Goal: Task Accomplishment & Management: Use online tool/utility

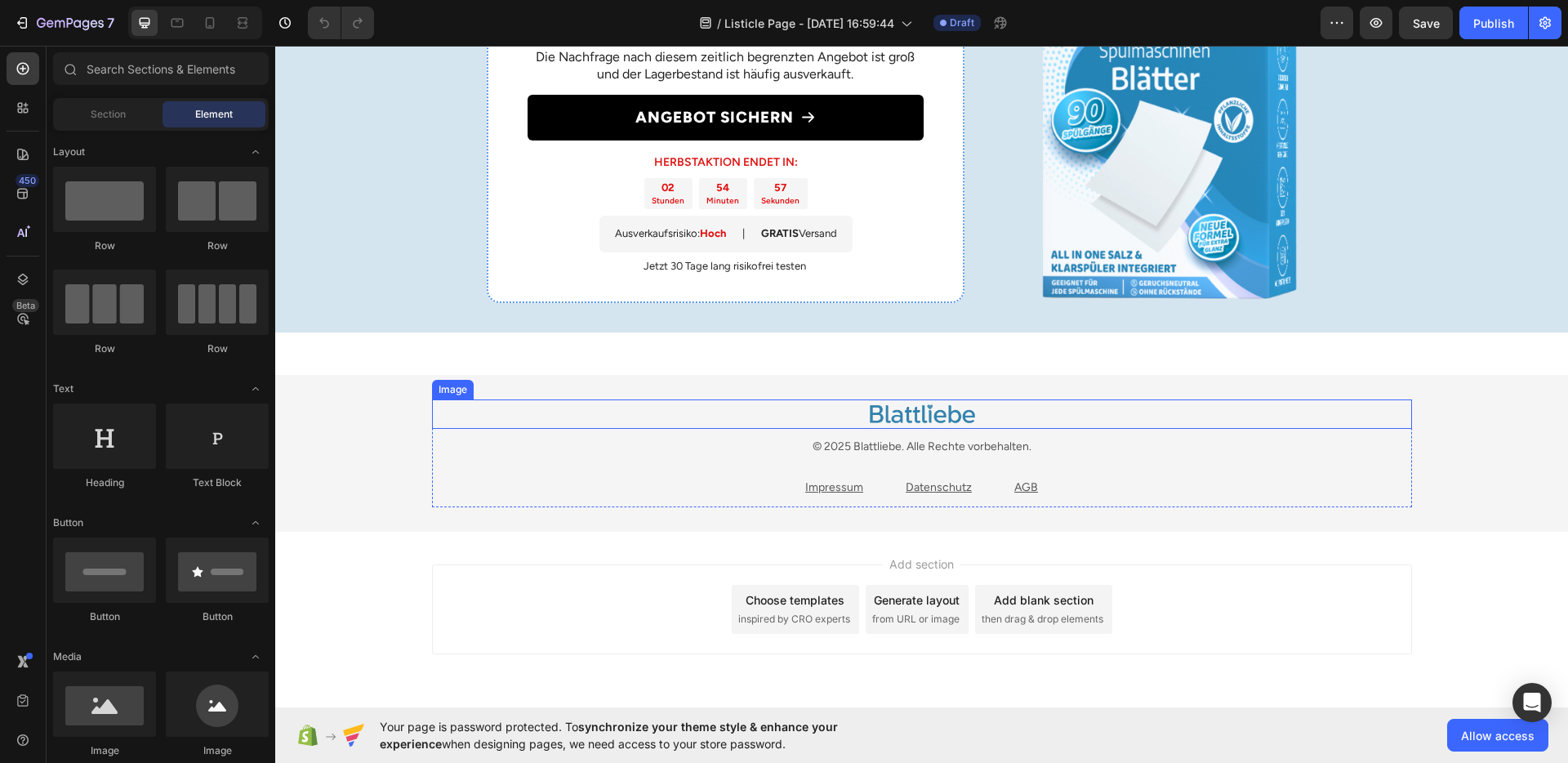
scroll to position [2606, 0]
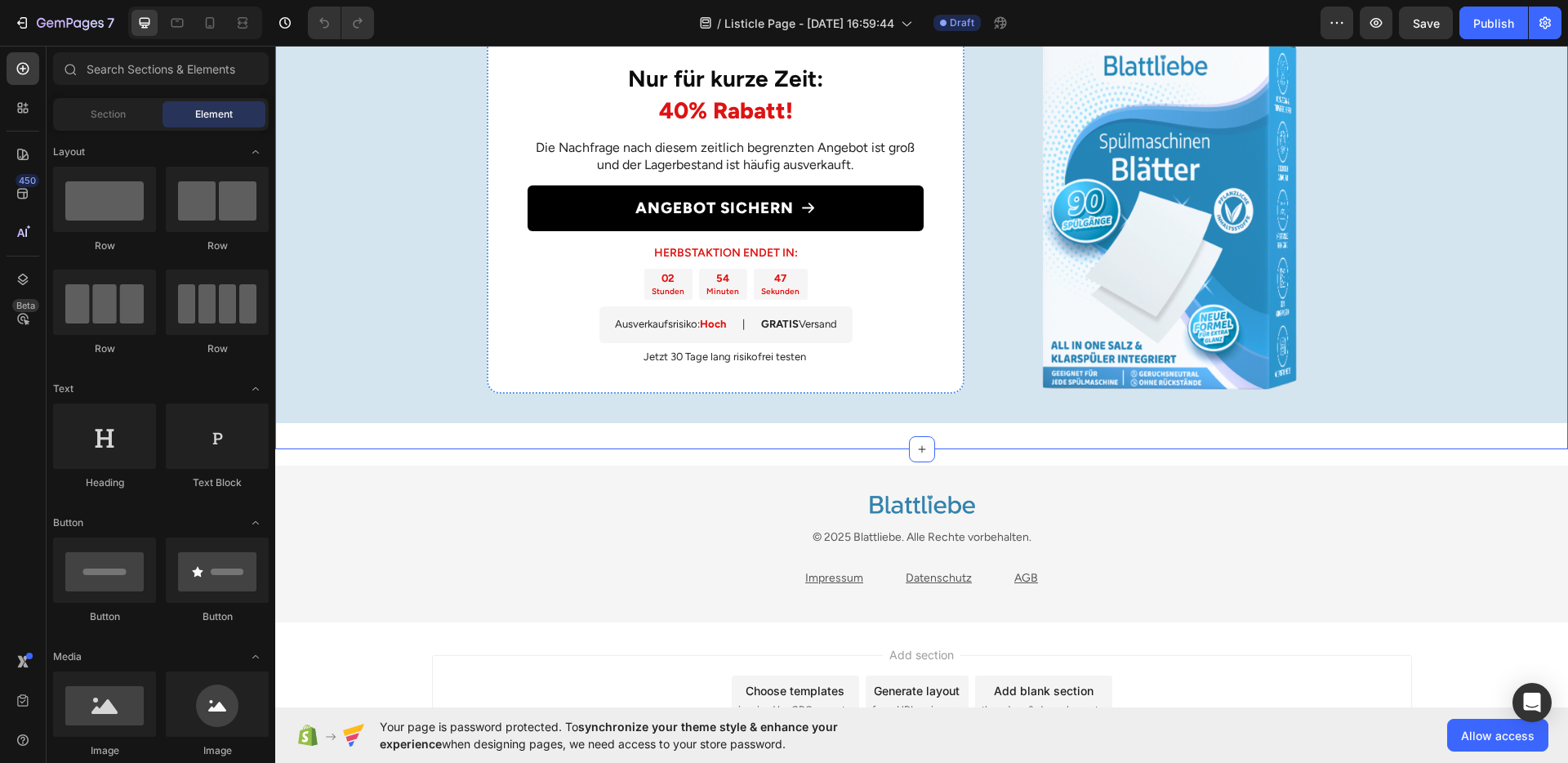
click at [763, 431] on div "Nur für kurze Zeit: 40% Rabatt! Heading Die Nachfrage nach diesem zeitlich begr…" at bounding box center [922, 213] width 1293 height 473
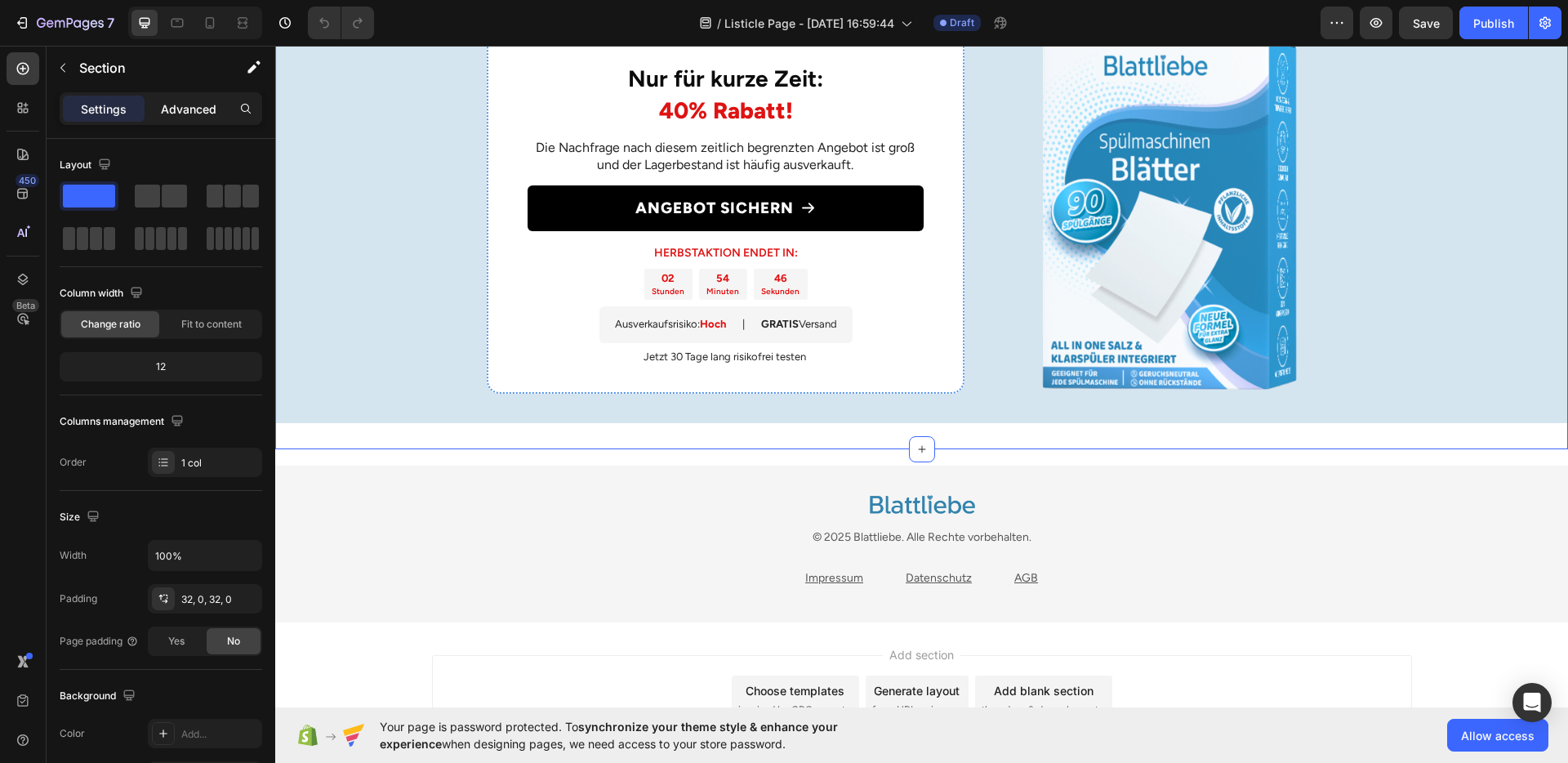
click at [166, 110] on p "Advanced" at bounding box center [189, 108] width 56 height 17
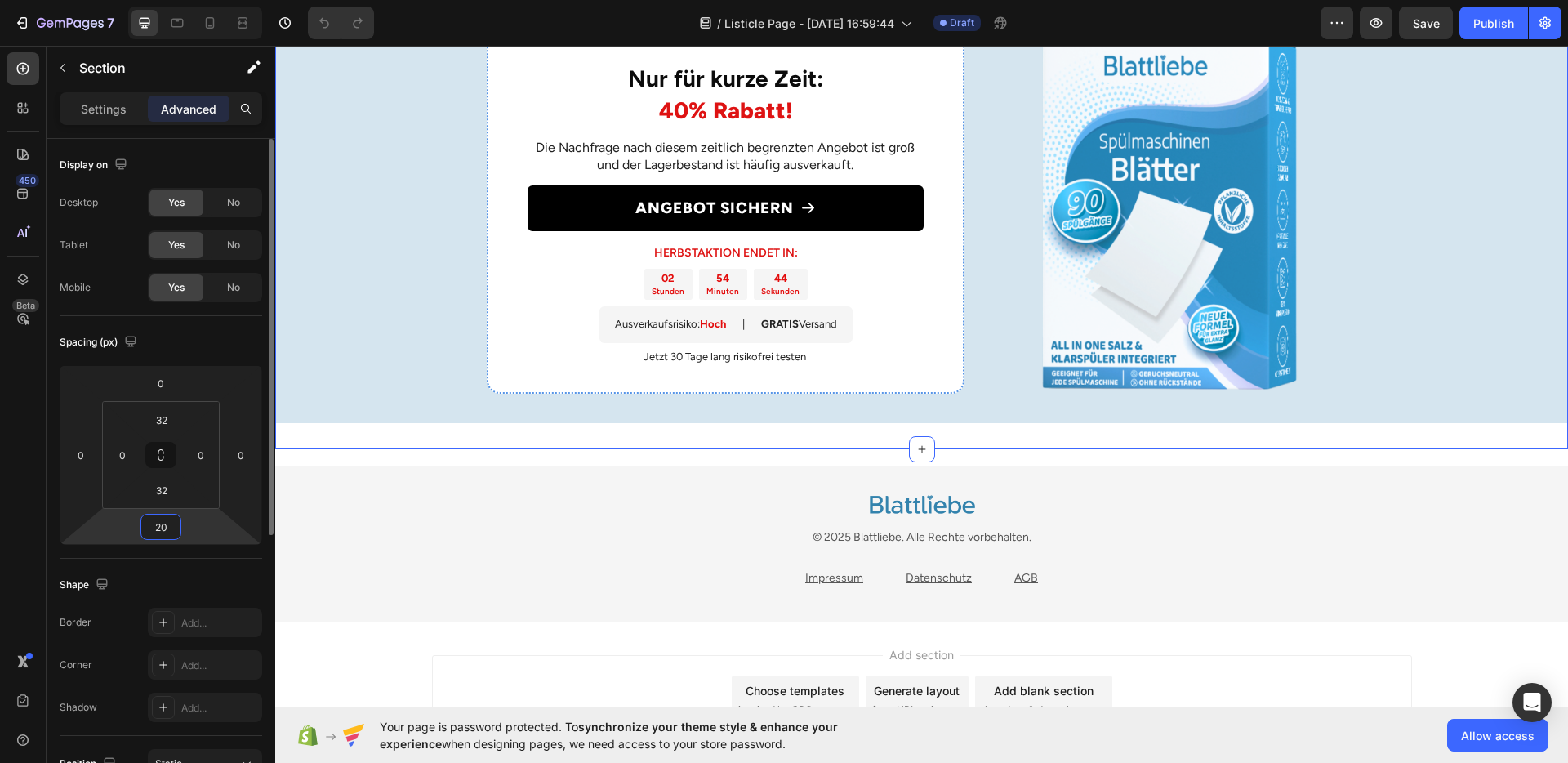
click at [166, 527] on input "20" at bounding box center [160, 526] width 33 height 25
type input "0"
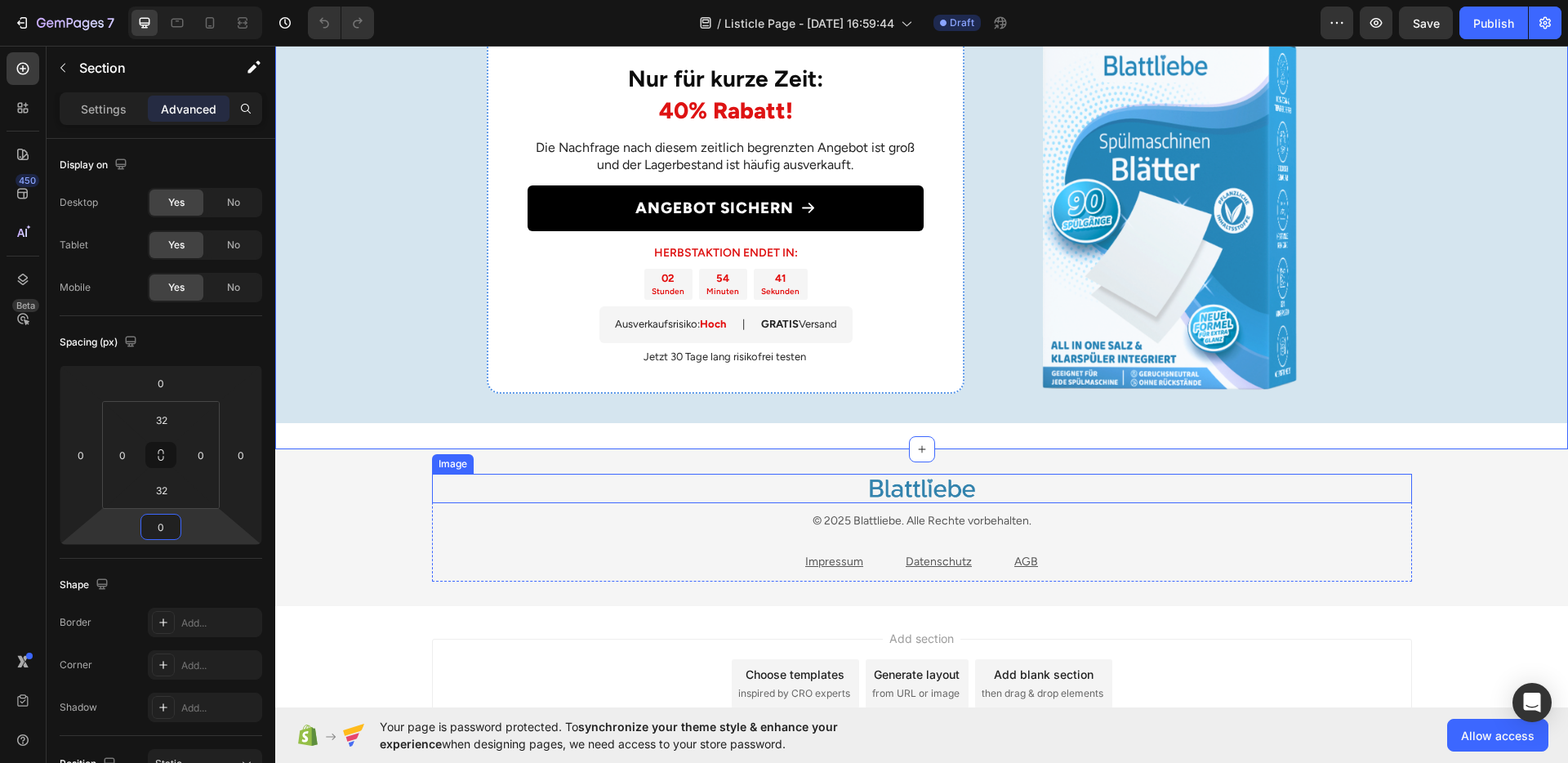
click at [515, 476] on div at bounding box center [921, 488] width 980 height 30
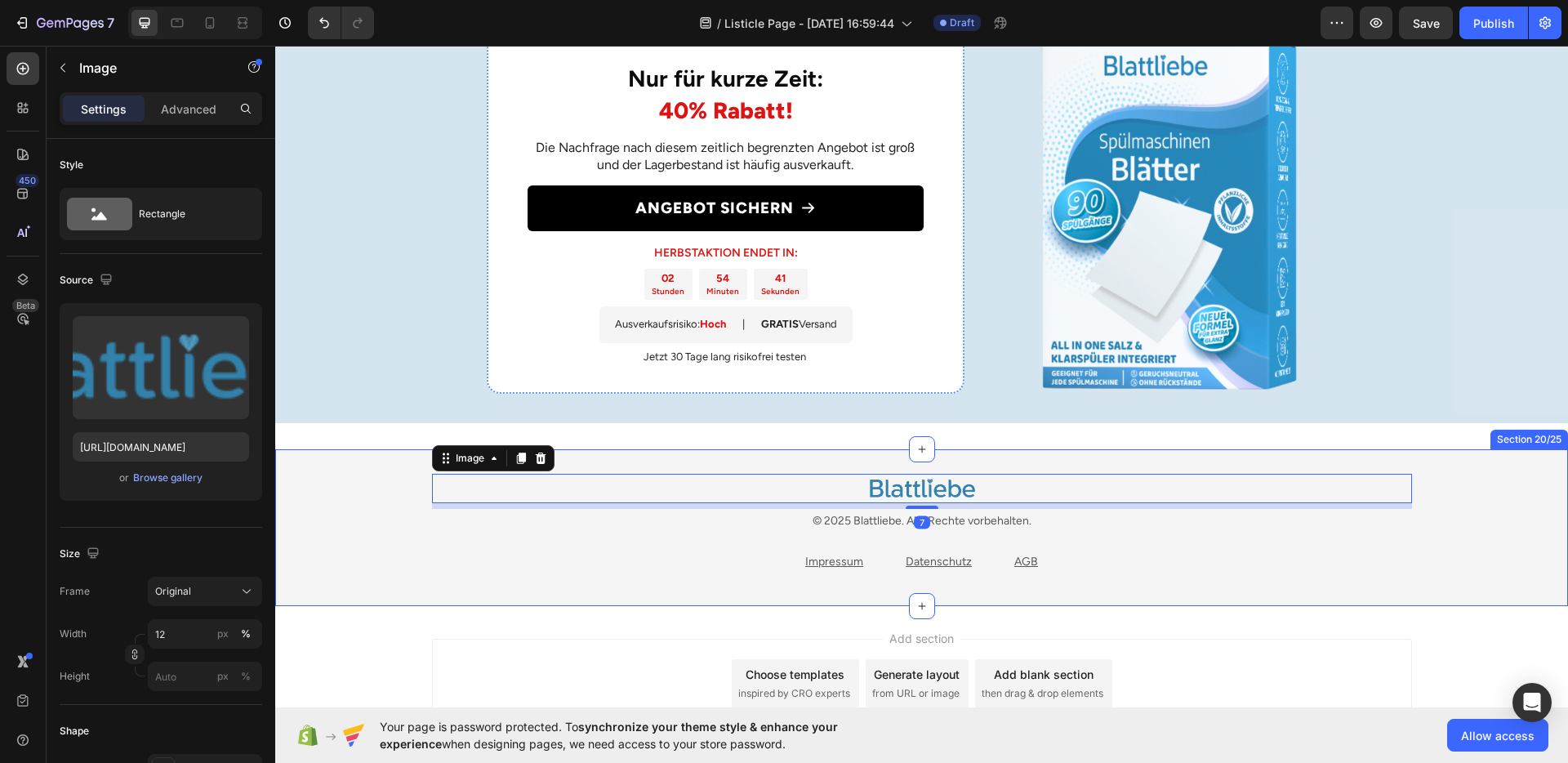
click at [397, 506] on div "Image 7 © 2025 Blattliebe. Alle Rechte vorbehalten. Text block Impressum Text b…" at bounding box center [921, 527] width 1269 height 107
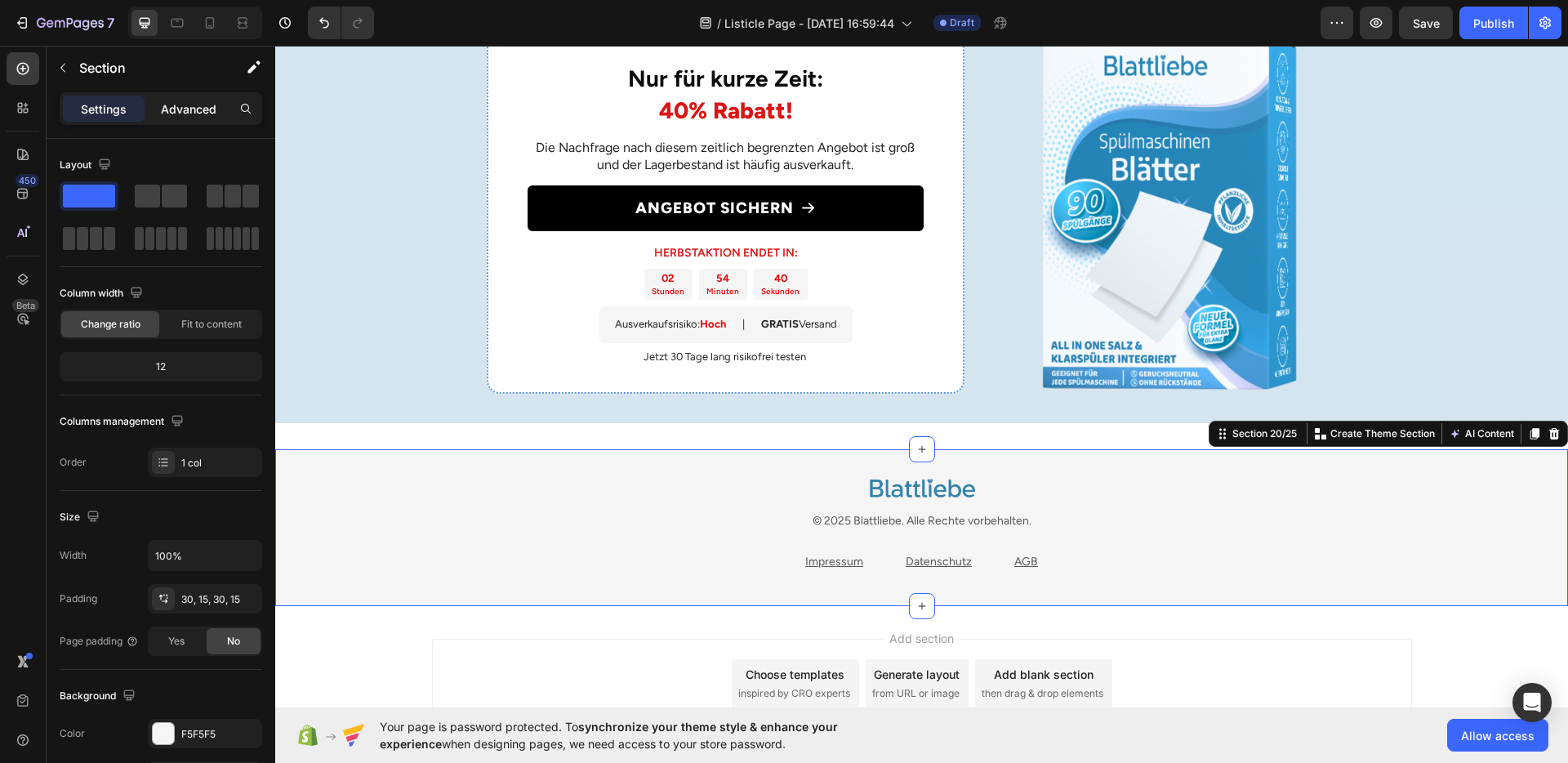
click at [162, 117] on div "Advanced" at bounding box center [189, 108] width 82 height 26
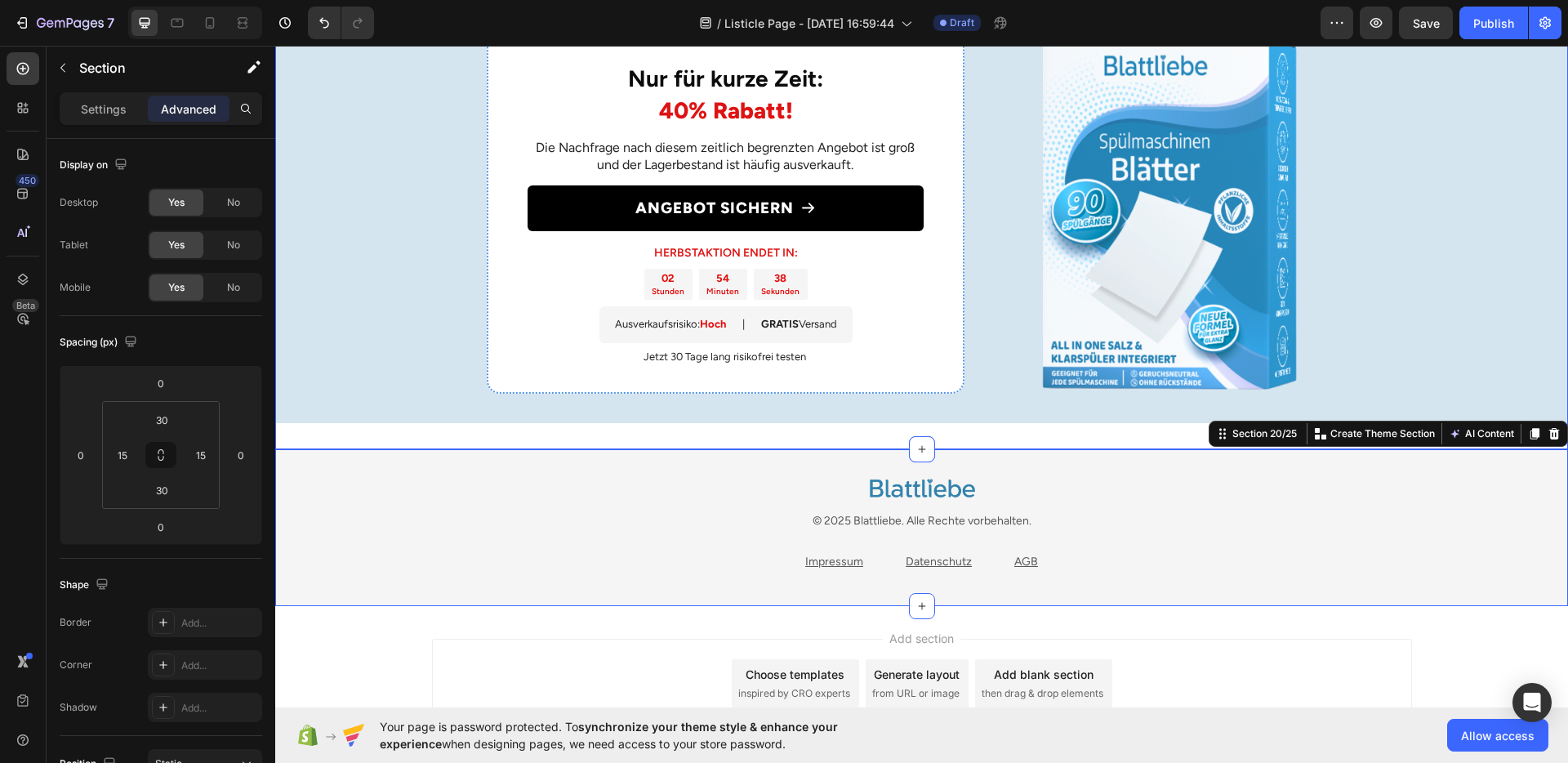
click at [403, 433] on div "Nur für kurze Zeit: 40% Rabatt! Heading Die Nachfrage nach diesem zeitlich begr…" at bounding box center [922, 213] width 1293 height 473
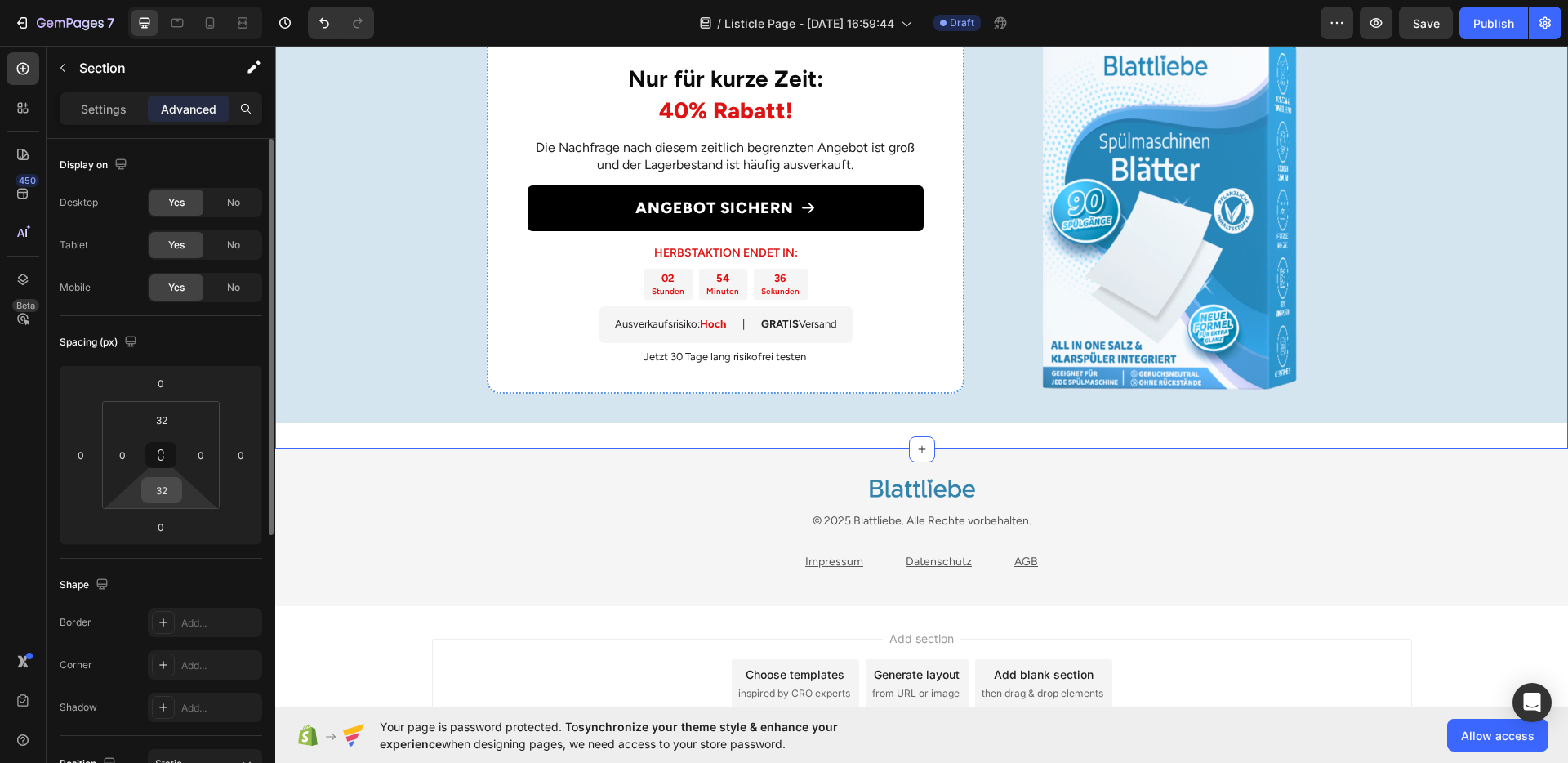
click at [162, 488] on input "32" at bounding box center [161, 489] width 33 height 25
type input "0"
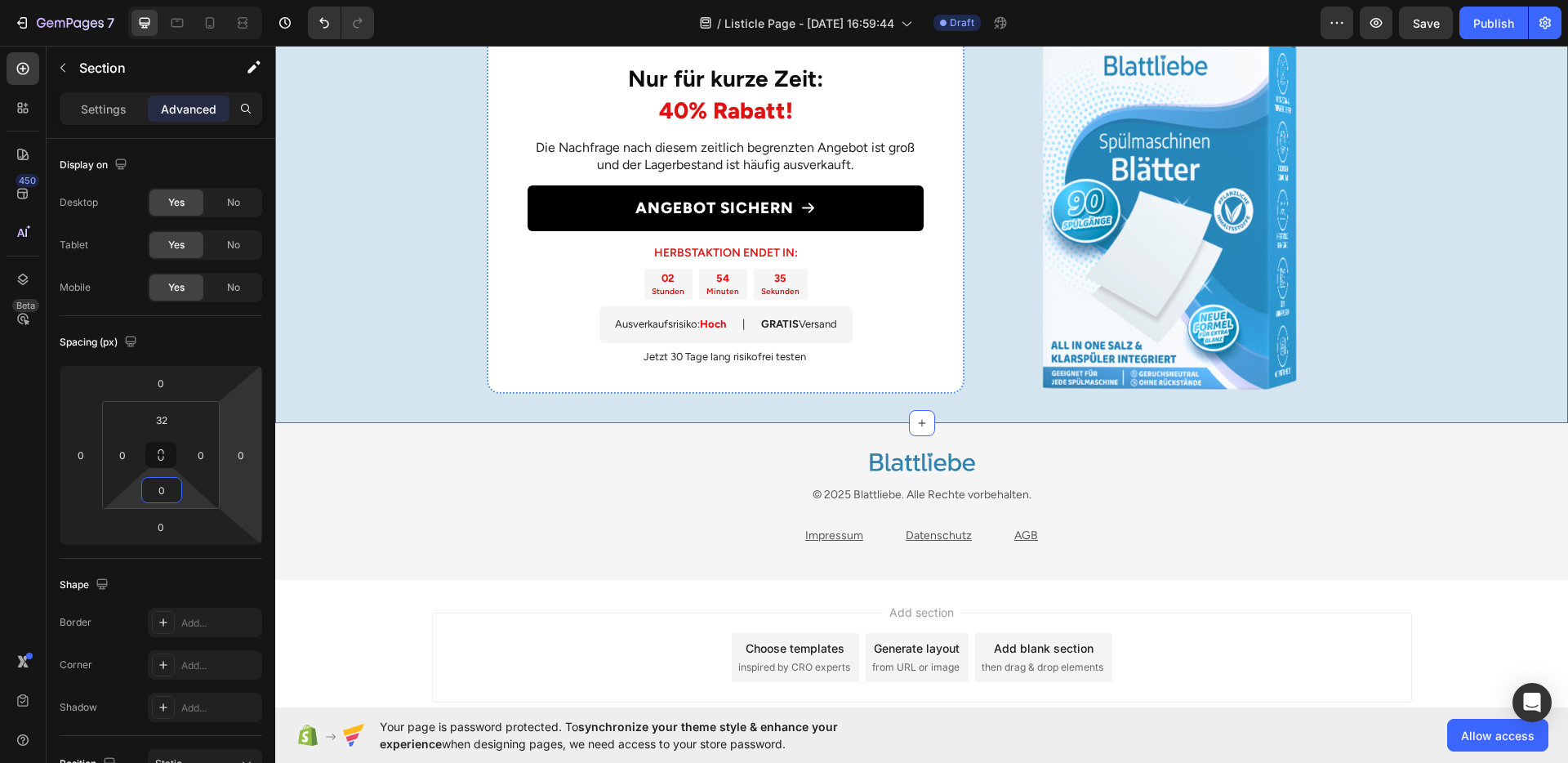
click at [386, 395] on div "Nur für kurze Zeit: 40% Rabatt! Heading Die Nachfrage nach diesem zeitlich begr…" at bounding box center [922, 213] width 1293 height 420
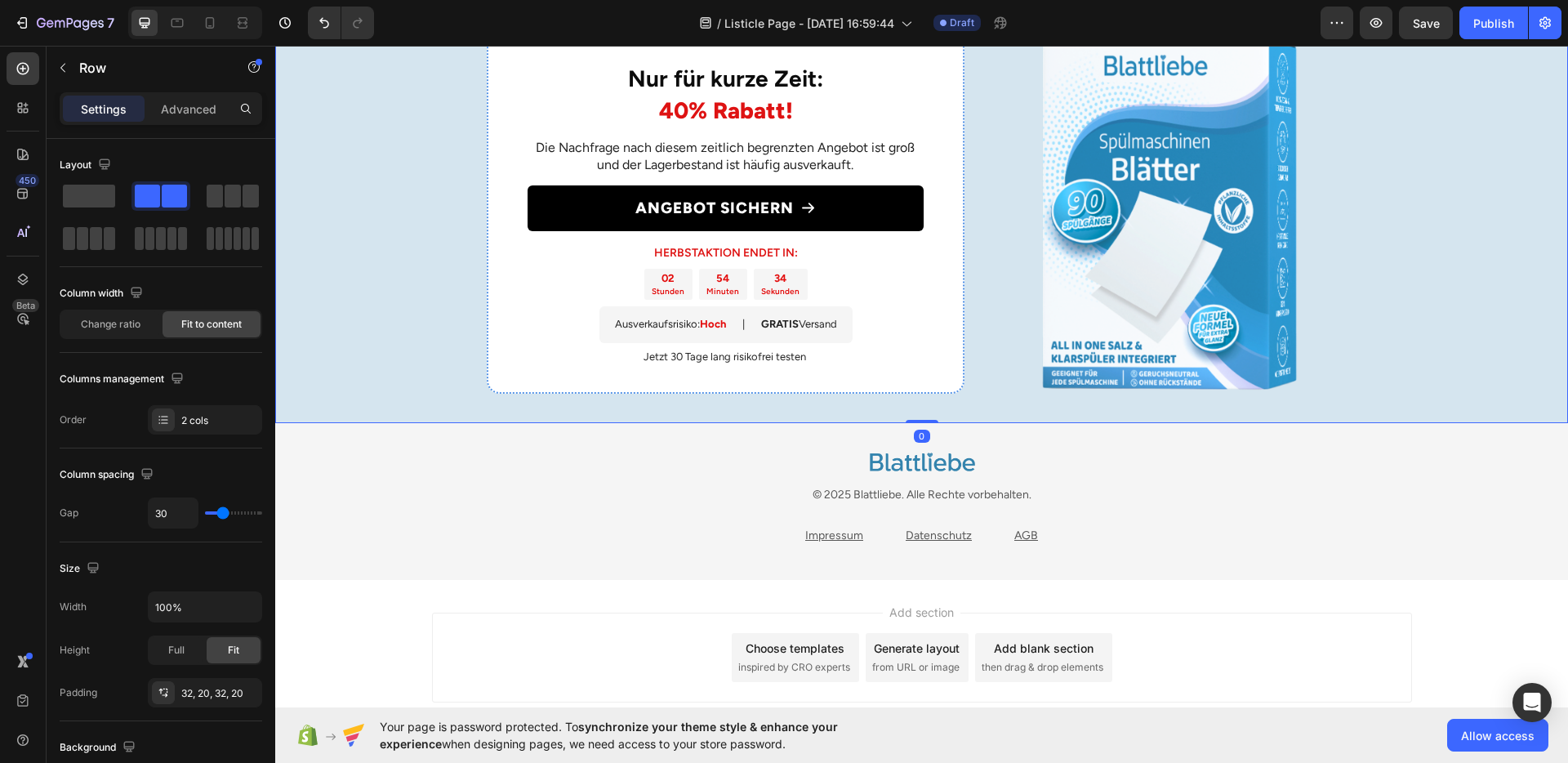
click at [414, 378] on div "Nur für kurze Zeit: 40% Rabatt! Heading Die Nachfrage nach diesem zeitlich begr…" at bounding box center [922, 213] width 1293 height 420
click at [179, 109] on p "Advanced" at bounding box center [189, 108] width 56 height 17
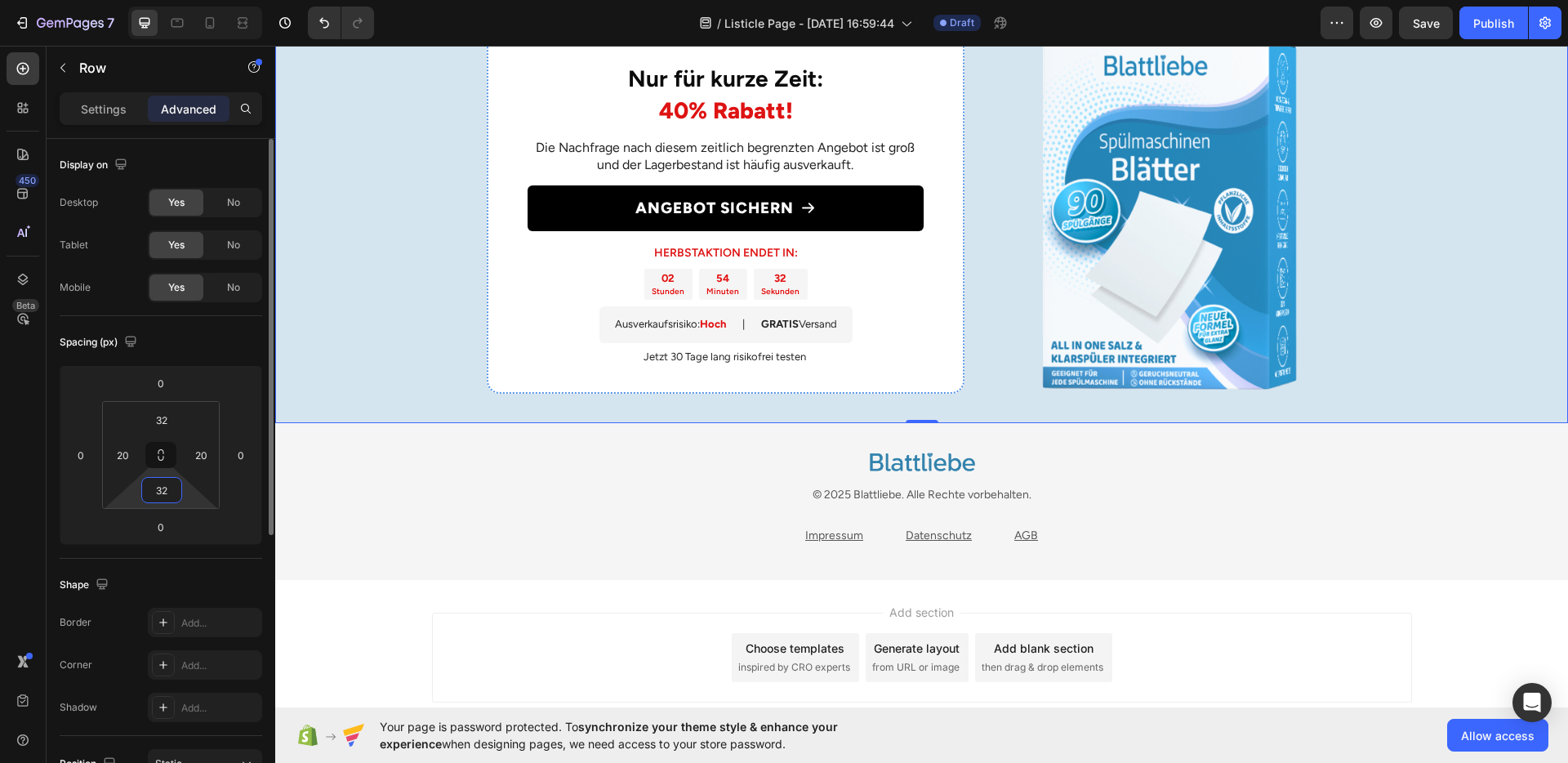
click at [169, 490] on input "32" at bounding box center [161, 489] width 33 height 25
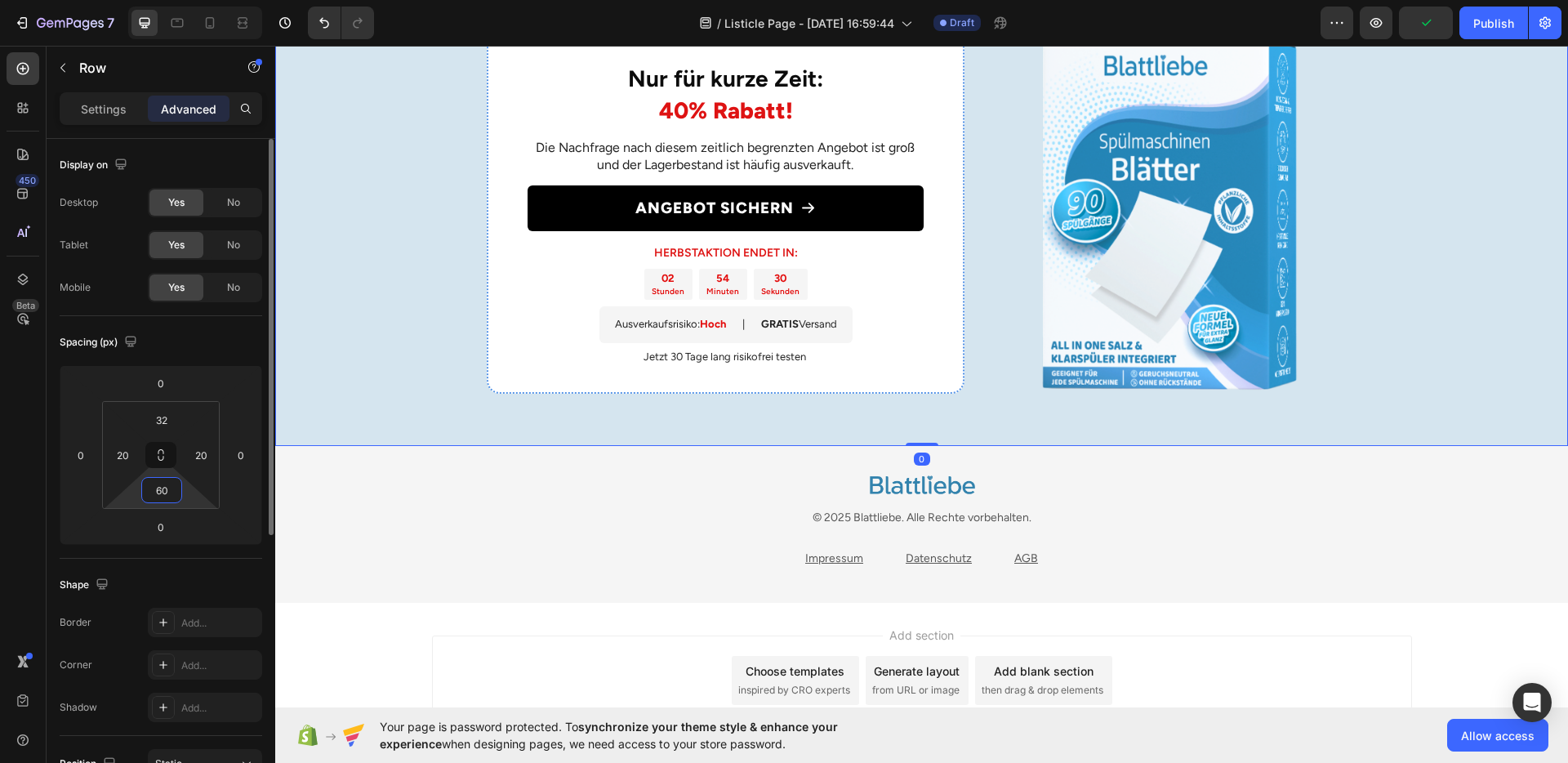
click at [169, 490] on input "60" at bounding box center [161, 489] width 33 height 25
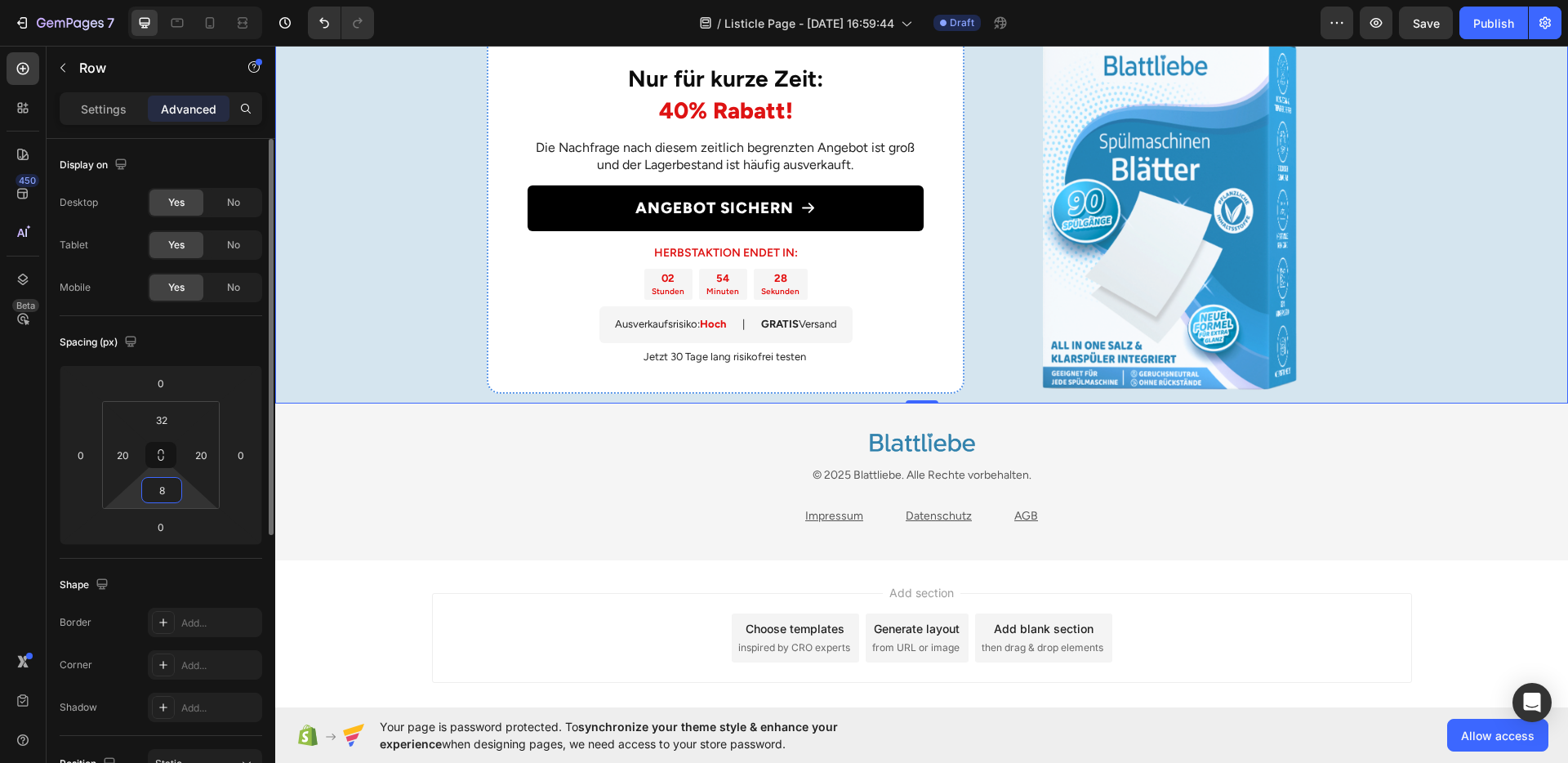
type input "80"
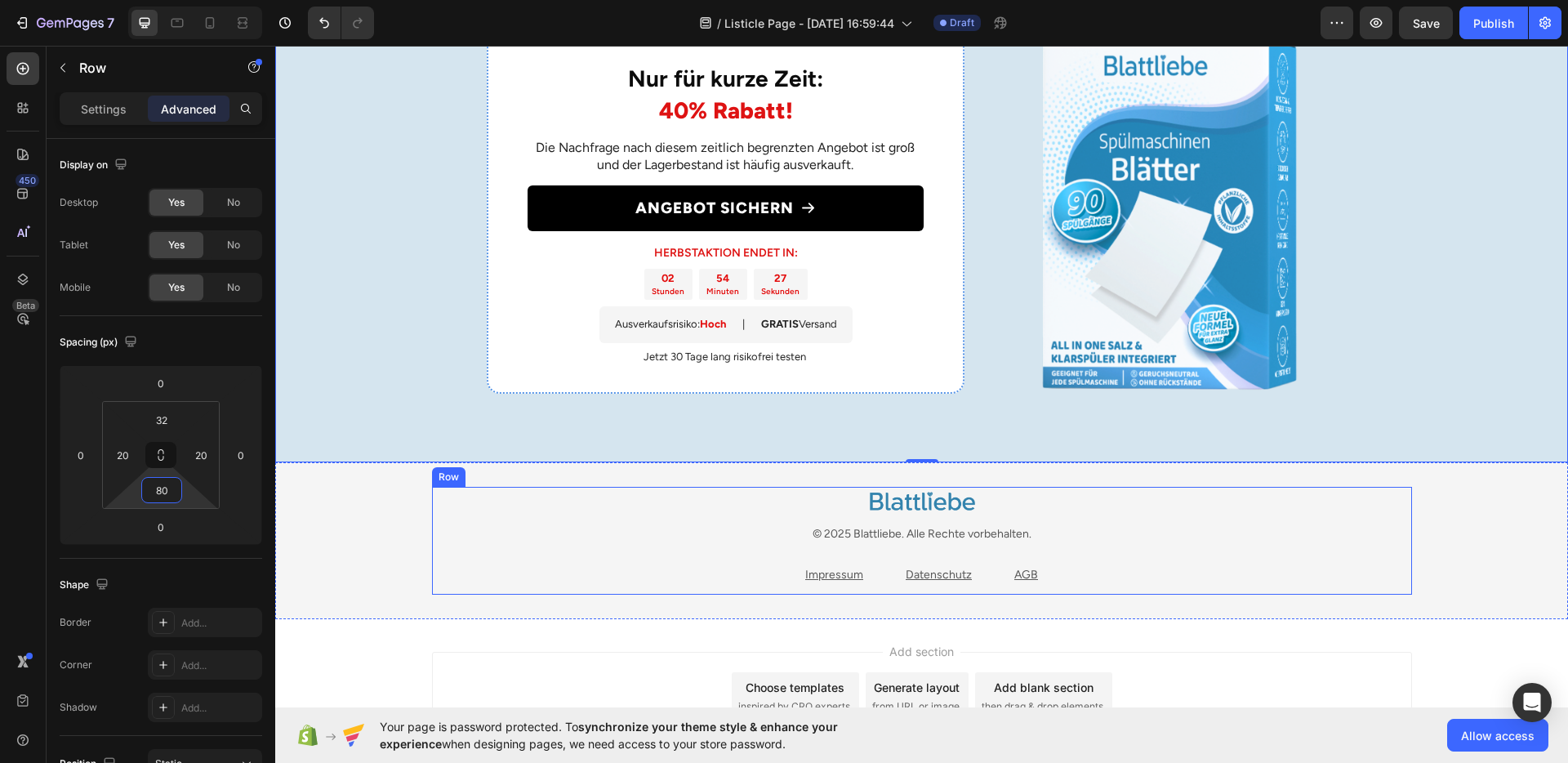
click at [582, 520] on div "Image © 2025 Blattliebe. Alle Rechte vorbehalten. Text block Impressum Text blo…" at bounding box center [921, 540] width 980 height 107
click at [402, 527] on div "Image © 2025 Blattliebe. Alle Rechte vorbehalten. Text block Impressum Text blo…" at bounding box center [921, 540] width 1269 height 107
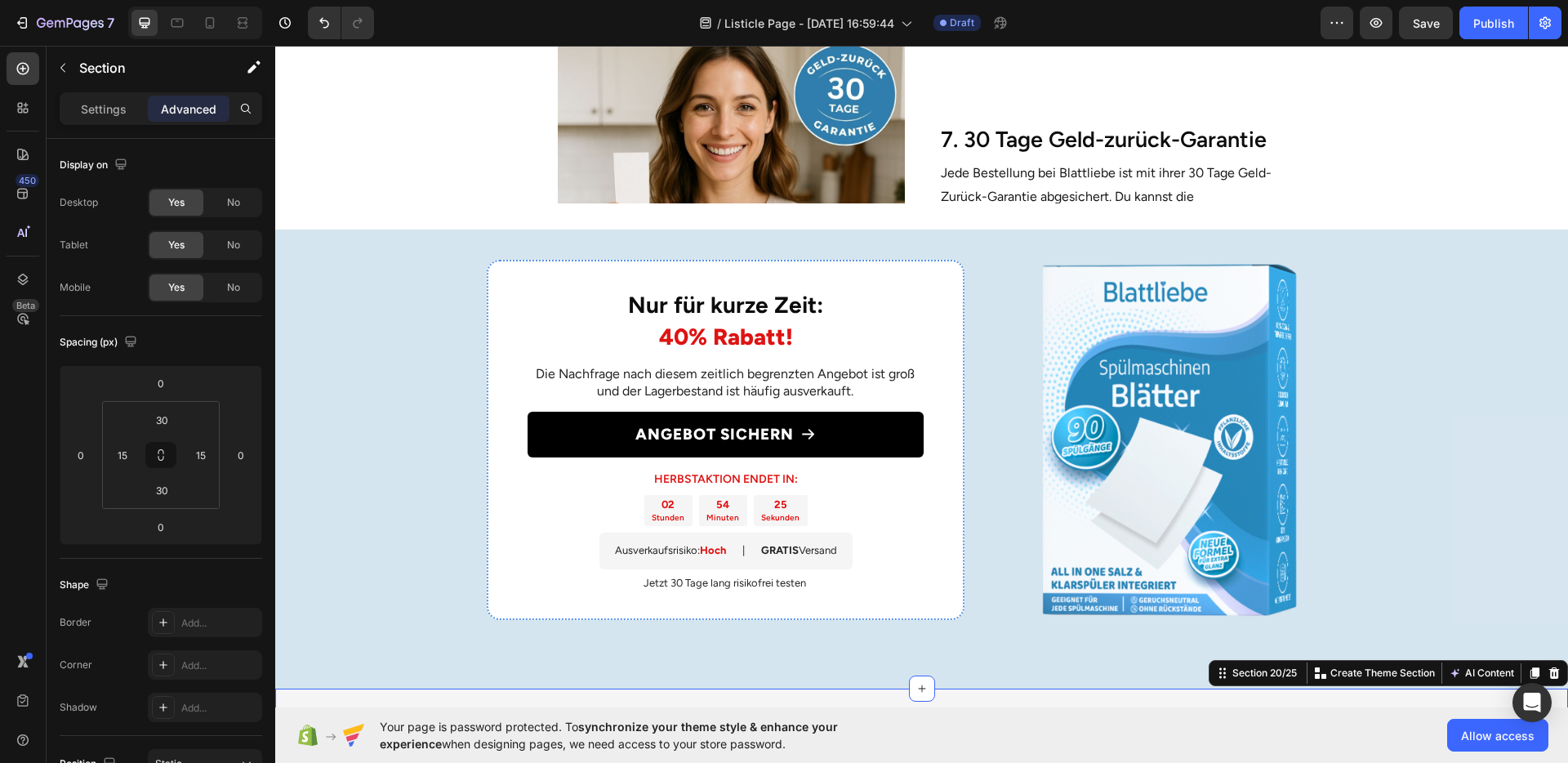
scroll to position [2380, 0]
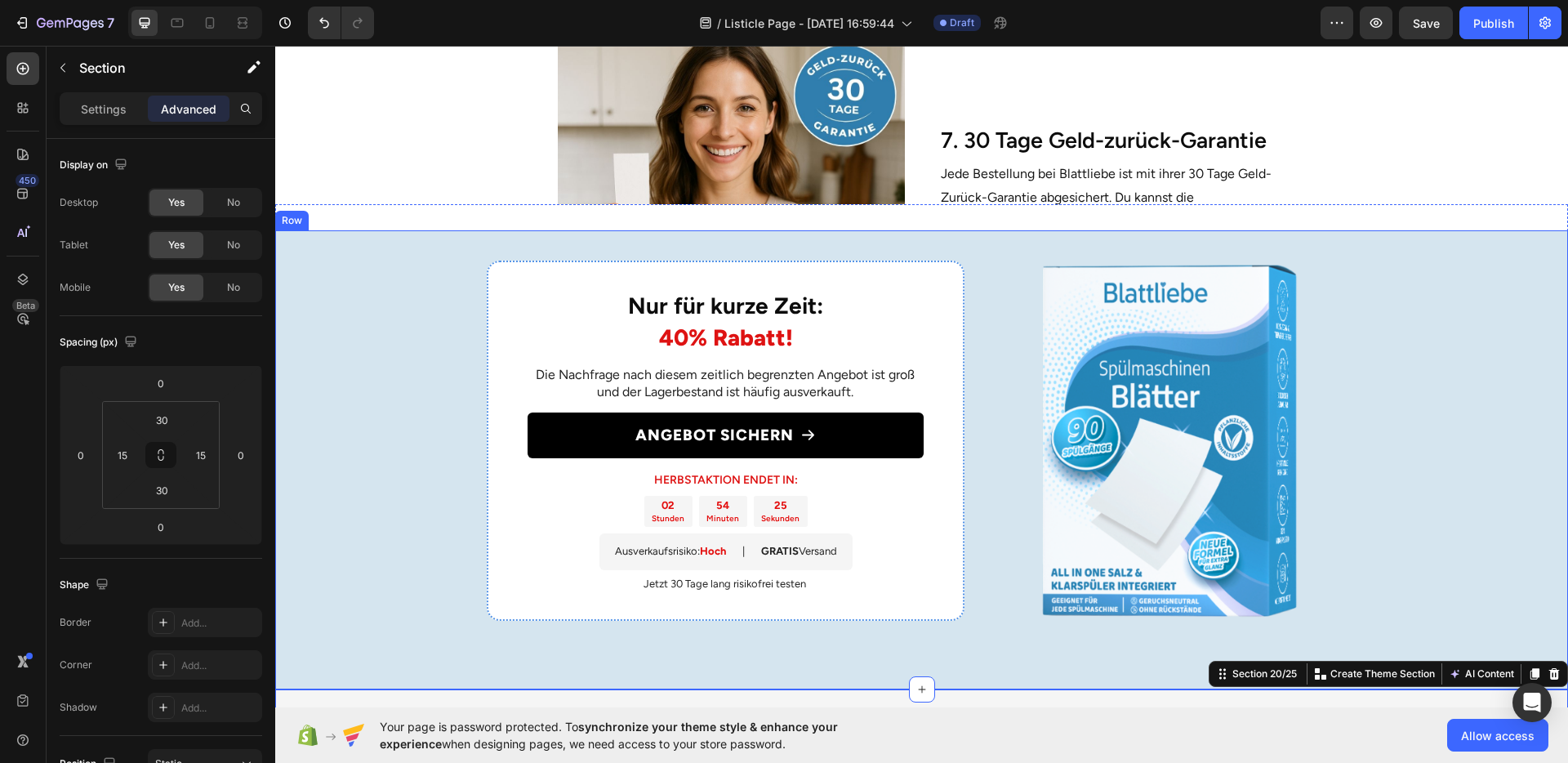
click at [408, 556] on div "Nur für kurze Zeit: 40% Rabatt! Heading Die Nachfrage nach diesem zeitlich begr…" at bounding box center [922, 460] width 1293 height 459
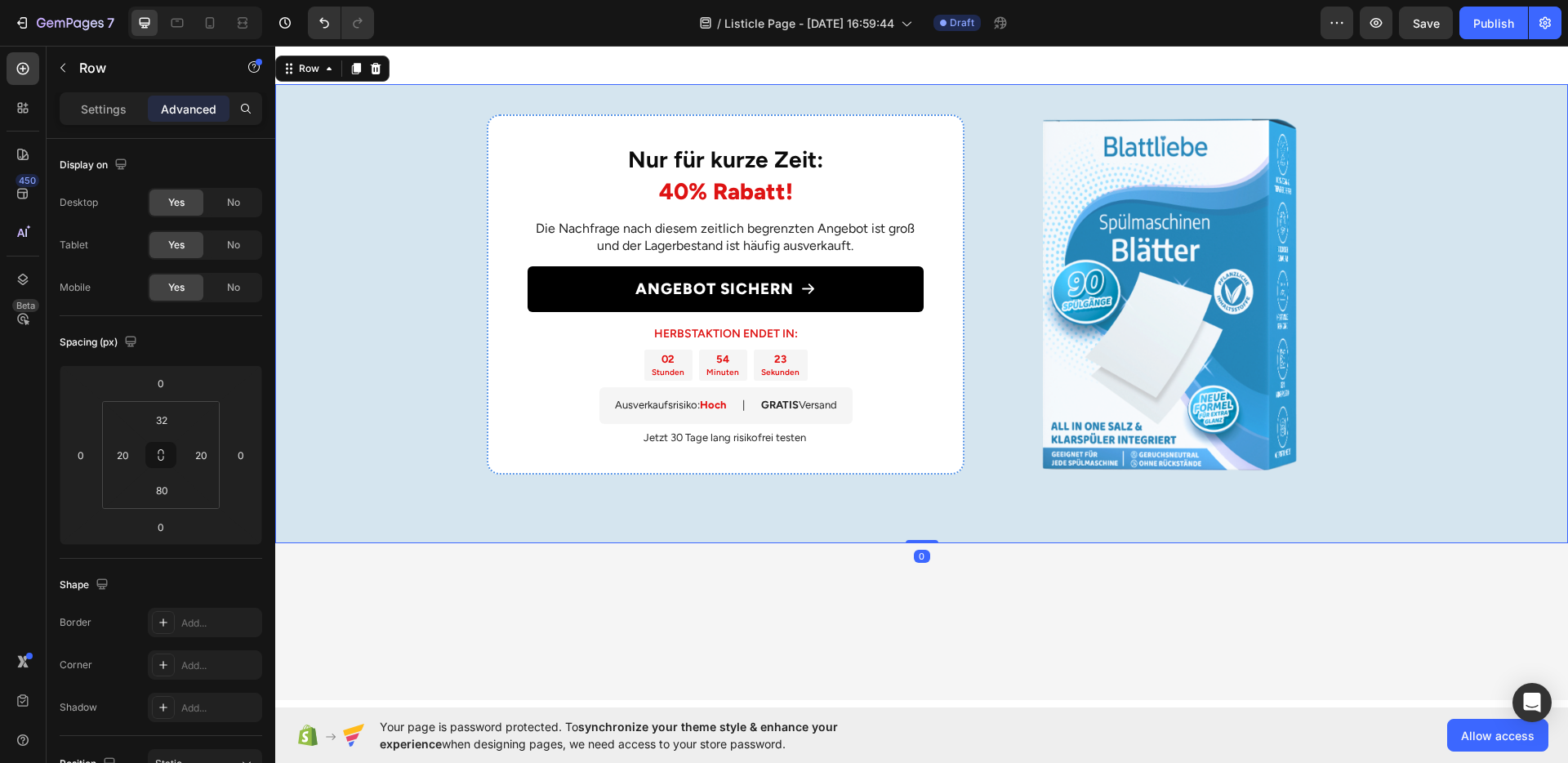
scroll to position [2772, 0]
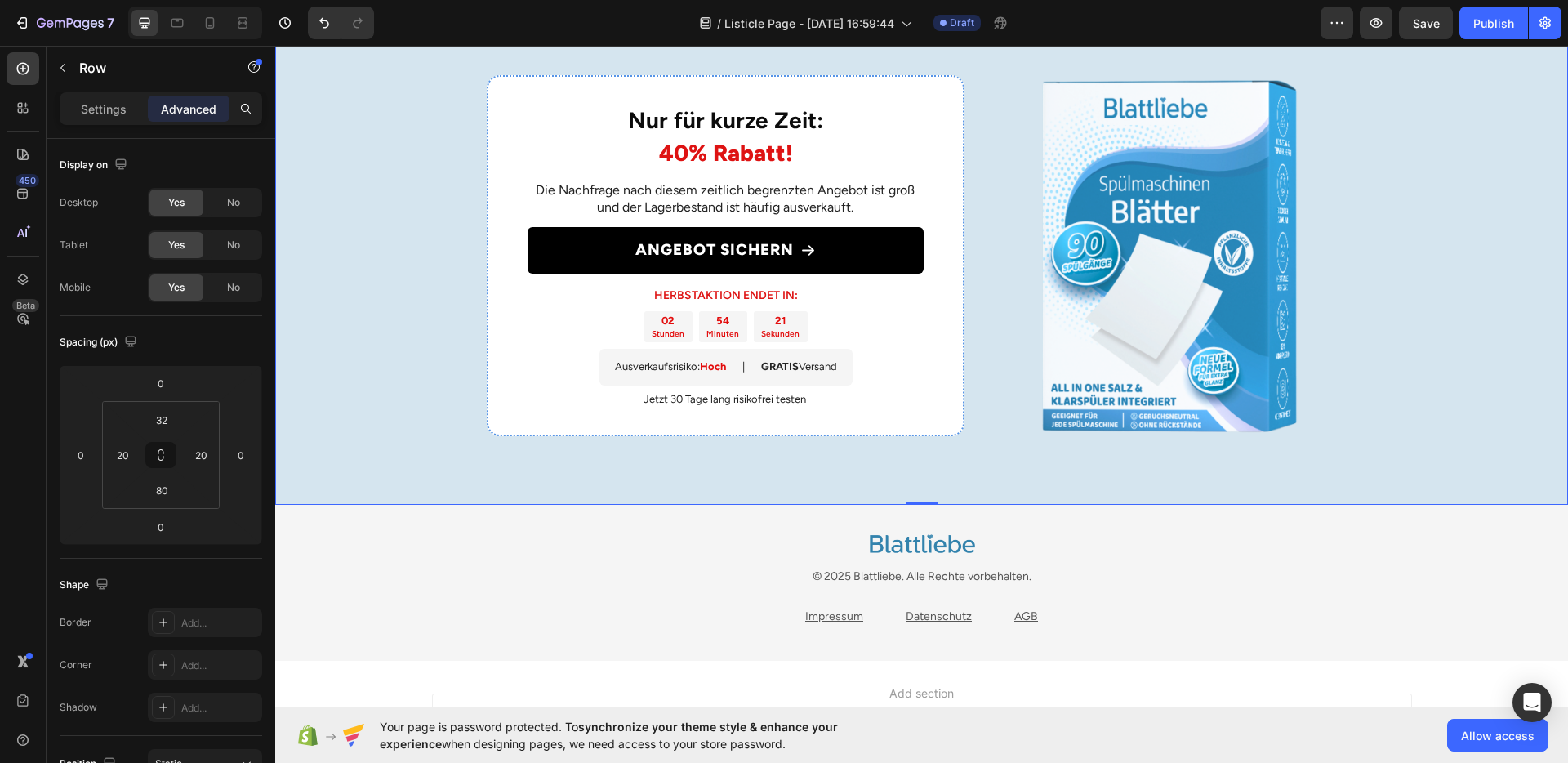
click at [422, 403] on div "Nur für kurze Zeit: 40% Rabatt! Heading Die Nachfrage nach diesem zeitlich begr…" at bounding box center [922, 275] width 1293 height 459
click at [164, 494] on input "80" at bounding box center [161, 489] width 33 height 25
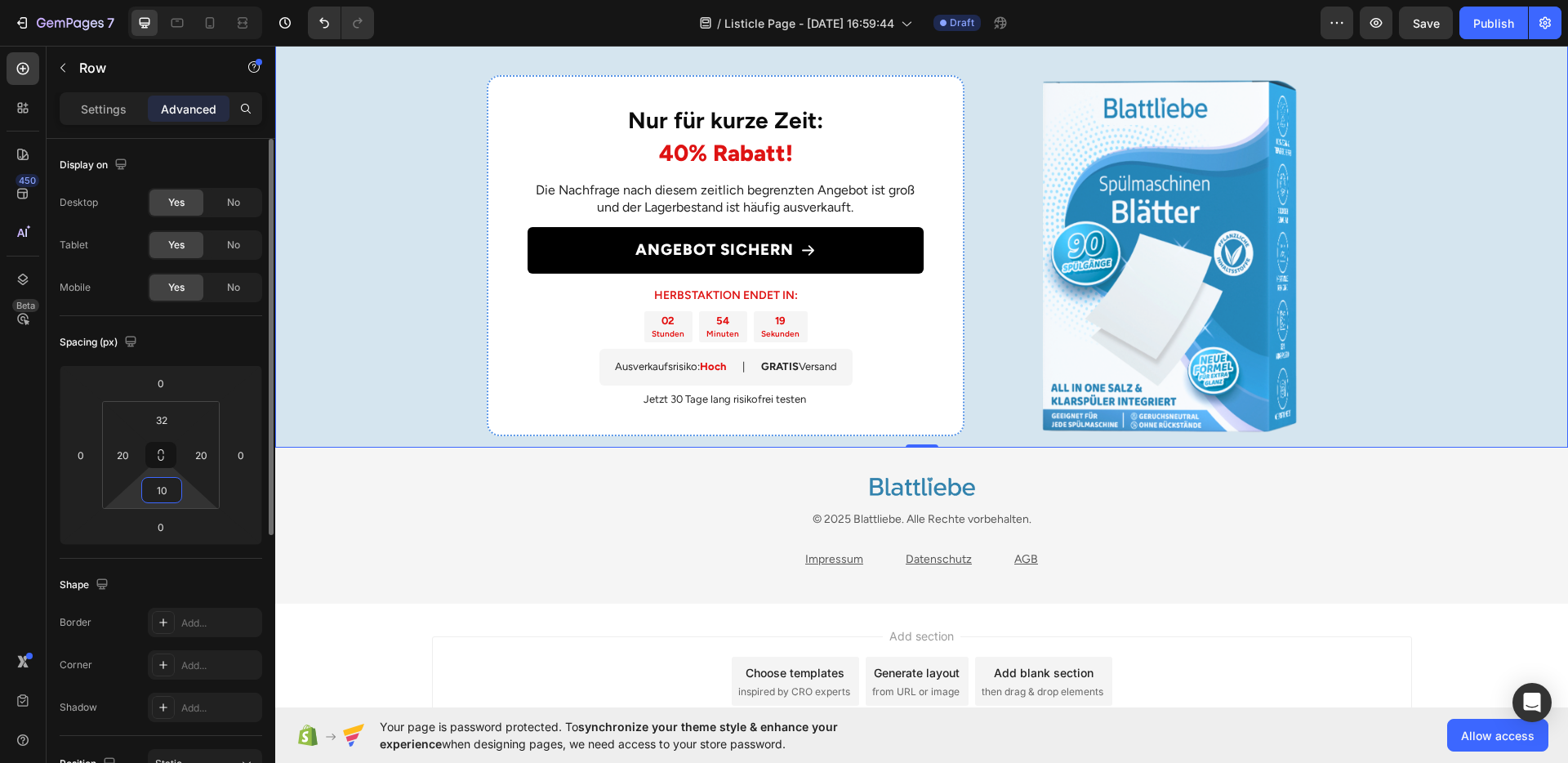
type input "100"
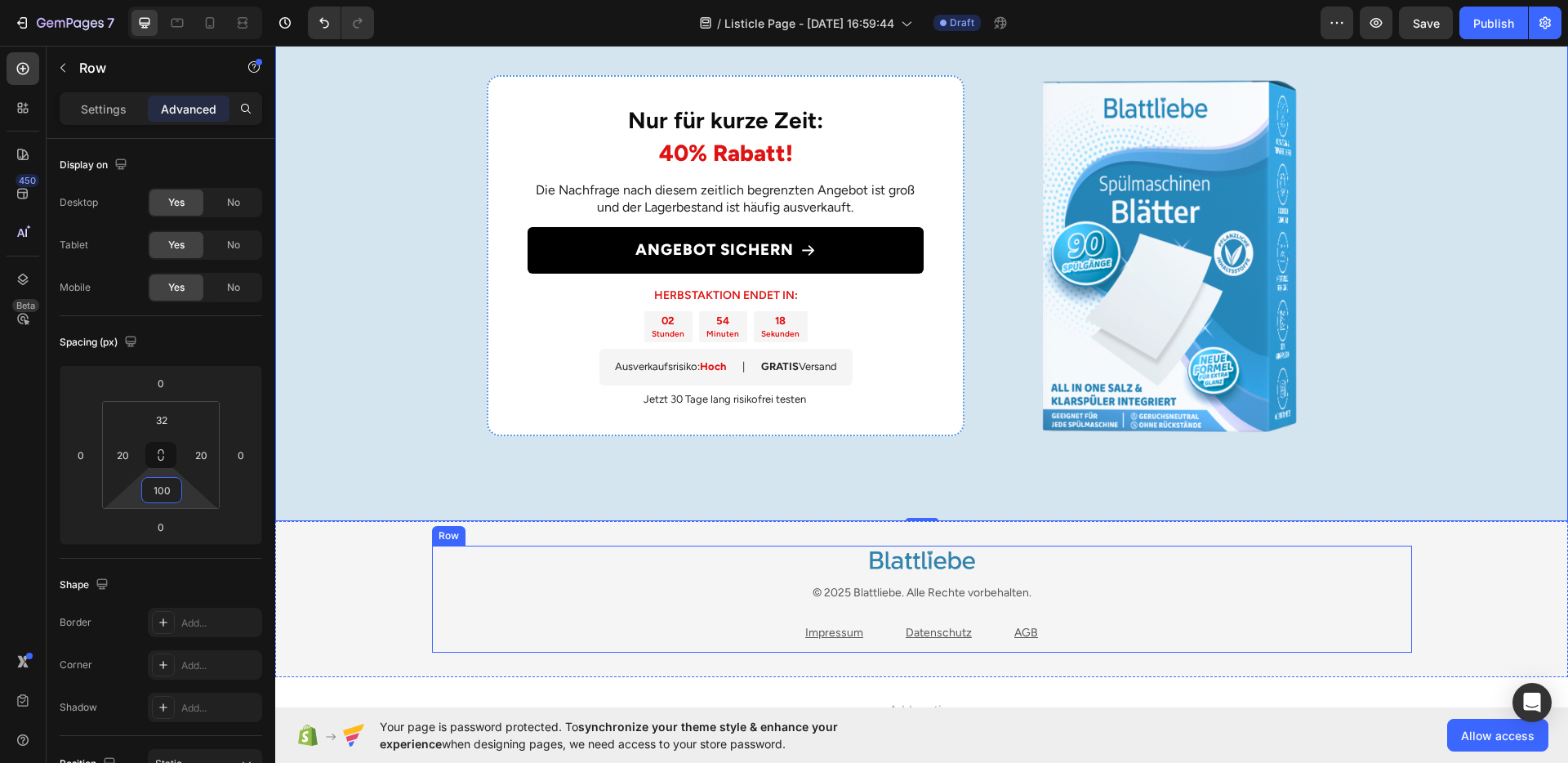
click at [591, 632] on div "Impressum Text block Datenschutz Text block AGB Text block Row" at bounding box center [921, 633] width 980 height 21
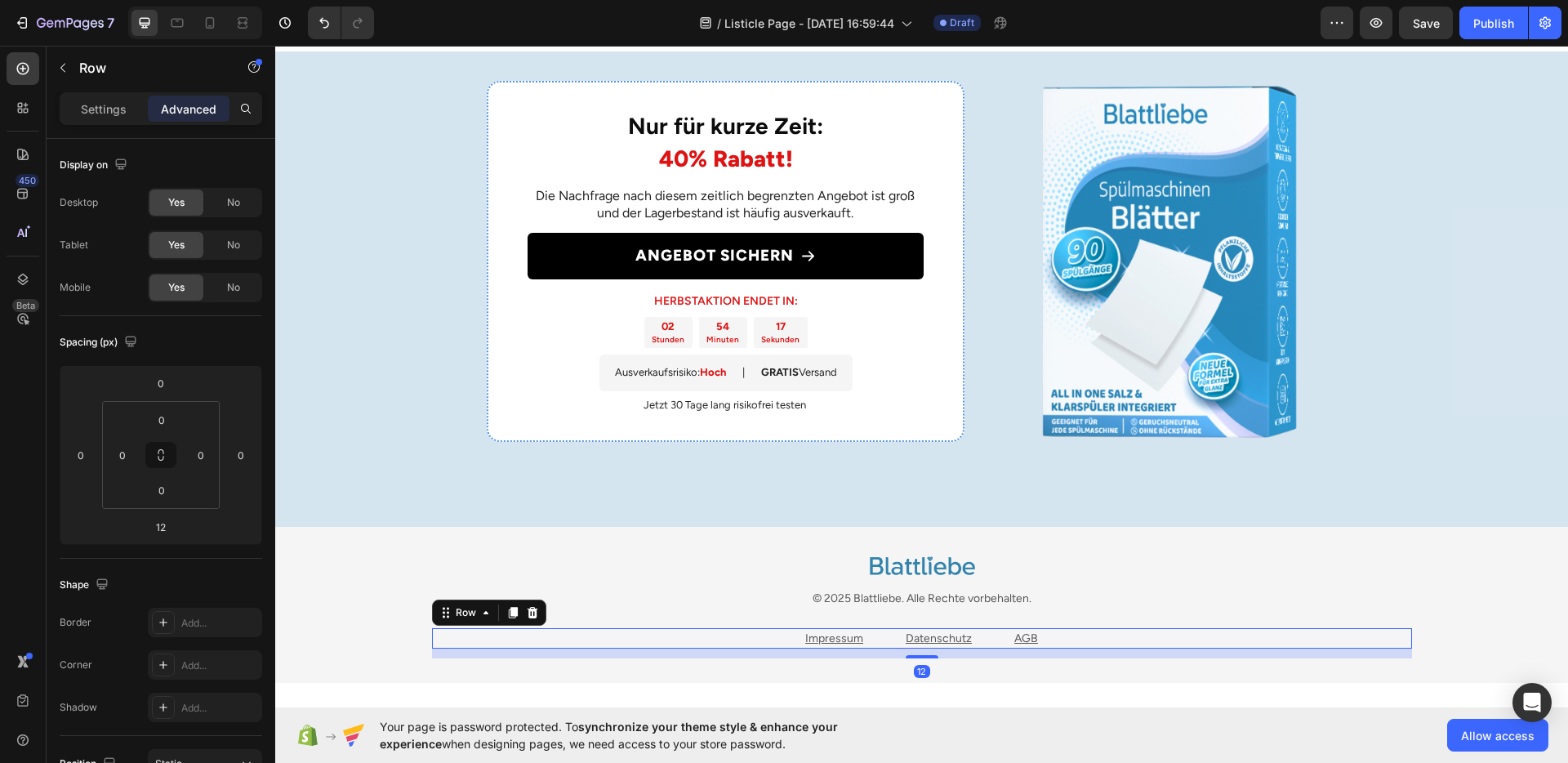
scroll to position [2745, 0]
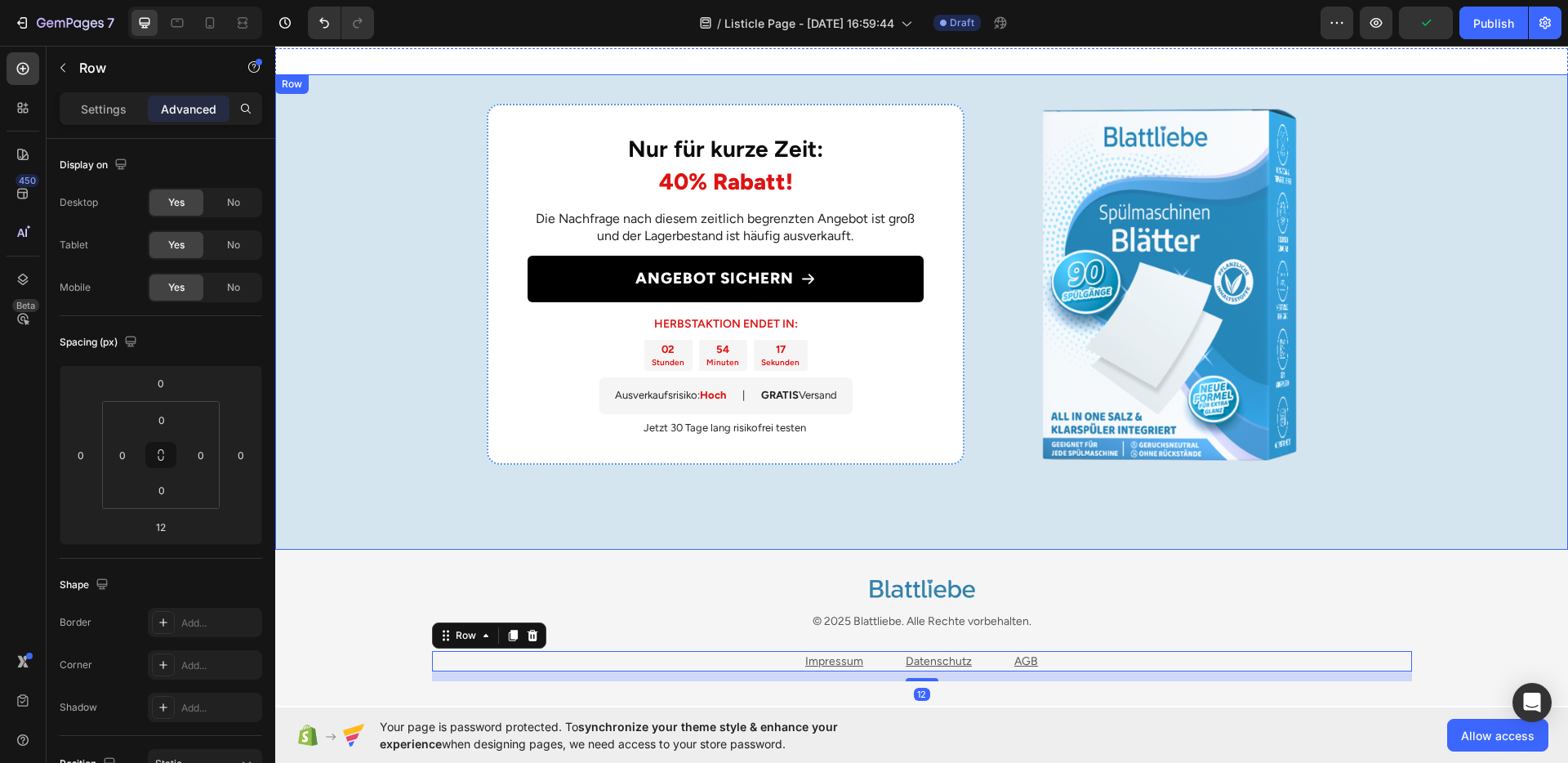
click at [1451, 441] on div "Nur für kurze Zeit: 40% Rabatt! Heading Die Nachfrage nach diesem zeitlich begr…" at bounding box center [922, 312] width 1293 height 476
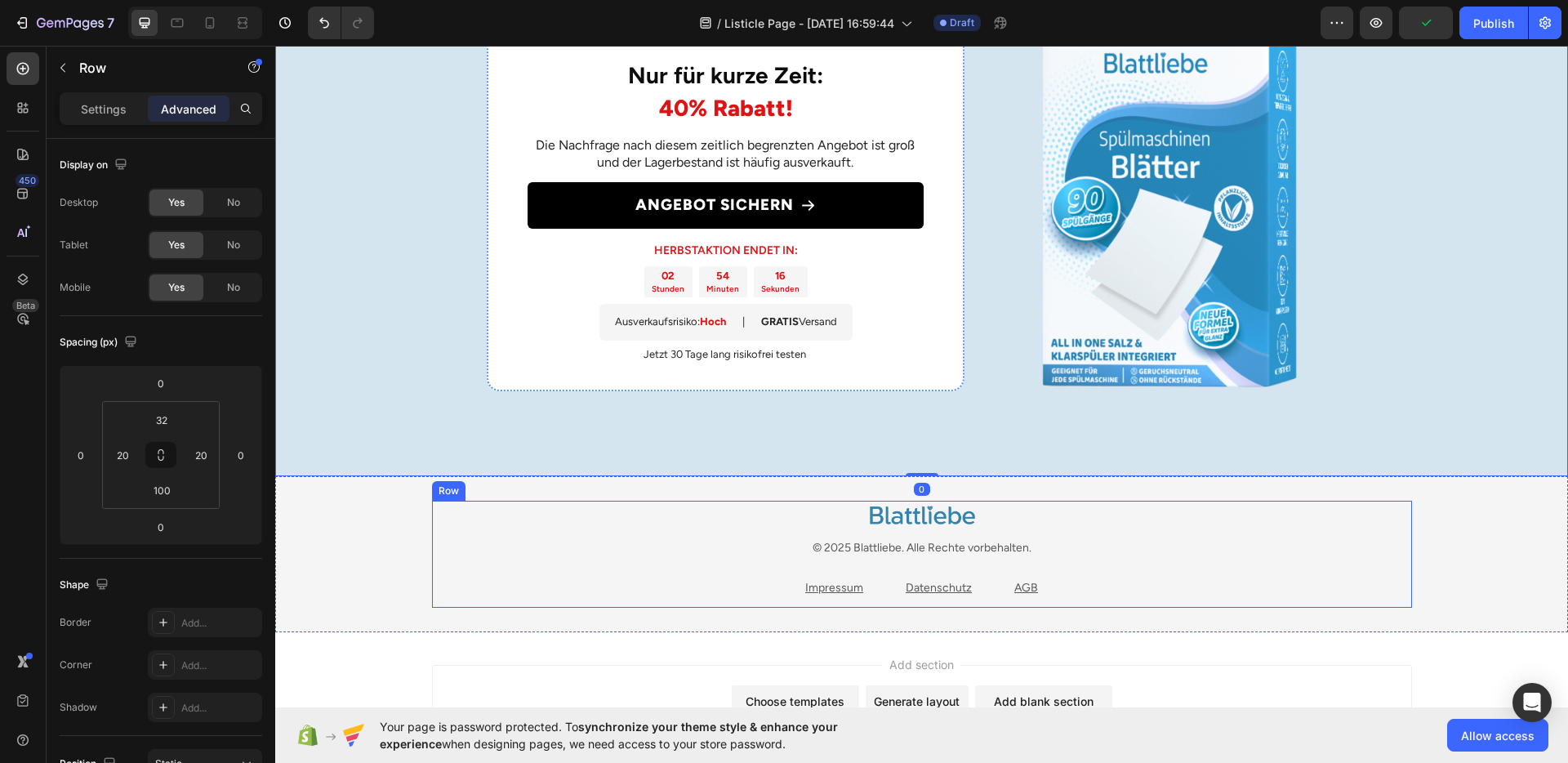
scroll to position [2856, 0]
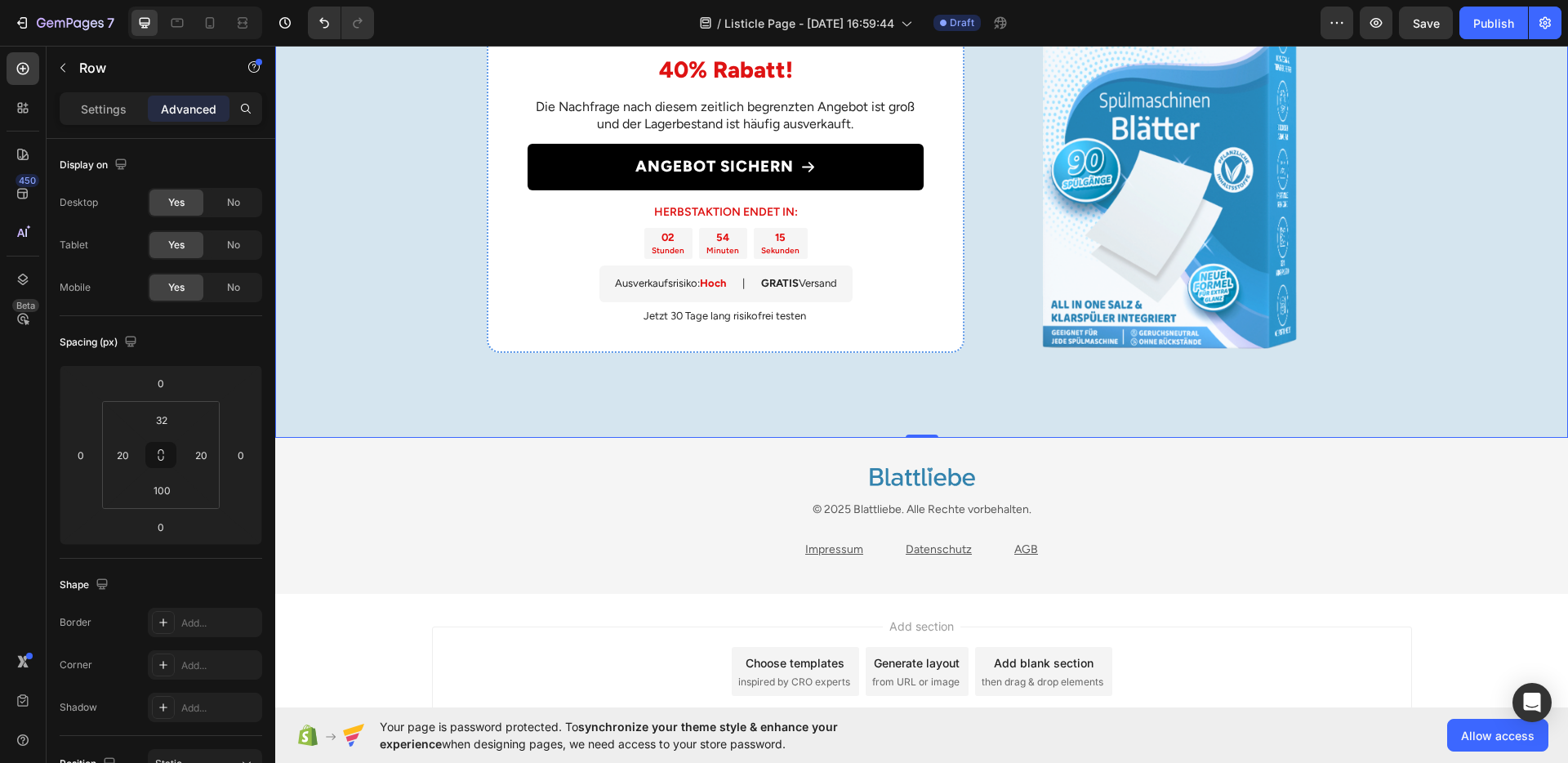
click at [598, 604] on div "Add section Choose templates inspired by CRO experts Generate layout from URL o…" at bounding box center [922, 694] width 1293 height 201
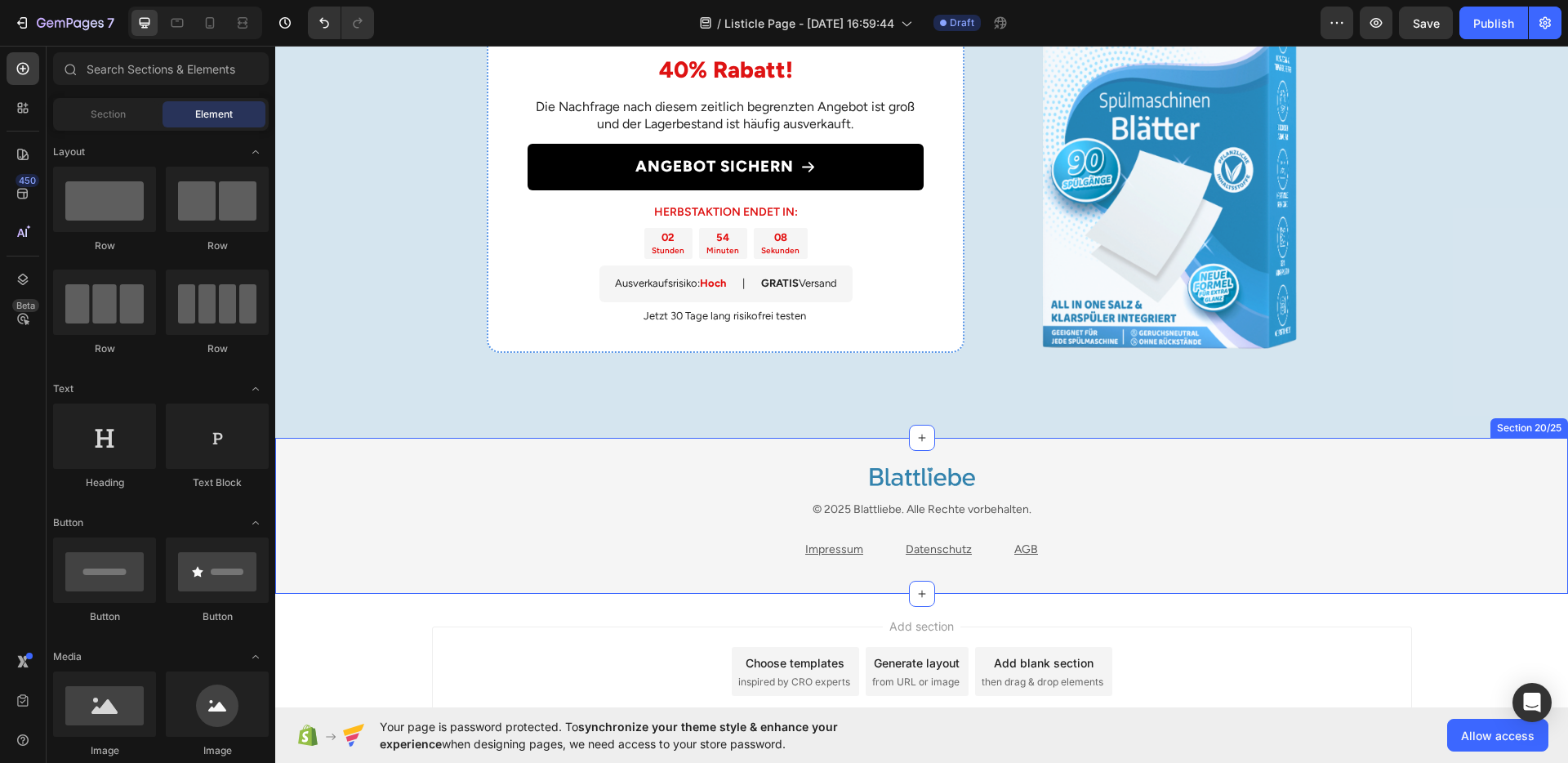
click at [369, 542] on div "Image © 2025 Blattliebe. Alle Rechte vorbehalten. Text block Impressum Text blo…" at bounding box center [921, 516] width 1269 height 107
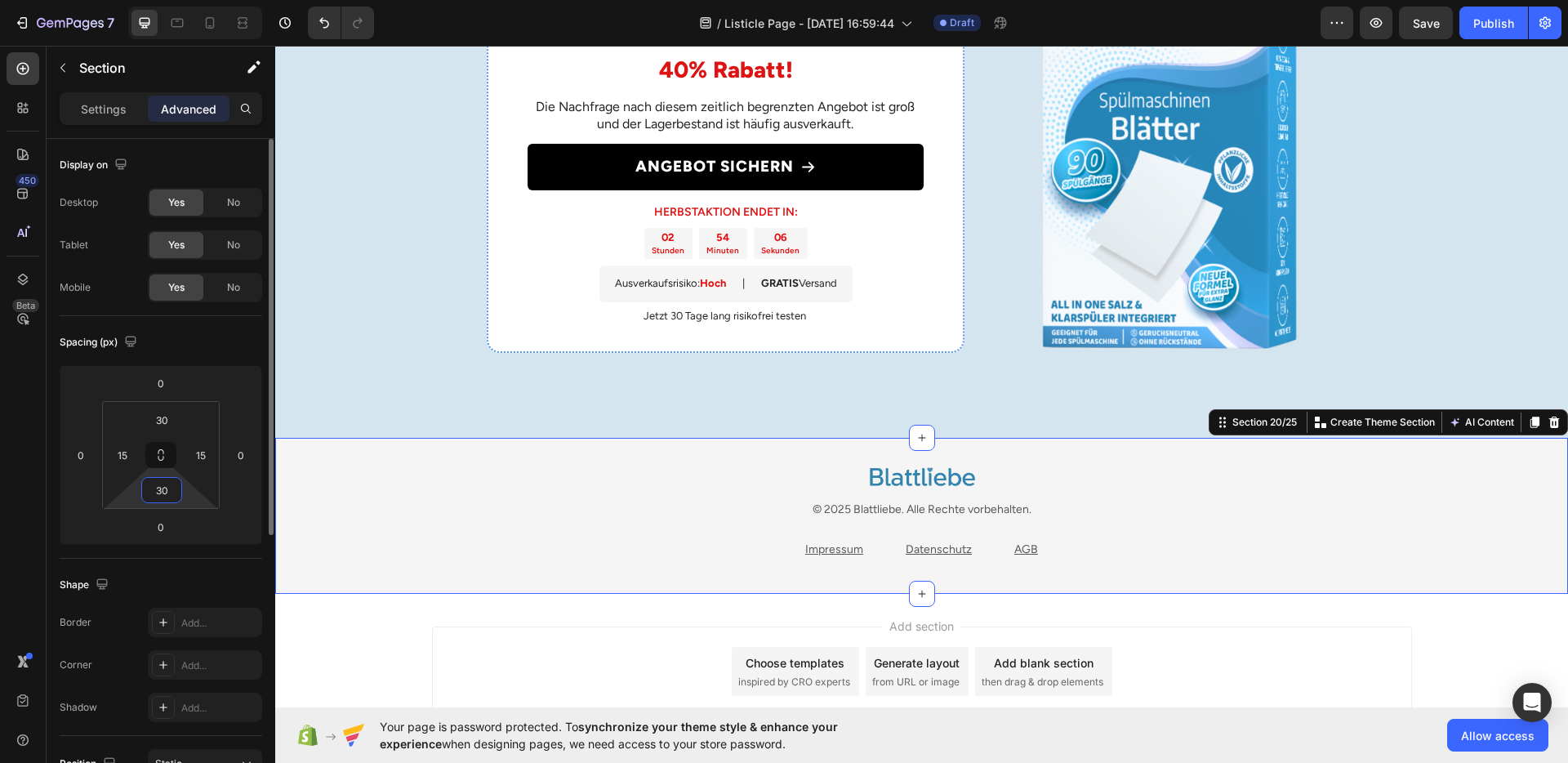
click at [157, 496] on input "30" at bounding box center [161, 489] width 33 height 25
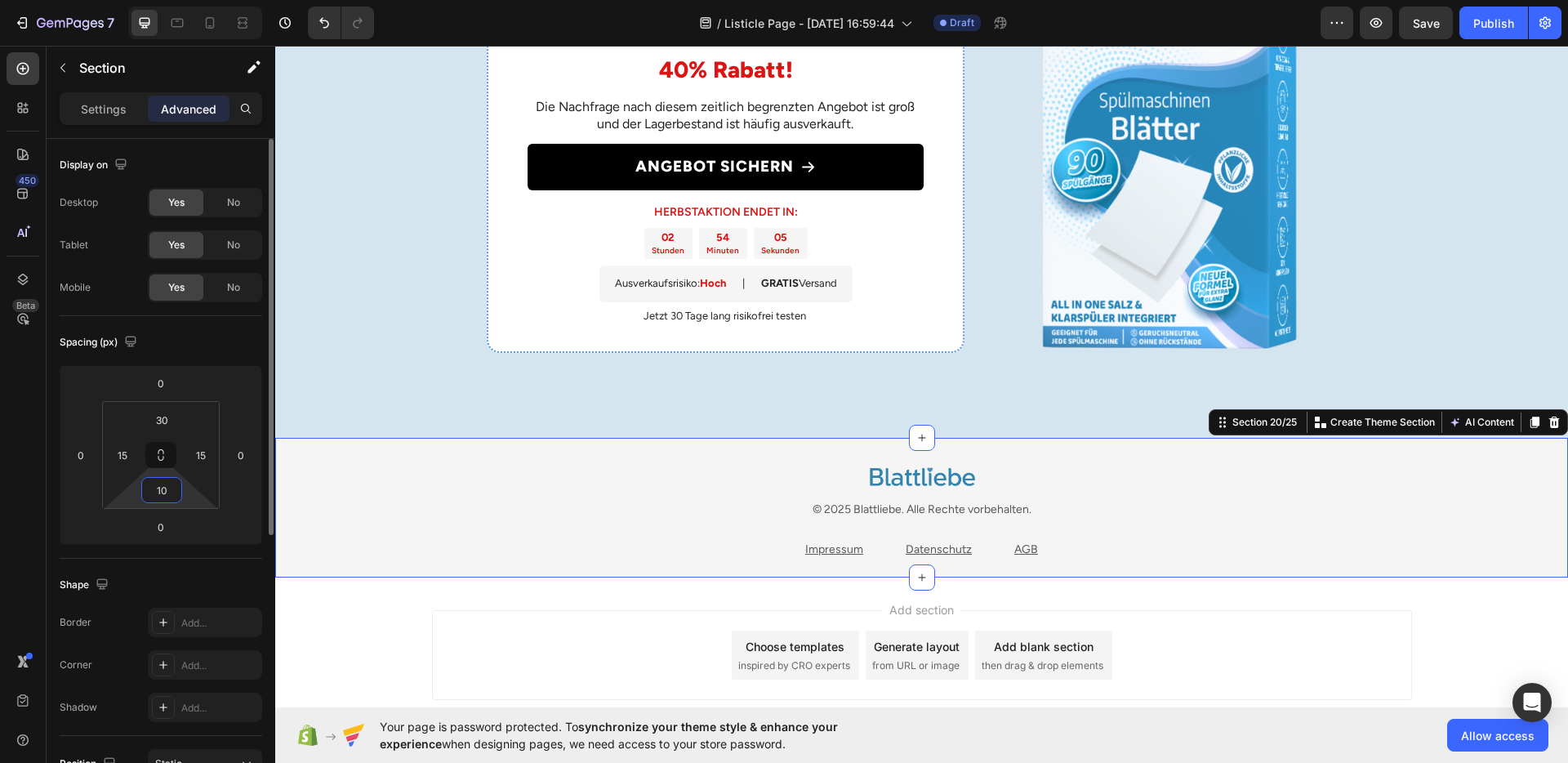
click at [157, 496] on input "10" at bounding box center [161, 489] width 33 height 25
type input "5"
click at [612, 621] on div "Add section Choose templates inspired by CRO experts Generate layout from URL o…" at bounding box center [921, 651] width 980 height 90
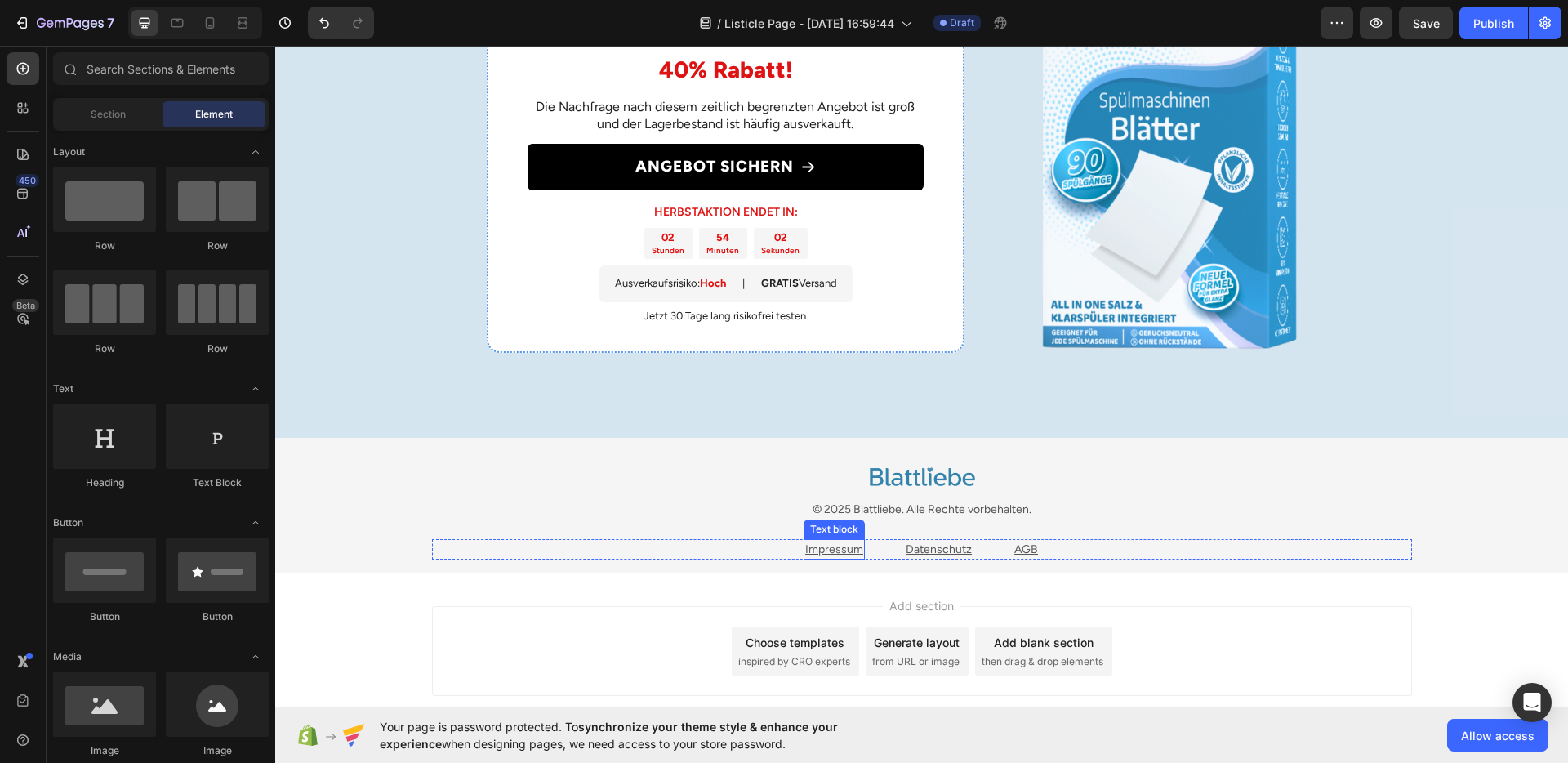
click at [824, 547] on u "Impressum" at bounding box center [835, 549] width 58 height 14
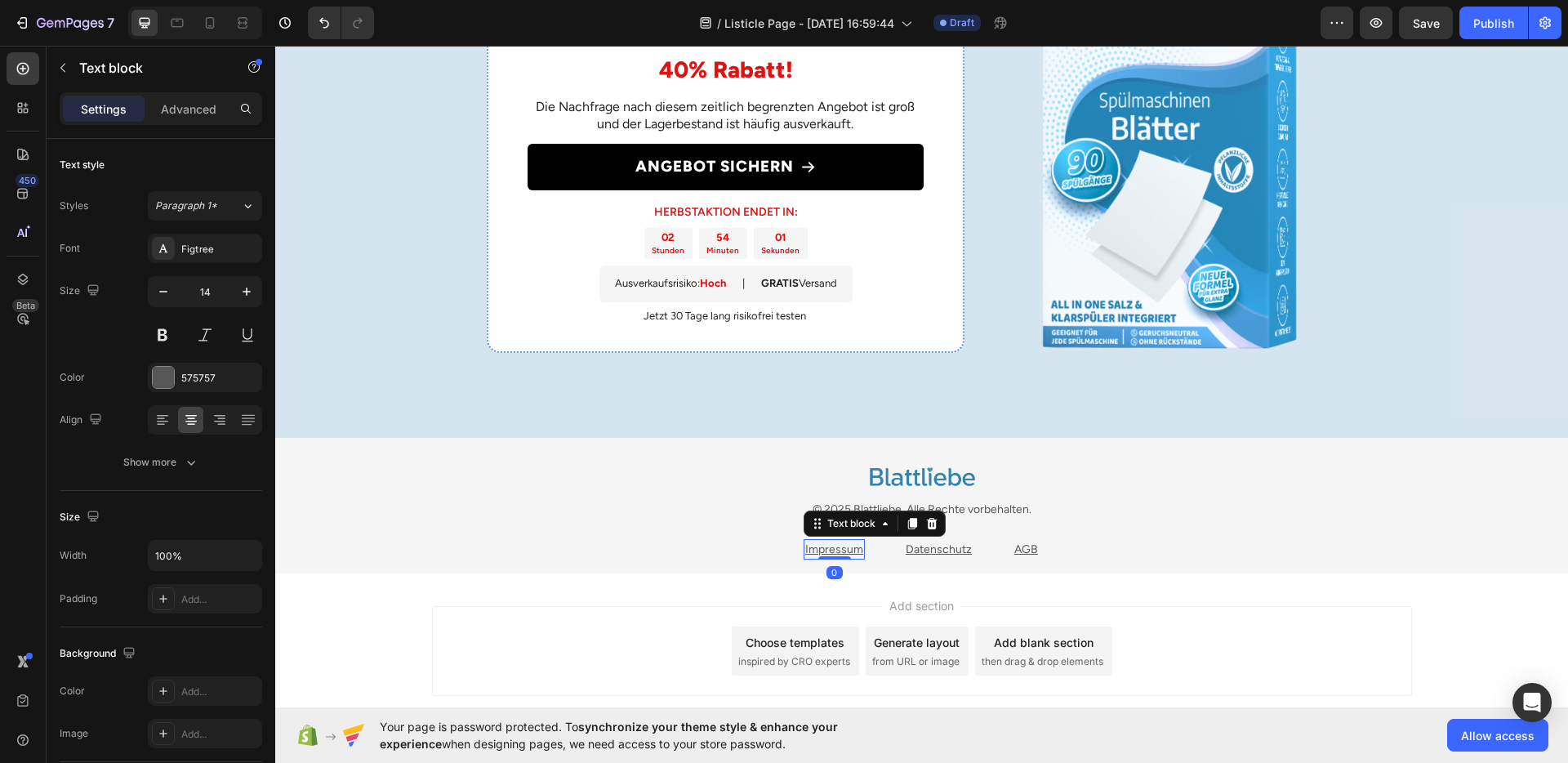
click at [824, 547] on u "Impressum" at bounding box center [835, 549] width 58 height 14
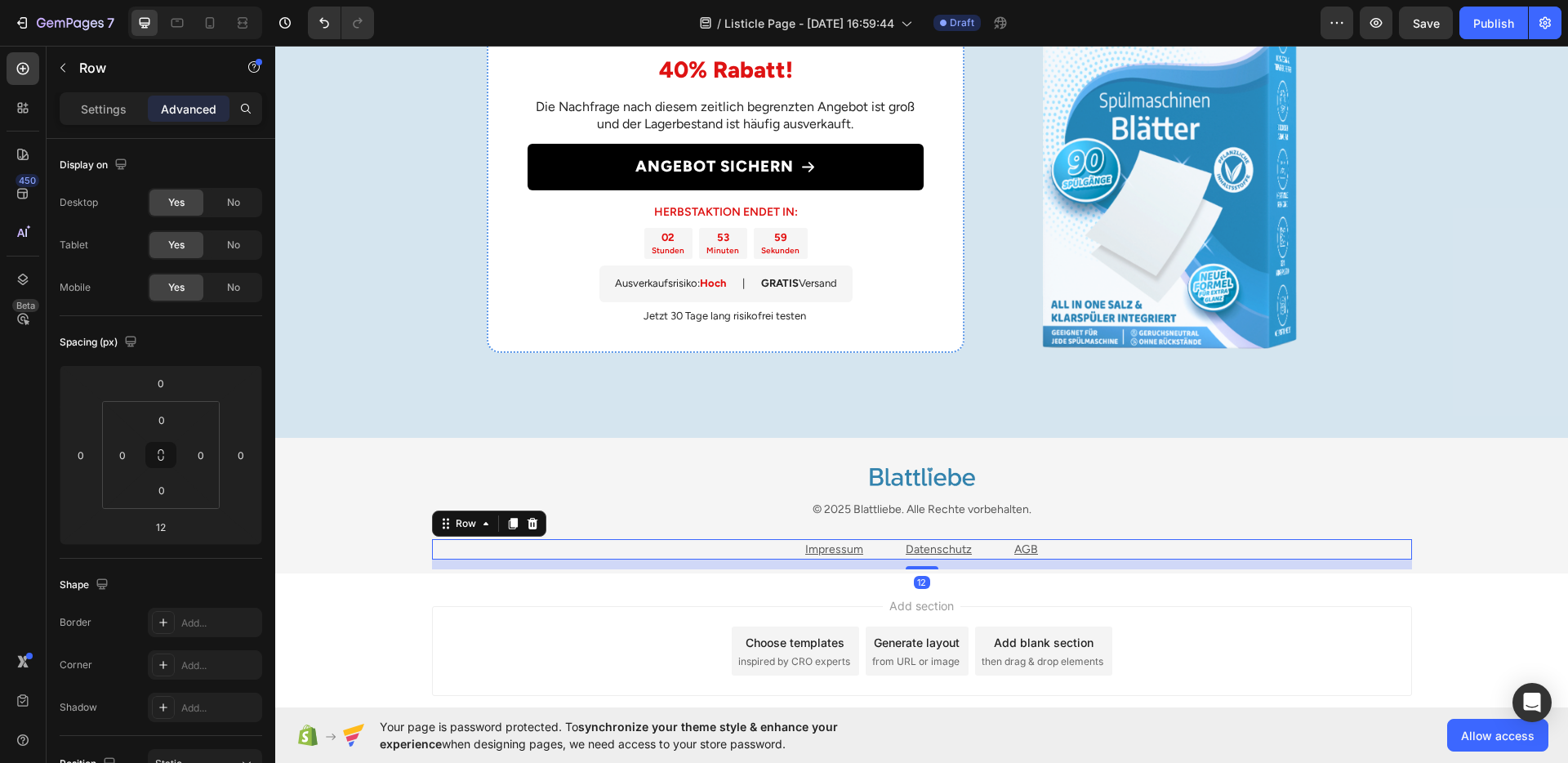
click at [787, 552] on div "Impressum Text block Datenschutz Text block AGB Text block Row 12" at bounding box center [921, 549] width 980 height 21
click at [812, 550] on u "Impressum" at bounding box center [835, 549] width 58 height 14
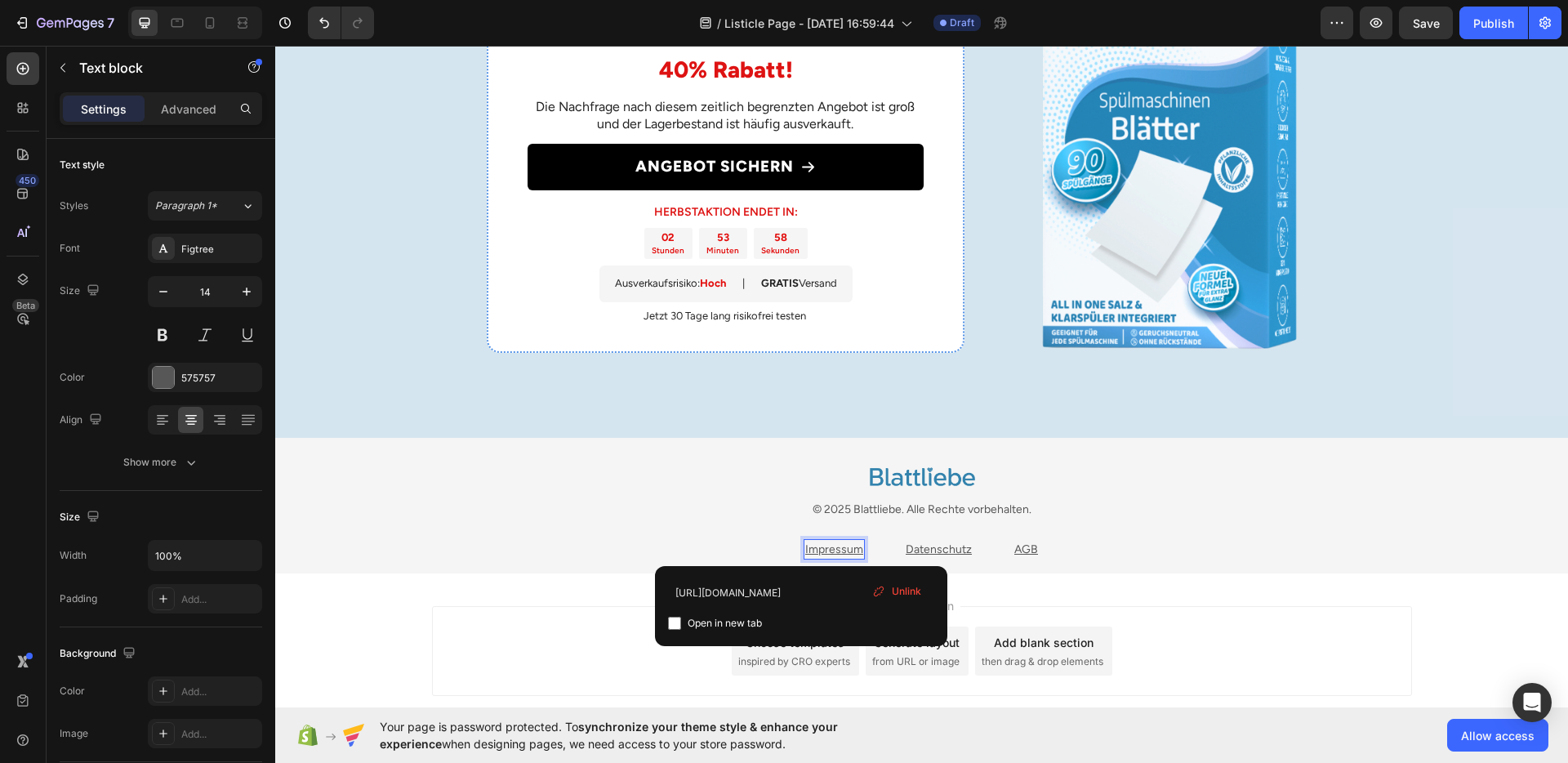
click at [812, 550] on u "Impressum" at bounding box center [835, 549] width 58 height 14
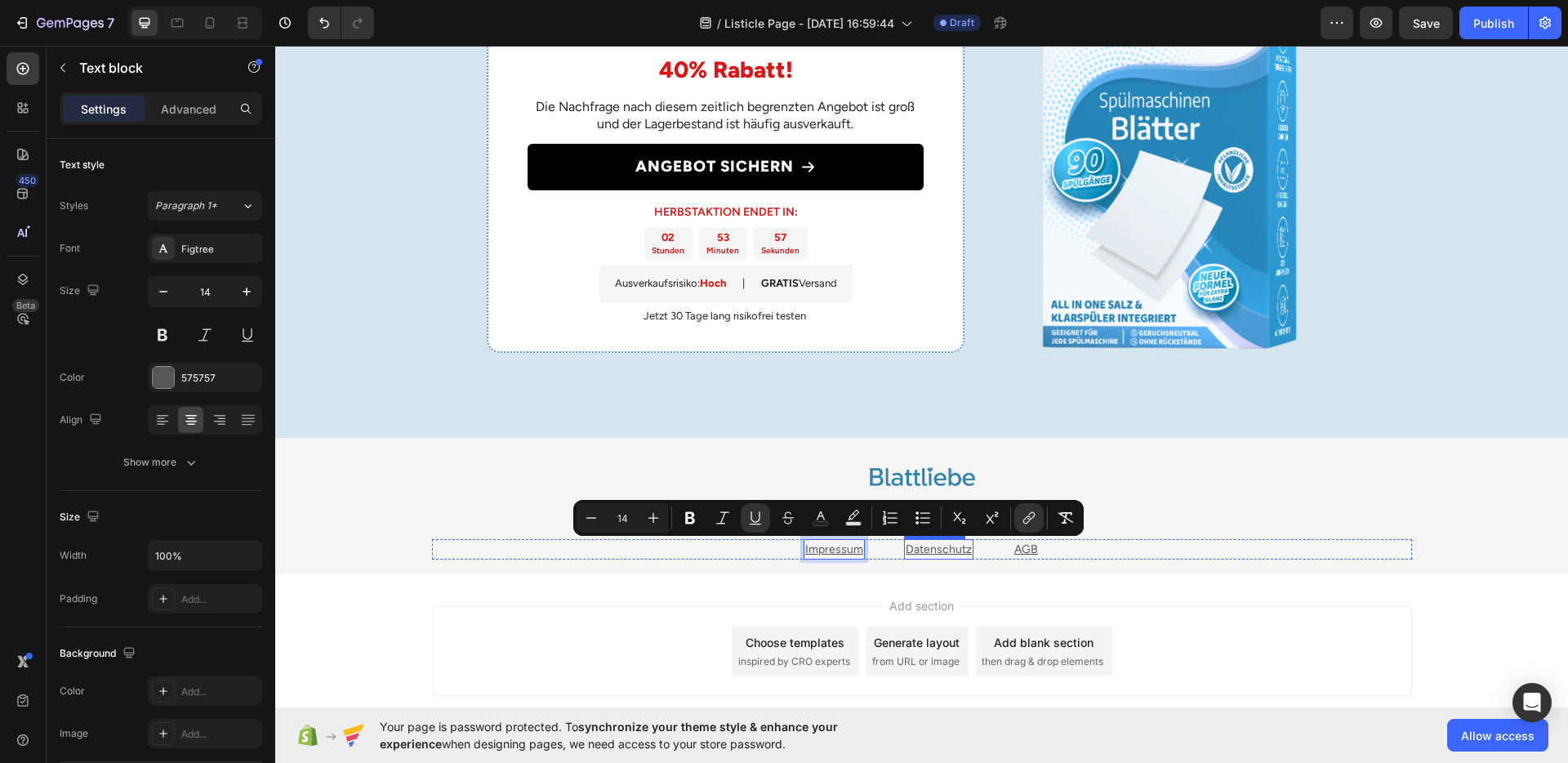
click at [924, 551] on u "Datenschutz" at bounding box center [939, 549] width 67 height 14
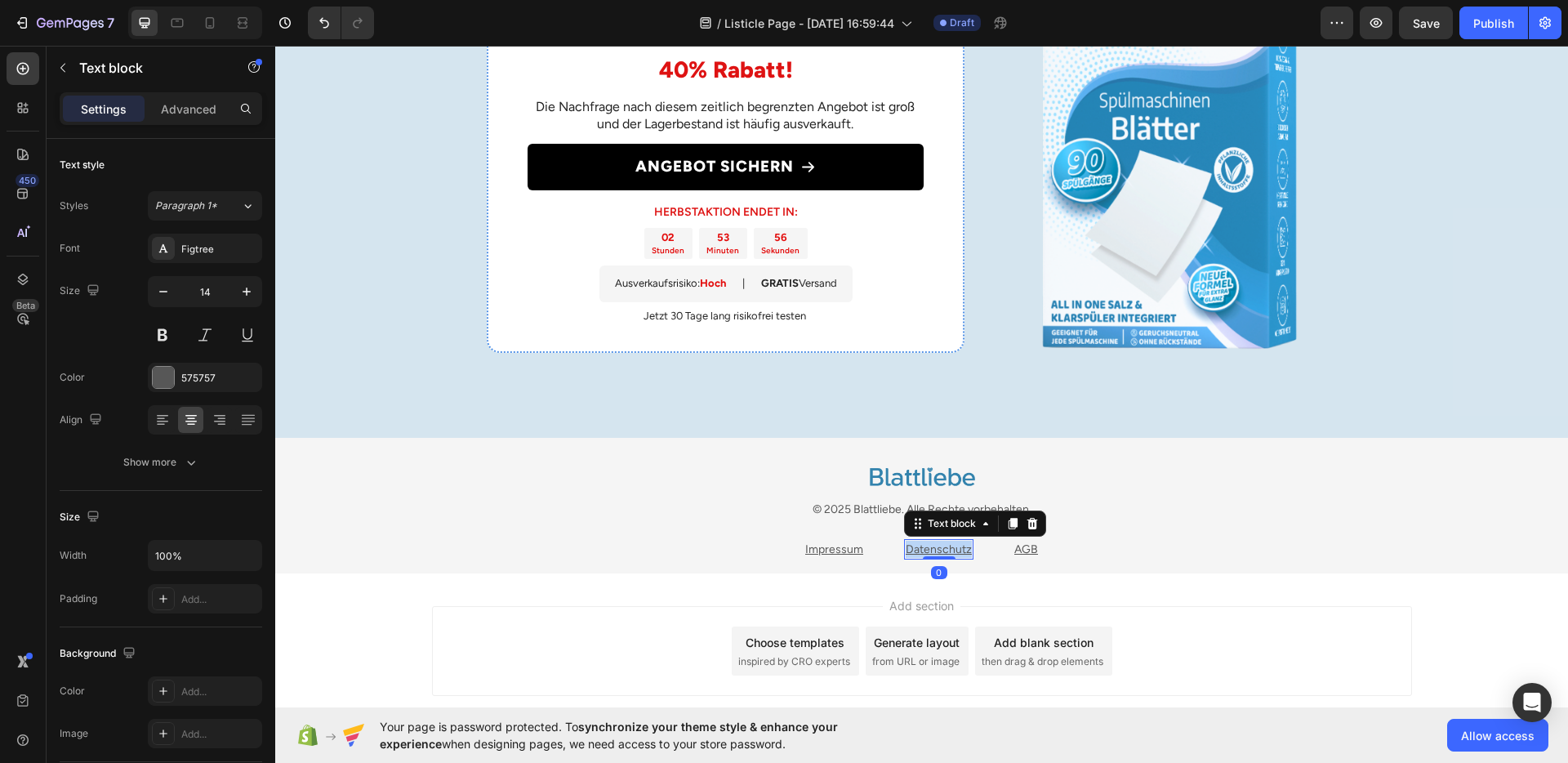
click at [924, 551] on u "Datenschutz" at bounding box center [939, 549] width 67 height 14
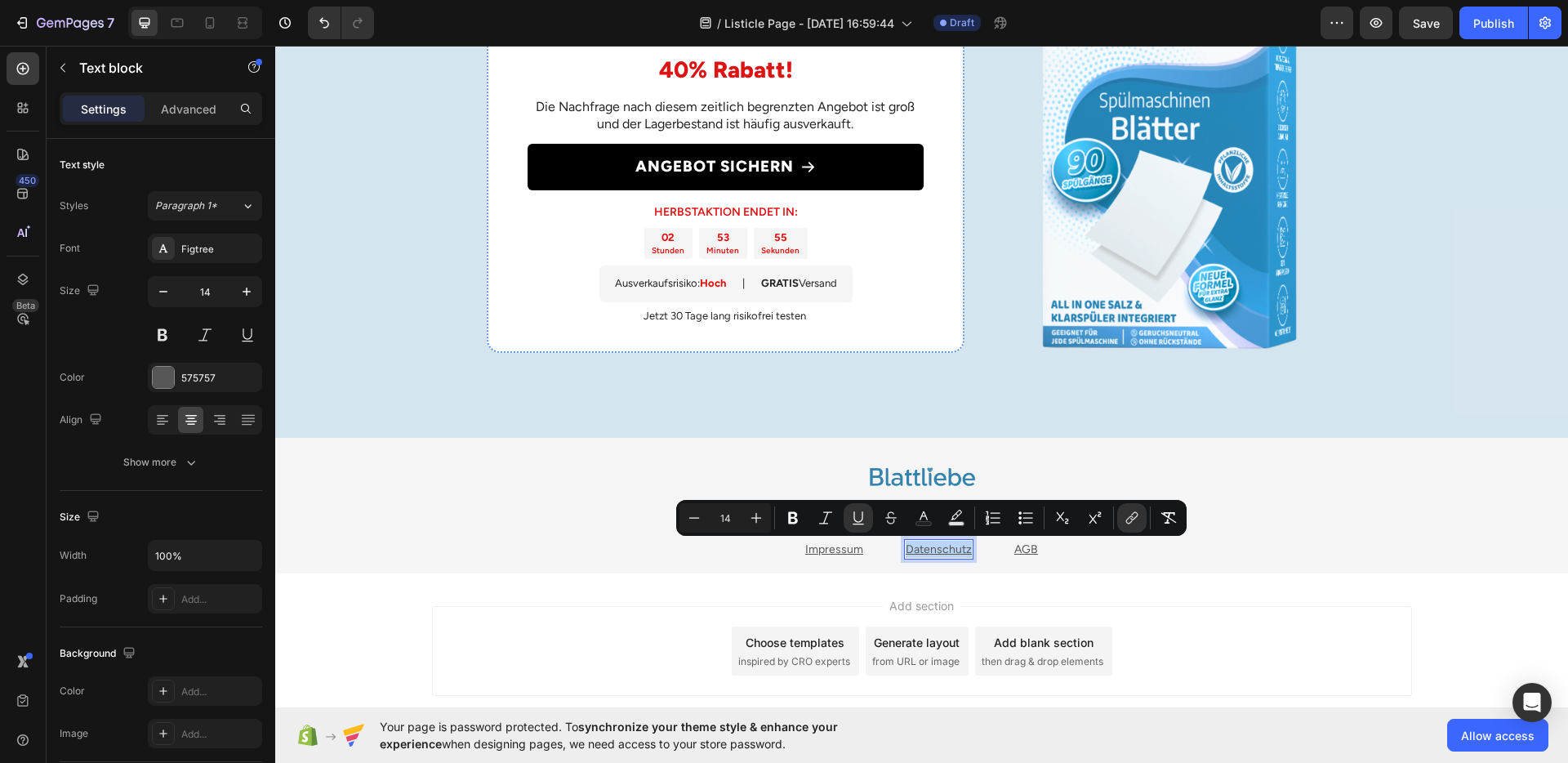
click at [915, 548] on u "Datenschutz" at bounding box center [939, 549] width 67 height 14
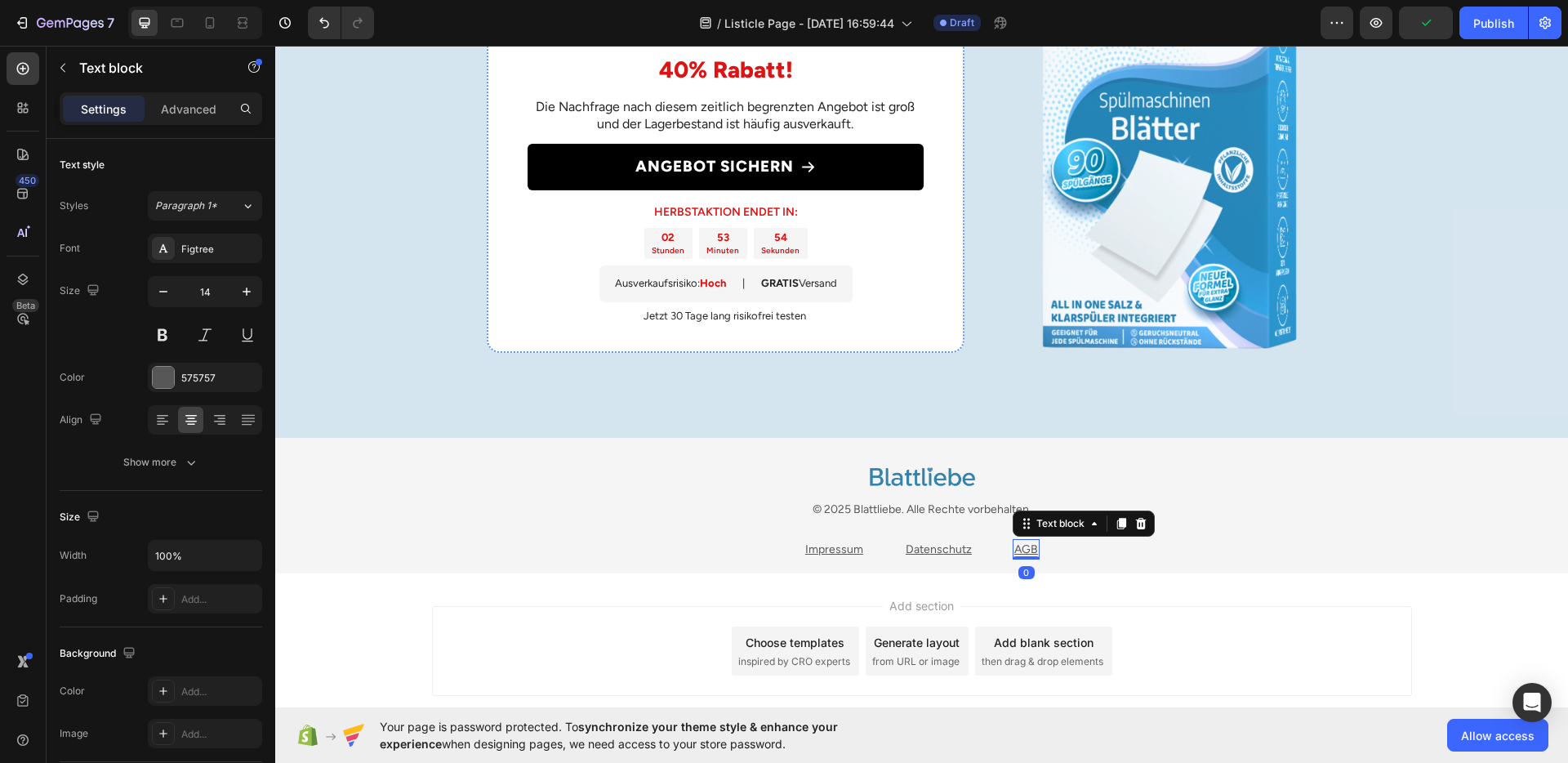
click at [1023, 547] on u "AGB" at bounding box center [1027, 549] width 24 height 14
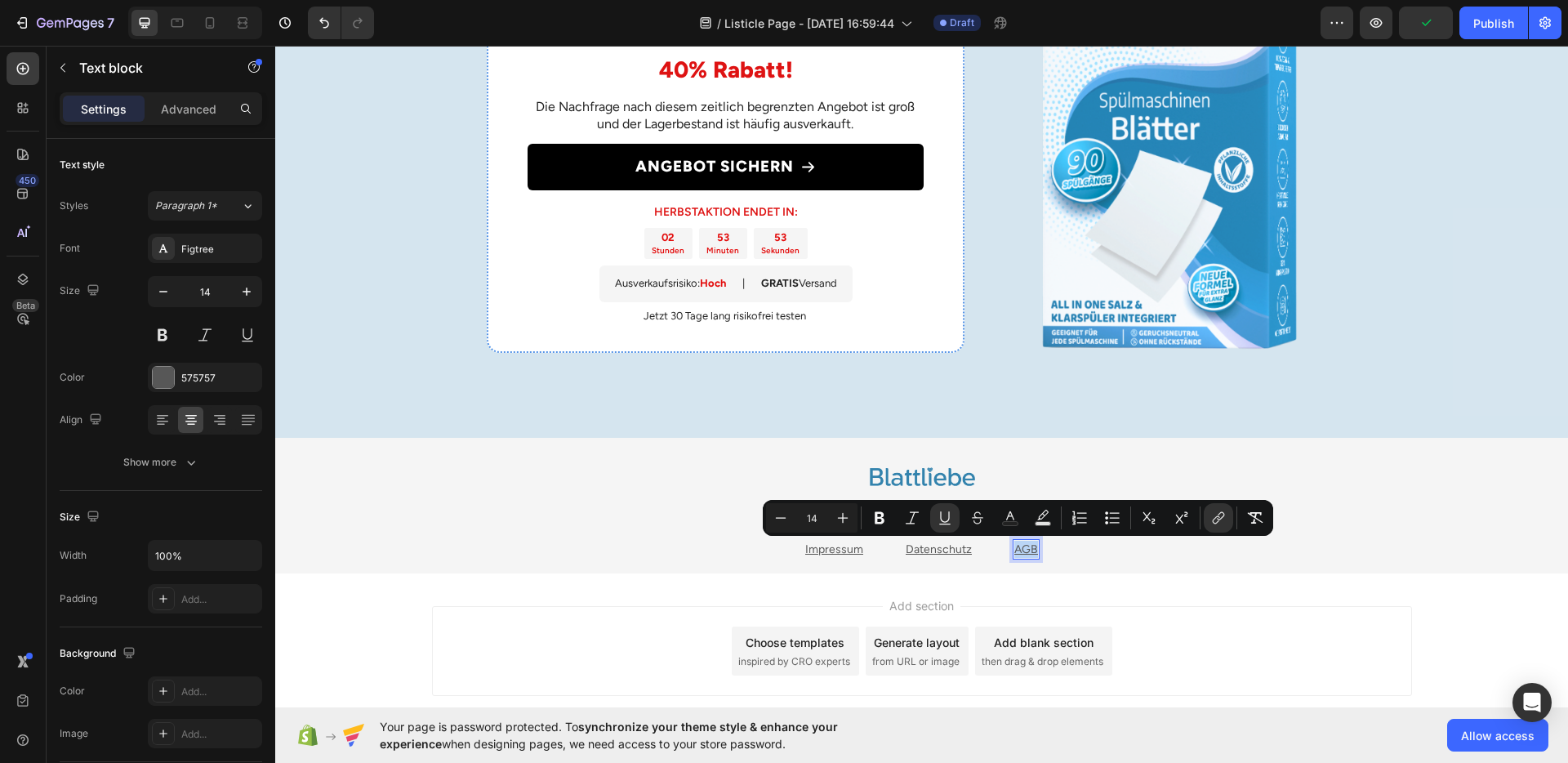
click at [1015, 546] on u "AGB" at bounding box center [1027, 549] width 24 height 14
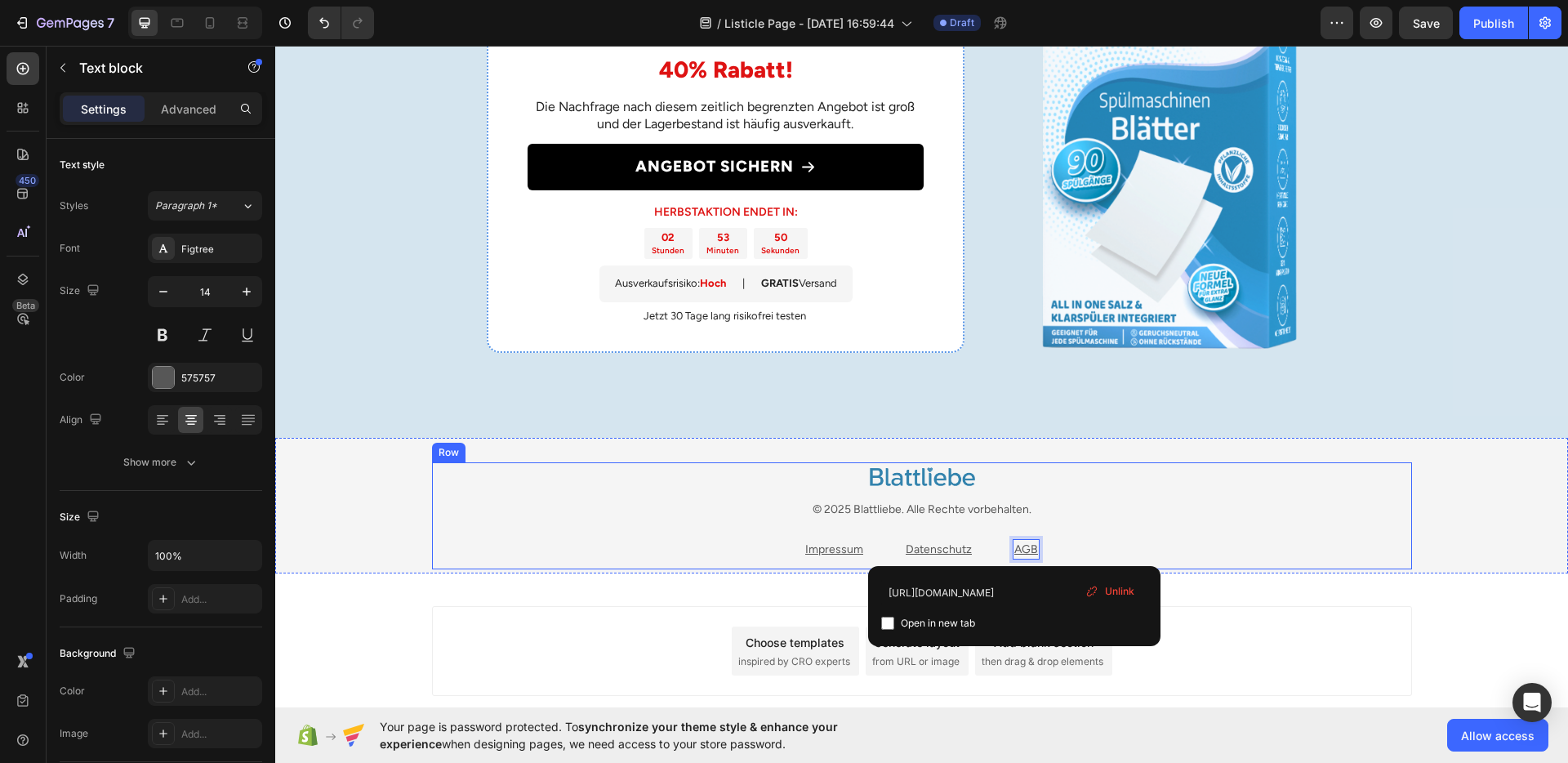
click at [655, 486] on div at bounding box center [921, 477] width 980 height 30
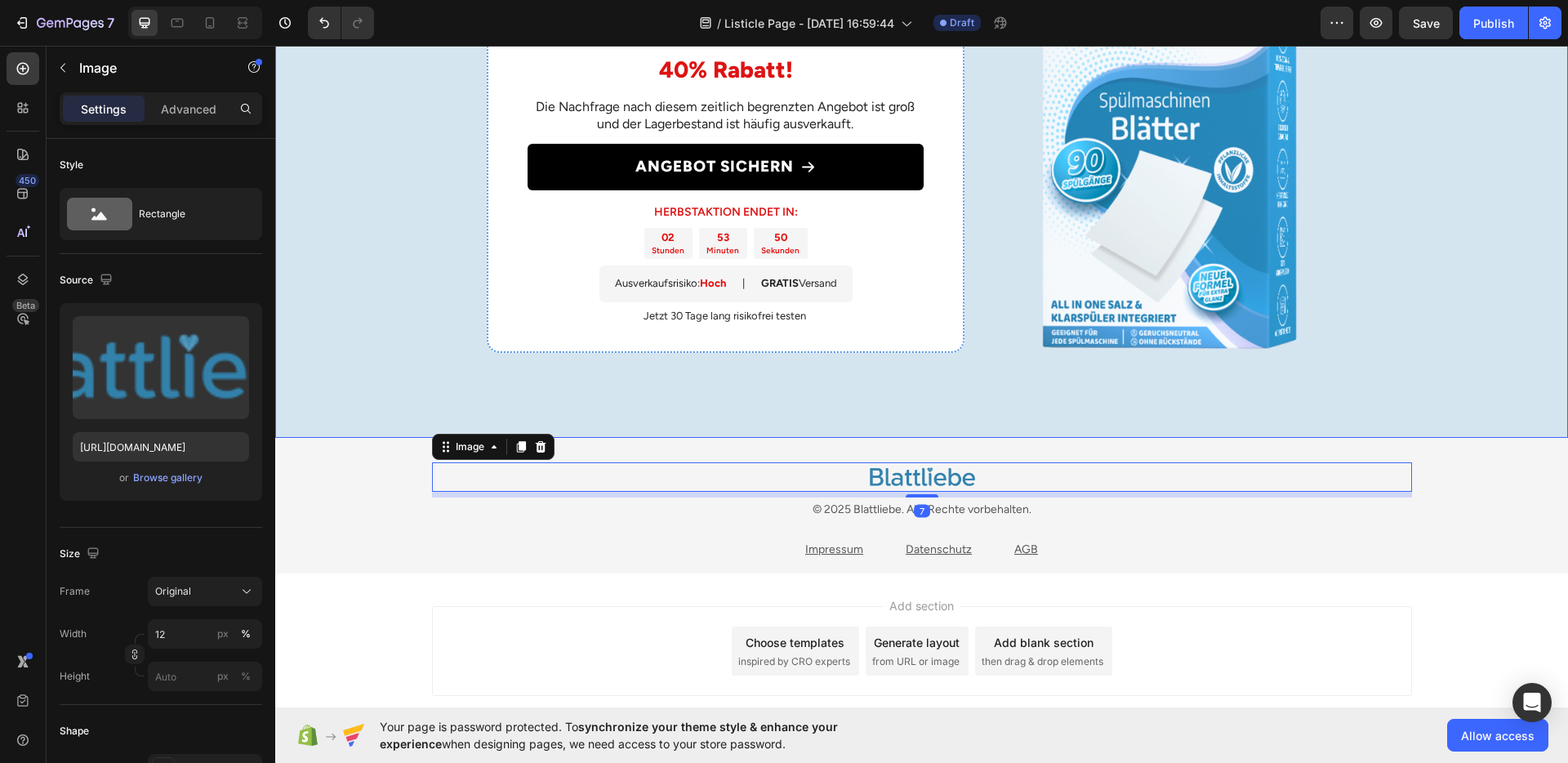
click at [438, 356] on div "Nur für kurze Zeit: 40% Rabatt! Heading Die Nachfrage nach diesem zeitlich begr…" at bounding box center [922, 200] width 1293 height 476
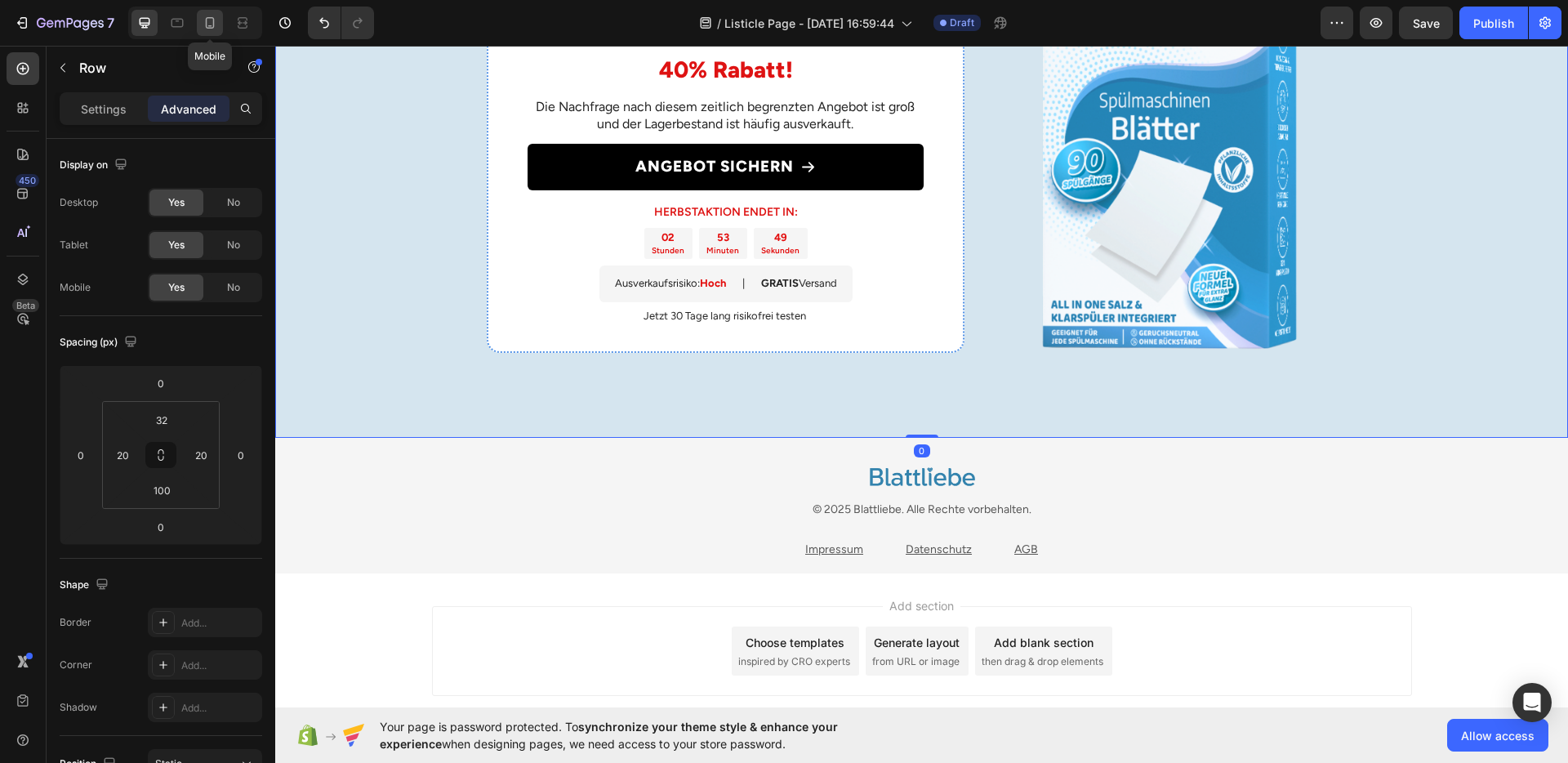
click at [203, 18] on icon at bounding box center [210, 23] width 16 height 16
type input "30"
type input "40"
type input "30"
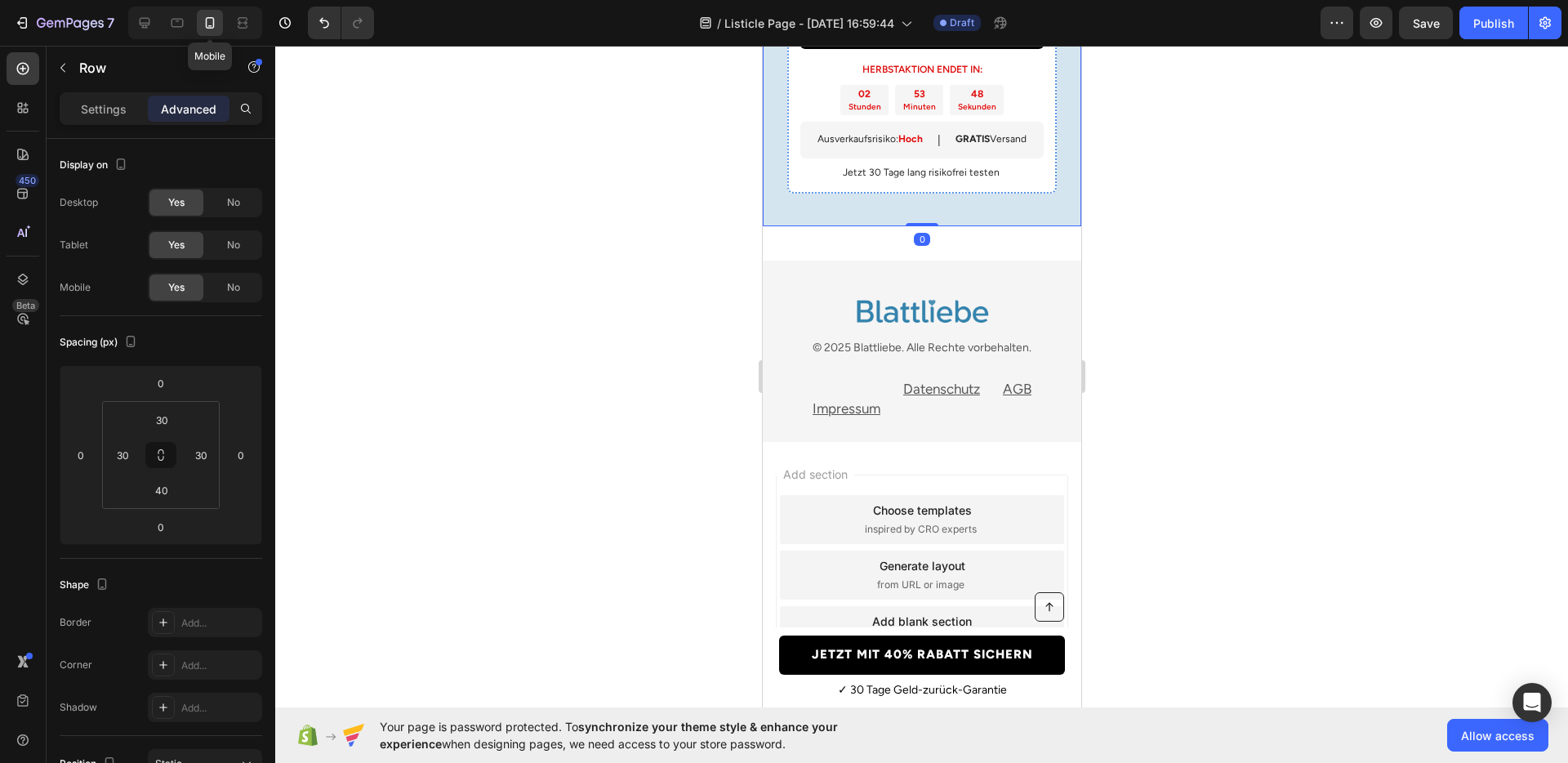
scroll to position [2544, 0]
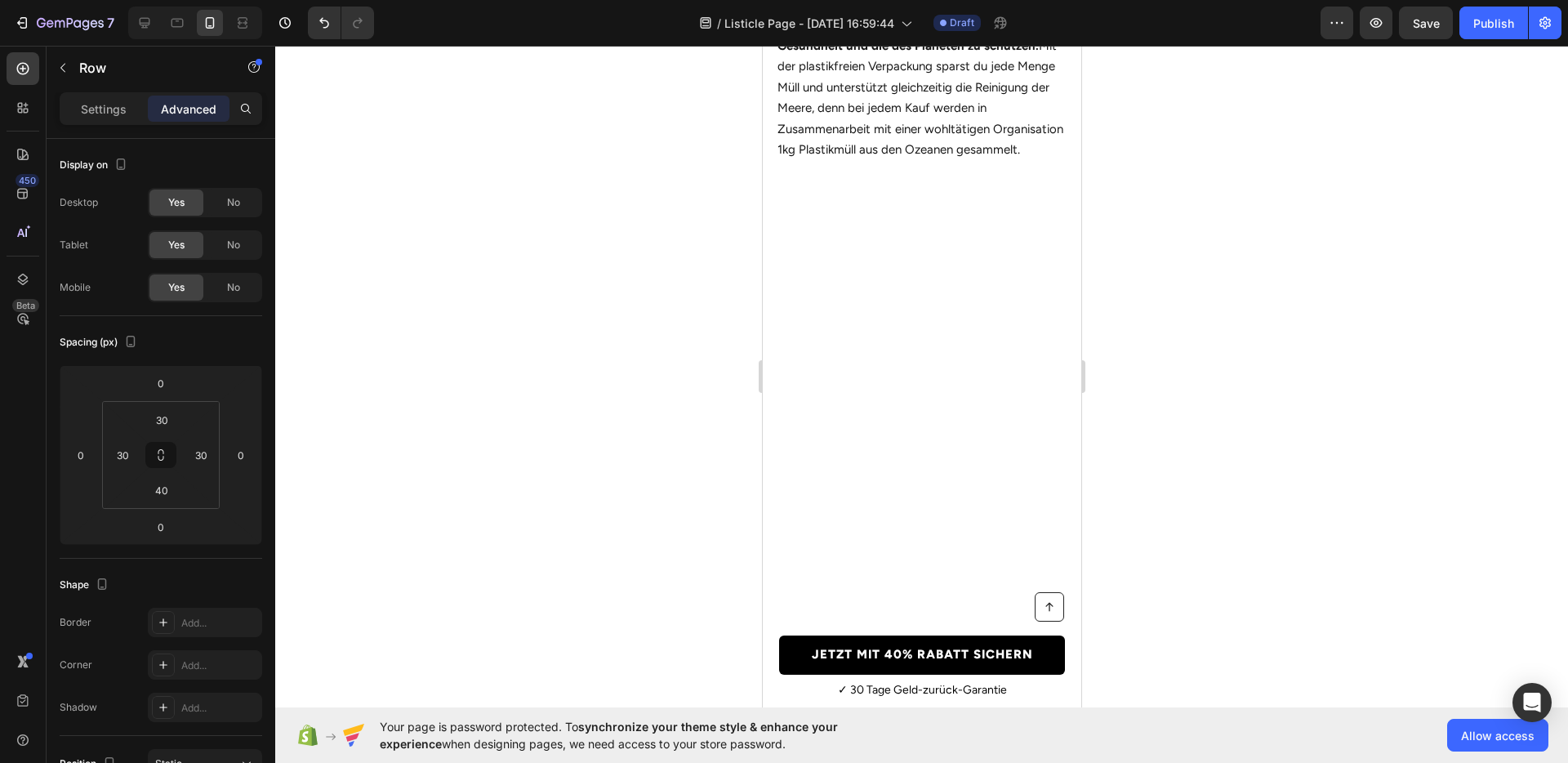
click at [1204, 453] on div at bounding box center [922, 404] width 1293 height 717
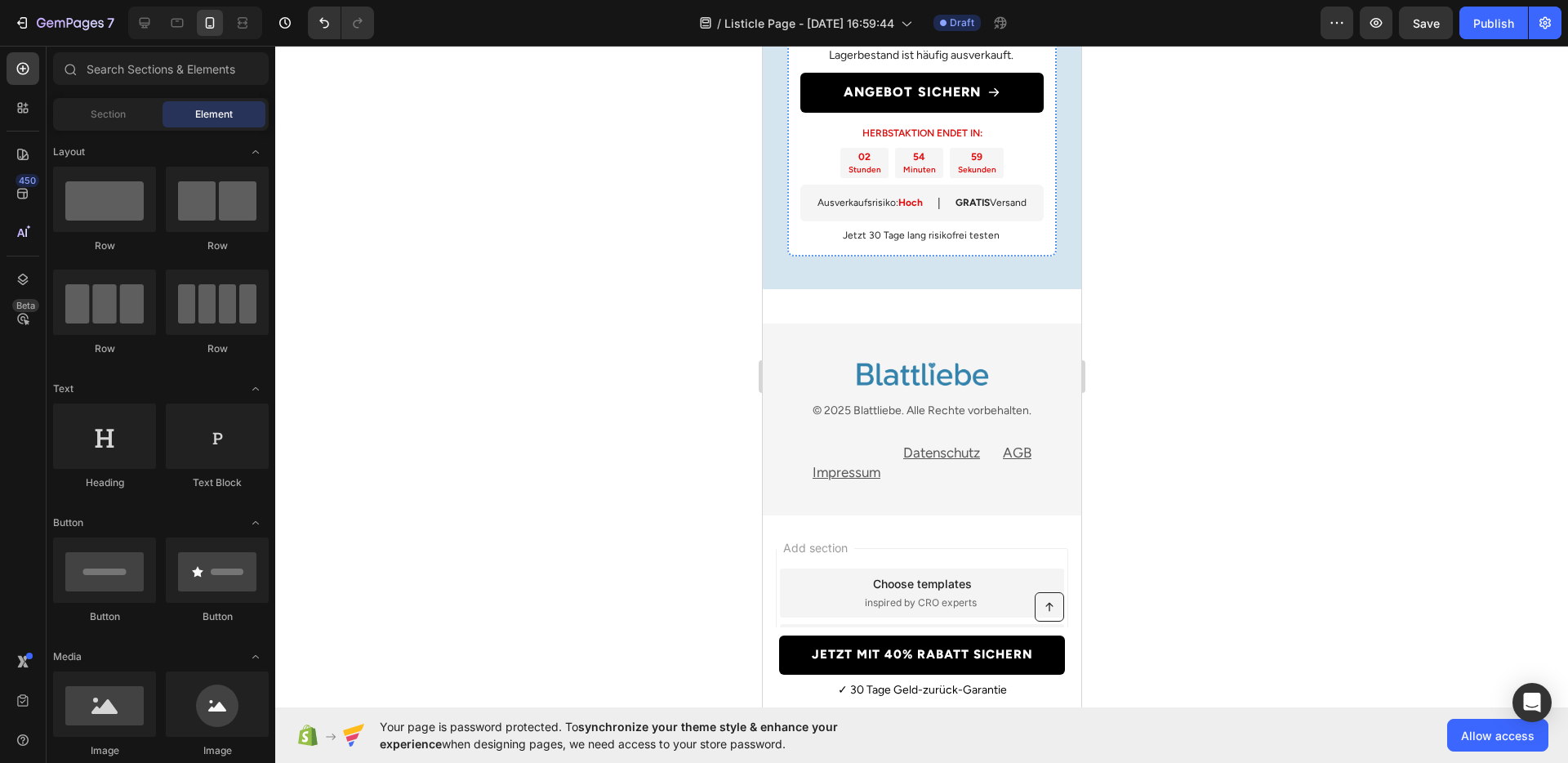
scroll to position [4478, 0]
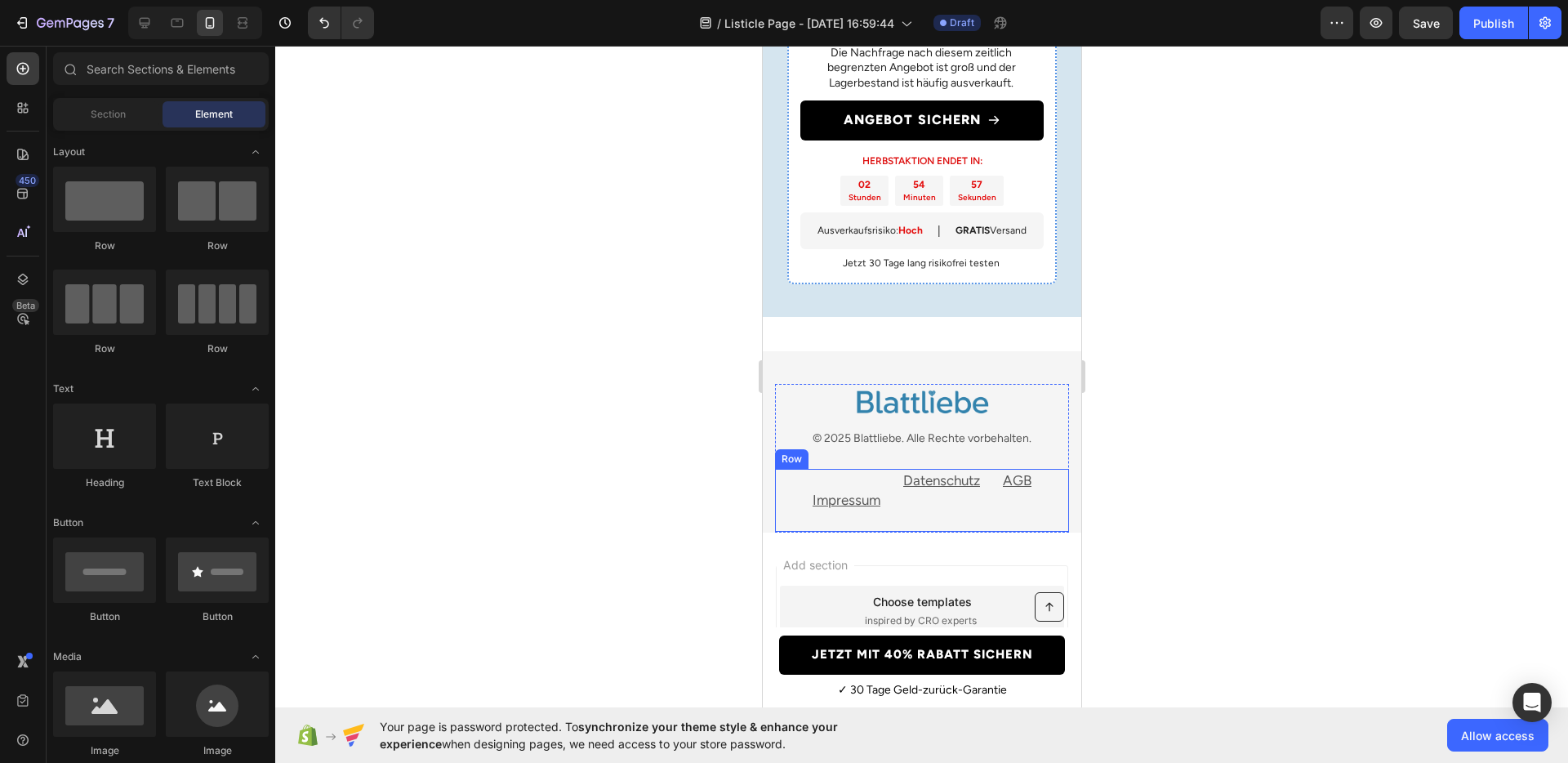
click at [974, 503] on div "Datenschutz Text block" at bounding box center [941, 500] width 80 height 64
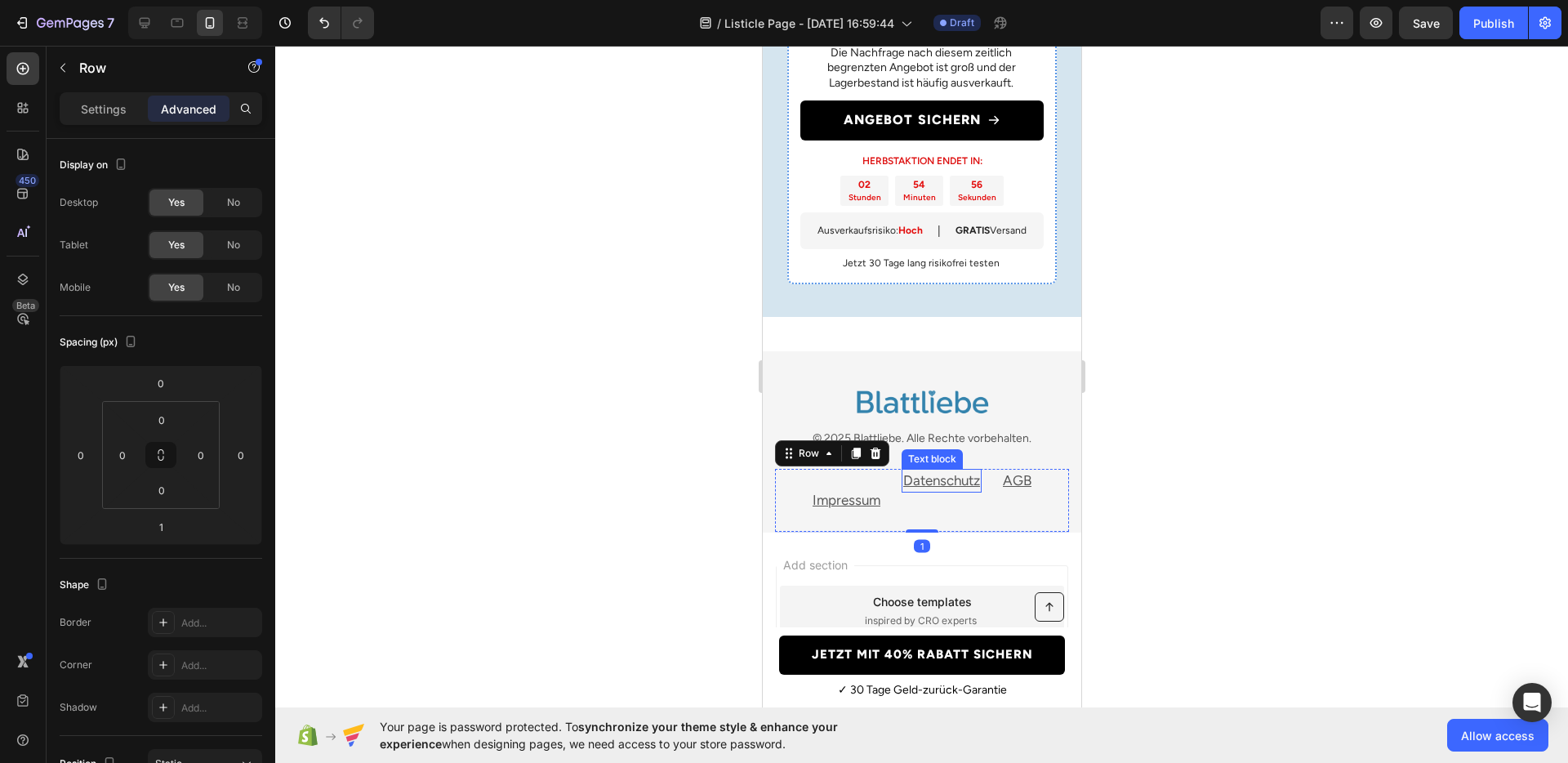
click at [928, 484] on u "Datenschutz" at bounding box center [940, 480] width 77 height 16
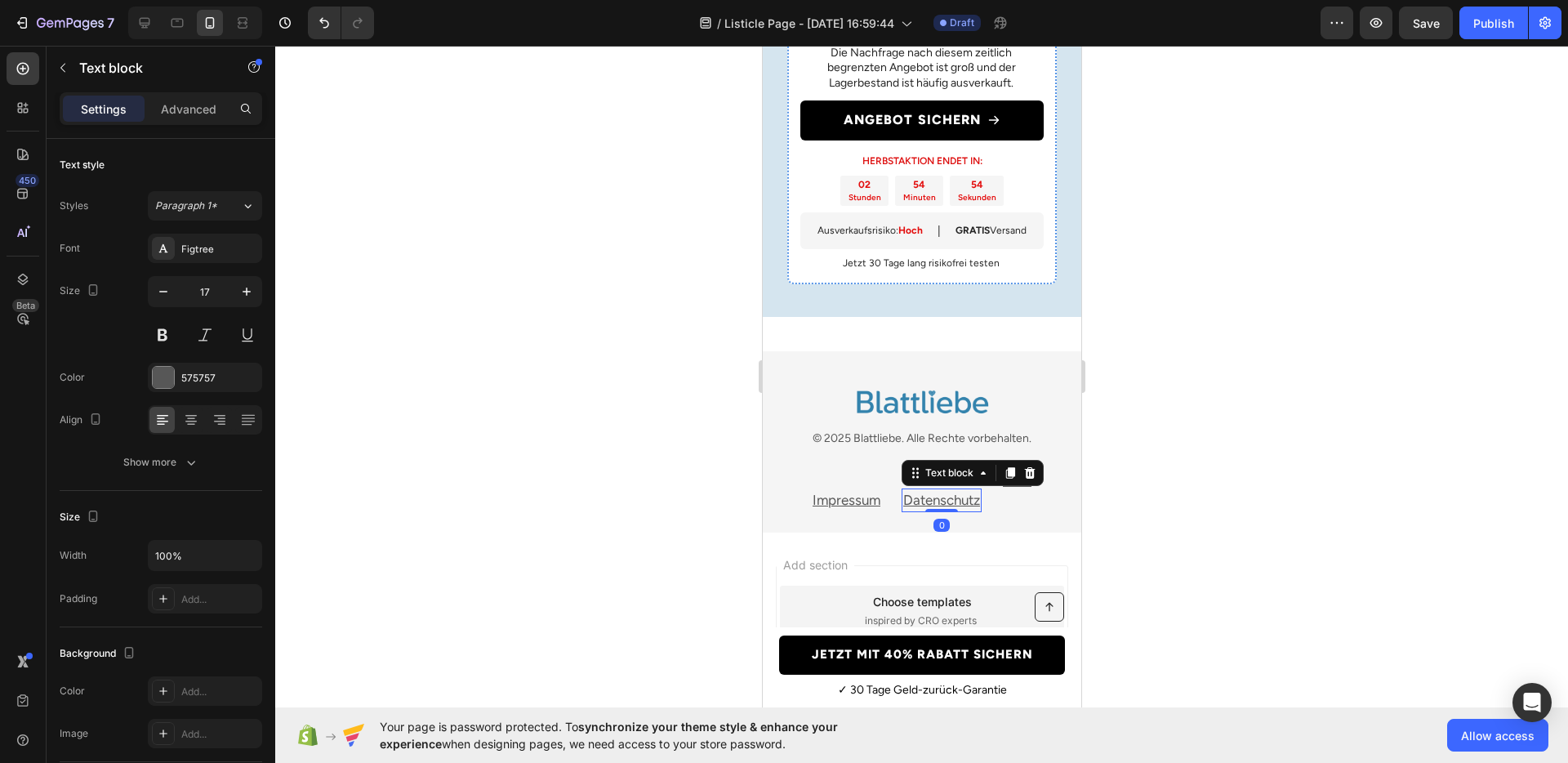
drag, startPoint x: 935, startPoint y: 527, endPoint x: 942, endPoint y: 482, distance: 45.5
click at [942, 488] on div "Datenschutz Text block 0" at bounding box center [941, 500] width 80 height 25
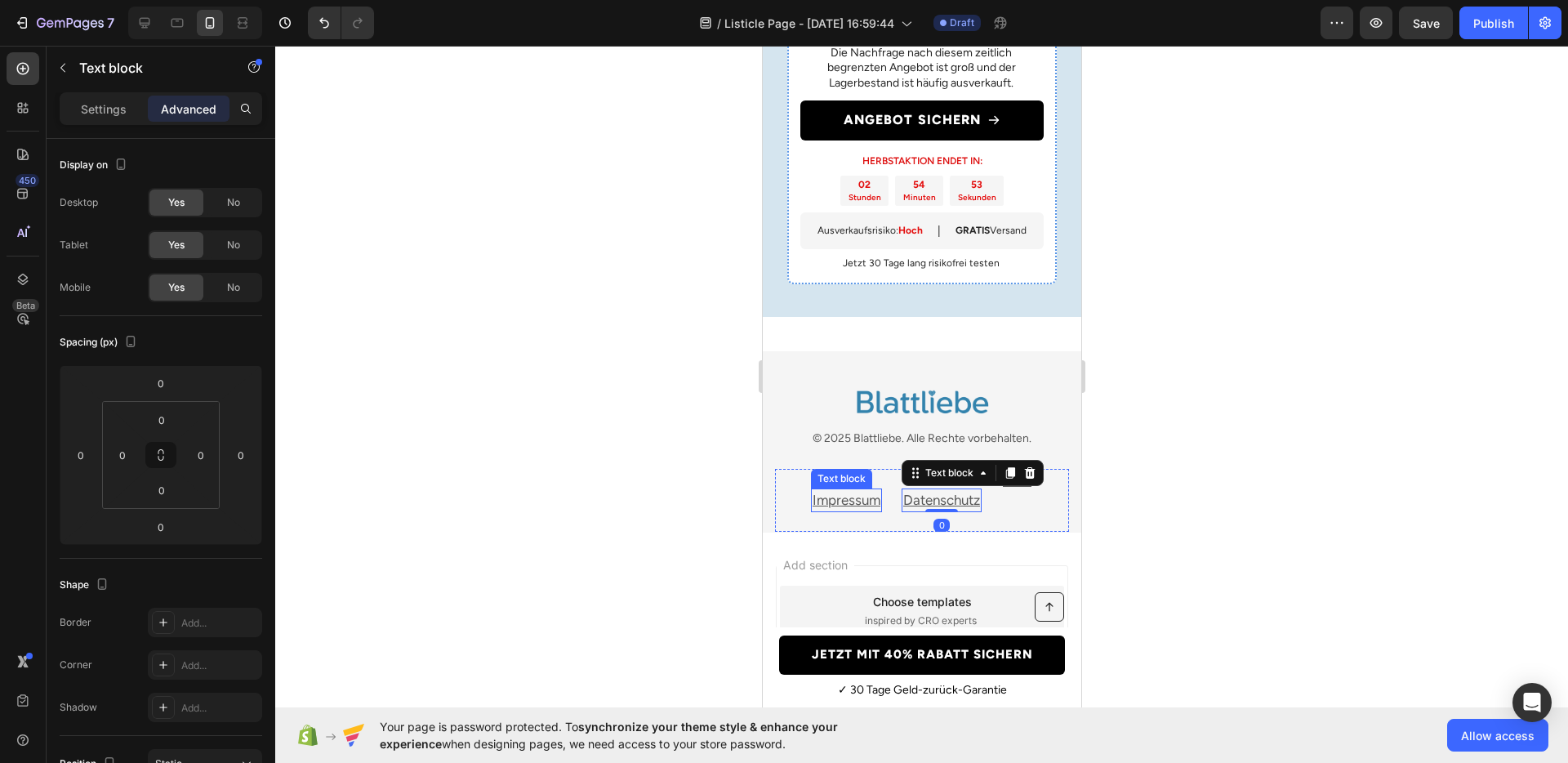
click at [872, 509] on div "Impressum" at bounding box center [845, 500] width 71 height 25
click at [1001, 481] on div "AGB" at bounding box center [1017, 480] width 32 height 25
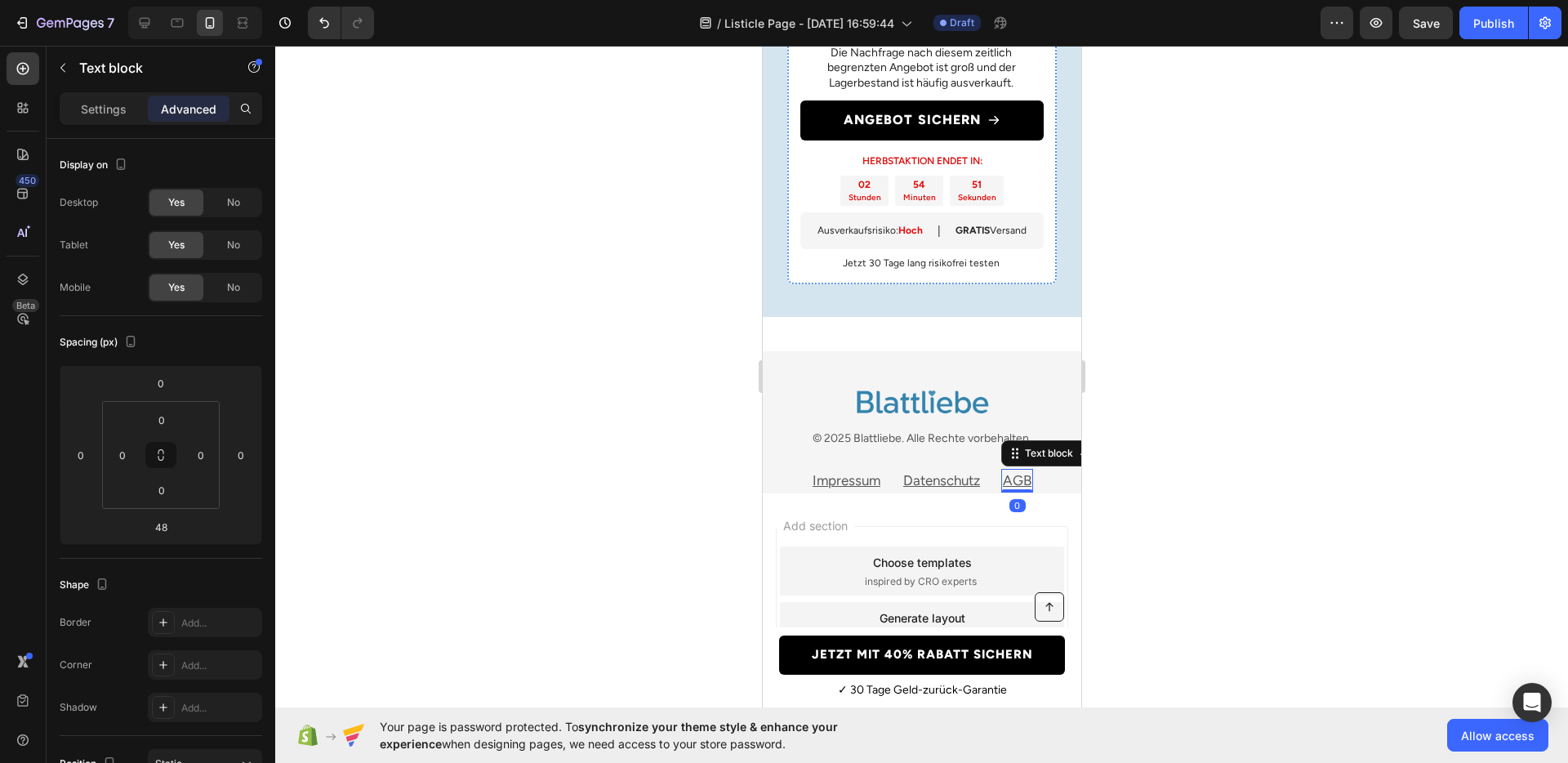
drag, startPoint x: 1016, startPoint y: 527, endPoint x: 1024, endPoint y: 468, distance: 59.5
click at [1024, 469] on div "AGB Text block 0" at bounding box center [1017, 480] width 32 height 25
type input "0"
click at [1217, 460] on div at bounding box center [922, 404] width 1293 height 717
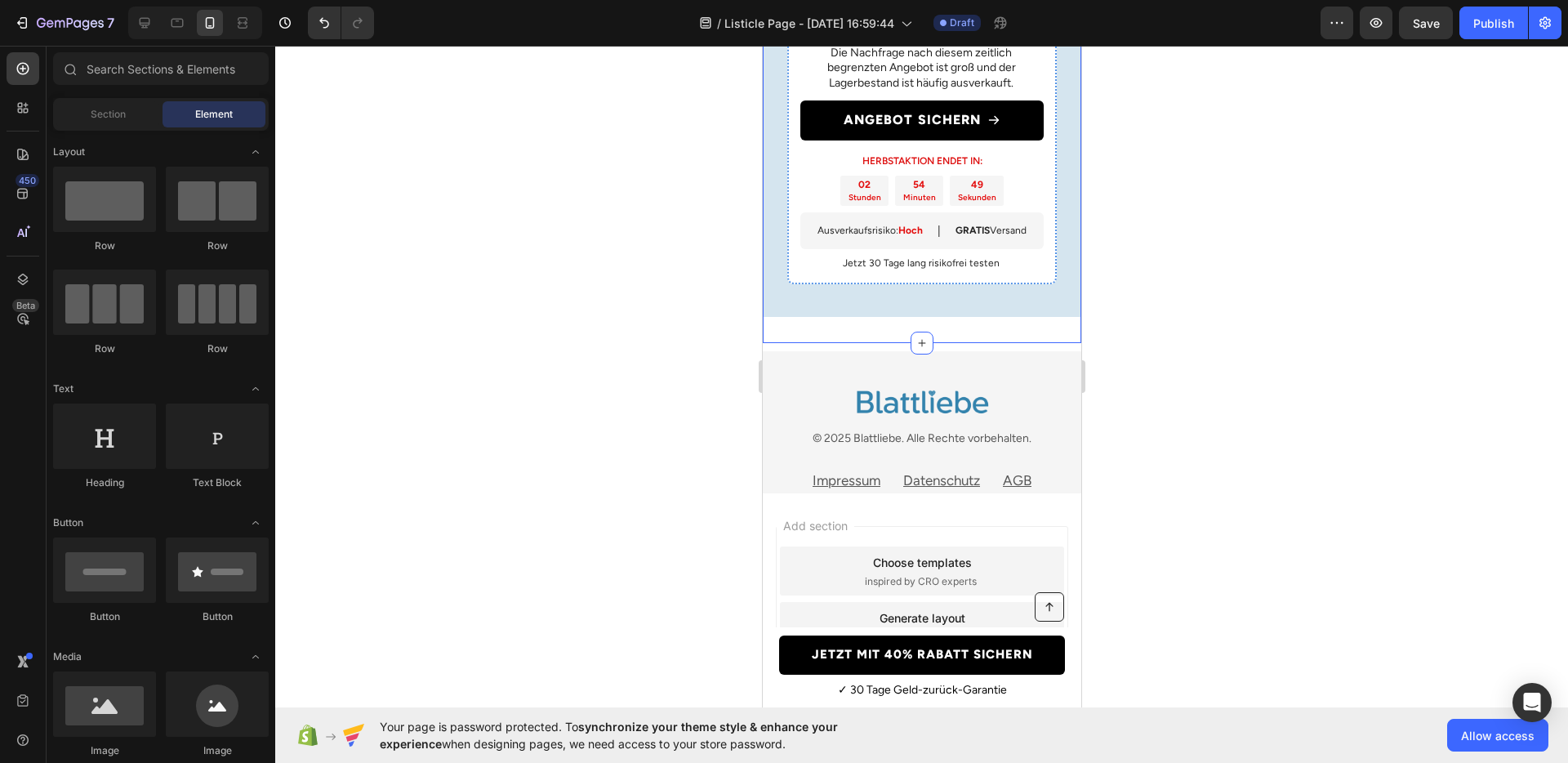
click at [947, 328] on div "Nur für kurze Zeit: 40% Rabatt! Heading Die Nachfrage nach diesem zeitlich begr…" at bounding box center [921, 16] width 318 height 655
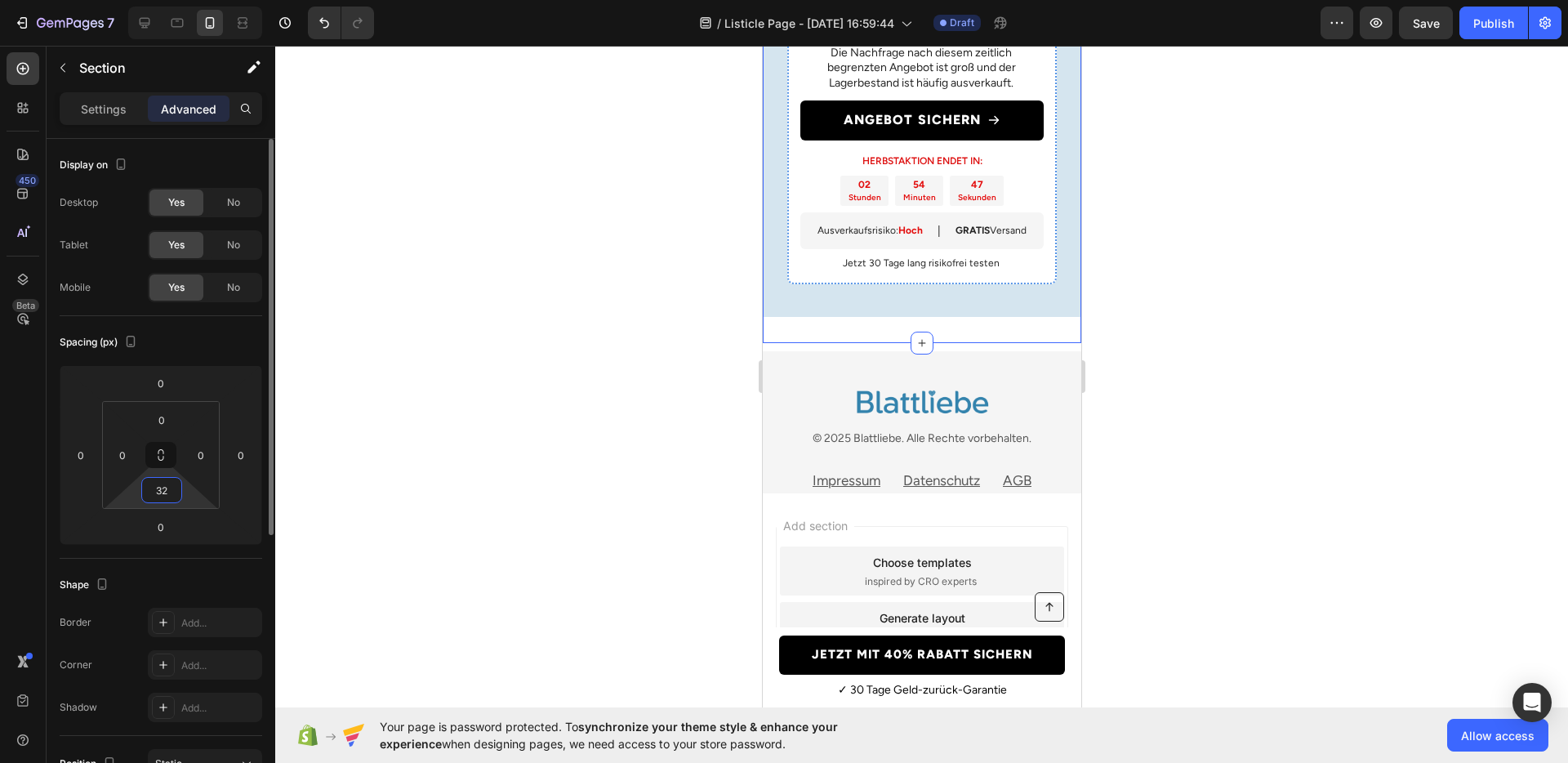
click at [168, 486] on input "32" at bounding box center [161, 489] width 33 height 25
type input "0"
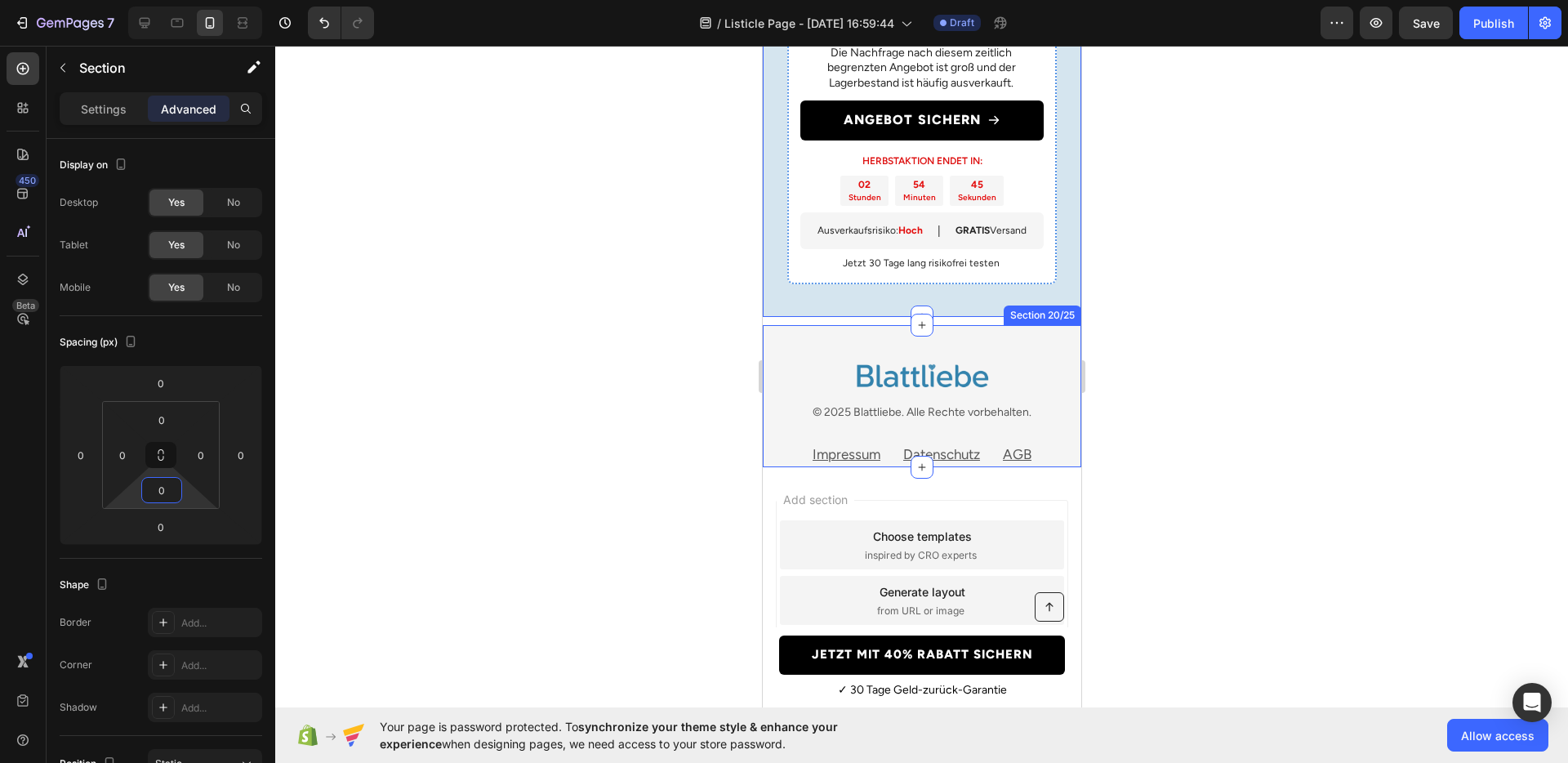
click at [819, 341] on div "Image © 2025 Blattliebe. Alle Rechte vorbehalten. Text block Impressum Text blo…" at bounding box center [921, 396] width 318 height 142
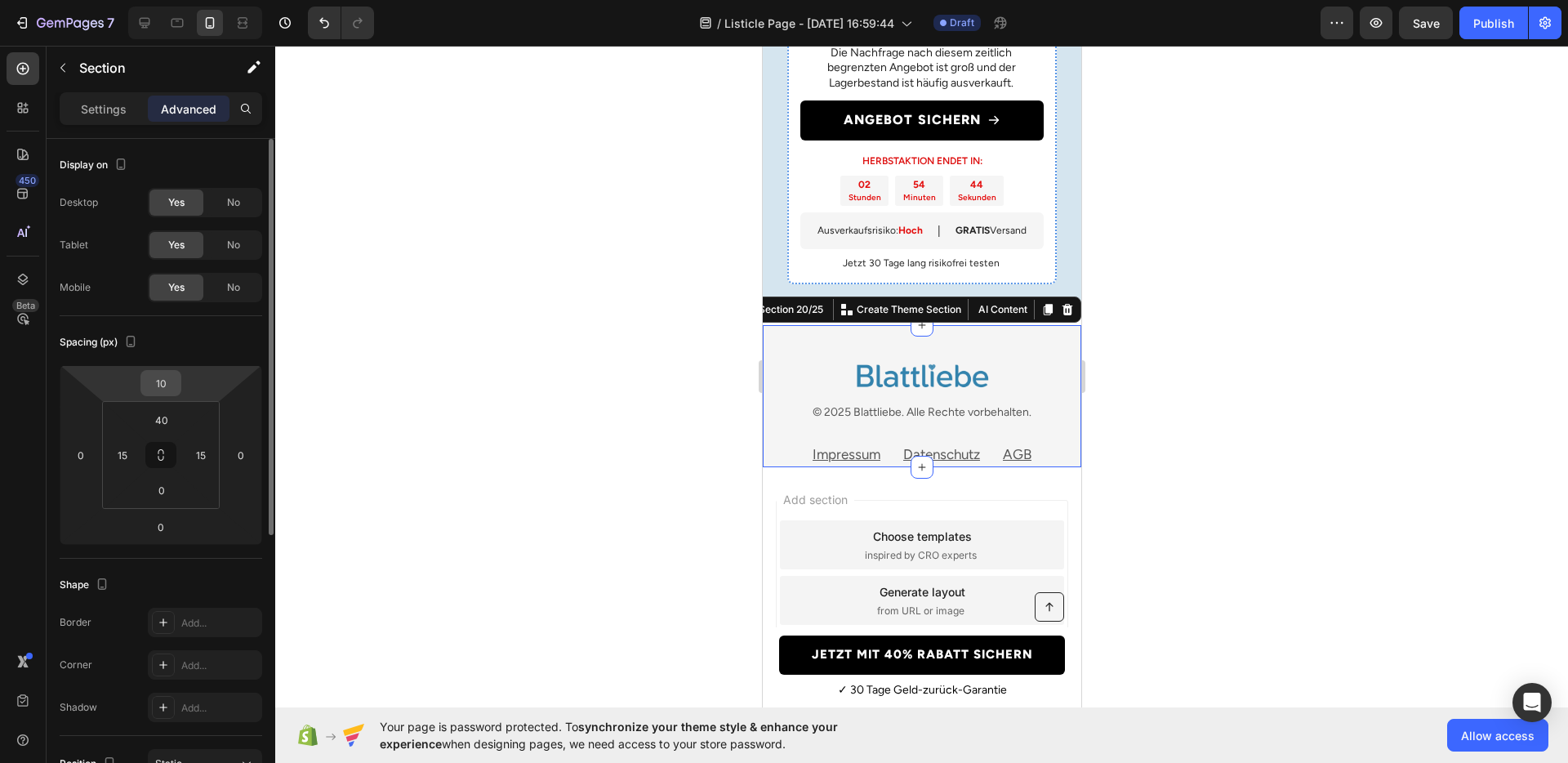
click at [155, 381] on input "10" at bounding box center [160, 383] width 33 height 25
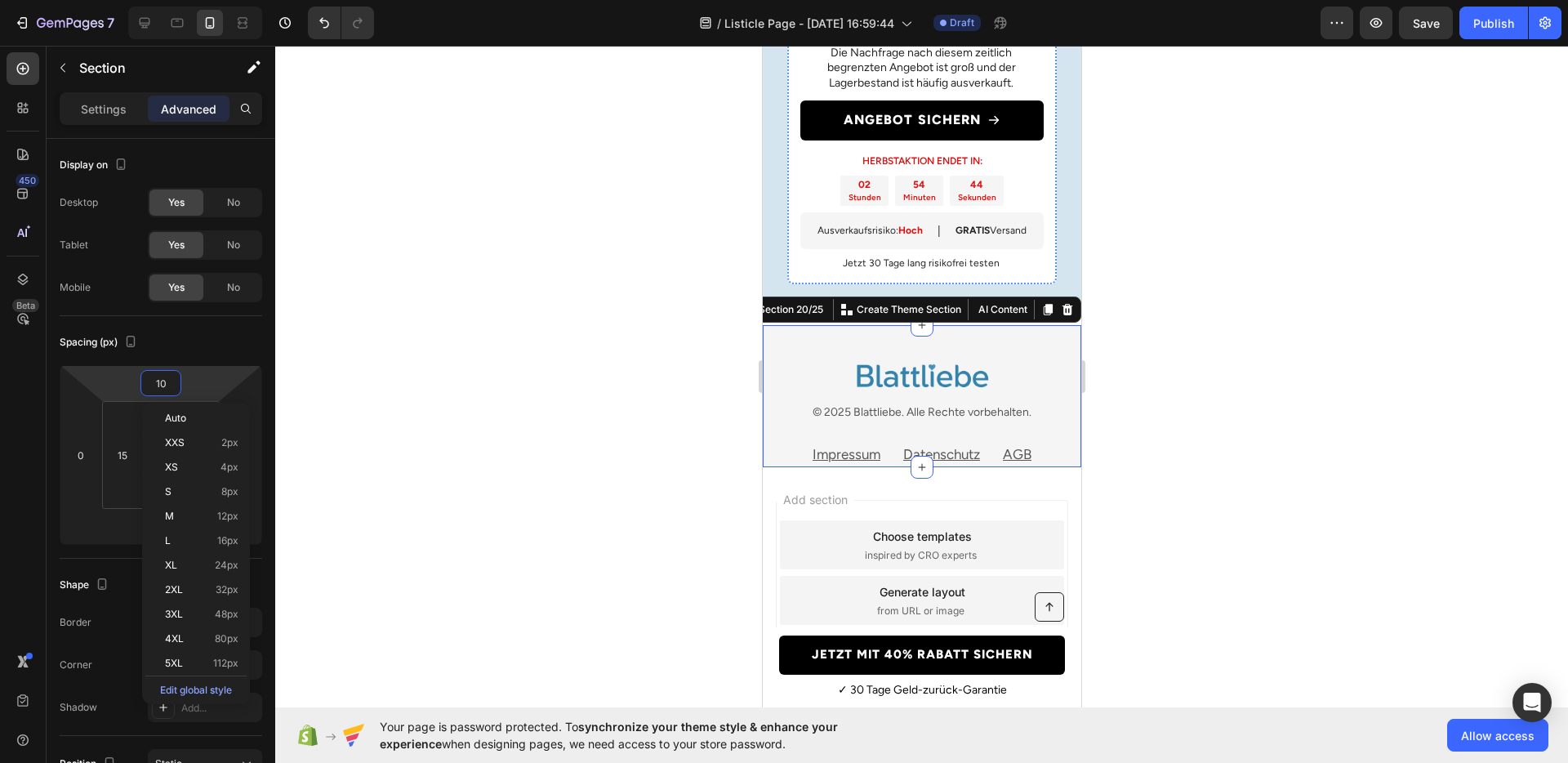
type input "0"
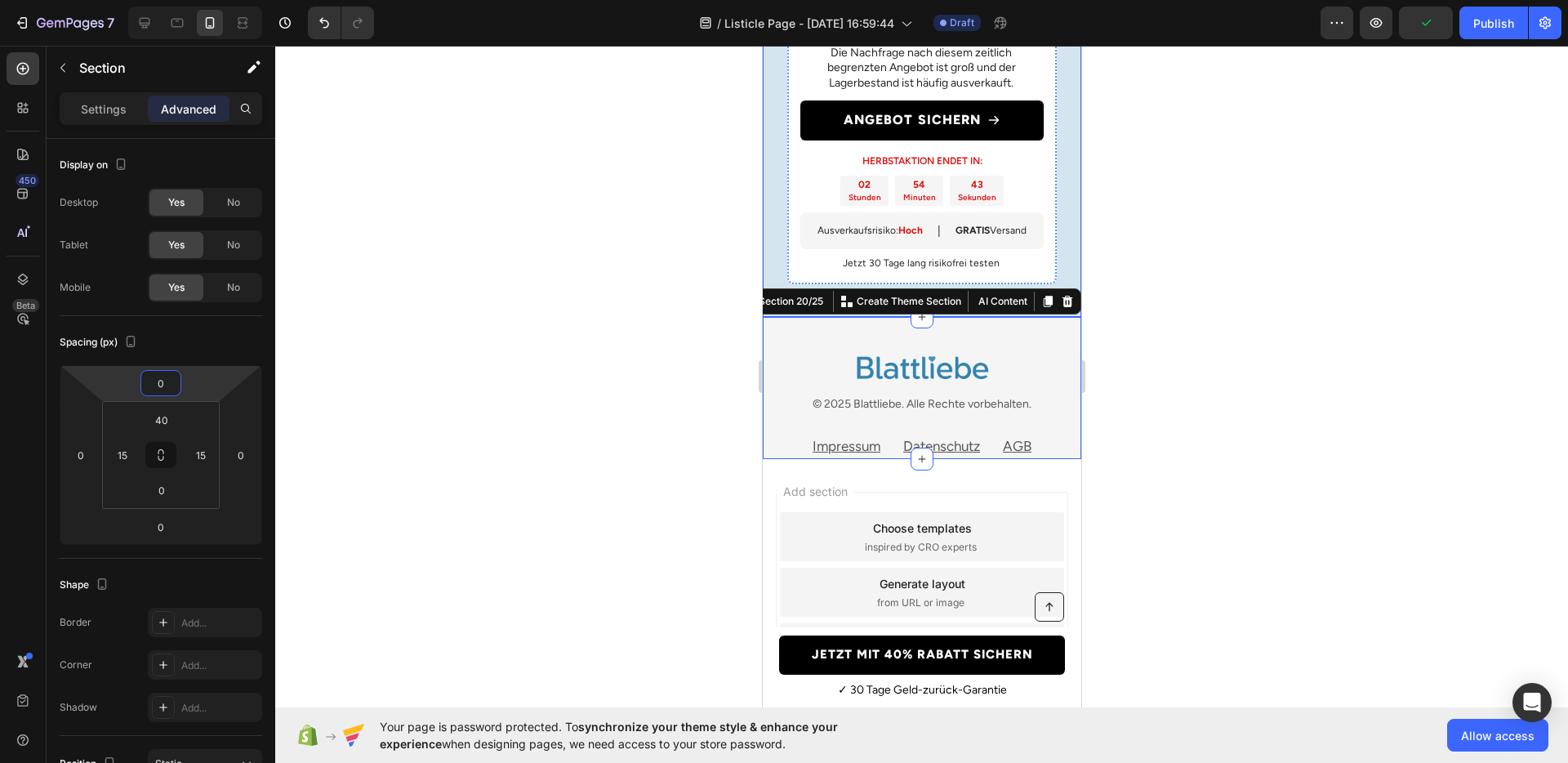
click at [777, 241] on div "Nur für kurze Zeit: 40% Rabatt! Heading Die Nachfrage nach diesem zeitlich begr…" at bounding box center [921, 3] width 318 height 629
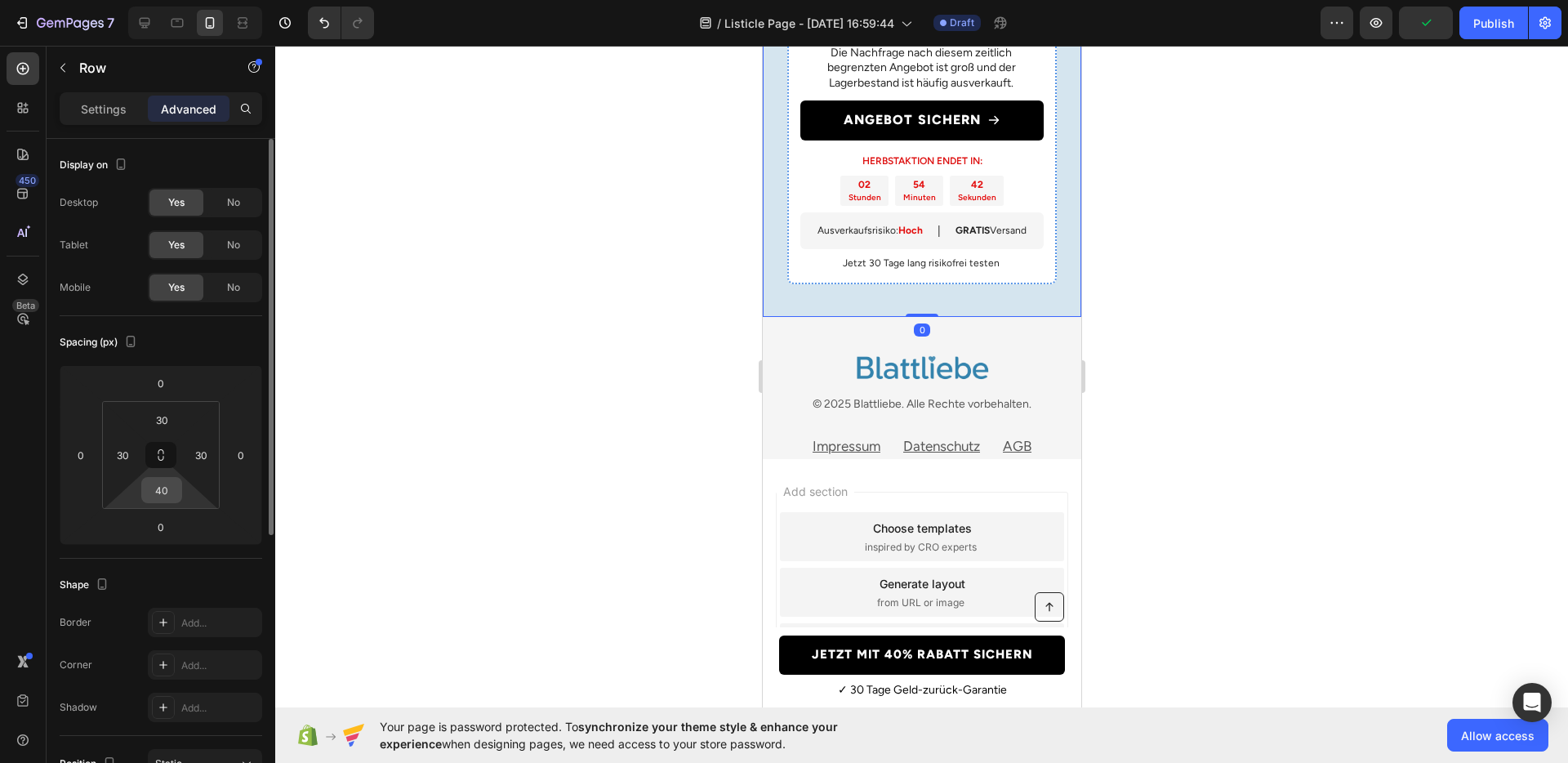
click at [172, 484] on input "40" at bounding box center [161, 489] width 33 height 25
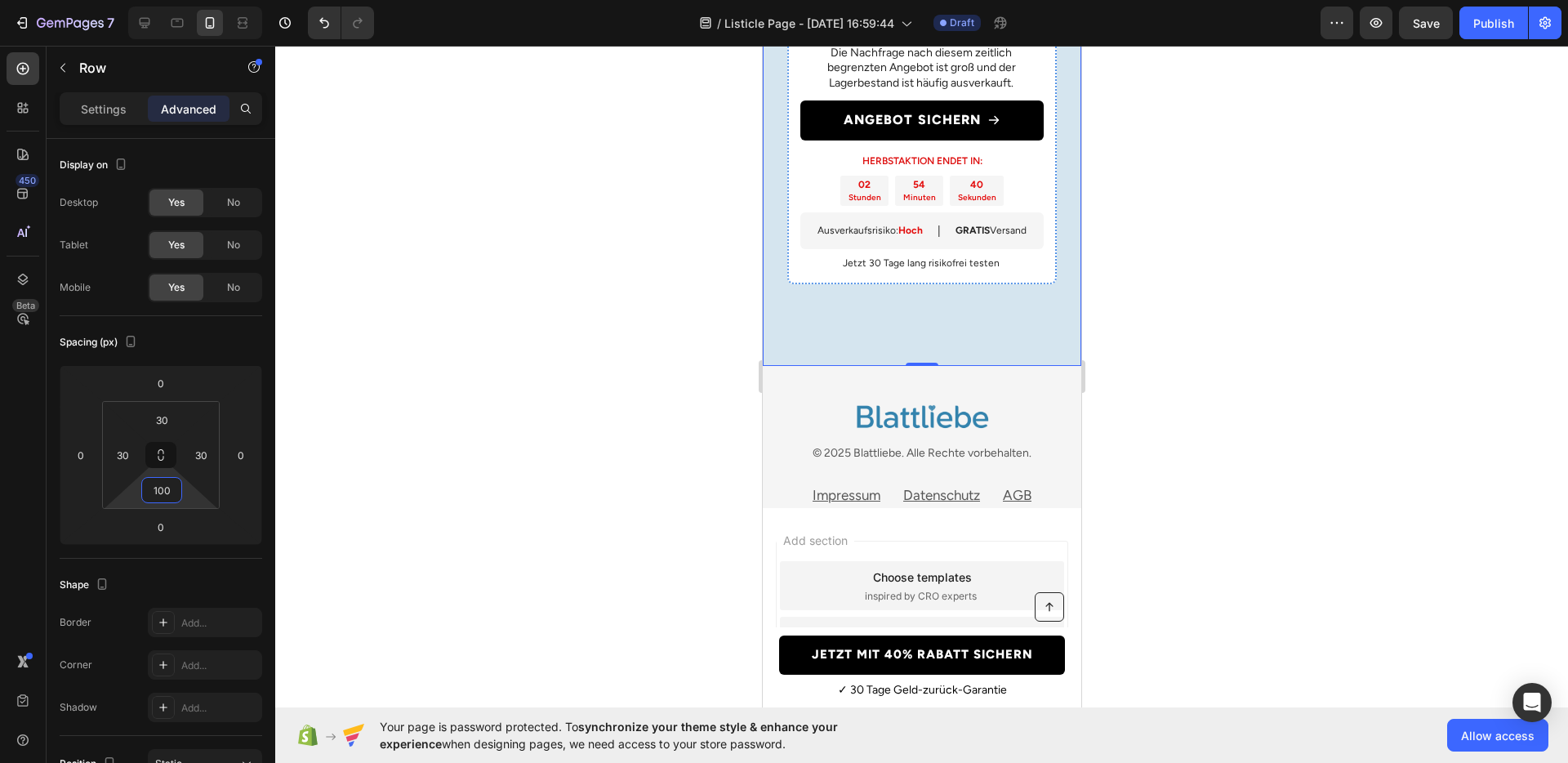
type input "100"
click at [640, 464] on div at bounding box center [922, 404] width 1293 height 717
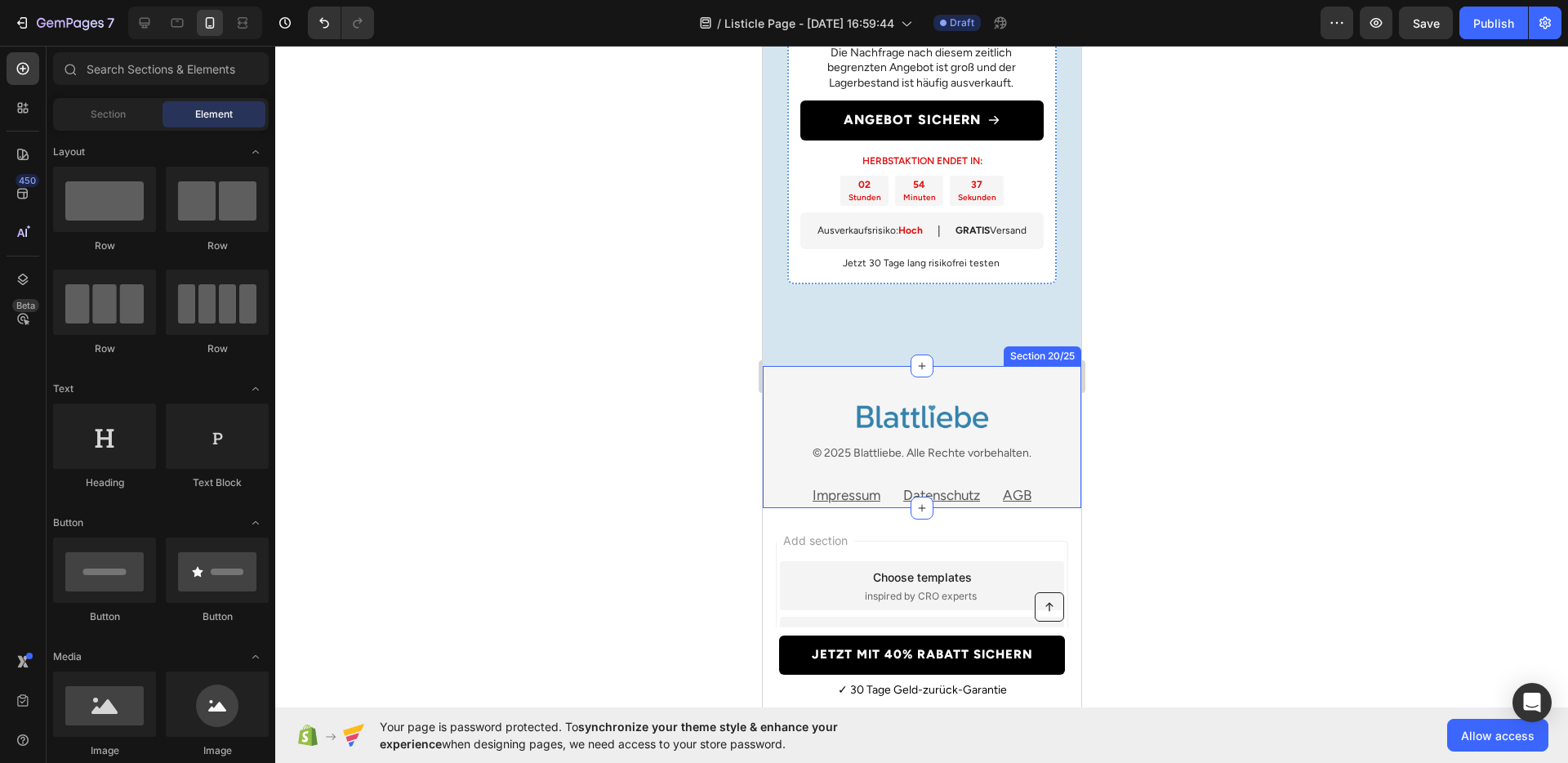
click at [769, 463] on div "Image © 2025 Blattliebe. Alle Rechte vorbehalten. Text block Impressum Text blo…" at bounding box center [921, 437] width 318 height 142
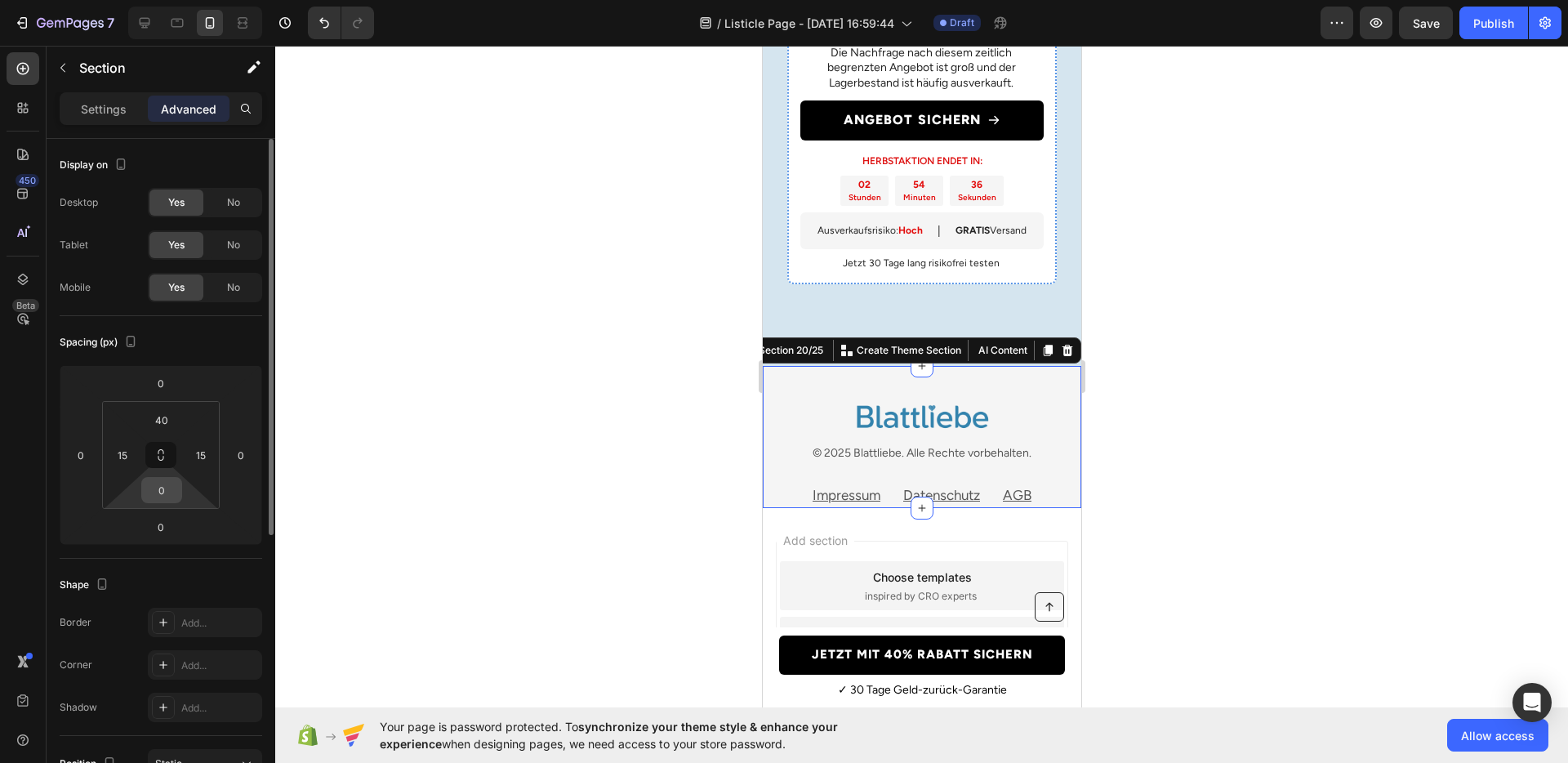
click at [152, 477] on input "0" at bounding box center [161, 489] width 33 height 25
click at [152, 477] on input "10" at bounding box center [161, 489] width 33 height 25
click at [152, 477] on input "0" at bounding box center [161, 489] width 33 height 25
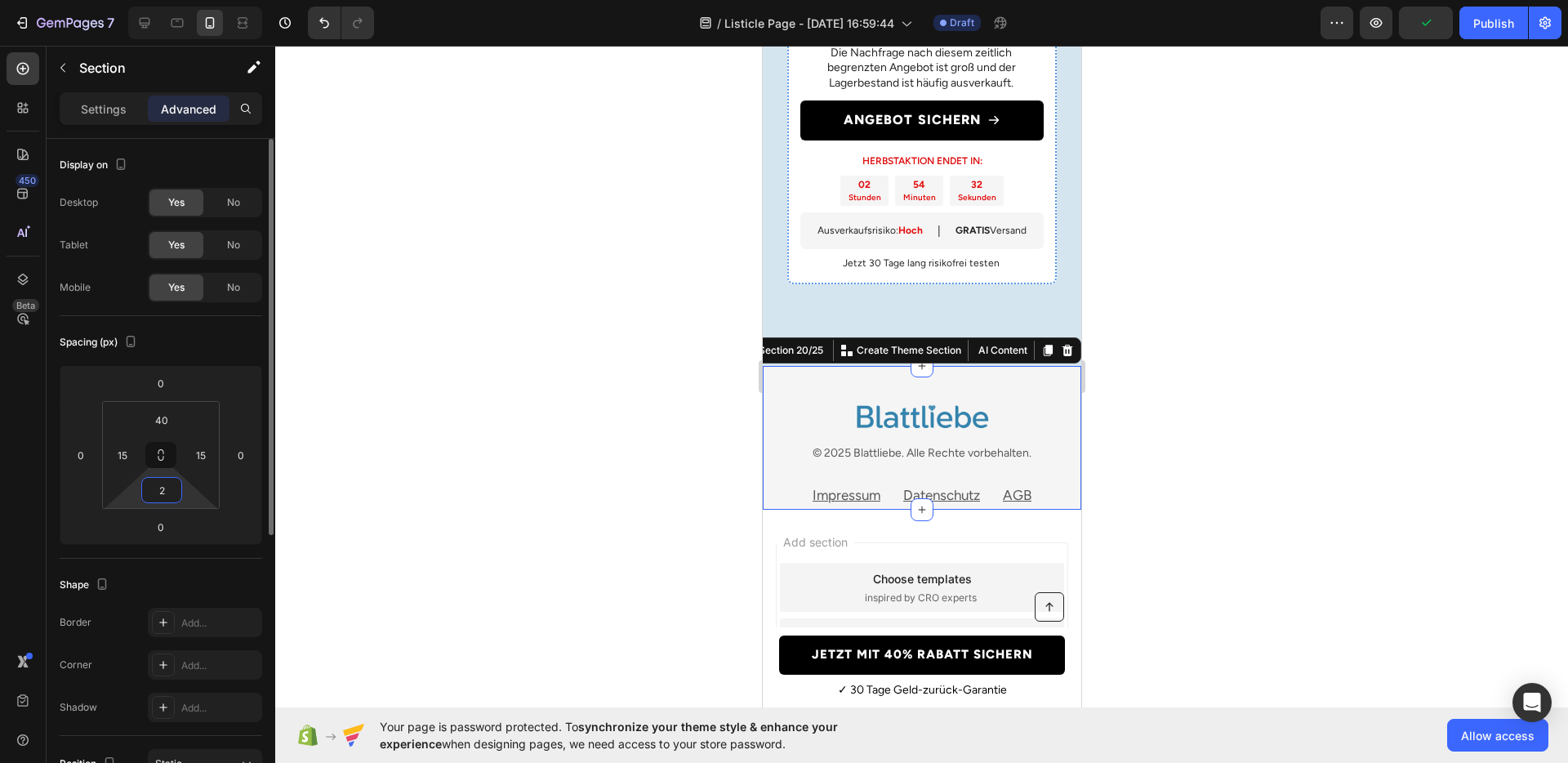
type input "20"
click at [665, 473] on div at bounding box center [922, 404] width 1293 height 717
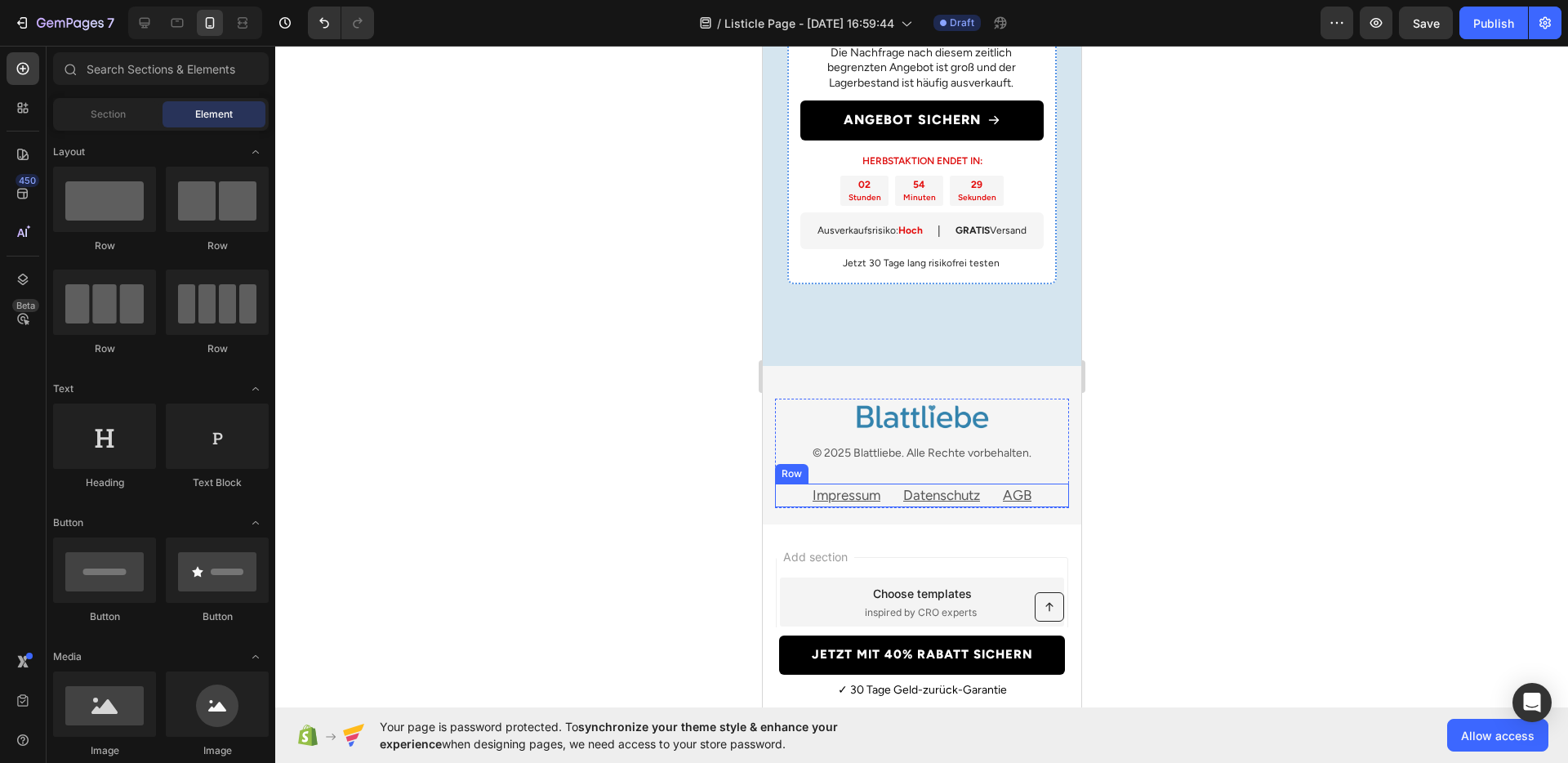
click at [796, 495] on div "Impressum Text block Datenschutz Text block AGB Text block Row" at bounding box center [921, 495] width 294 height 25
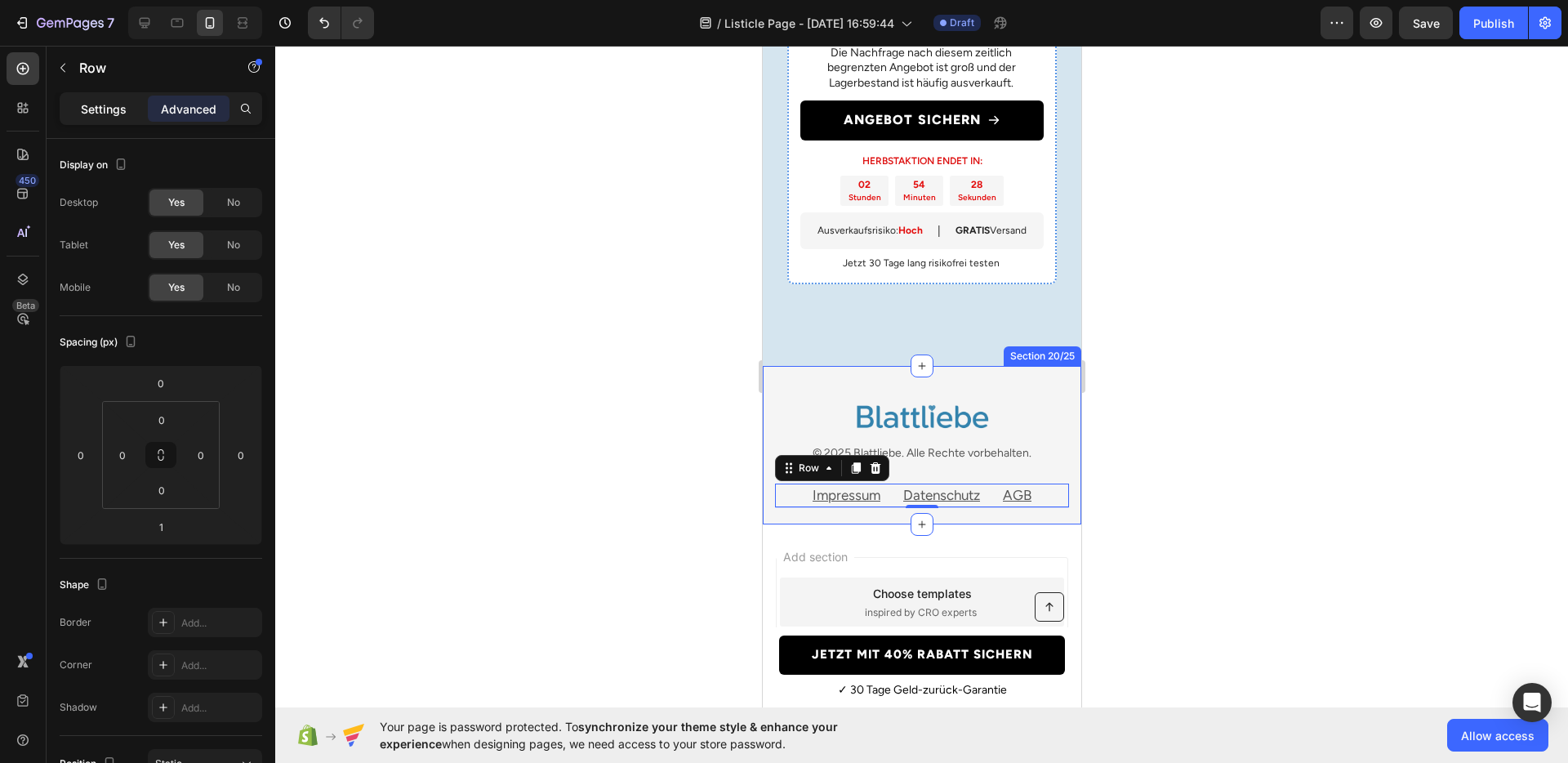
click at [111, 105] on p "Settings" at bounding box center [103, 108] width 46 height 17
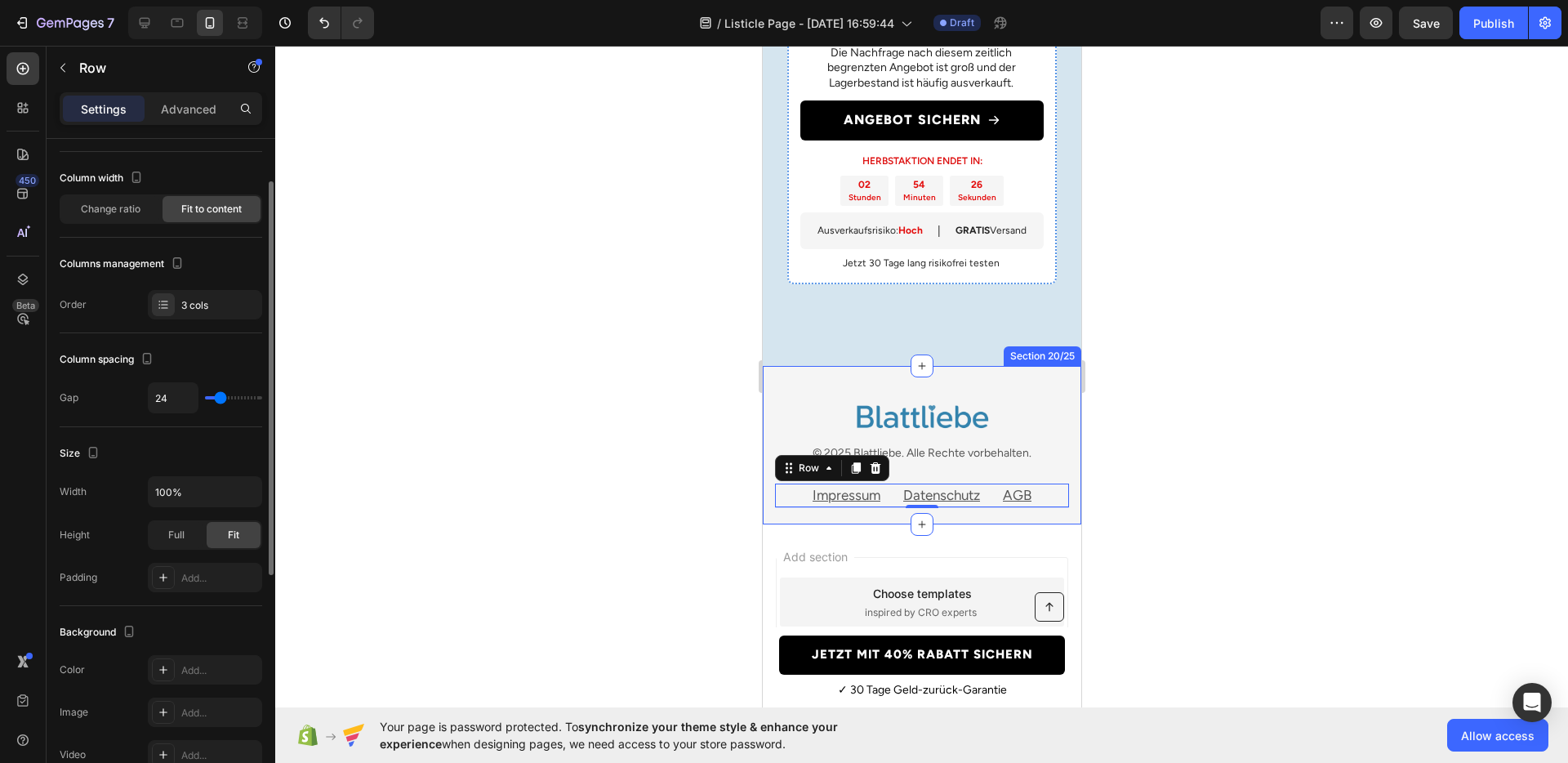
scroll to position [191, 0]
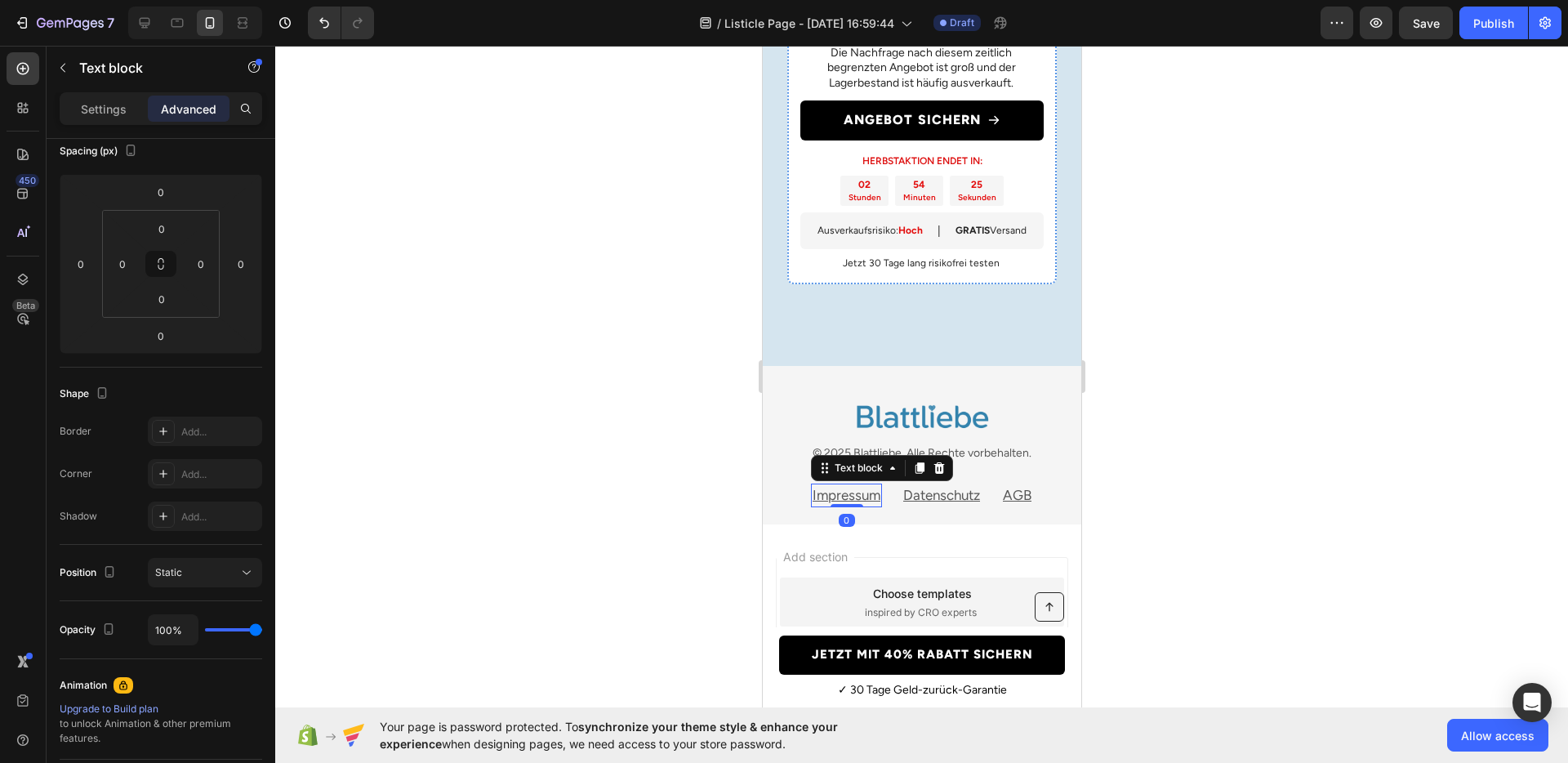
click at [825, 493] on u "Impressum" at bounding box center [846, 494] width 68 height 16
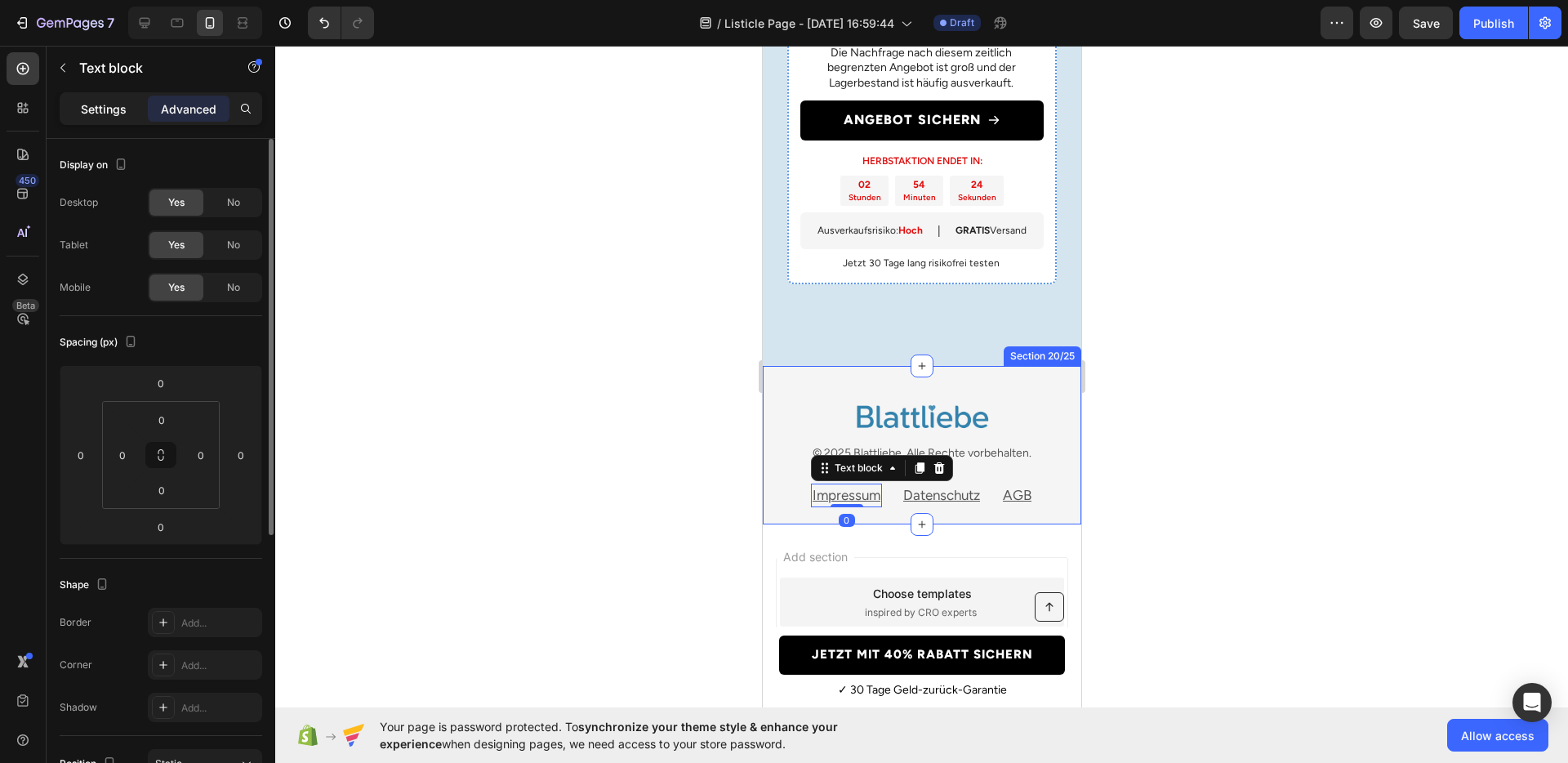
click at [113, 104] on p "Settings" at bounding box center [103, 108] width 46 height 17
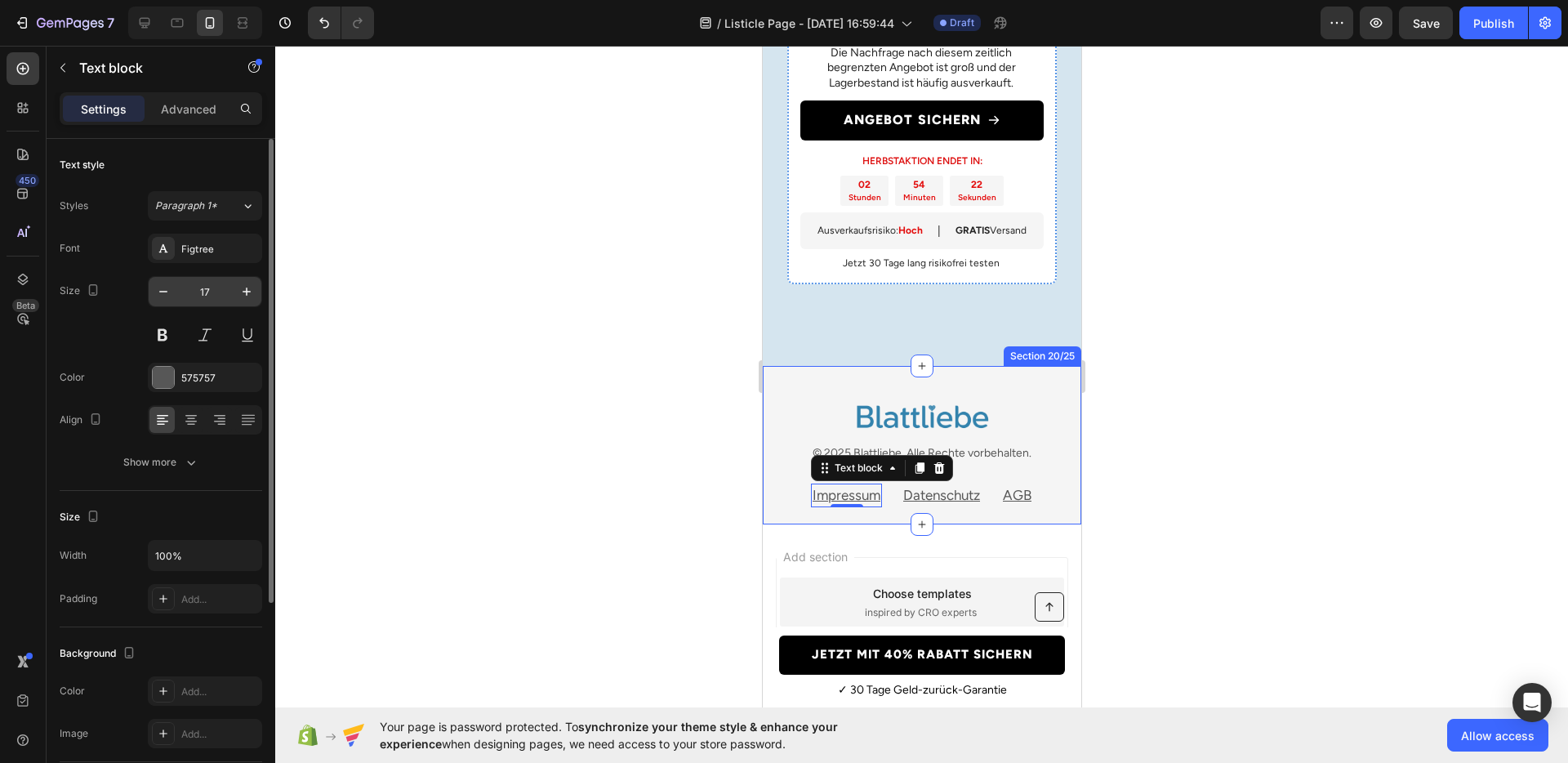
click at [208, 288] on input "17" at bounding box center [205, 291] width 54 height 30
type input "13"
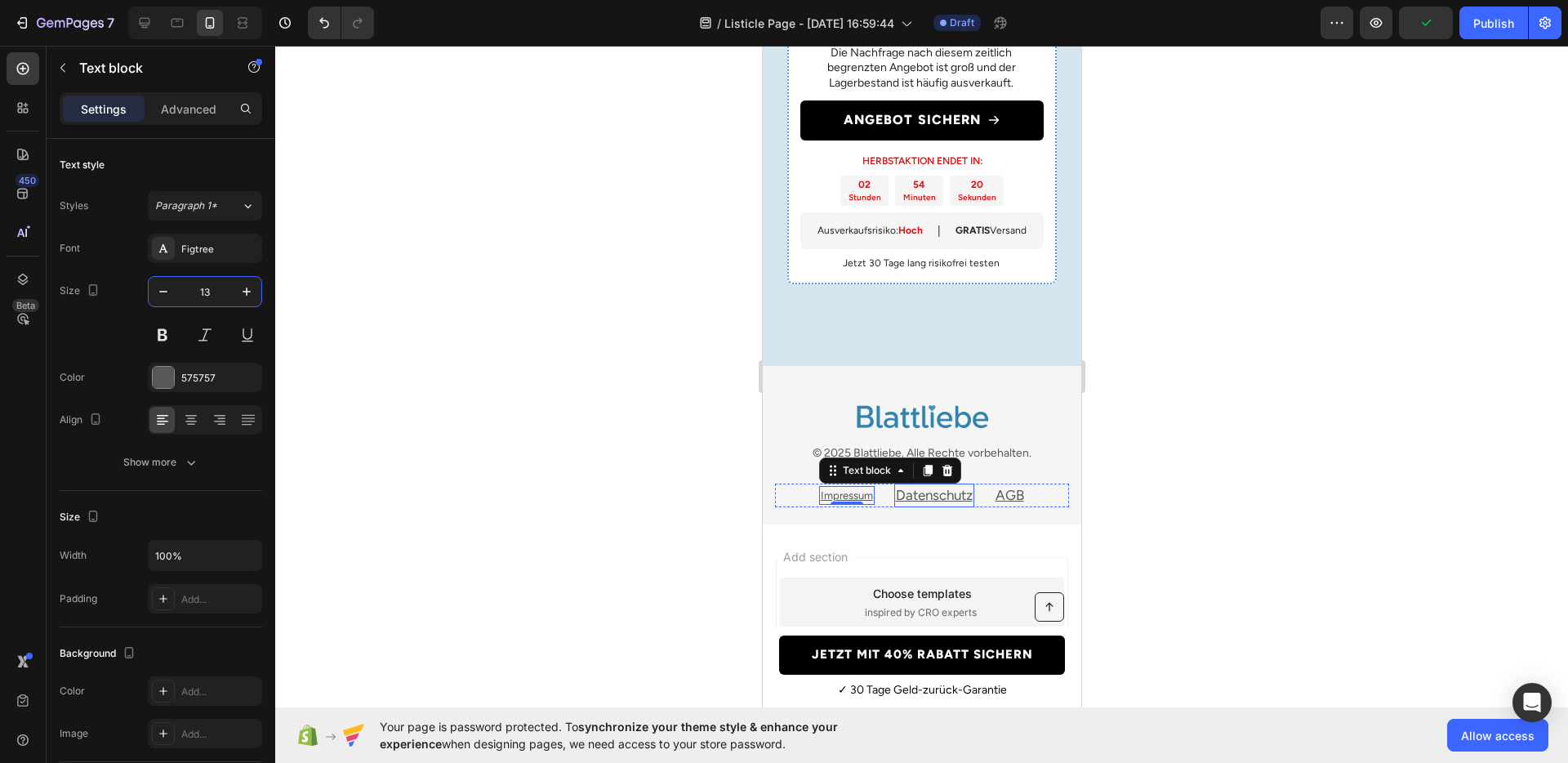
click at [906, 494] on u "Datenschutz" at bounding box center [933, 494] width 77 height 16
click at [829, 489] on u "Impressum" at bounding box center [846, 495] width 53 height 12
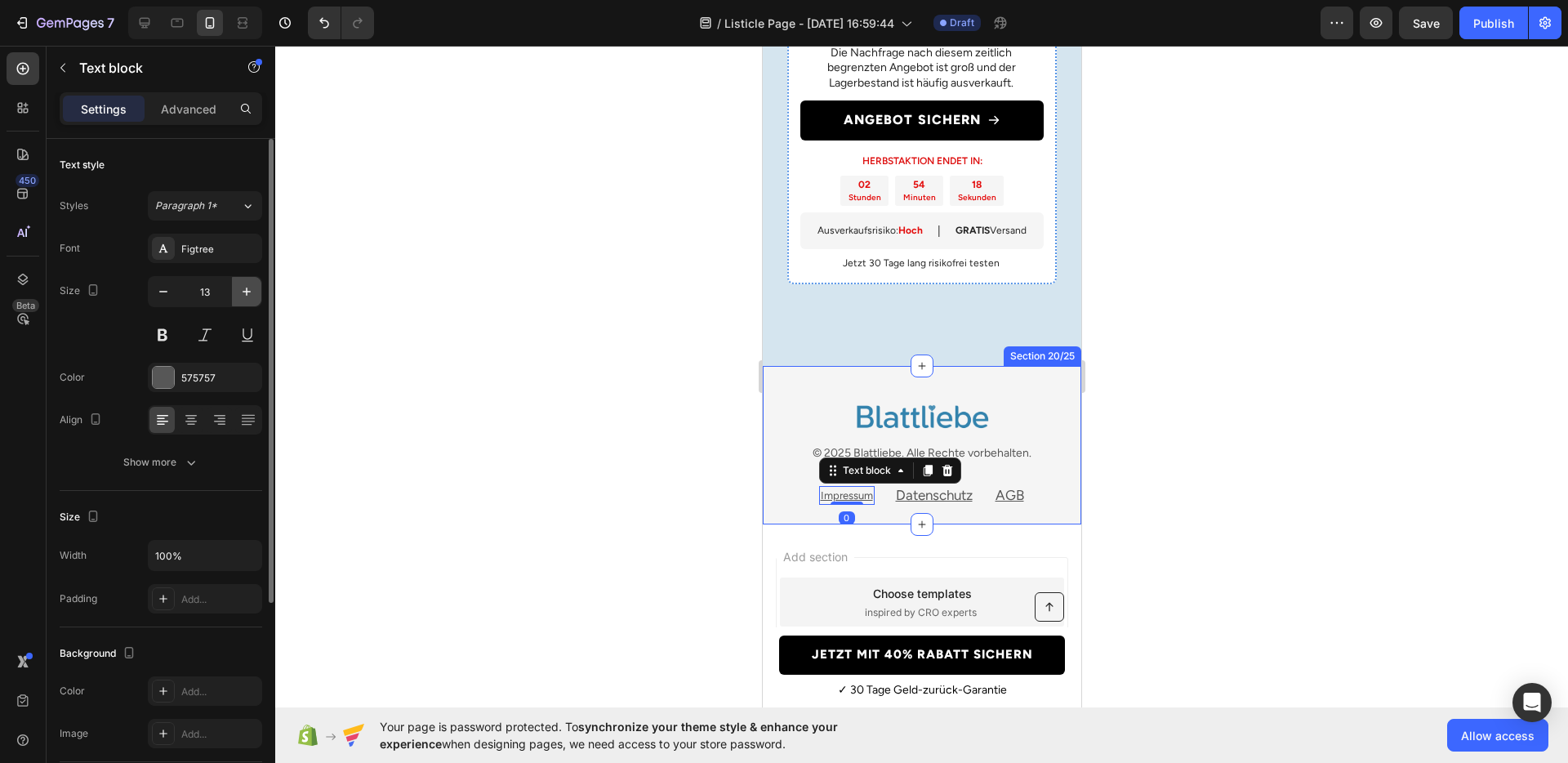
click at [241, 291] on icon "button" at bounding box center [247, 291] width 16 height 16
type input "14"
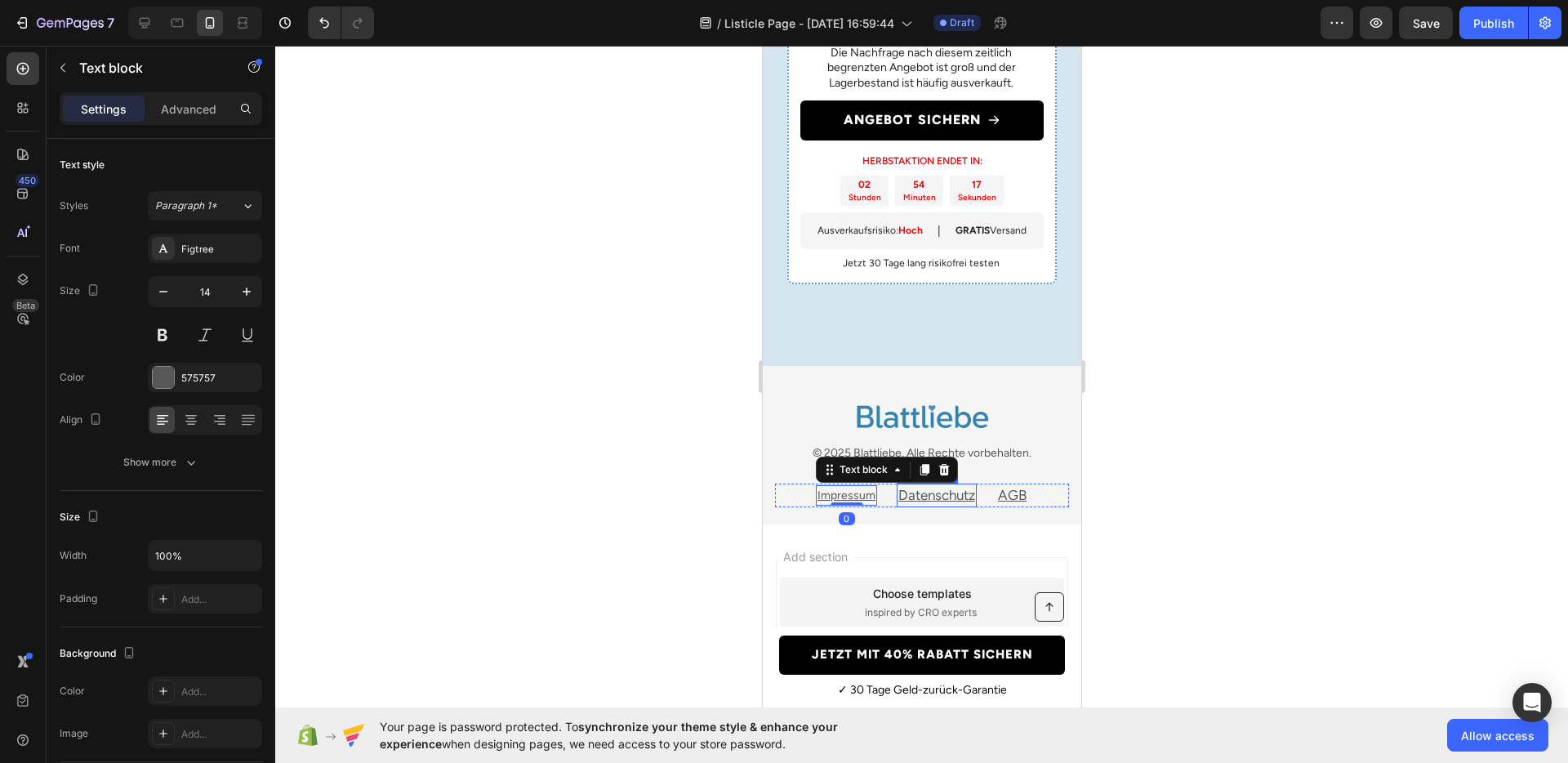
click at [939, 496] on u "Datenschutz" at bounding box center [935, 494] width 77 height 16
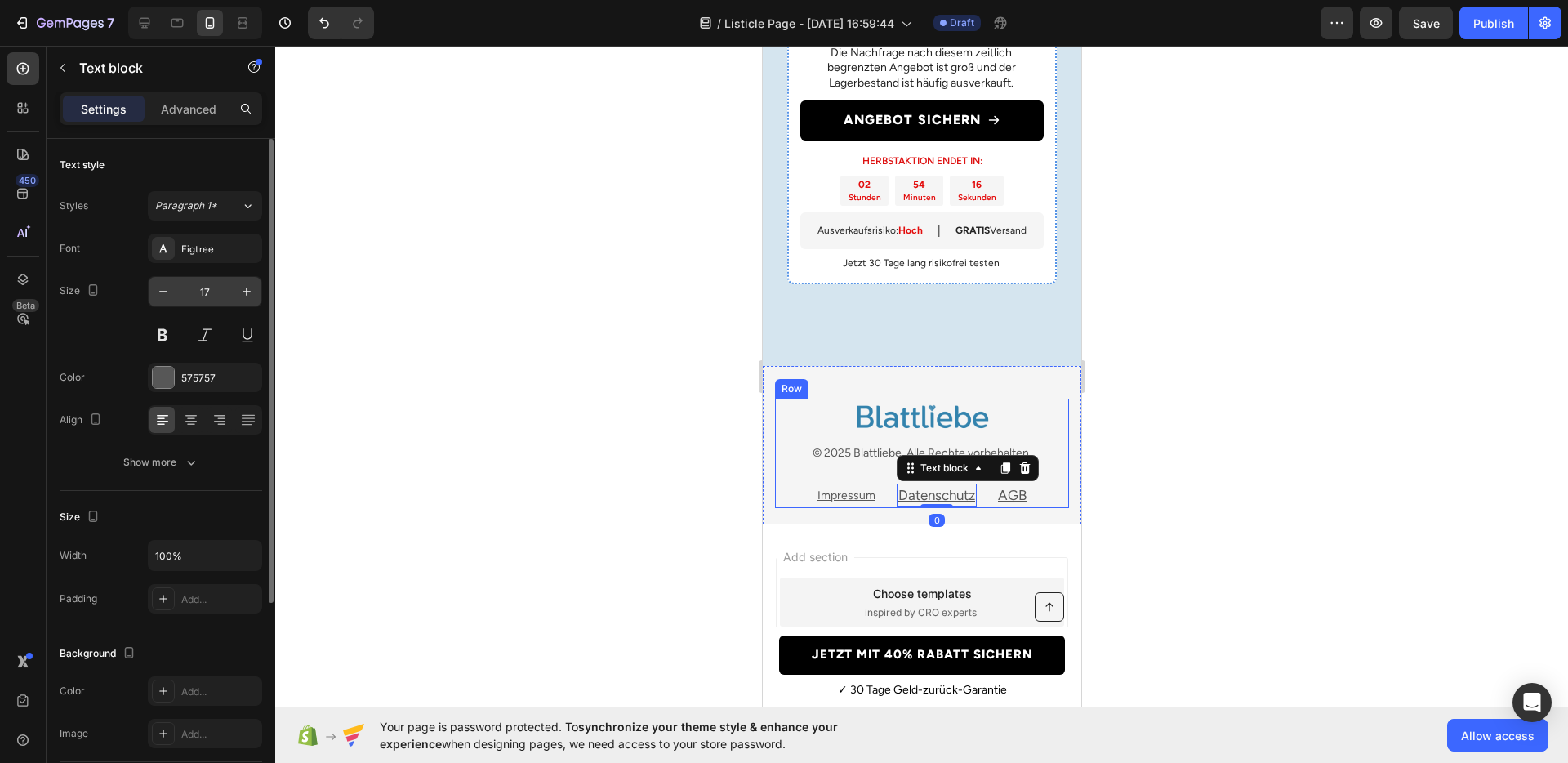
click at [204, 287] on input "17" at bounding box center [205, 291] width 54 height 30
type input "14"
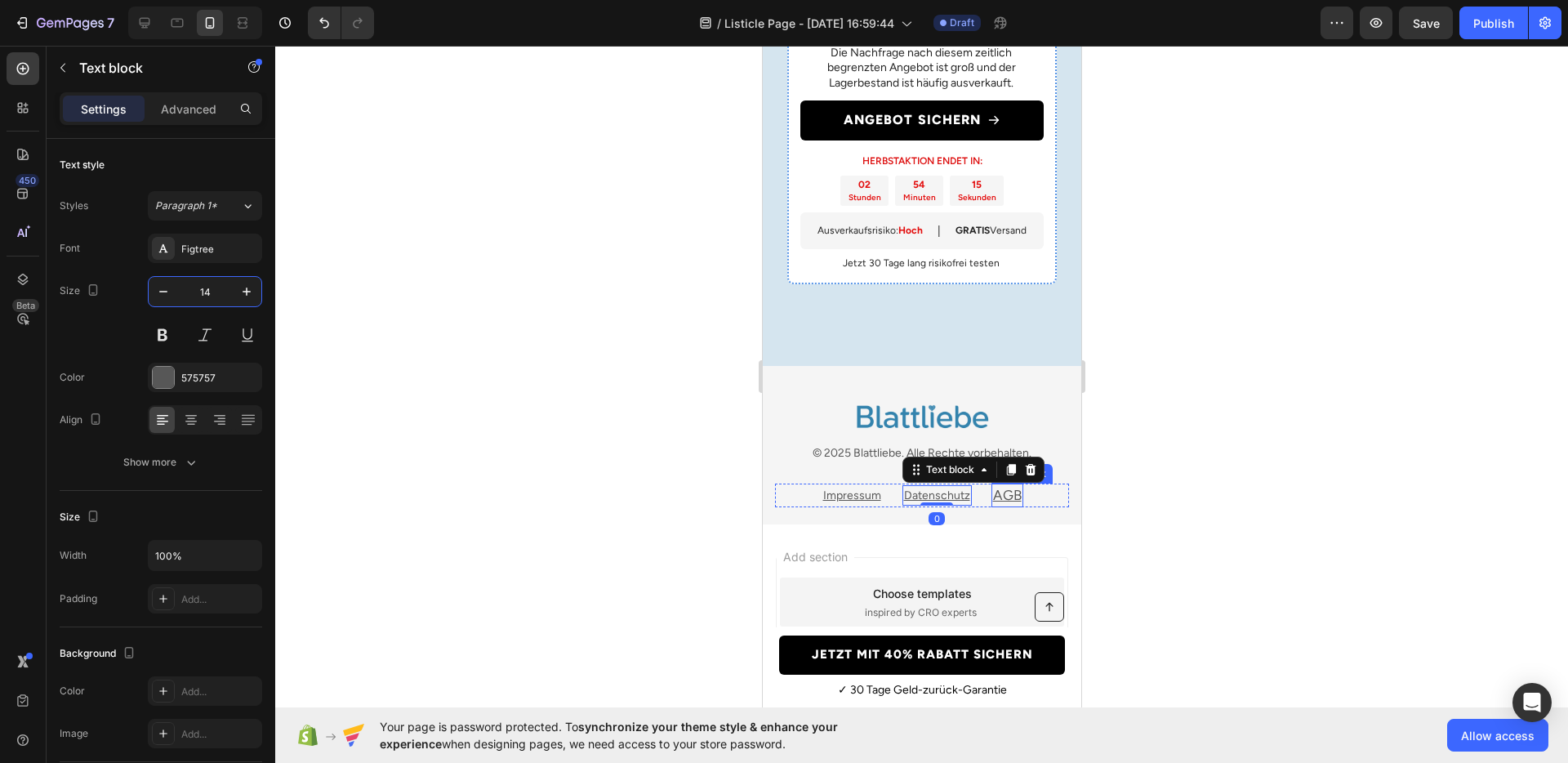
click at [998, 493] on u "AGB" at bounding box center [1007, 494] width 29 height 16
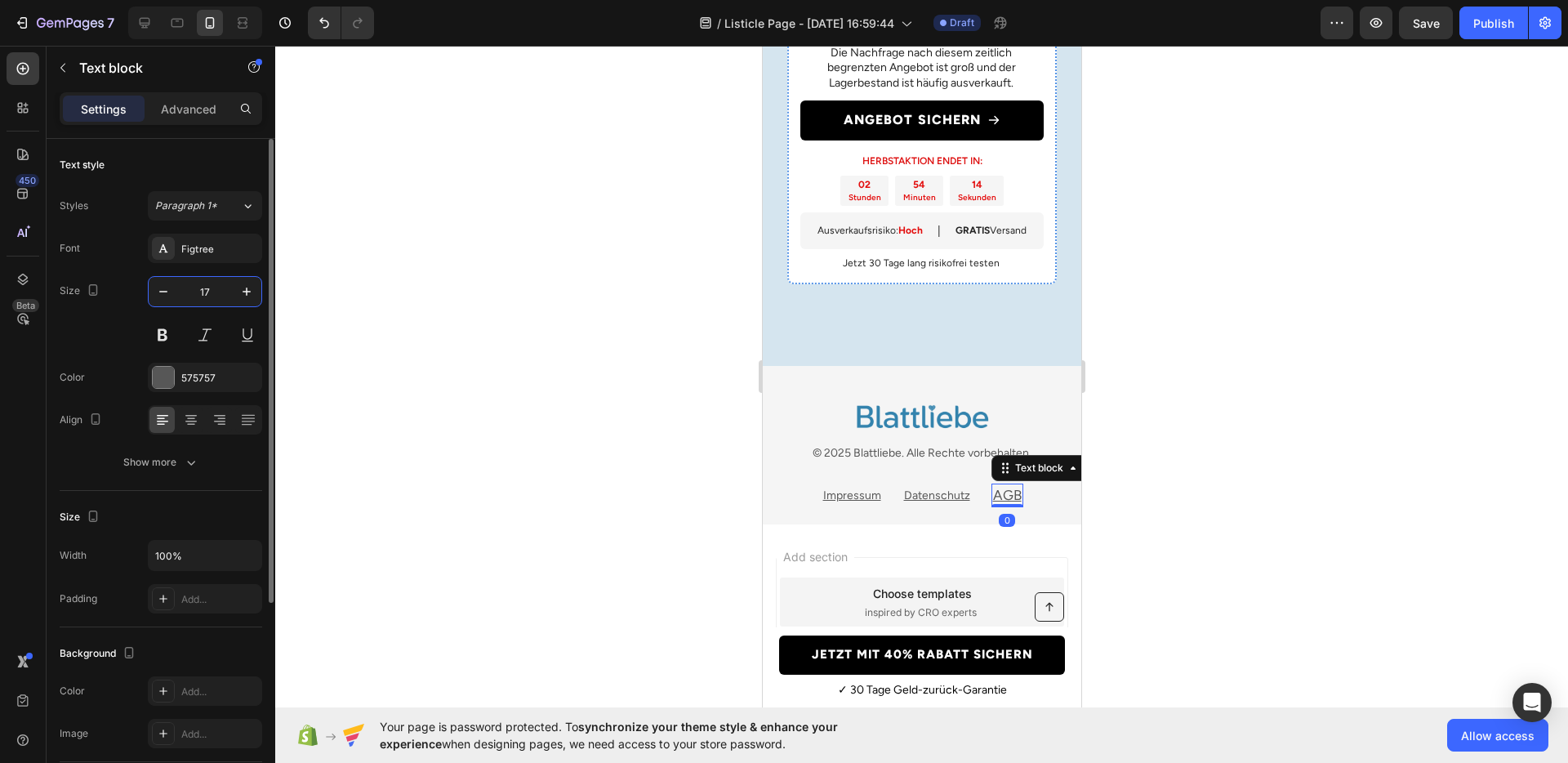
click at [206, 294] on input "17" at bounding box center [205, 291] width 54 height 30
type input "14"
click at [1208, 489] on div at bounding box center [922, 404] width 1293 height 717
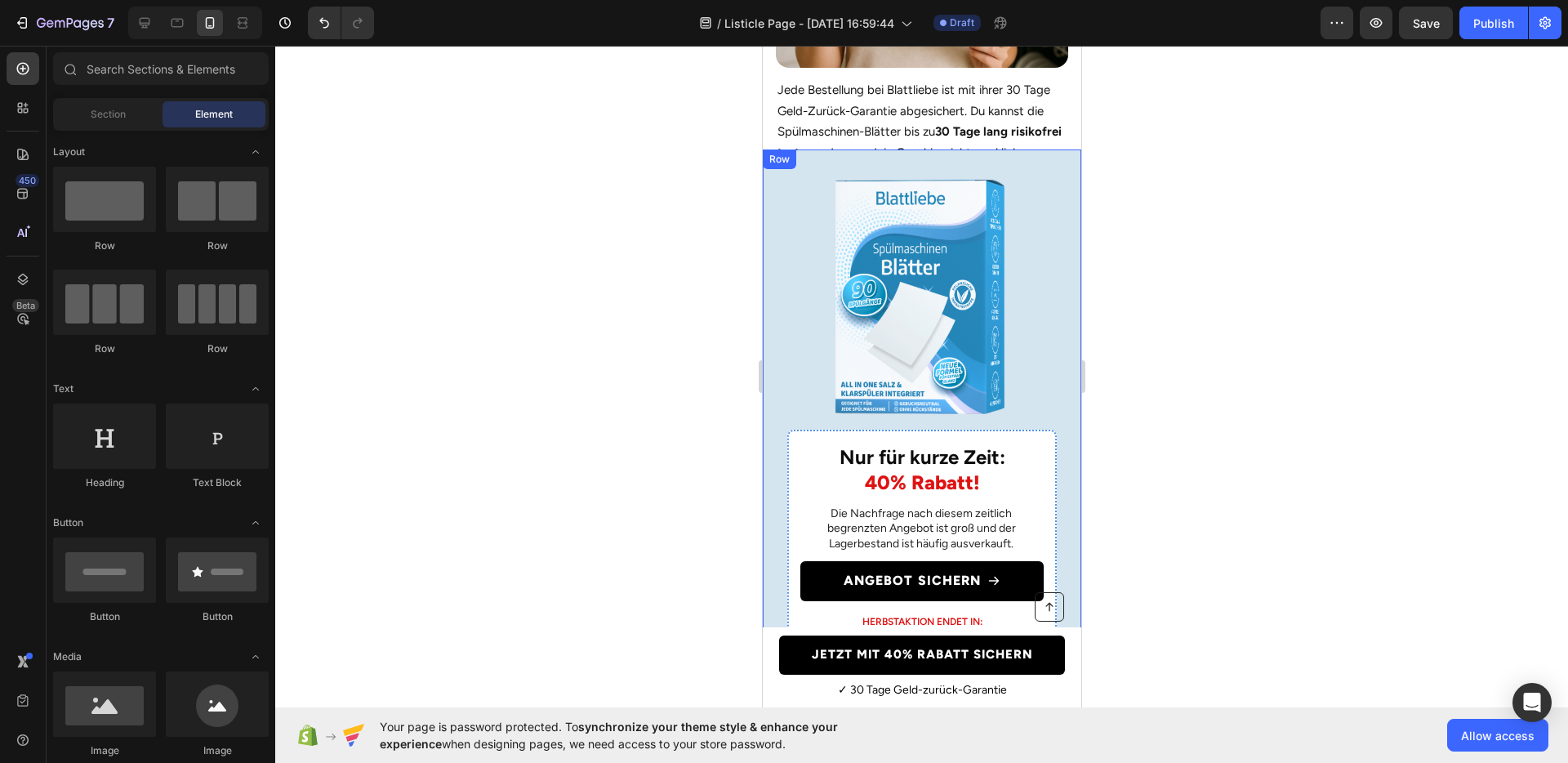
scroll to position [3987, 0]
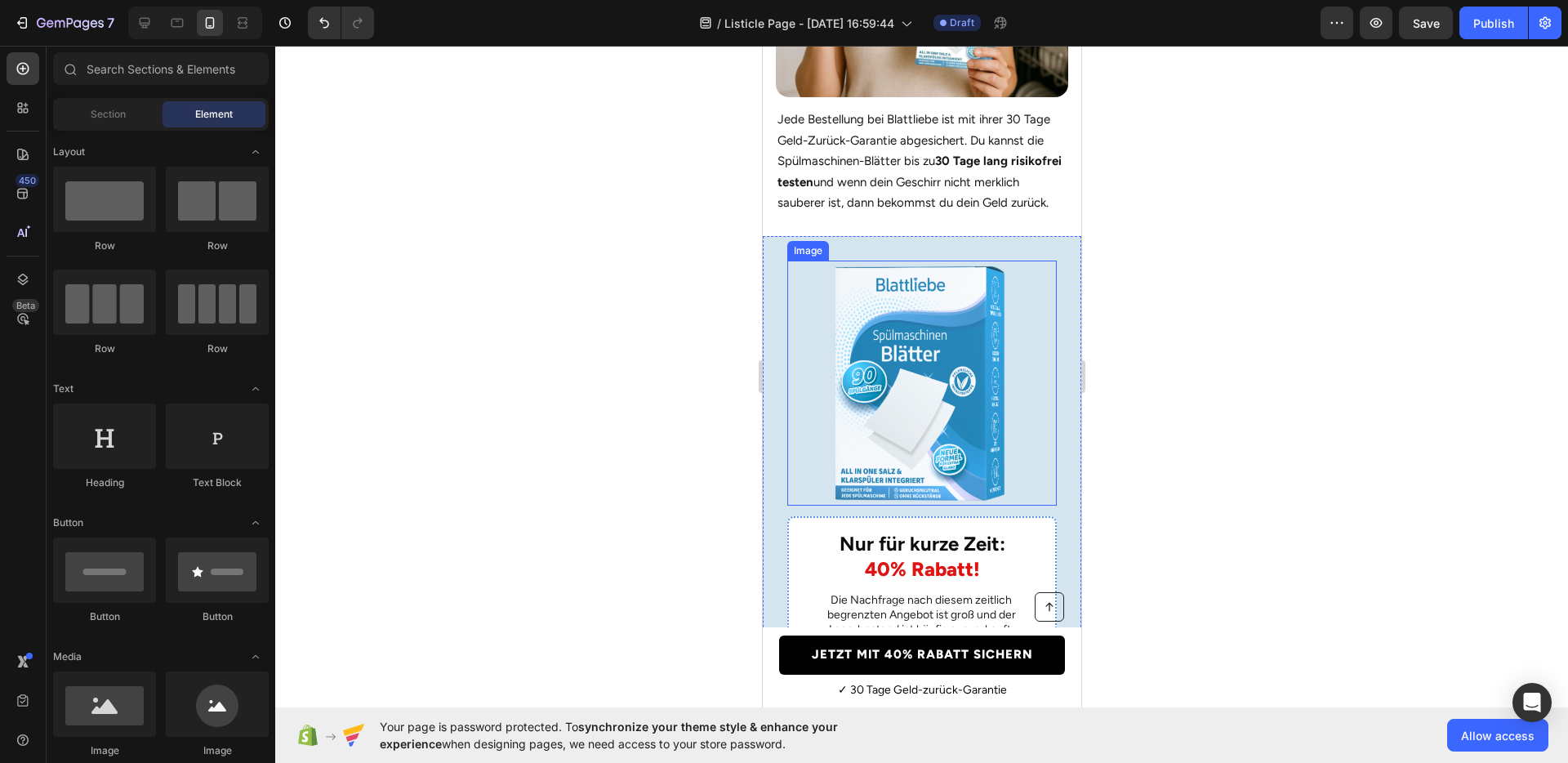
click at [886, 390] on img at bounding box center [921, 383] width 245 height 245
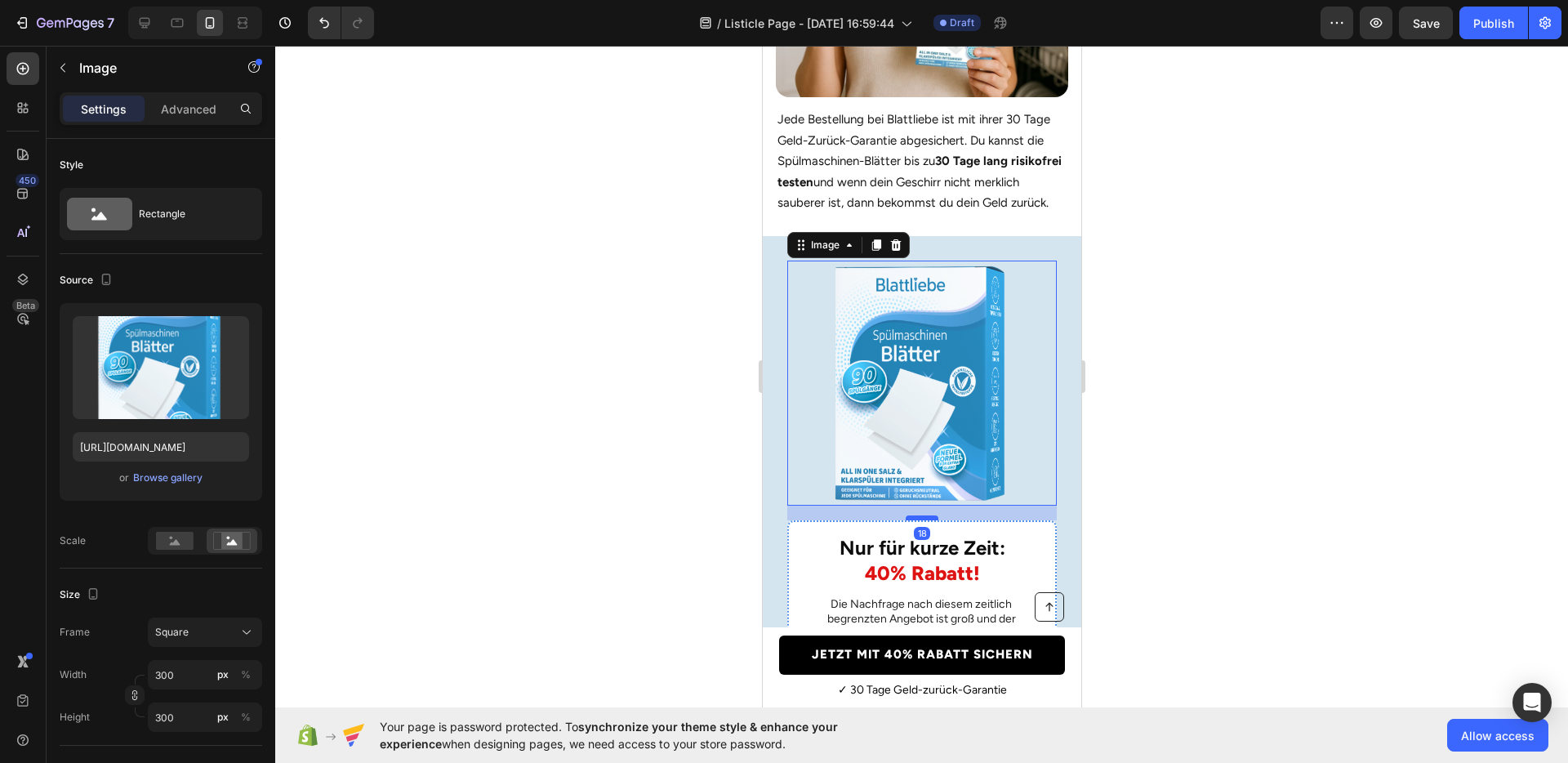
click at [917, 520] on div at bounding box center [921, 517] width 33 height 5
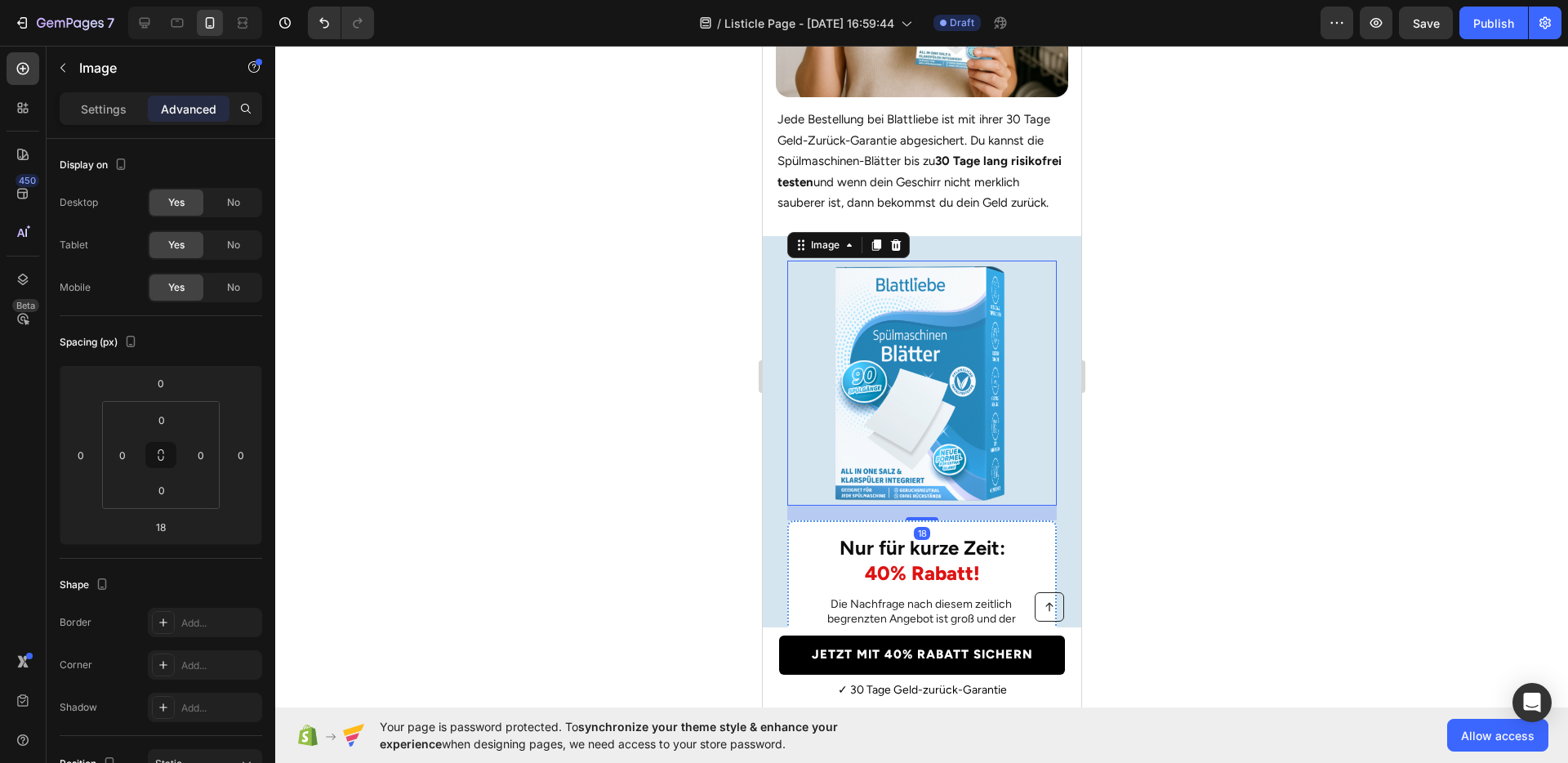
click at [1249, 520] on div at bounding box center [922, 404] width 1293 height 717
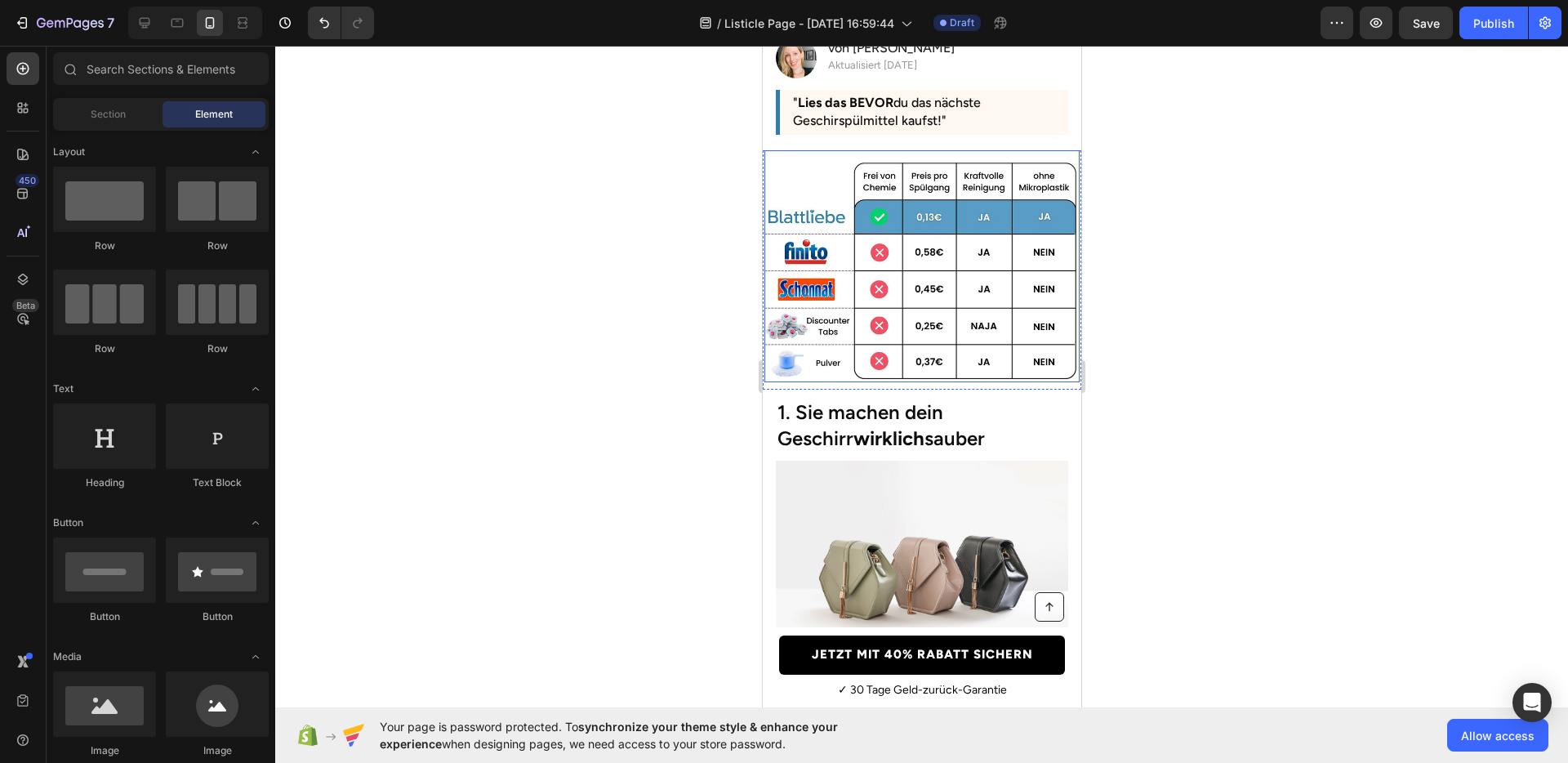
scroll to position [0, 0]
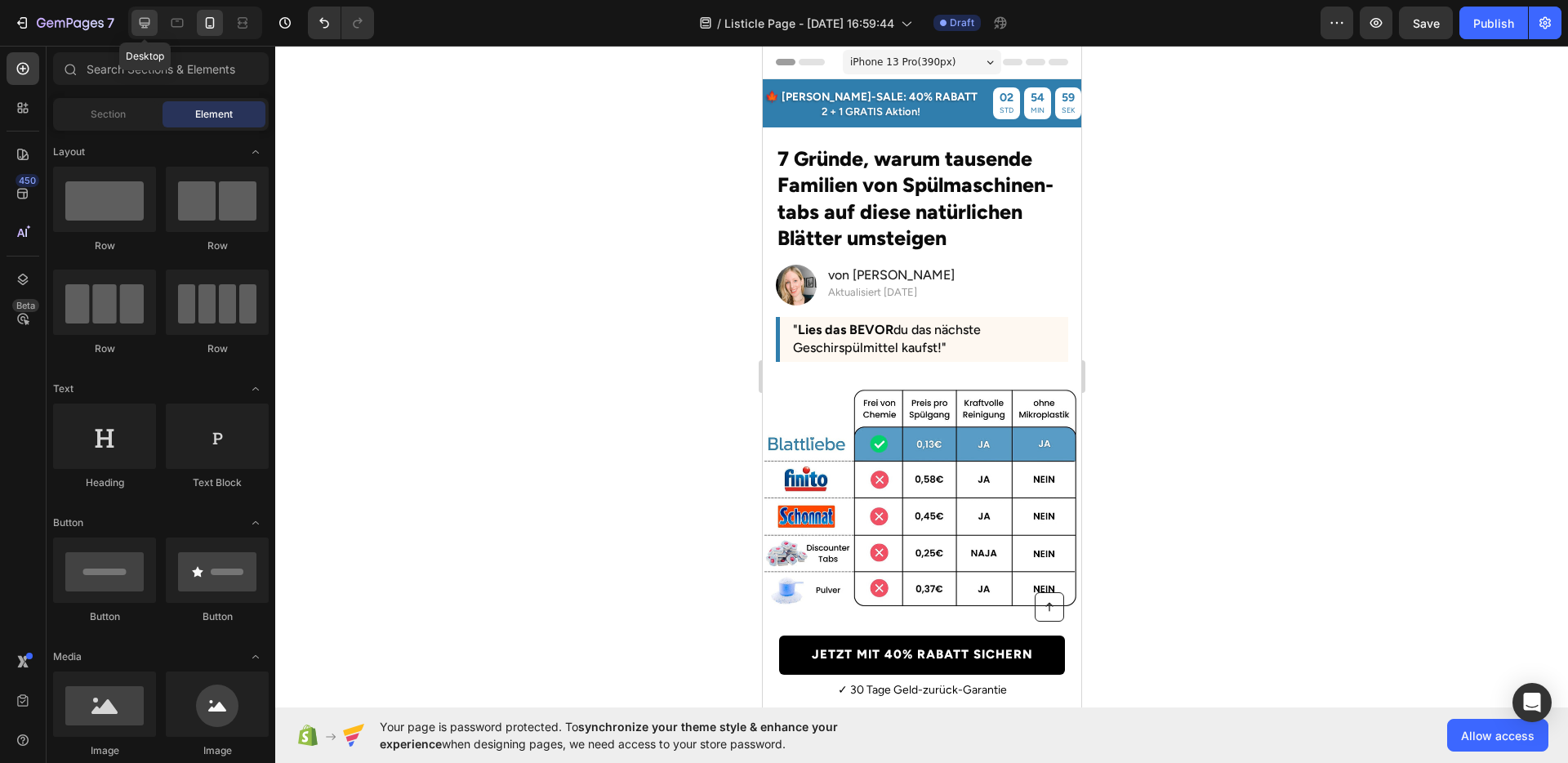
click at [146, 28] on icon at bounding box center [144, 23] width 16 height 16
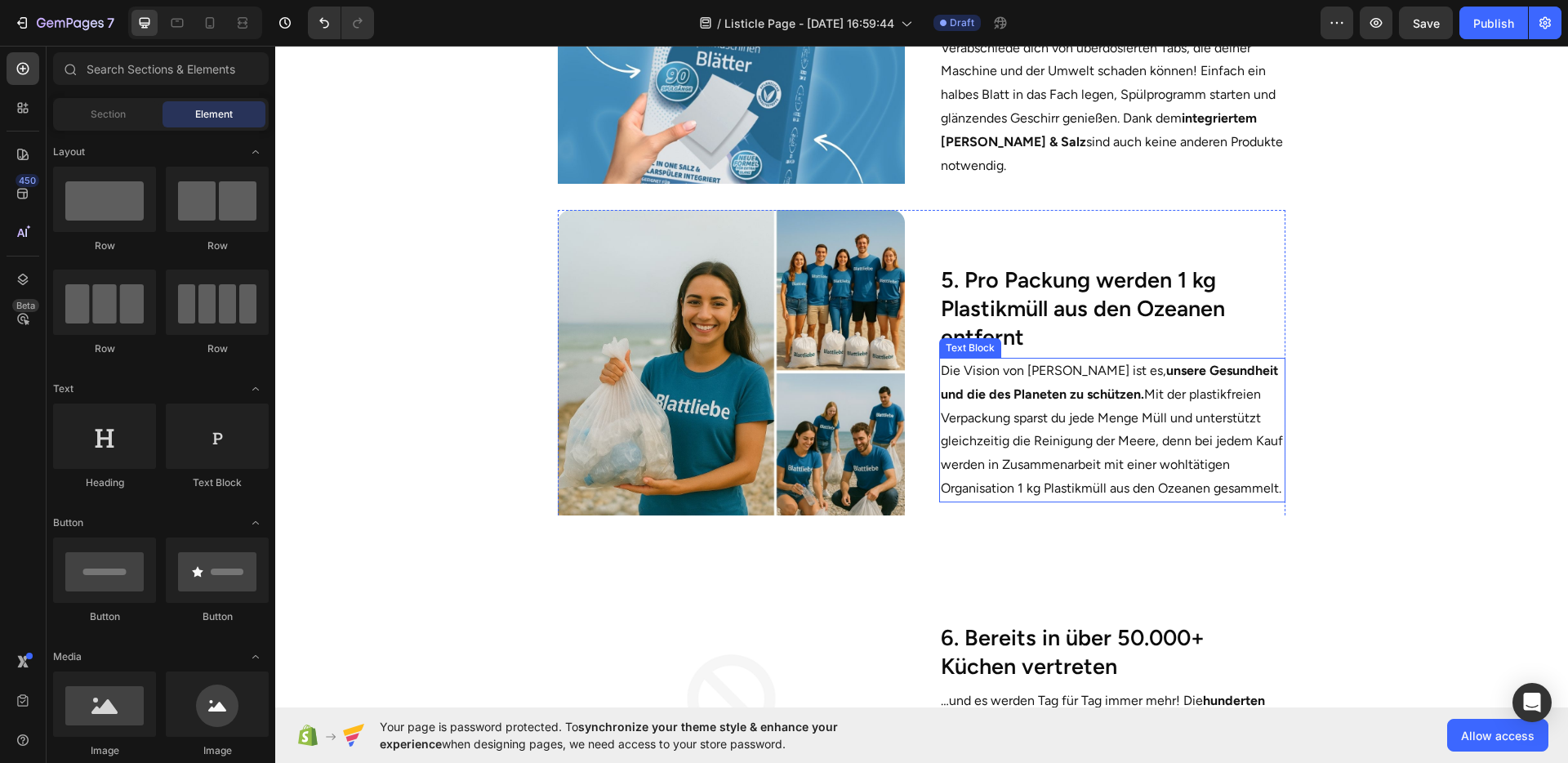
scroll to position [1780, 0]
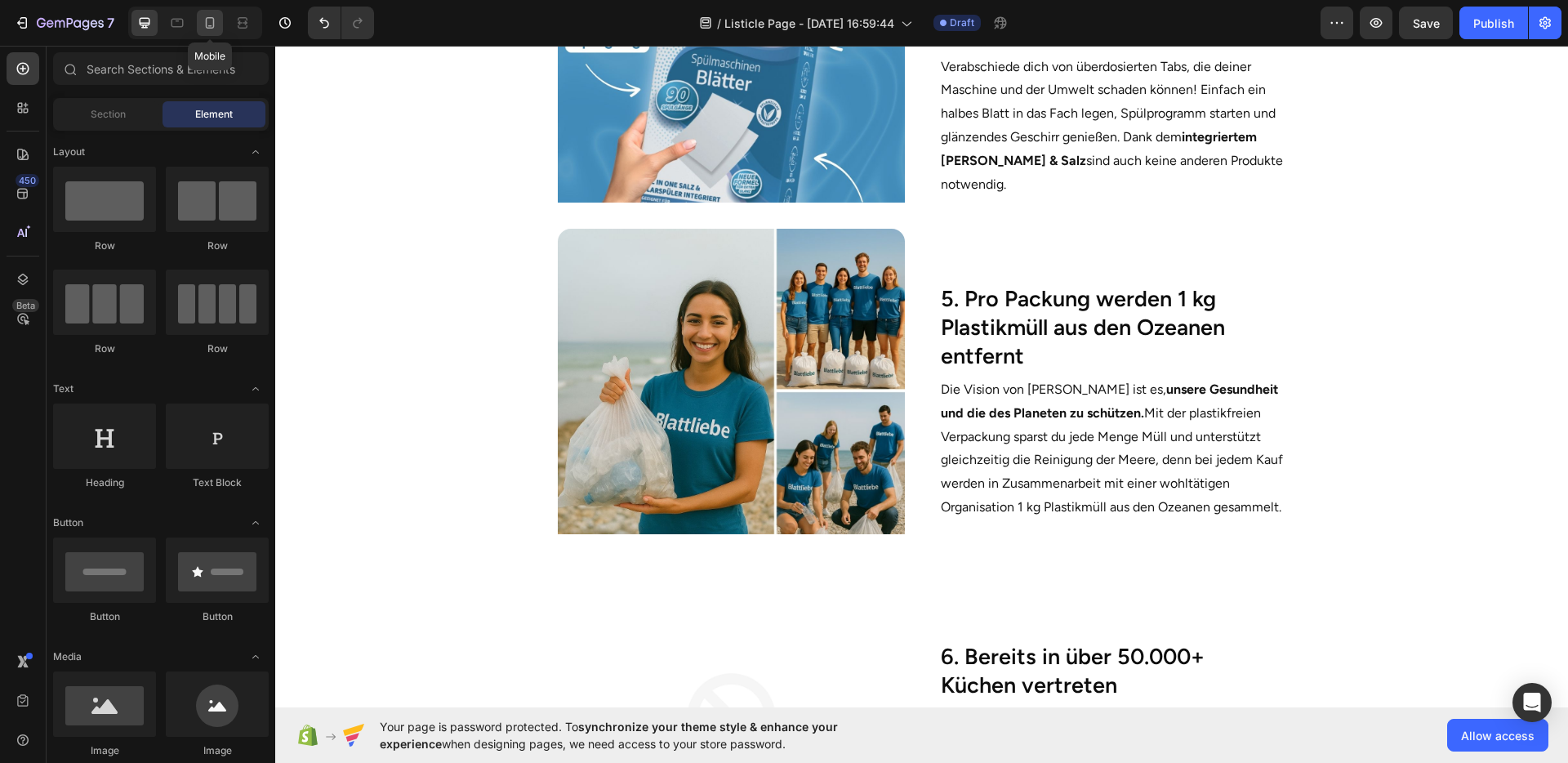
click at [216, 27] on icon at bounding box center [210, 23] width 16 height 16
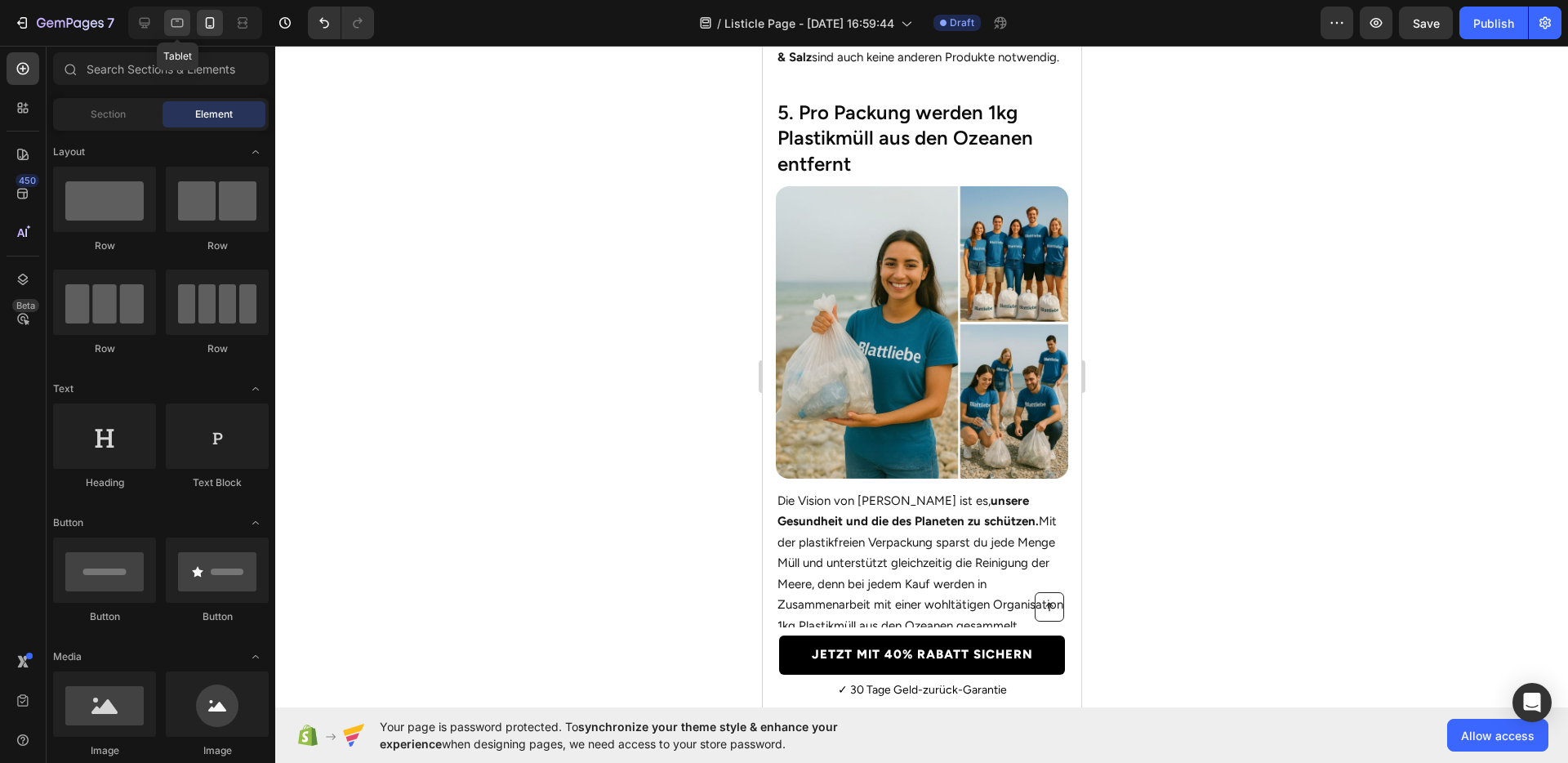
click at [182, 25] on icon at bounding box center [177, 23] width 16 height 16
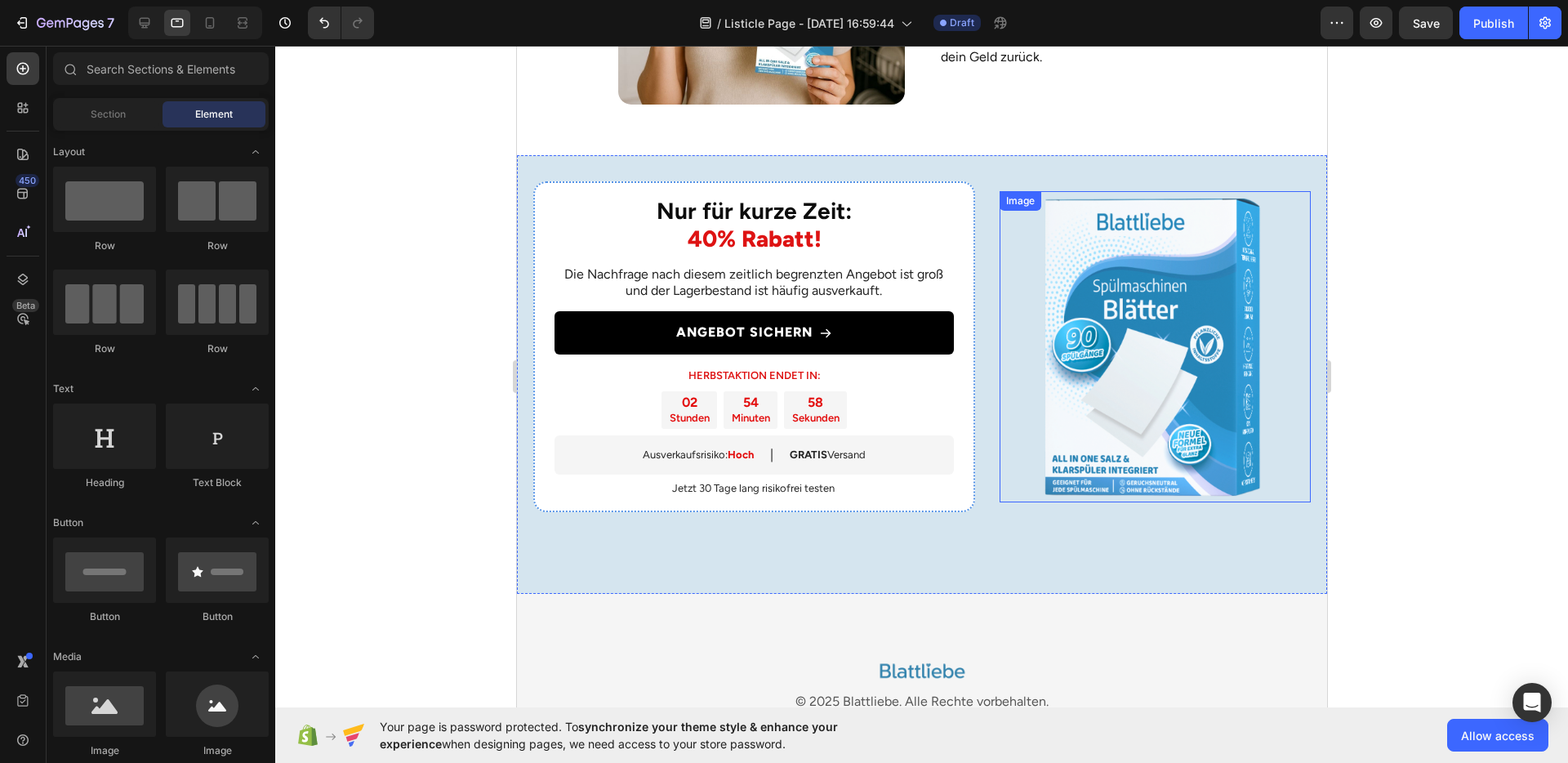
scroll to position [3150, 0]
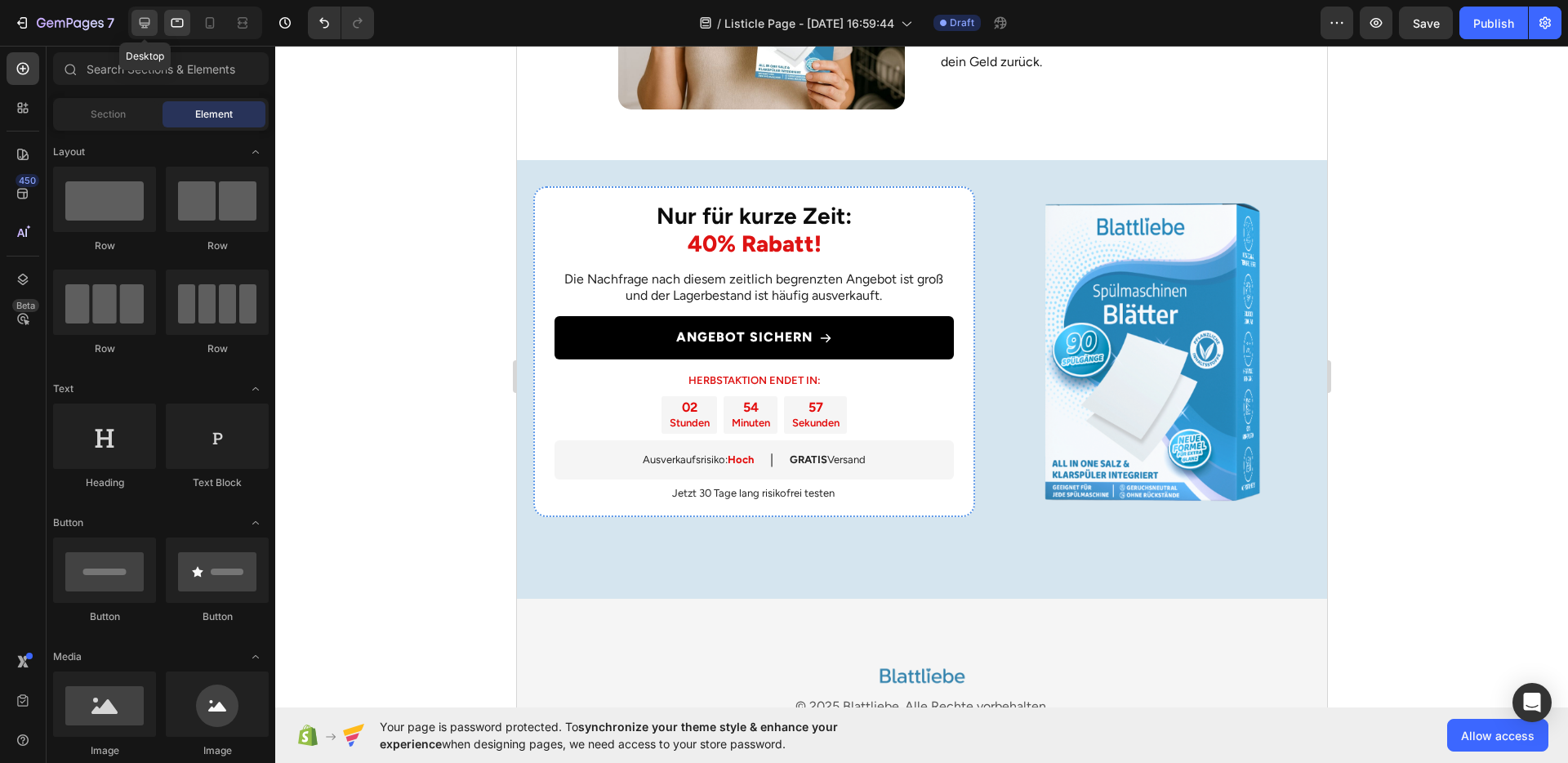
click at [151, 24] on icon at bounding box center [144, 23] width 16 height 16
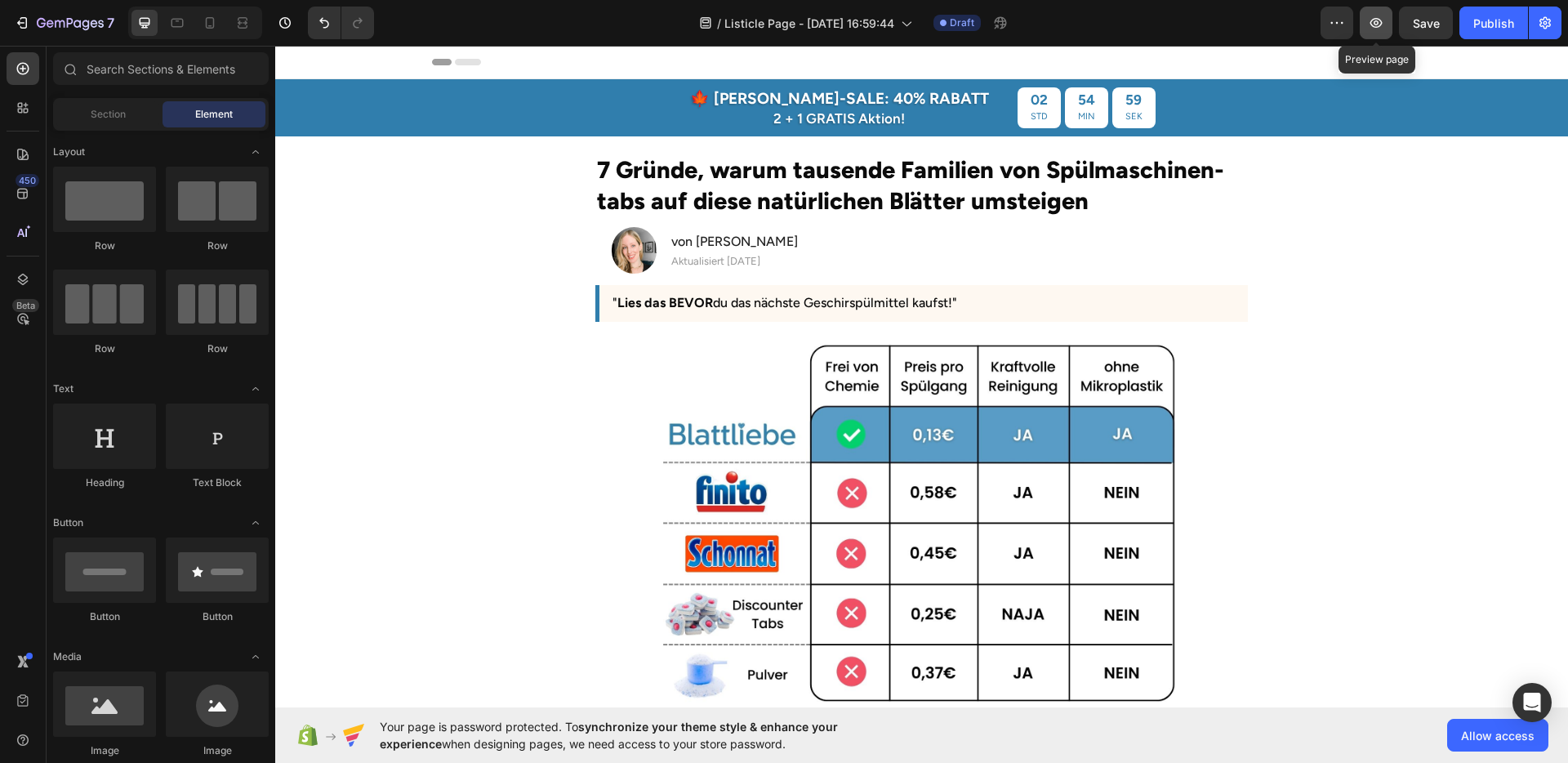
click at [1374, 25] on icon "button" at bounding box center [1377, 23] width 12 height 10
click at [1546, 23] on icon "button" at bounding box center [1546, 23] width 4 height 4
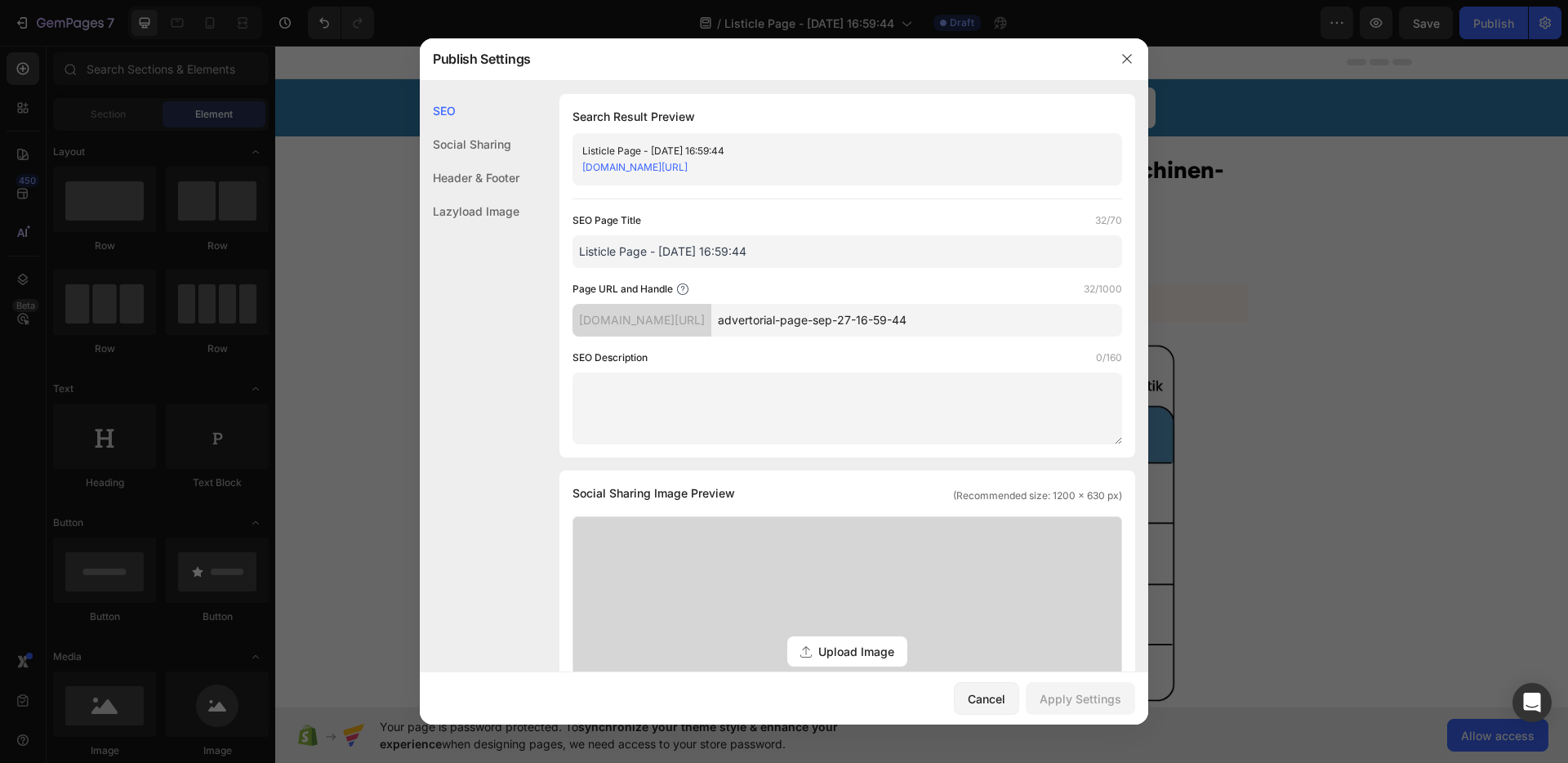
click at [485, 186] on div "Header & Footer" at bounding box center [470, 178] width 99 height 34
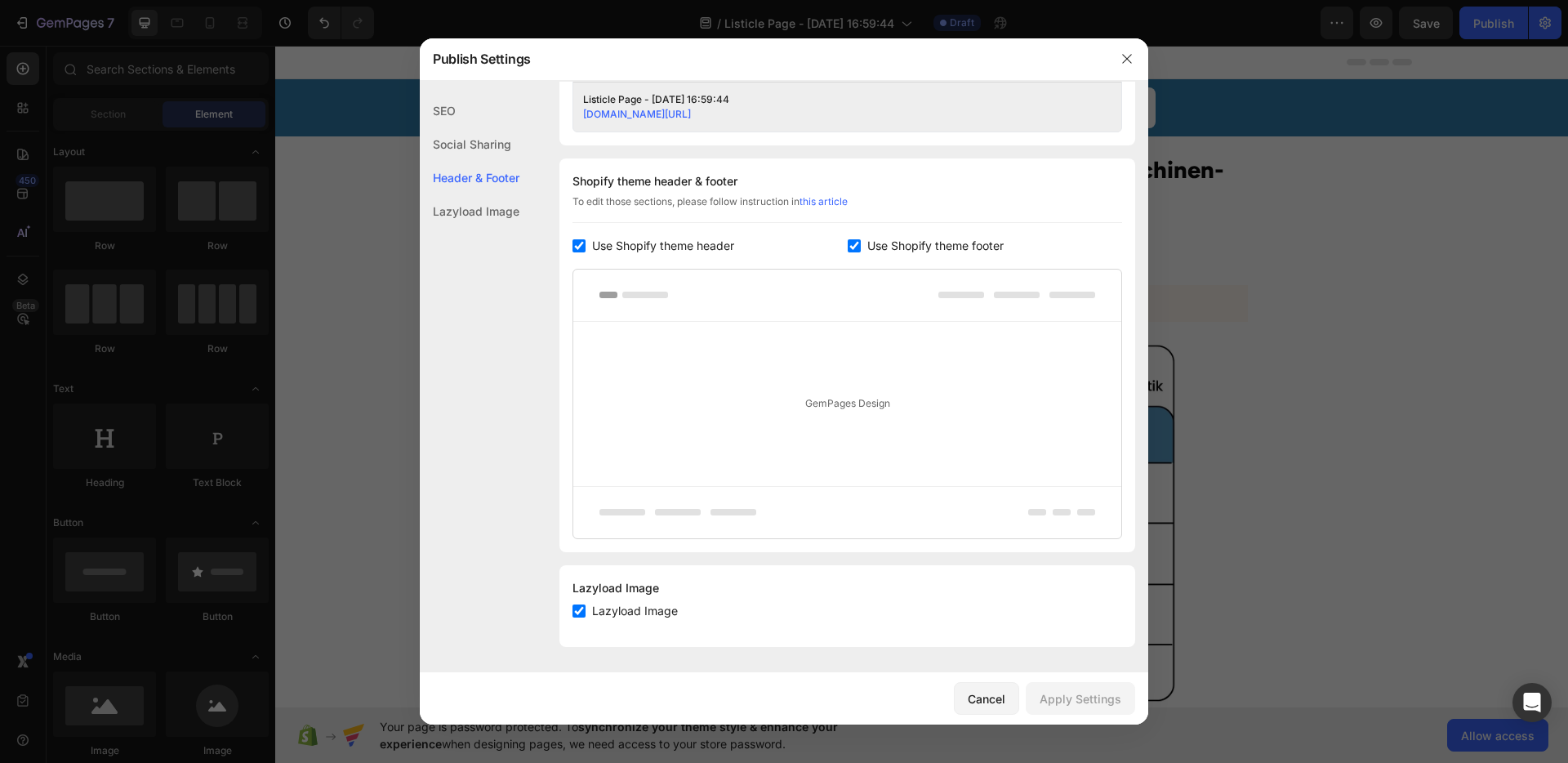
click at [605, 251] on span "Use Shopify theme header" at bounding box center [663, 246] width 142 height 20
checkbox input "false"
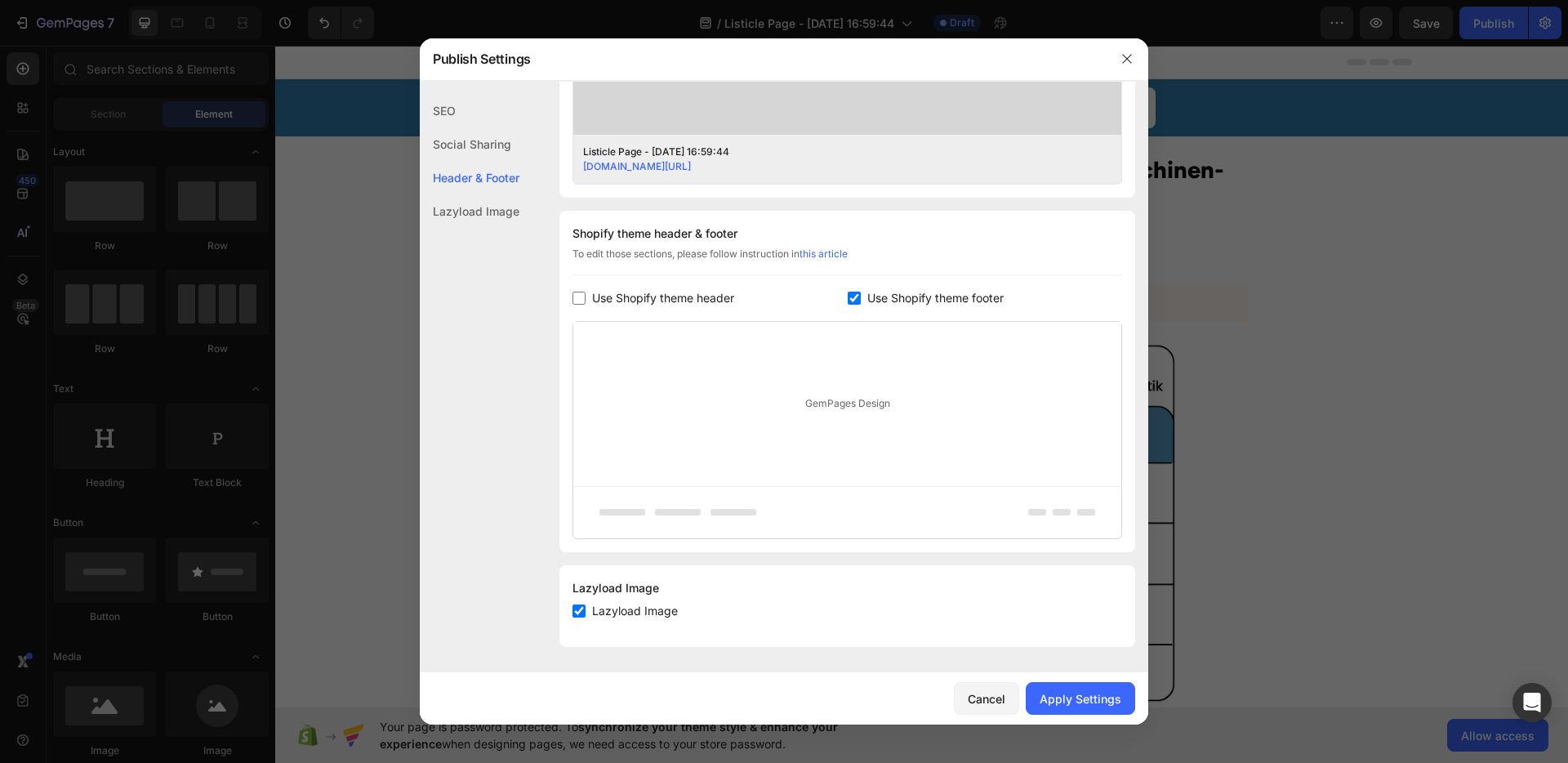
click at [887, 289] on span "Use Shopify theme footer" at bounding box center [935, 298] width 136 height 20
checkbox input "false"
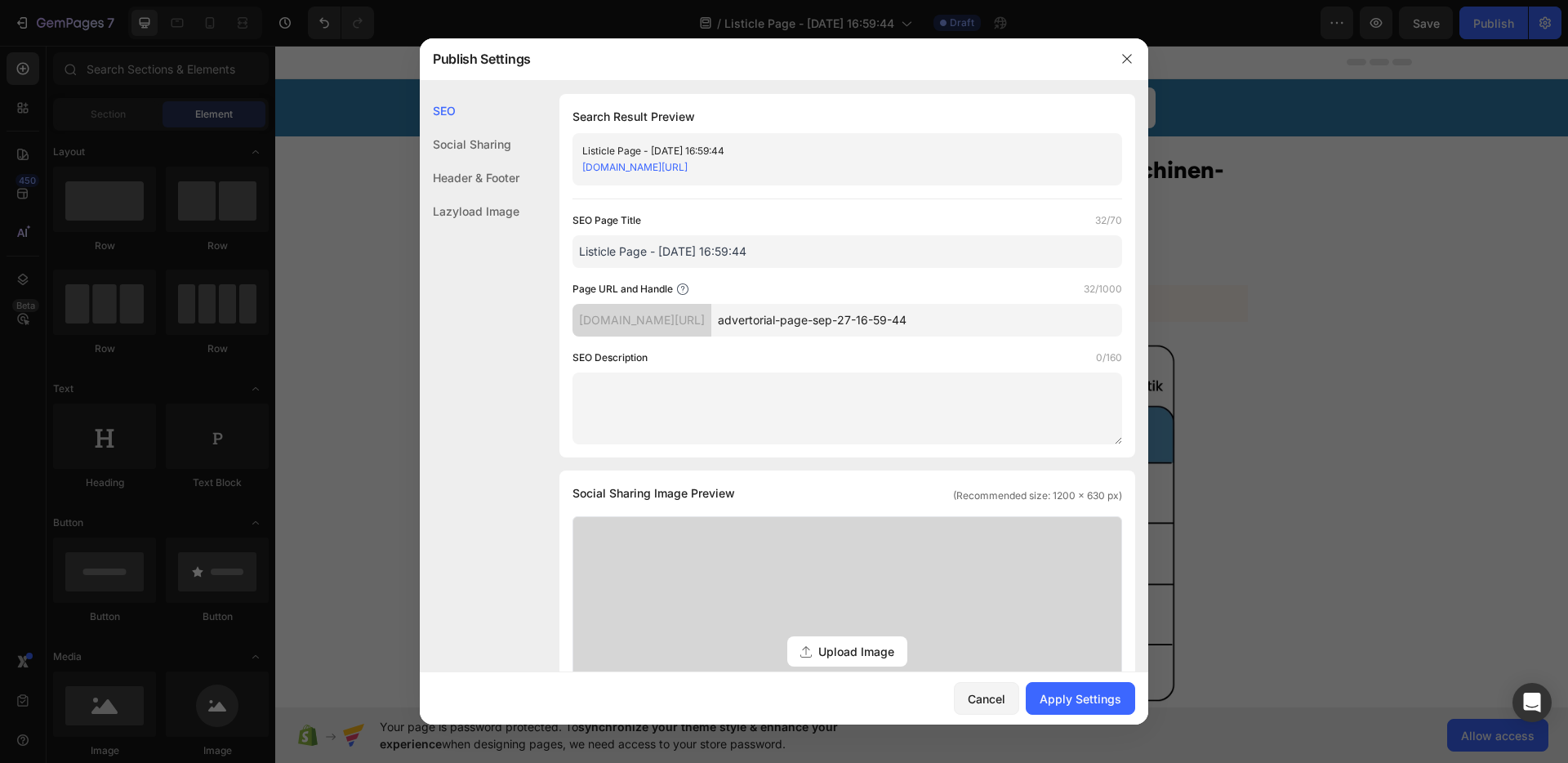
click at [880, 323] on input "advertorial-page-sep-27-16-59-44" at bounding box center [916, 319] width 411 height 33
click at [810, 313] on input "advertorial-page-sep-27-16-59-44" at bounding box center [916, 319] width 411 height 33
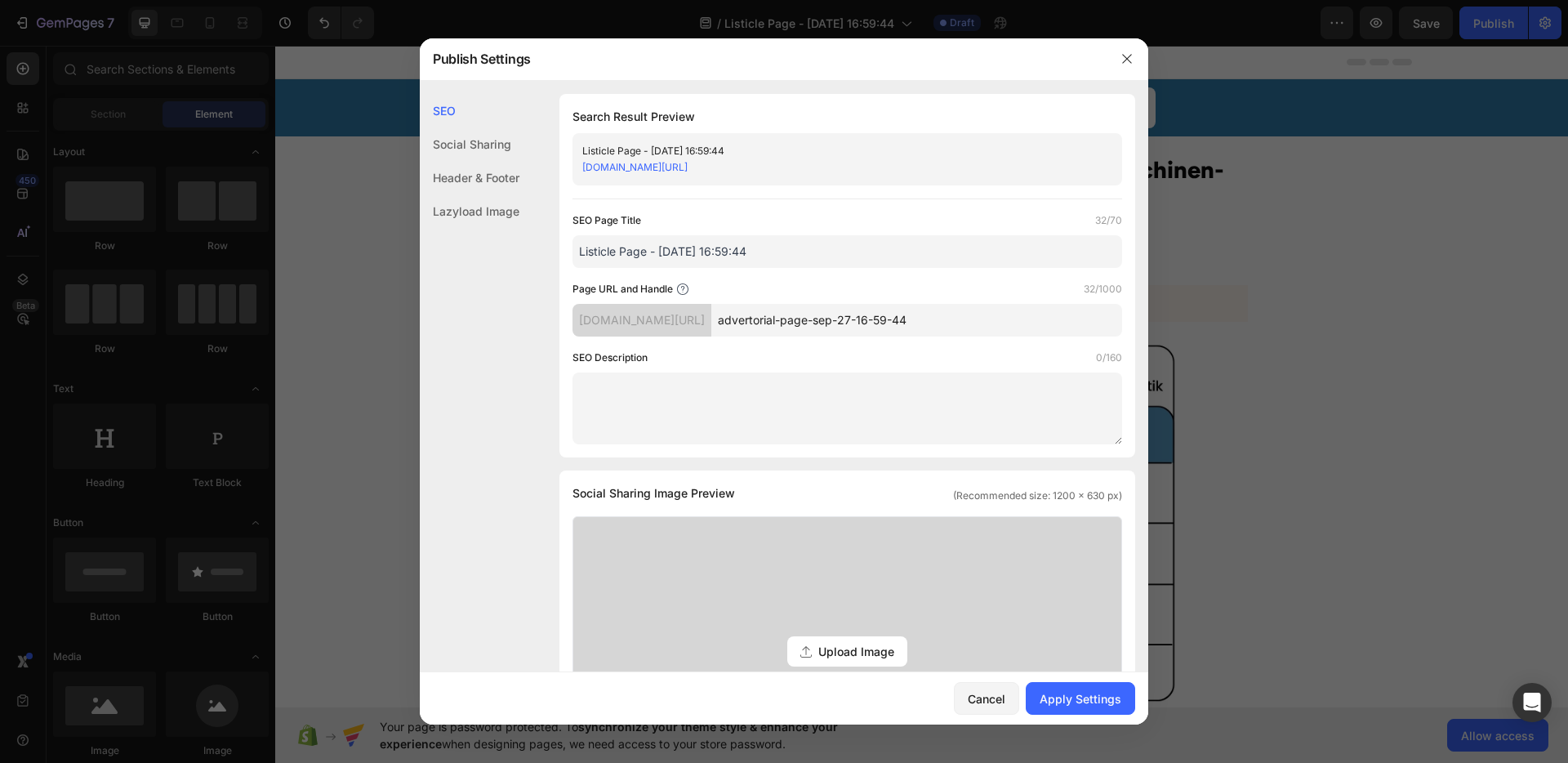
click at [810, 313] on input "advertorial-page-sep-27-16-59-44" at bounding box center [916, 319] width 411 height 33
click at [817, 289] on div "Page URL and Handle 8/1000" at bounding box center [848, 288] width 550 height 16
click at [823, 326] on input "7-grunde" at bounding box center [916, 319] width 411 height 33
type input "7-grunde_1"
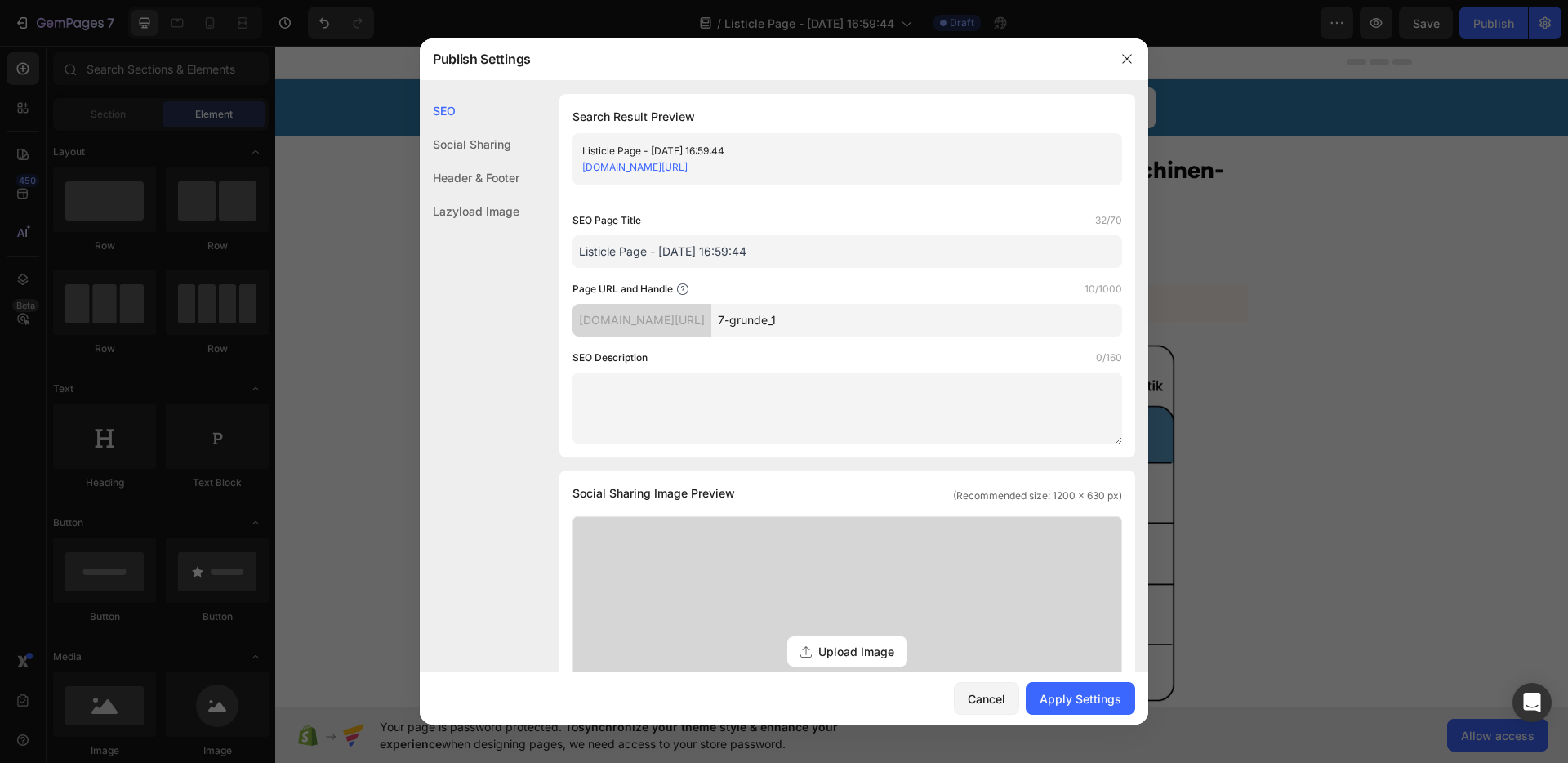
click at [834, 278] on div "SEO Page Title 32/70 Listicle Page - [DATE] 16:59:44 Page URL and Handle 10/100…" at bounding box center [848, 327] width 550 height 232
click at [660, 249] on input "Listicle Page - [DATE] 16:59:44" at bounding box center [848, 251] width 550 height 33
type input "Listicle Page - Blattliebe FERTIG [DATE] 16:59:44"
click at [742, 281] on div "Page URL and Handle 10/1000" at bounding box center [848, 288] width 550 height 16
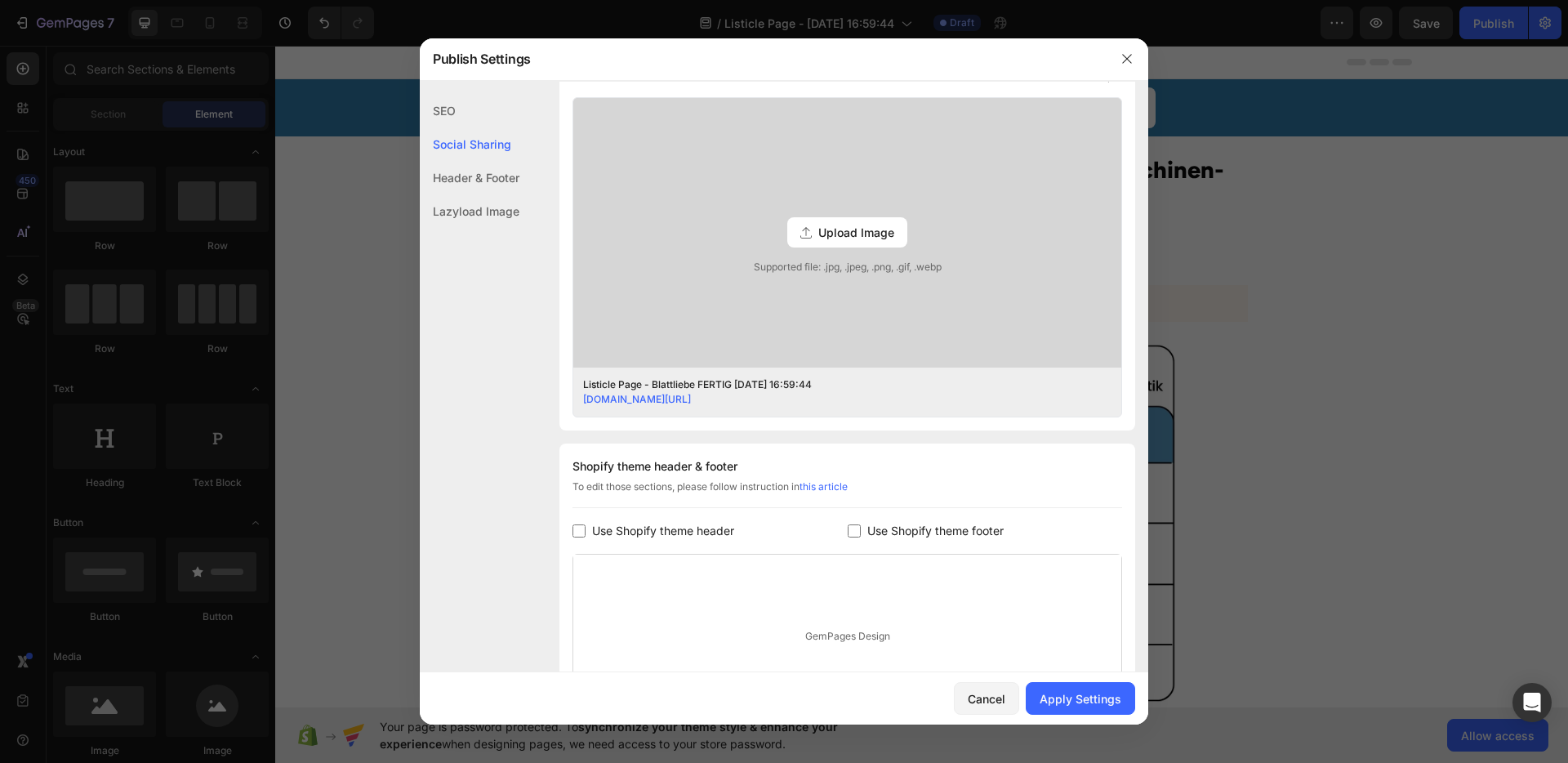
scroll to position [368, 0]
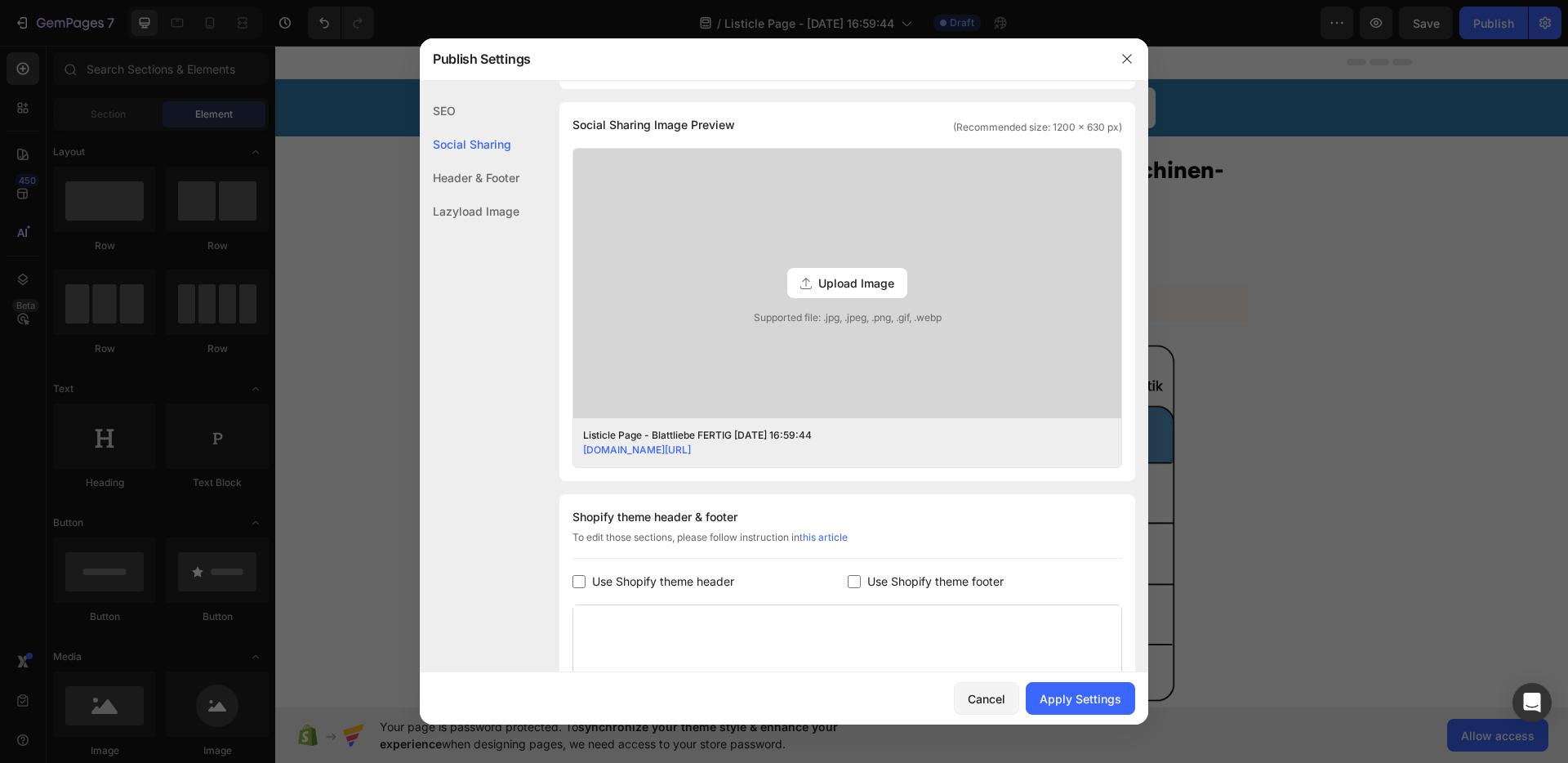
click at [819, 284] on span "Upload Image" at bounding box center [857, 283] width 76 height 17
click at [0, 0] on input "Upload Image Supported file: .jpg, .jpeg, .png, .gif, .webp" at bounding box center [0, 0] width 0 height 0
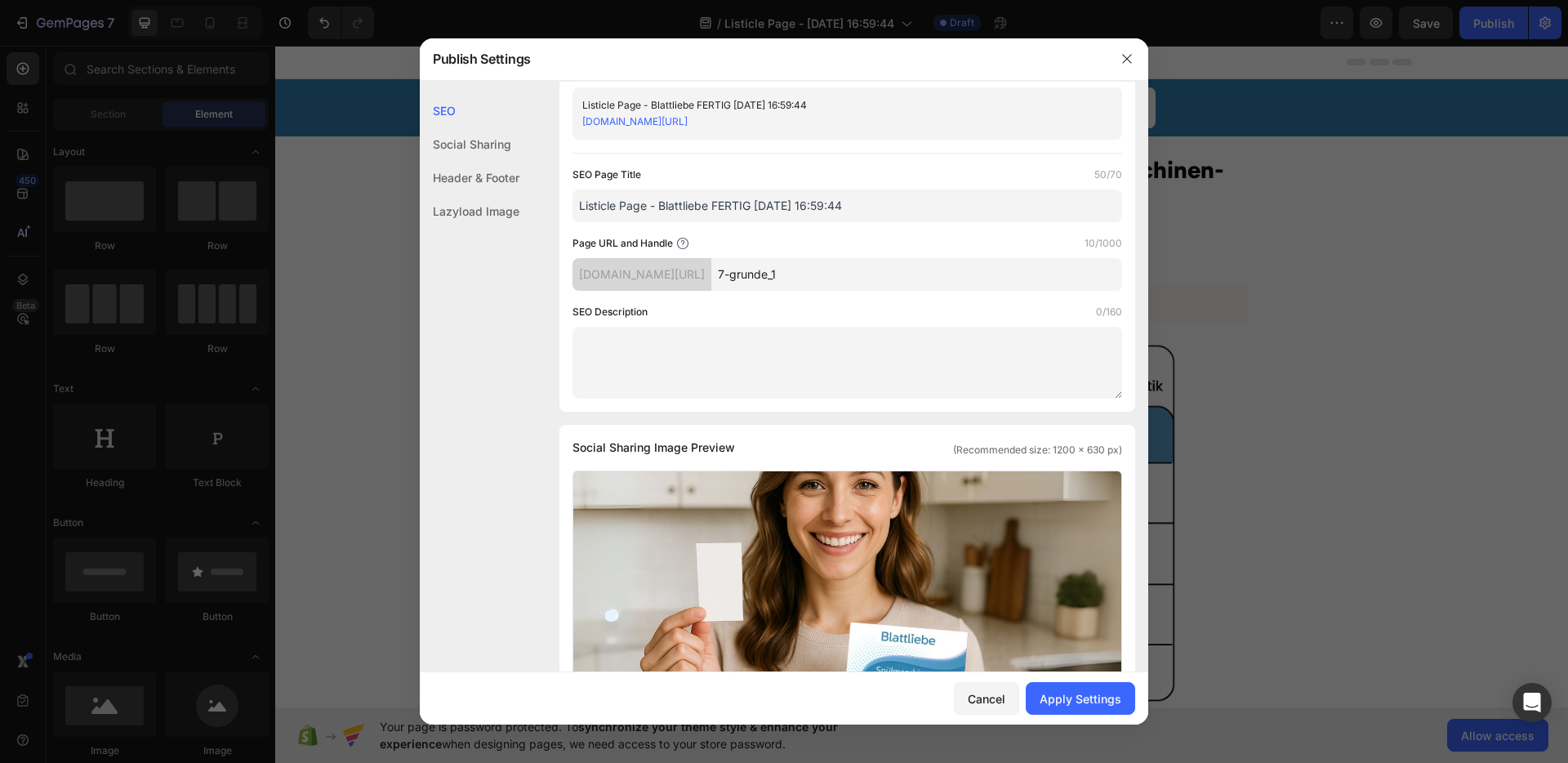
scroll to position [600, 0]
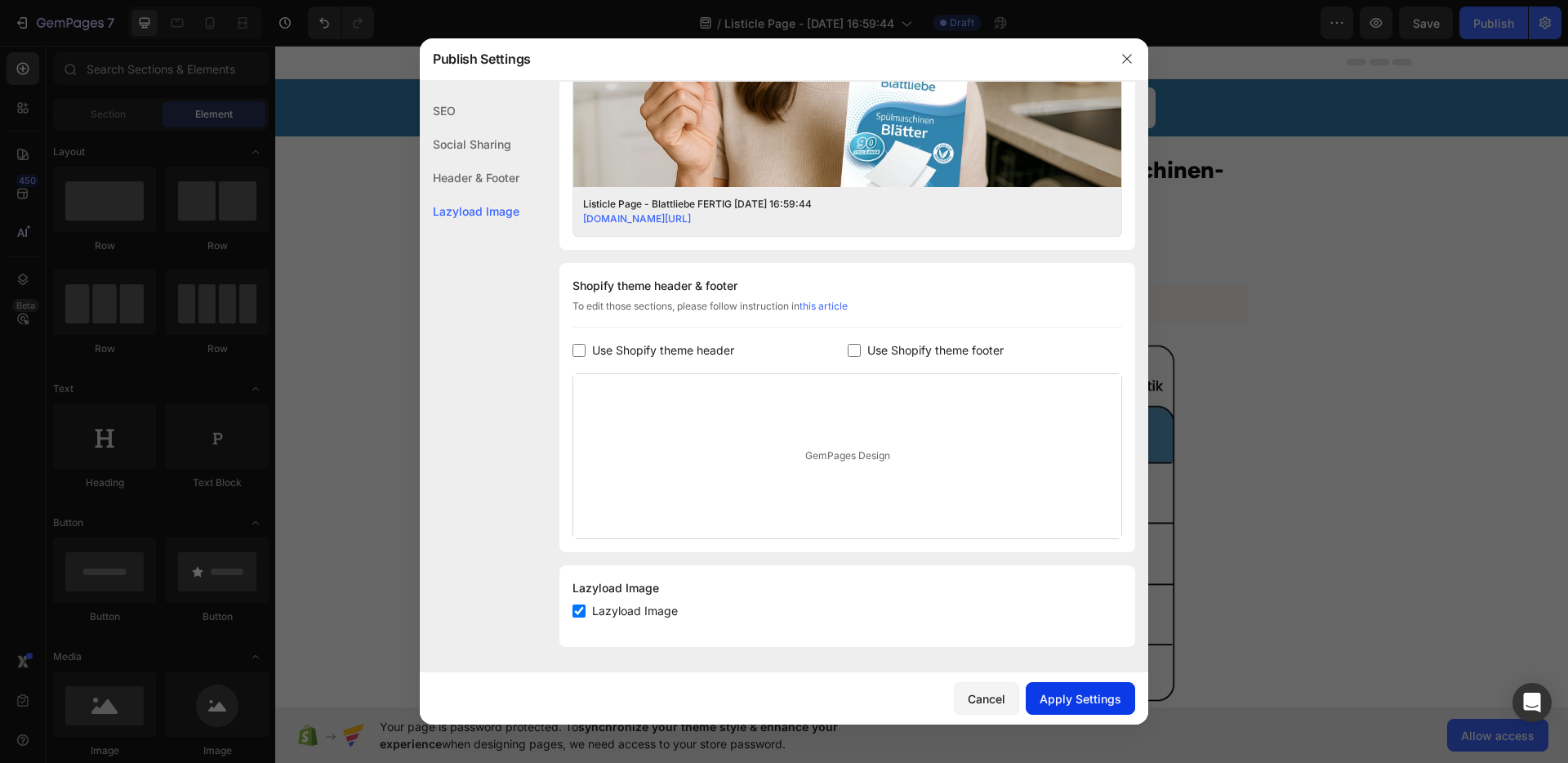
click at [1093, 697] on div "Apply Settings" at bounding box center [1080, 698] width 82 height 17
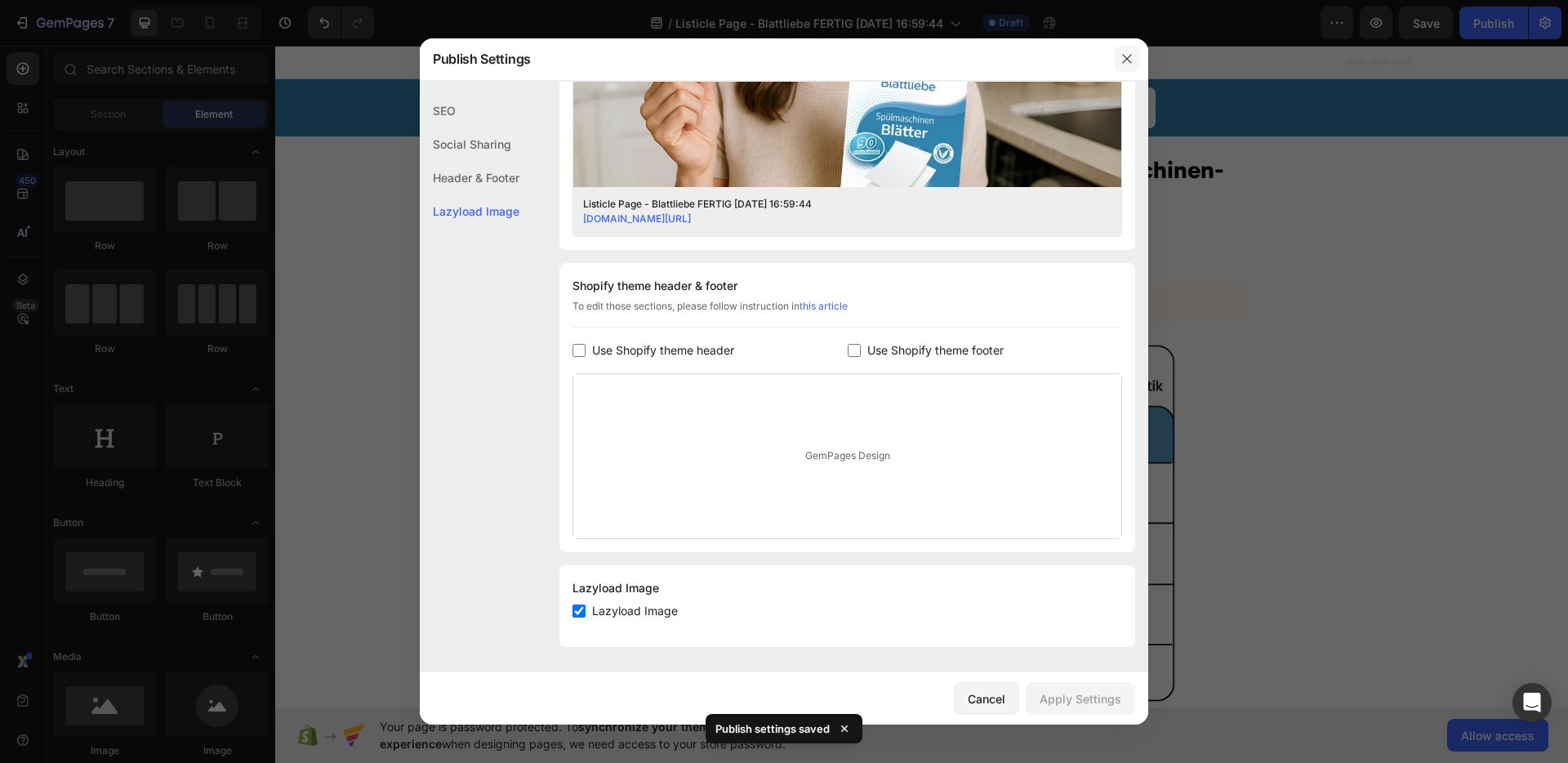
click at [1134, 63] on button "button" at bounding box center [1127, 59] width 26 height 26
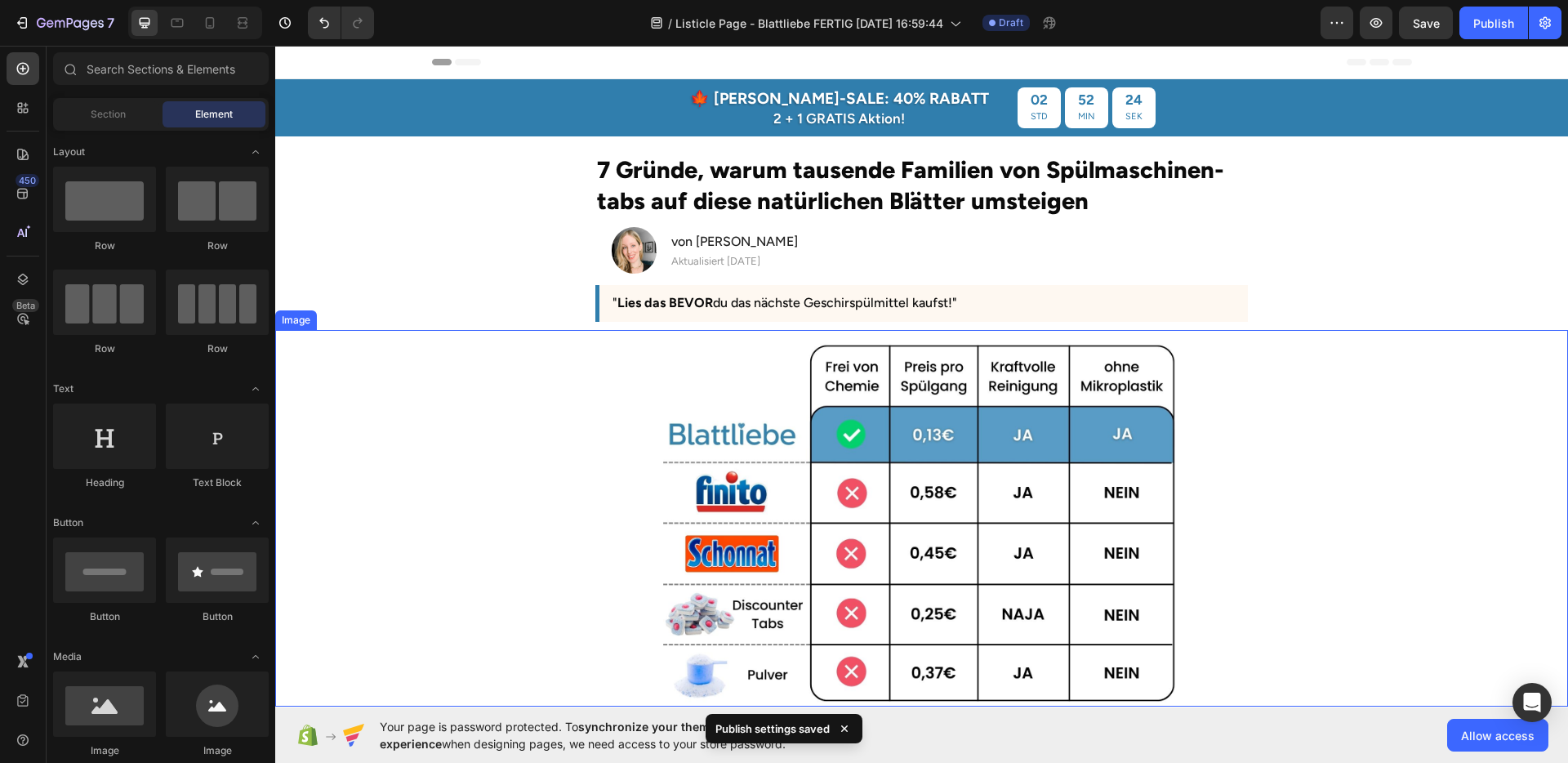
click at [1044, 432] on img at bounding box center [922, 521] width 517 height 367
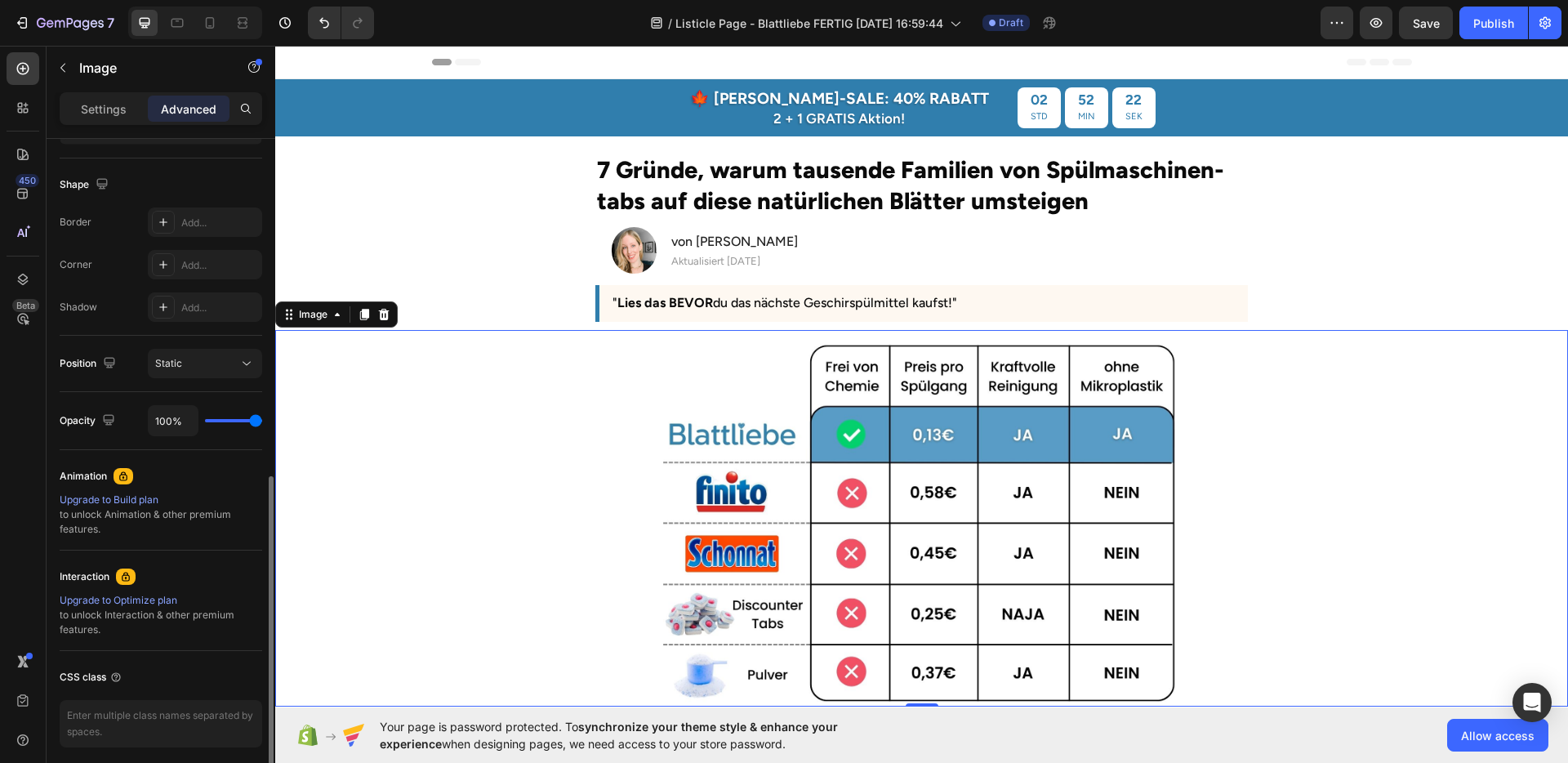
scroll to position [464, 0]
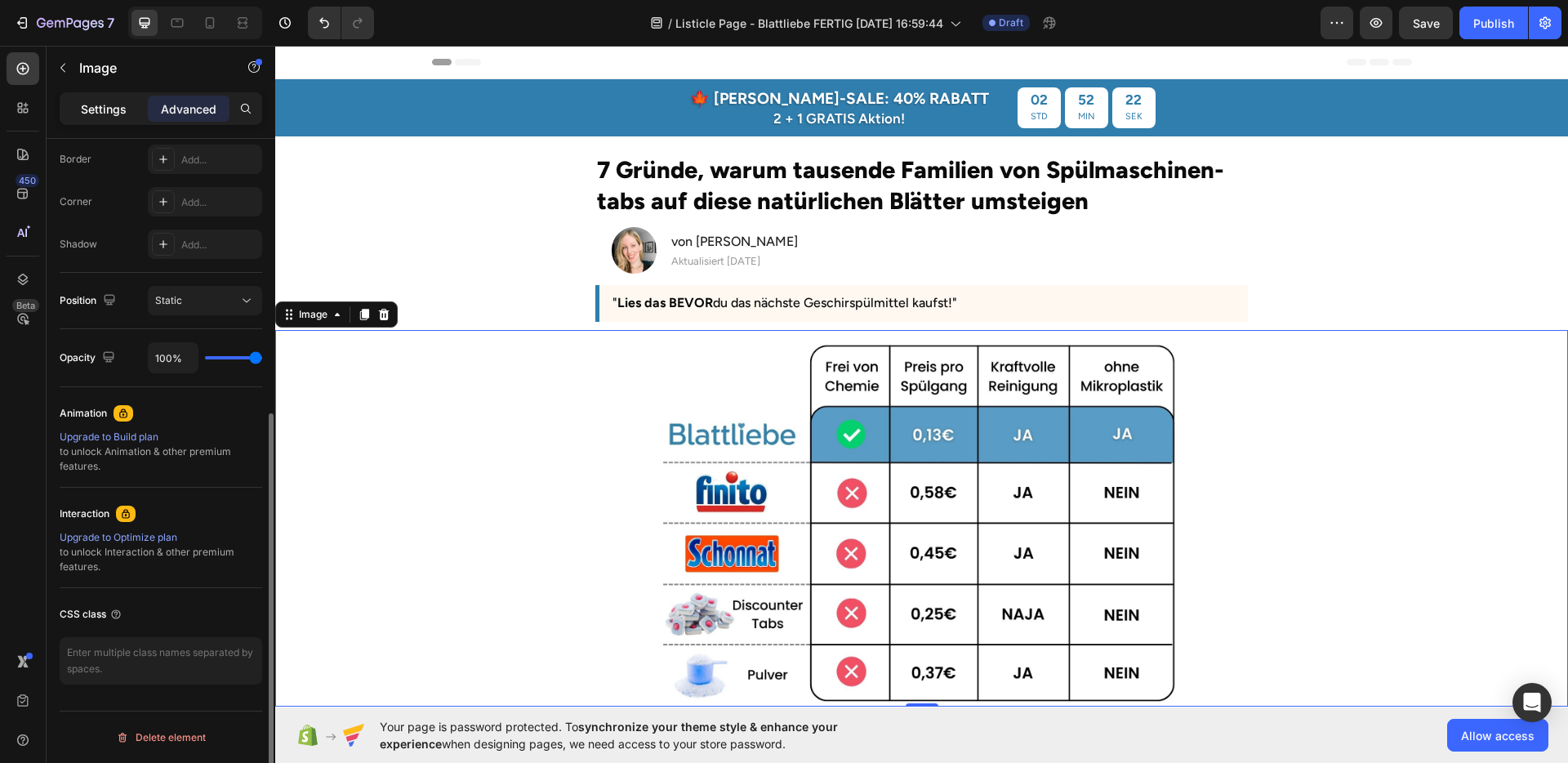
click at [79, 107] on div "Settings" at bounding box center [103, 108] width 82 height 26
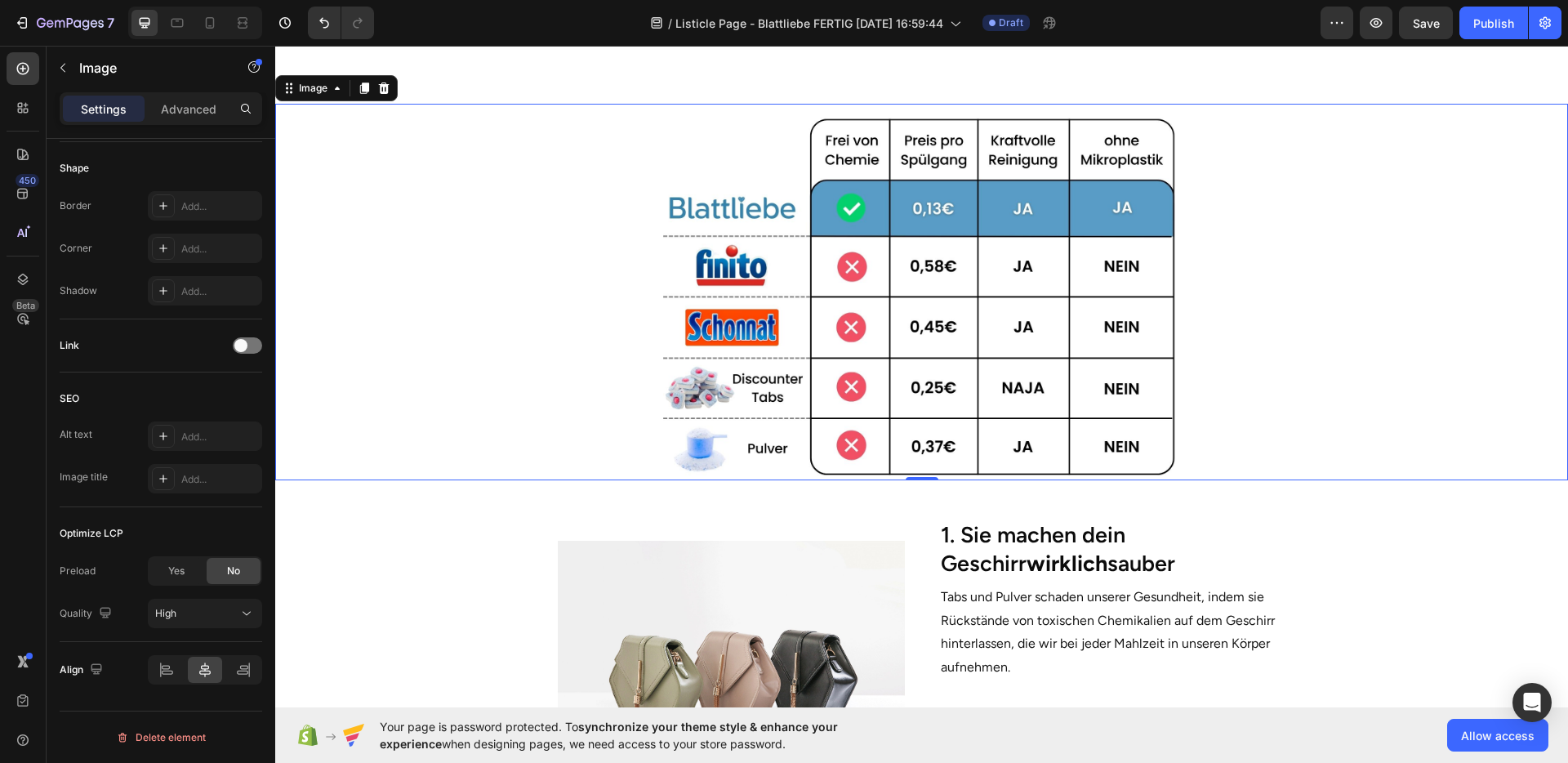
scroll to position [464, 0]
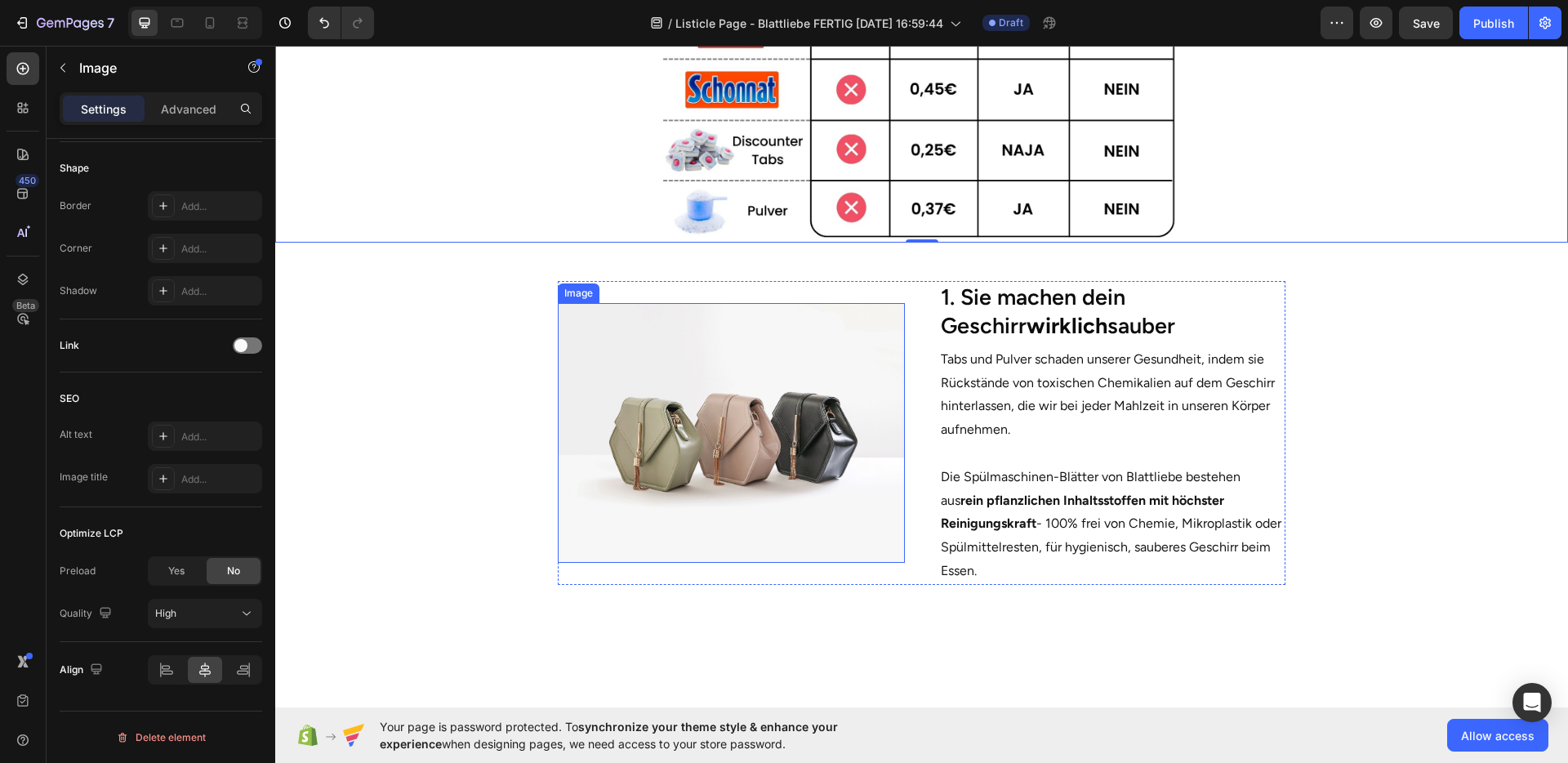
click at [813, 424] on img at bounding box center [731, 433] width 346 height 260
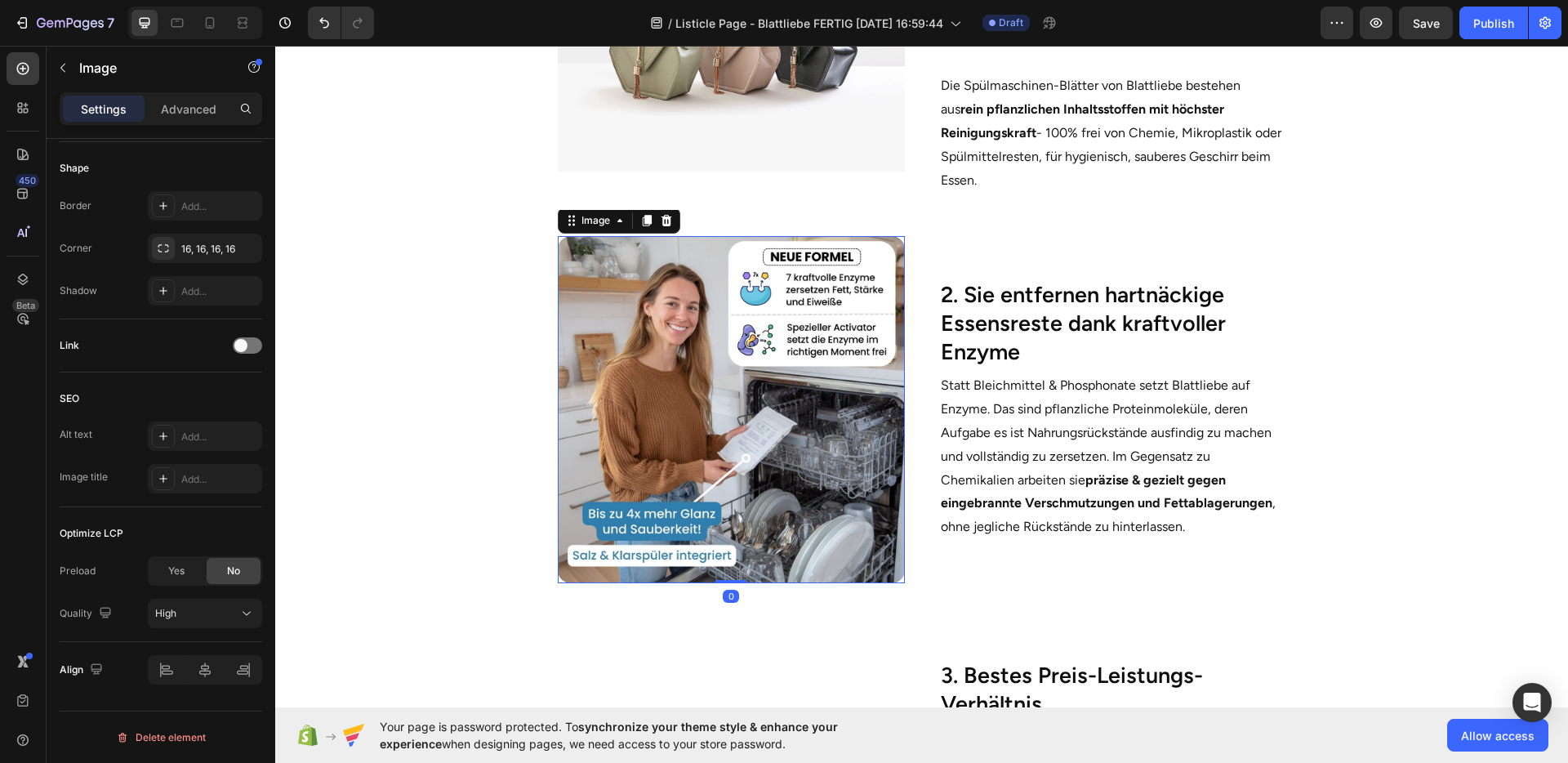
click at [810, 455] on img at bounding box center [731, 409] width 346 height 346
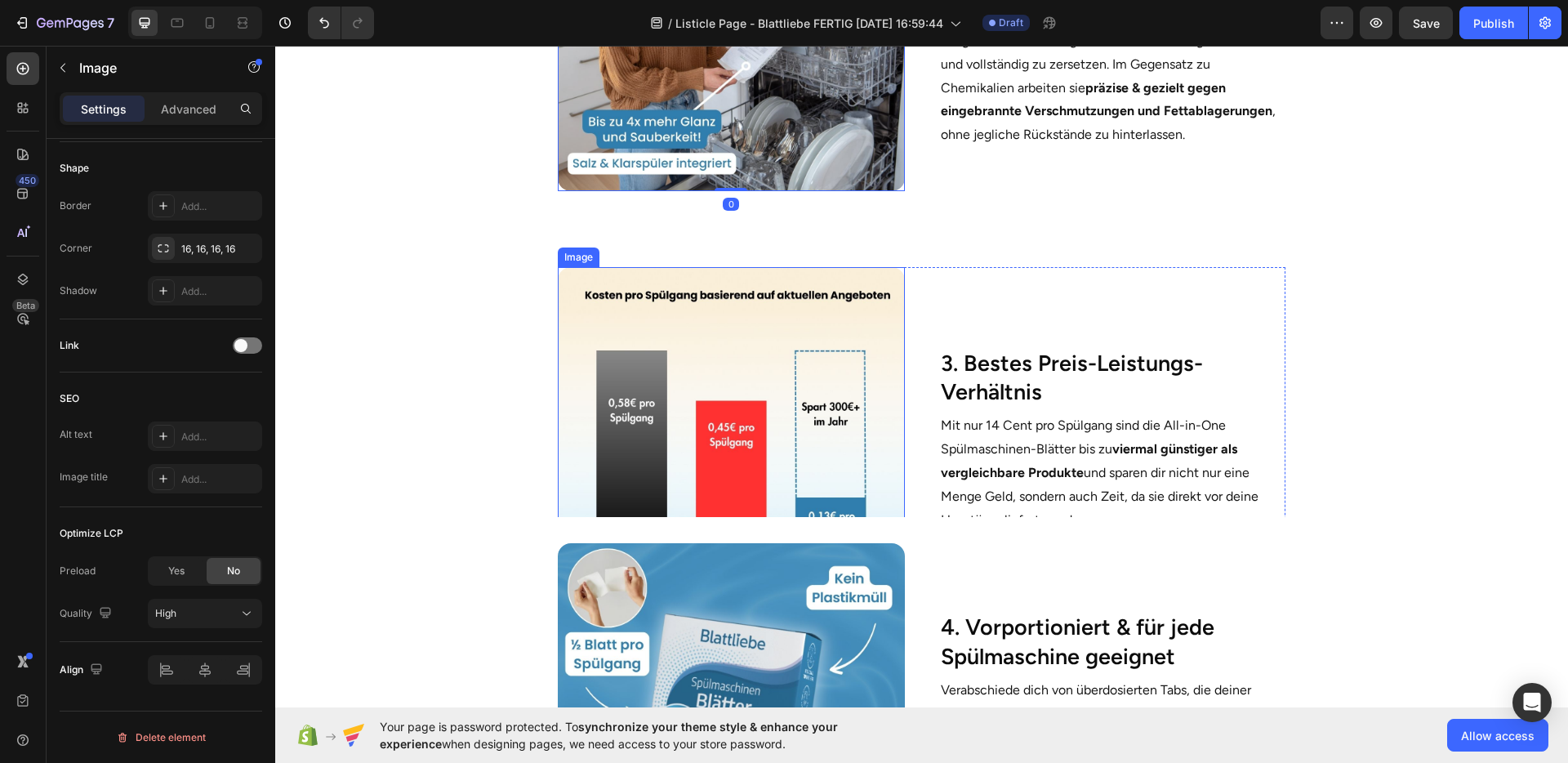
click at [819, 454] on img at bounding box center [731, 440] width 346 height 346
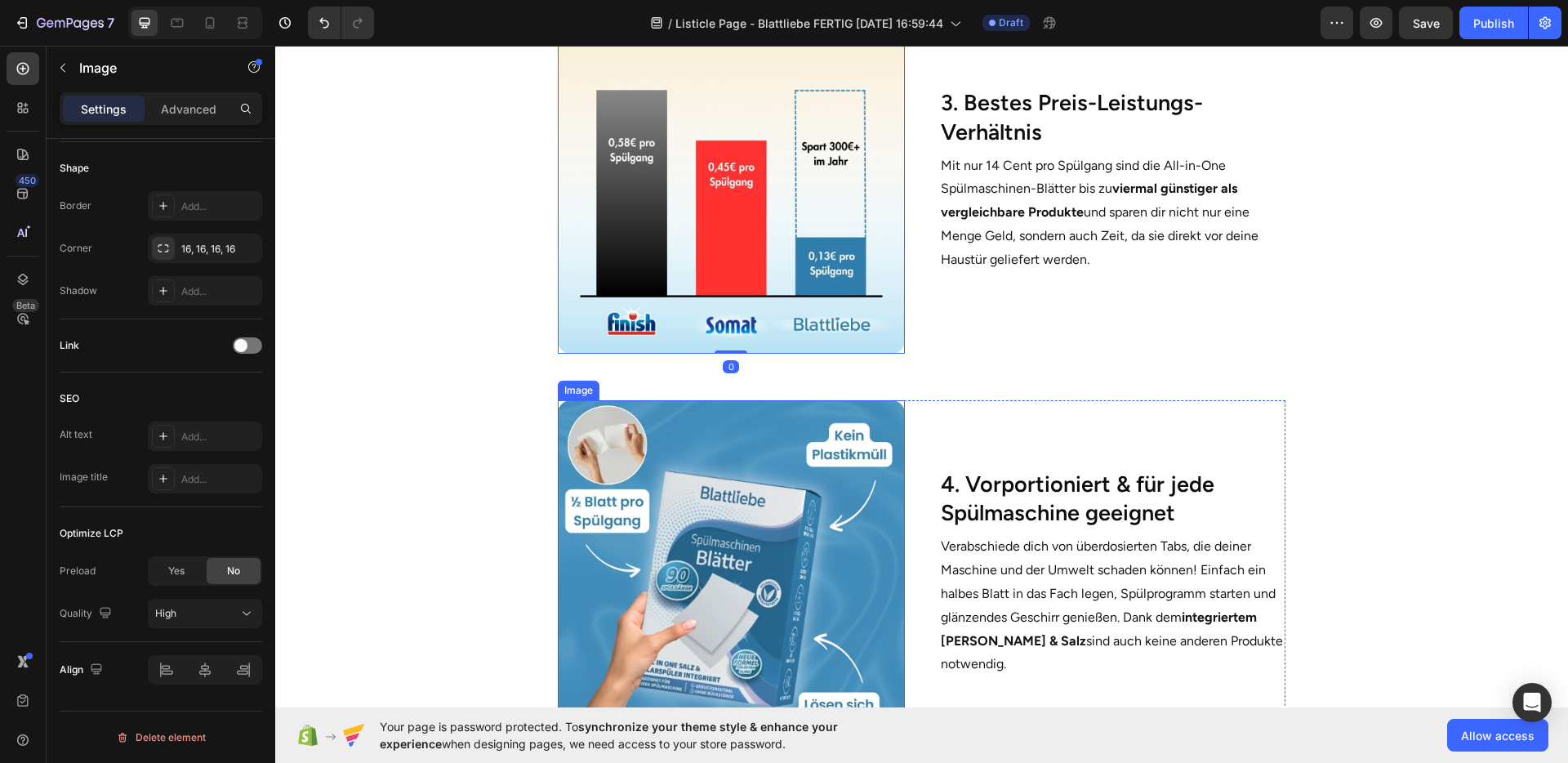
click at [782, 507] on img at bounding box center [731, 573] width 346 height 346
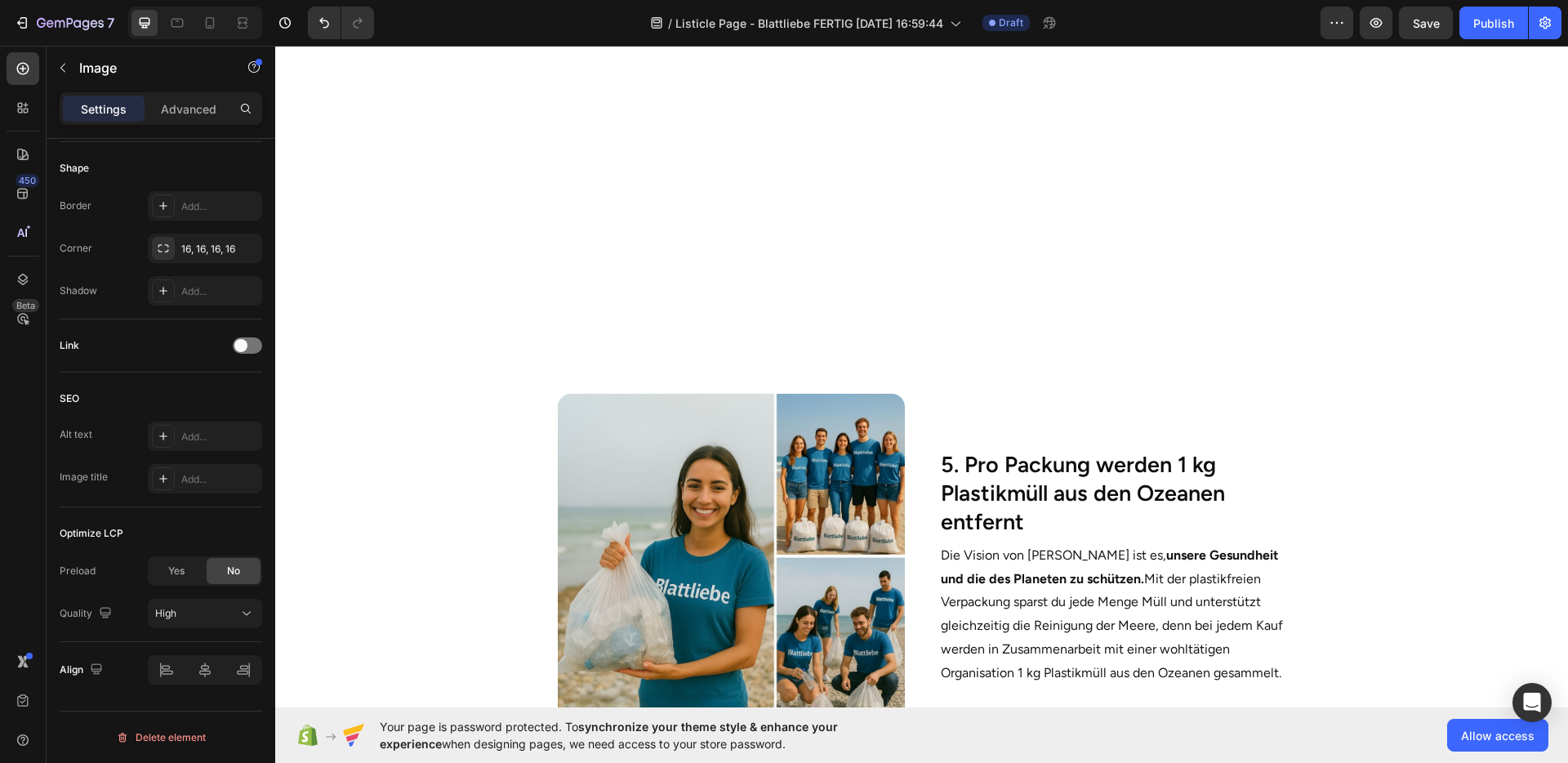
scroll to position [2280, 0]
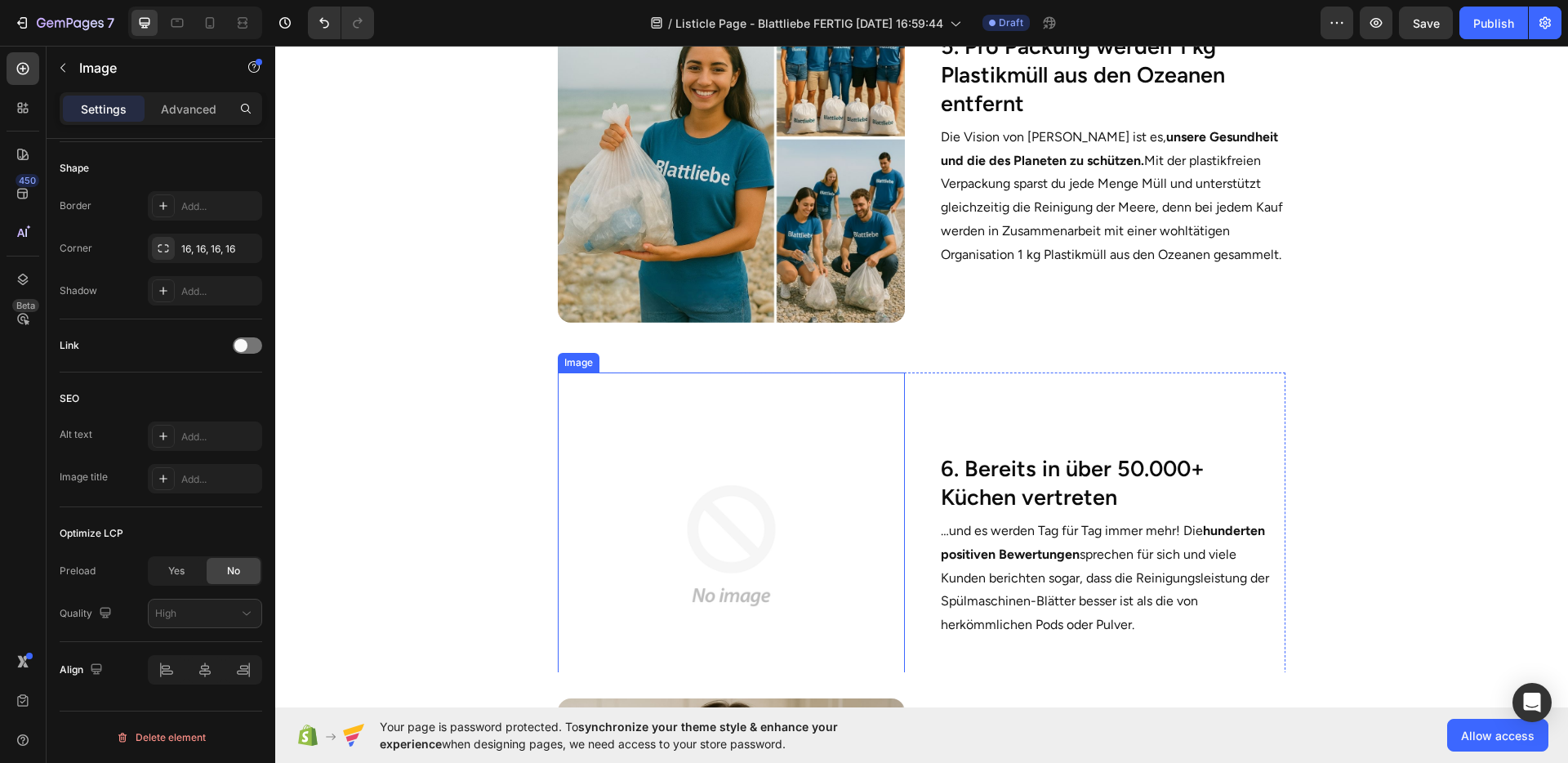
click at [758, 475] on img at bounding box center [731, 545] width 346 height 346
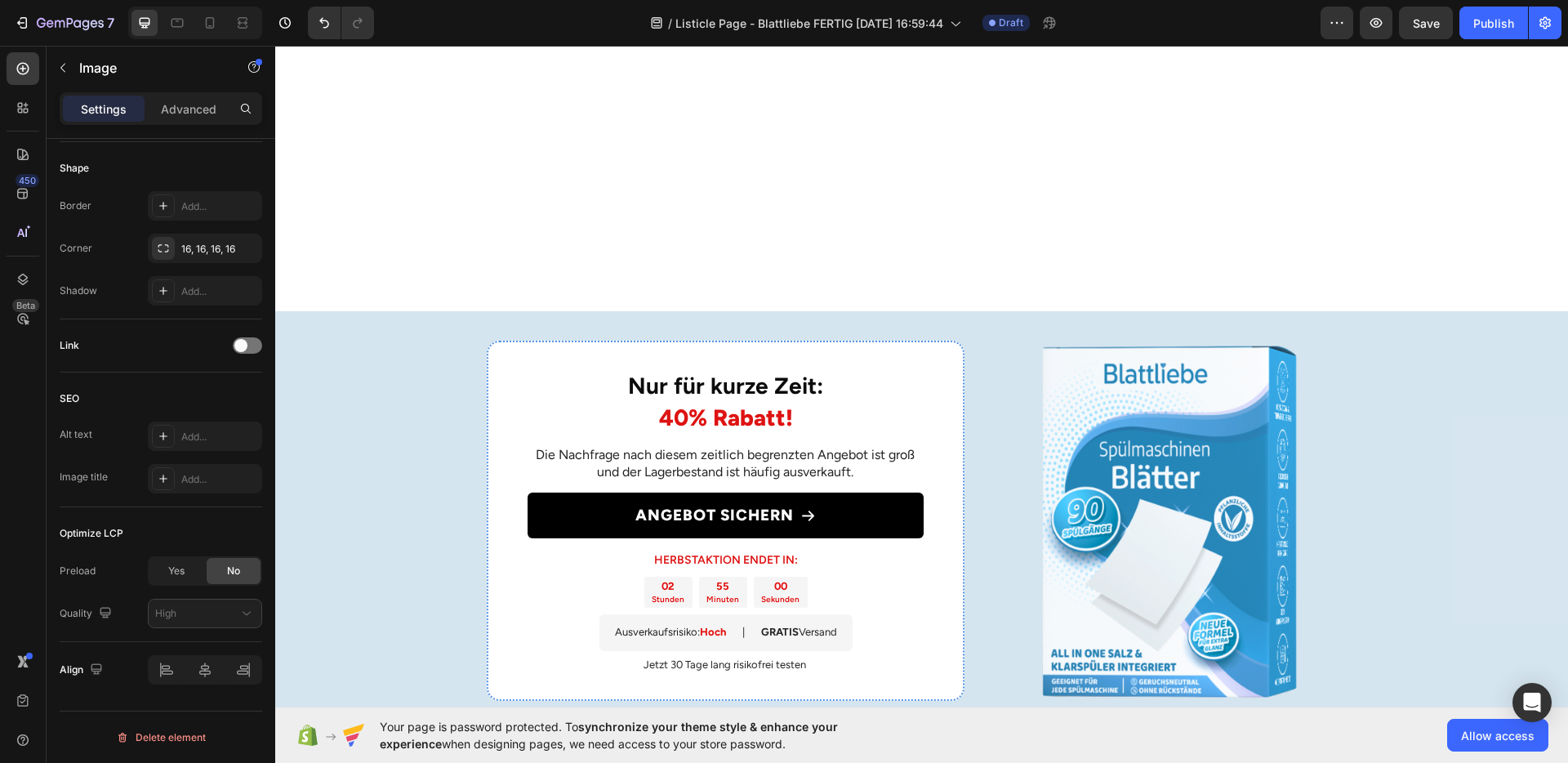
scroll to position [3489, 0]
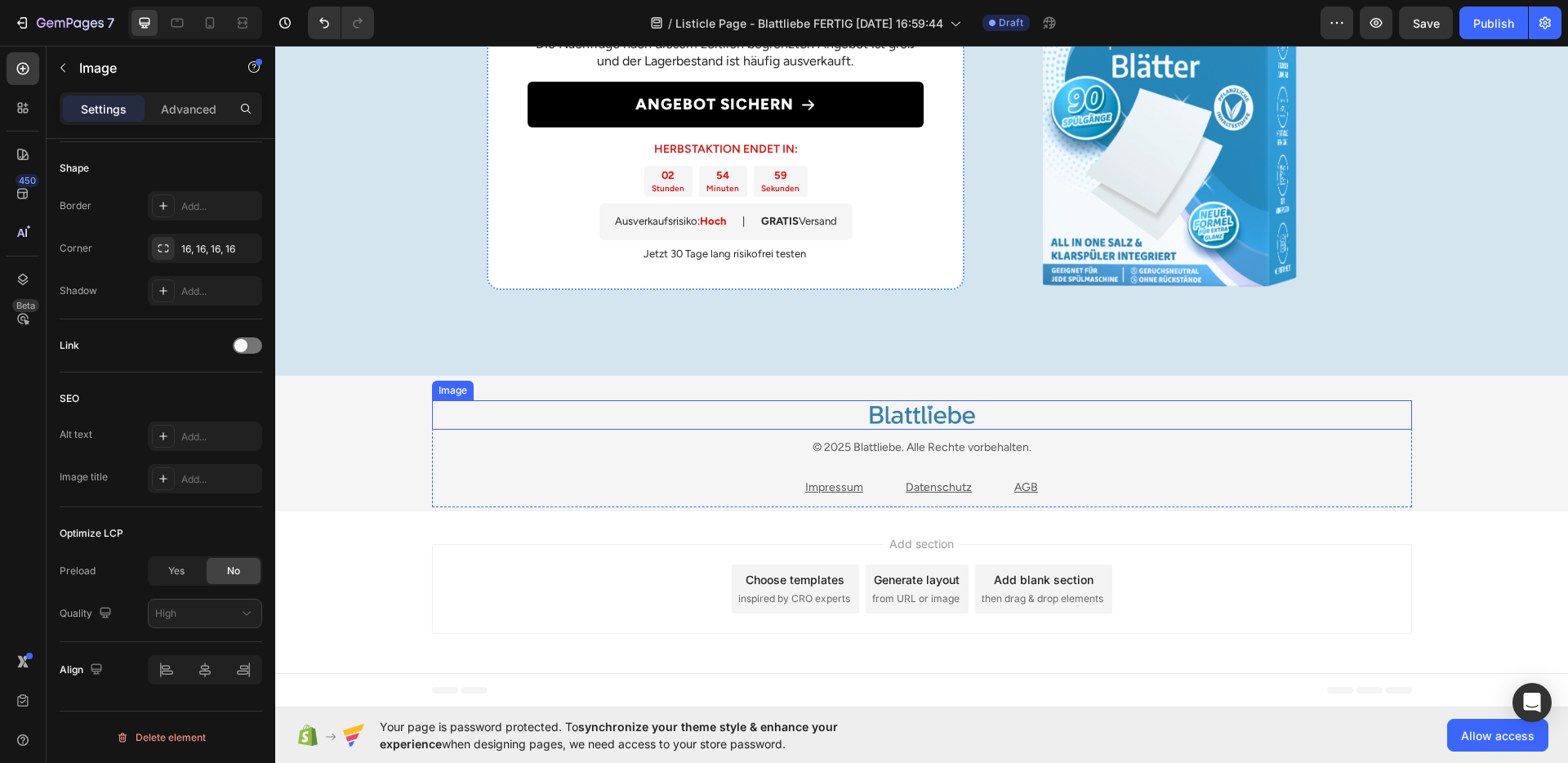
click at [864, 418] on img at bounding box center [922, 415] width 117 height 30
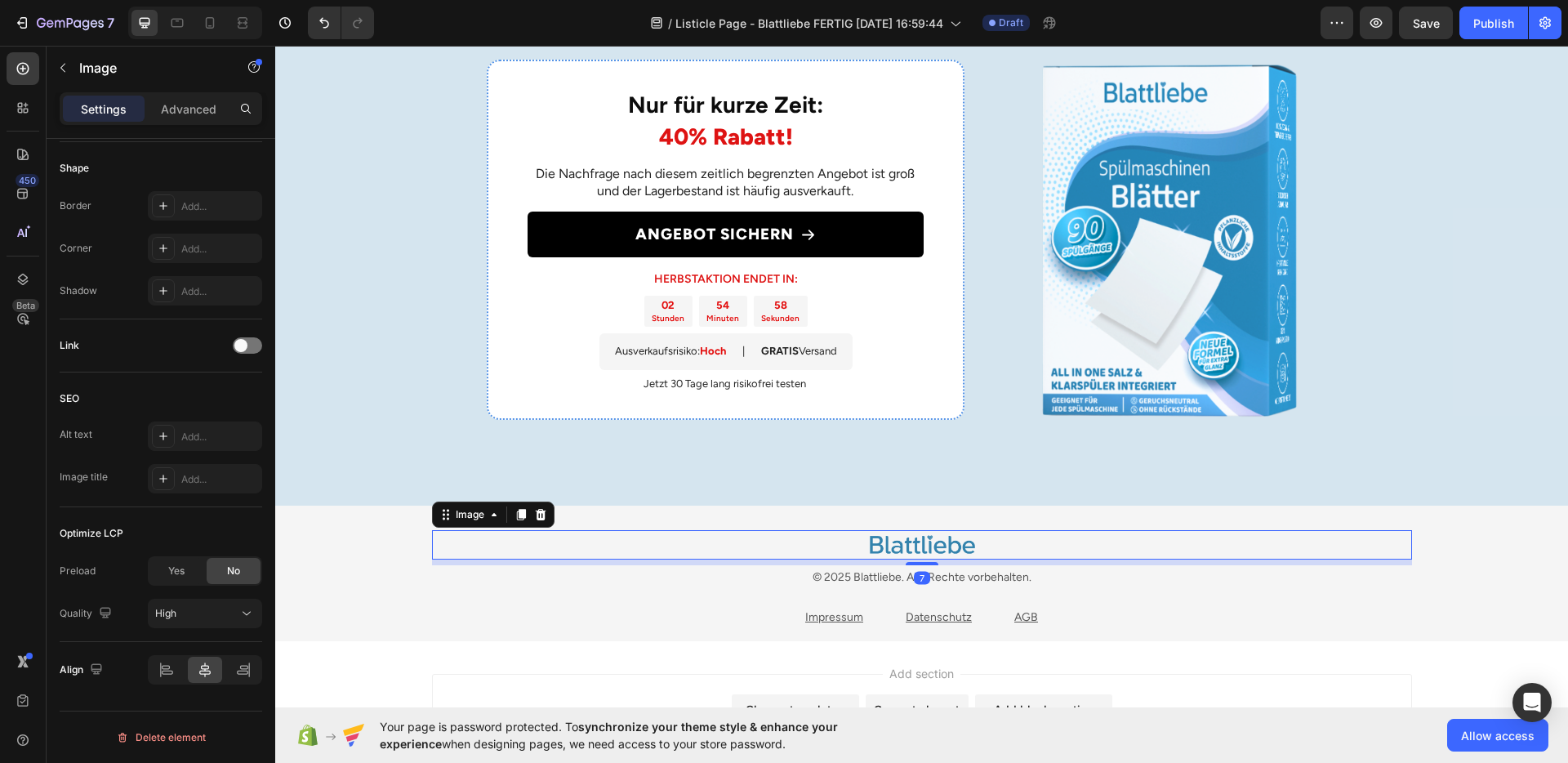
scroll to position [3265, 0]
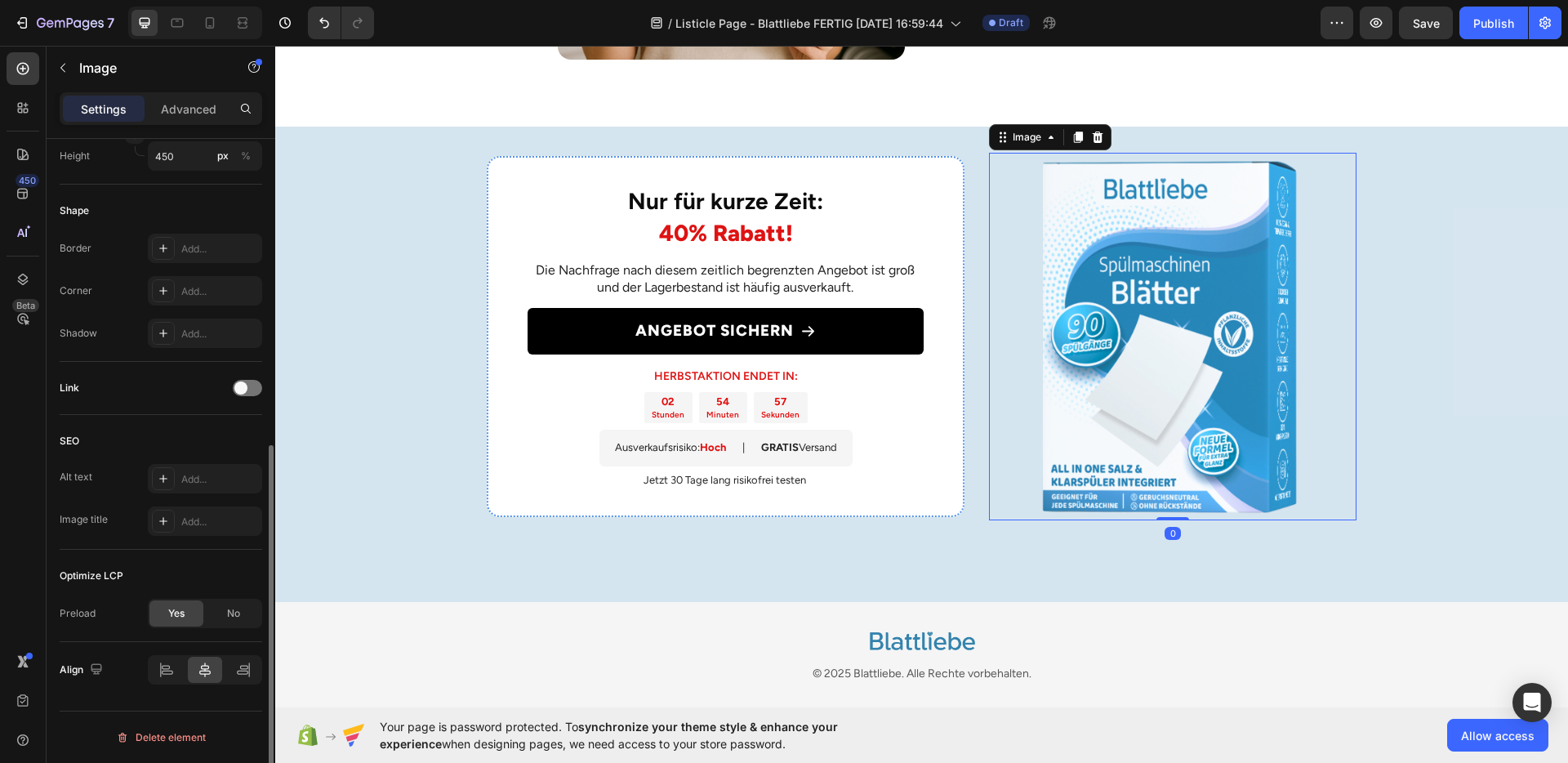
click at [1041, 406] on img at bounding box center [1172, 336] width 367 height 367
click at [933, 369] on div "Nur für kurze Zeit: 40% Rabatt! Heading Die Nachfrage nach diesem zeitlich begr…" at bounding box center [725, 336] width 478 height 361
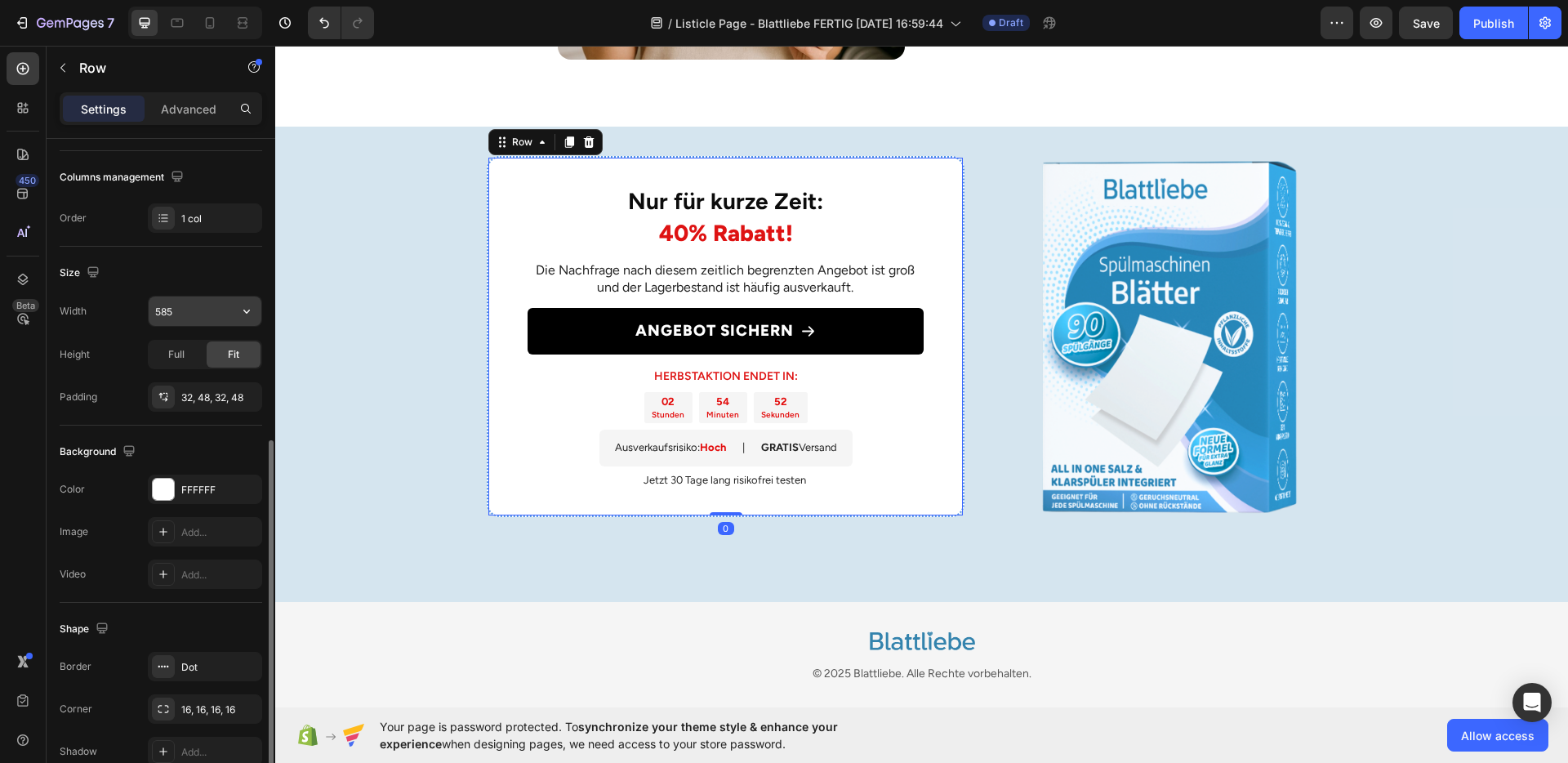
scroll to position [326, 0]
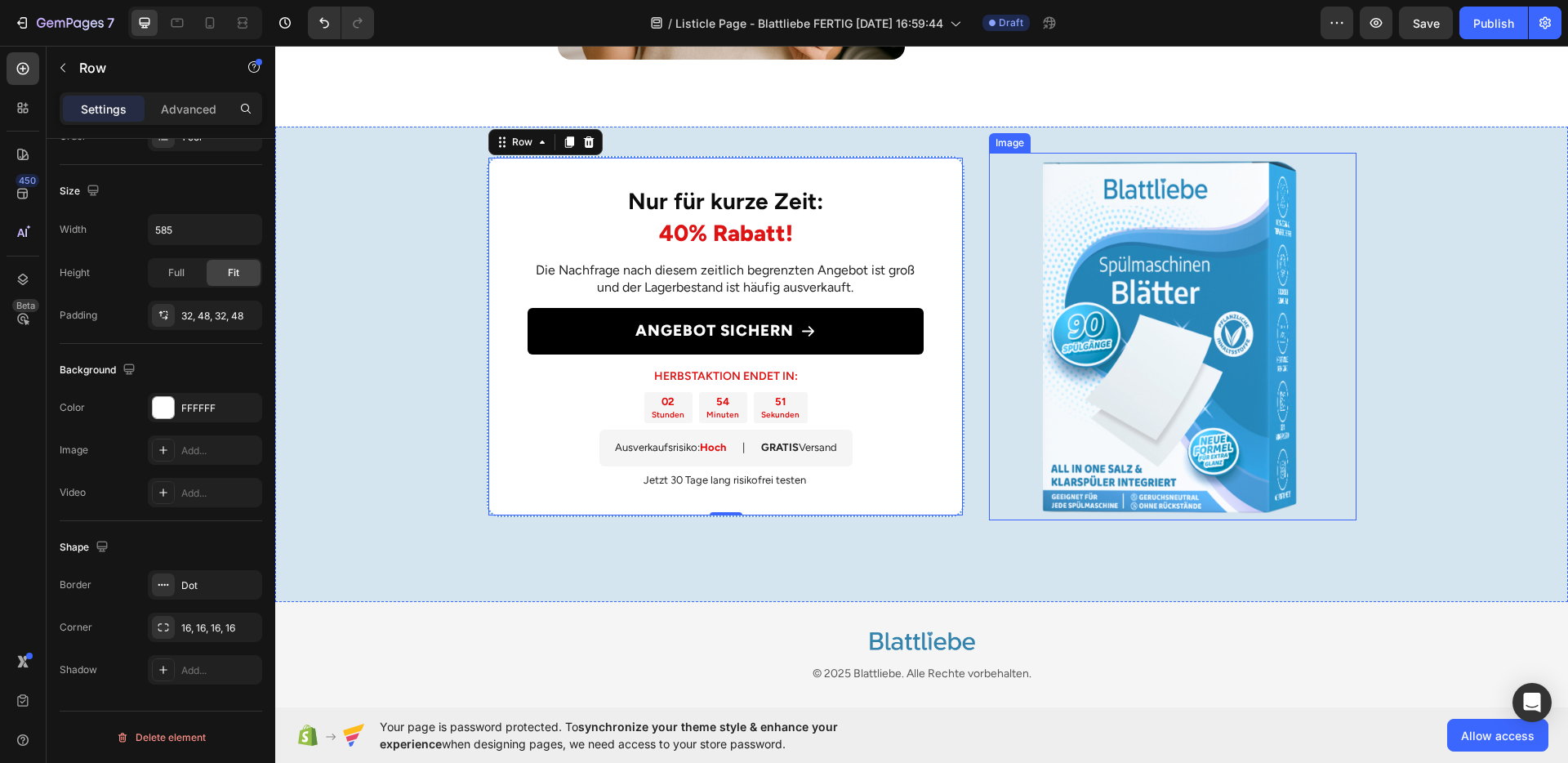
click at [1115, 372] on img at bounding box center [1172, 336] width 367 height 367
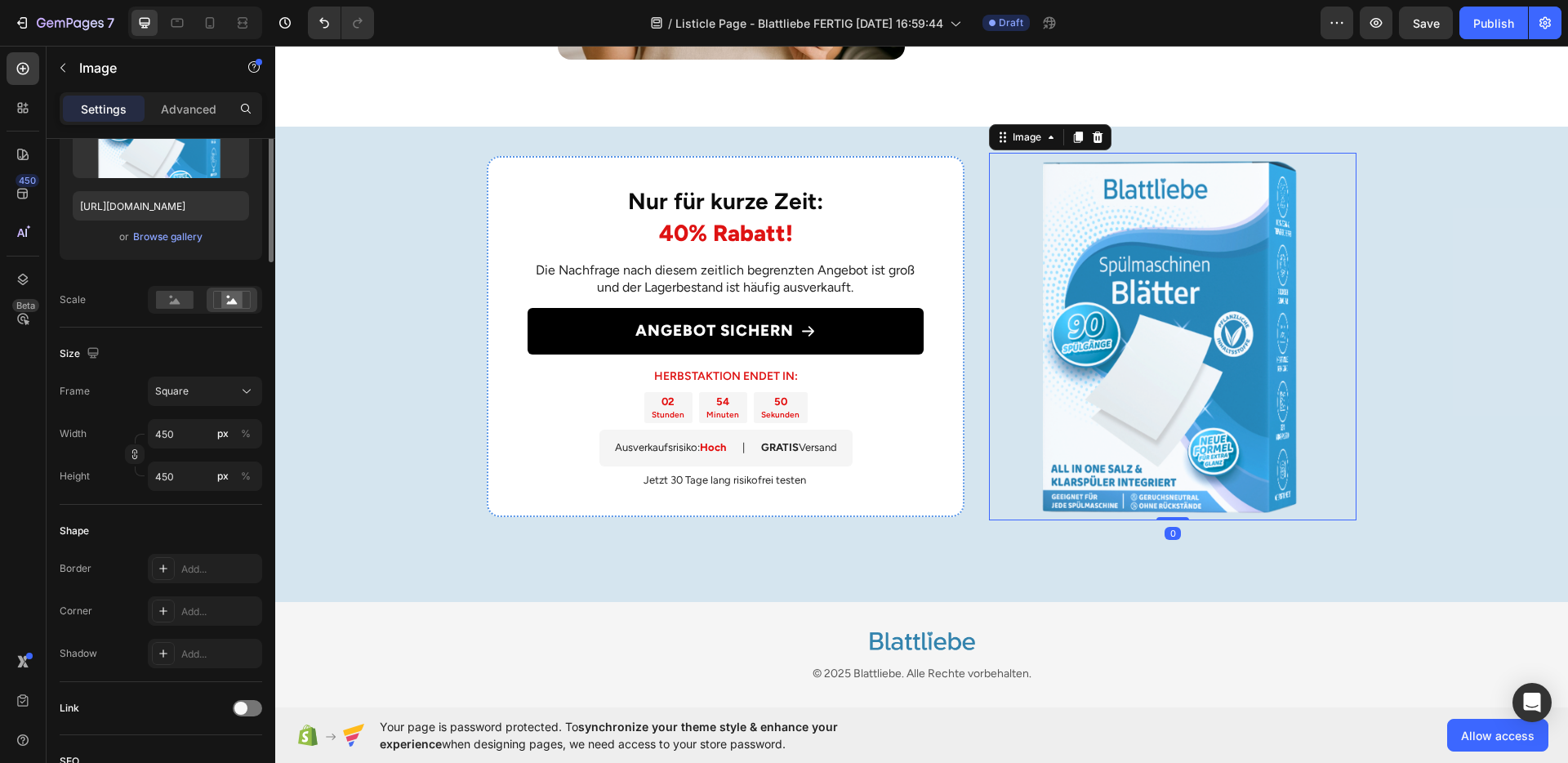
scroll to position [561, 0]
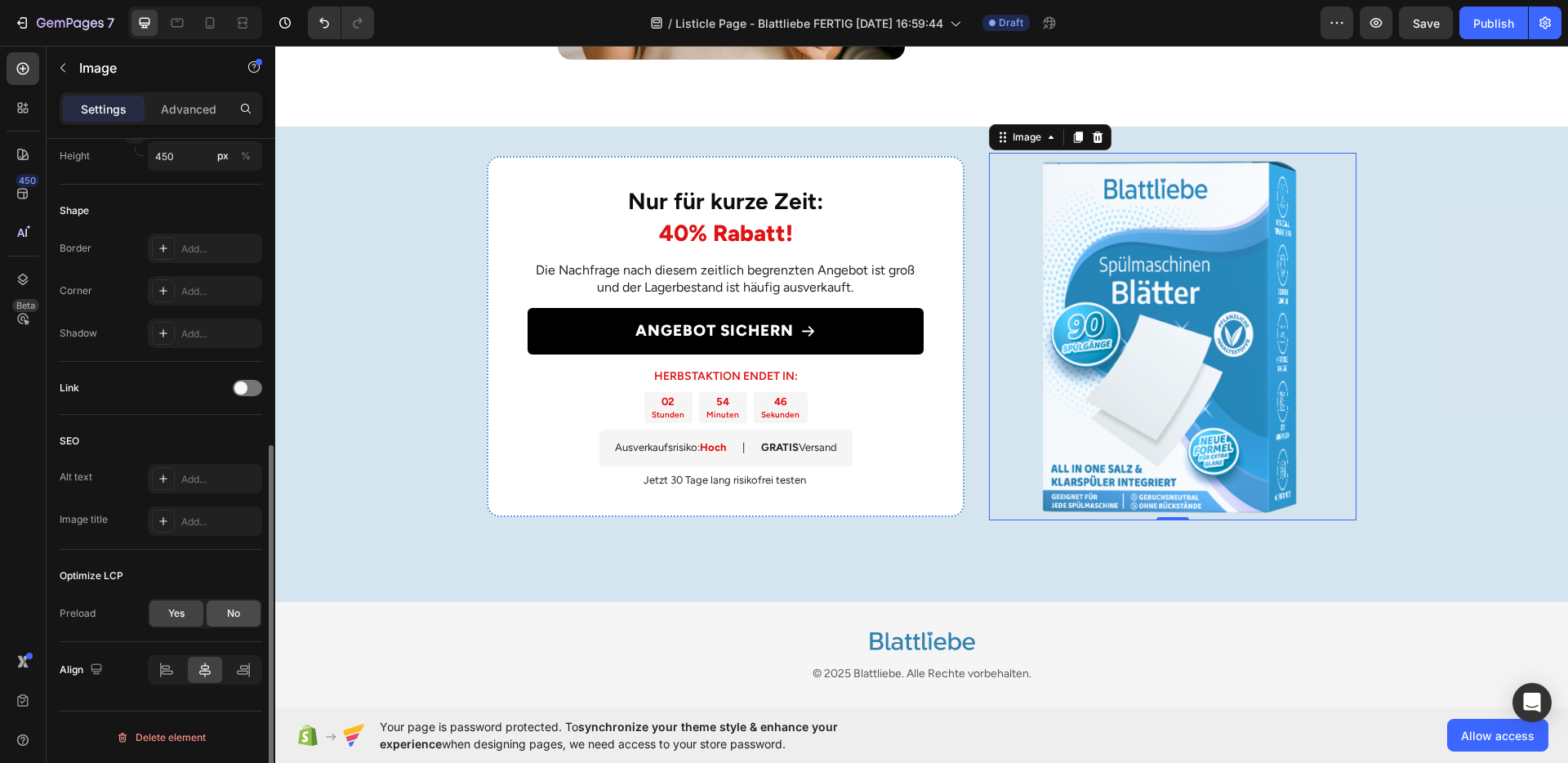
click at [221, 610] on div "No" at bounding box center [234, 613] width 54 height 26
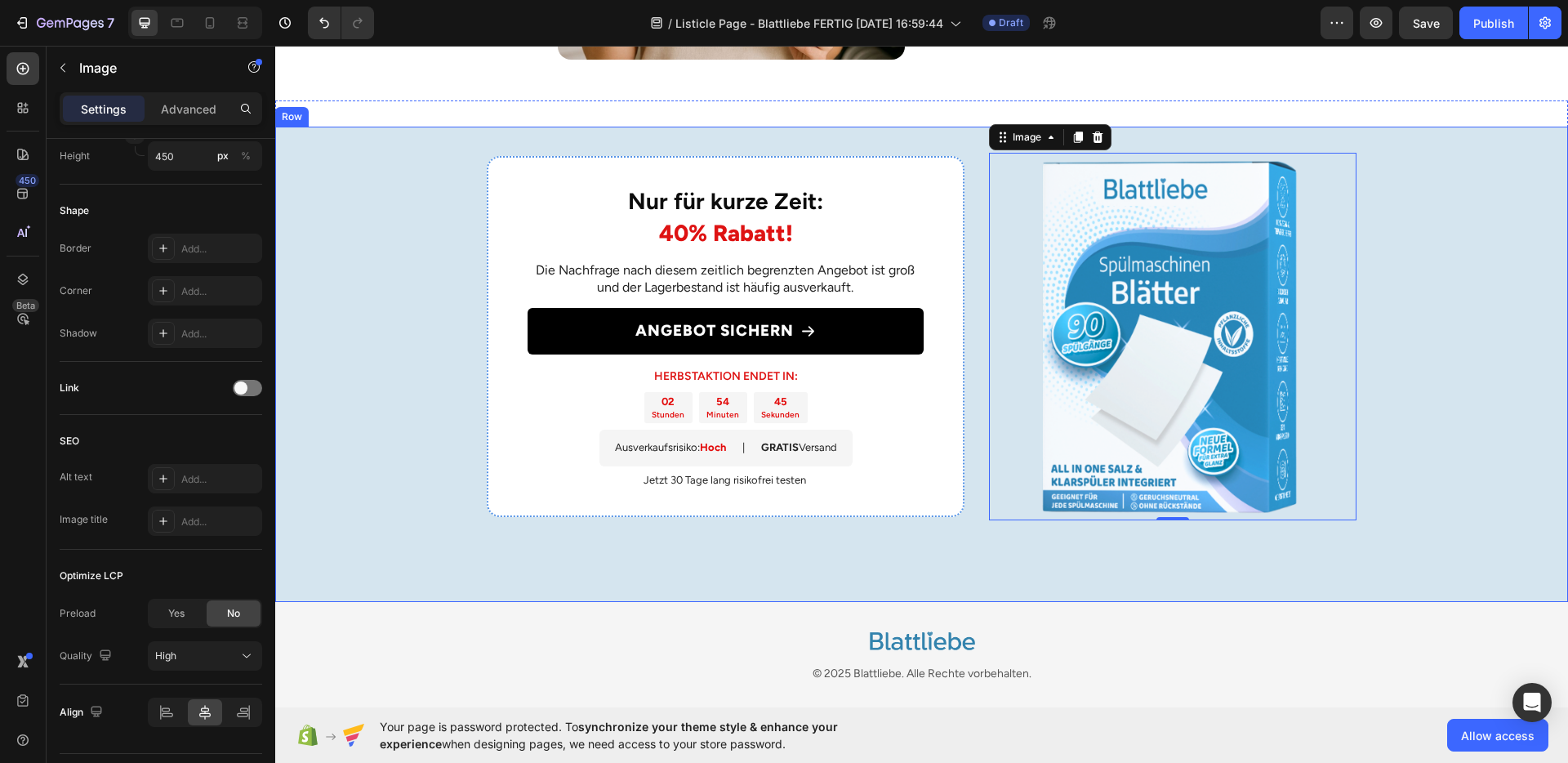
click at [467, 533] on div "Nur für kurze Zeit: 40% Rabatt! Heading Die Nachfrage nach diesem zeitlich begr…" at bounding box center [922, 364] width 1293 height 476
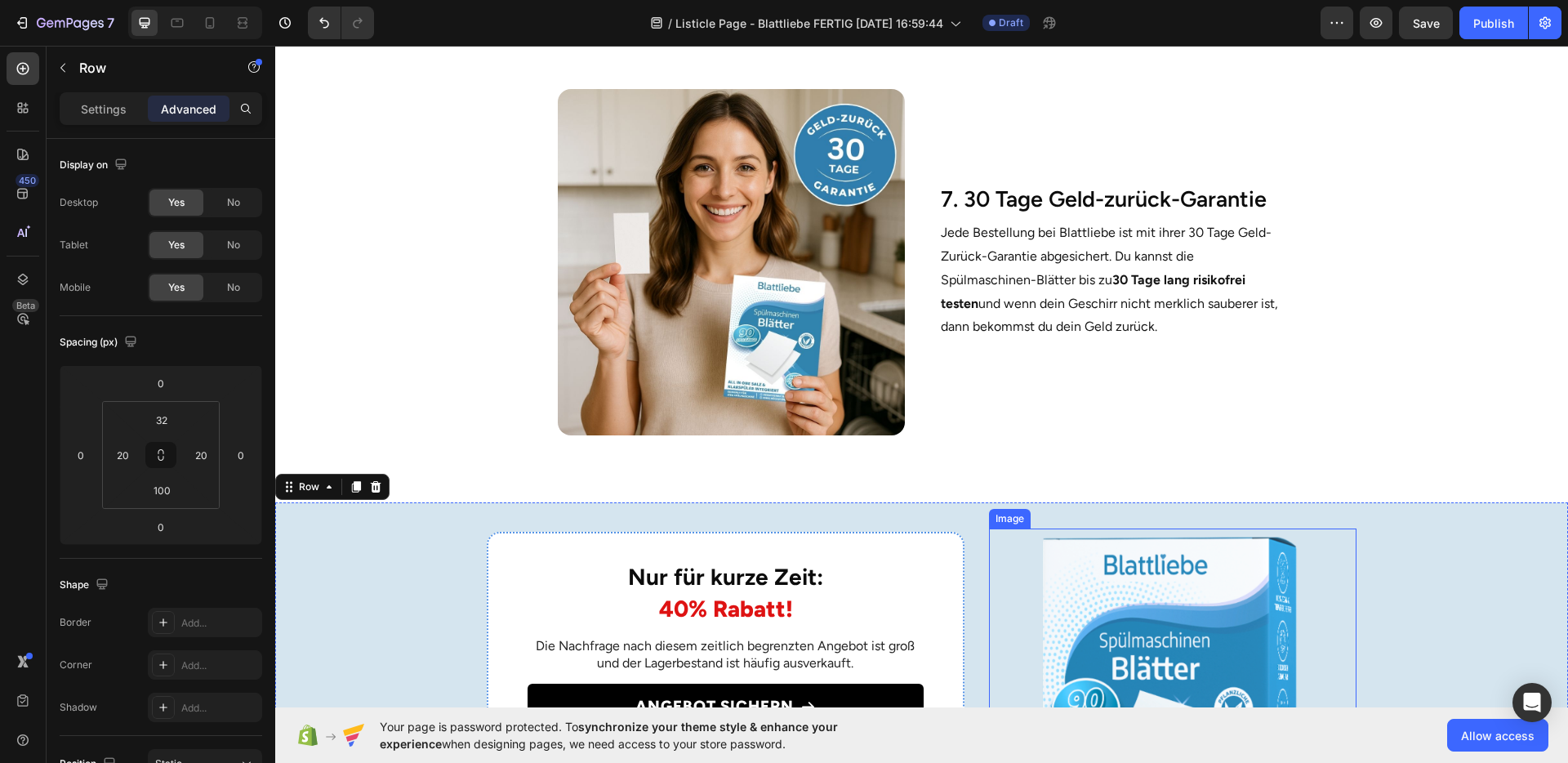
scroll to position [2871, 0]
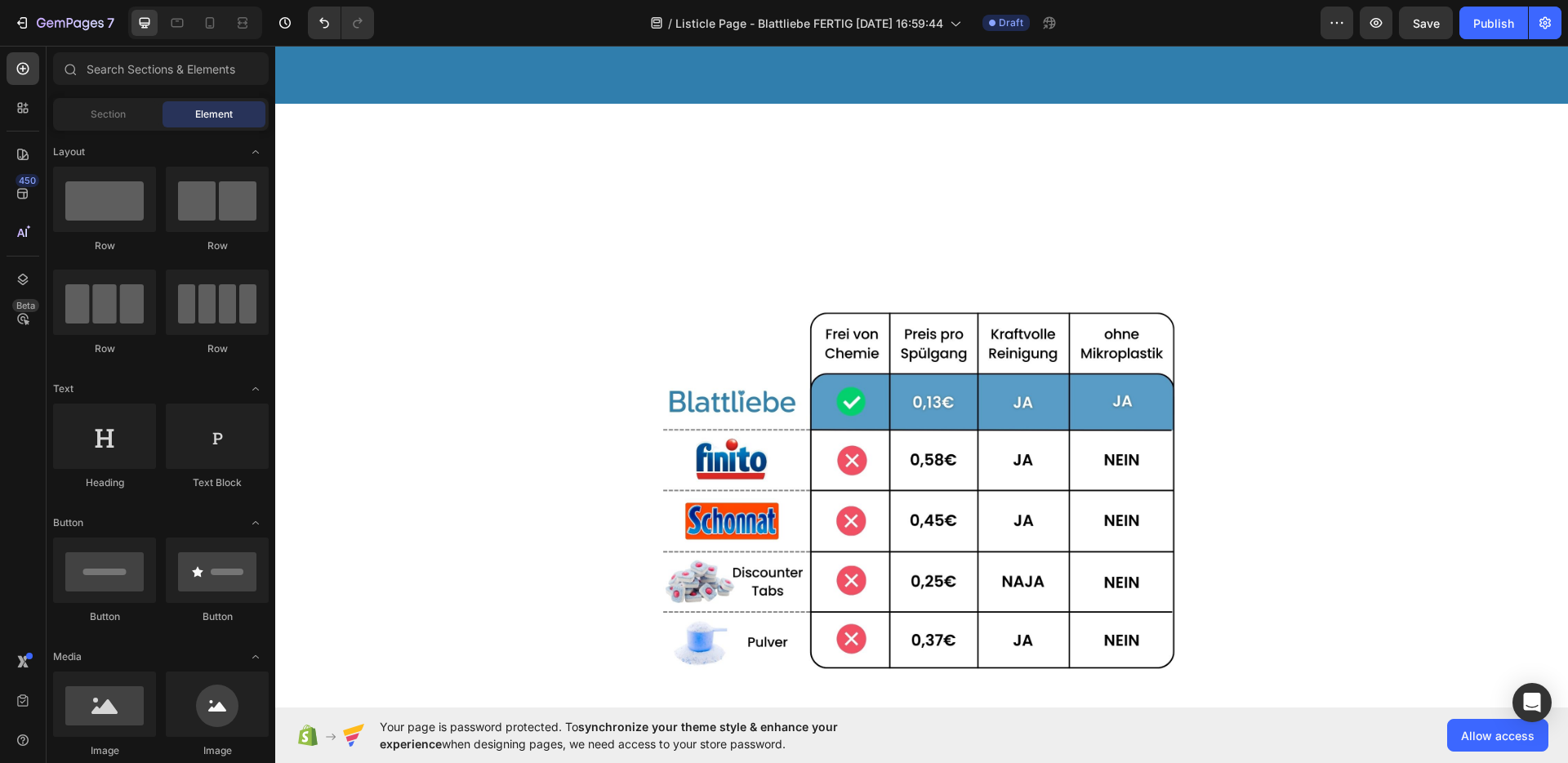
scroll to position [0, 0]
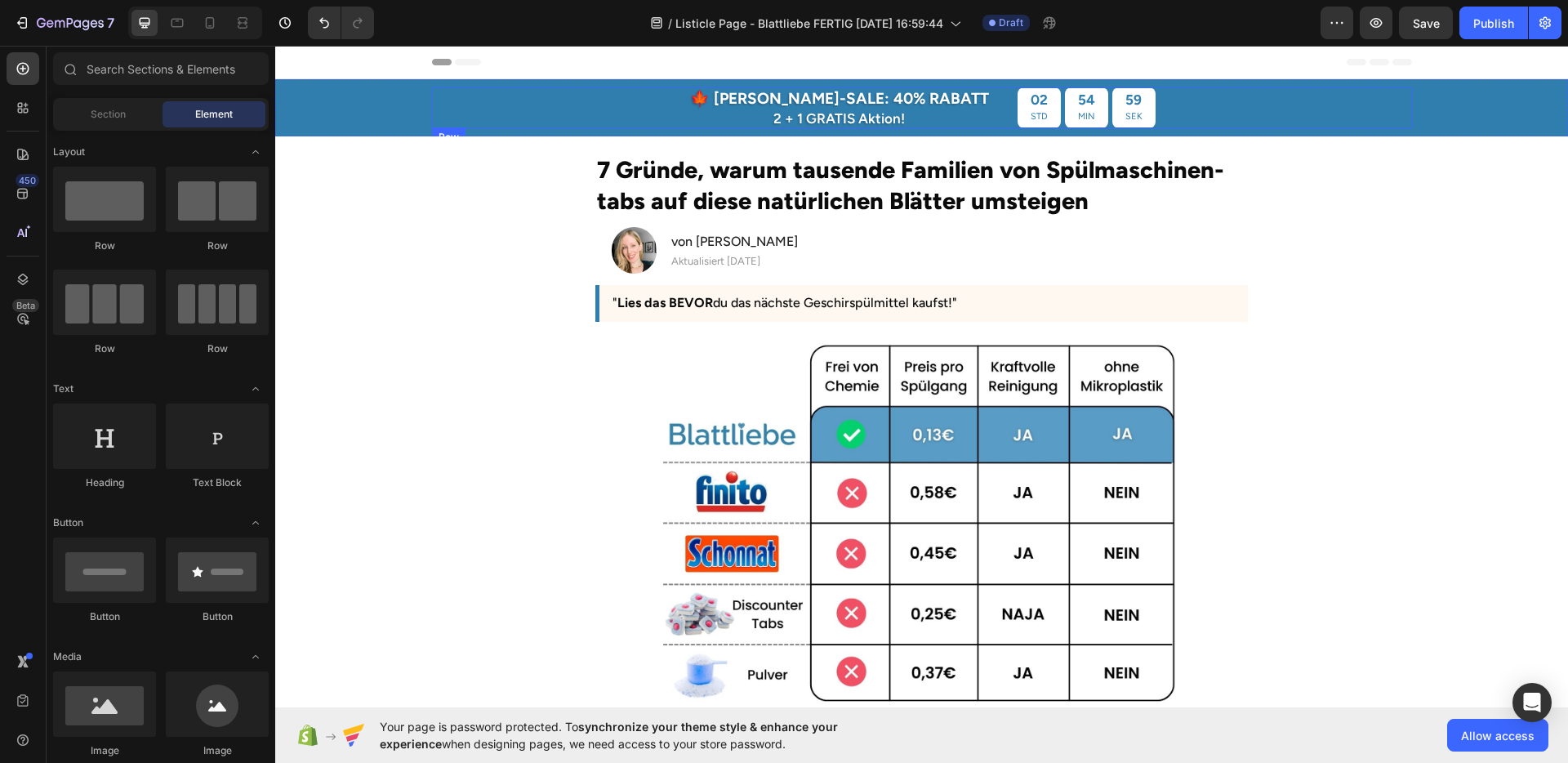
click at [1204, 116] on div "🍁 [PERSON_NAME]-SALE: 40% RABATT Text Block 2 + 1 GRATIS Aktion! Text Block 02 …" at bounding box center [921, 107] width 980 height 41
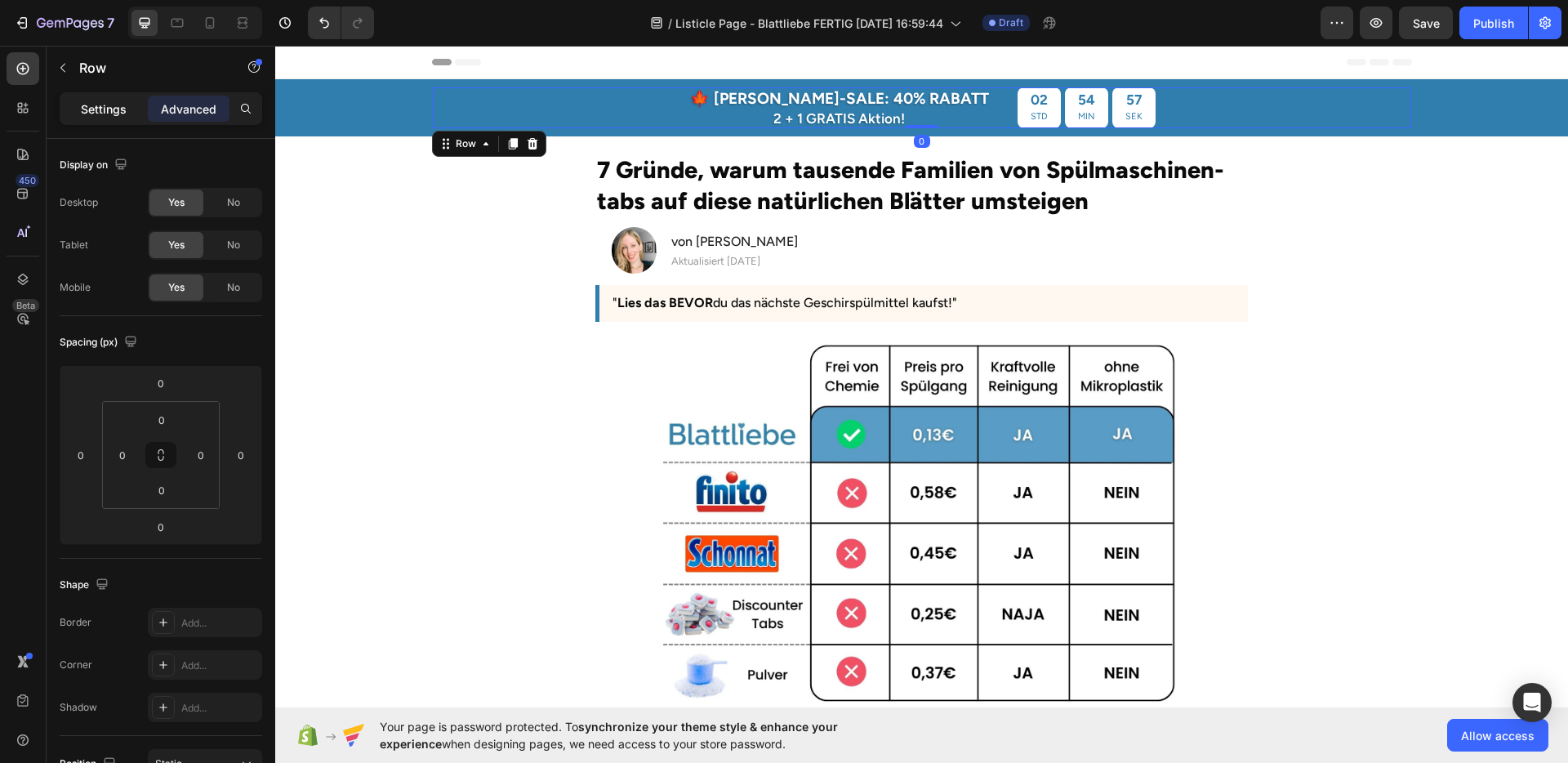
click at [106, 111] on p "Settings" at bounding box center [103, 108] width 46 height 17
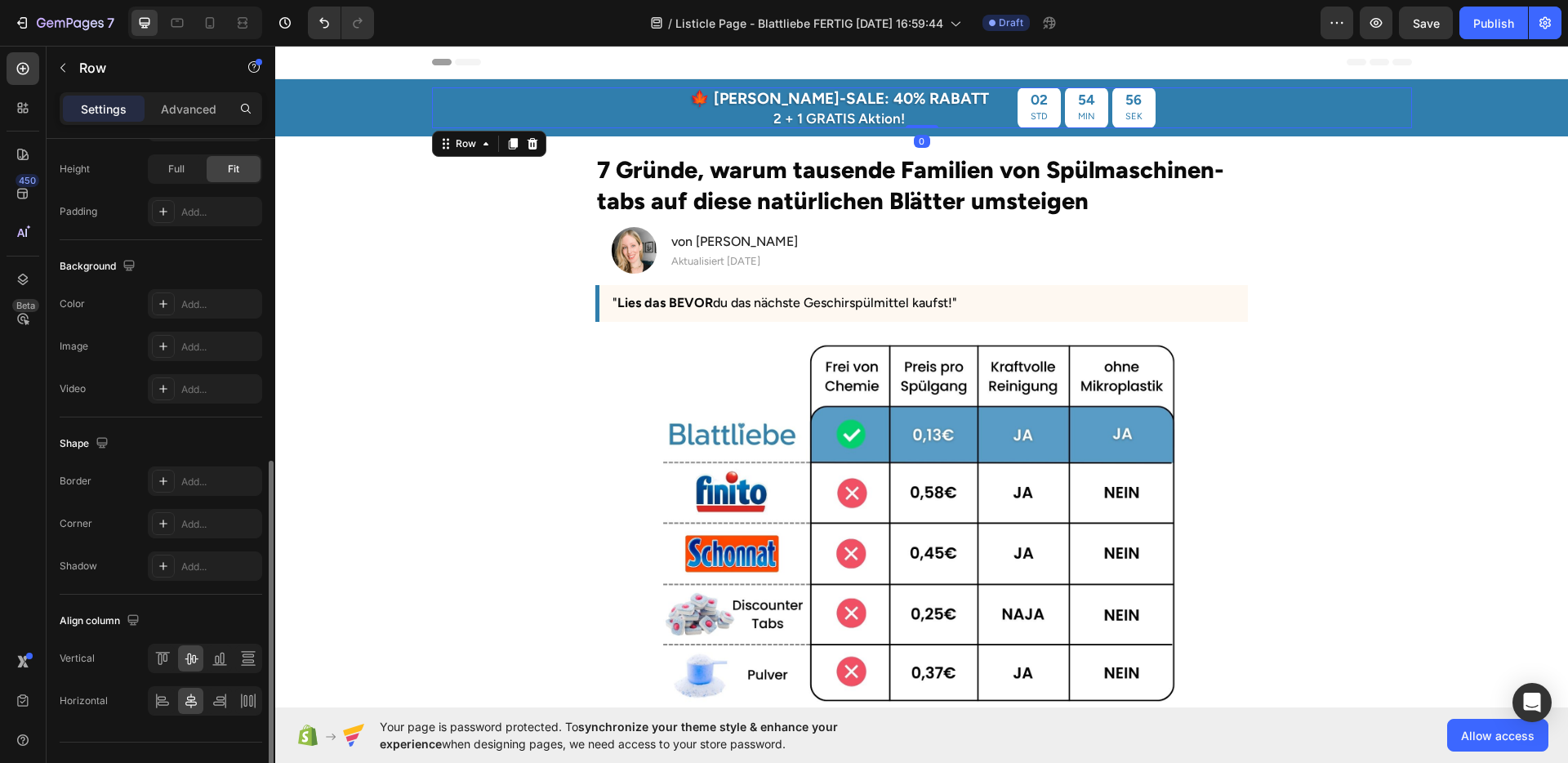
scroll to position [512, 0]
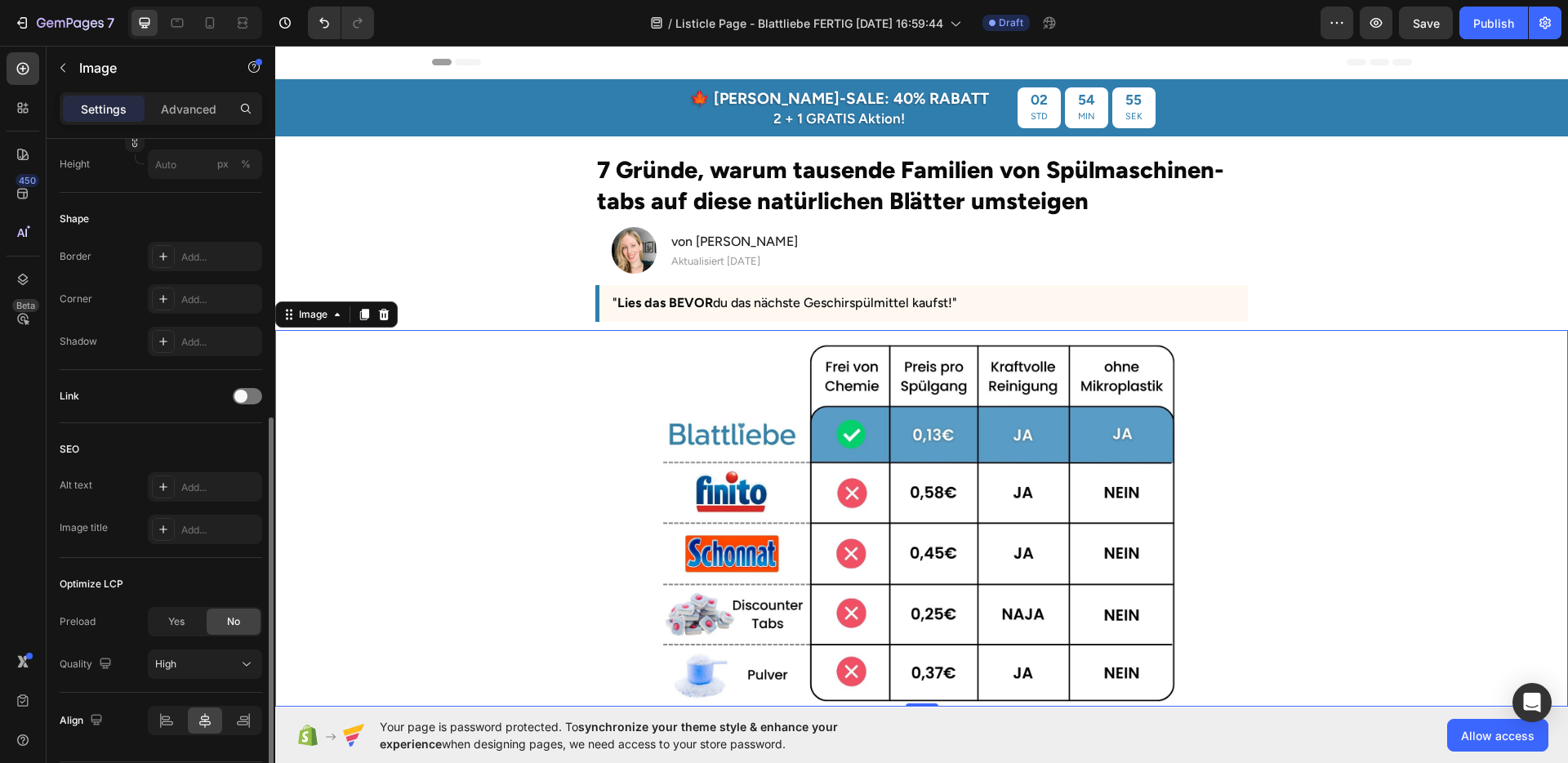
click at [524, 358] on div at bounding box center [922, 521] width 1293 height 367
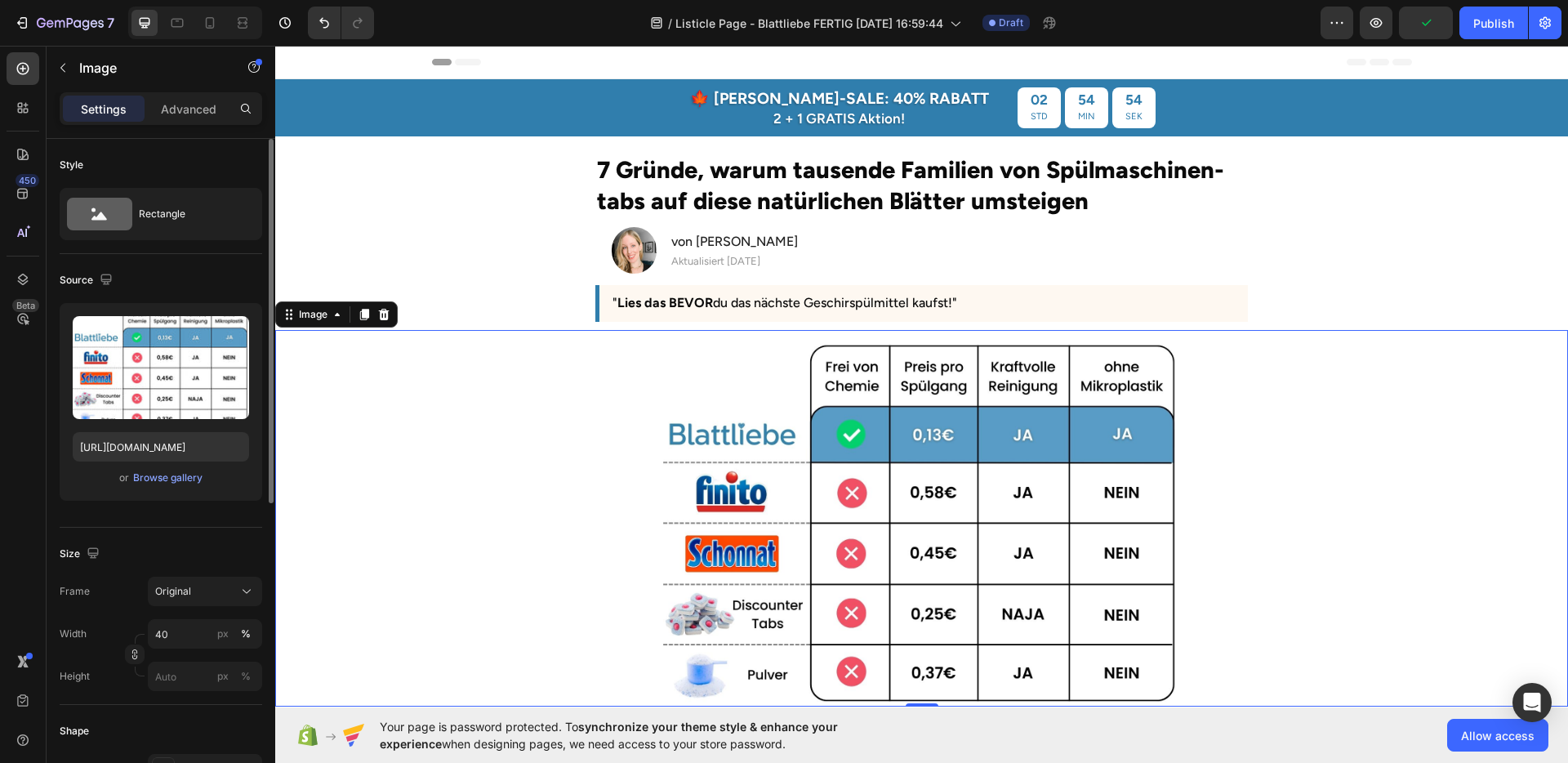
click at [508, 247] on section "7 Gründe, warum tausende Familien von Spülmaschinen-tabs auf diese natürlichen …" at bounding box center [921, 233] width 931 height 194
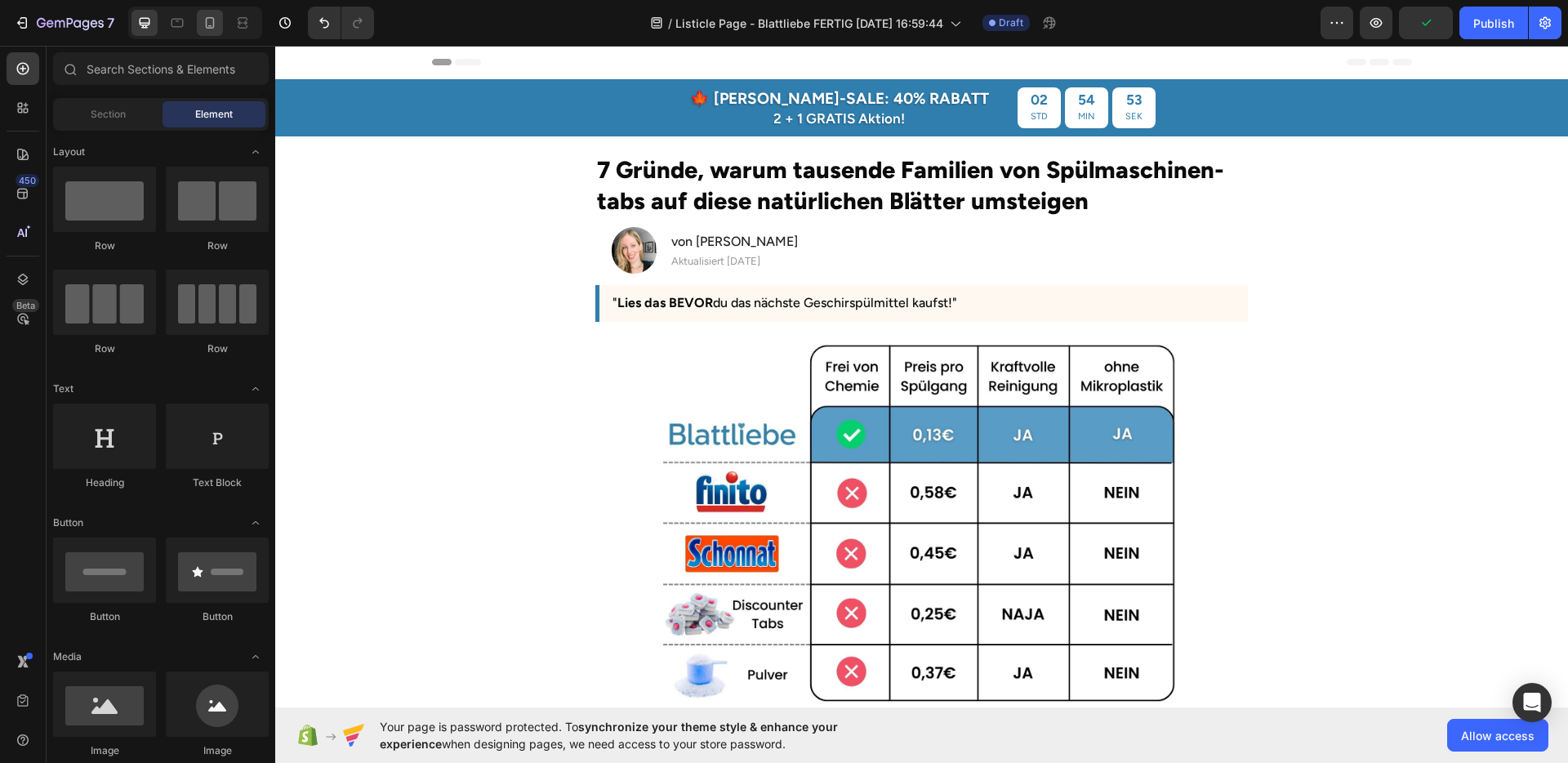
click at [217, 32] on div at bounding box center [210, 23] width 26 height 26
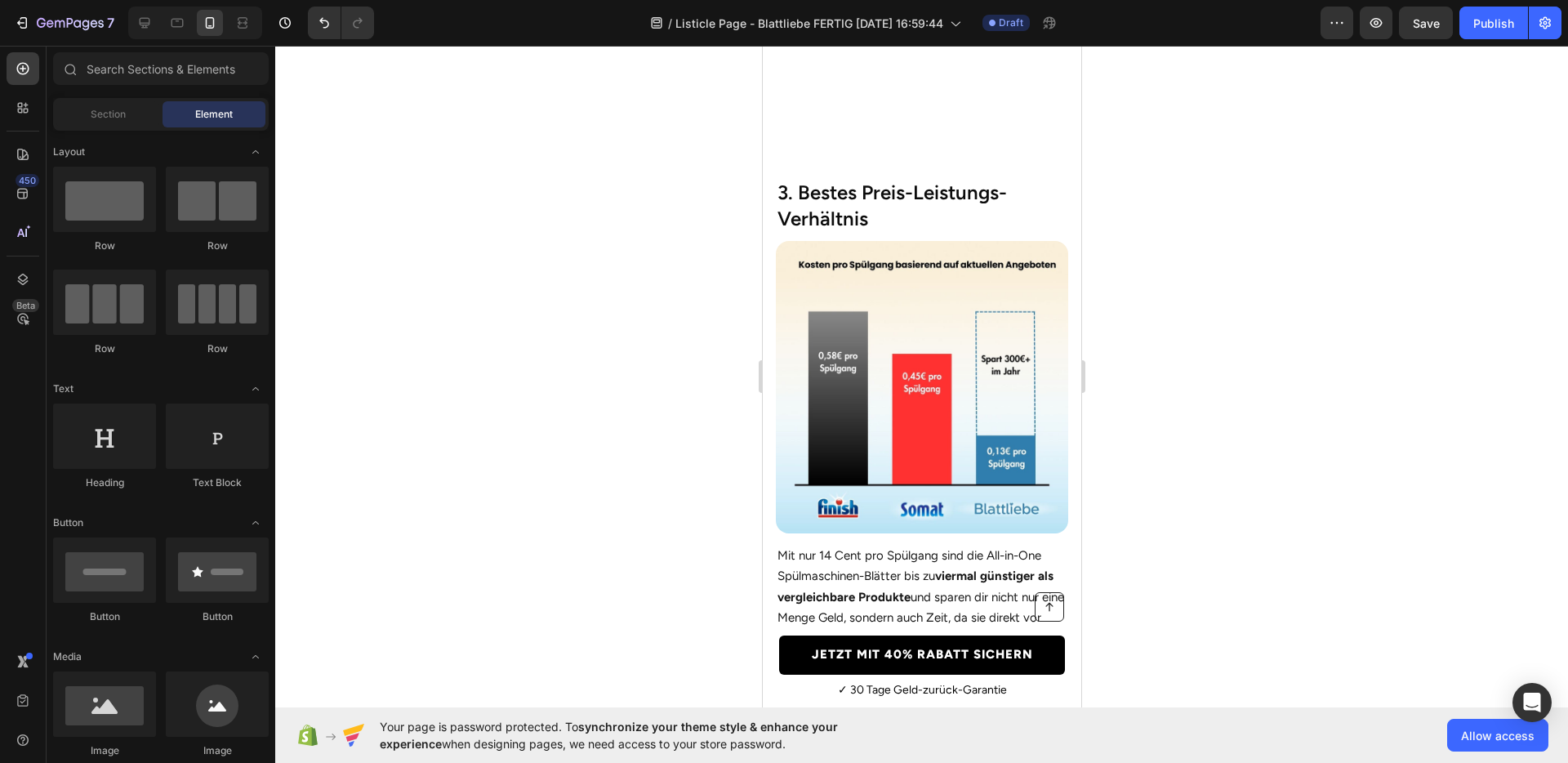
scroll to position [199, 0]
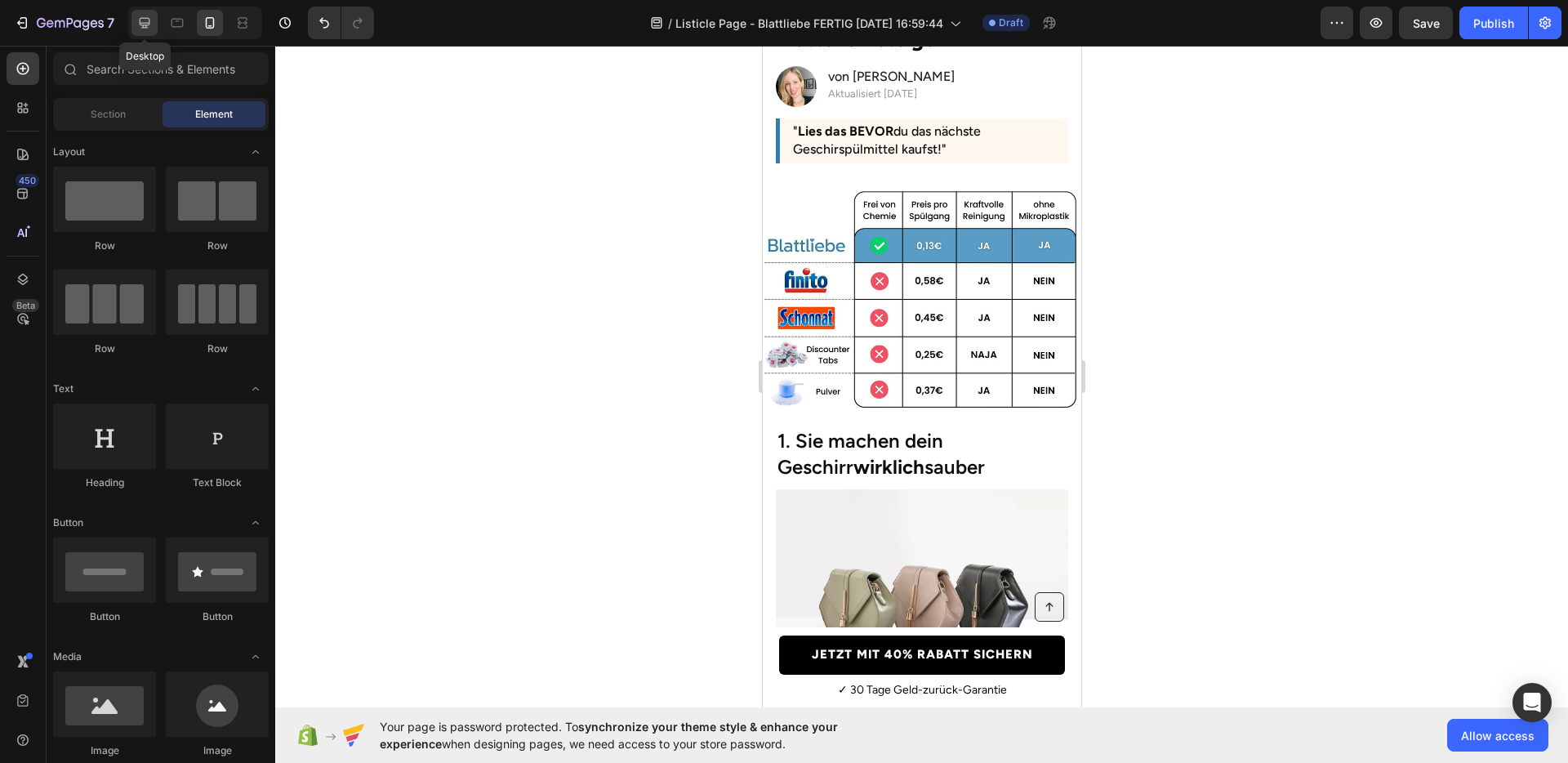
click at [144, 28] on icon at bounding box center [144, 23] width 11 height 11
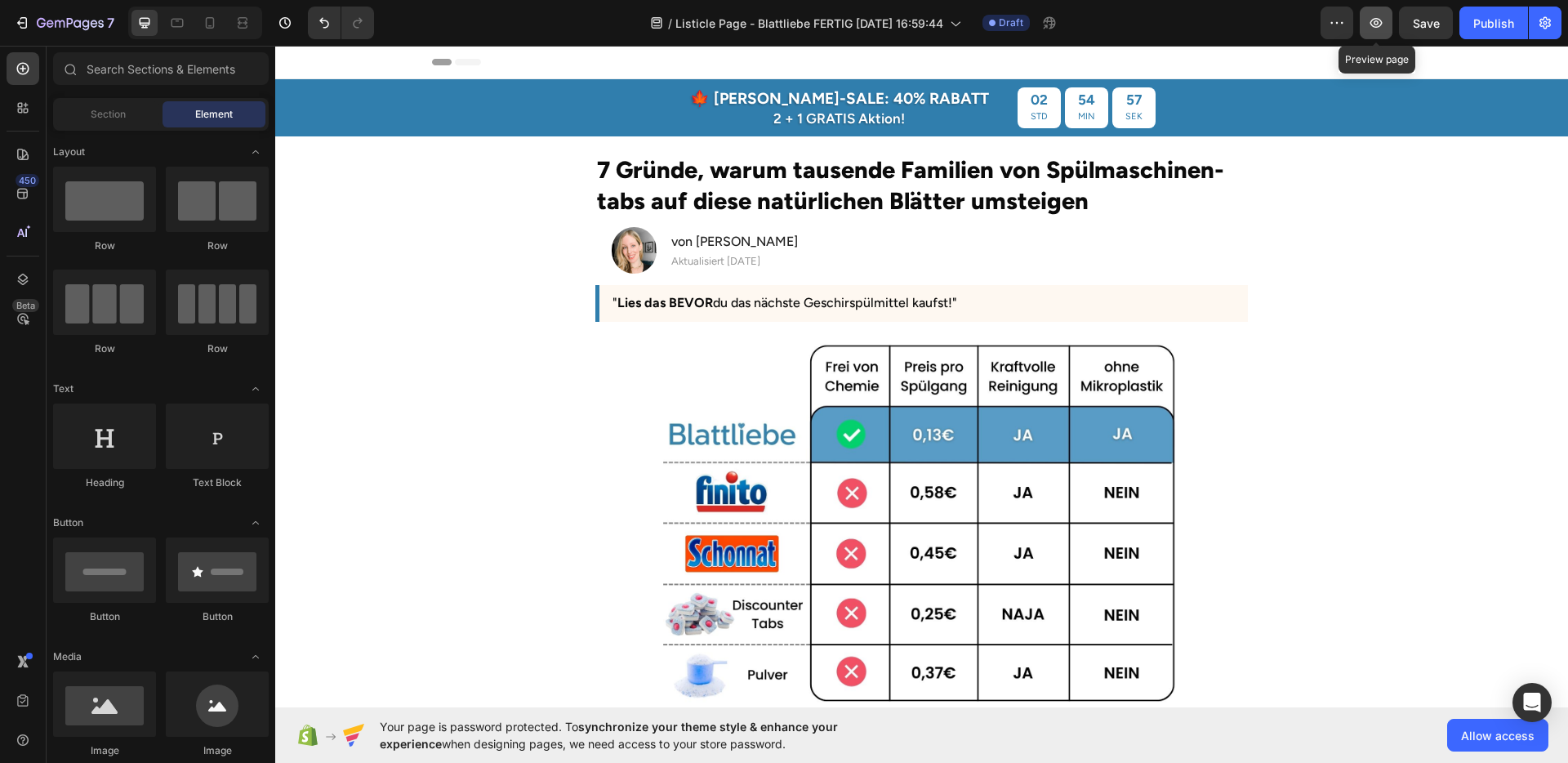
click at [1383, 22] on icon "button" at bounding box center [1376, 23] width 16 height 16
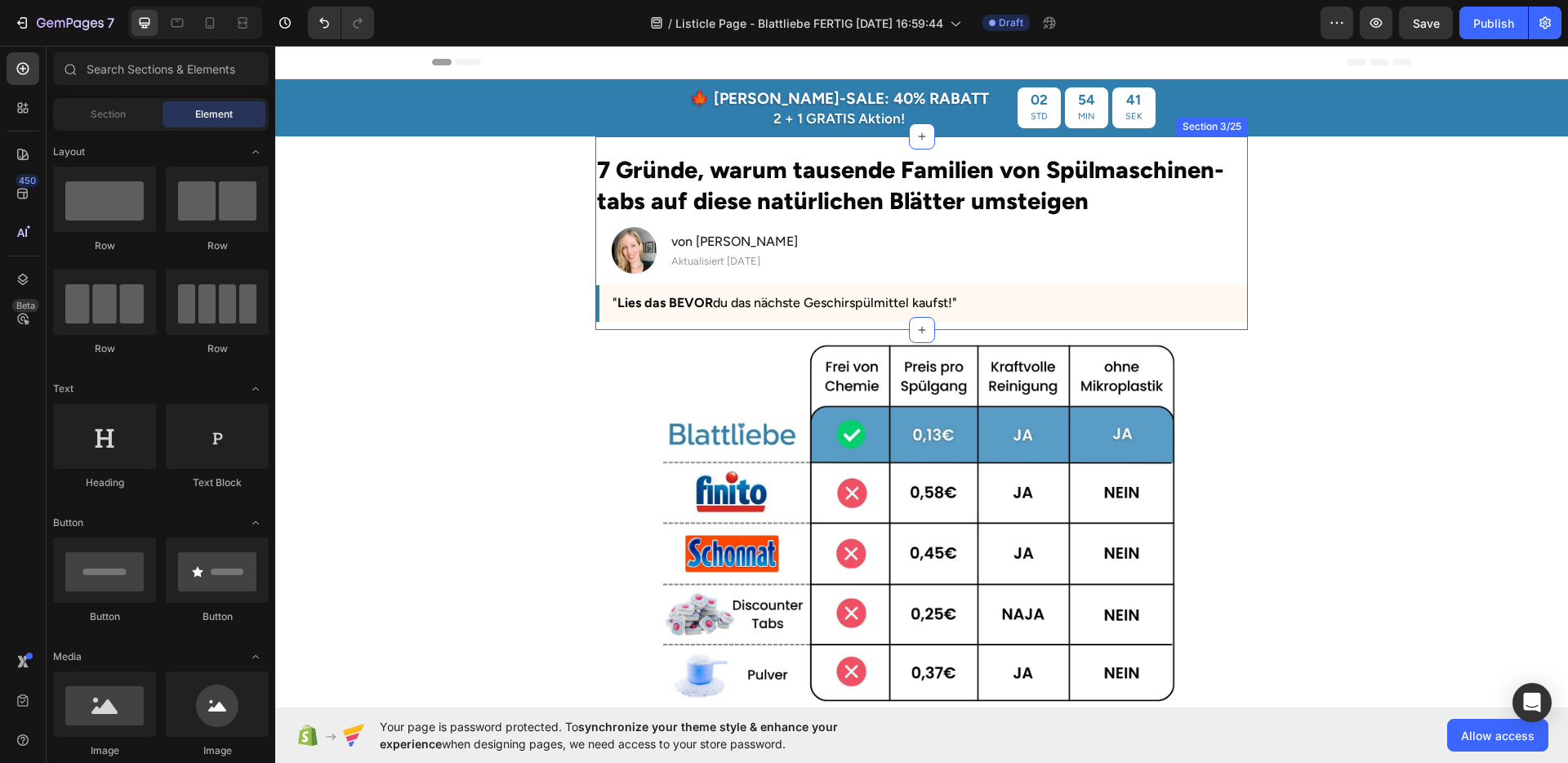
click at [792, 141] on div "7 Gründe, warum tausende Familien von Spülmaschinen-tabs auf diese natürlichen …" at bounding box center [921, 233] width 652 height 194
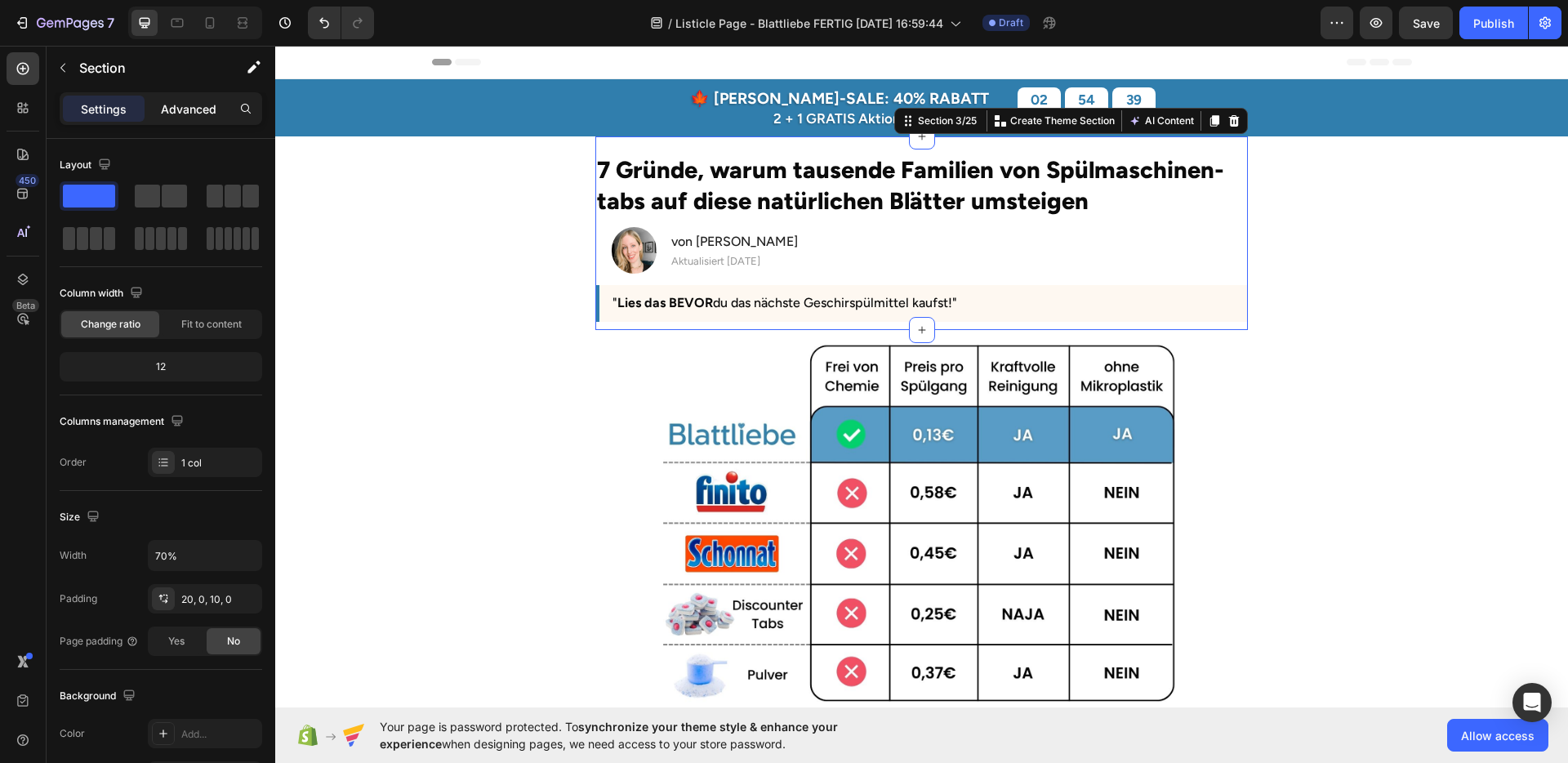
click at [203, 110] on p "Advanced" at bounding box center [189, 108] width 56 height 17
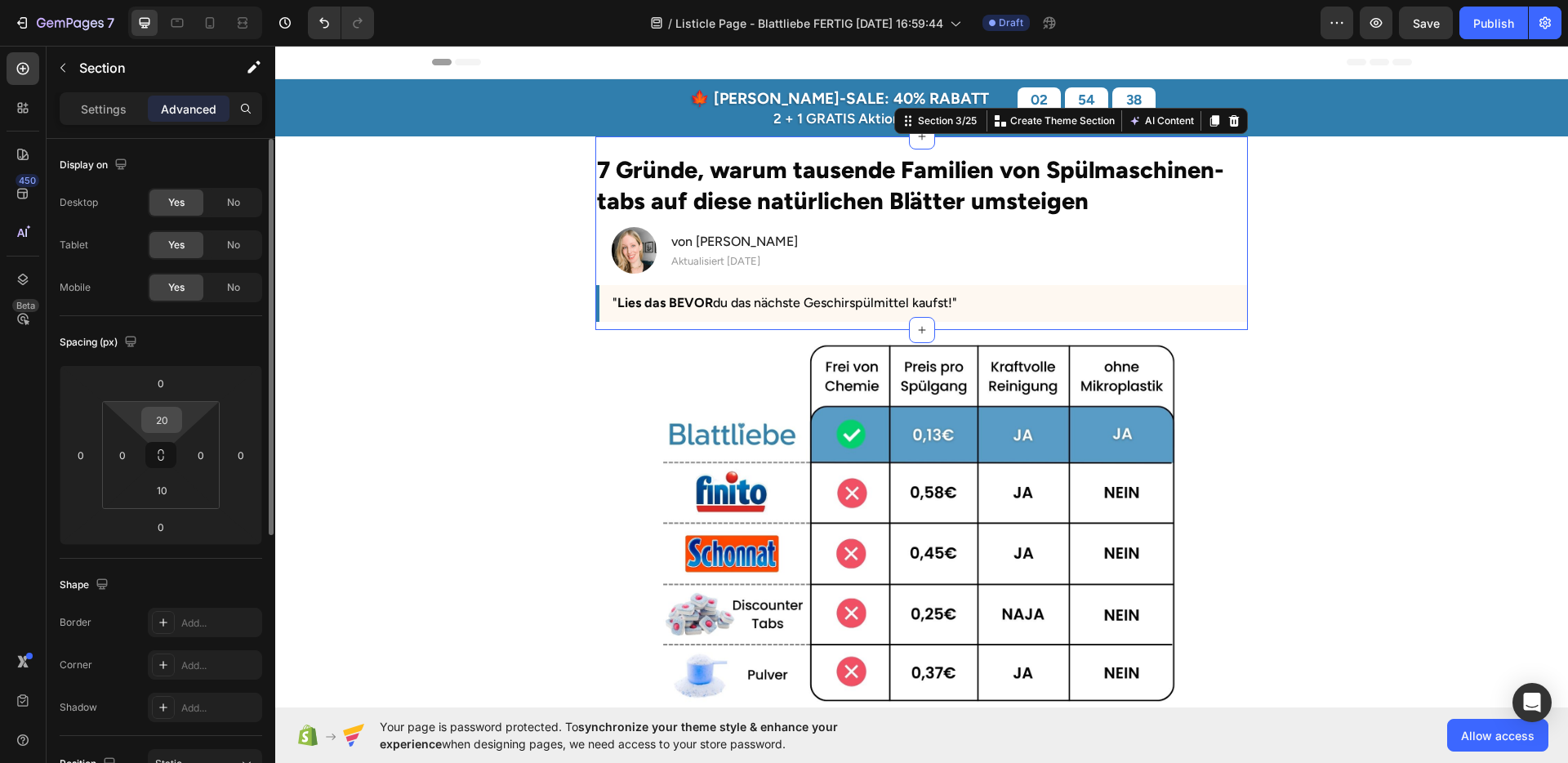
click at [162, 425] on input "20" at bounding box center [161, 420] width 33 height 25
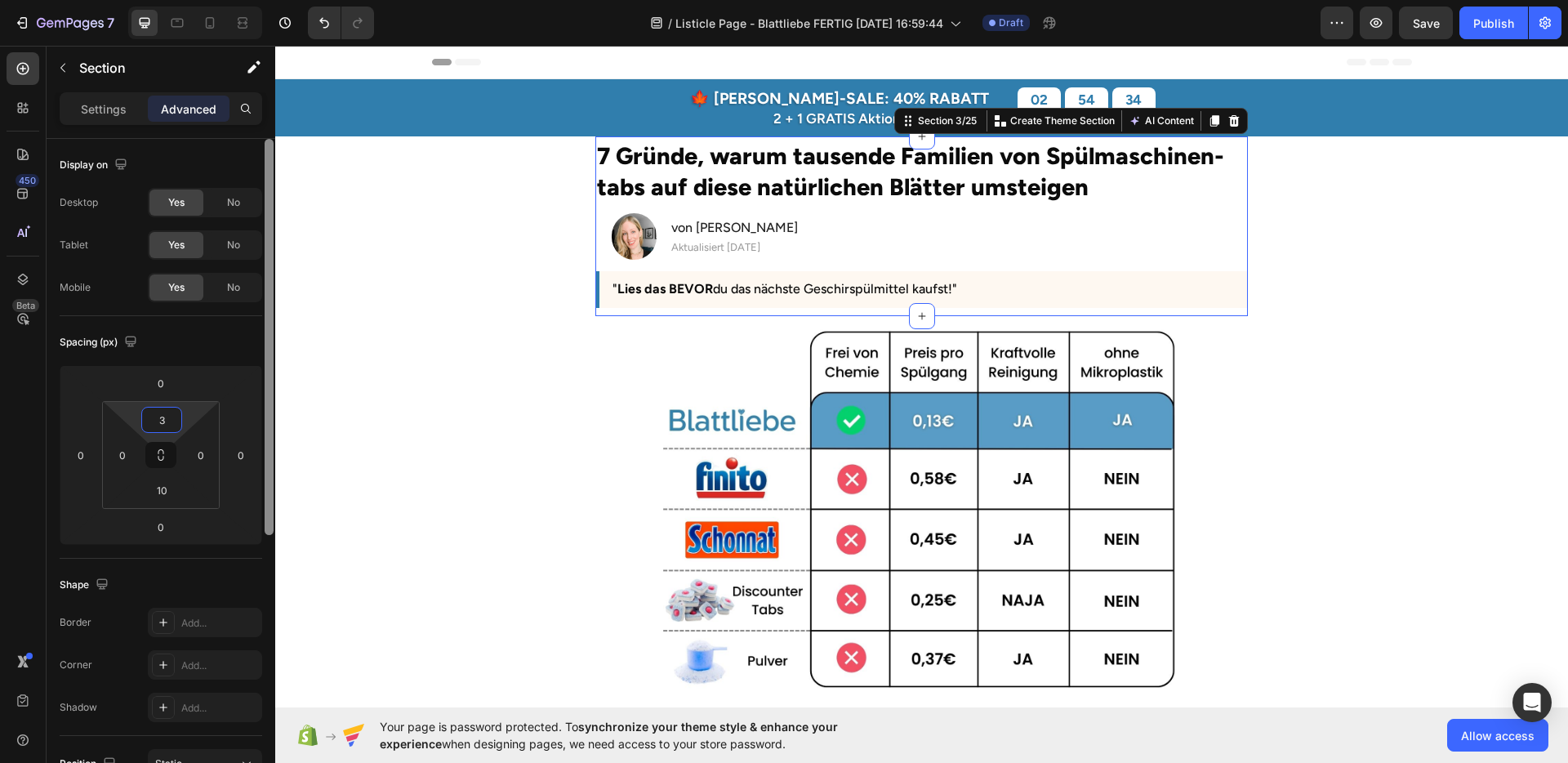
type input "35"
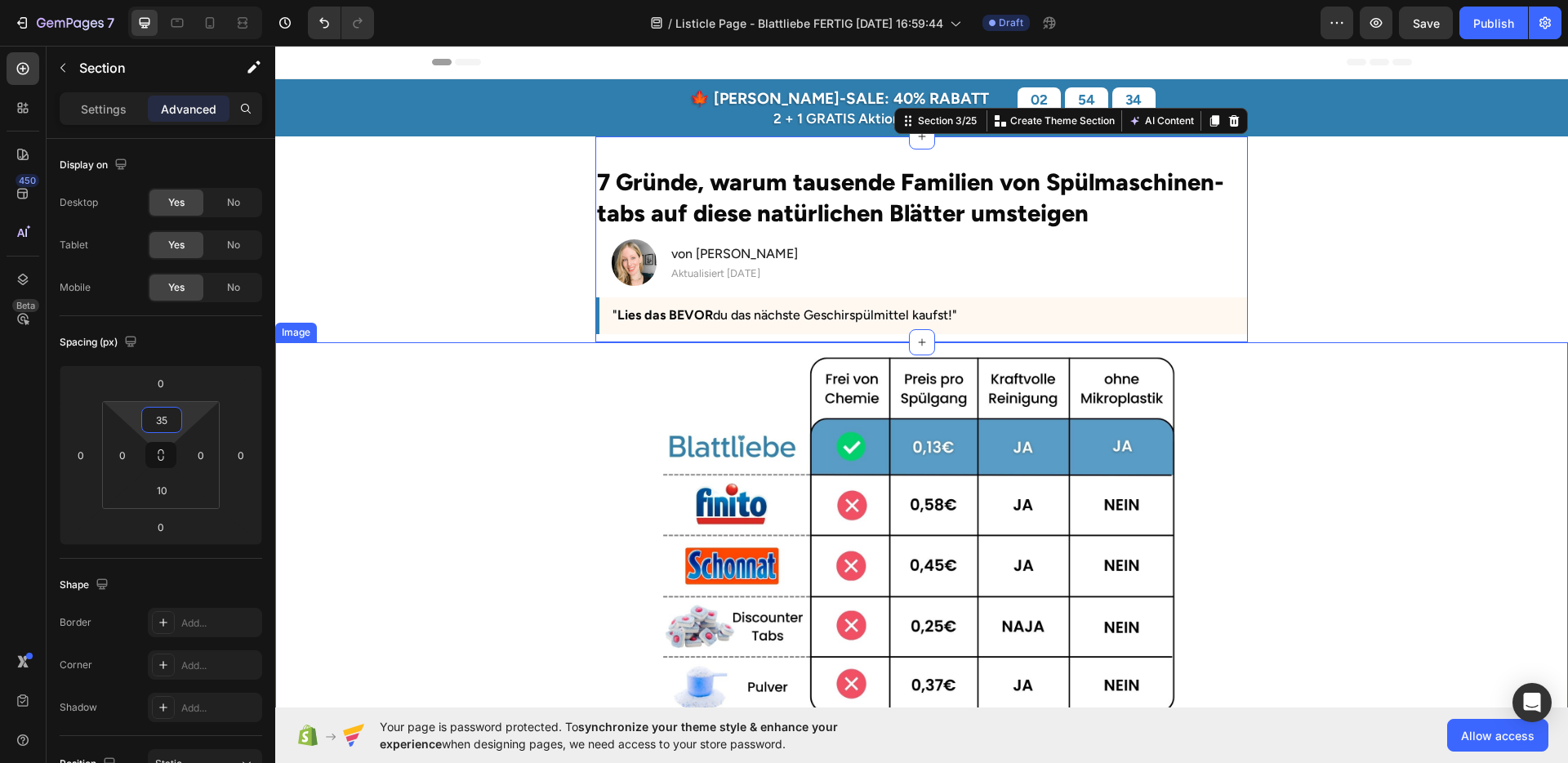
click at [486, 386] on div at bounding box center [922, 533] width 1293 height 367
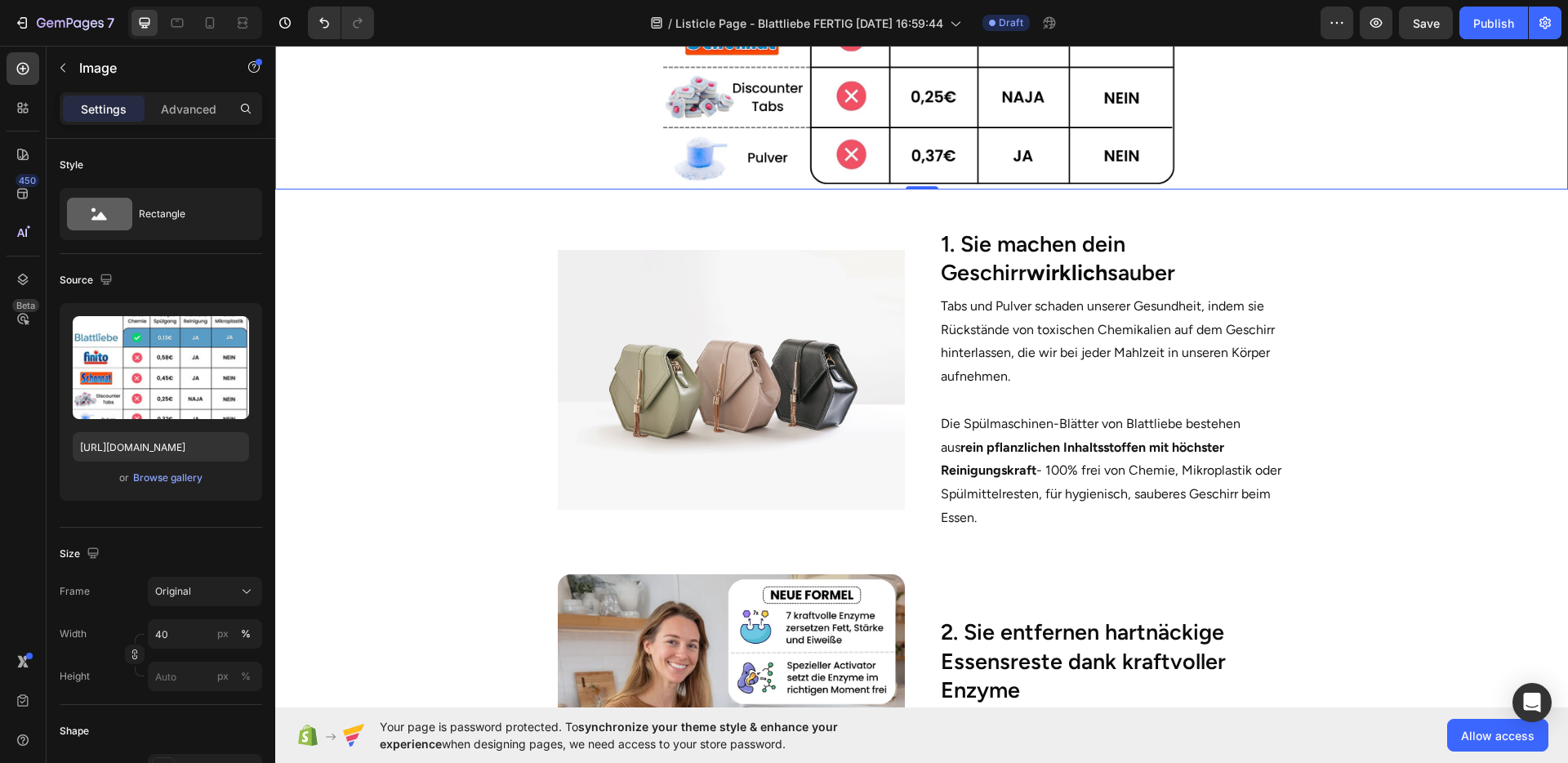
scroll to position [601, 0]
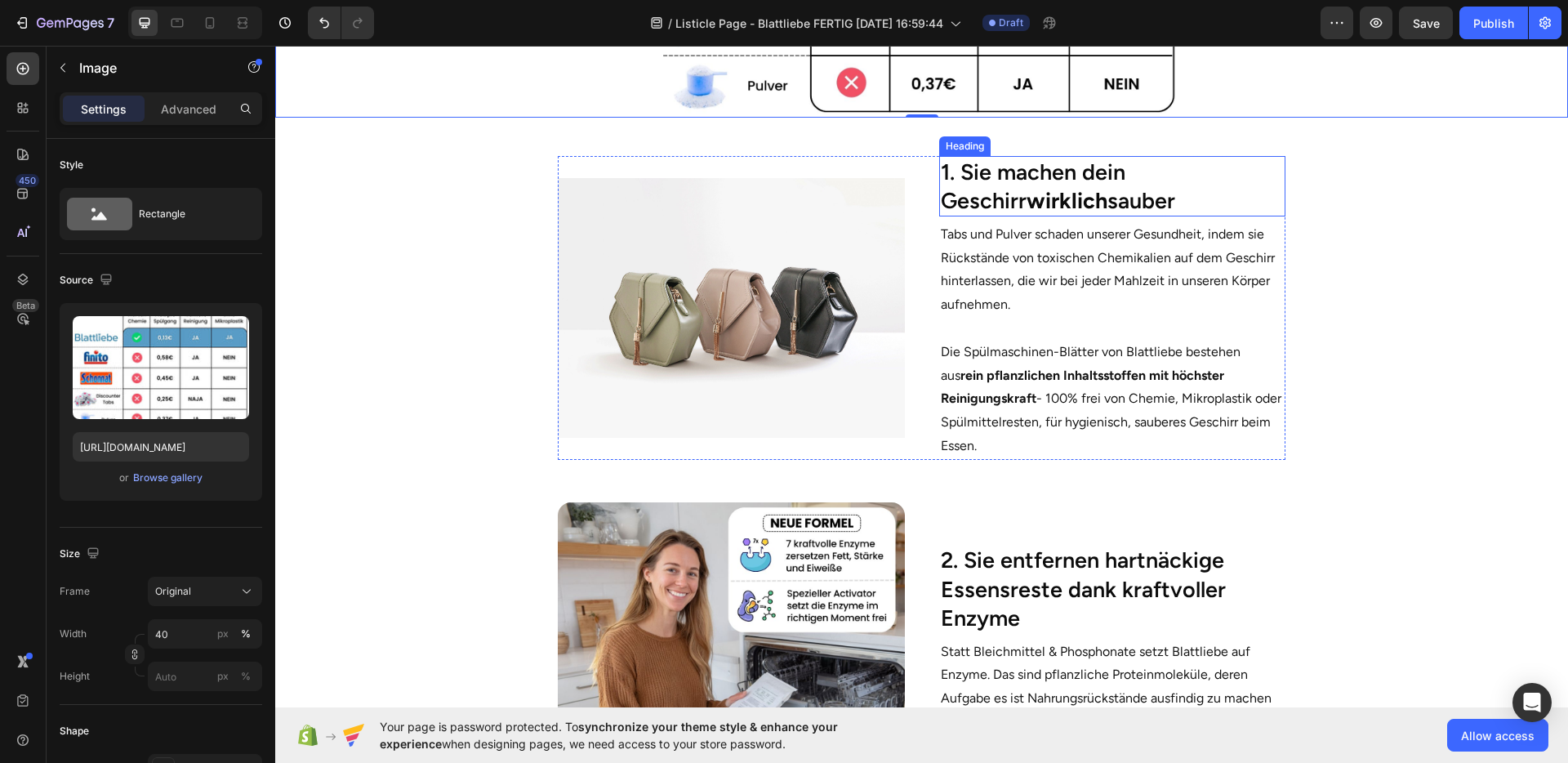
click at [1020, 185] on h2 "1. Sie machen dein Geschirr wirklich sauber" at bounding box center [1112, 186] width 346 height 61
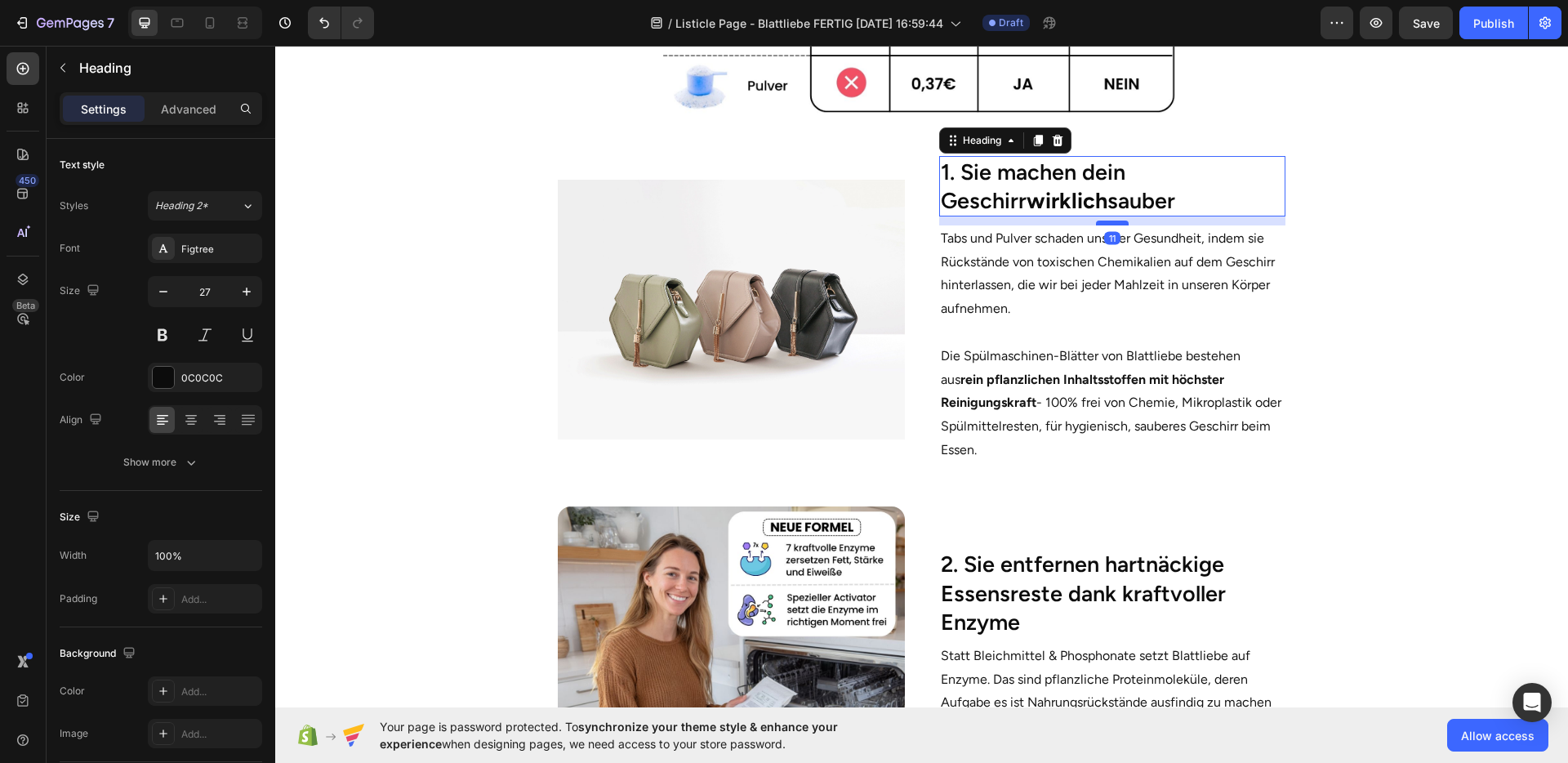
click at [1109, 221] on div at bounding box center [1112, 223] width 33 height 5
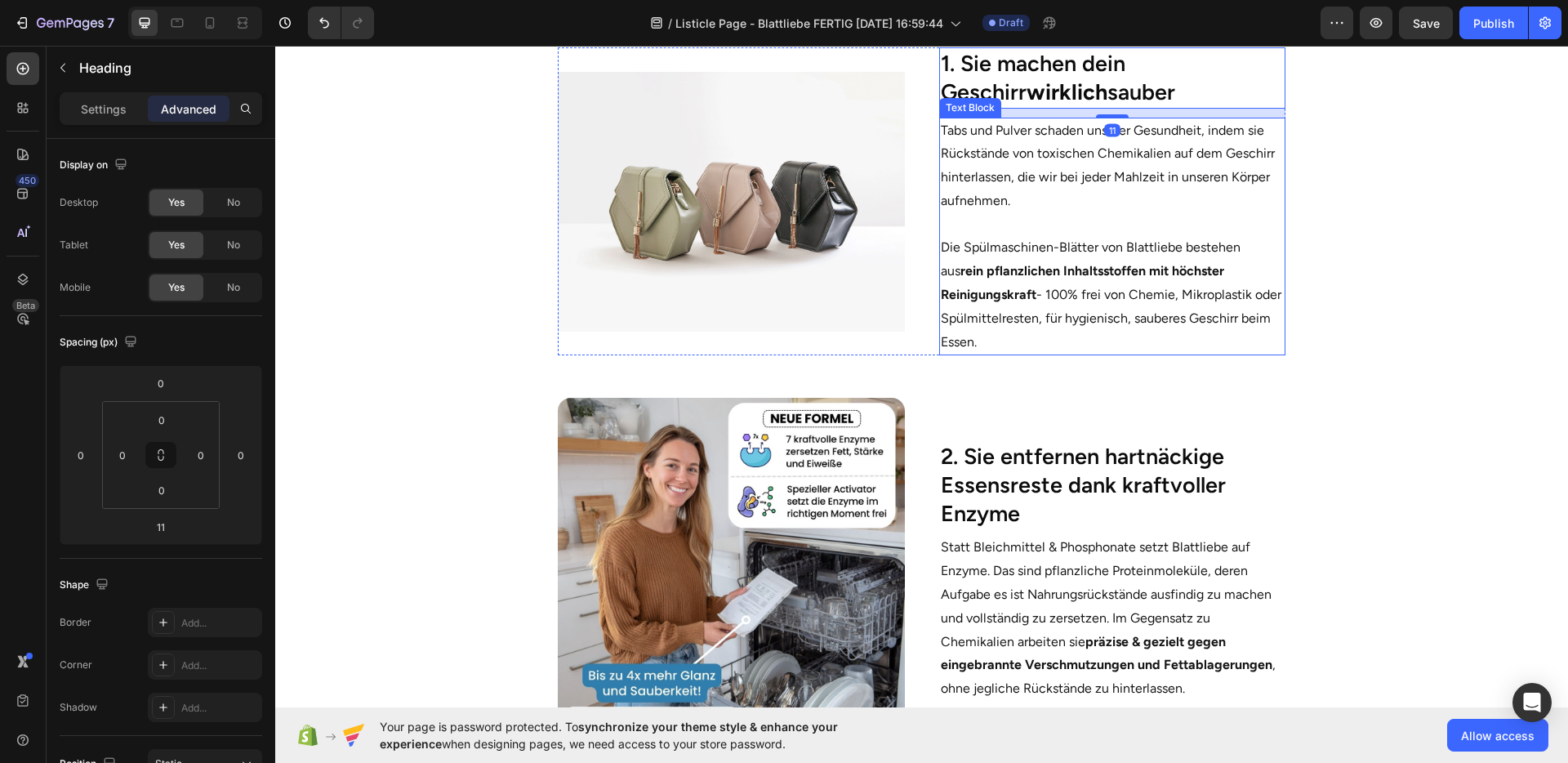
scroll to position [718, 0]
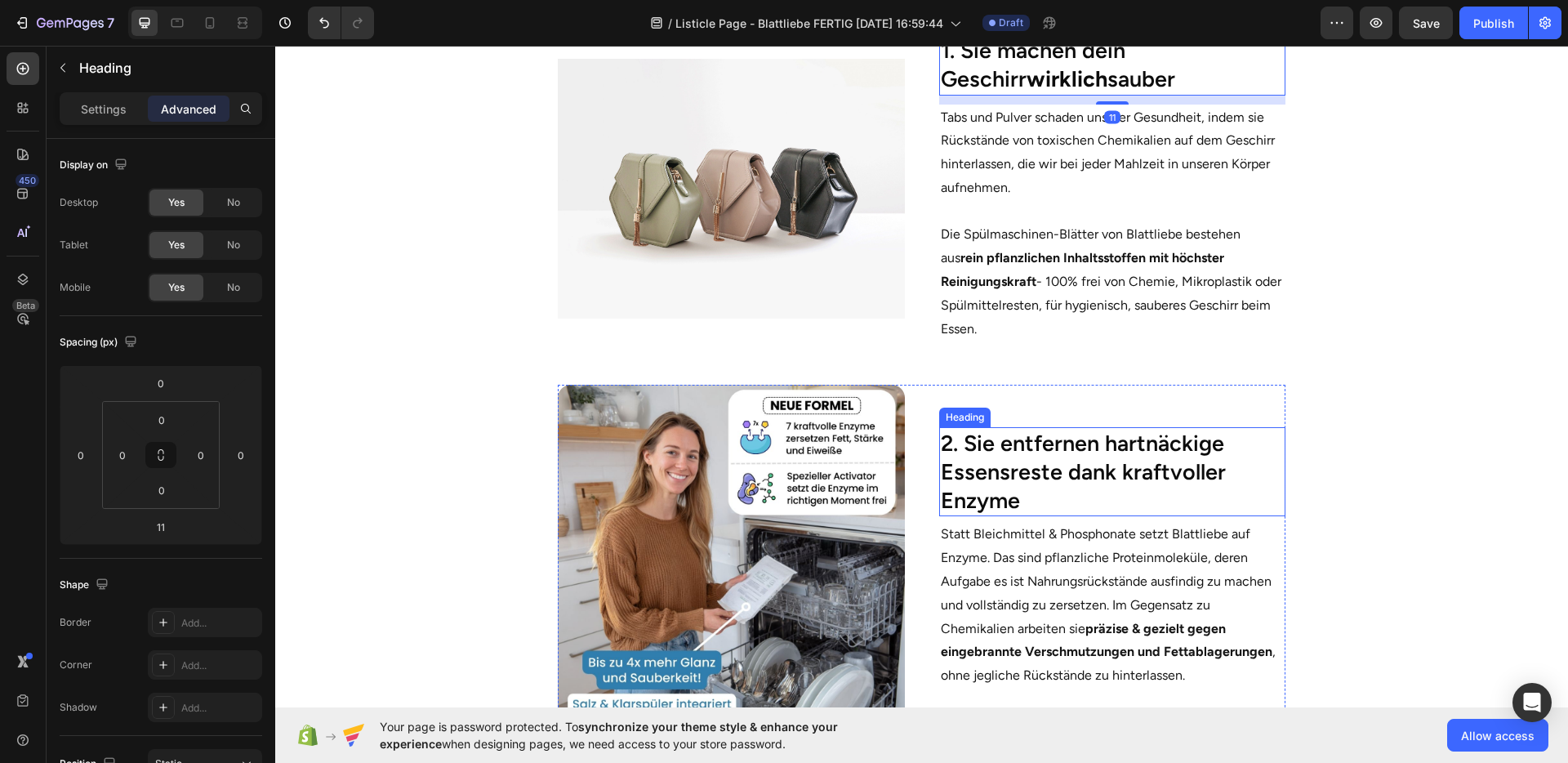
click at [1058, 454] on h2 "2. Sie entfernen hartnäckige Essensreste dank kraftvoller Enzyme" at bounding box center [1112, 471] width 346 height 89
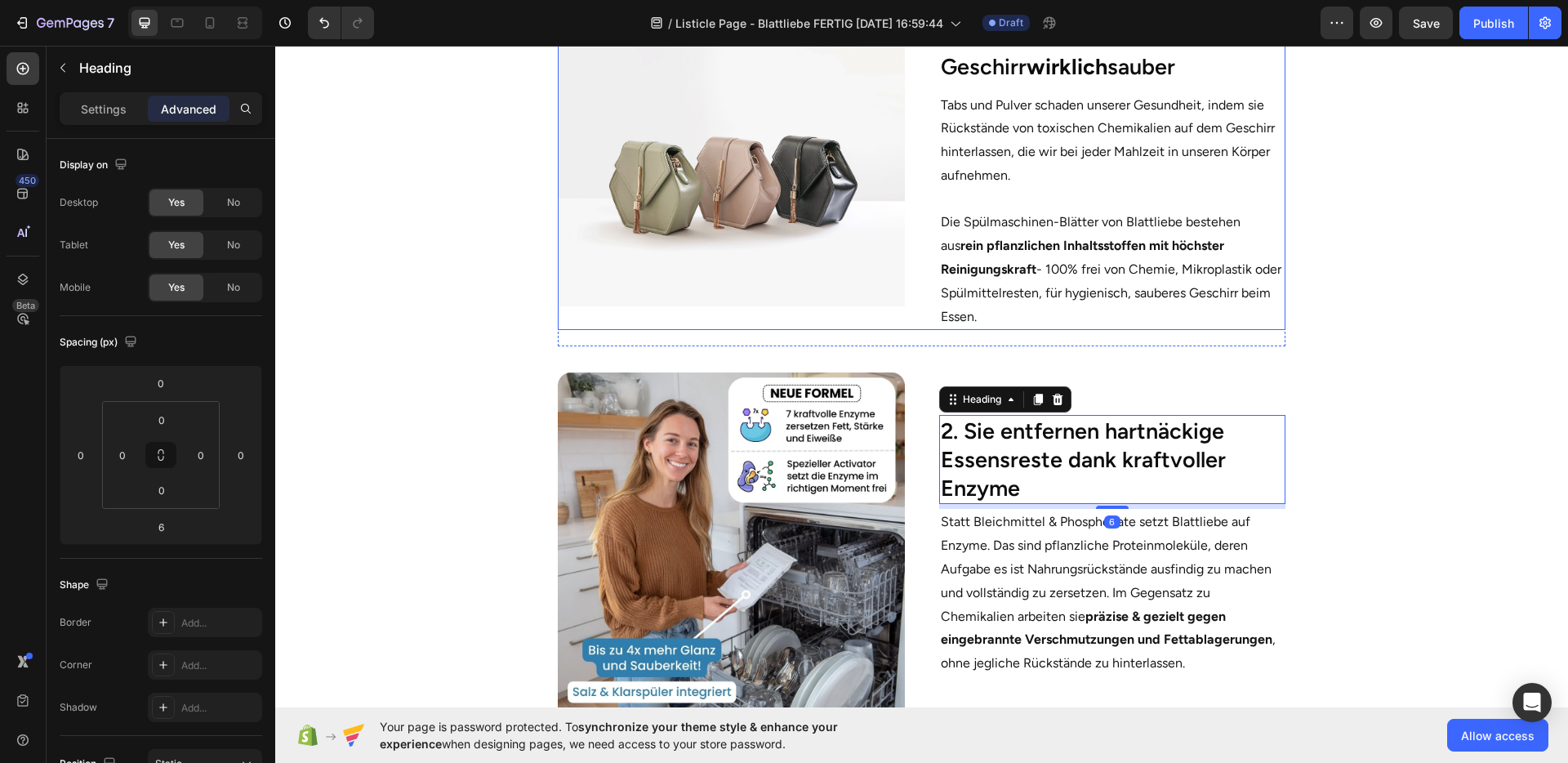
scroll to position [746, 0]
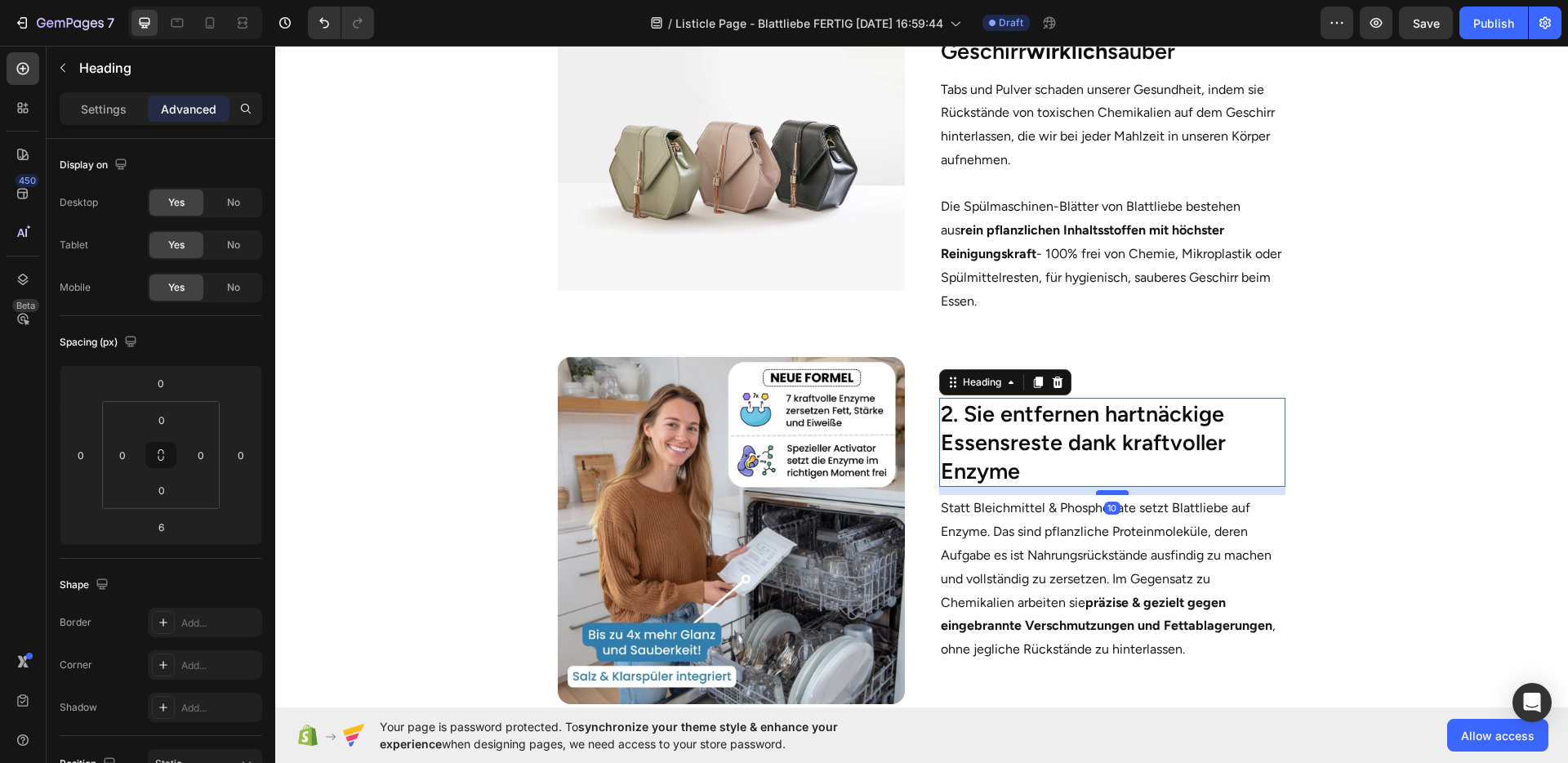
click at [1107, 492] on div at bounding box center [1112, 492] width 33 height 5
type input "10"
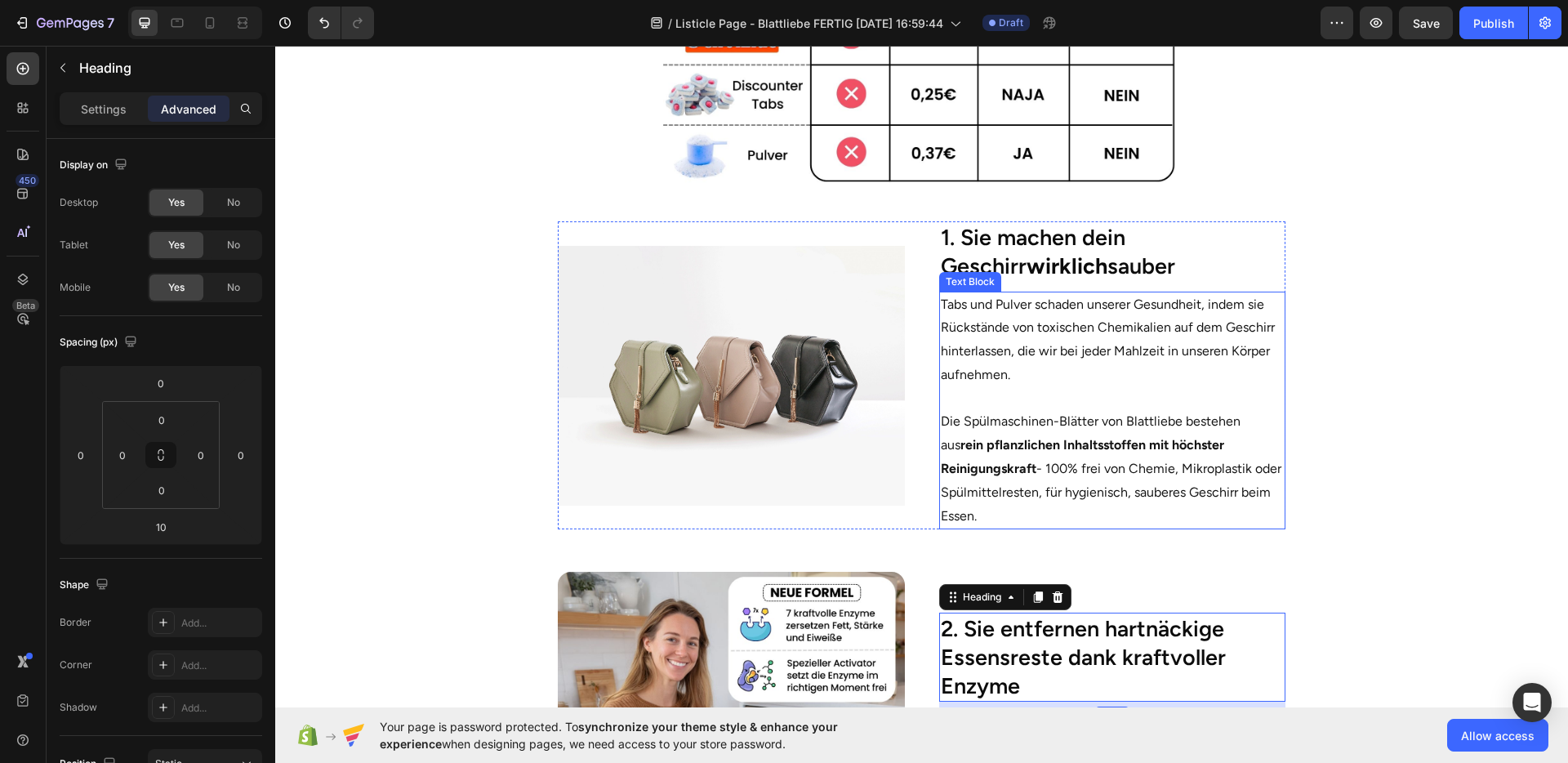
scroll to position [508, 0]
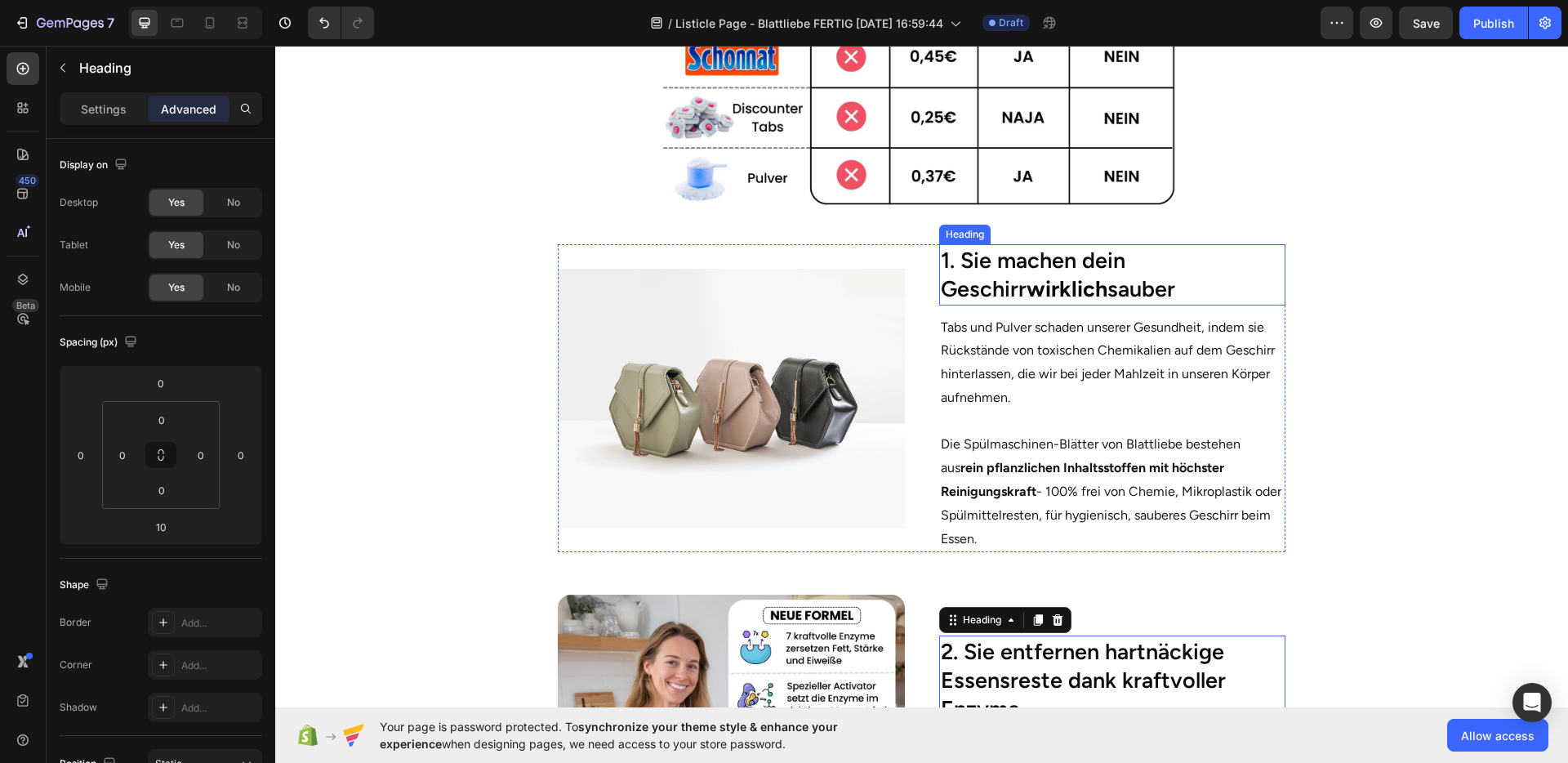
click at [1066, 293] on h2 "1. Sie machen dein Geschirr wirklich sauber" at bounding box center [1112, 274] width 346 height 61
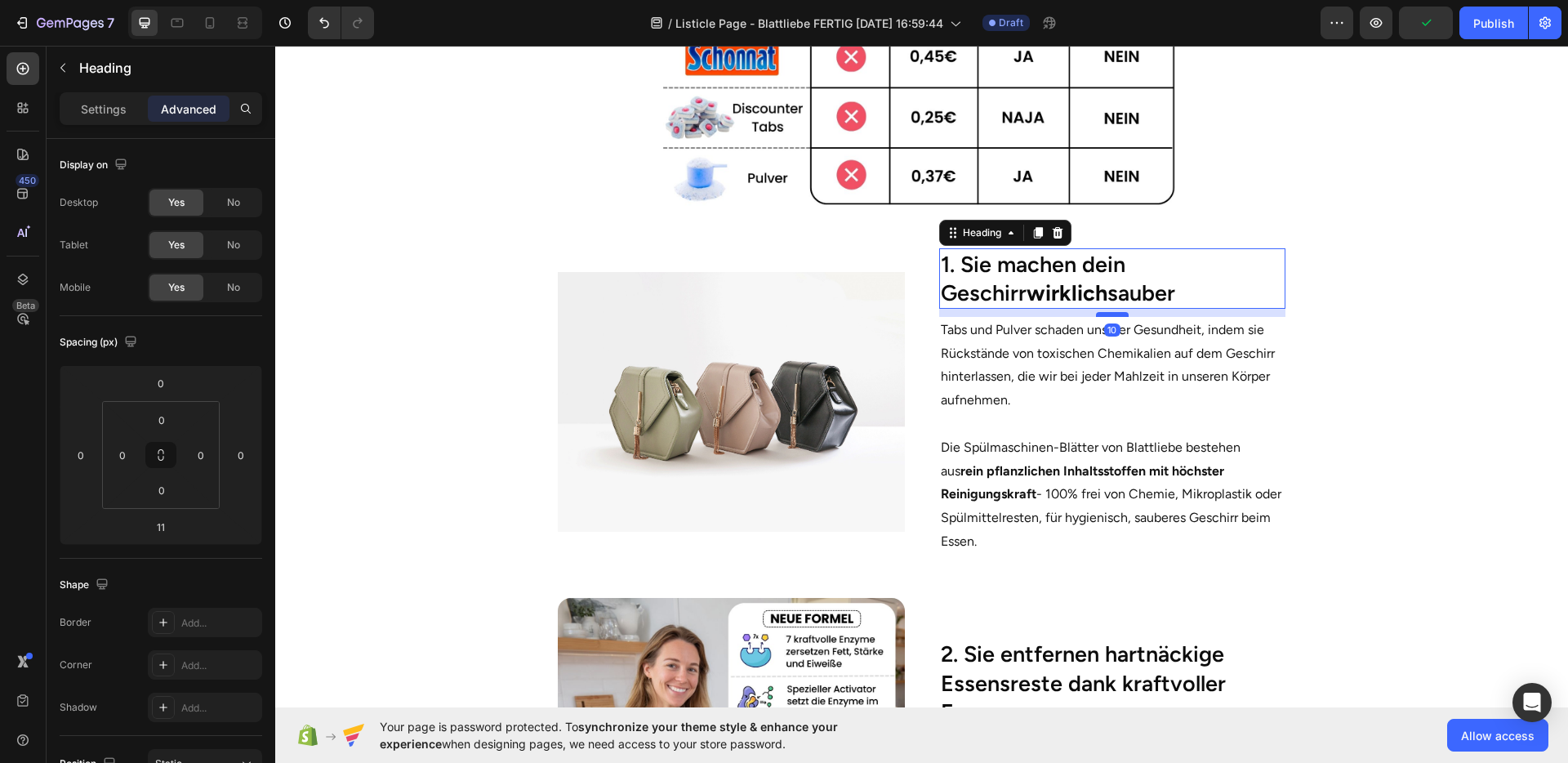
click at [1106, 312] on div at bounding box center [1112, 314] width 33 height 5
type input "10"
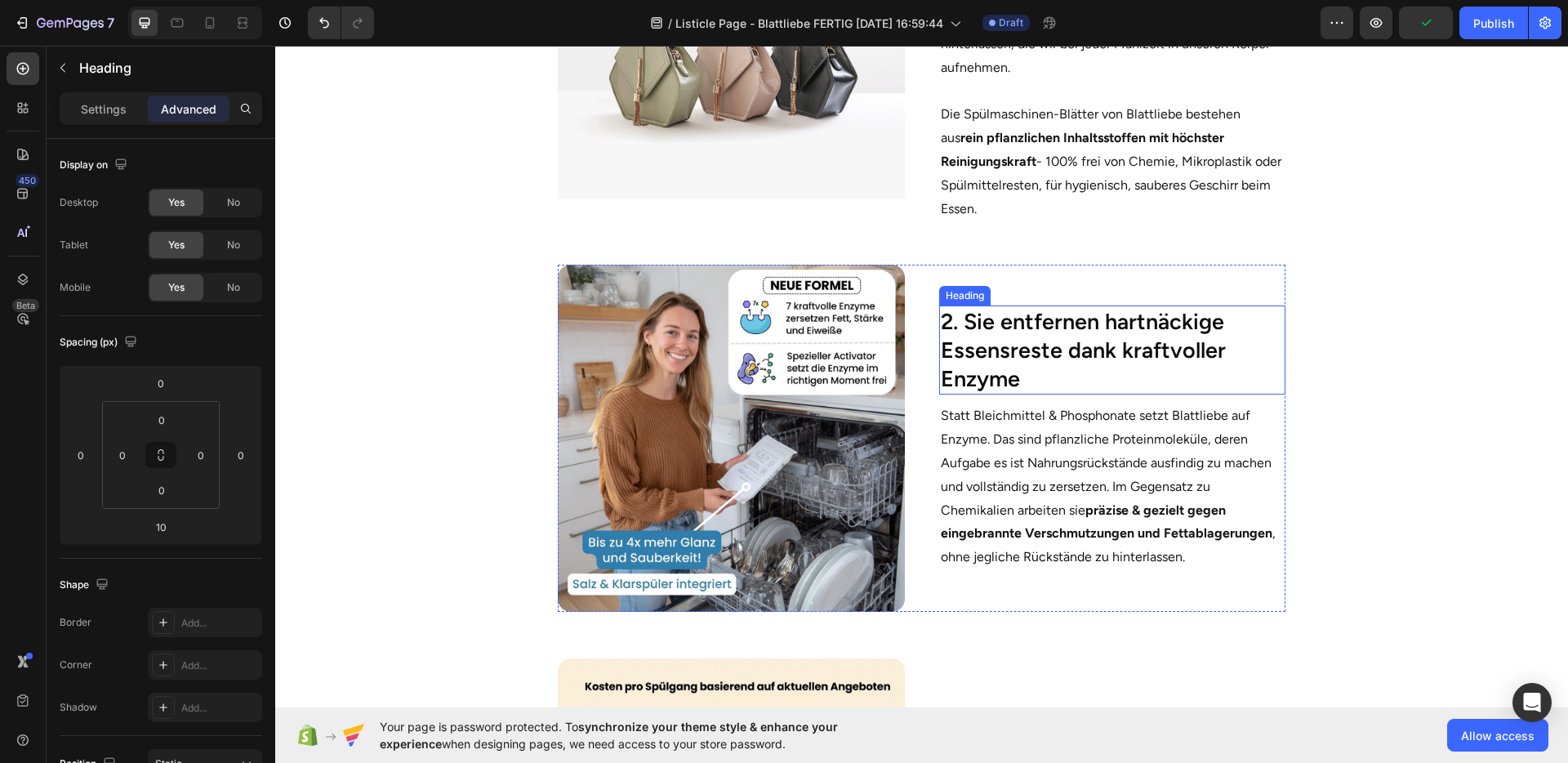
click at [1120, 354] on h2 "2. Sie entfernen hartnäckige Essensreste dank kraftvoller Enzyme" at bounding box center [1112, 349] width 346 height 89
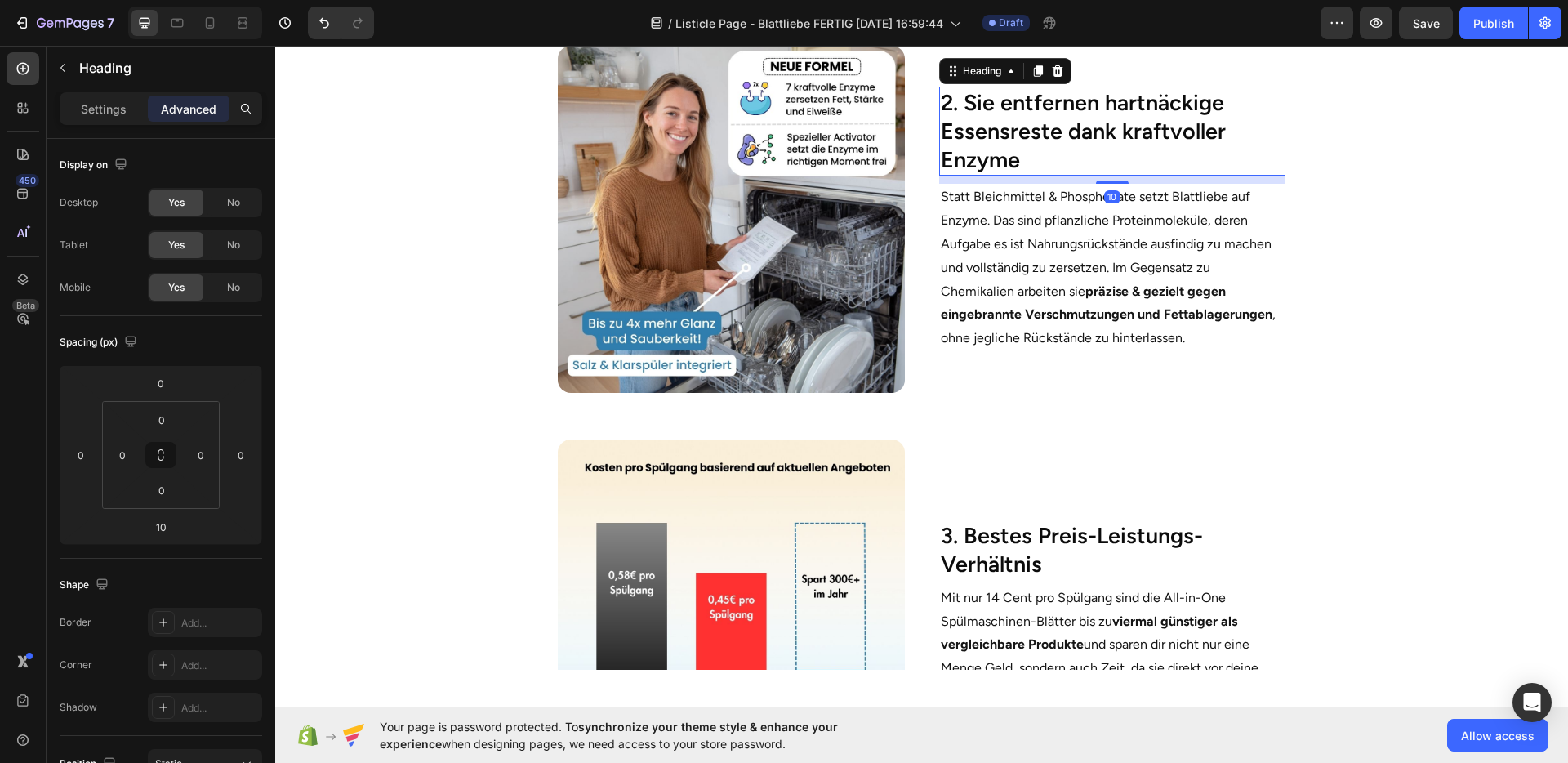
scroll to position [1057, 0]
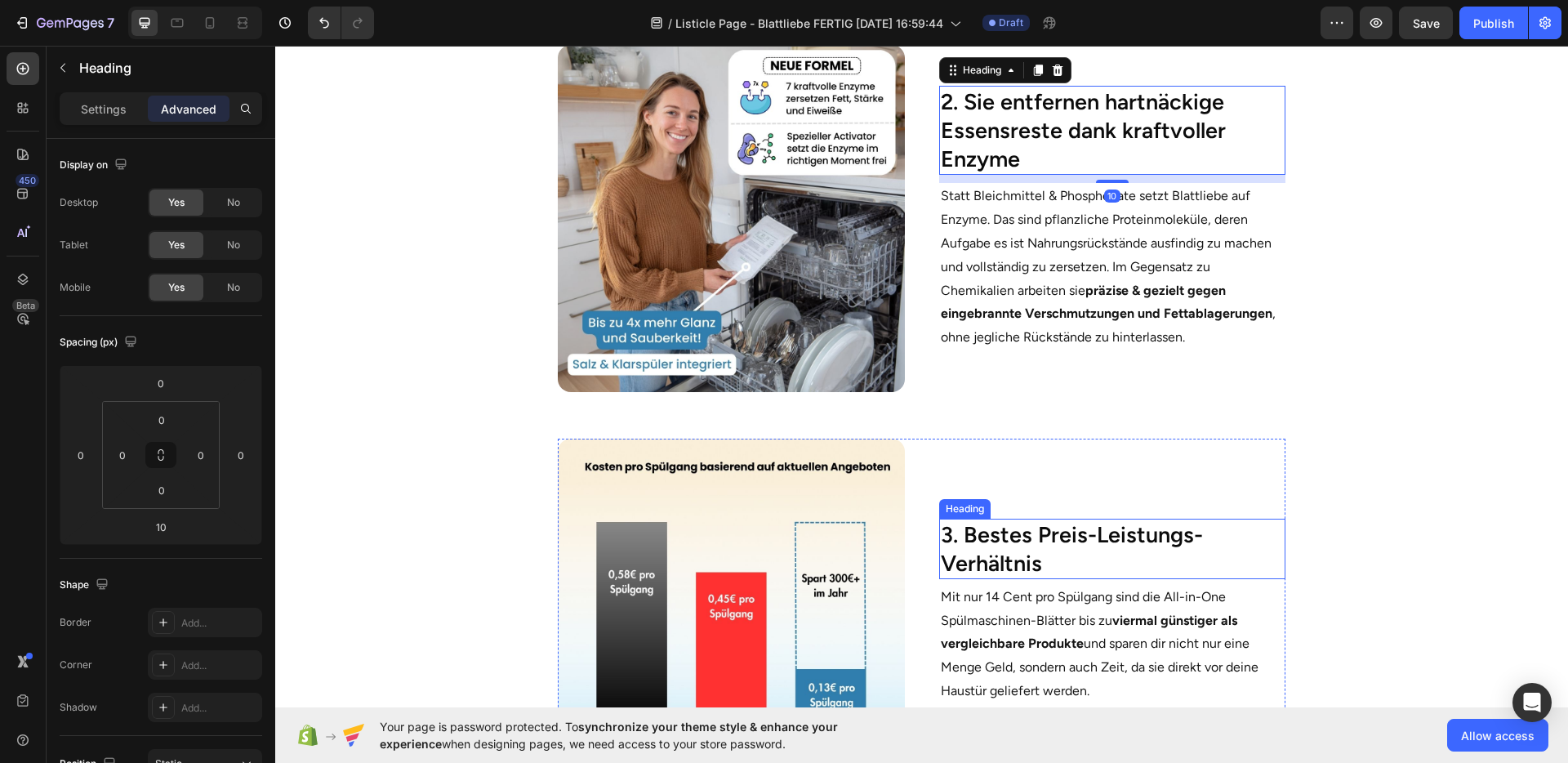
click at [1118, 534] on h2 "3. Bestes Preis-Leistungs-Verhältnis" at bounding box center [1112, 548] width 346 height 61
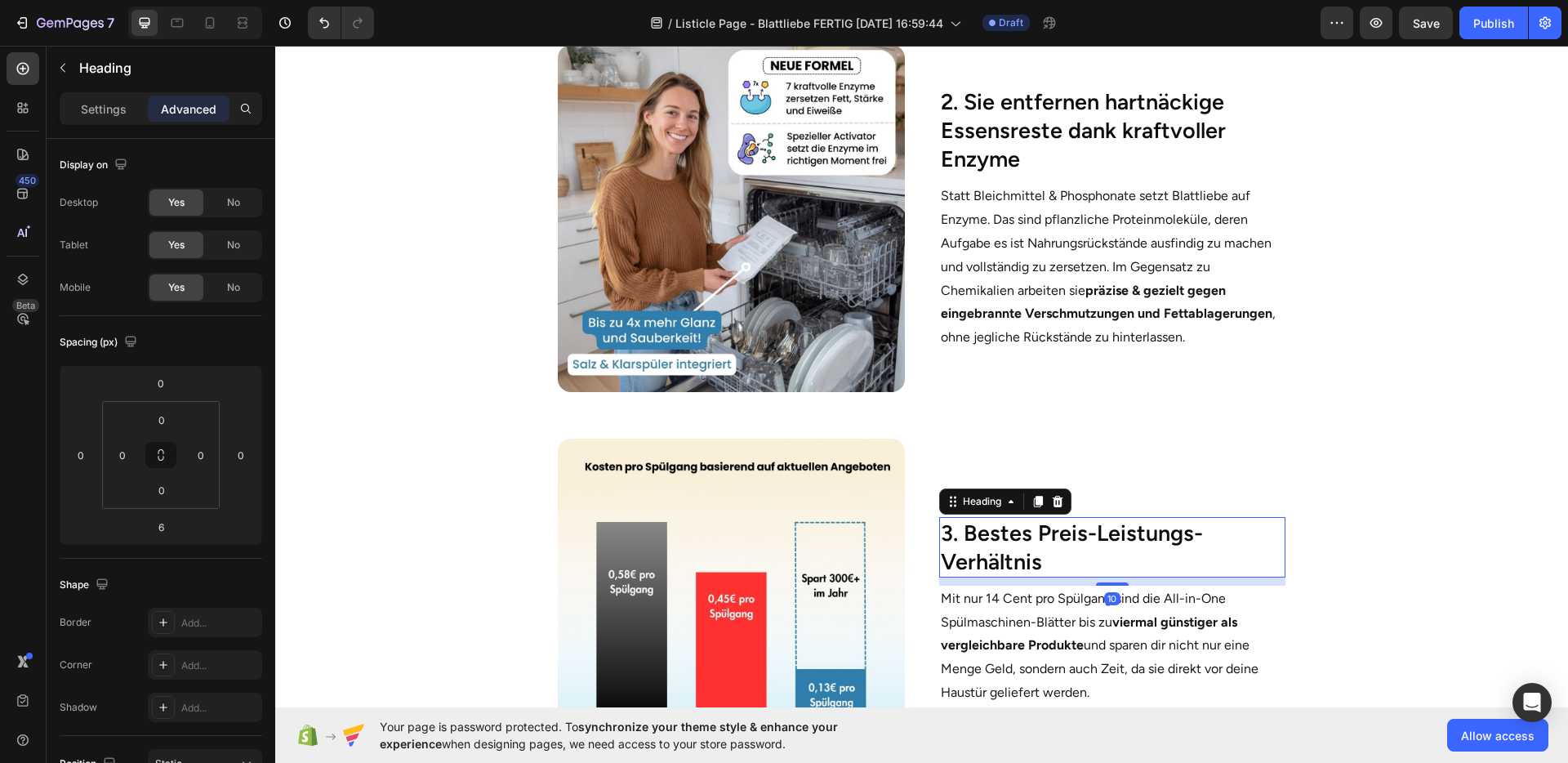
click at [1092, 581] on div "3. Bestes Preis-Leistungs-Verhältnis Heading 10 Mit nur 14 Cent pro Spülgang si…" at bounding box center [1112, 612] width 346 height 346
type input "10"
click at [1056, 608] on p "Mit nur 14 Cent pro Spülgang sind die All-in-One Spülmaschinen-Blätter bis zu v…" at bounding box center [1112, 646] width 343 height 117
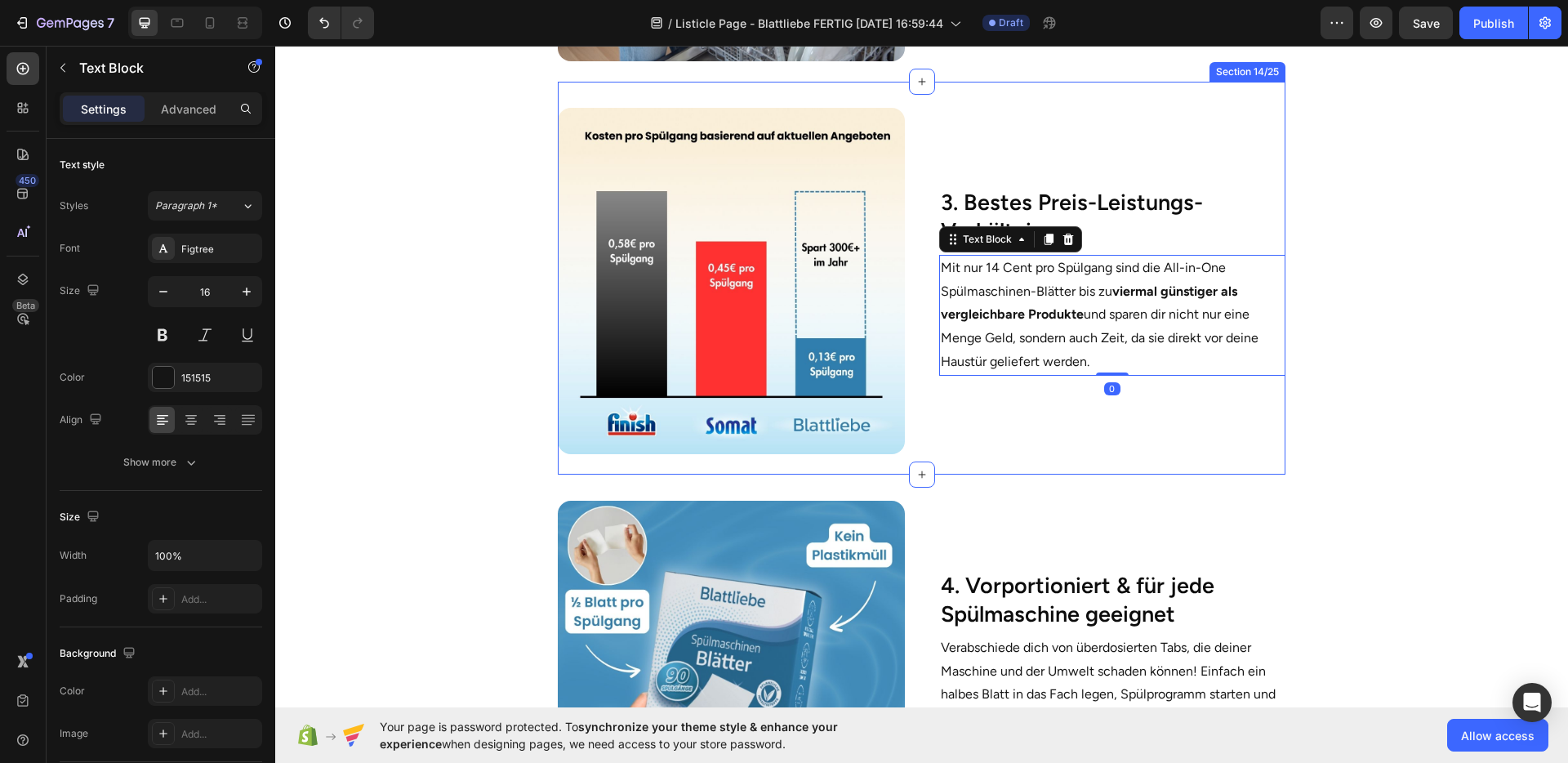
scroll to position [1413, 0]
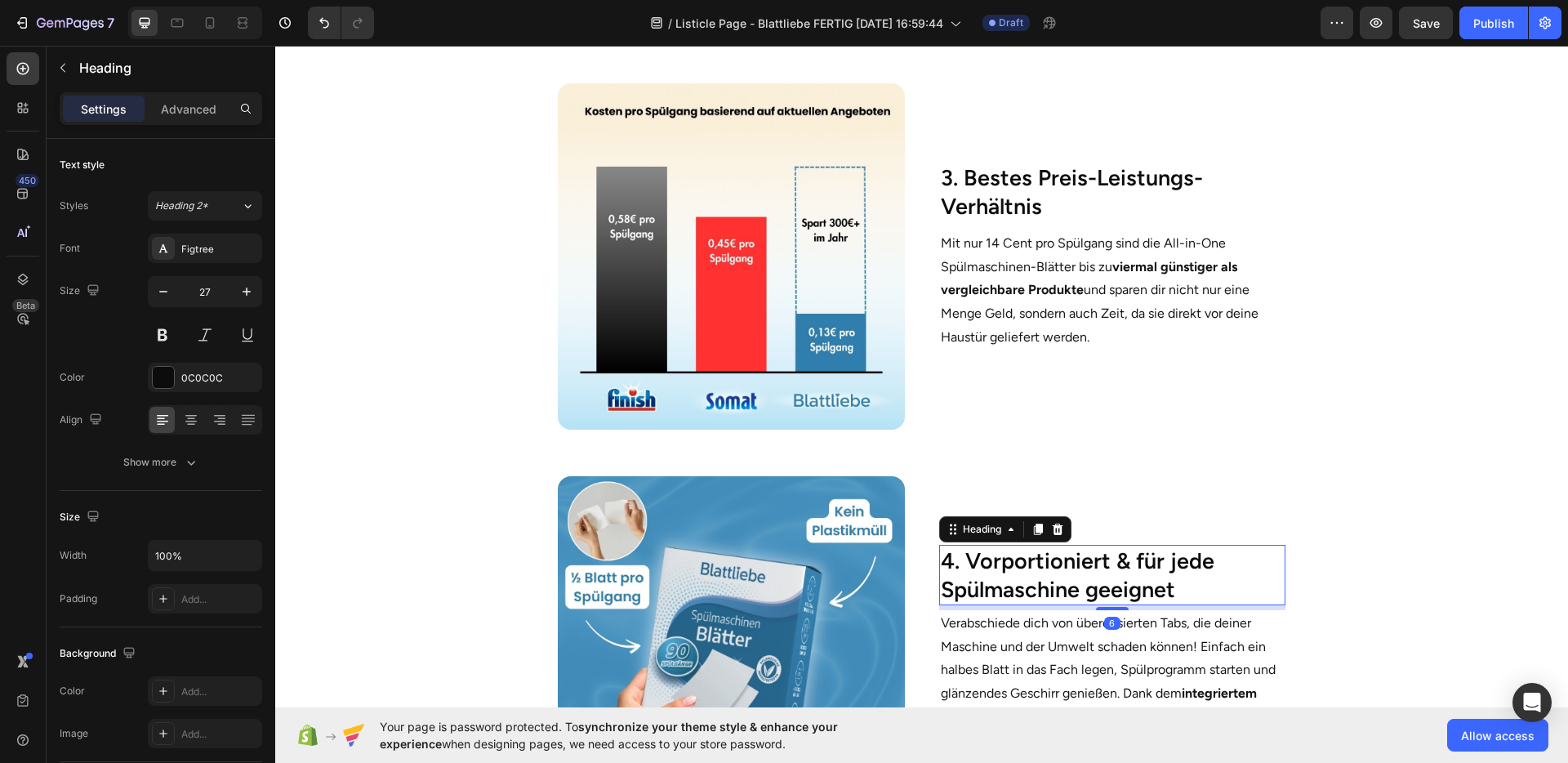
click at [1081, 573] on h2 "4. Vorportioniert & für jede Spülmaschine geeignet" at bounding box center [1112, 575] width 346 height 61
click at [1096, 607] on div at bounding box center [1112, 609] width 33 height 5
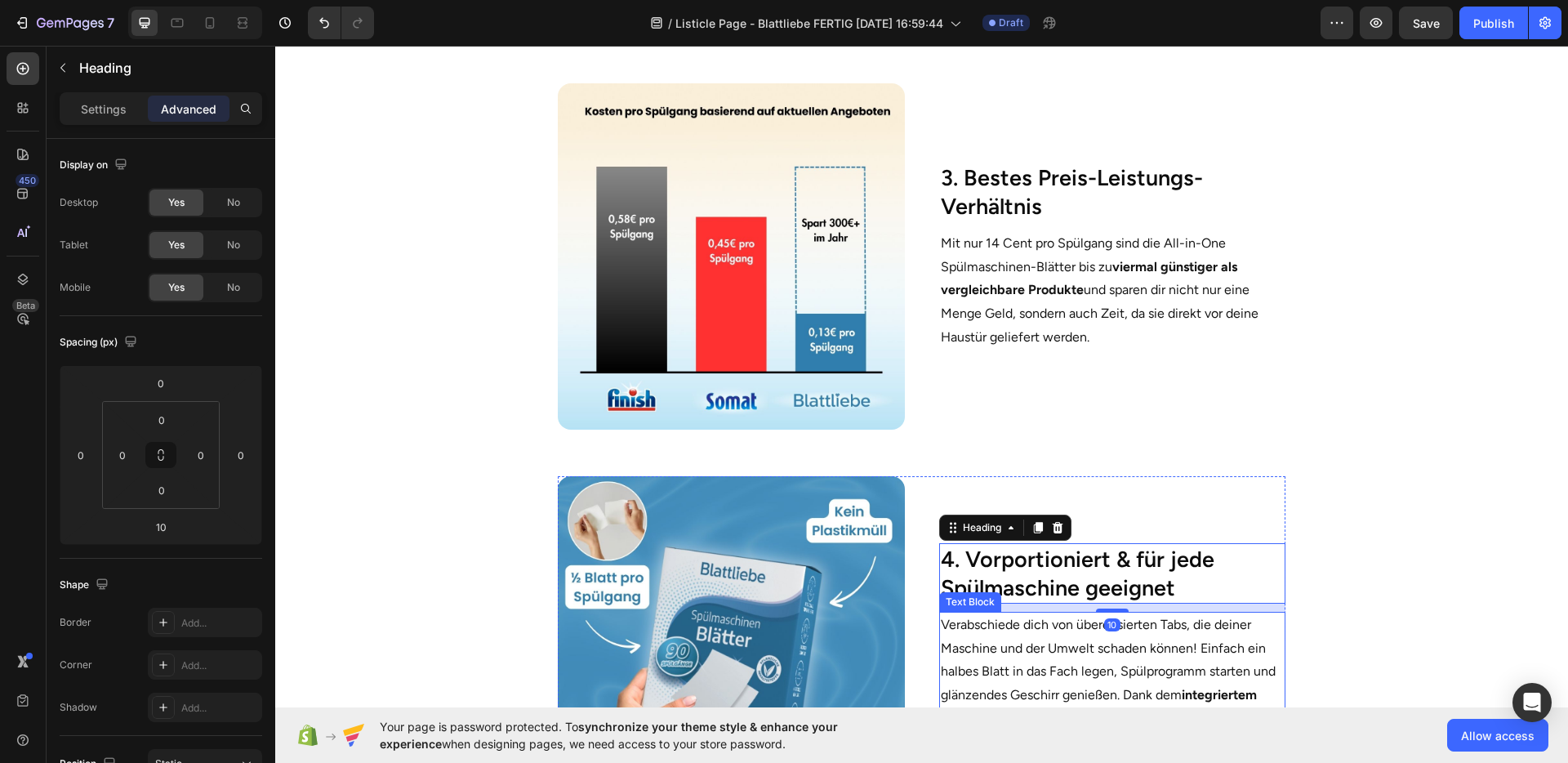
click at [1044, 637] on p "Verabschiede dich von überdosierten Tabs, die deiner Maschine und der Umwelt sc…" at bounding box center [1112, 684] width 343 height 141
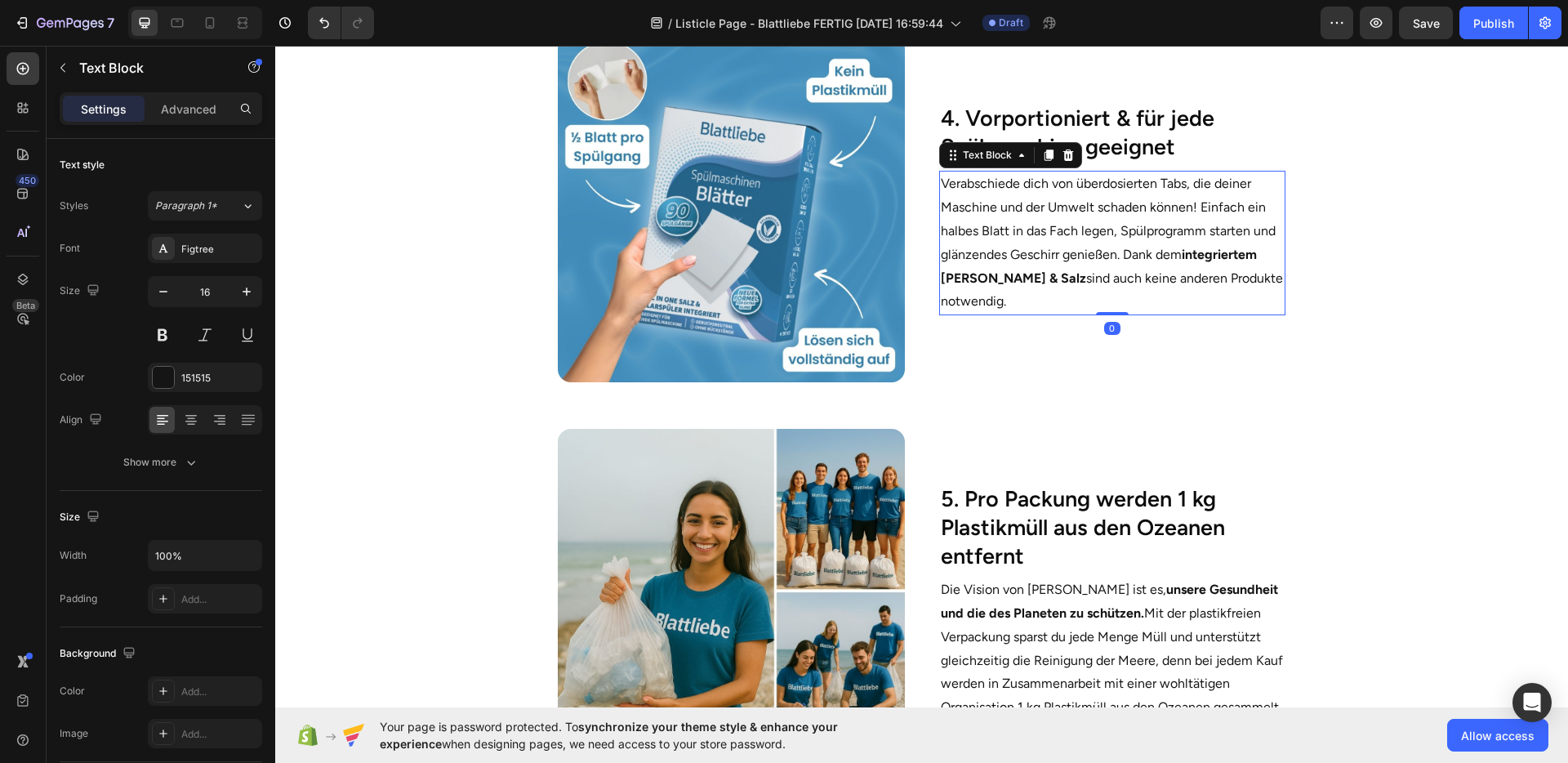
scroll to position [1853, 0]
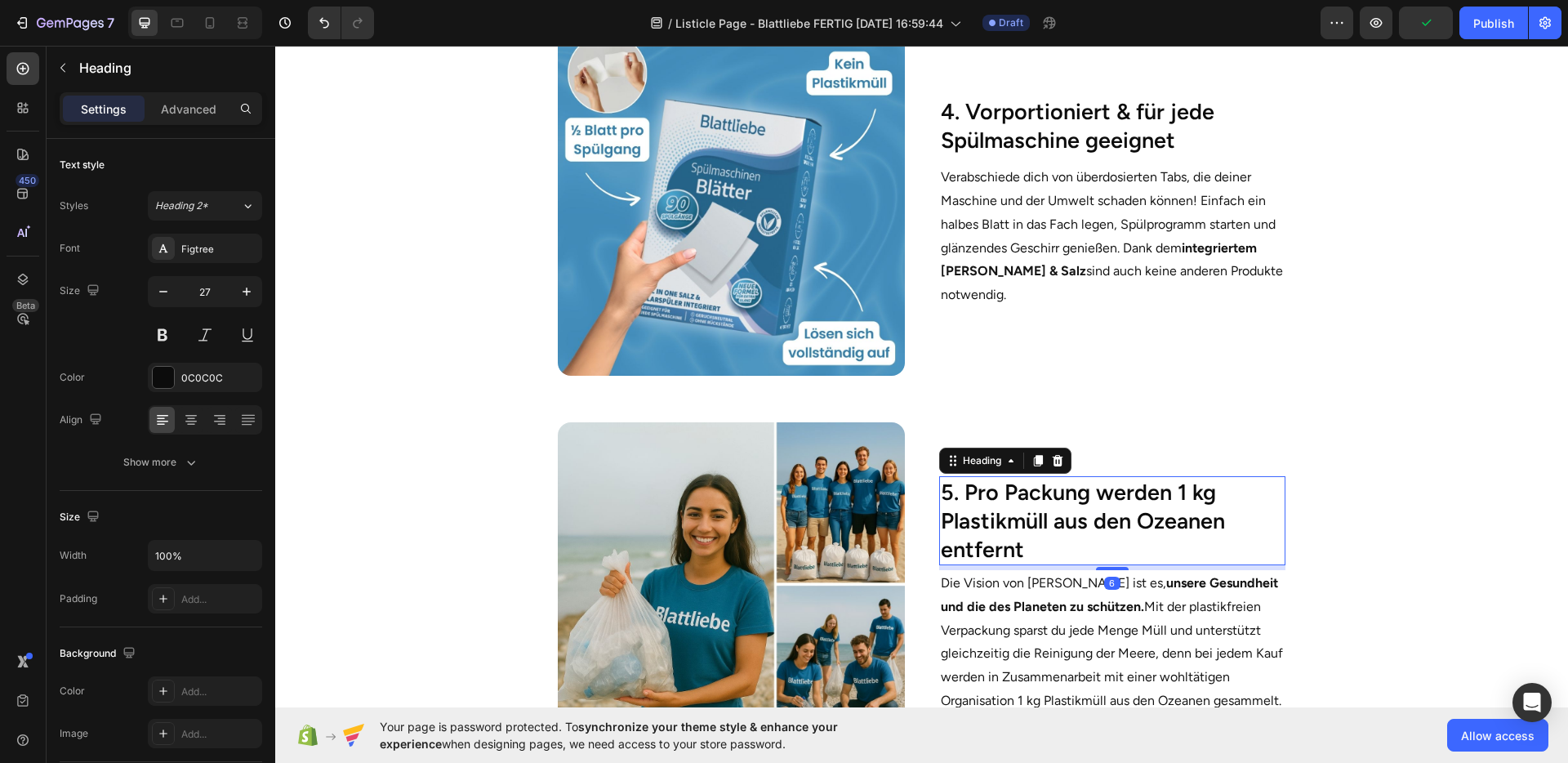
click at [1085, 504] on h2 "5. Pro Packung werden 1 kg Plastikmüll aus den Ozeanen entfernt" at bounding box center [1112, 520] width 346 height 89
click at [1096, 567] on div at bounding box center [1112, 569] width 33 height 5
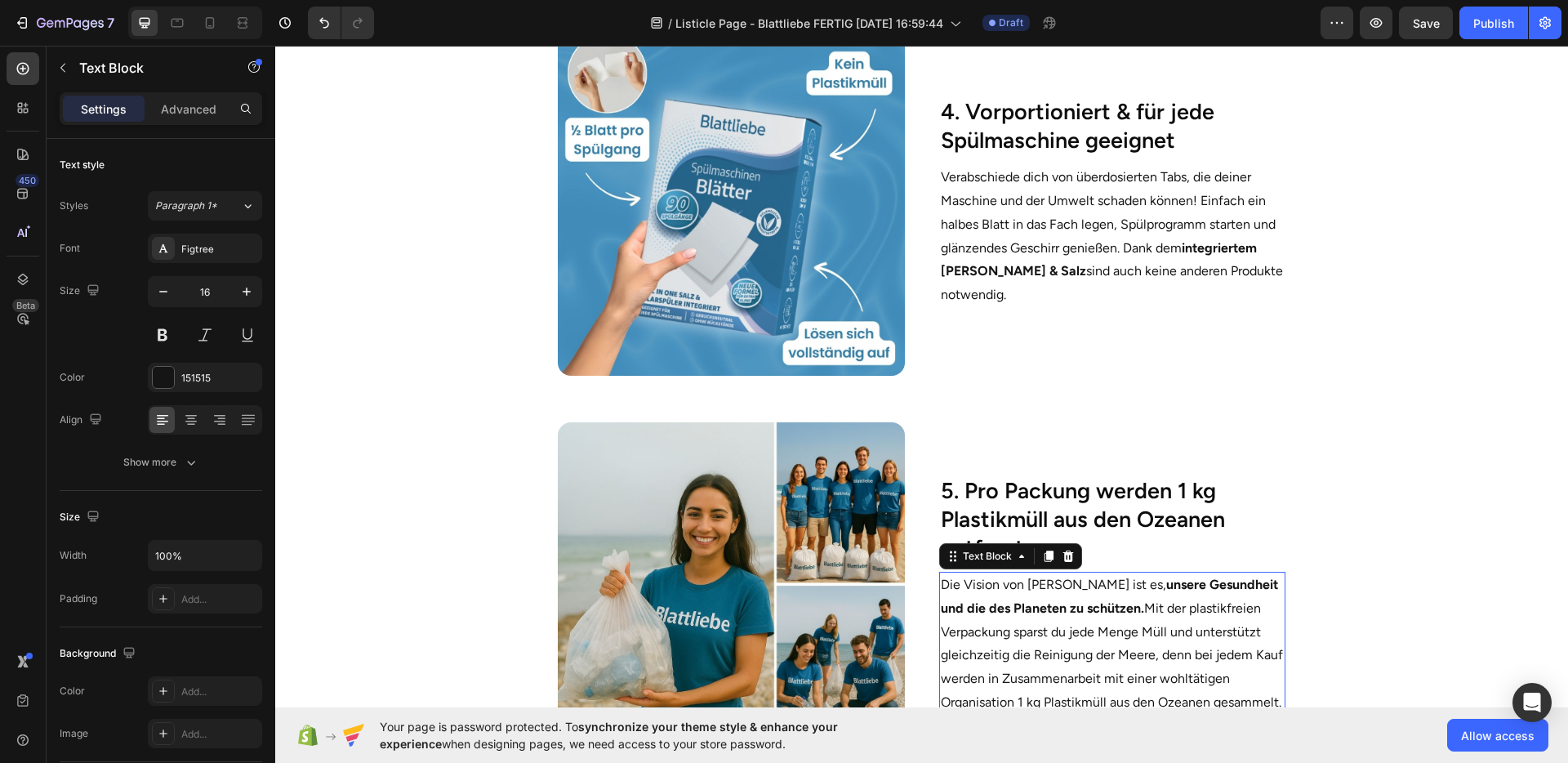
click at [1032, 583] on strong "unsere Gesundheit und die des Planeten zu schützen." at bounding box center [1109, 596] width 337 height 39
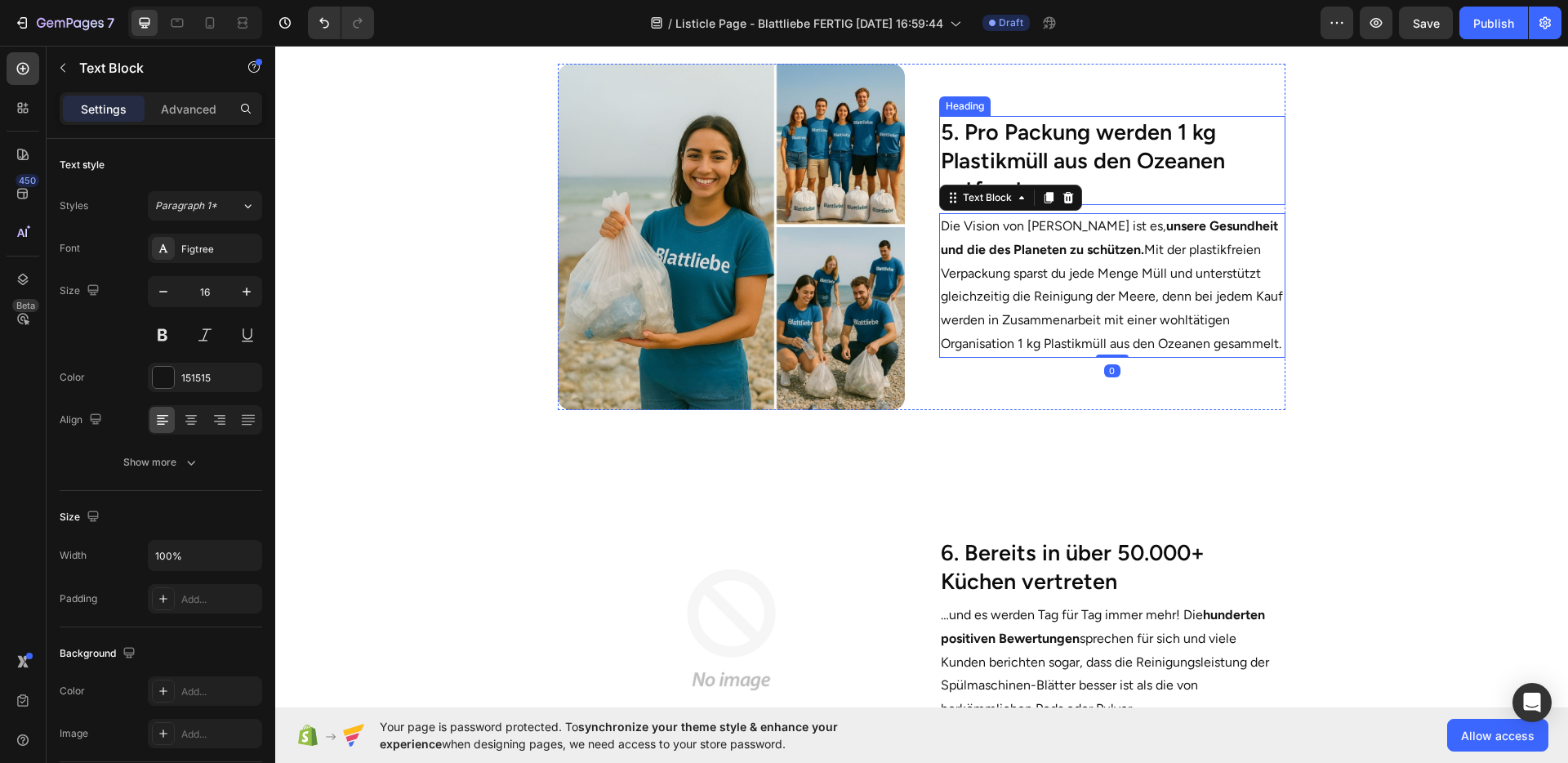
scroll to position [2215, 0]
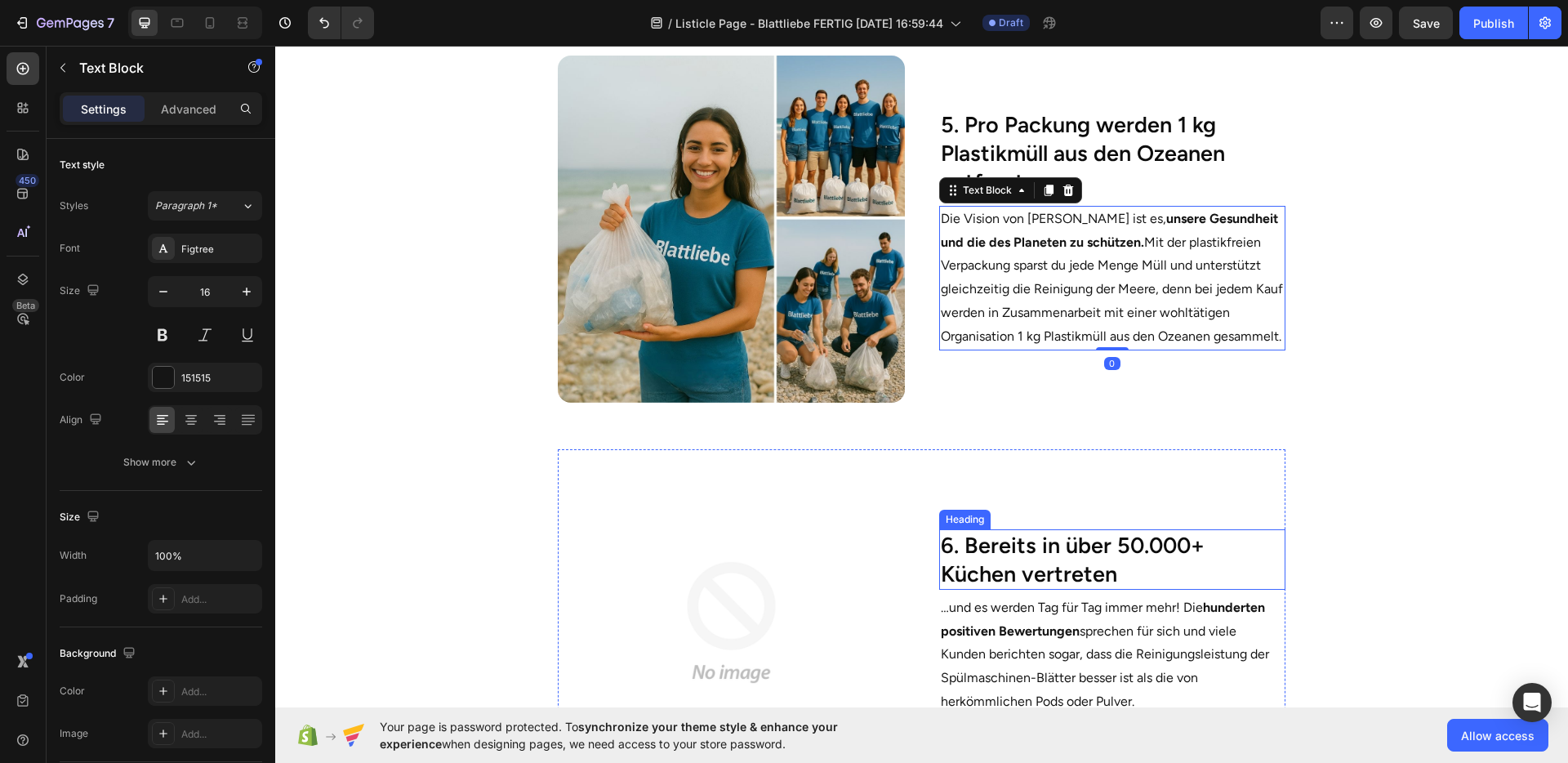
click at [1080, 544] on h2 "6. Bereits in über 50.000+ Küchen vertreten" at bounding box center [1112, 559] width 346 height 61
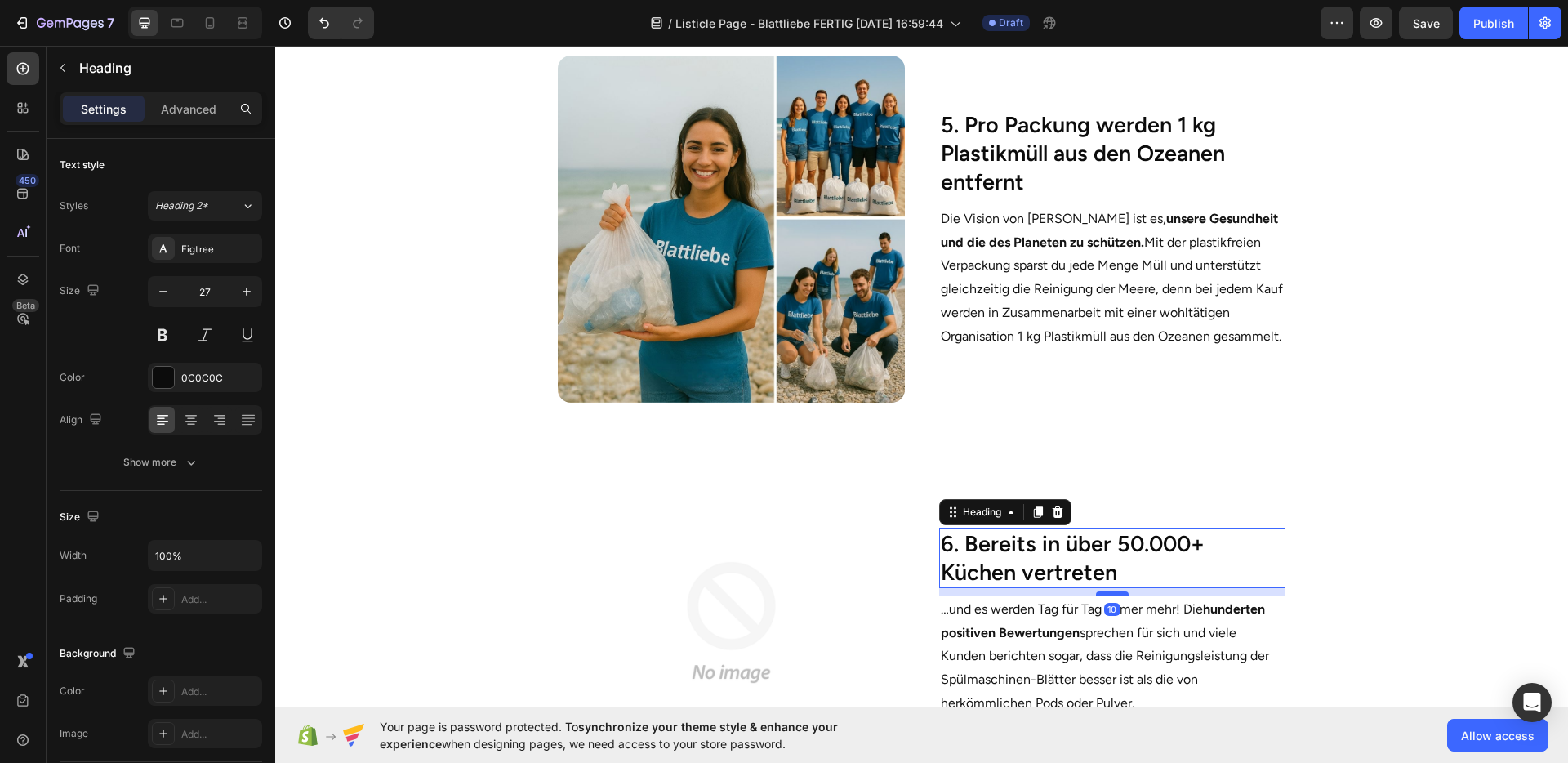
click at [1096, 591] on div at bounding box center [1112, 593] width 33 height 5
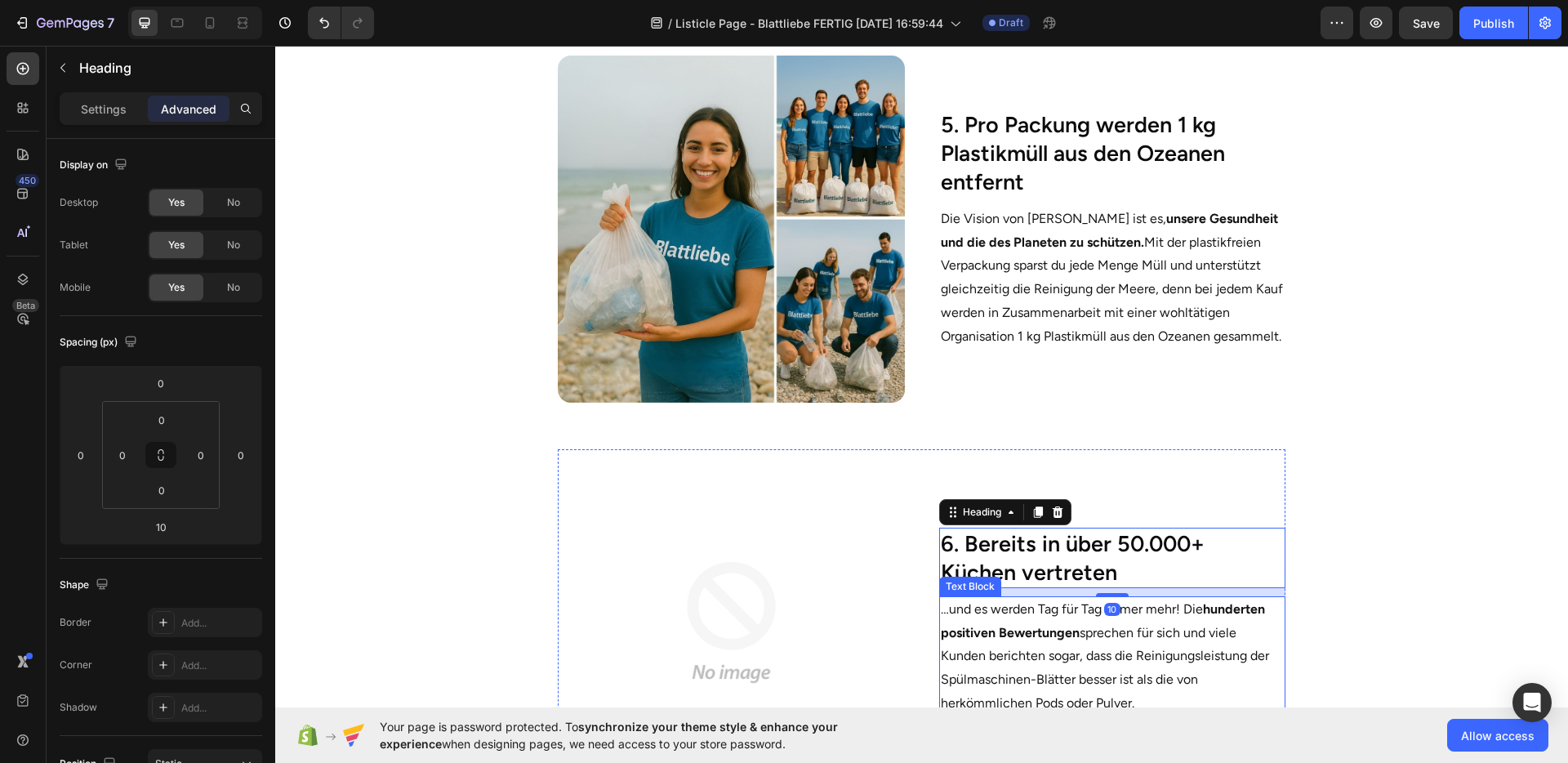
click at [1049, 623] on strong "hunderten positiven Bewertungen" at bounding box center [1103, 620] width 324 height 39
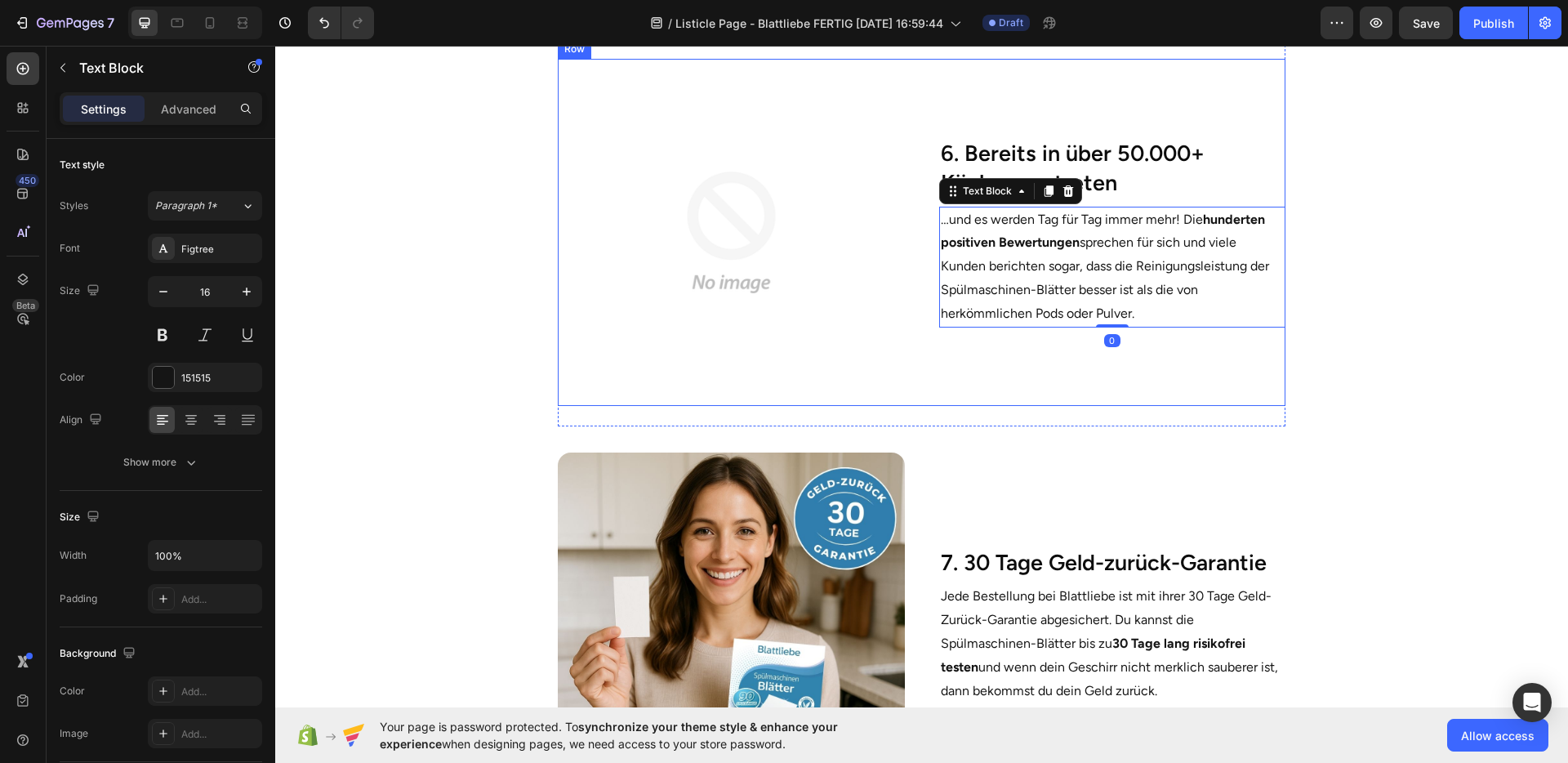
scroll to position [2701, 0]
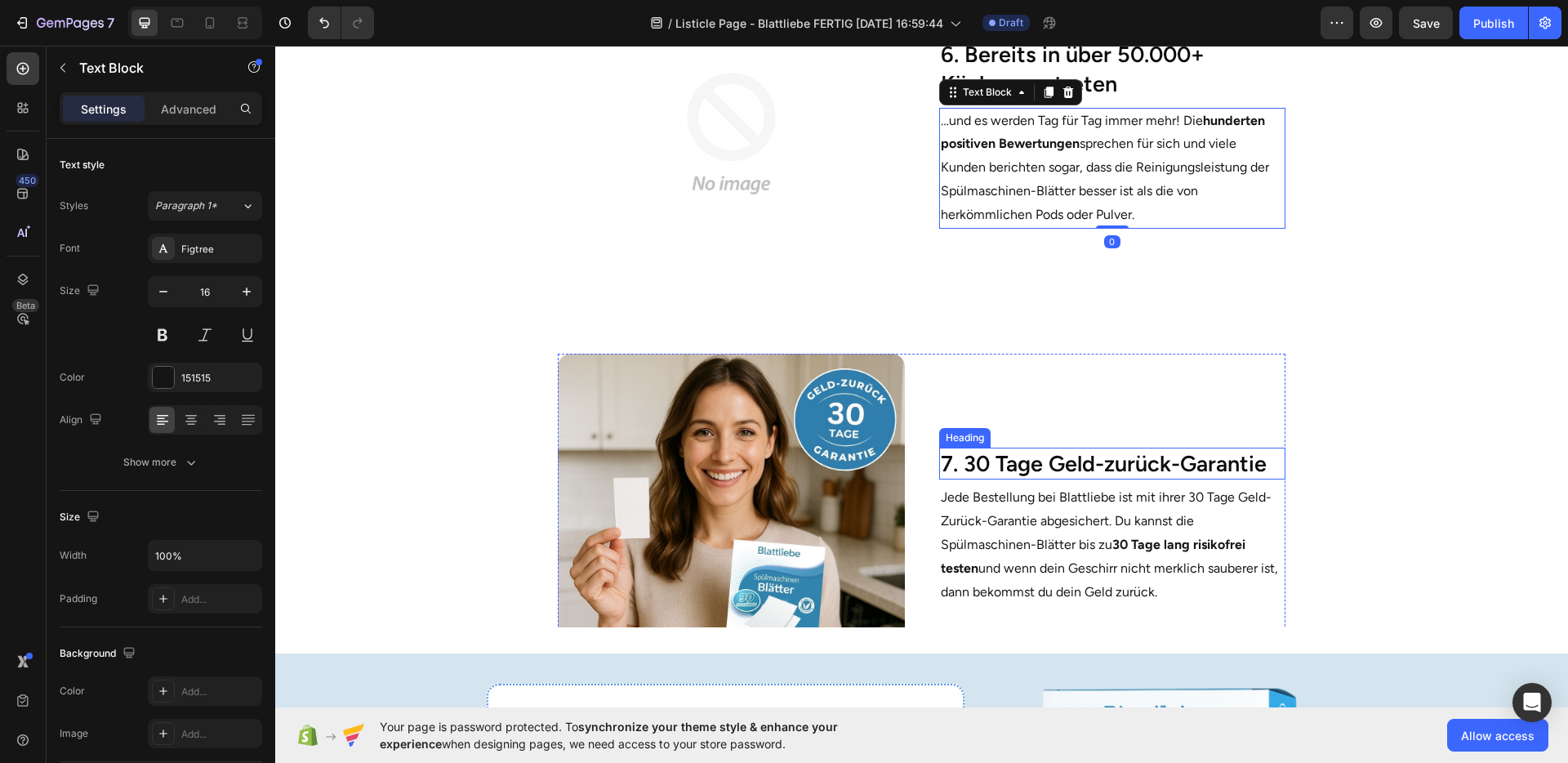
click at [1074, 467] on h2 "7. 30 Tage Geld-zurück-Garantie" at bounding box center [1112, 464] width 346 height 32
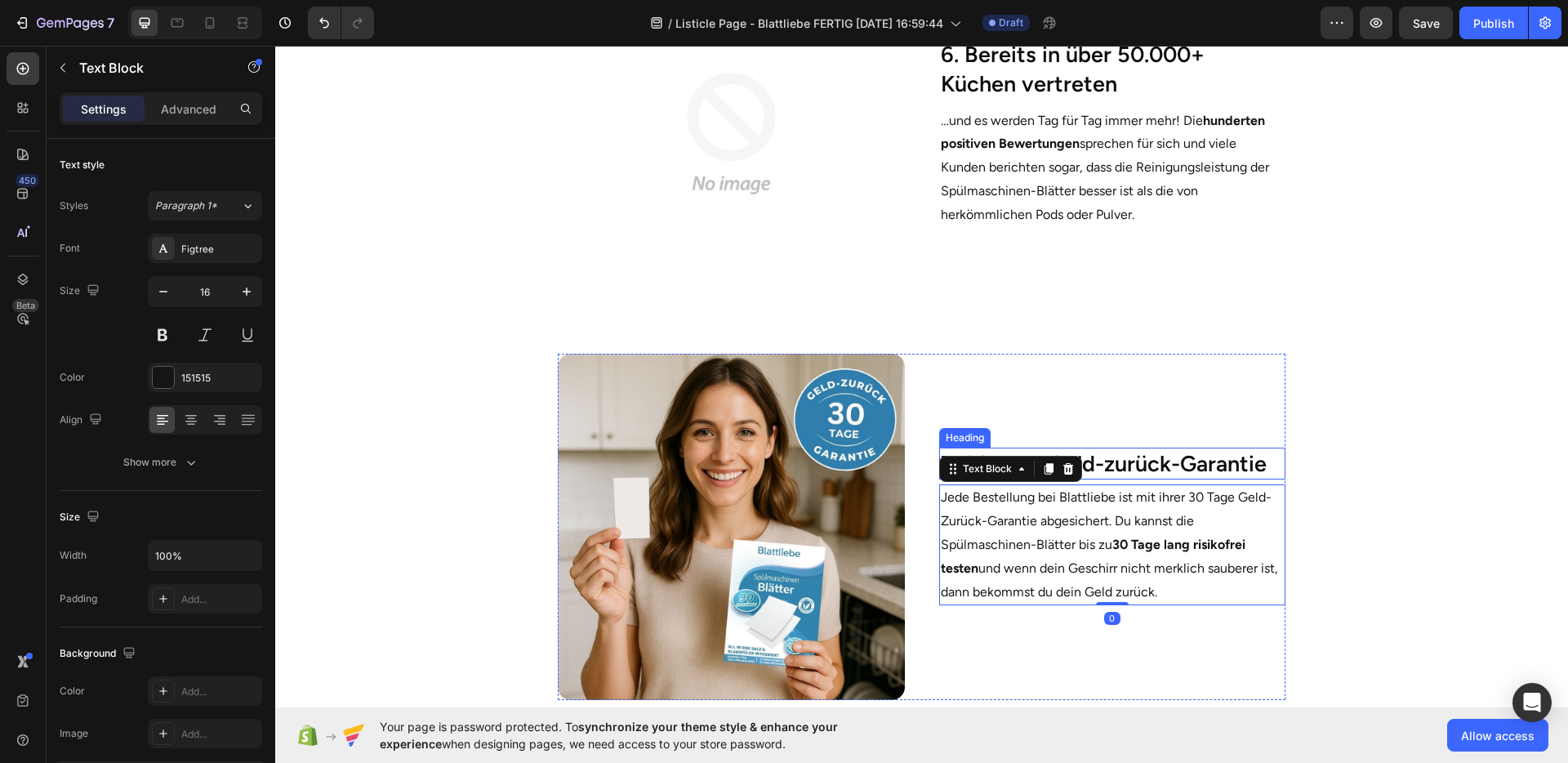
click at [1124, 473] on h2 "7. 30 Tage Geld-zurück-Garantie" at bounding box center [1112, 464] width 346 height 32
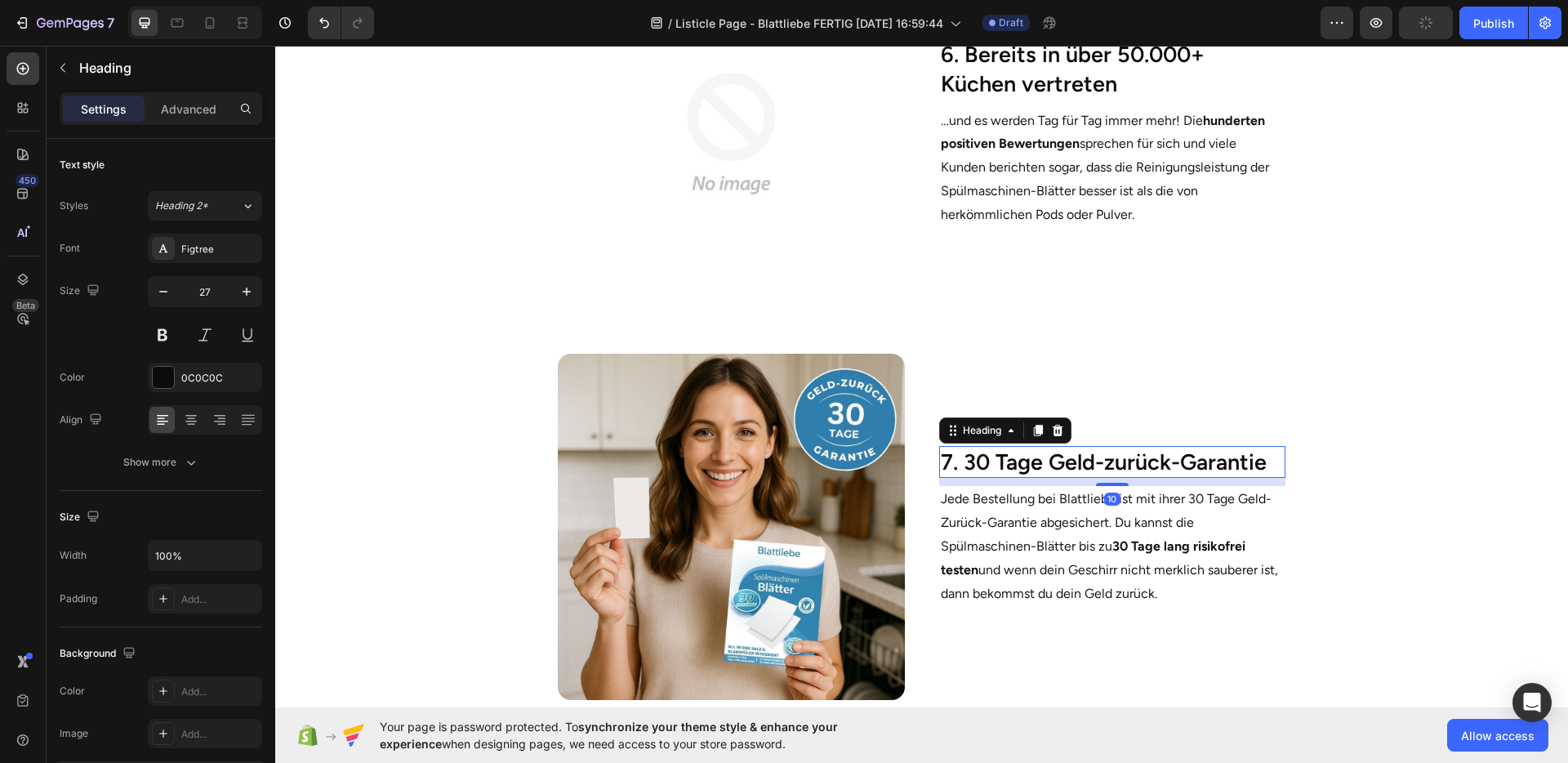
click at [1111, 481] on div "7. 30 Tage Geld-zurück-Garantie Heading 10 Jede Bestellung bei Blattliebe ist m…" at bounding box center [1112, 527] width 346 height 346
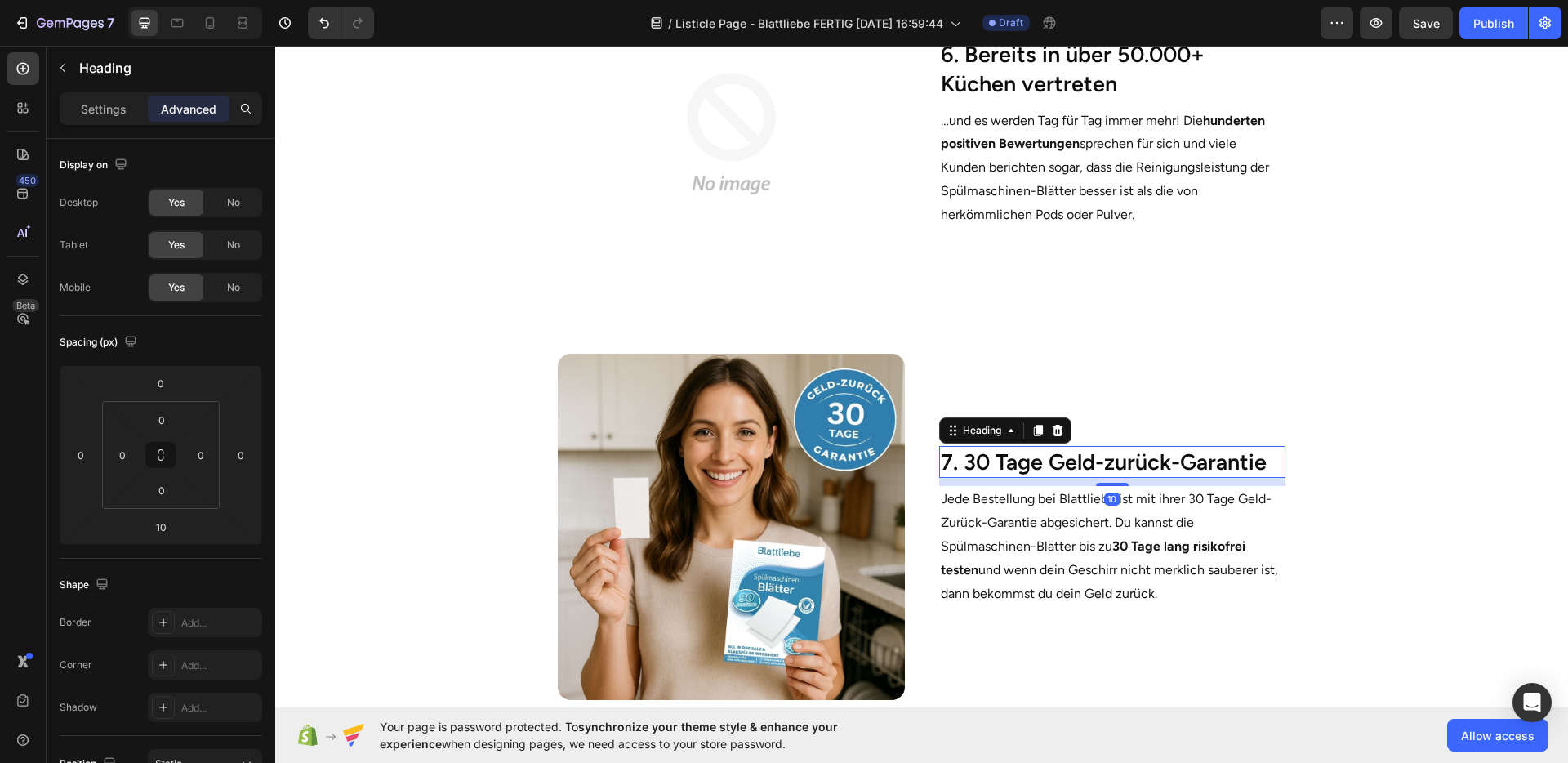
click at [1312, 489] on section "Image 7. 30 Tage Geld-zurück-Garantie Heading 10 Jede Bestellung bei Blattliebe…" at bounding box center [921, 533] width 996 height 413
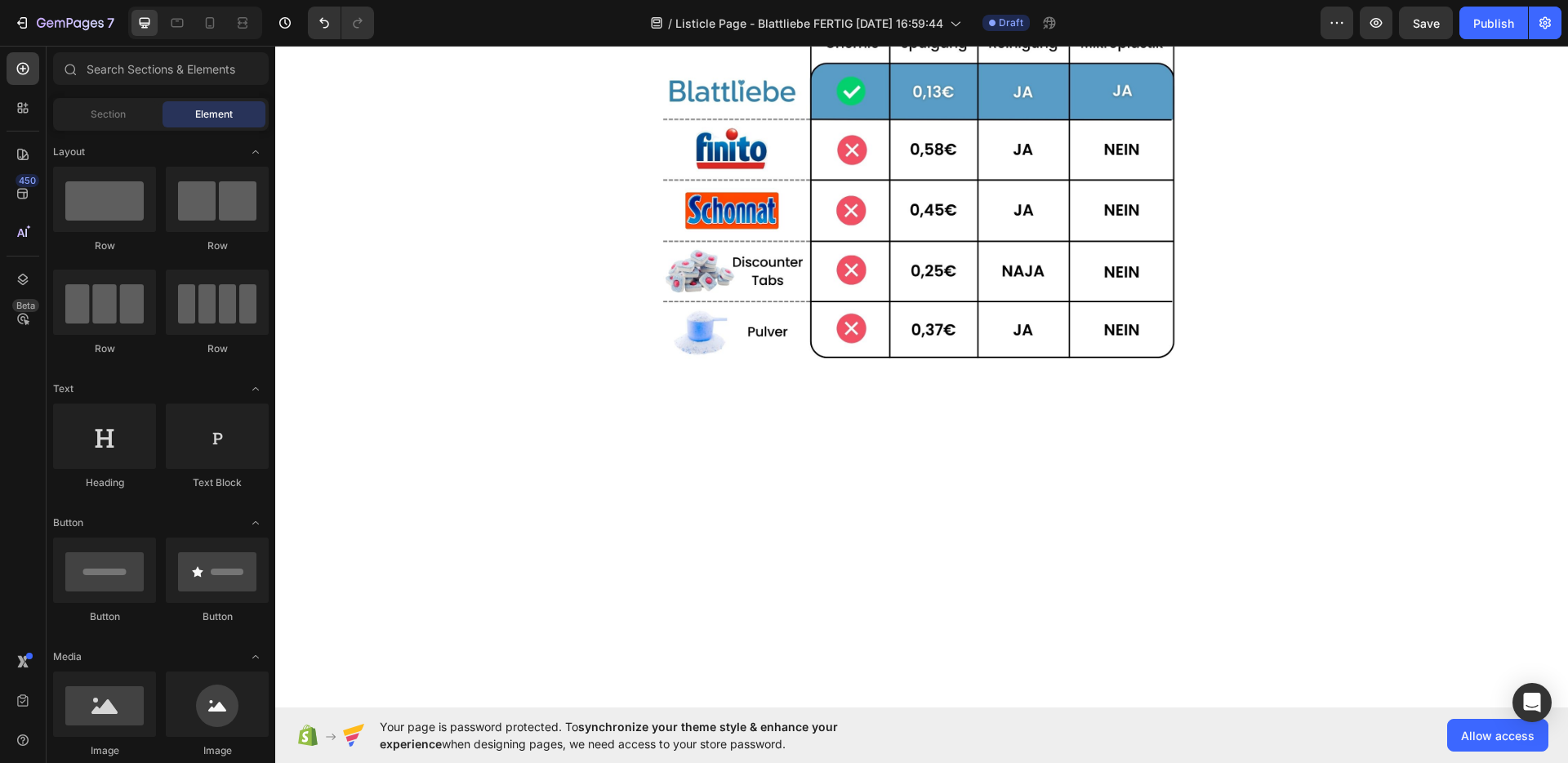
scroll to position [386, 0]
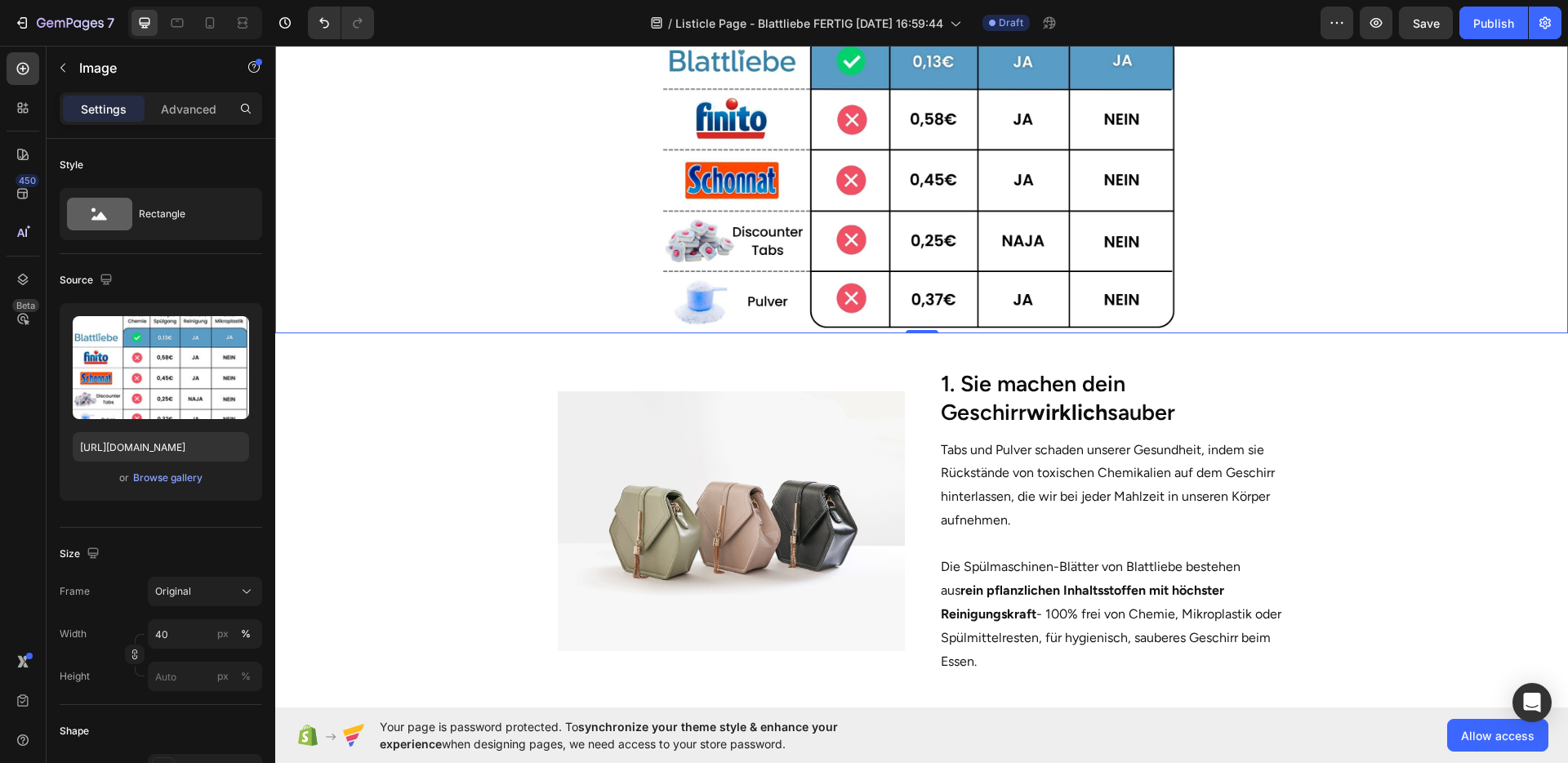
click at [933, 247] on img at bounding box center [922, 148] width 517 height 367
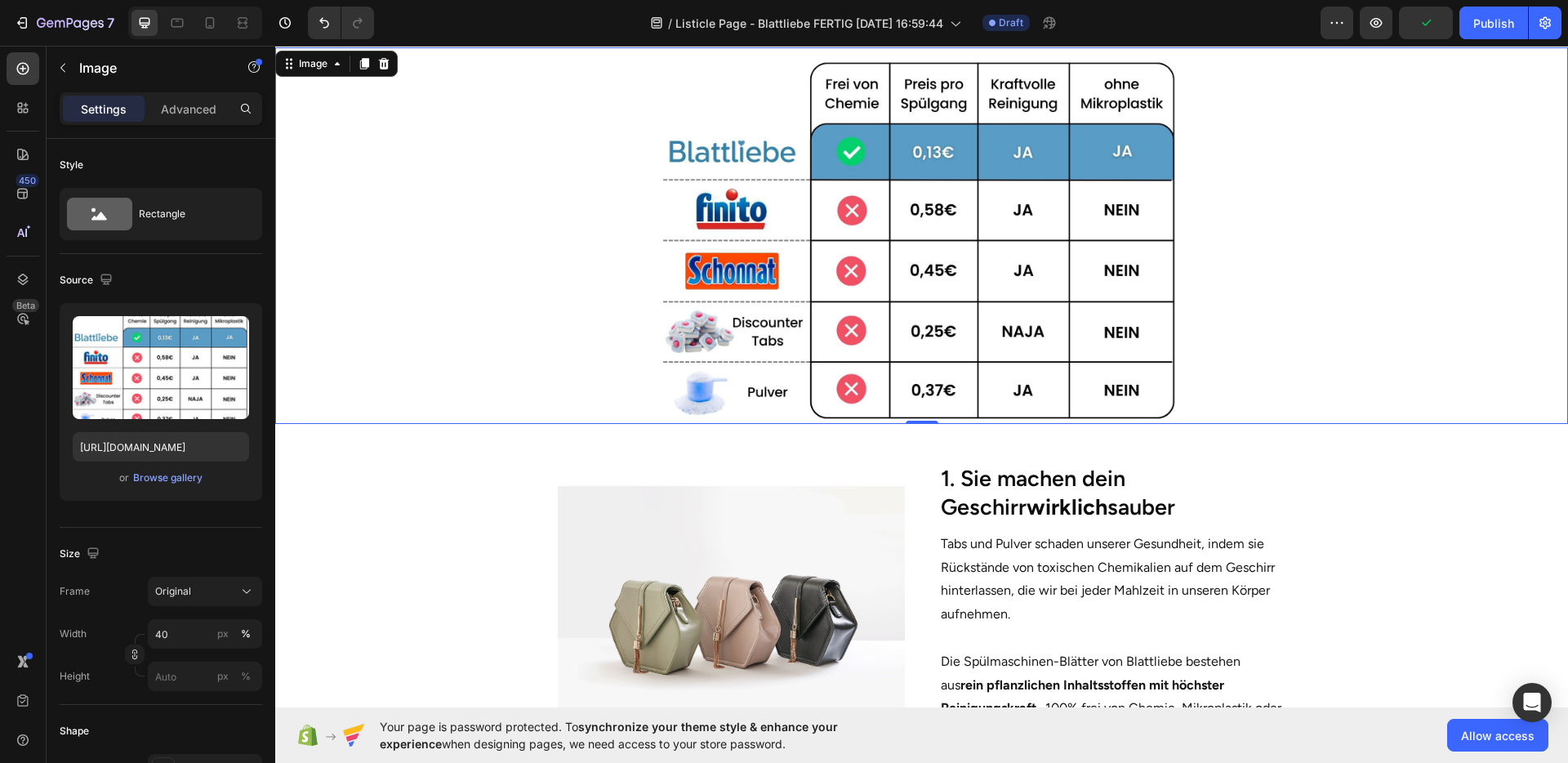
scroll to position [274, 0]
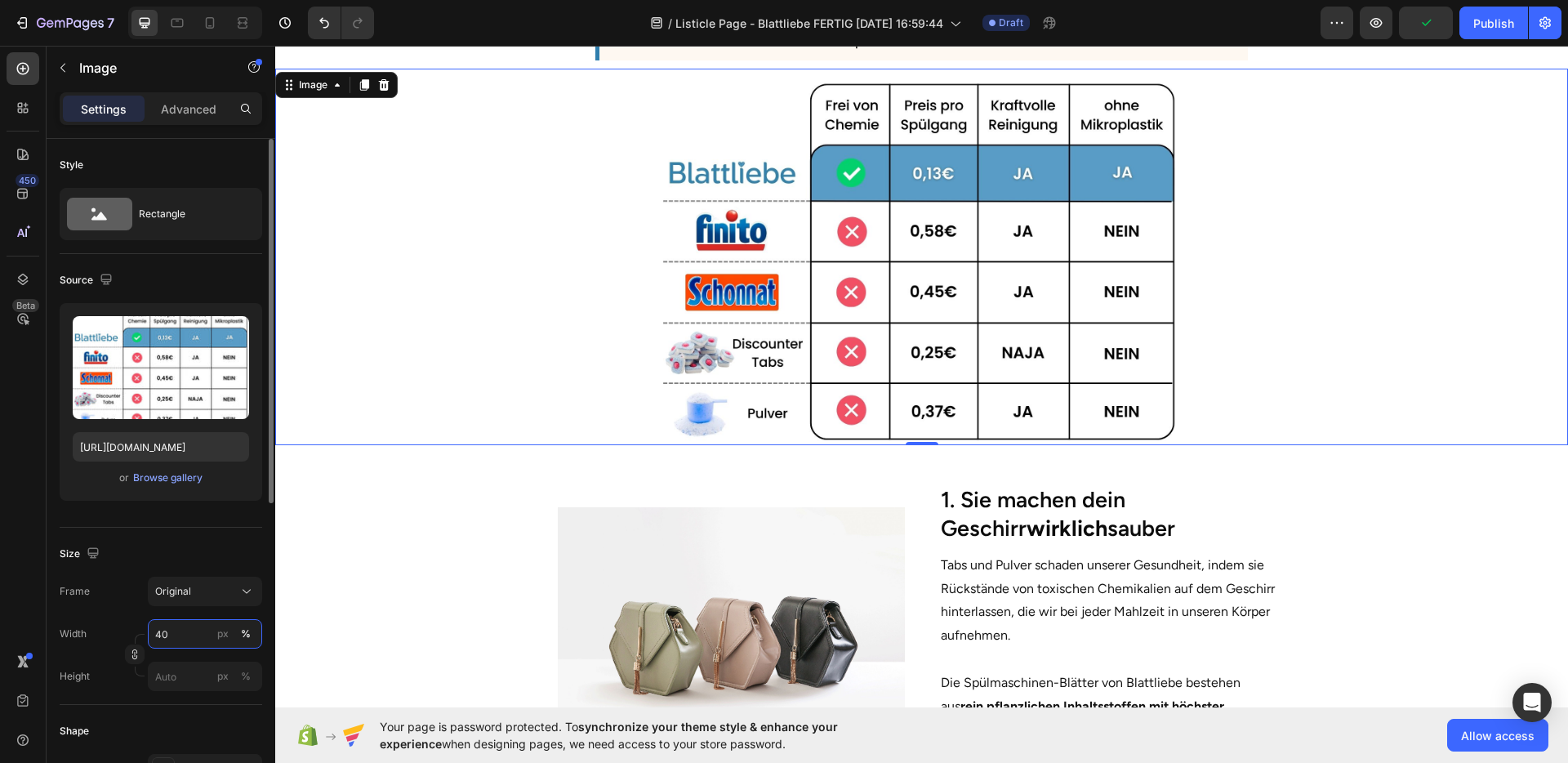
click at [194, 624] on input "40" at bounding box center [205, 634] width 114 height 30
type input "35"
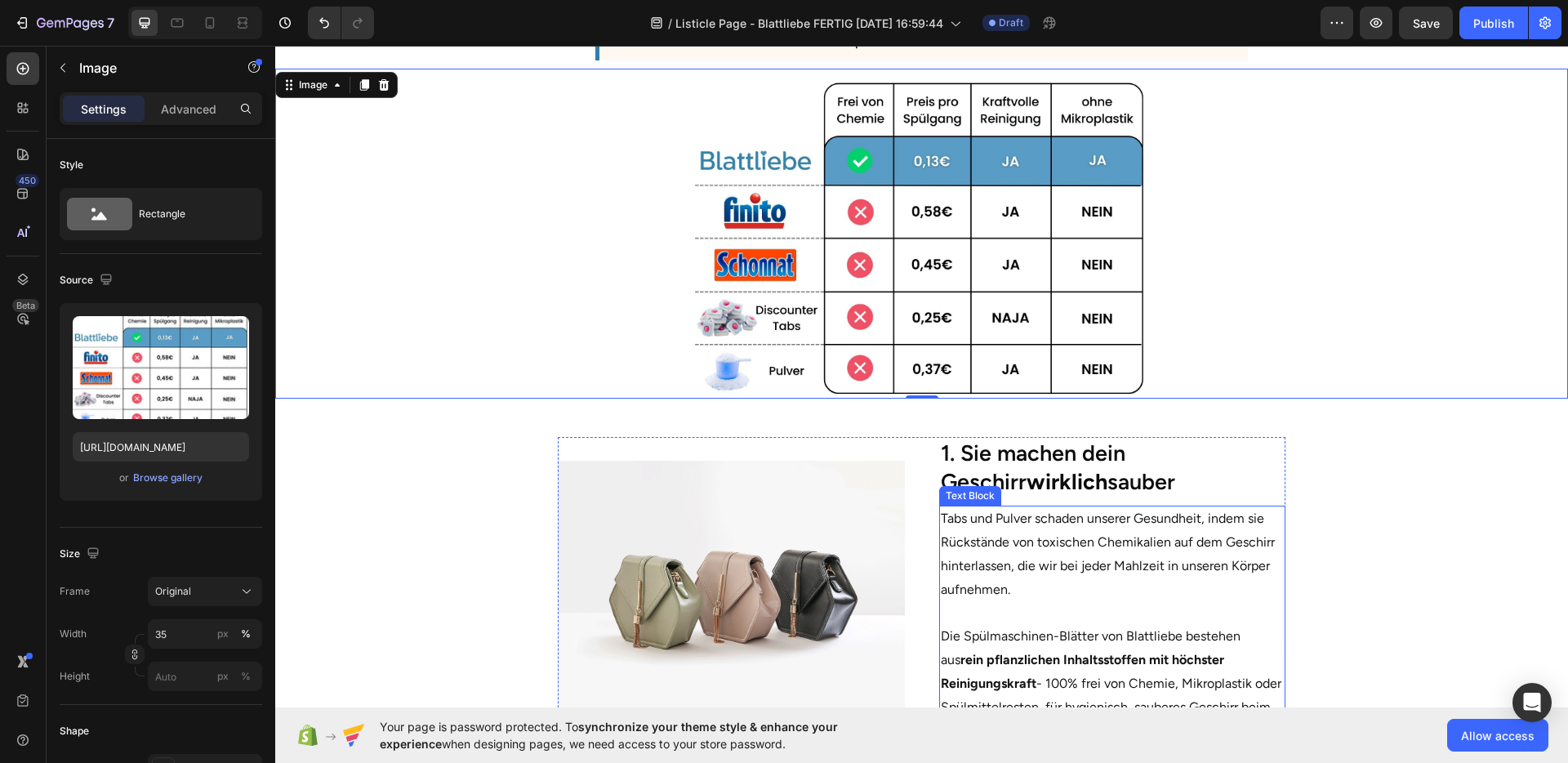
click at [1284, 494] on section "Image 1. Sie machen dein Geschirr wirklich sauber Heading Tabs und Pulver schad…" at bounding box center [921, 585] width 996 height 349
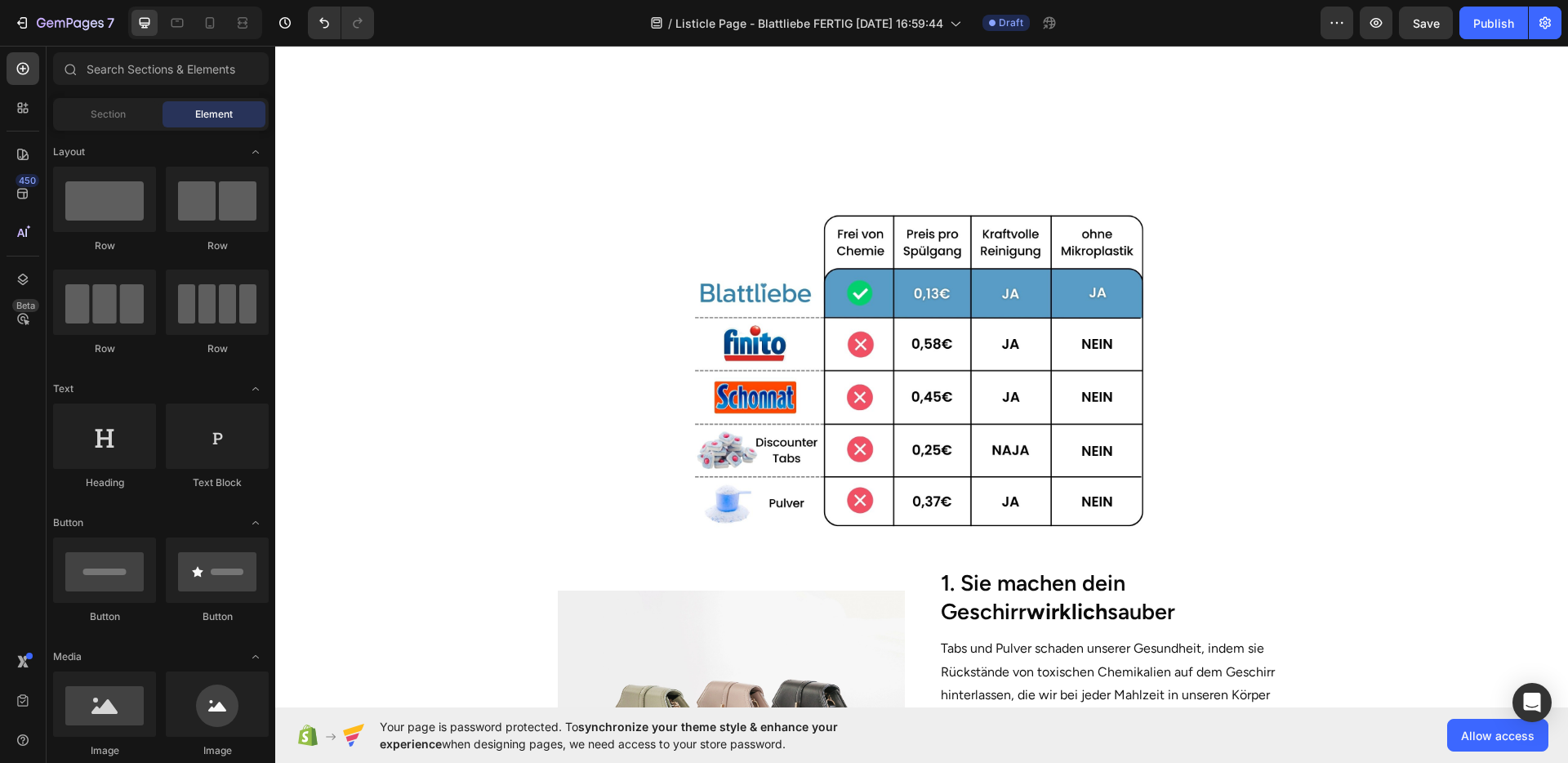
scroll to position [0, 0]
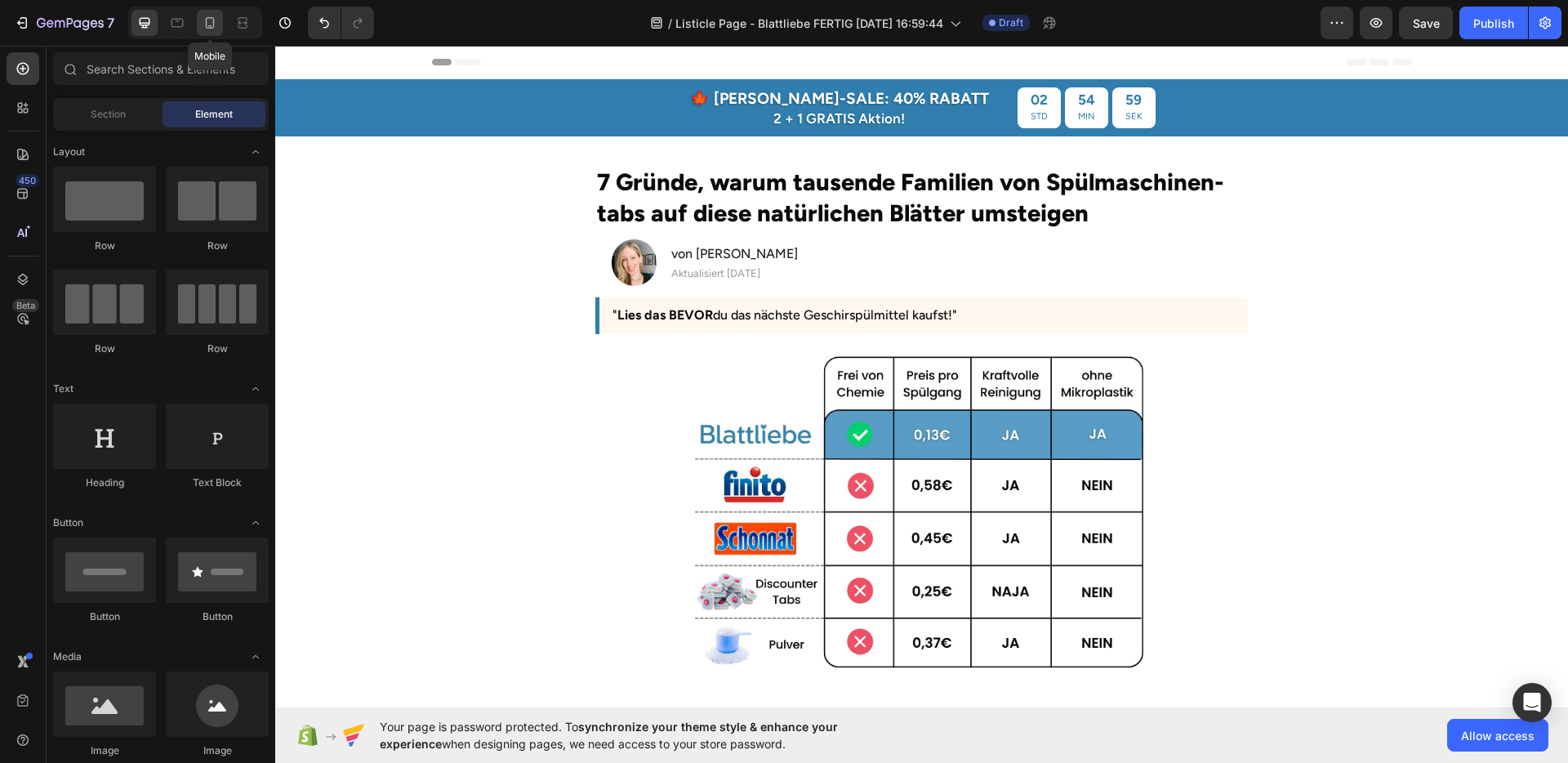
click at [202, 23] on icon at bounding box center [210, 23] width 16 height 16
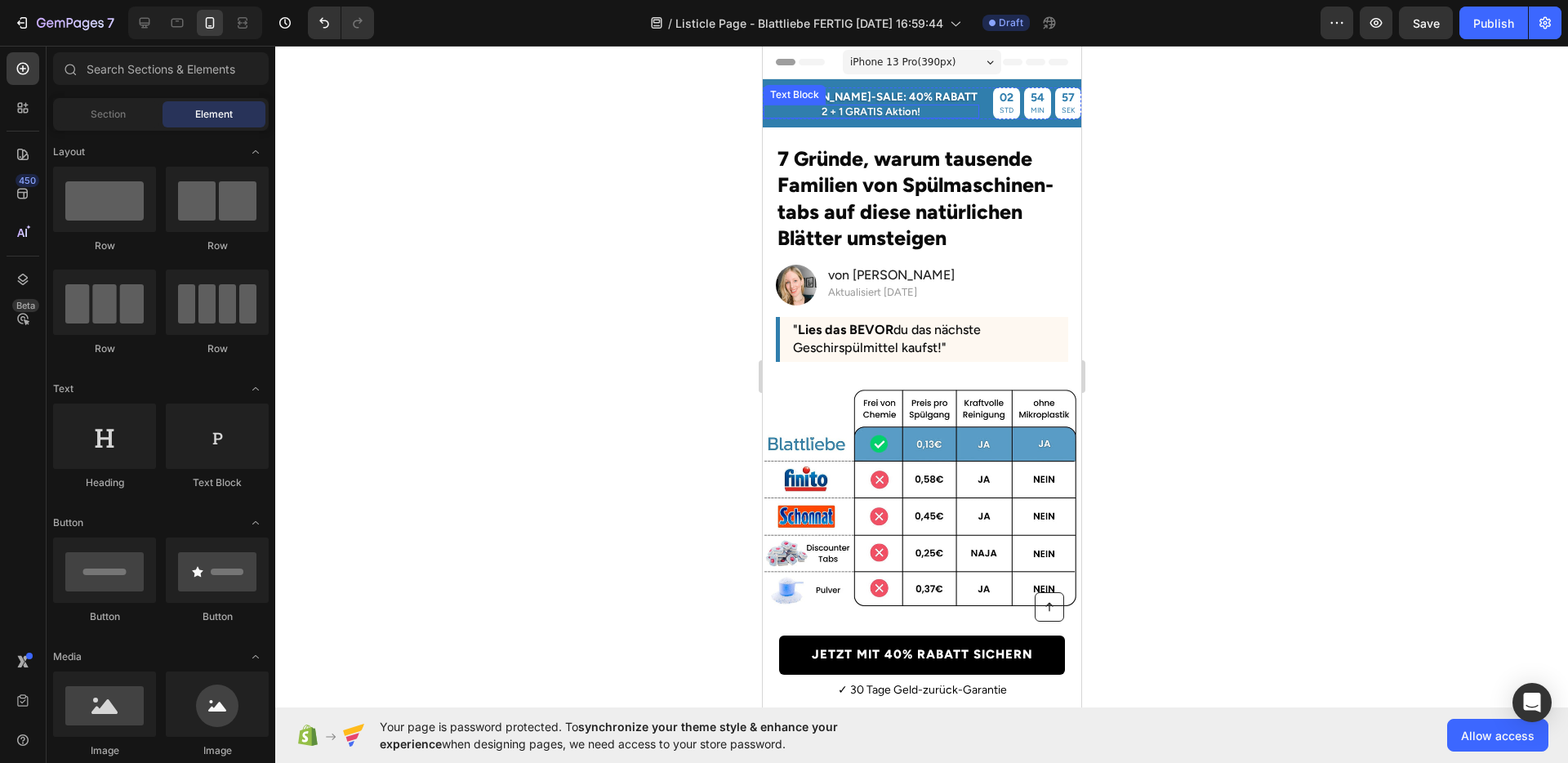
click at [846, 107] on p "2 + 1 GRATIS Aktion!" at bounding box center [870, 111] width 212 height 11
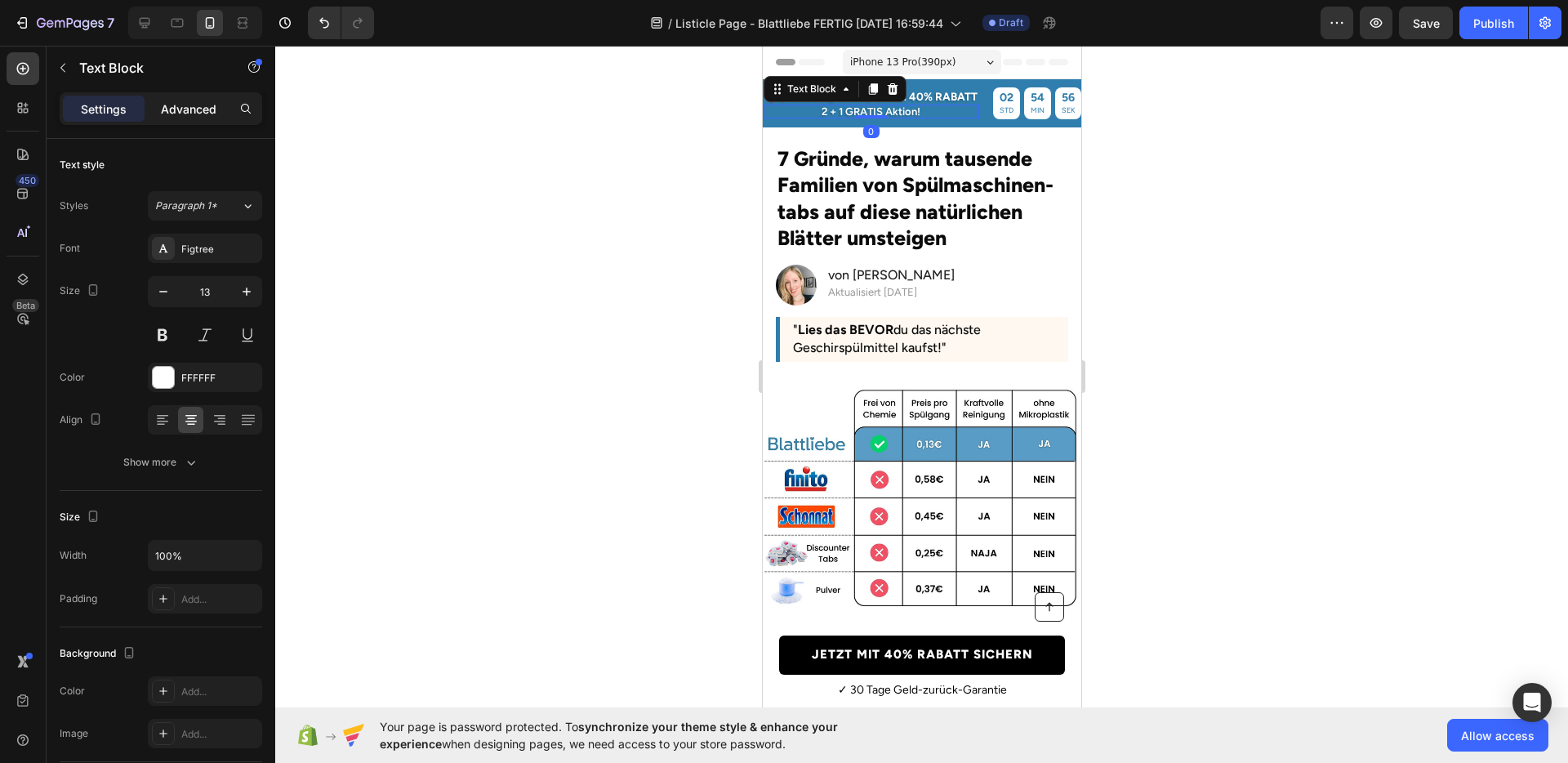
click at [194, 109] on p "Advanced" at bounding box center [189, 108] width 56 height 17
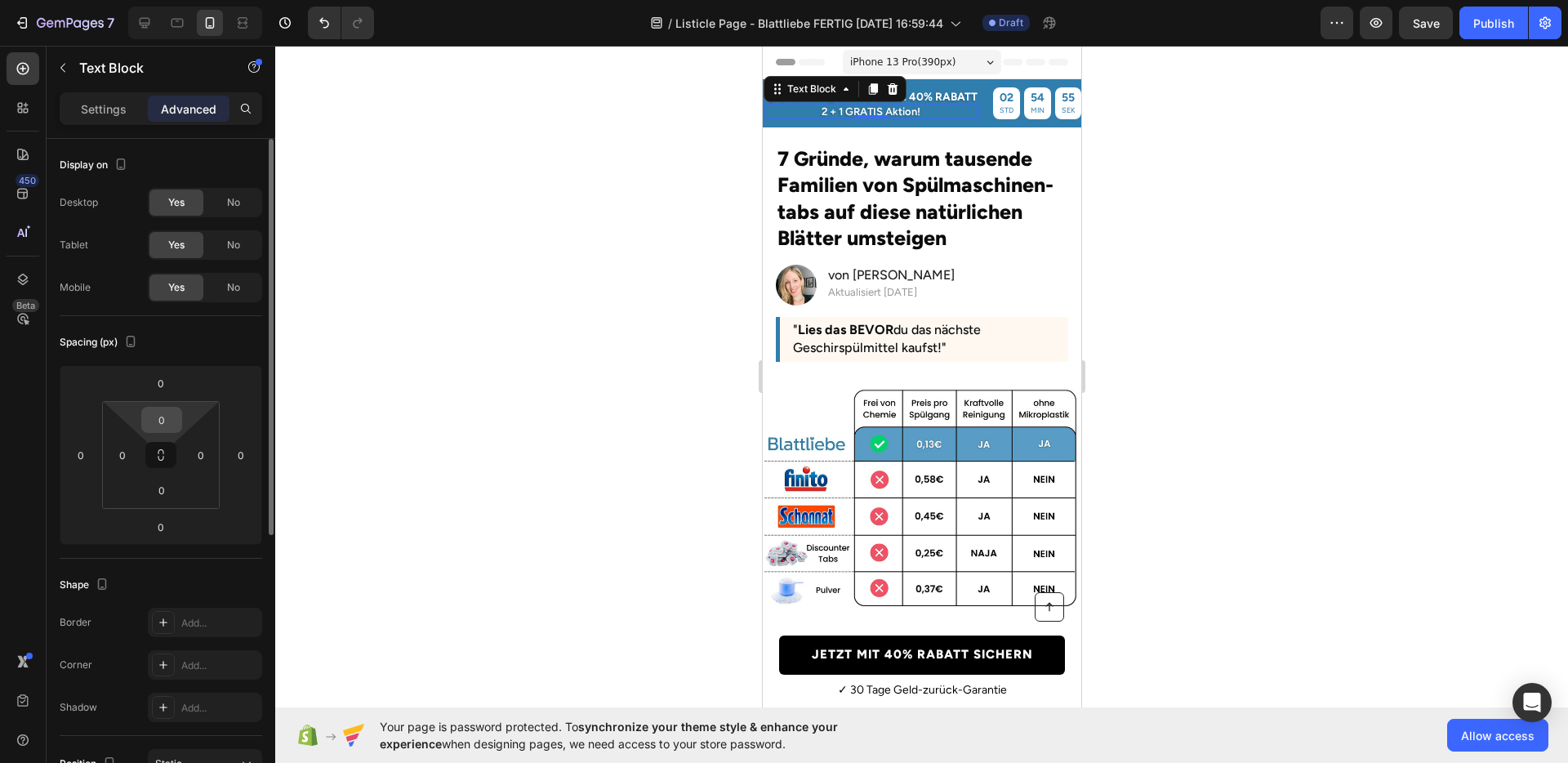
click at [164, 416] on input "0" at bounding box center [161, 420] width 33 height 25
click at [164, 416] on input "3" at bounding box center [161, 420] width 33 height 25
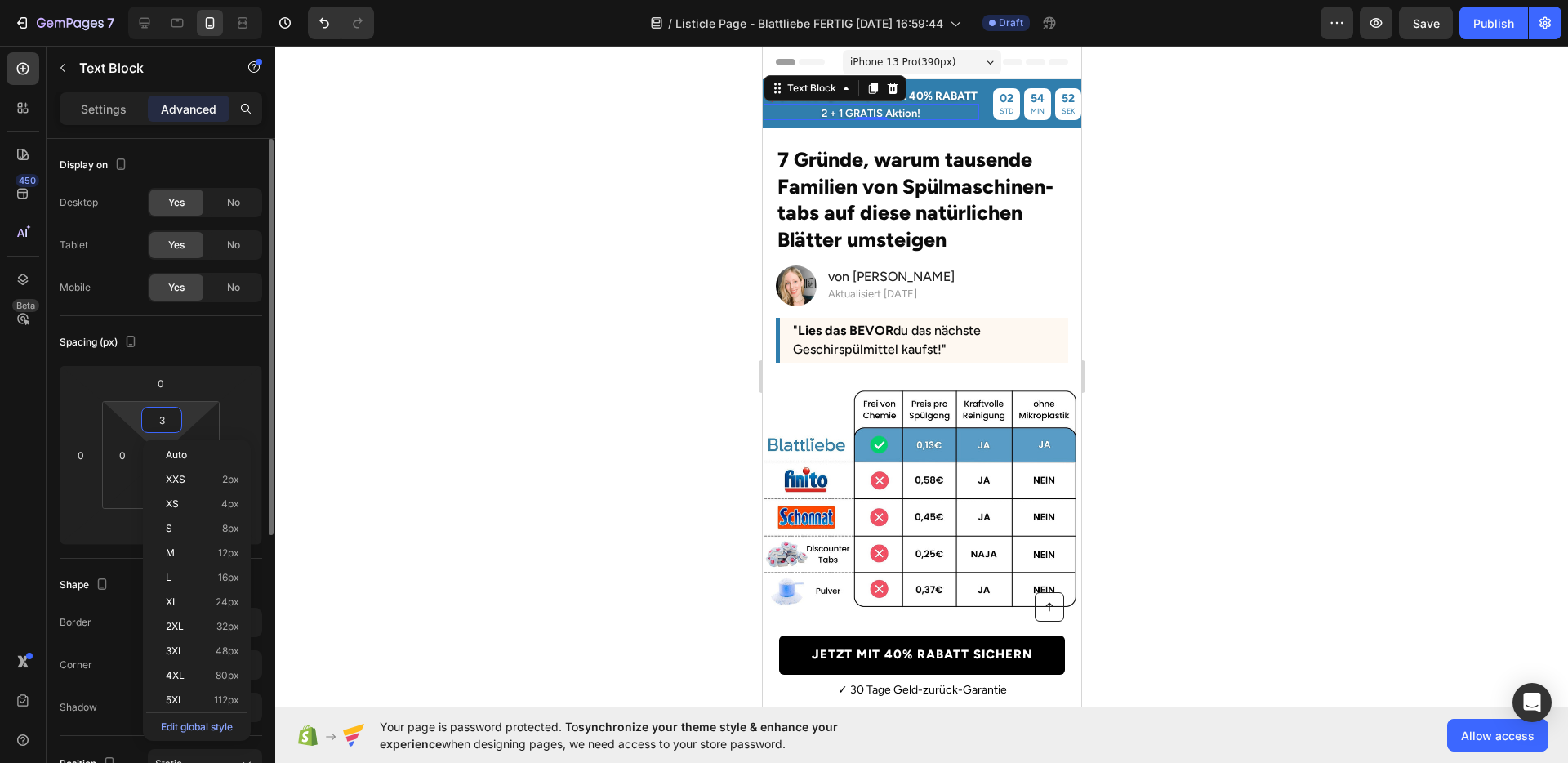
click at [164, 416] on input "3" at bounding box center [161, 420] width 33 height 25
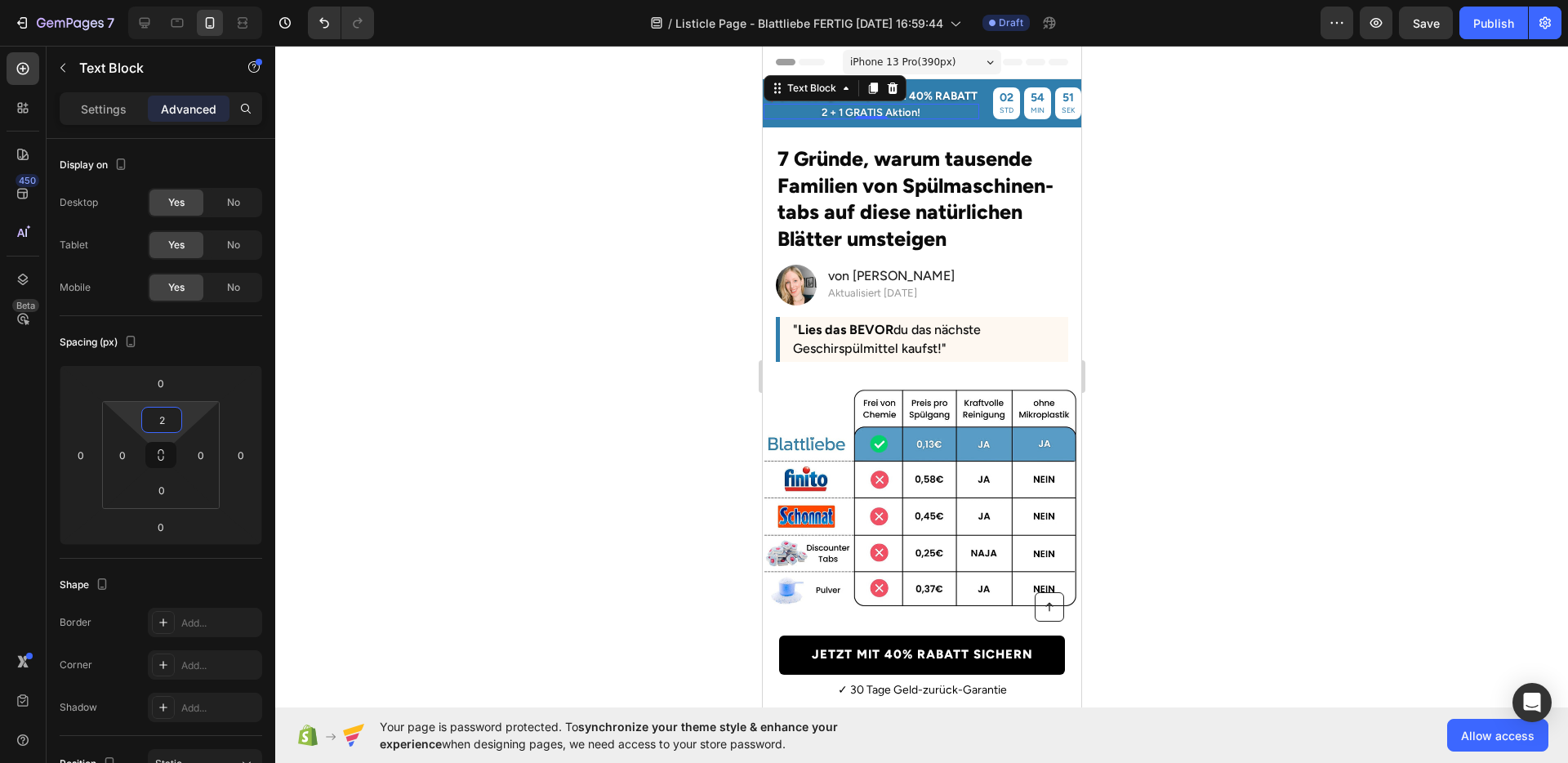
type input "2"
click at [1263, 320] on div at bounding box center [922, 404] width 1293 height 717
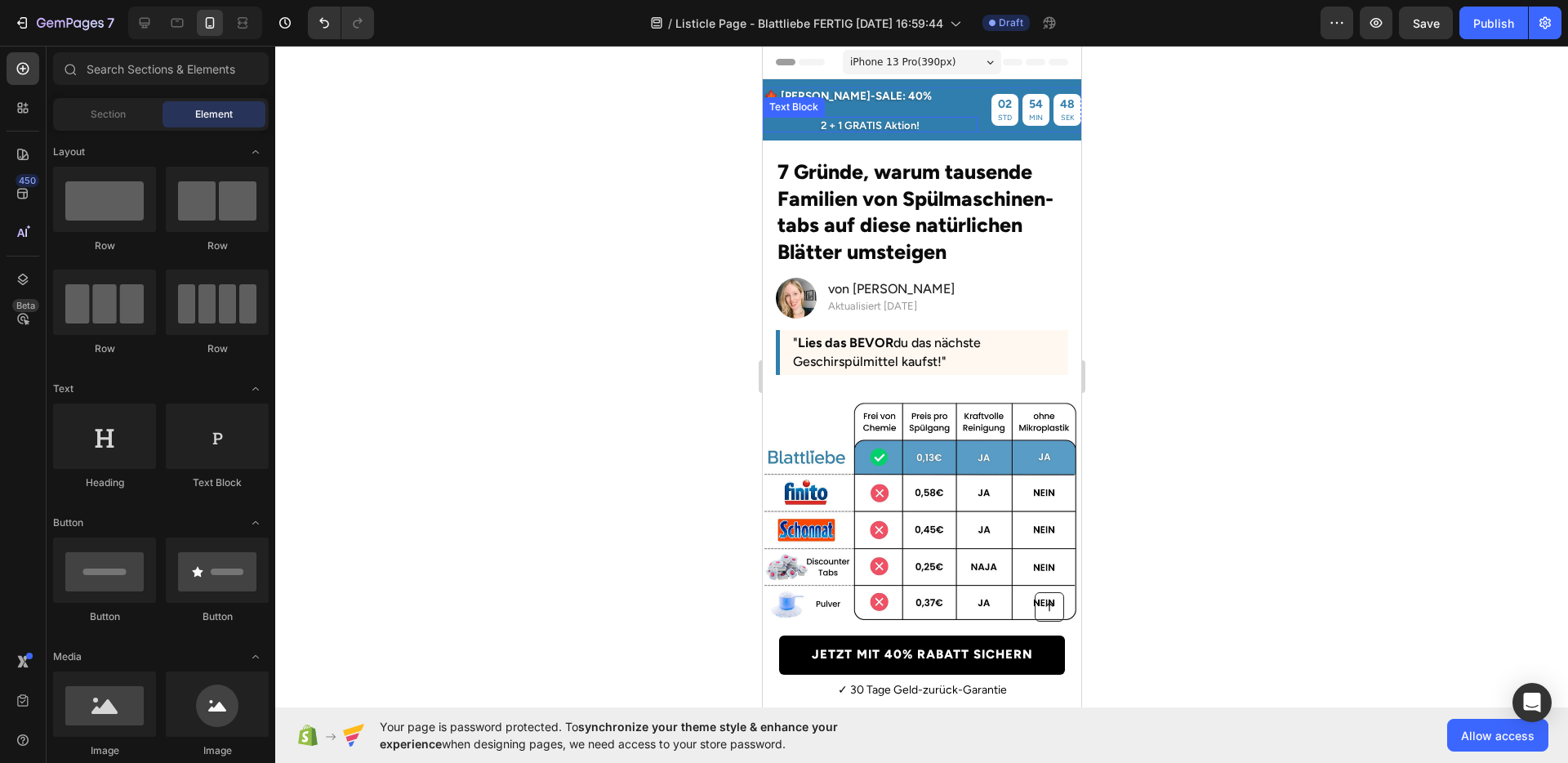
click at [847, 120] on p "2 + 1 GRATIS Aktion!" at bounding box center [870, 125] width 212 height 11
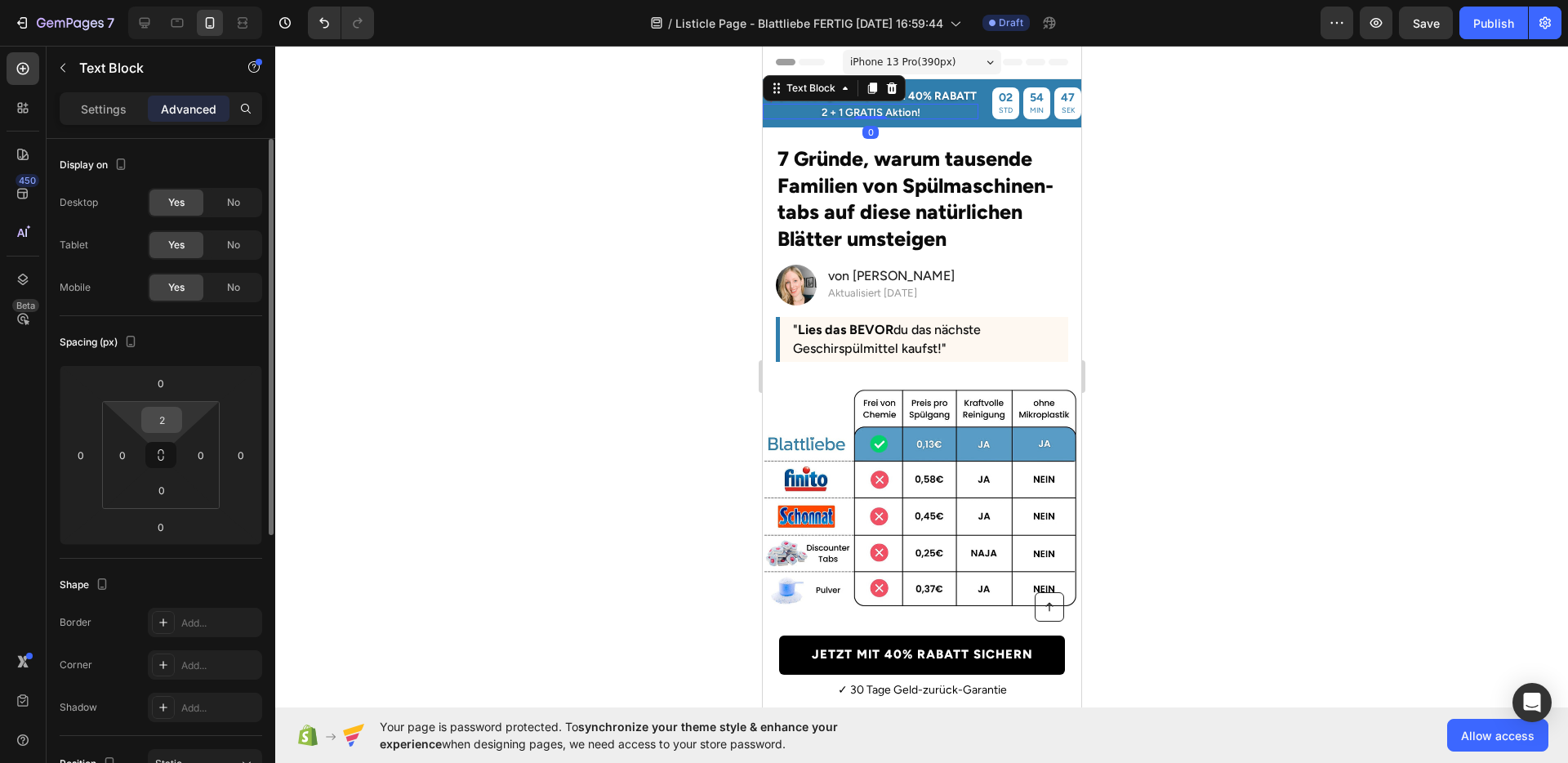
click at [165, 411] on input "2" at bounding box center [161, 420] width 33 height 25
type input "3"
click at [642, 359] on div at bounding box center [922, 404] width 1293 height 717
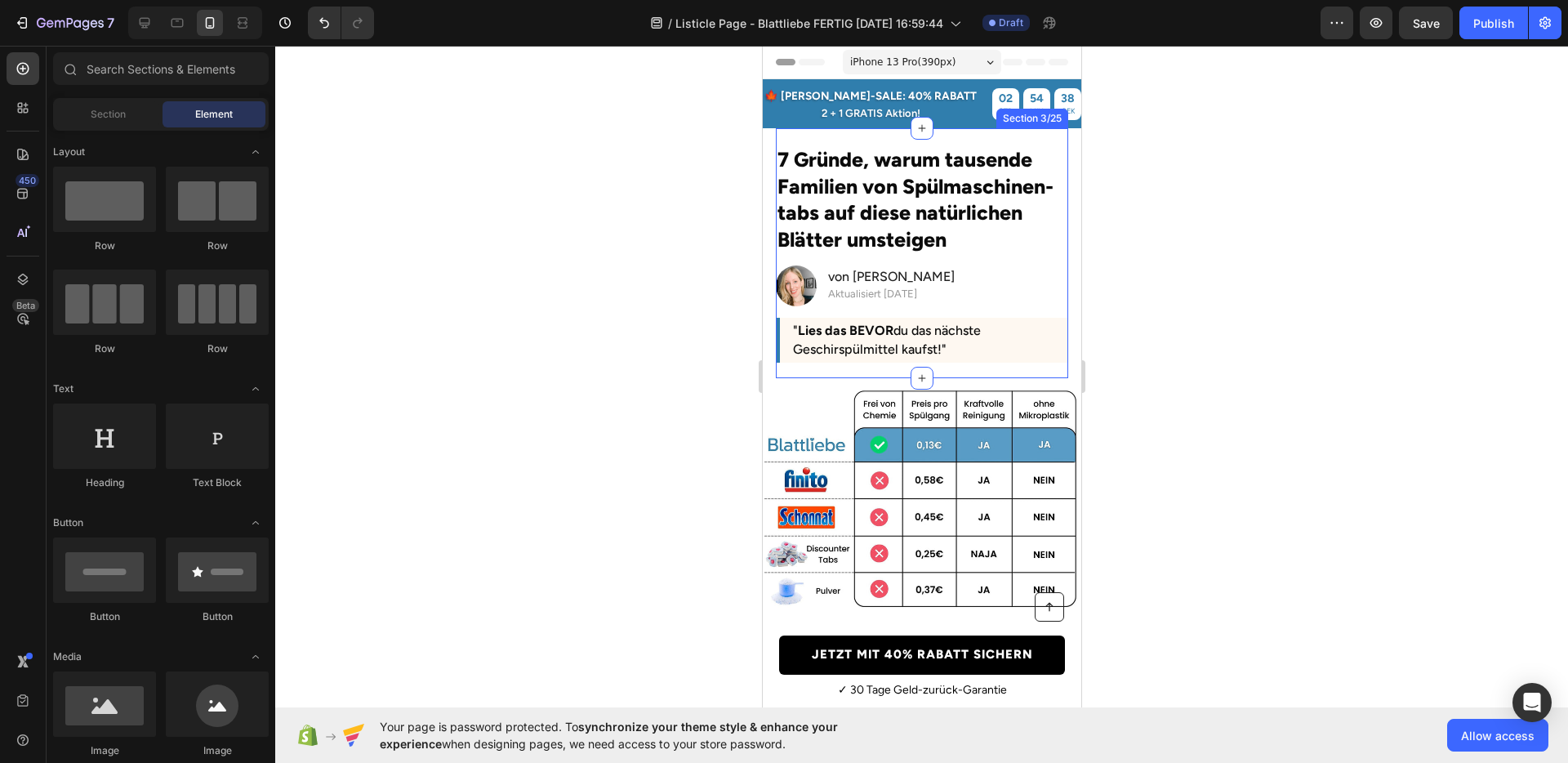
click at [855, 134] on div "7 Gründe, warum tausende Familien von Spülmaschinen-tabs auf diese natürlichen …" at bounding box center [921, 253] width 293 height 250
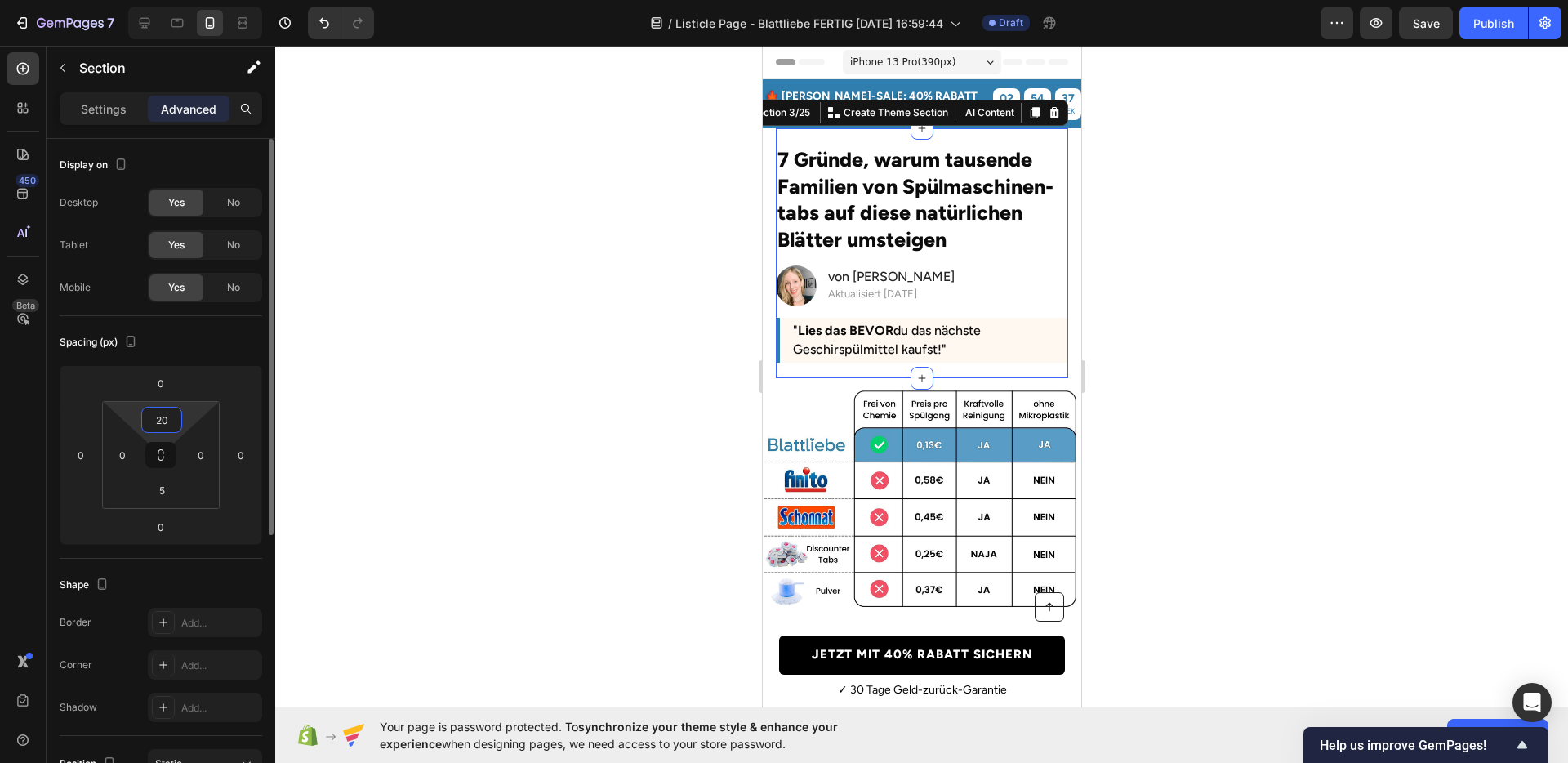
click at [159, 412] on input "20" at bounding box center [161, 420] width 33 height 25
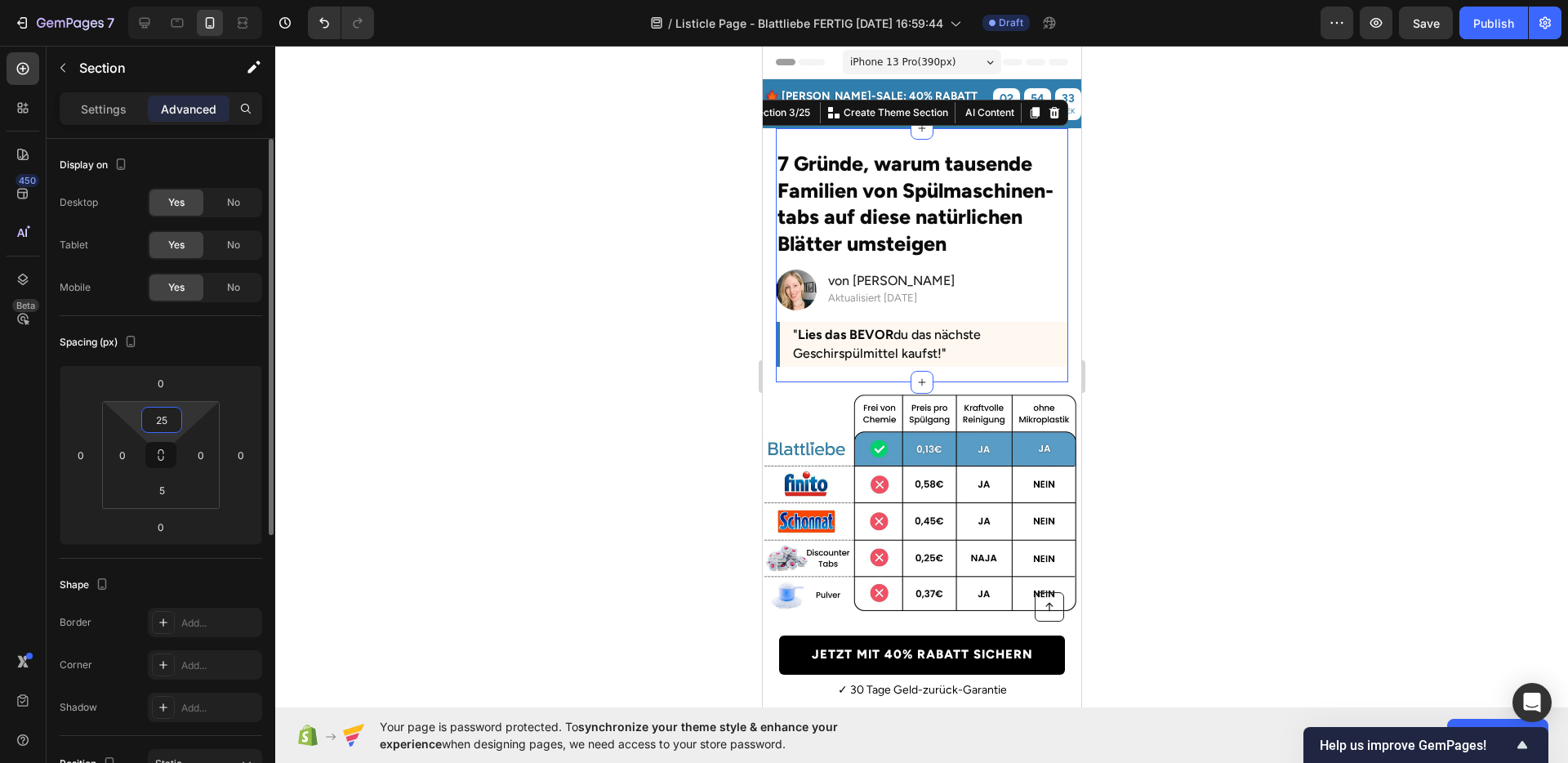
type input "2"
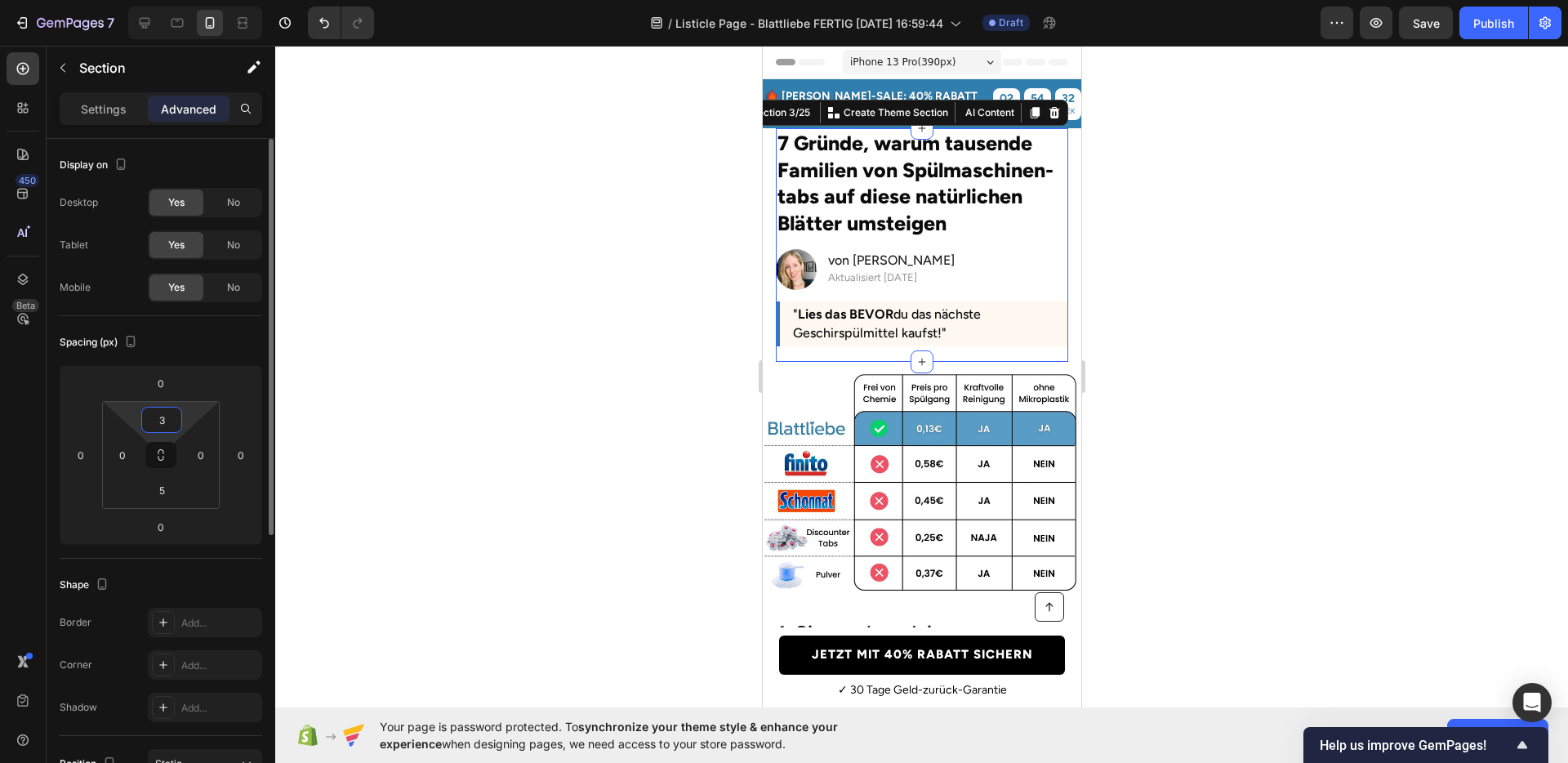
type input "30"
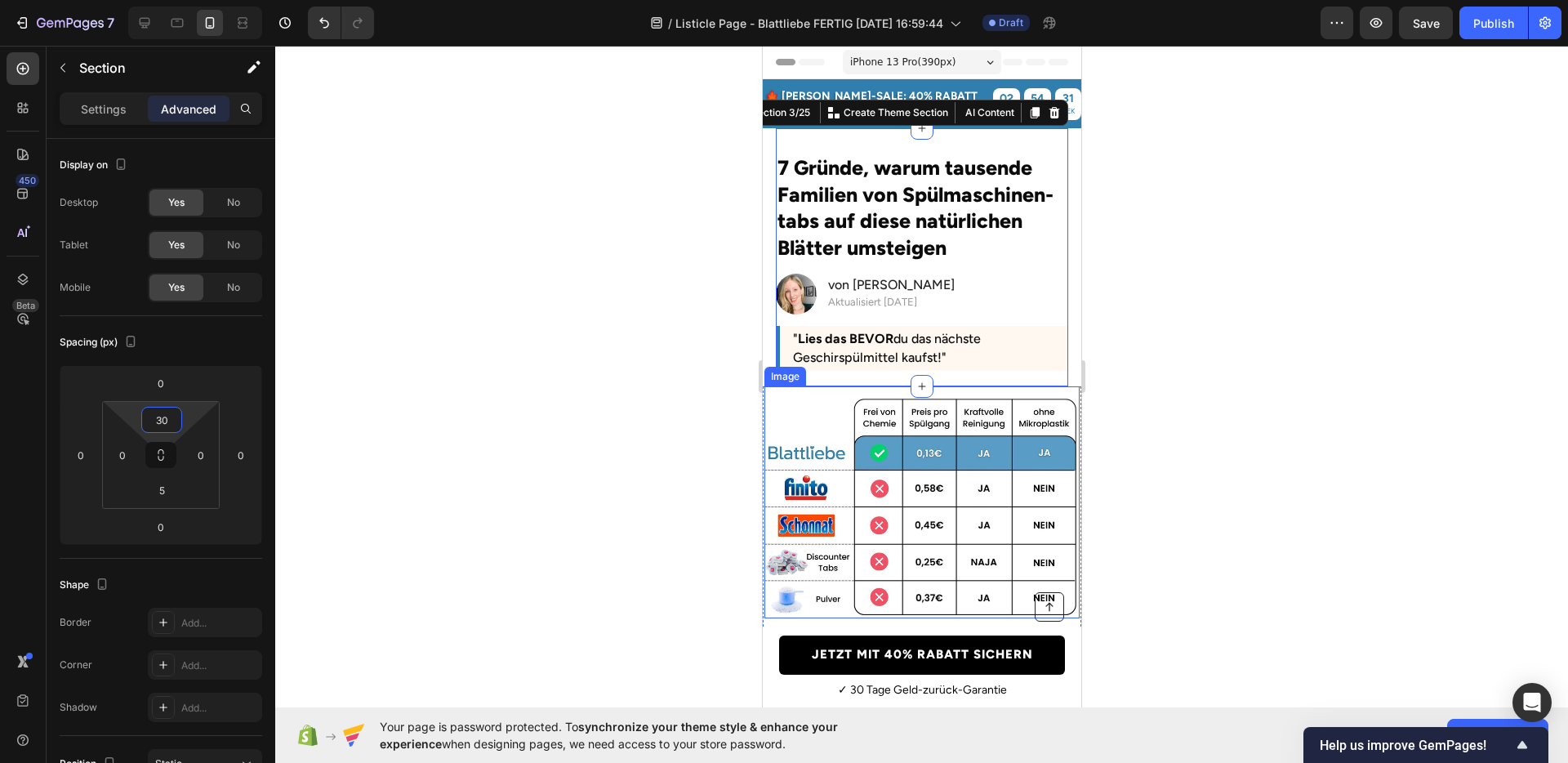
click at [1199, 427] on div at bounding box center [922, 404] width 1293 height 717
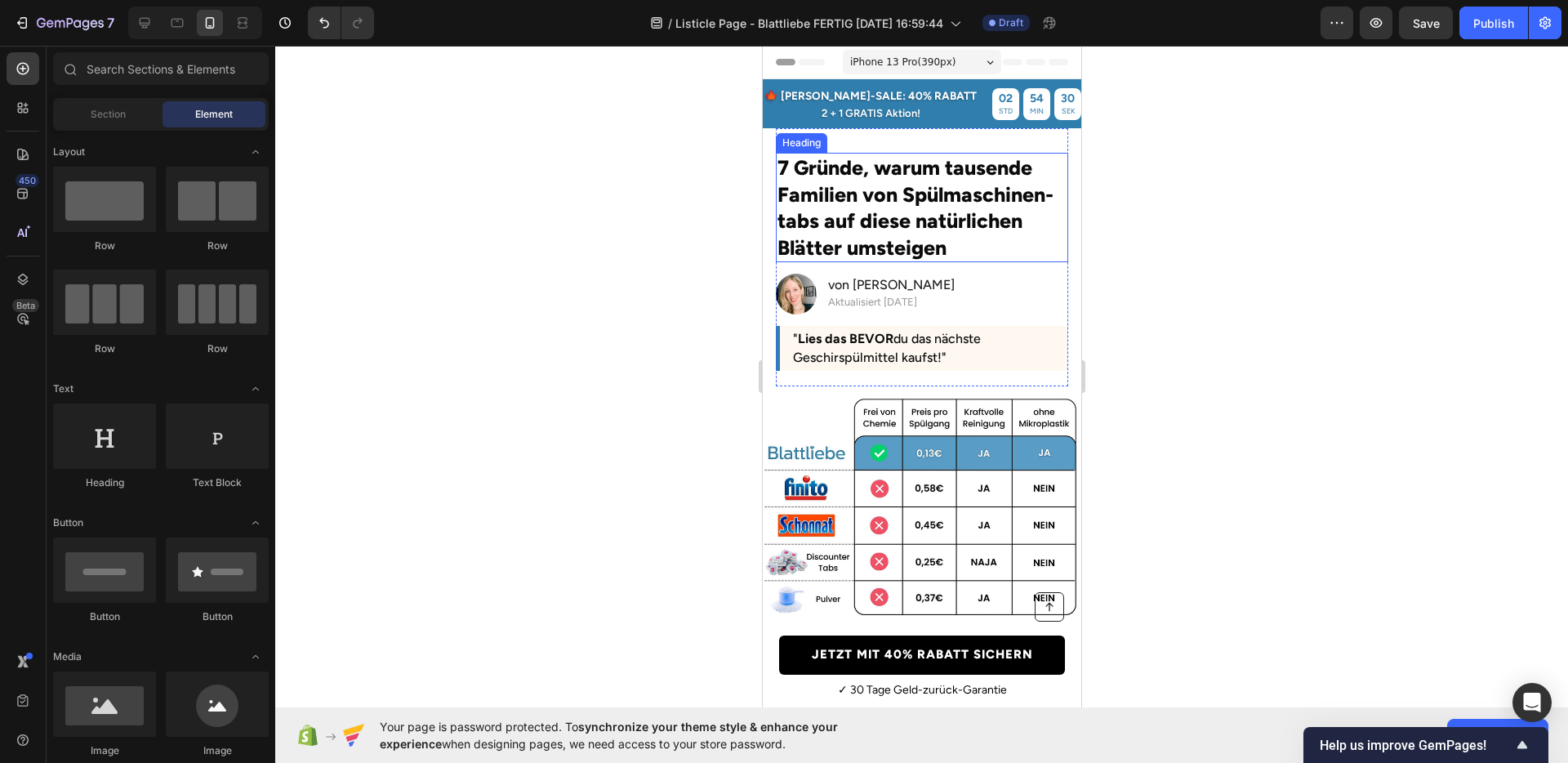
click at [890, 215] on h2 "7 Gründe, warum tausende Familien von Spülmaschinen-tabs auf diese natürlichen …" at bounding box center [921, 208] width 293 height 109
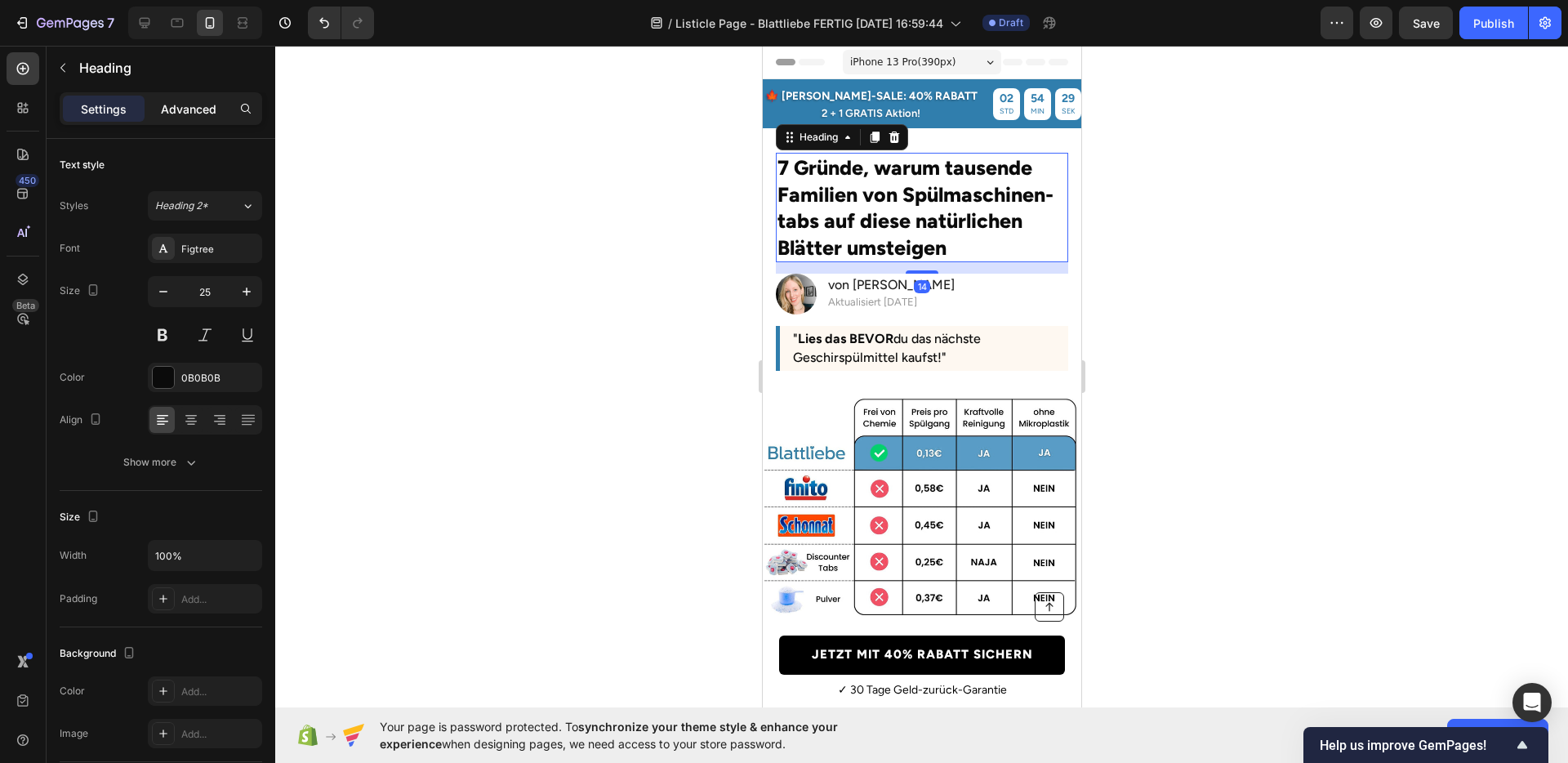
click at [194, 101] on p "Advanced" at bounding box center [189, 108] width 56 height 17
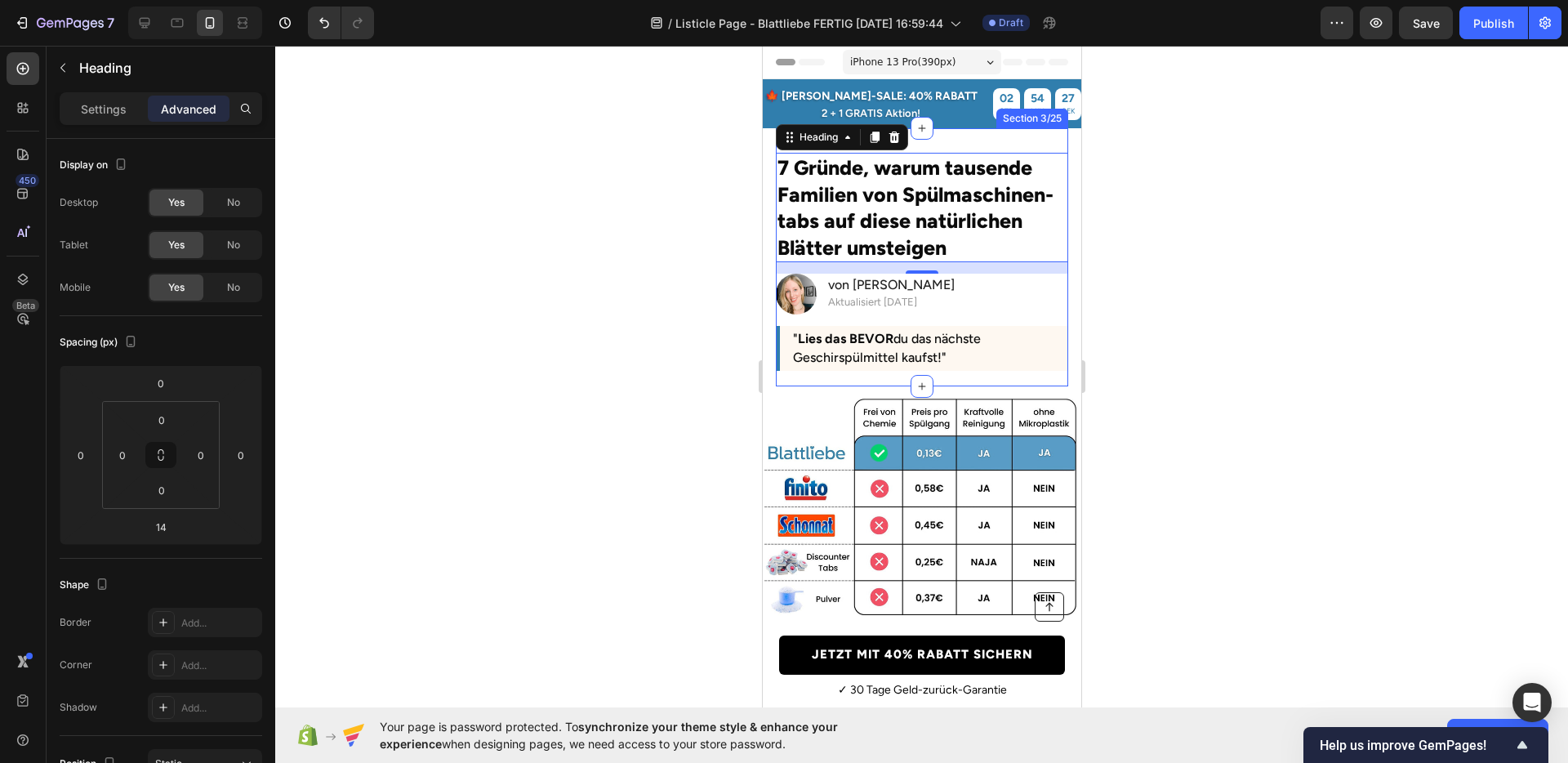
click at [955, 143] on div "7 Gründe, warum tausende Familien von Spülmaschinen-tabs auf diese natürlichen …" at bounding box center [921, 257] width 293 height 258
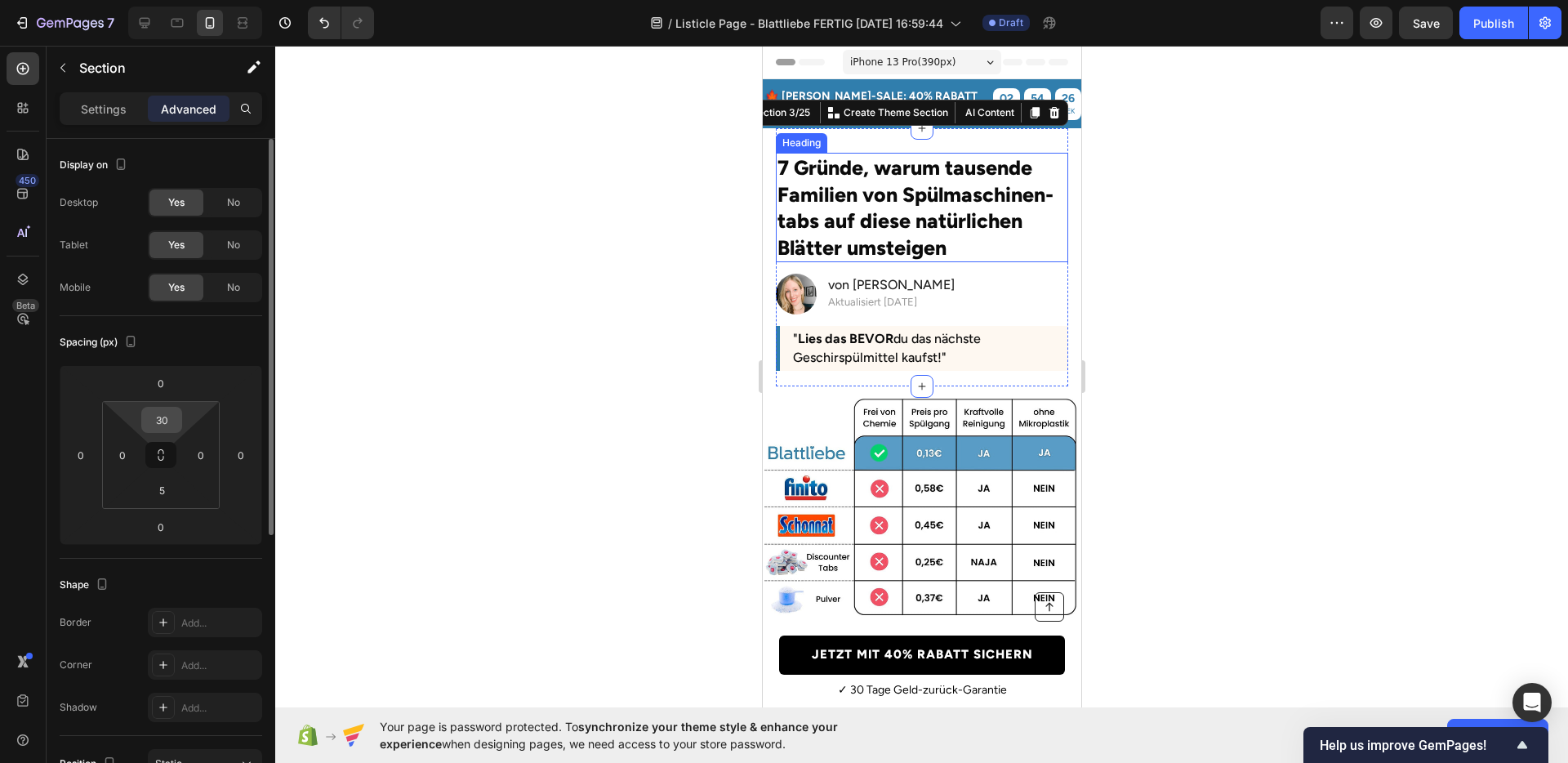
click at [168, 418] on input "30" at bounding box center [161, 420] width 33 height 25
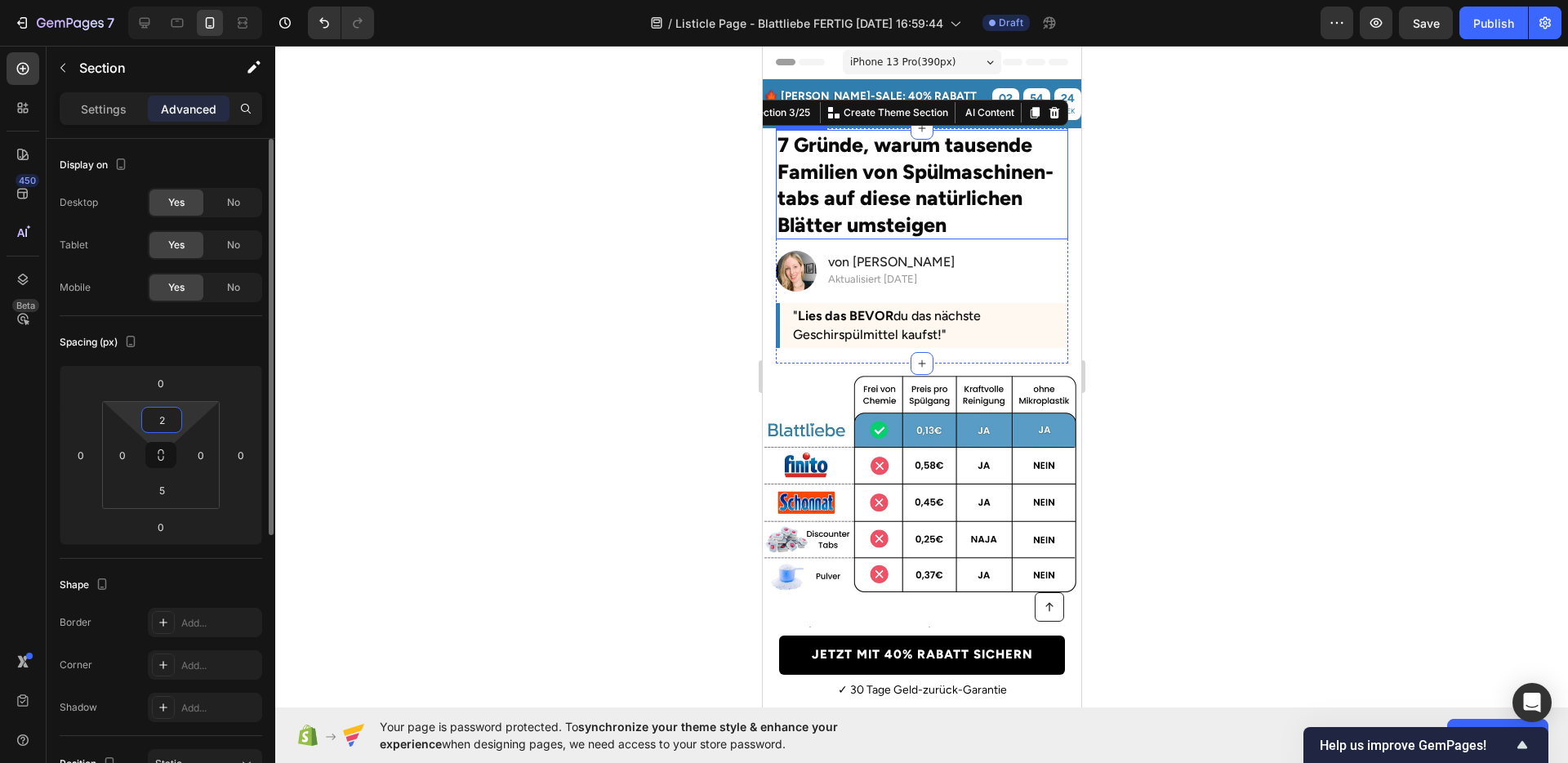
type input "27"
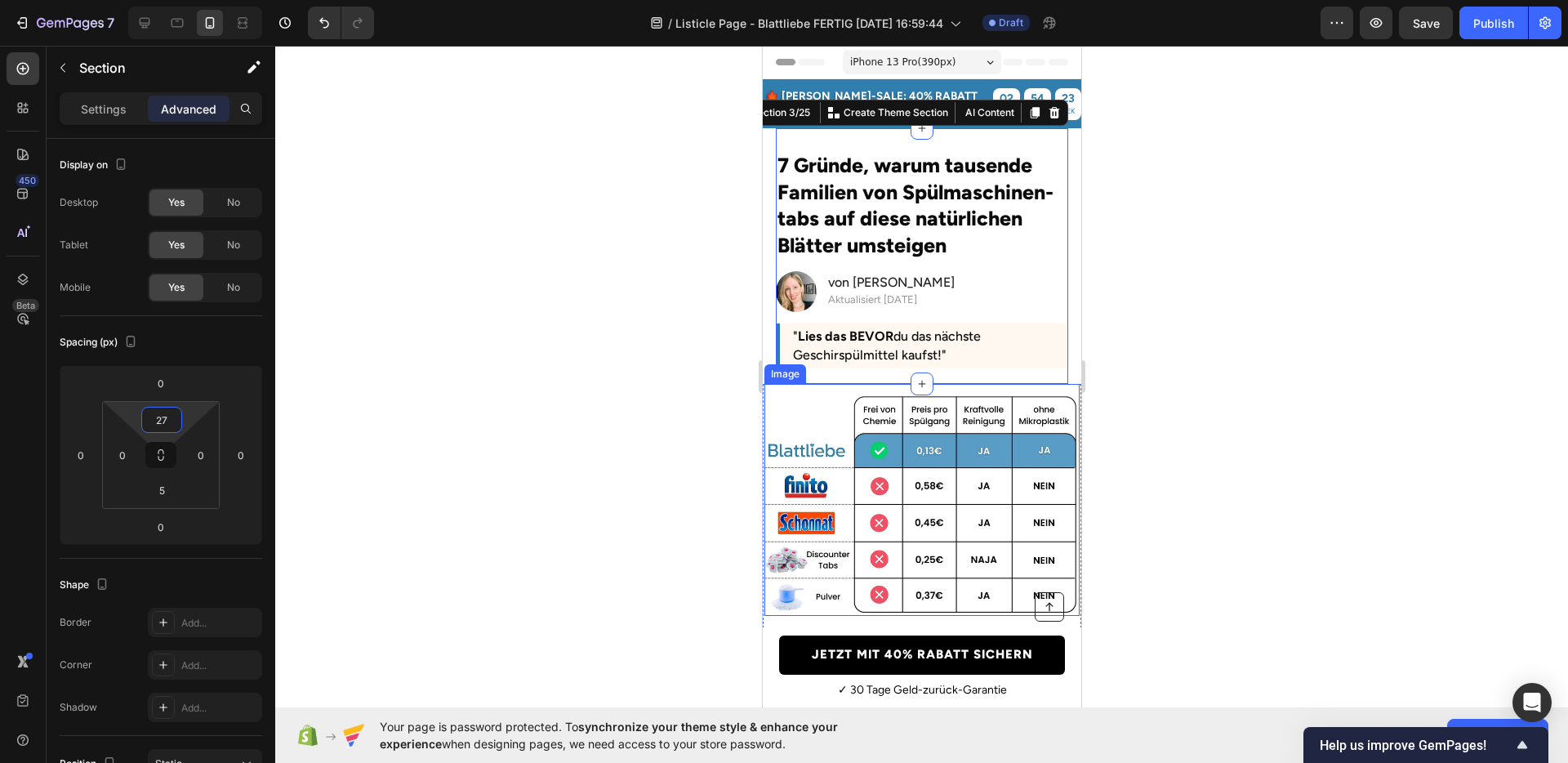
click at [1154, 464] on div at bounding box center [922, 404] width 1293 height 717
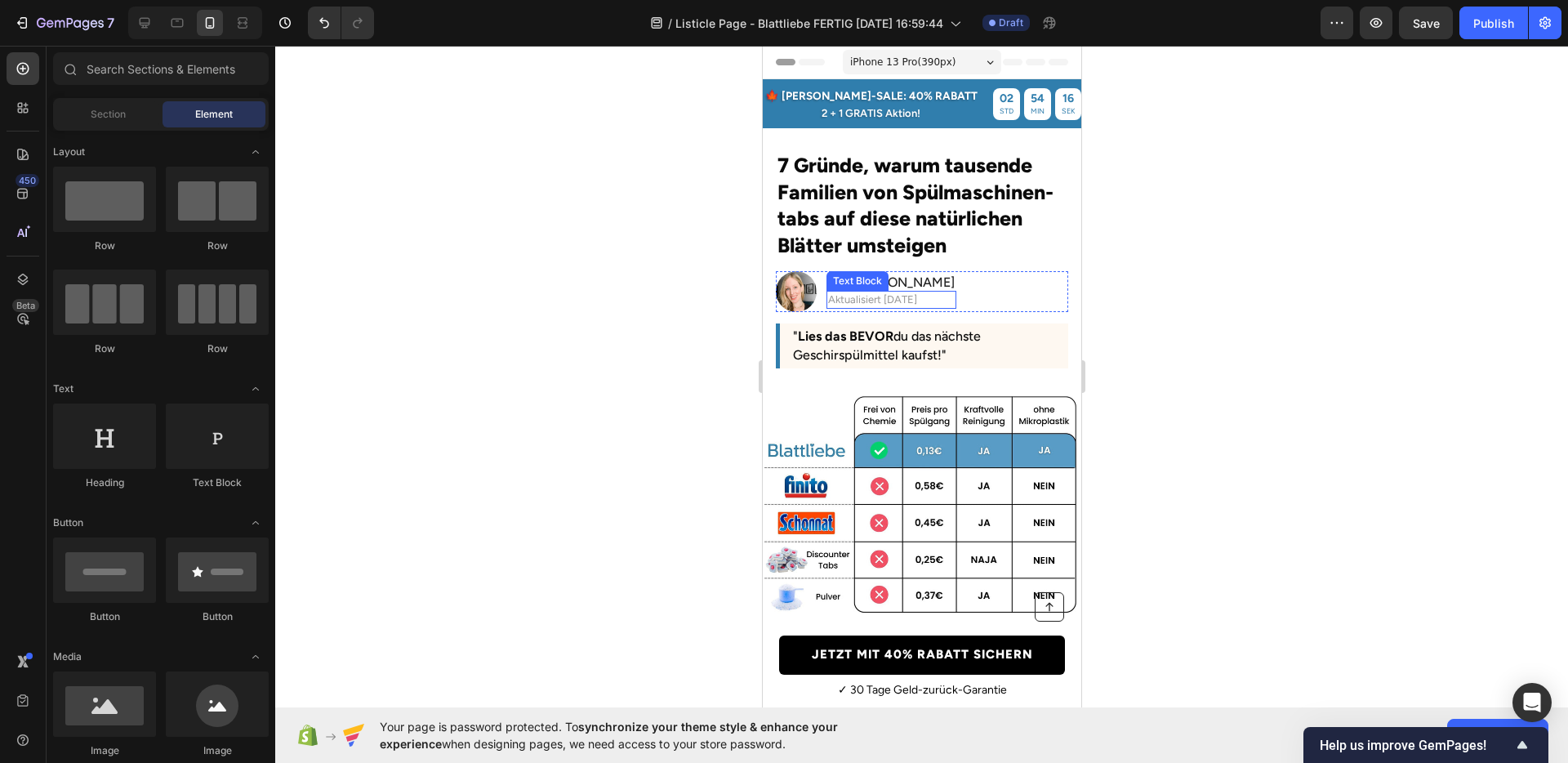
click at [883, 298] on span "Aktualisiert [DATE]" at bounding box center [872, 299] width 89 height 12
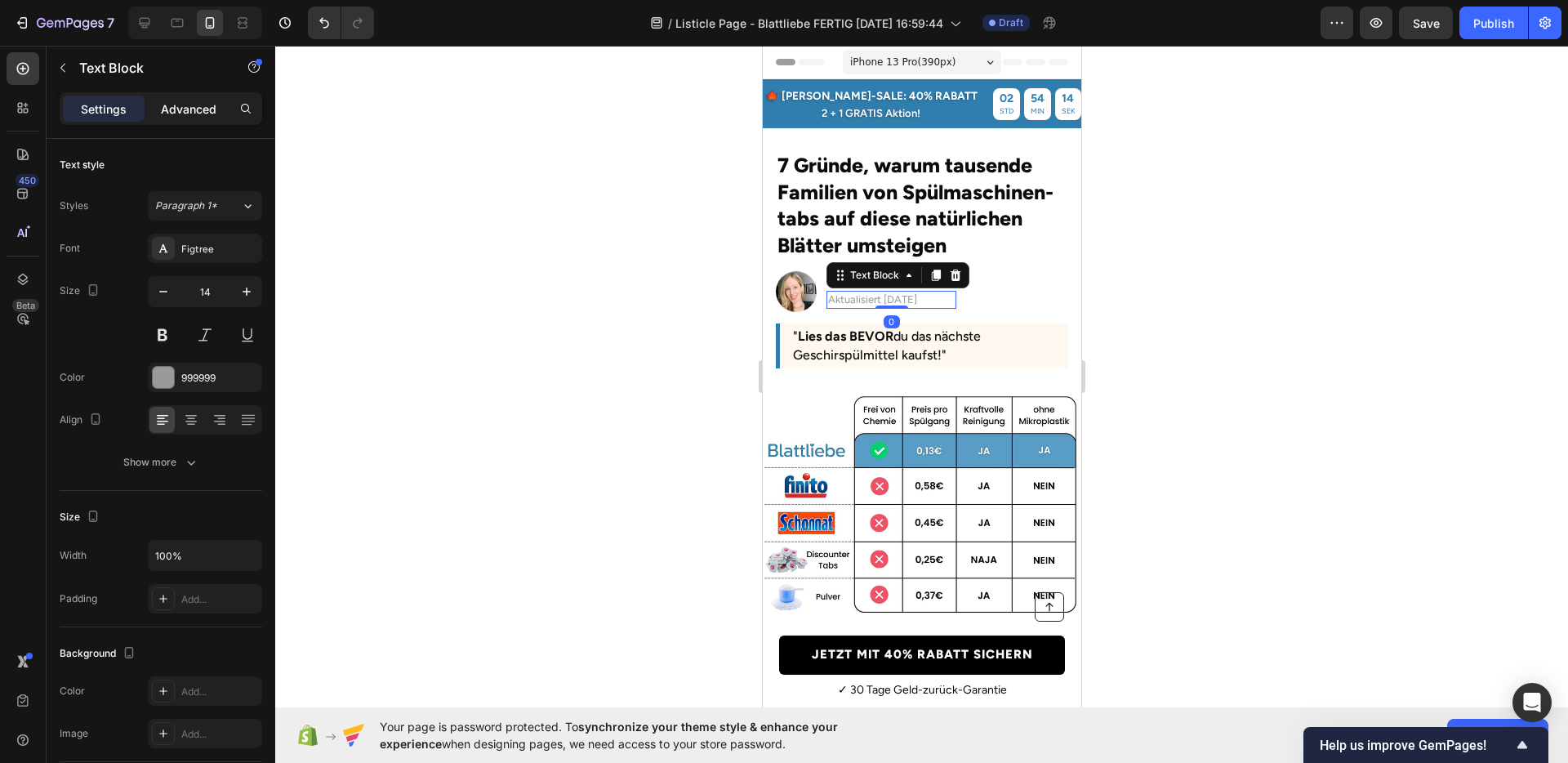
click at [171, 114] on p "Advanced" at bounding box center [189, 108] width 56 height 17
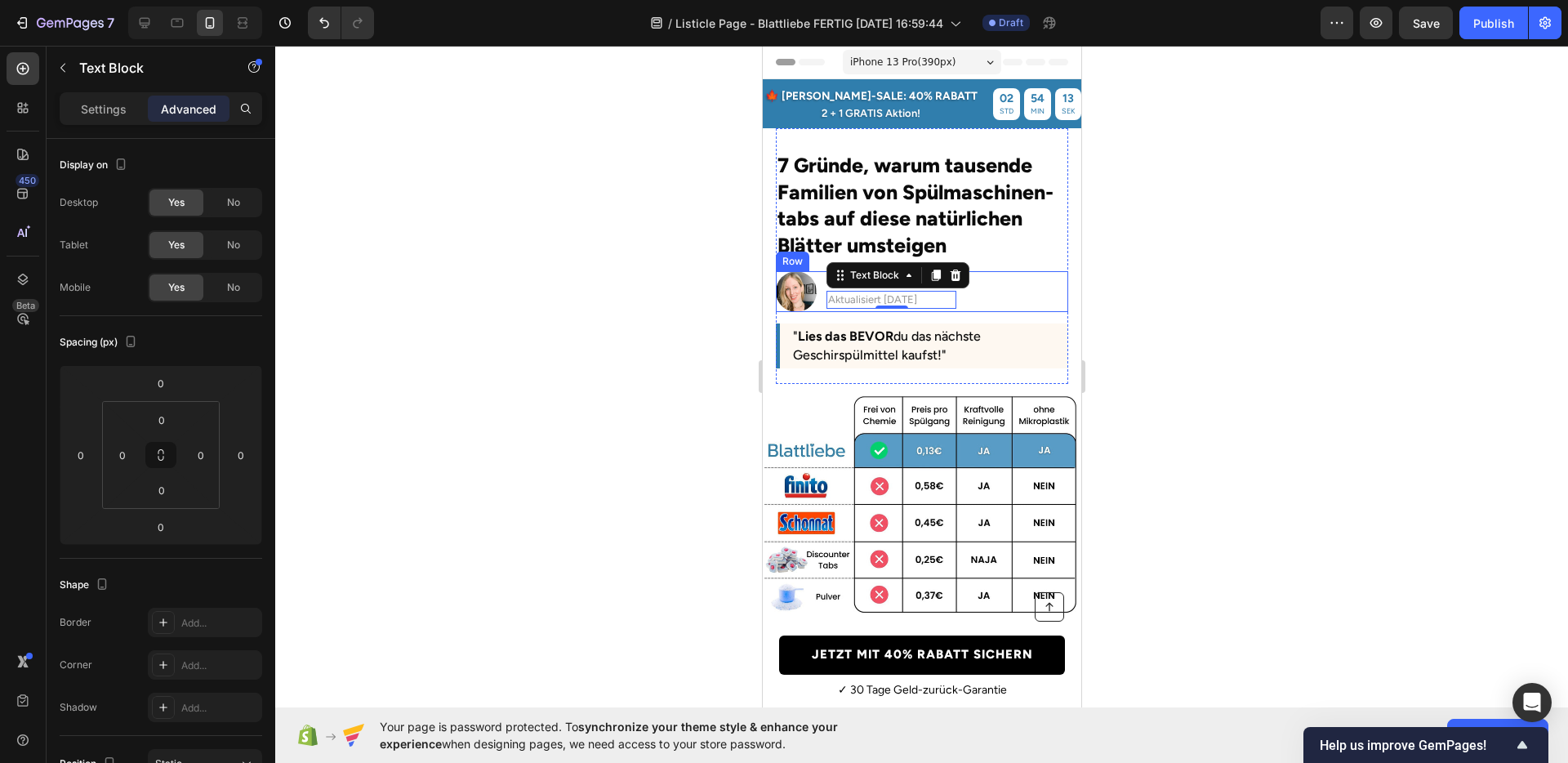
click at [962, 291] on div "Image von [PERSON_NAME] Heading Aktualisiert [DATE] Text Block 0 Row" at bounding box center [921, 291] width 293 height 41
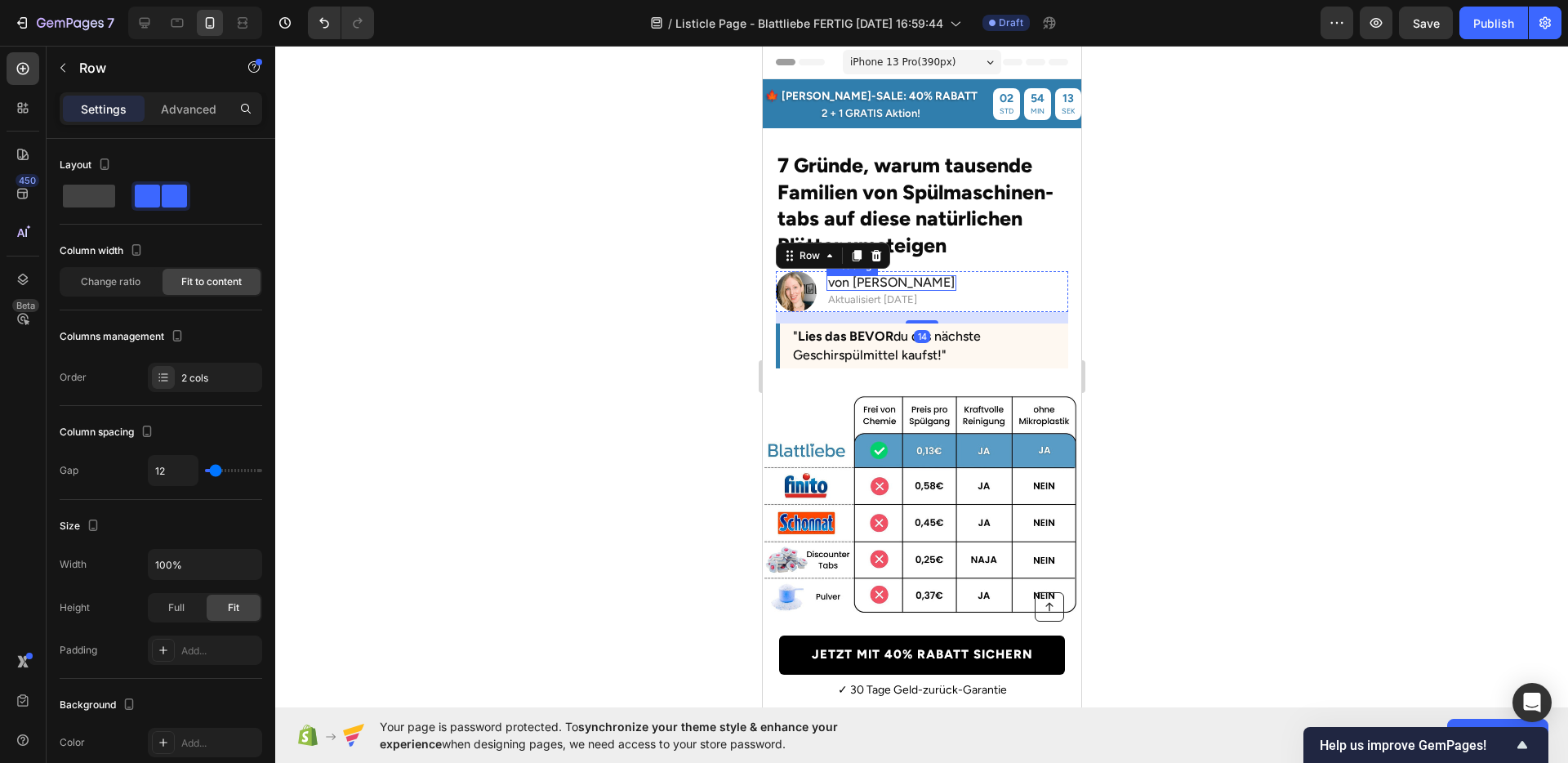
click at [887, 283] on span "von [PERSON_NAME]" at bounding box center [890, 283] width 126 height 16
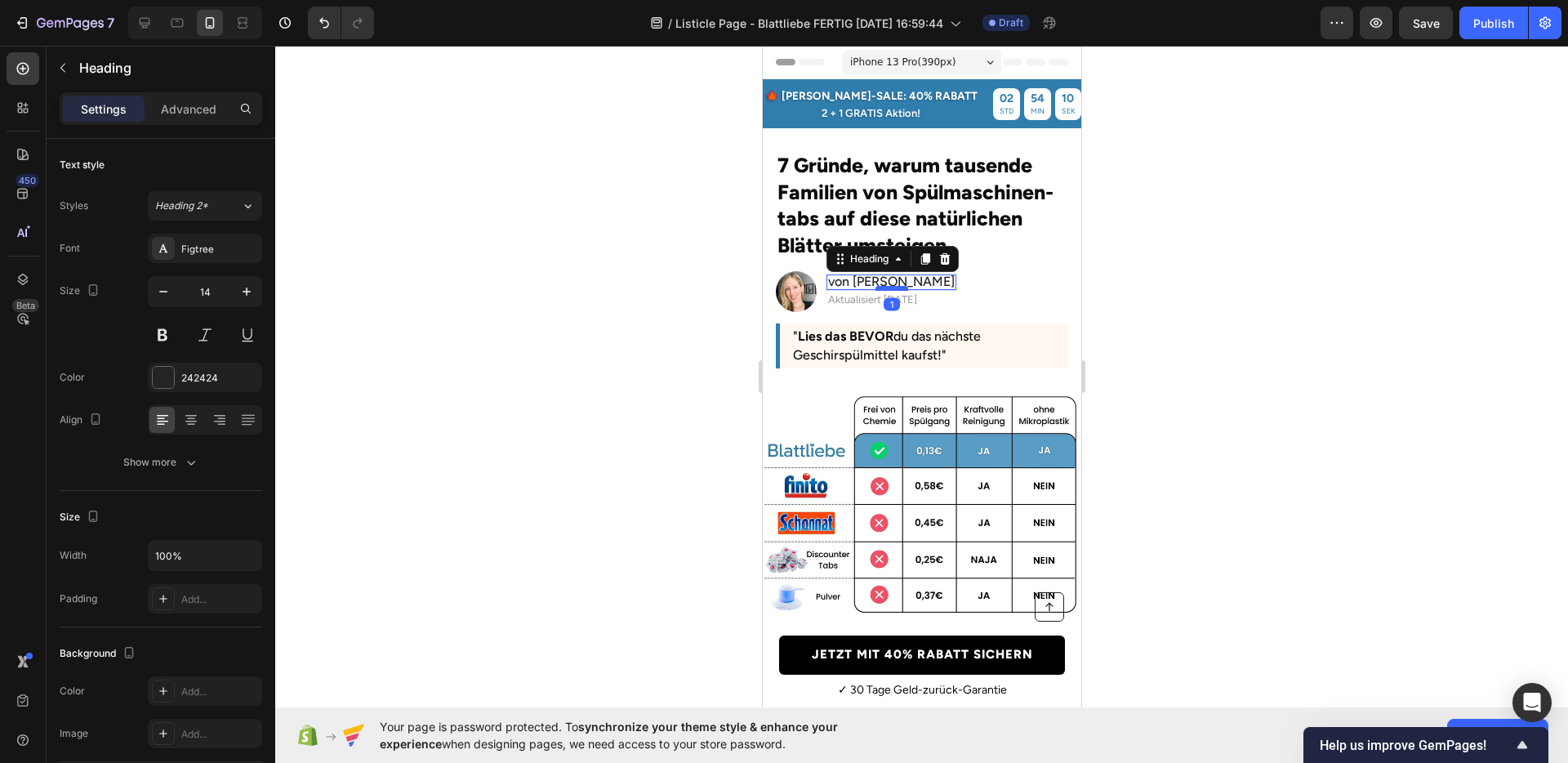
click at [882, 286] on div at bounding box center [890, 287] width 33 height 5
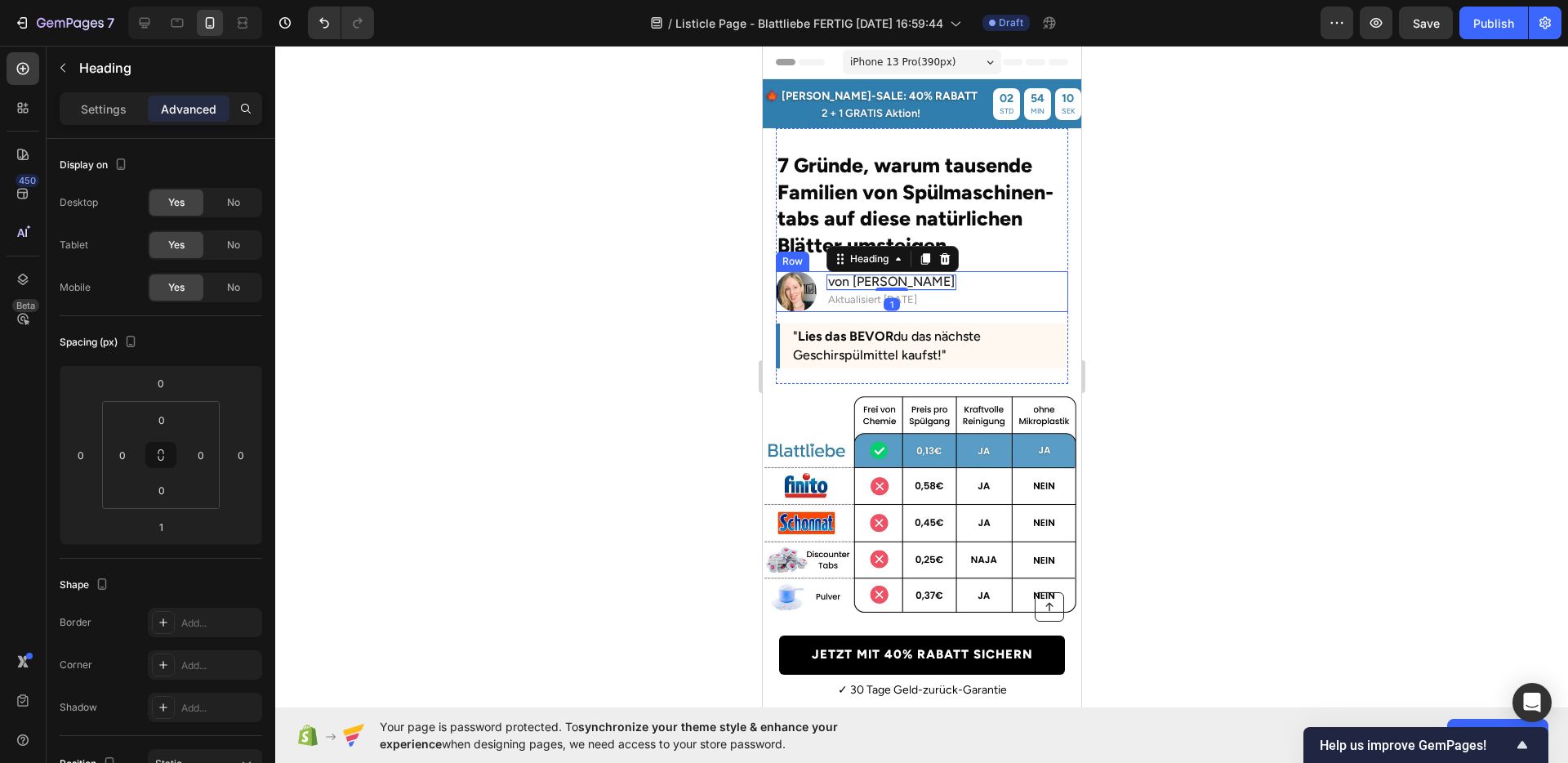
click at [991, 290] on div "Image von [PERSON_NAME] Heading 1 Aktualisiert [DATE] Text Block Row" at bounding box center [921, 291] width 293 height 41
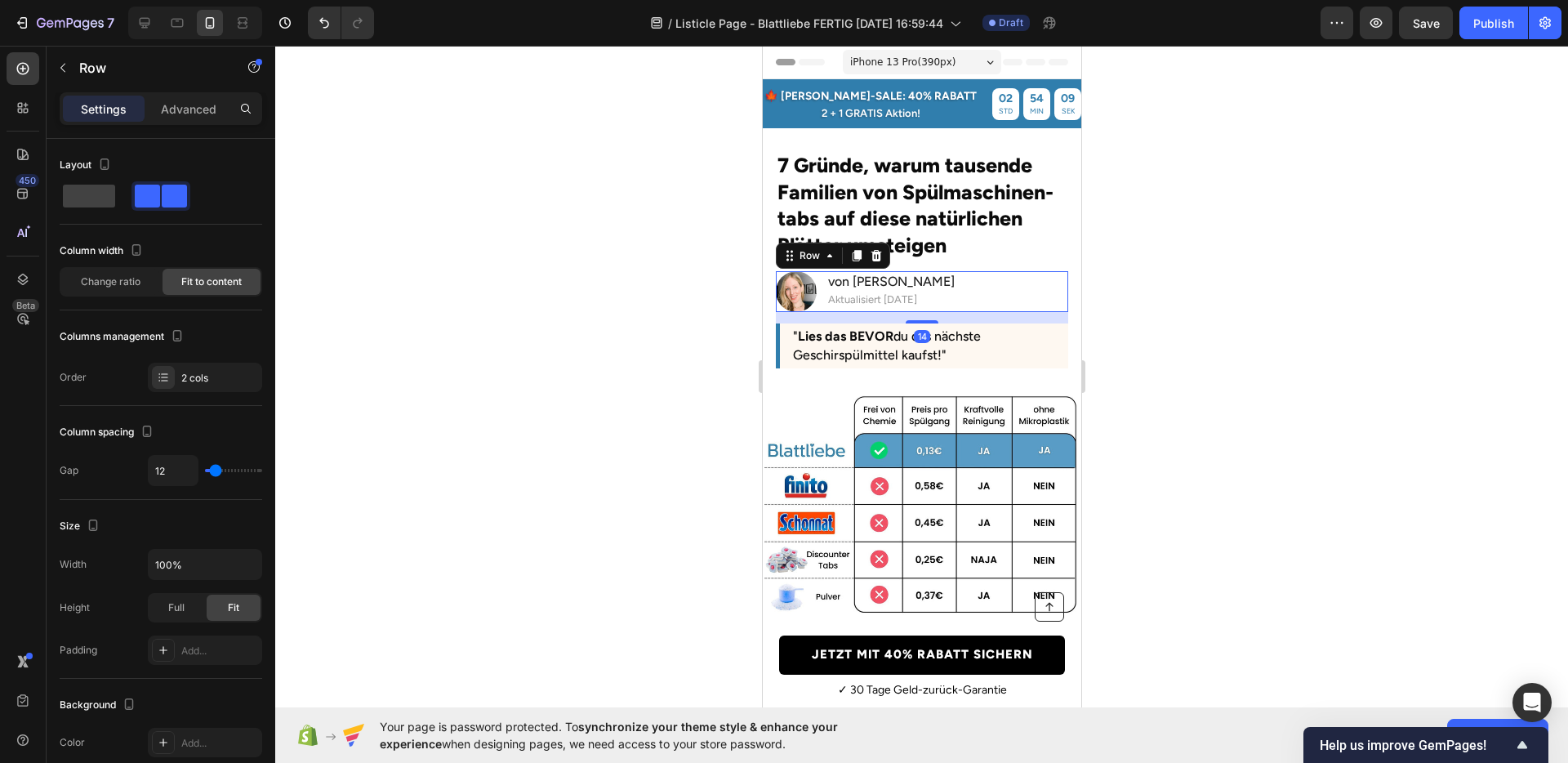
click at [1189, 308] on div at bounding box center [922, 404] width 1293 height 717
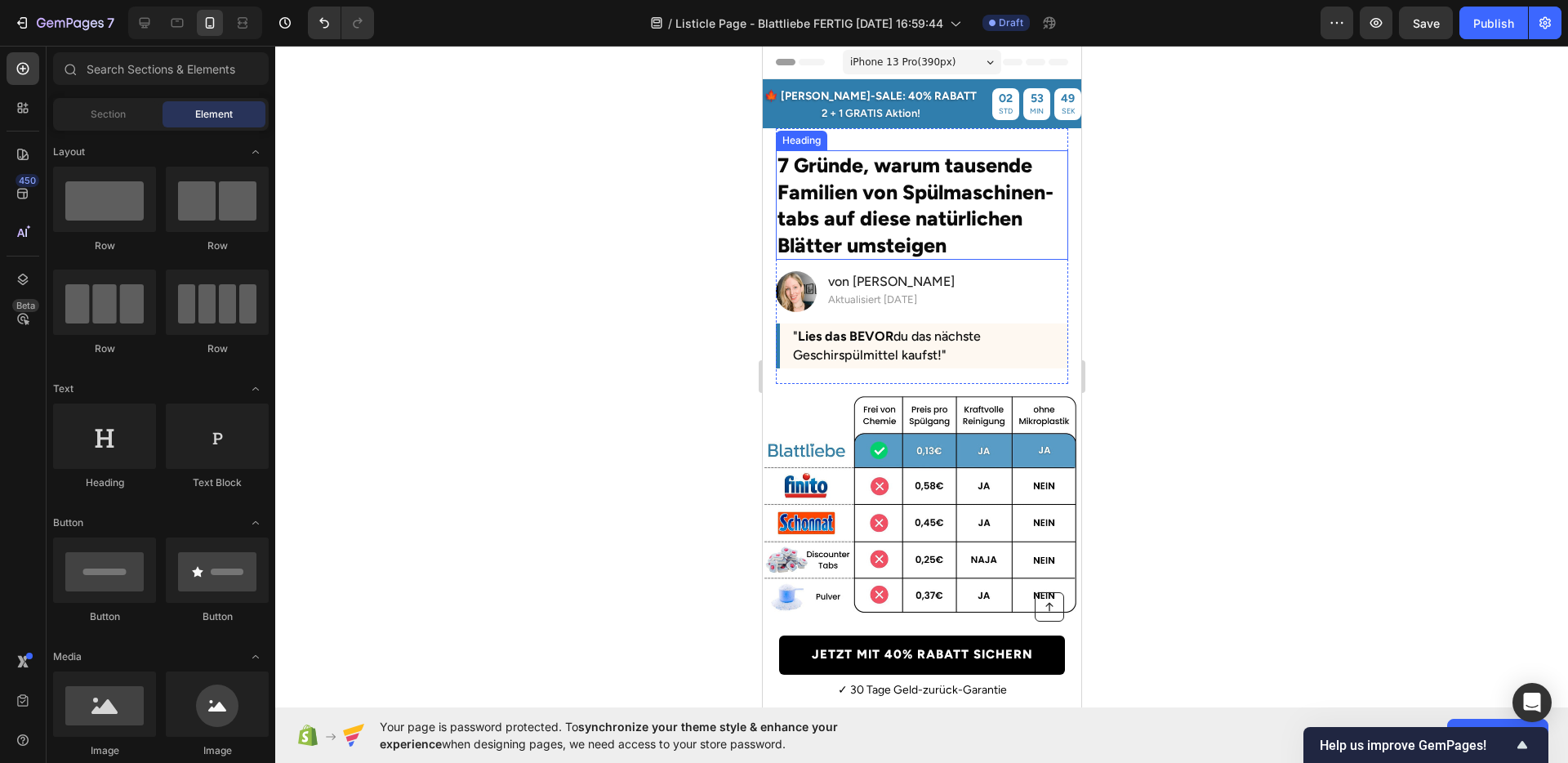
click at [849, 241] on h2 "7 Gründe, warum tausende Familien von Spülmaschinen-tabs auf diese natürlichen …" at bounding box center [921, 205] width 293 height 109
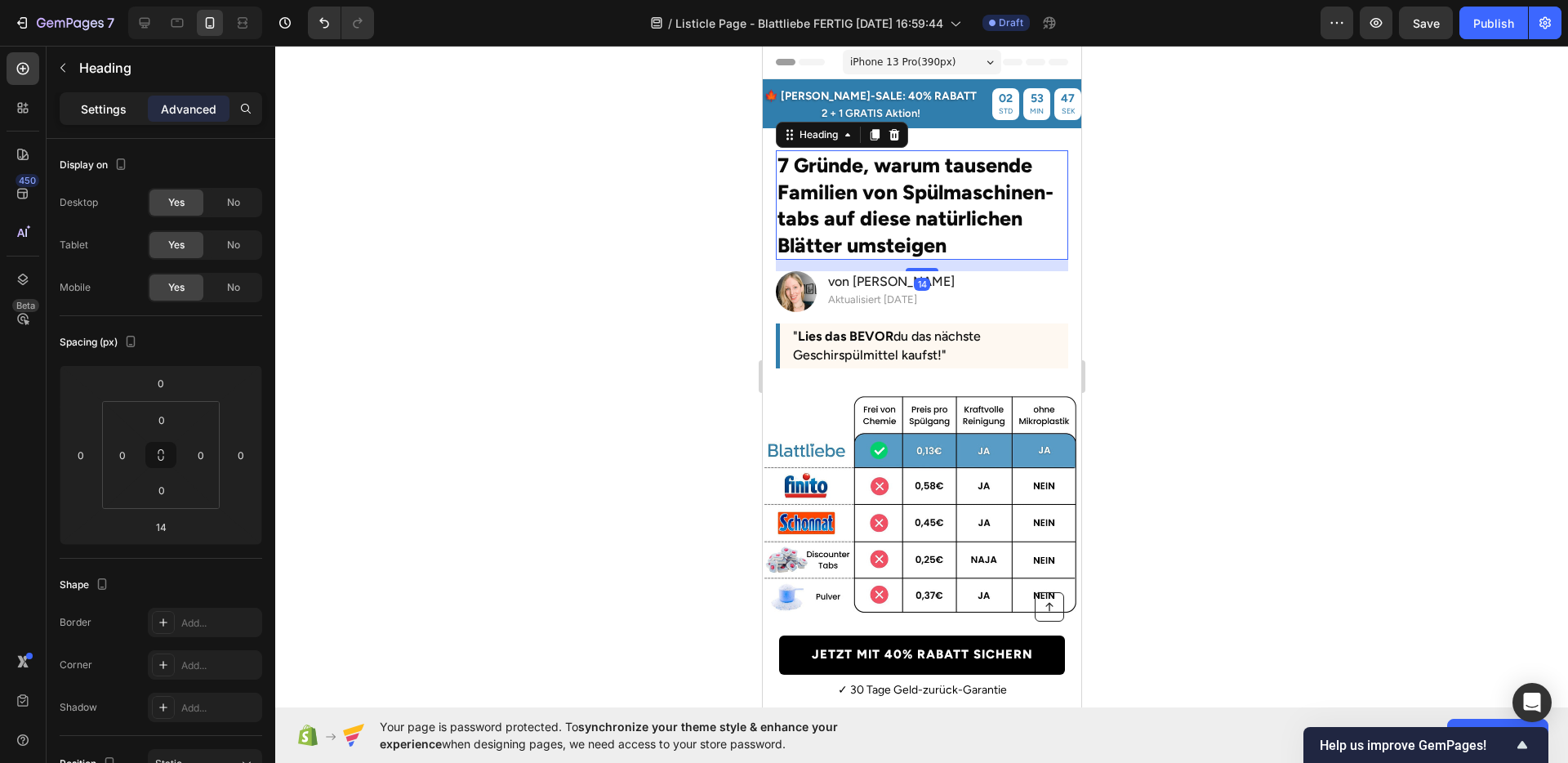
click at [91, 110] on p "Settings" at bounding box center [103, 108] width 46 height 17
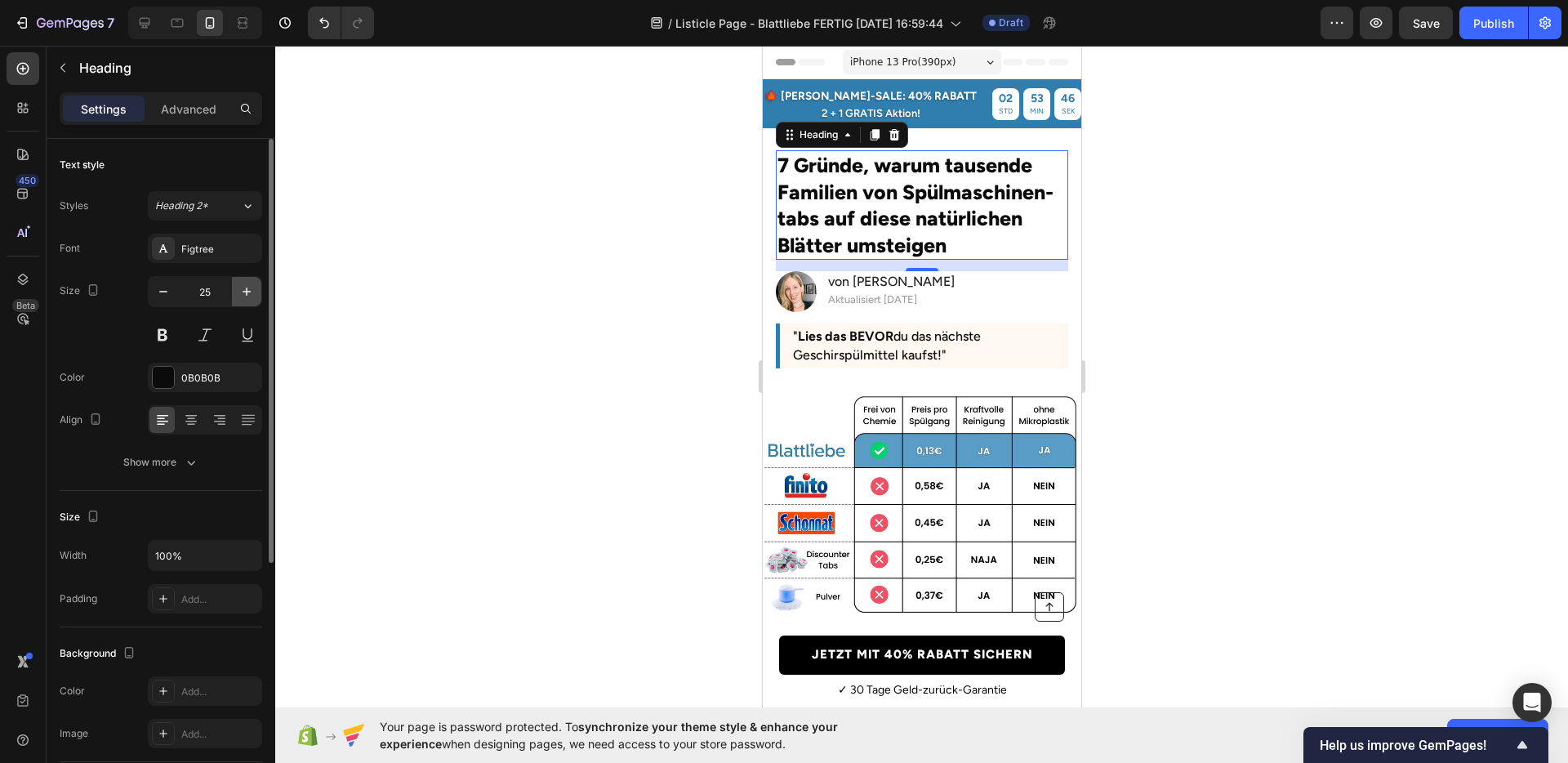
click at [242, 294] on icon "button" at bounding box center [247, 291] width 16 height 16
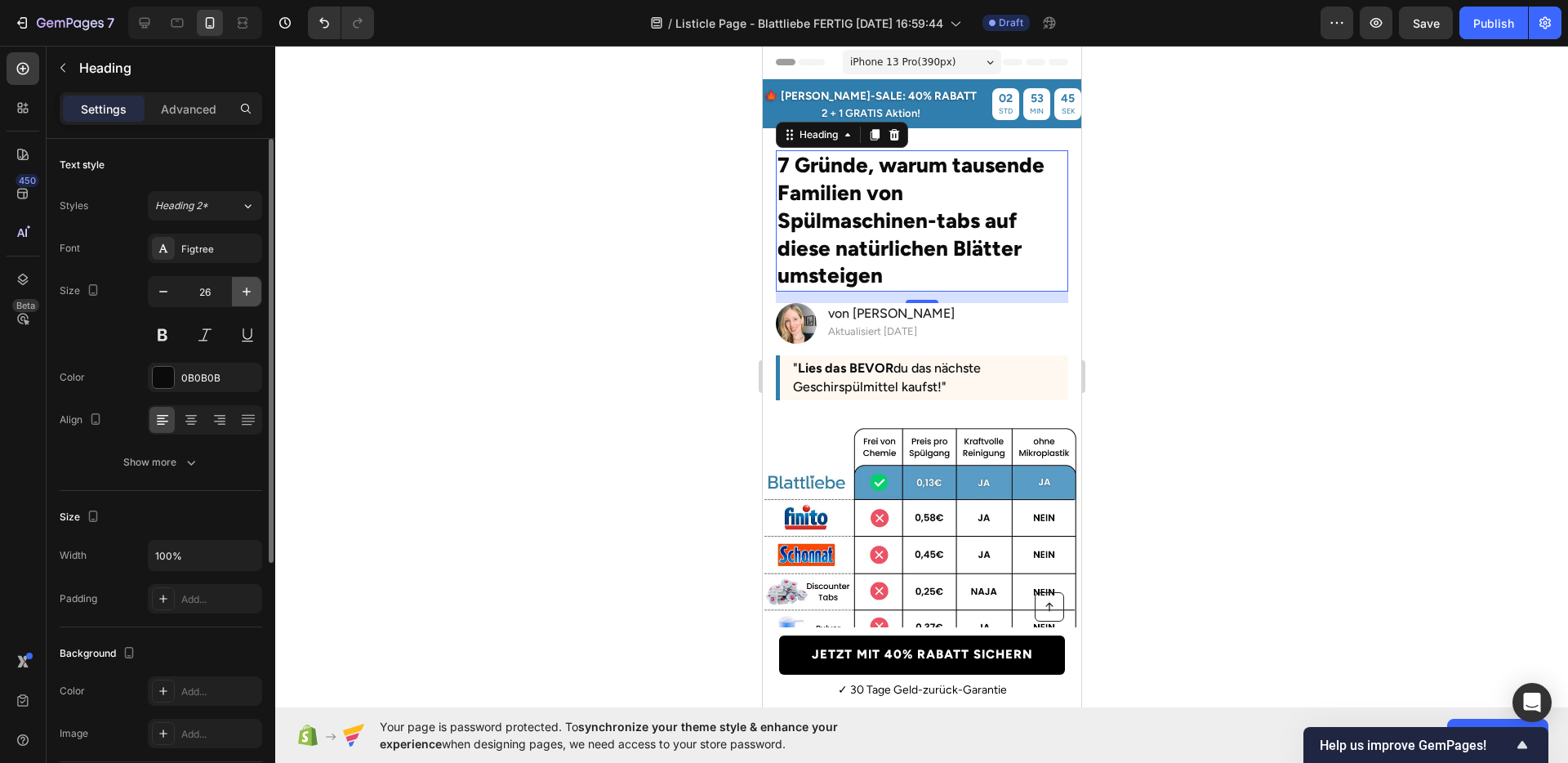
click at [242, 294] on icon "button" at bounding box center [247, 291] width 16 height 16
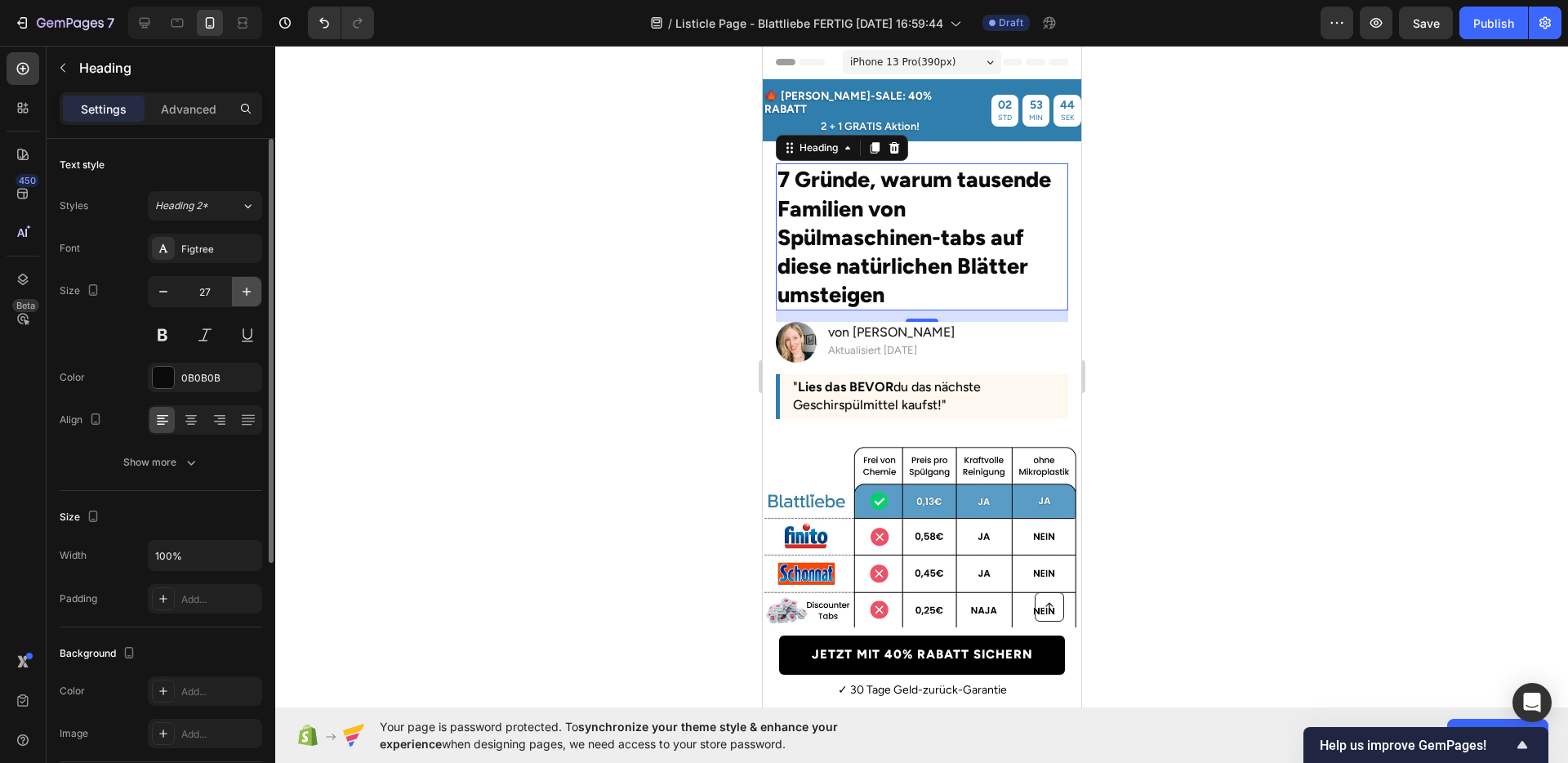
click at [242, 294] on icon "button" at bounding box center [247, 291] width 16 height 16
type input "28"
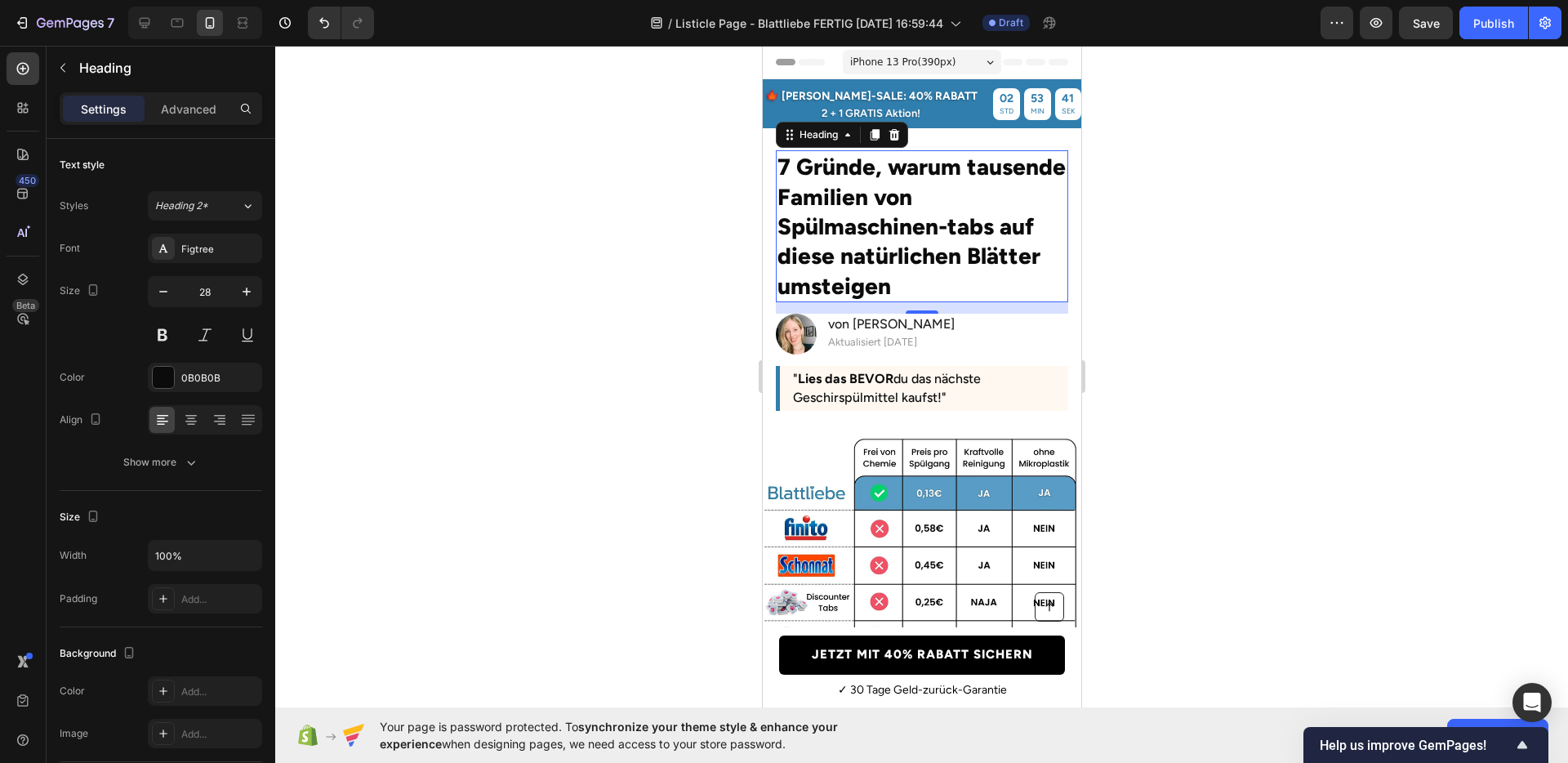
click at [1216, 301] on div at bounding box center [922, 404] width 1293 height 717
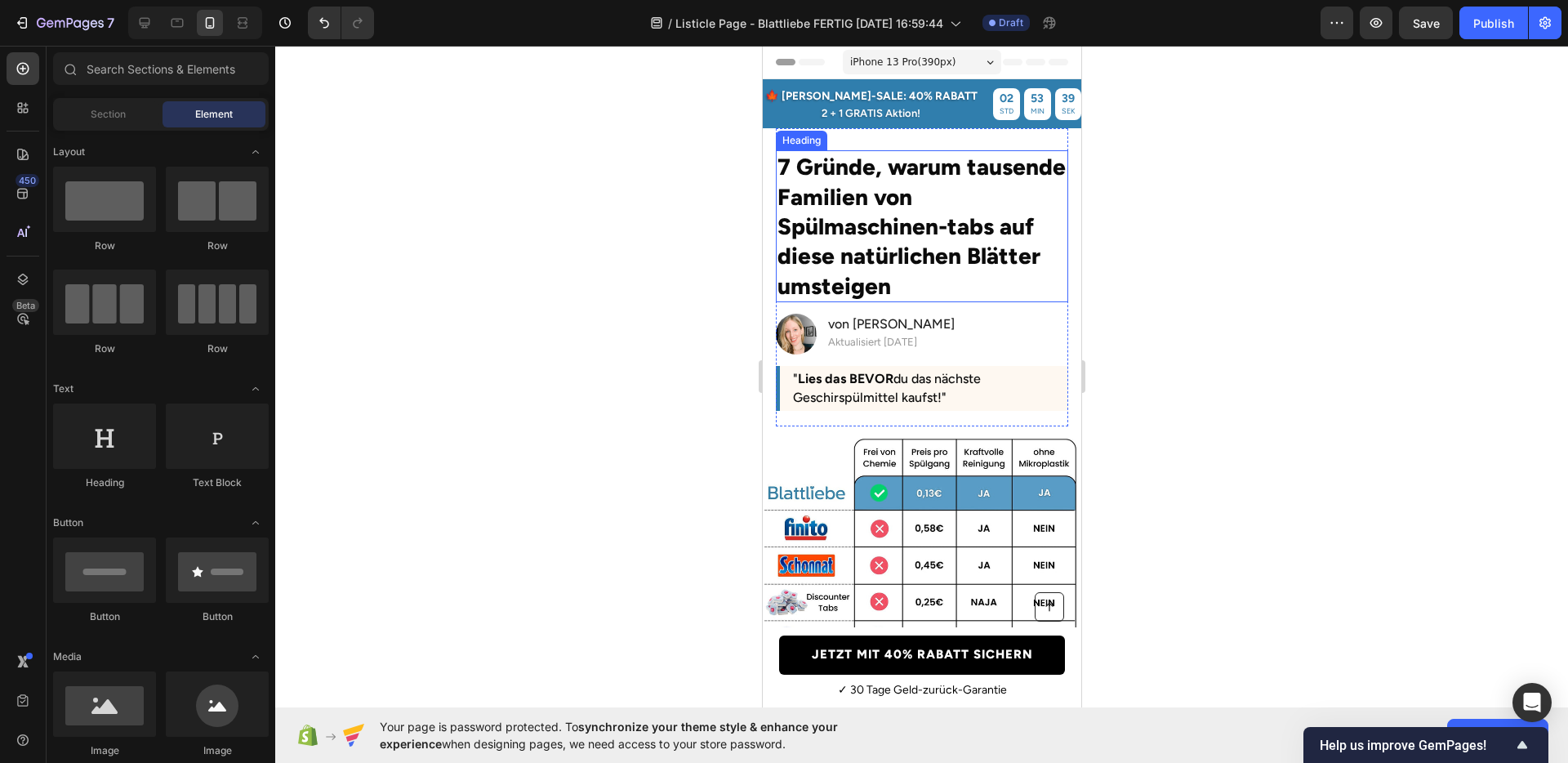
click at [972, 250] on h2 "7 Gründe, warum tausende Familien von Spülmaschinen-tabs auf diese natürlichen …" at bounding box center [921, 226] width 293 height 152
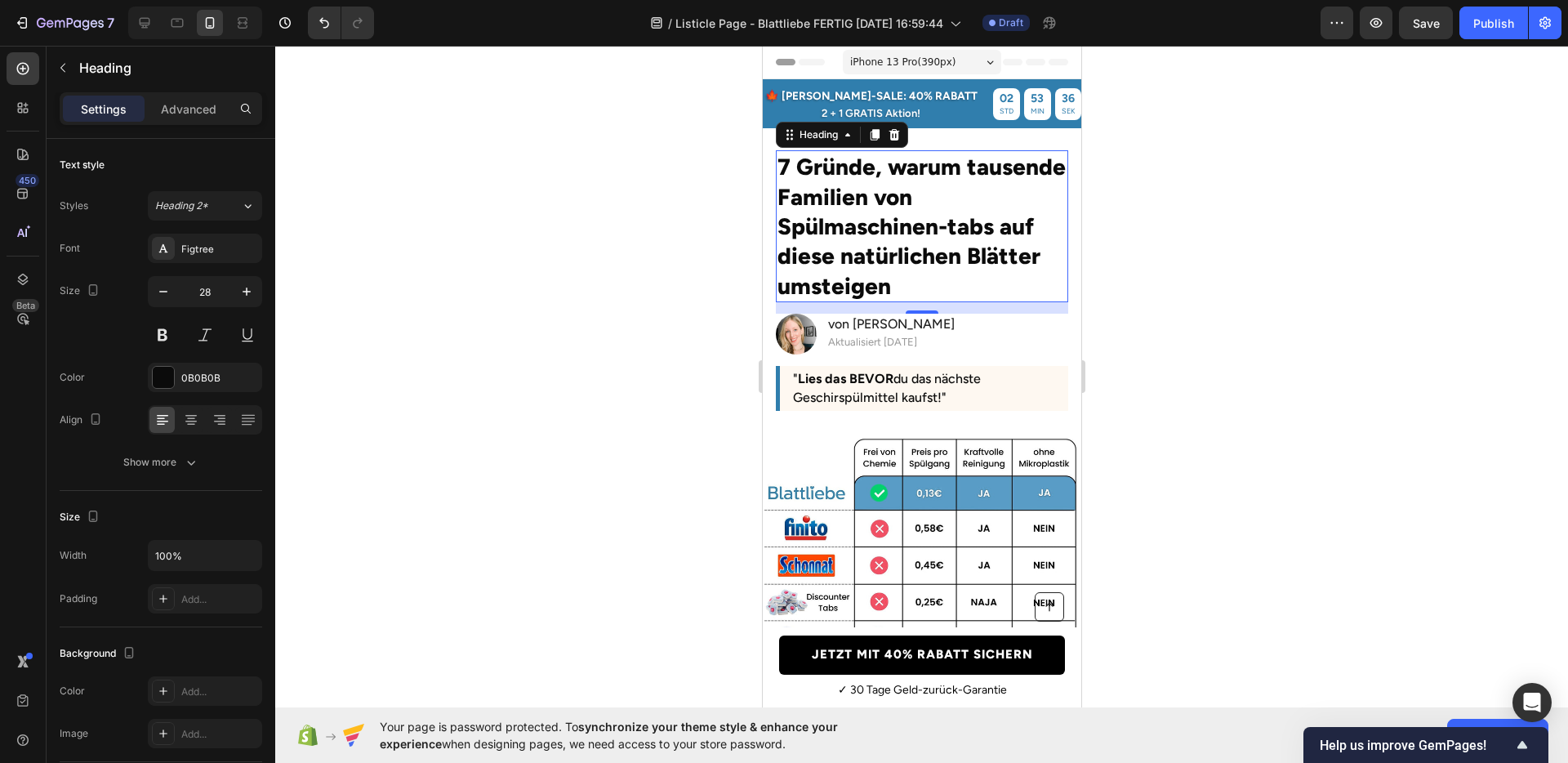
click at [942, 226] on h2 "7 Gründe, warum tausende Familien von Spülmaschinen-tabs auf diese natürlichen …" at bounding box center [921, 226] width 293 height 152
click at [1184, 301] on div at bounding box center [922, 404] width 1293 height 717
click at [966, 221] on p "7 Gründe, warum tausende Familien von Spülmaschinentabs auf diese natürlichen B…" at bounding box center [921, 226] width 290 height 148
click at [214, 292] on input "28" at bounding box center [205, 291] width 54 height 30
click at [604, 319] on div at bounding box center [922, 404] width 1293 height 717
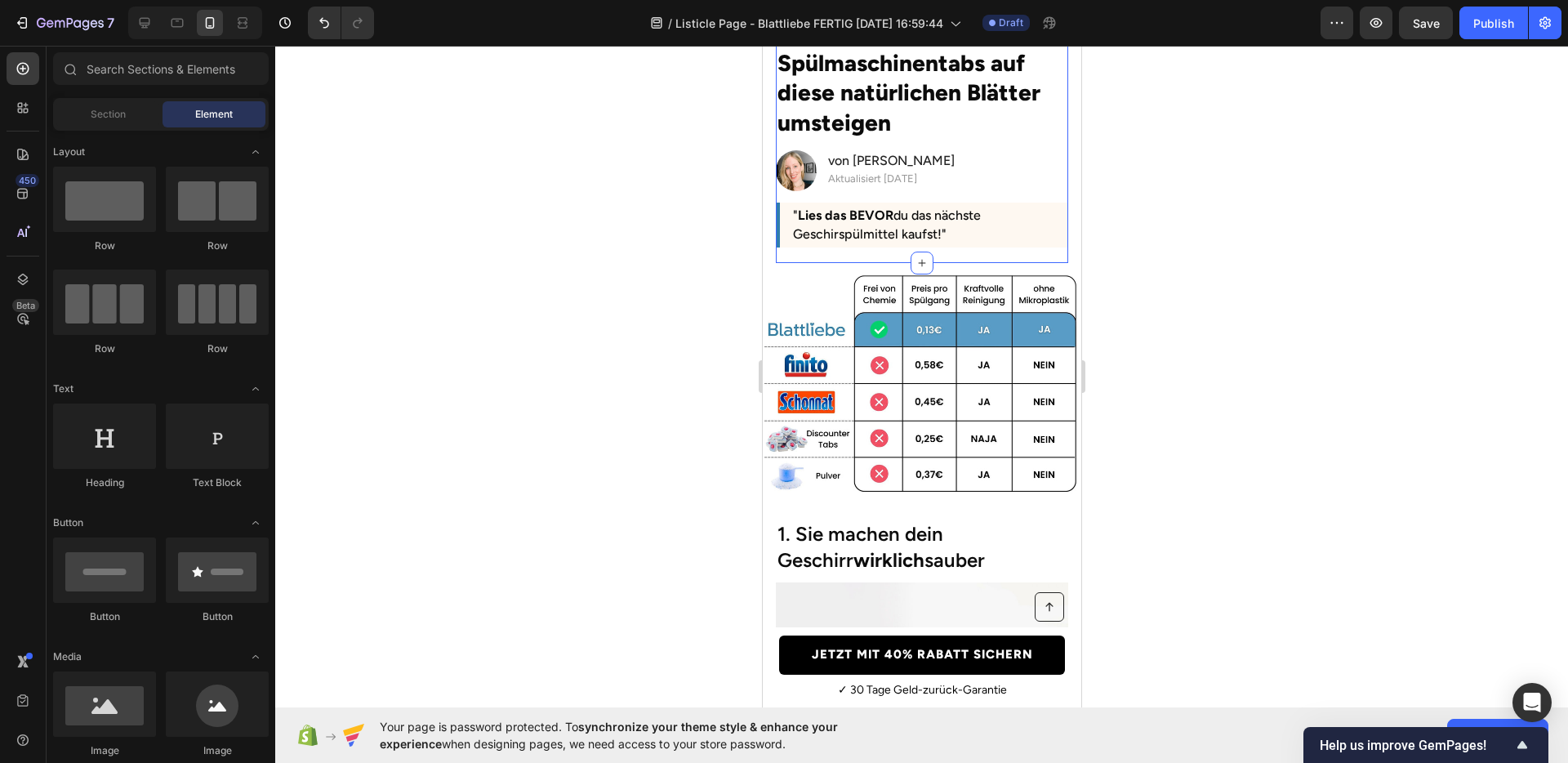
scroll to position [364, 0]
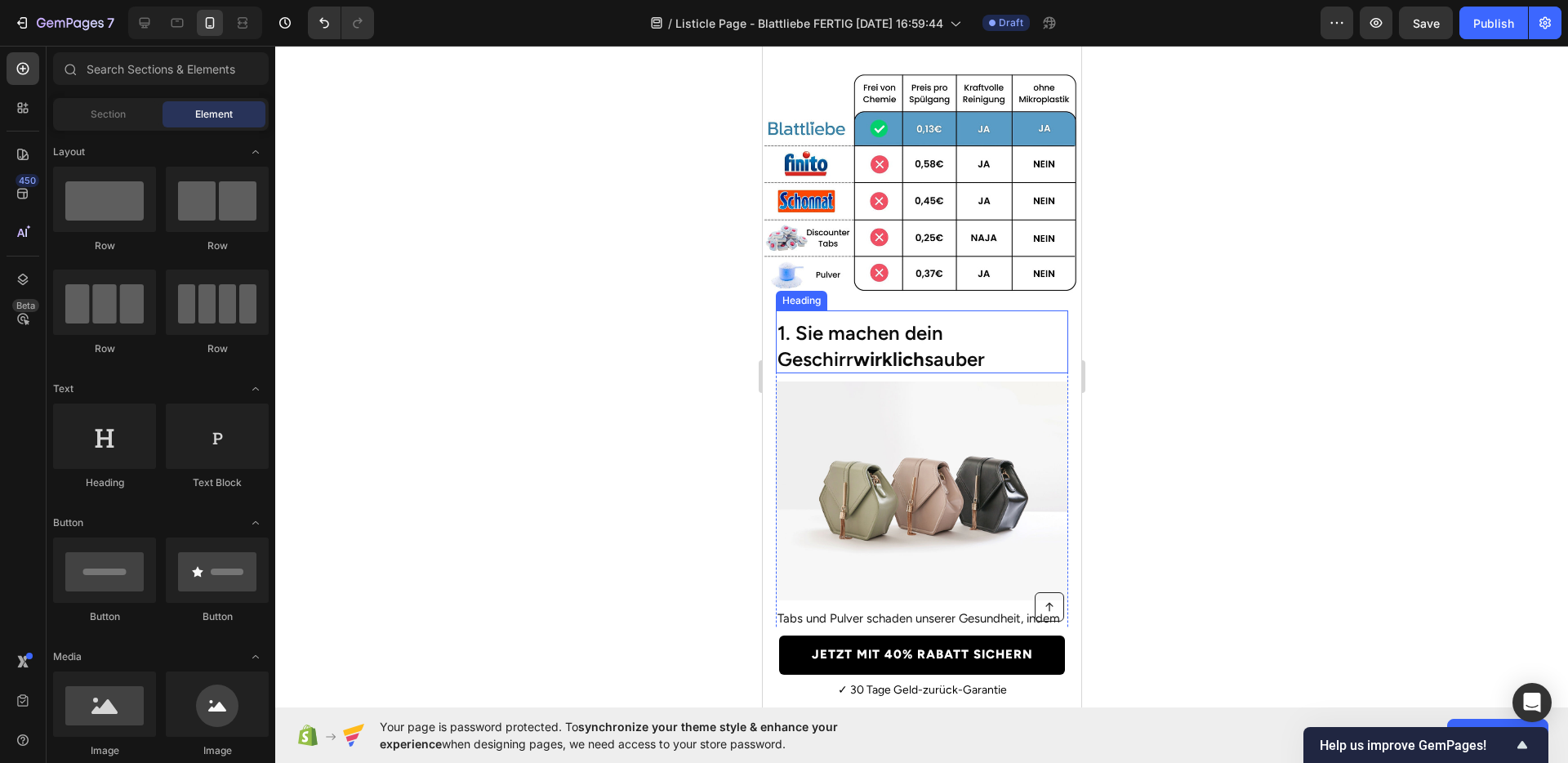
click at [887, 329] on h2 "1. Sie machen dein Geschirr wirklich sauber" at bounding box center [921, 345] width 293 height 54
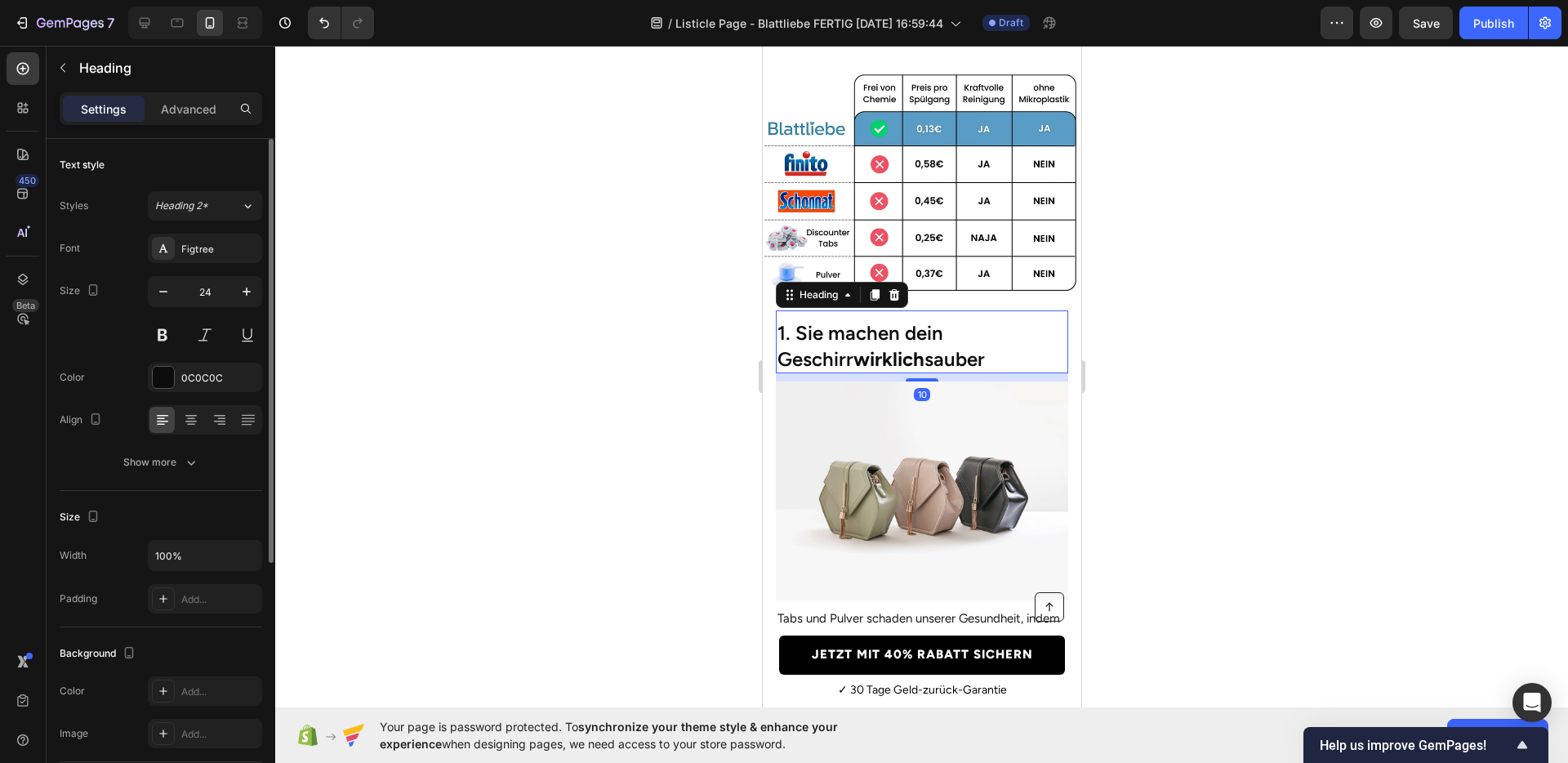
drag, startPoint x: 166, startPoint y: 294, endPoint x: 178, endPoint y: 296, distance: 12.2
click at [166, 294] on icon "button" at bounding box center [163, 291] width 16 height 16
type input "23"
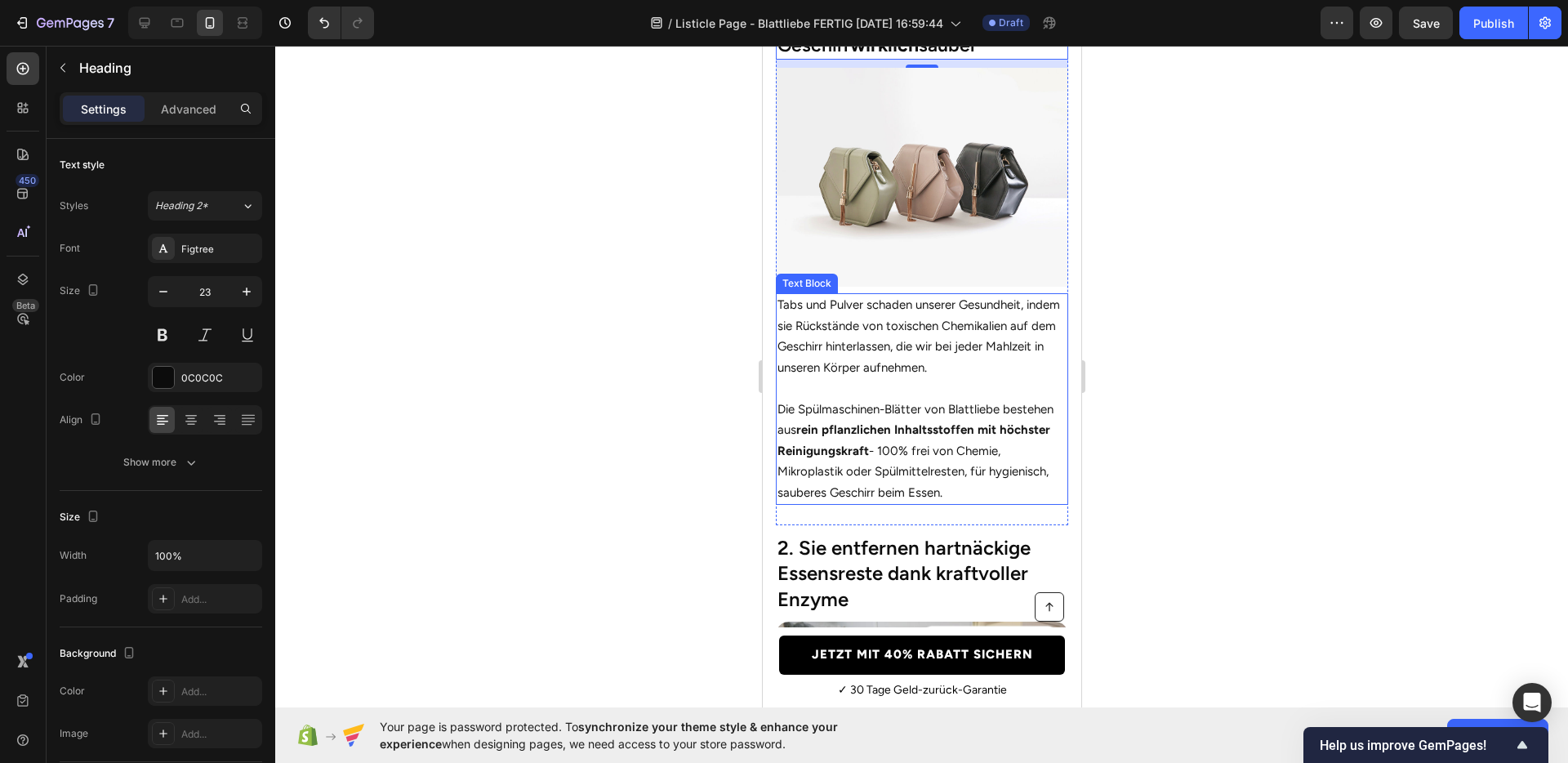
scroll to position [699, 0]
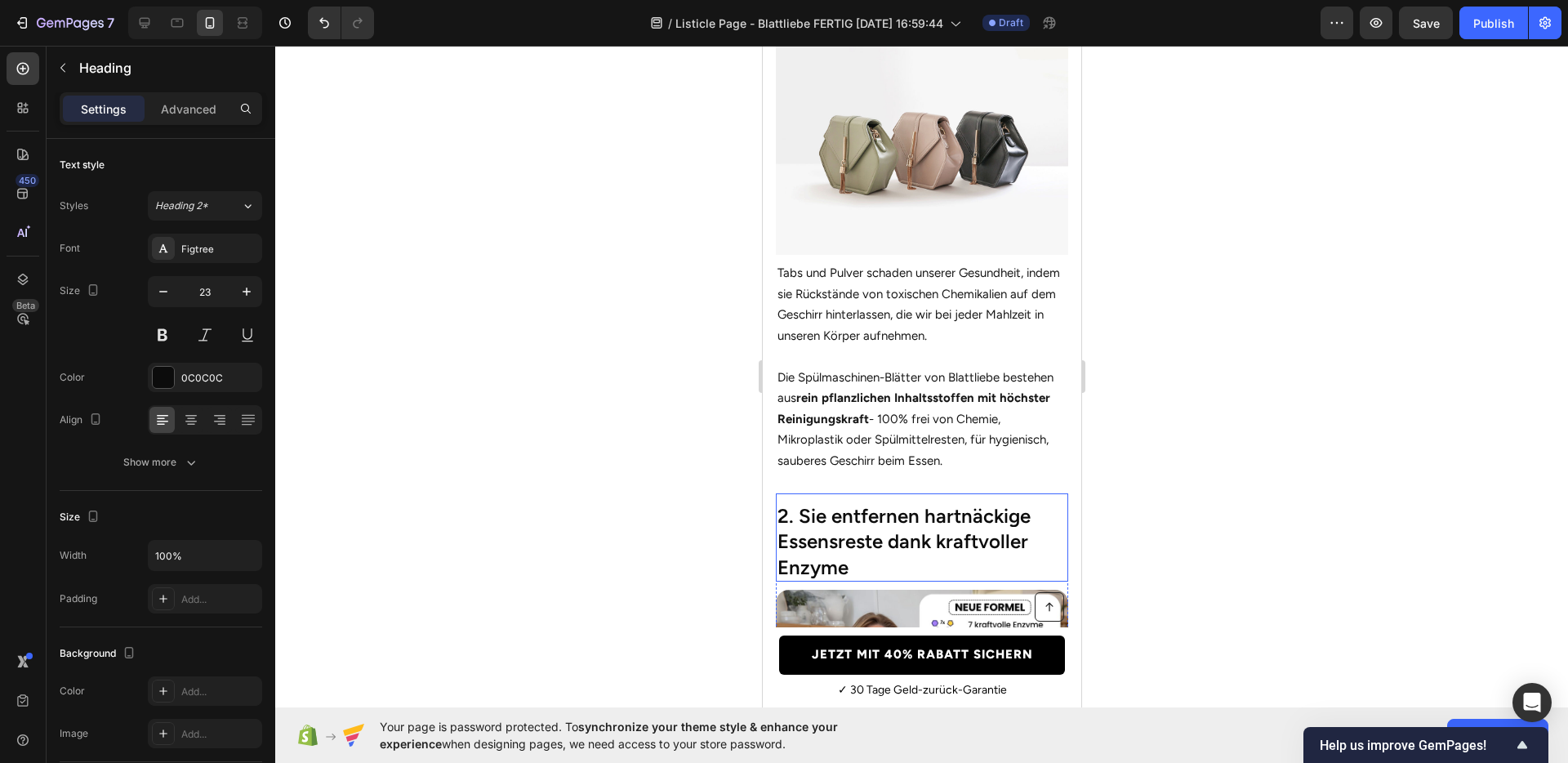
click at [862, 511] on h2 "2. Sie entfernen hartnäckige Essensreste dank kraftvoller Enzyme" at bounding box center [921, 541] width 293 height 80
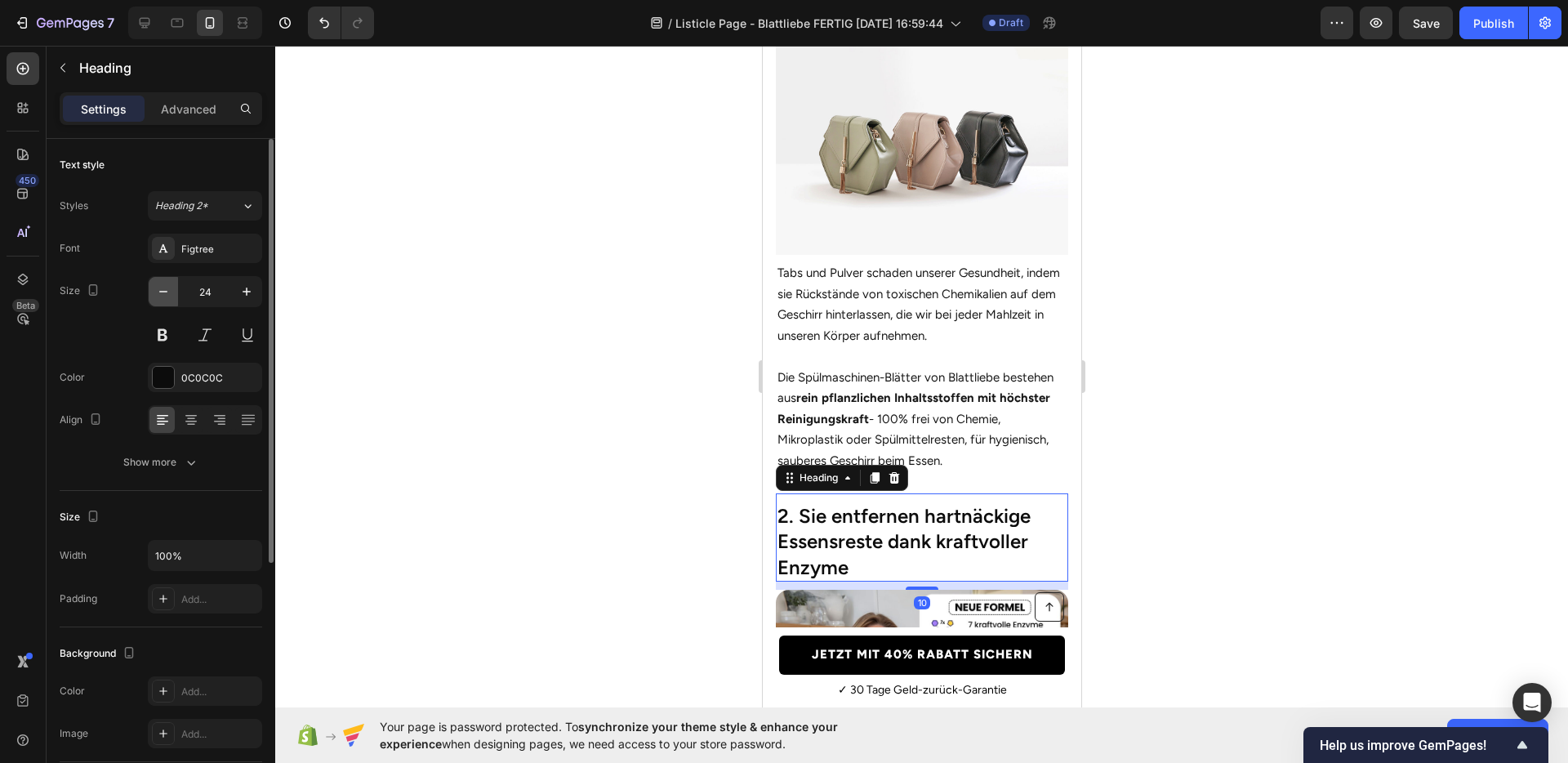
click at [172, 292] on button "button" at bounding box center [163, 291] width 30 height 30
type input "23"
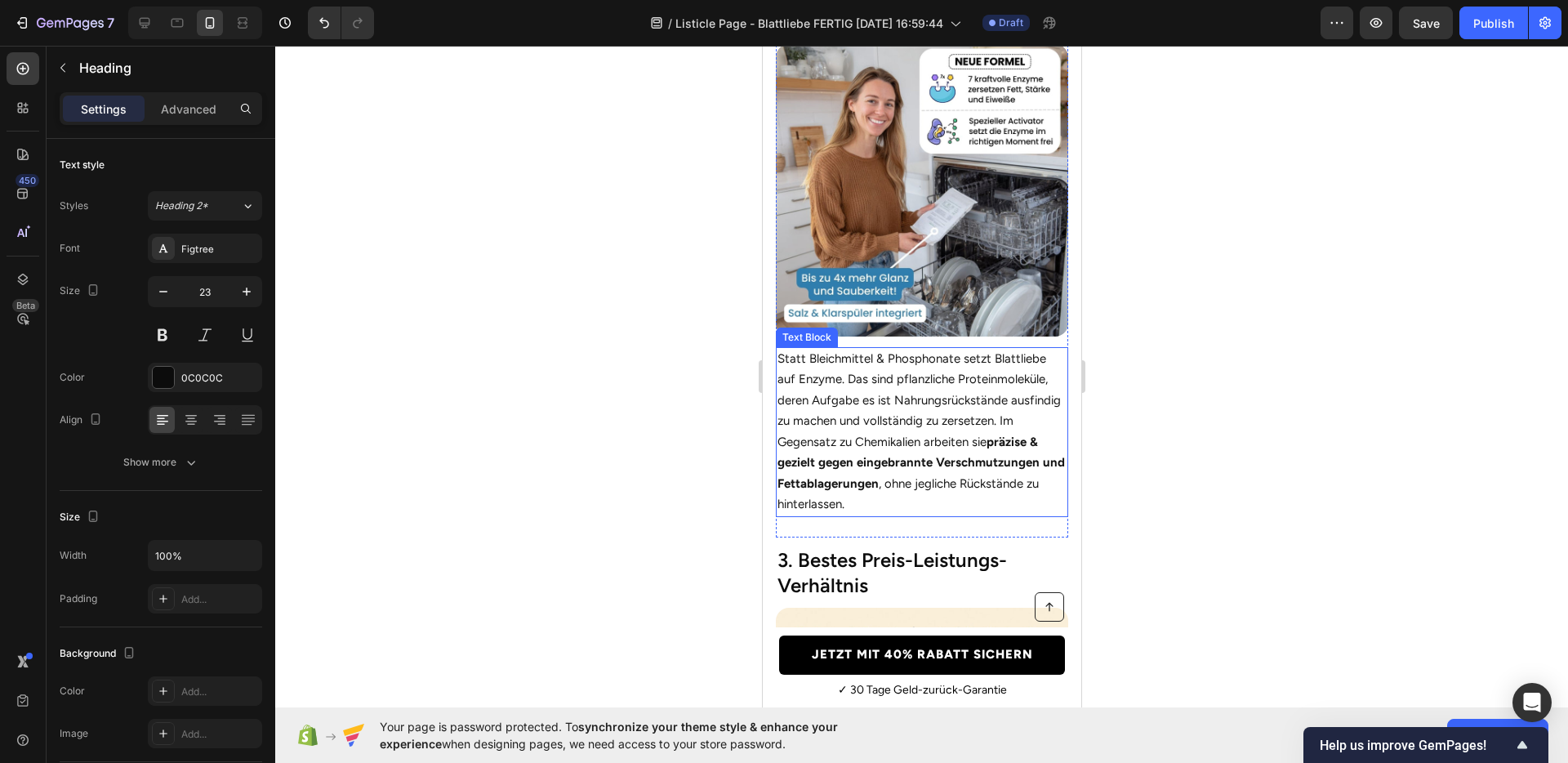
scroll to position [1271, 0]
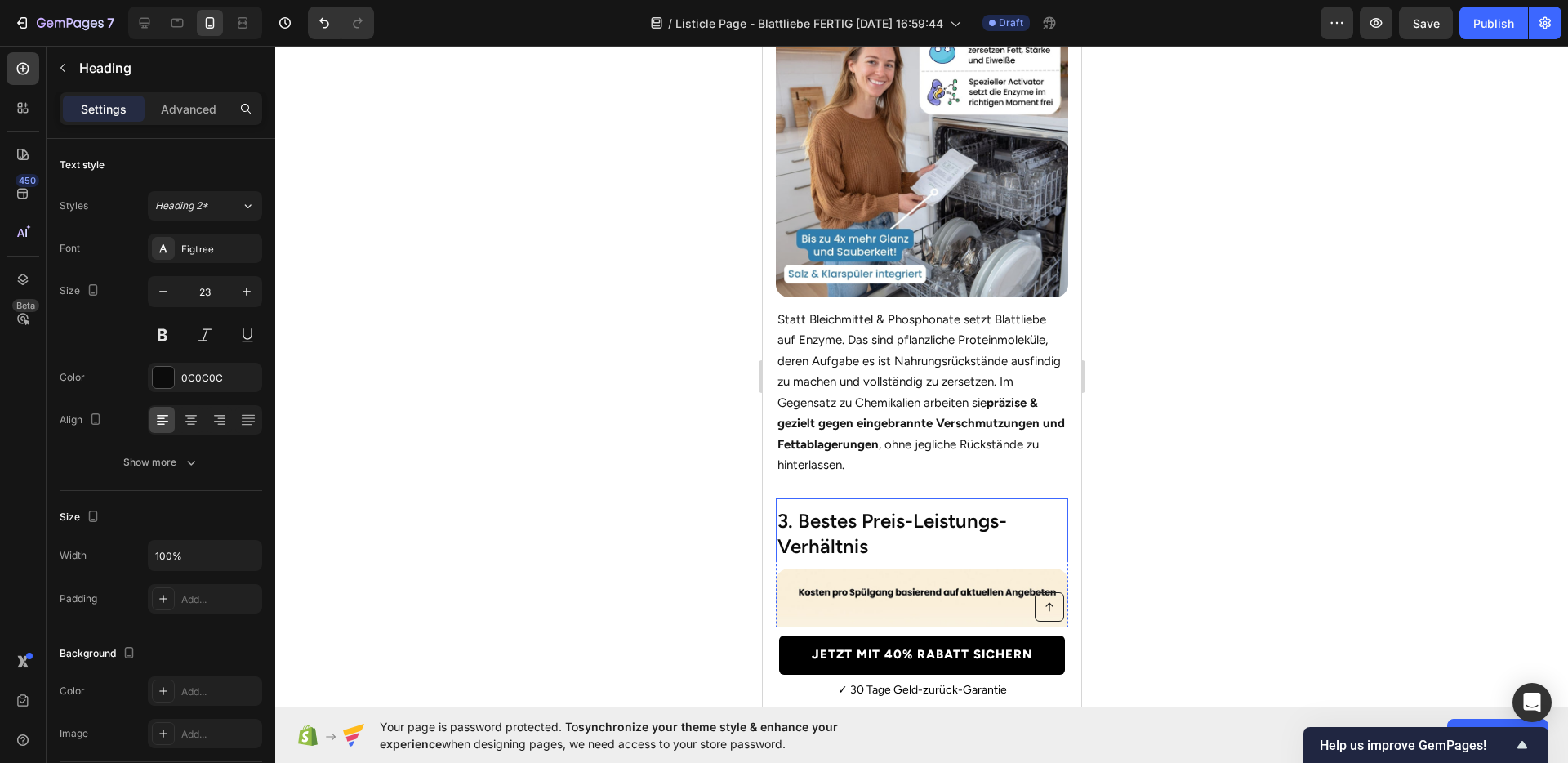
click at [852, 508] on h2 "3. Bestes Preis-Leistungs-Verhältnis" at bounding box center [921, 533] width 293 height 54
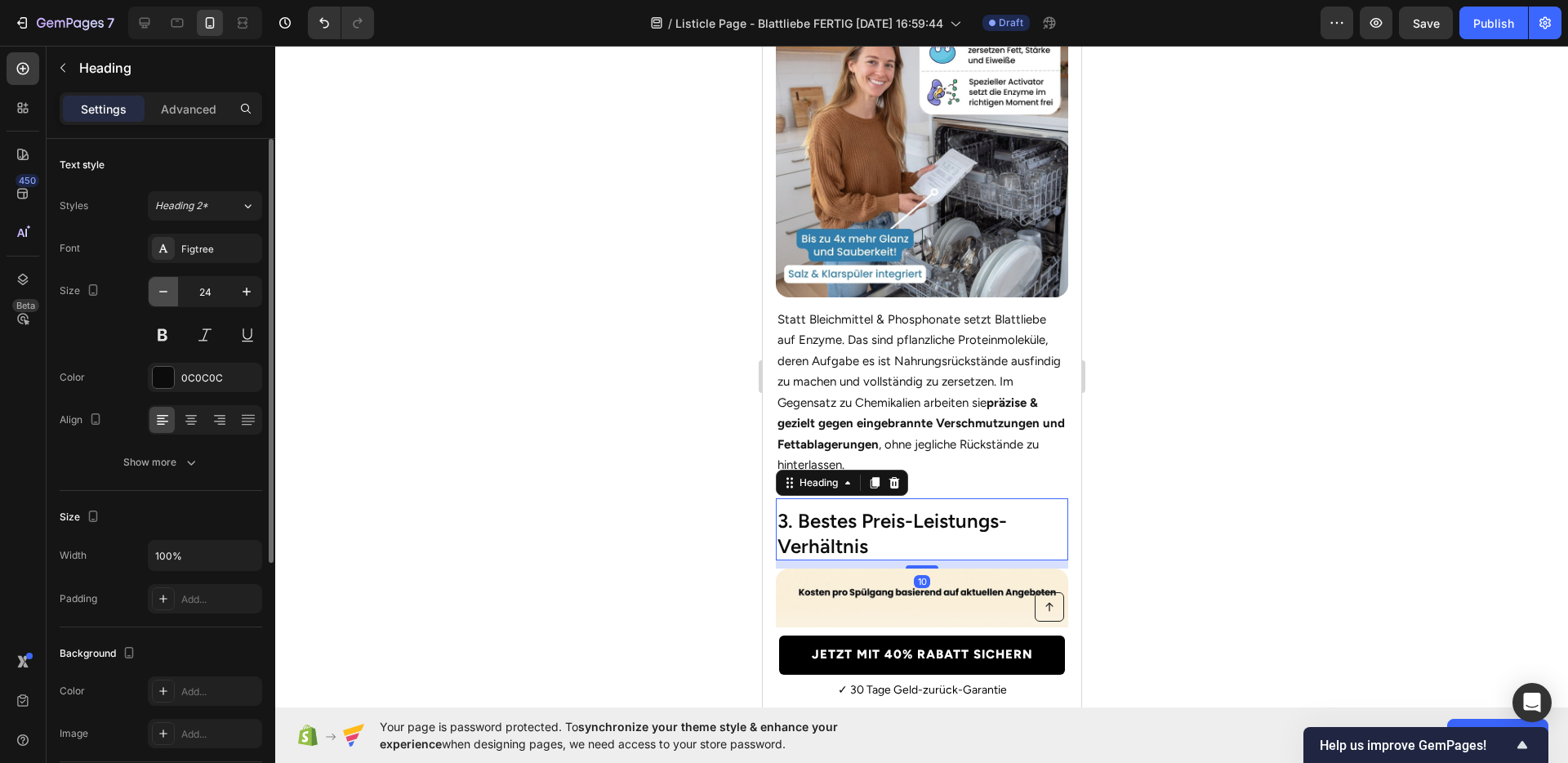
click at [162, 303] on button "button" at bounding box center [163, 291] width 30 height 30
type input "23"
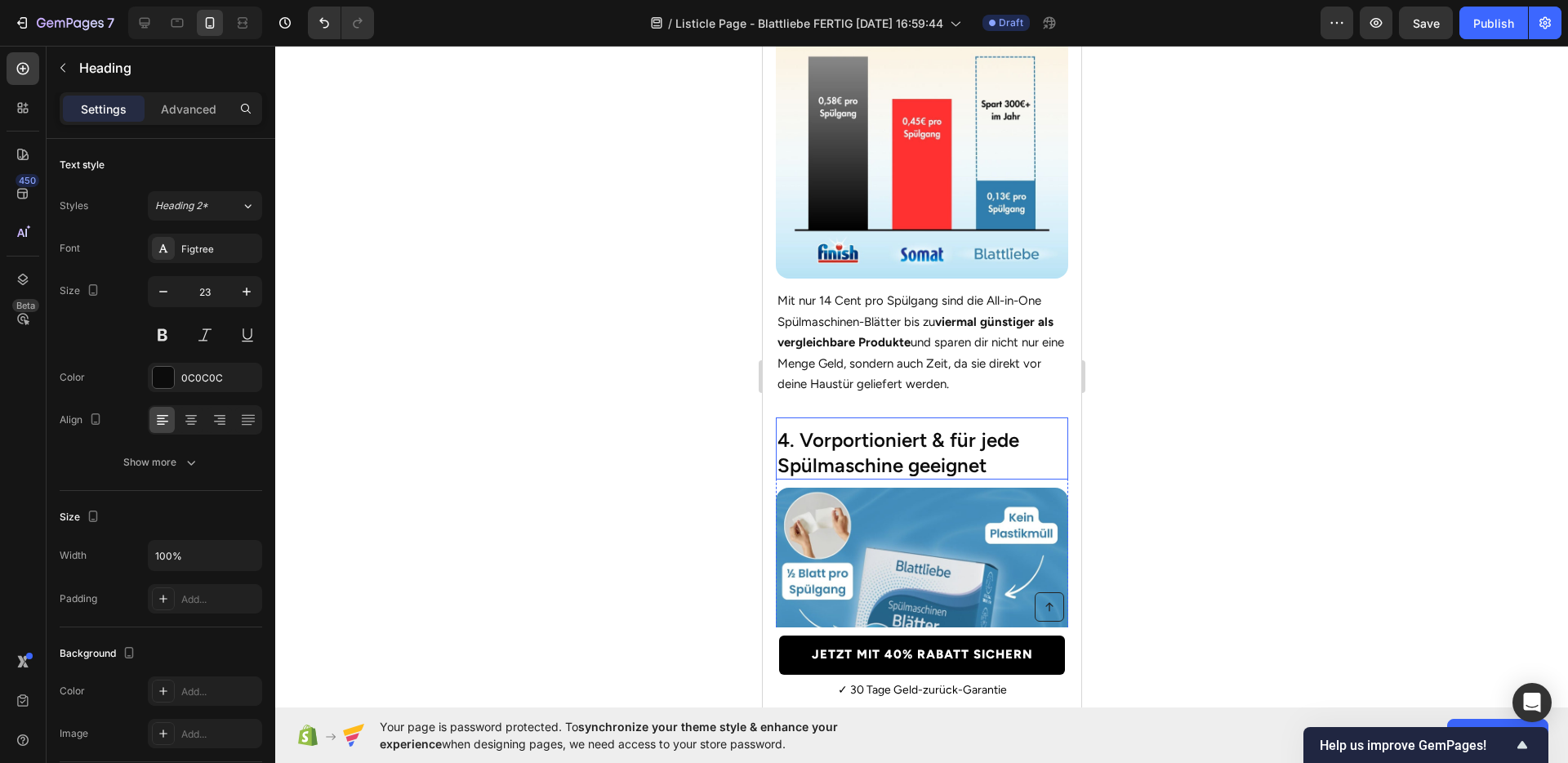
scroll to position [1841, 0]
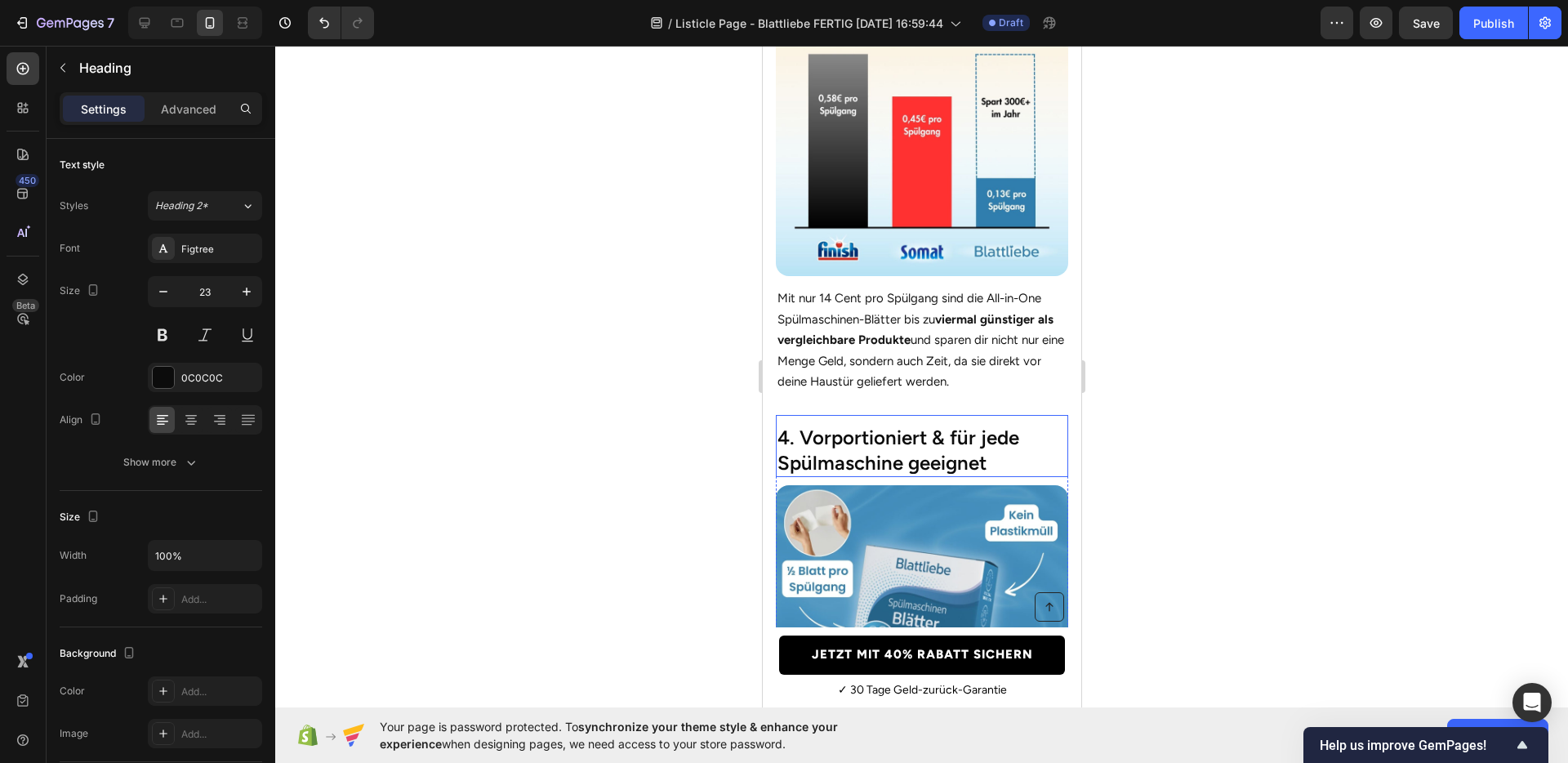
click at [842, 449] on h2 "4. Vorportioniert & für jede Spülmaschine geeignet" at bounding box center [921, 450] width 293 height 54
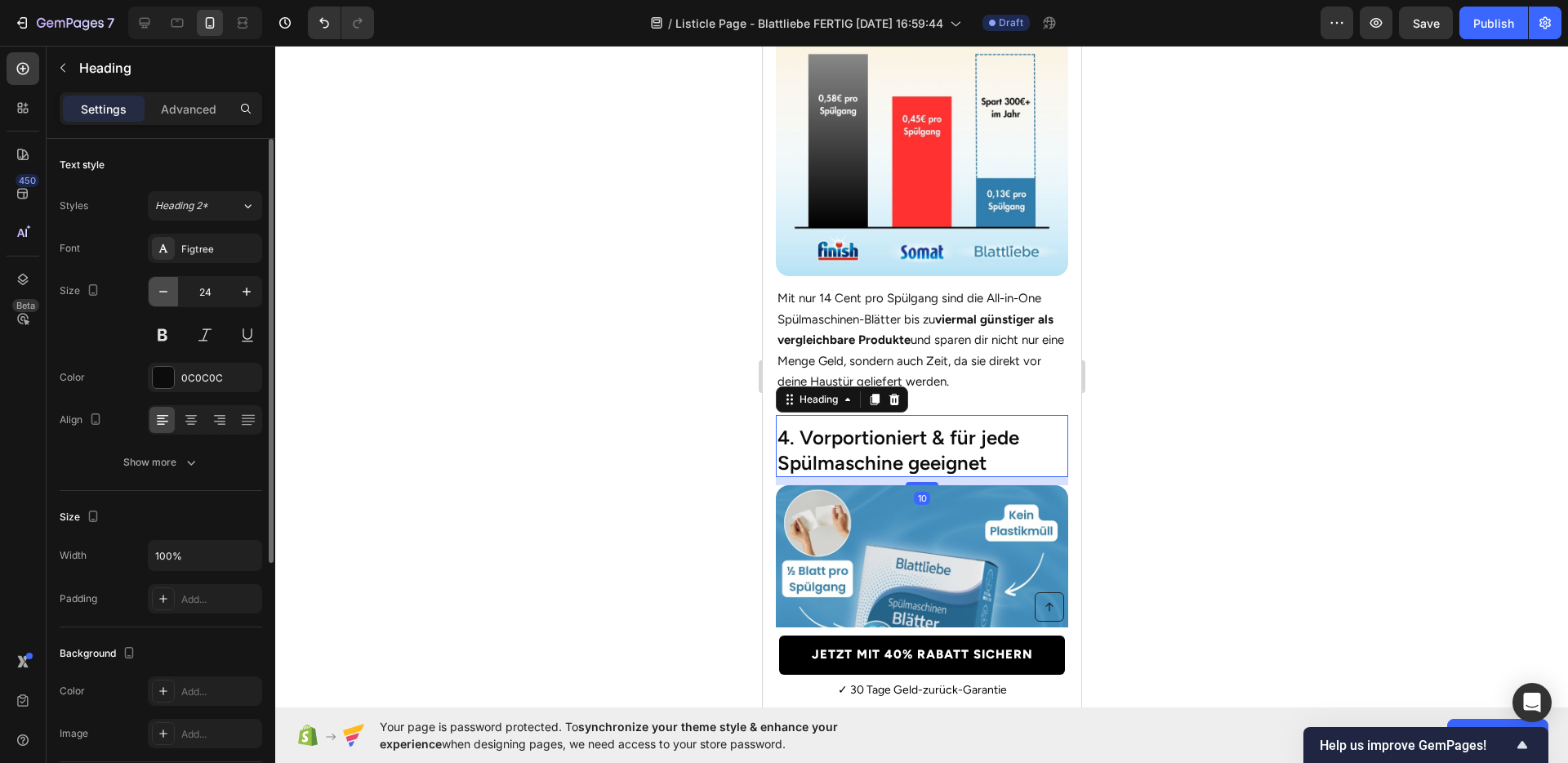
click at [161, 287] on icon "button" at bounding box center [163, 291] width 16 height 16
type input "23"
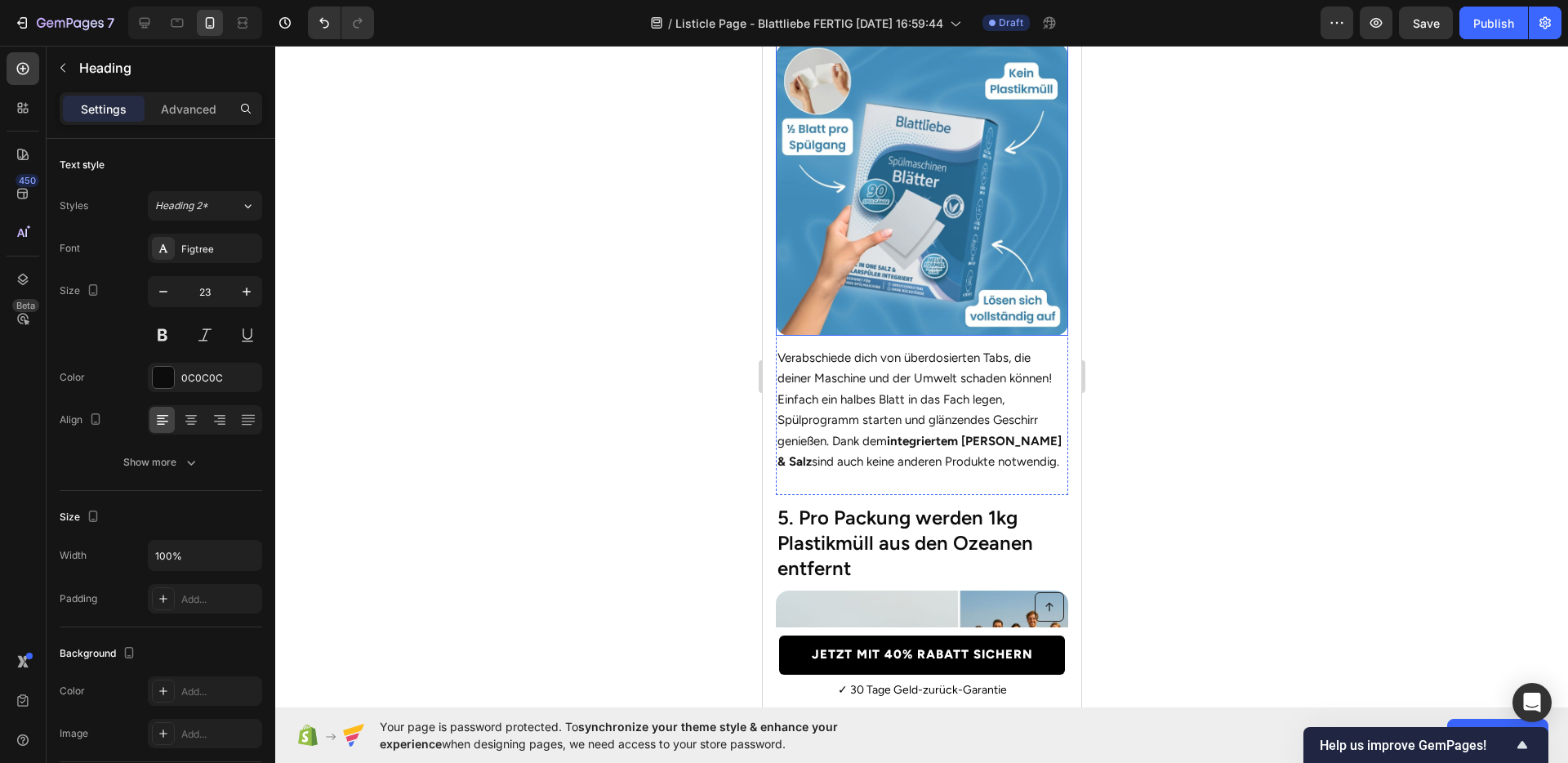
scroll to position [2284, 0]
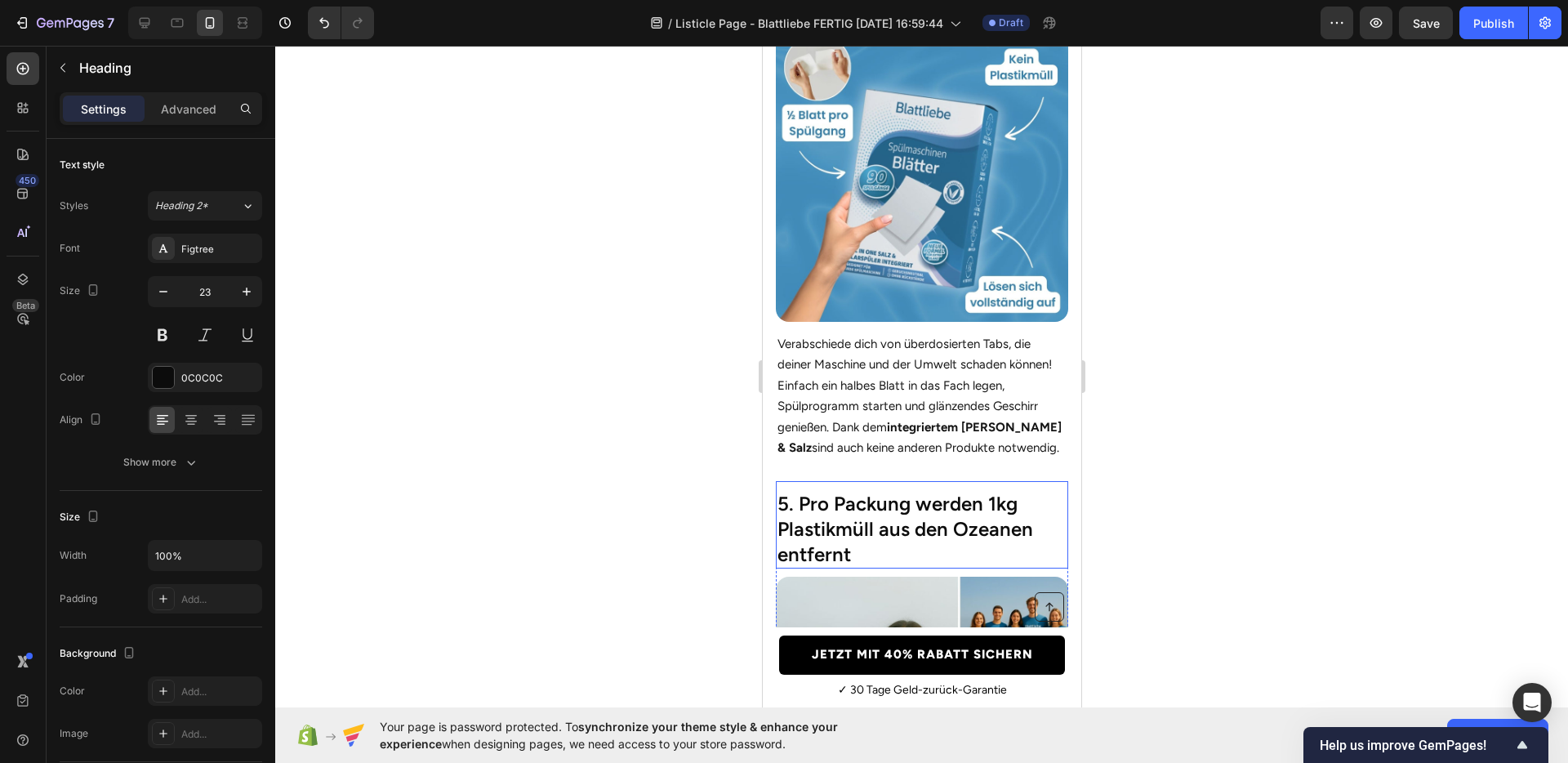
click at [875, 492] on h2 "5. Pro Packung werden 1kg Plastikmüll aus den Ozeanen entfernt" at bounding box center [921, 529] width 293 height 80
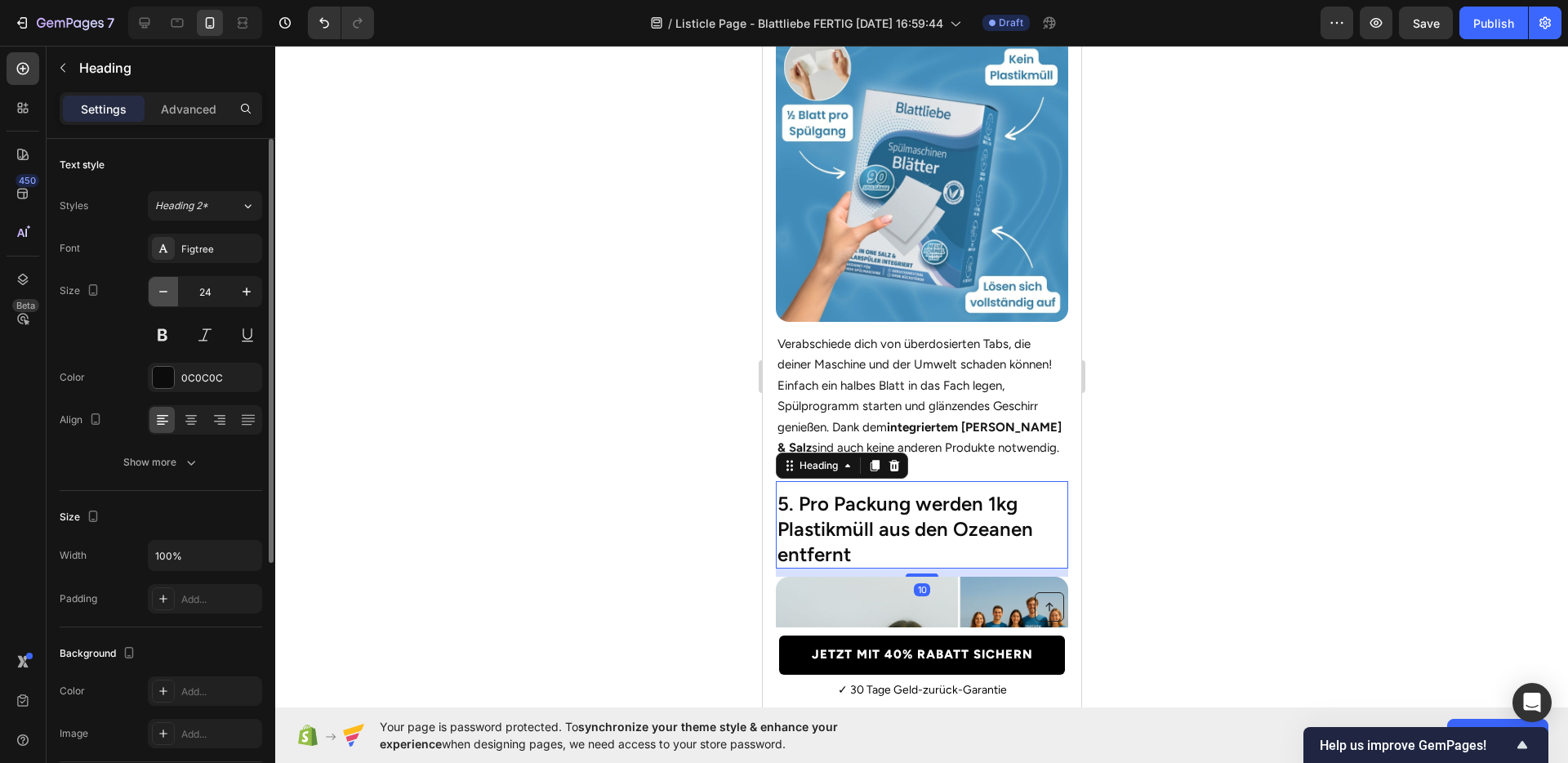
click at [172, 296] on button "button" at bounding box center [163, 291] width 30 height 30
type input "23"
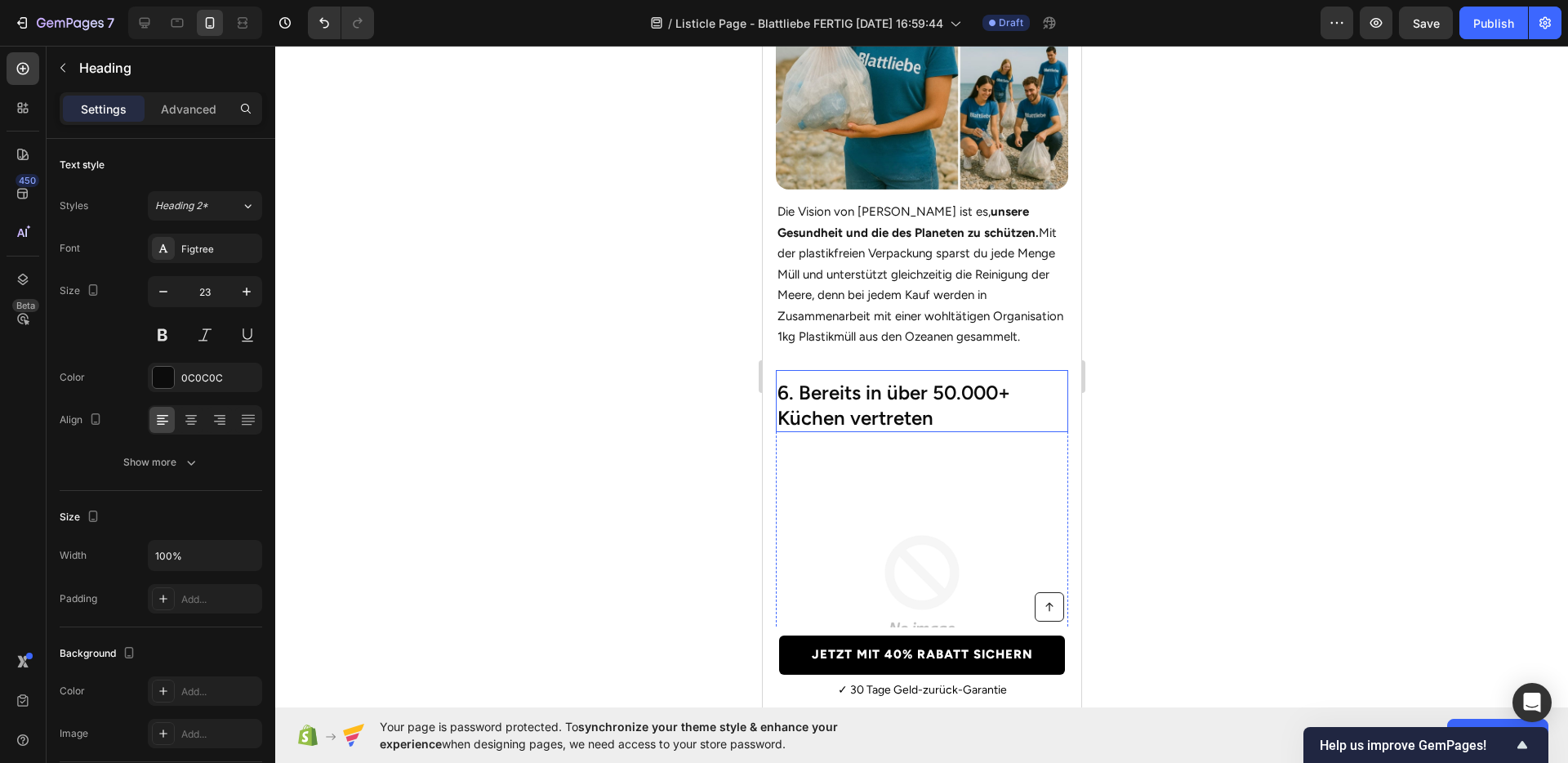
scroll to position [2960, 0]
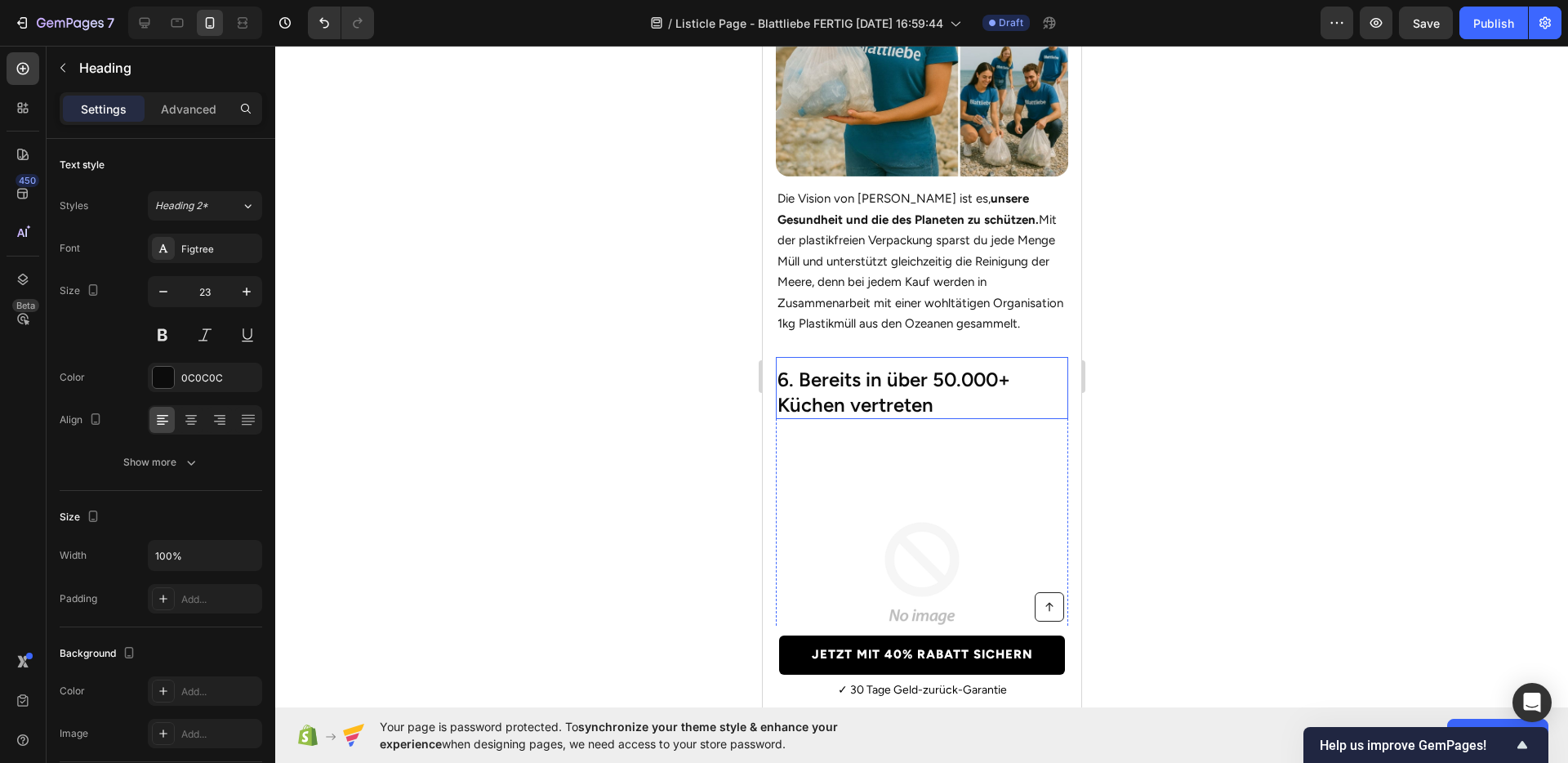
click at [847, 411] on h2 "6. Bereits in über 50.000+ Küchen vertreten" at bounding box center [921, 392] width 293 height 54
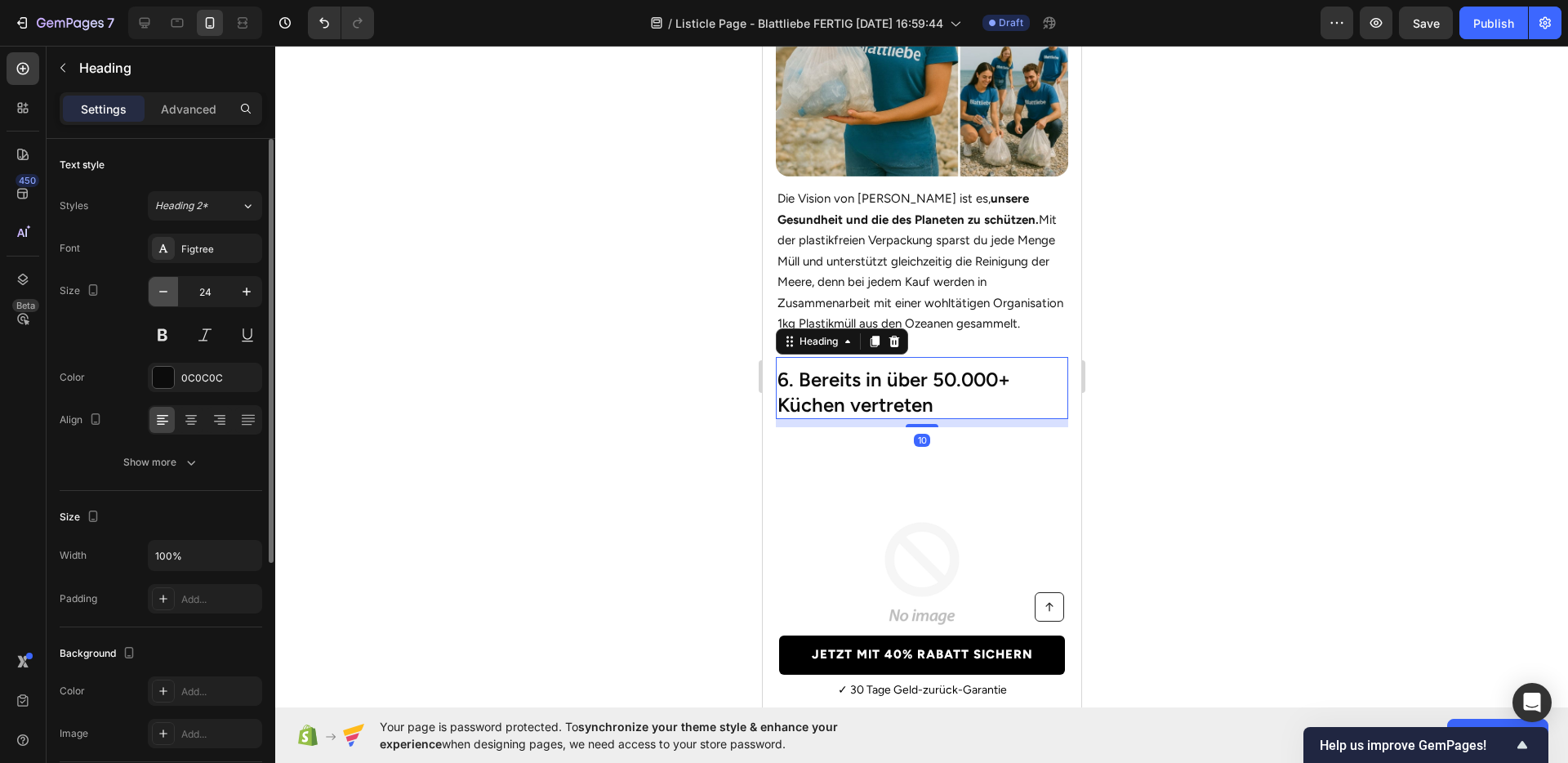
click at [149, 288] on button "button" at bounding box center [163, 291] width 30 height 30
type input "23"
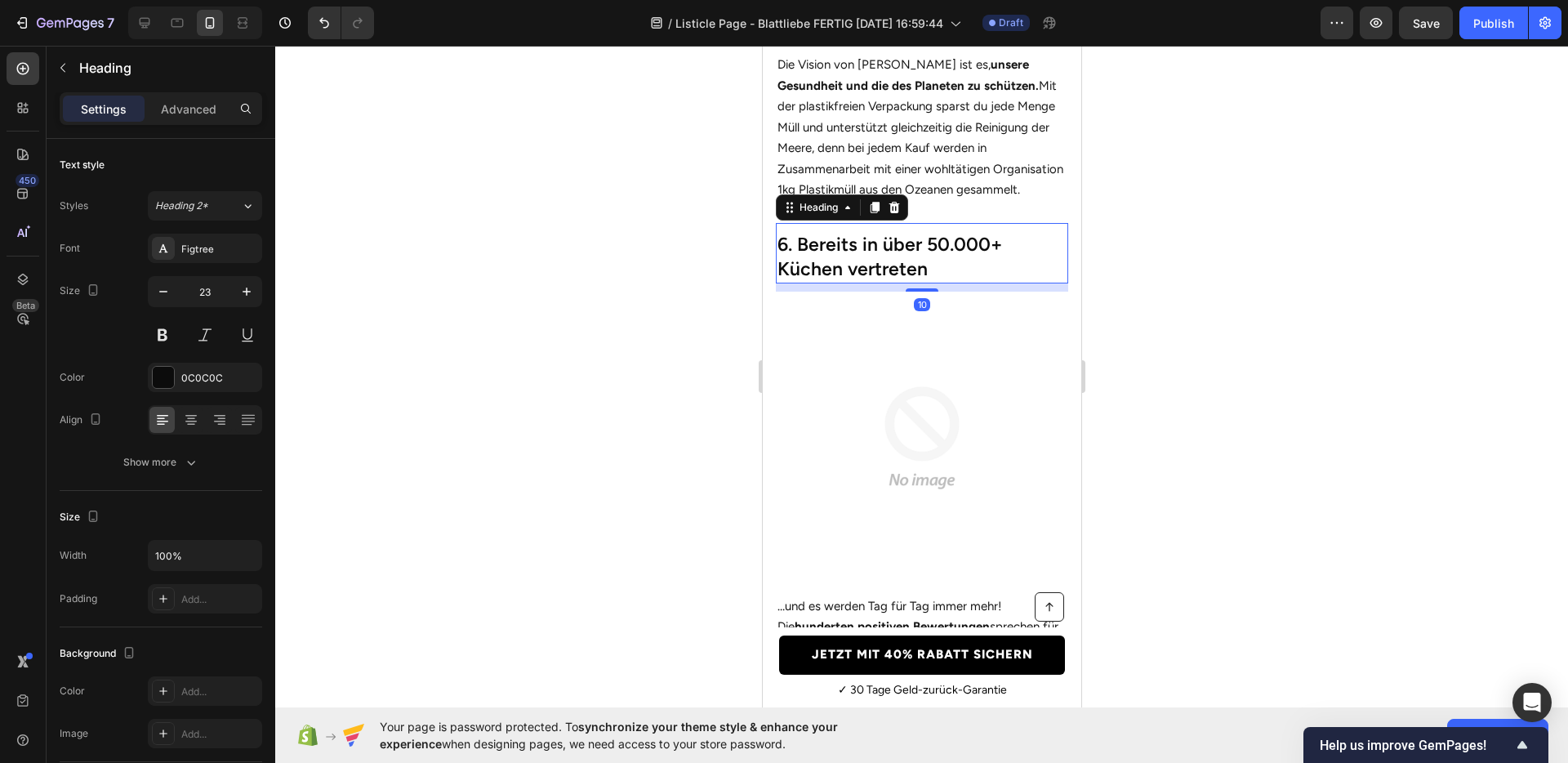
scroll to position [3311, 0]
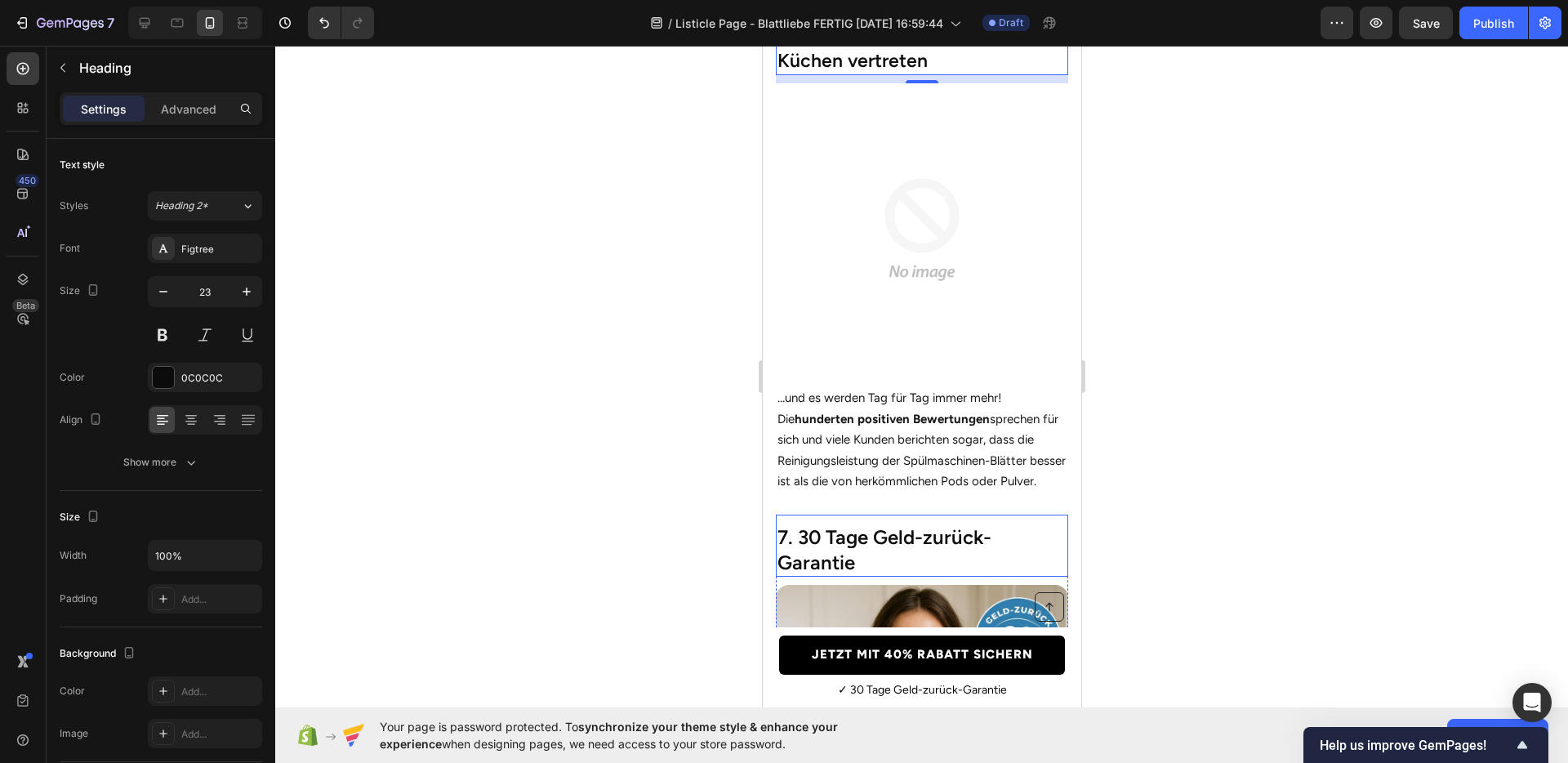
click at [857, 550] on h2 "7. 30 Tage Geld-zurück-Garantie" at bounding box center [921, 549] width 293 height 54
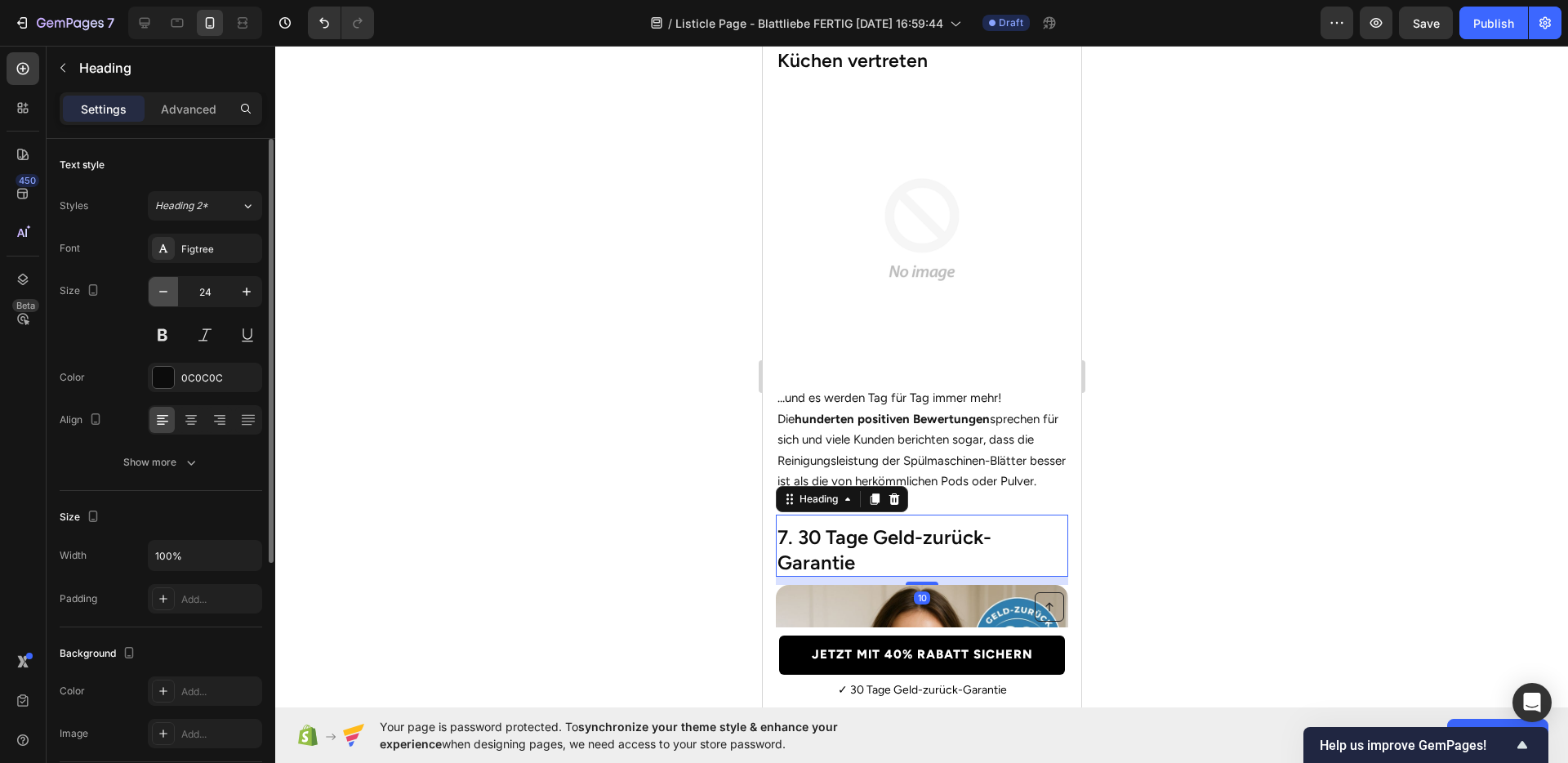
click at [166, 296] on icon "button" at bounding box center [163, 291] width 16 height 16
type input "23"
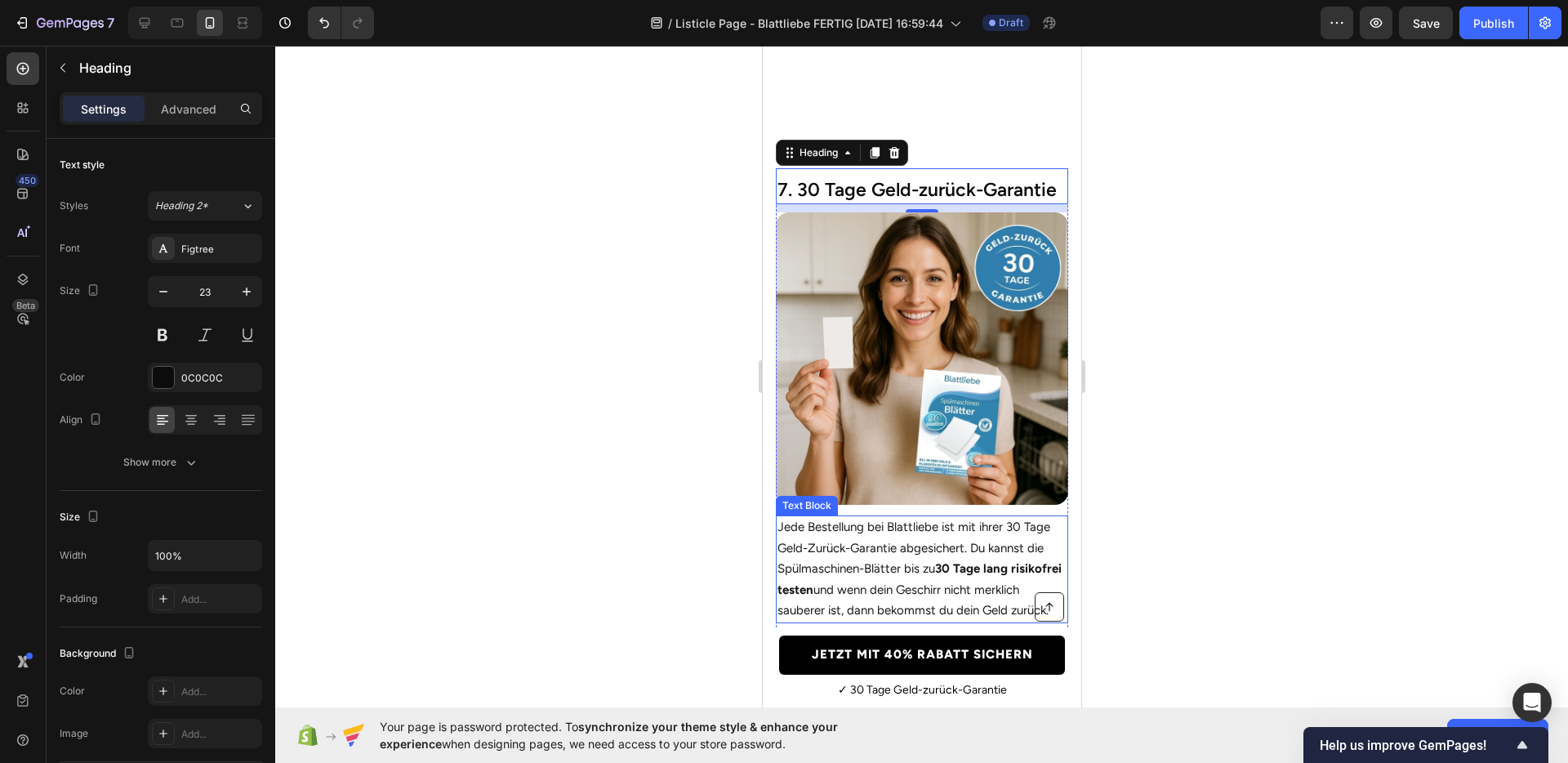
scroll to position [3645, 0]
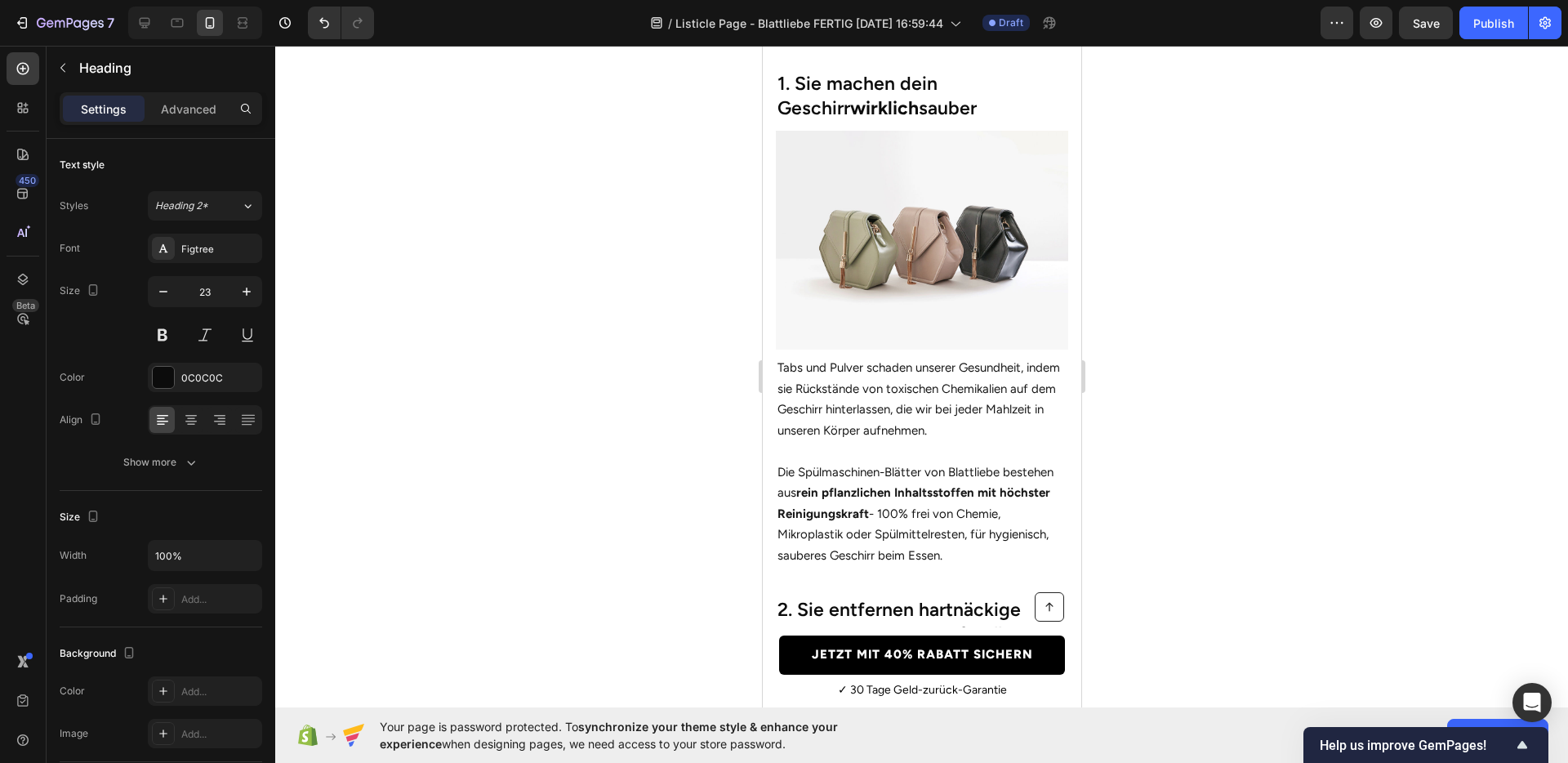
scroll to position [604, 0]
click at [879, 89] on div "1. Sie machen dein Geschirr wirklich sauber Heading" at bounding box center [921, 93] width 293 height 61
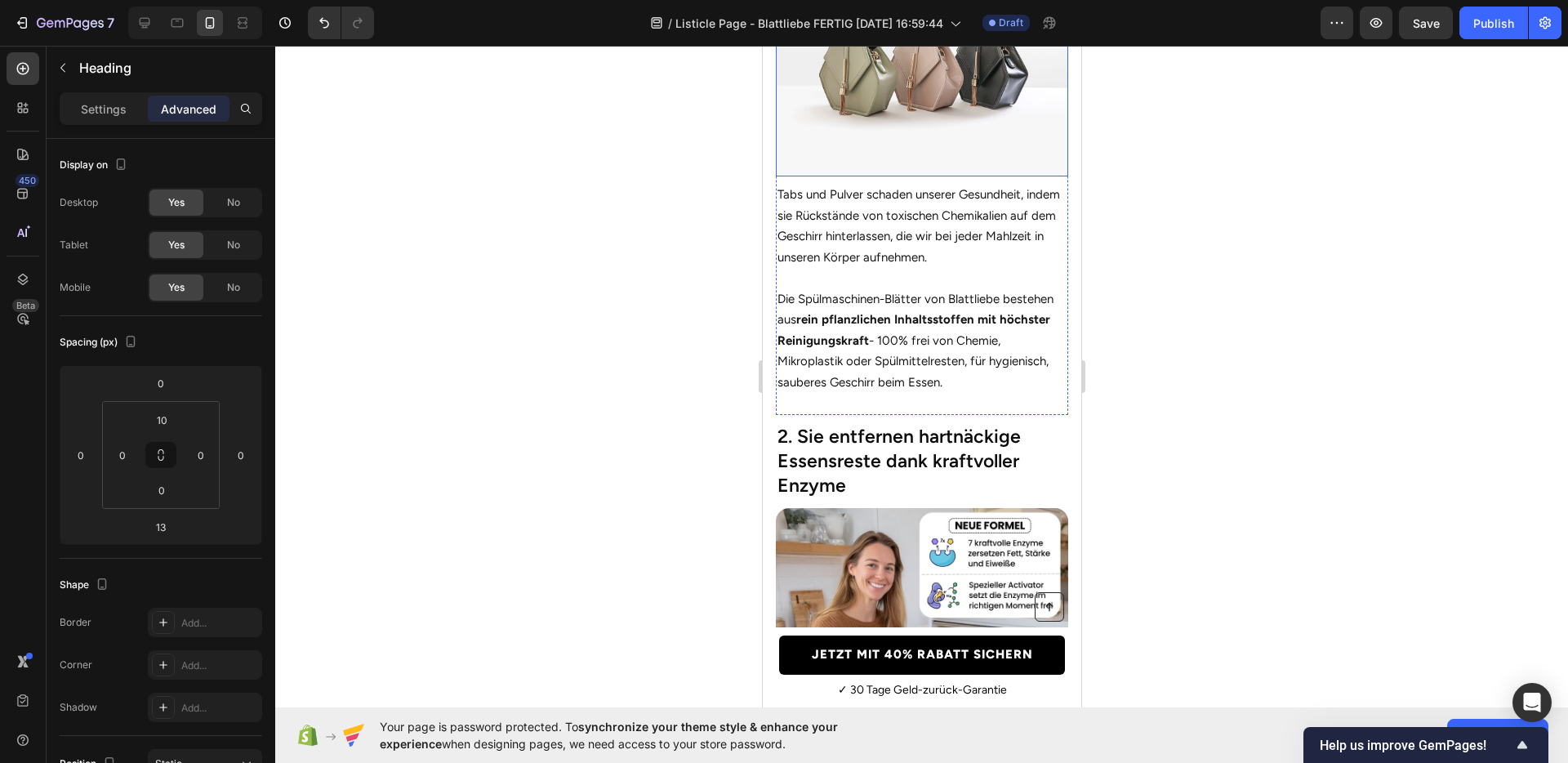
scroll to position [824, 0]
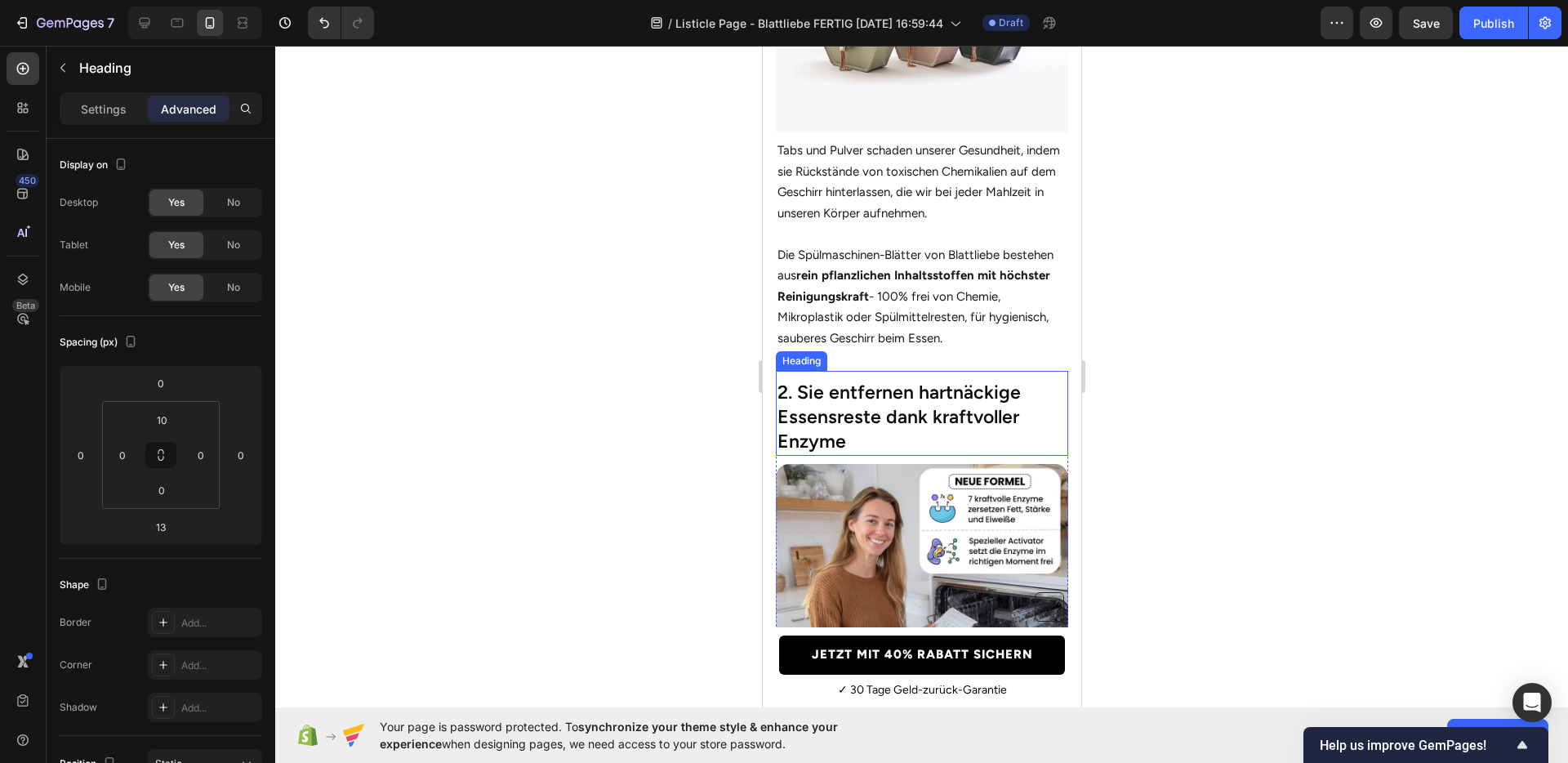
click at [899, 391] on h2 "2. Sie entfernen hartnäckige Essensreste dank kraftvoller Enzyme" at bounding box center [921, 417] width 293 height 77
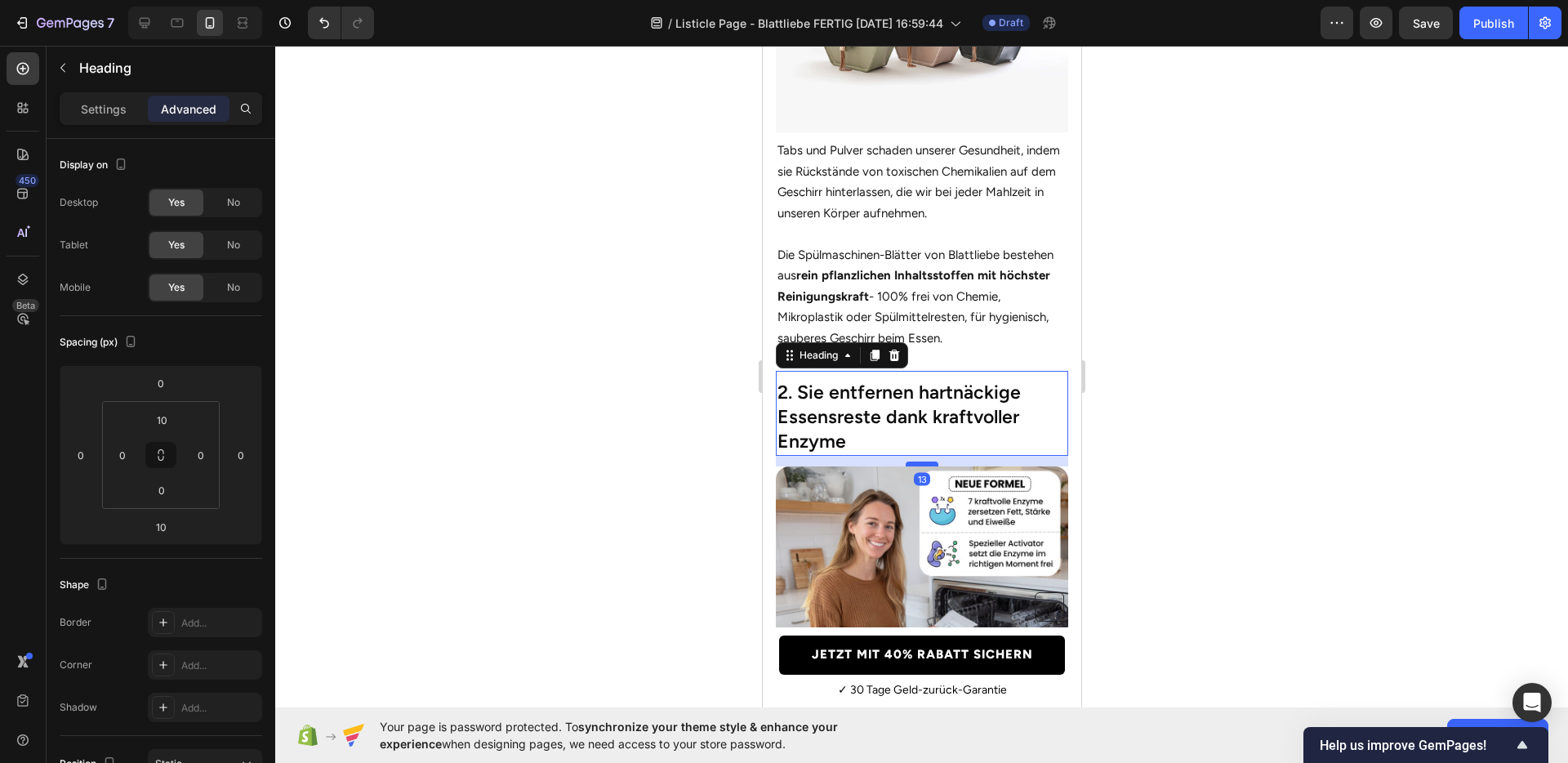
click at [917, 462] on div at bounding box center [921, 464] width 33 height 5
type input "13"
click at [1174, 454] on div at bounding box center [922, 404] width 1293 height 717
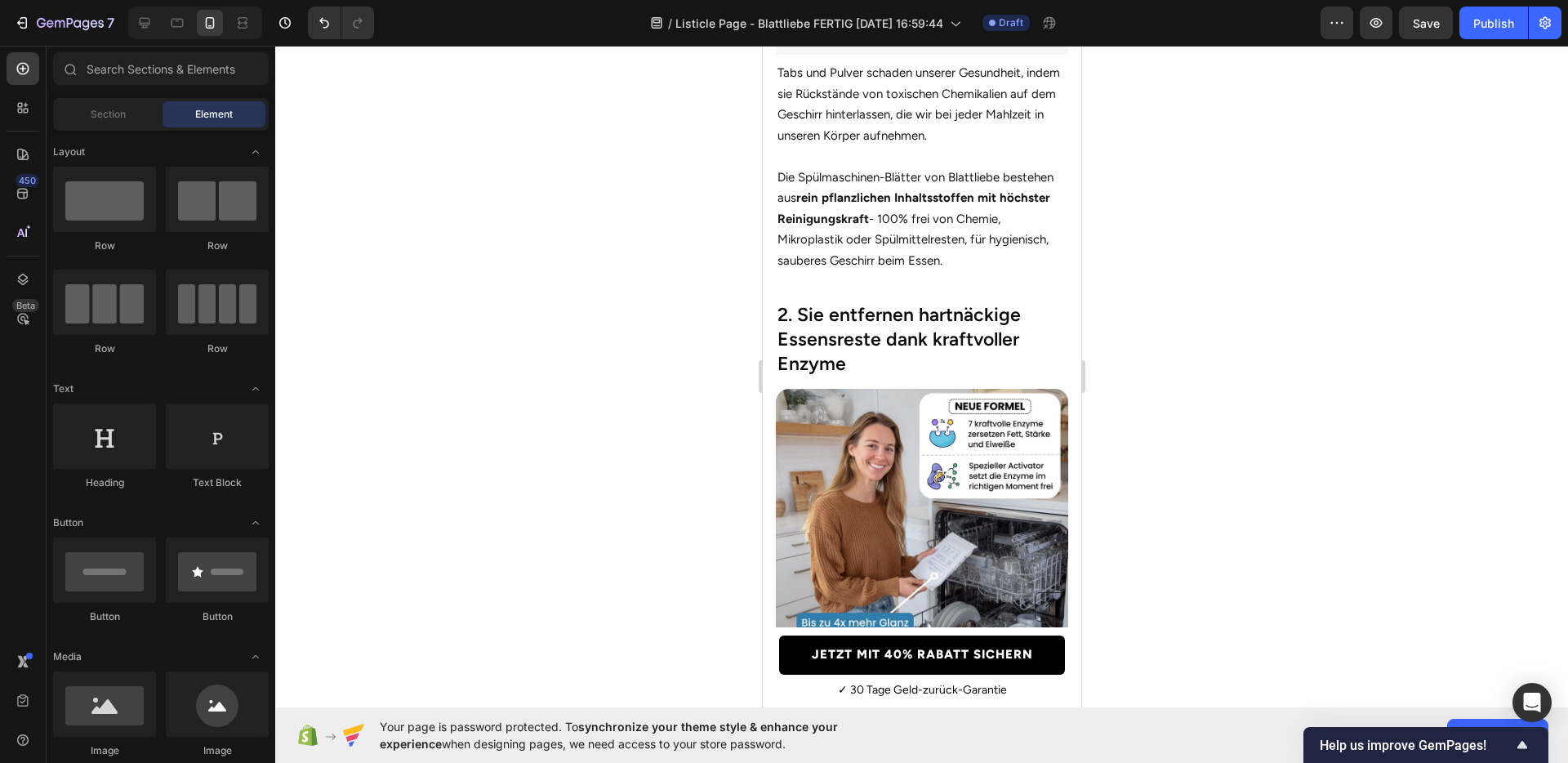
scroll to position [905, 0]
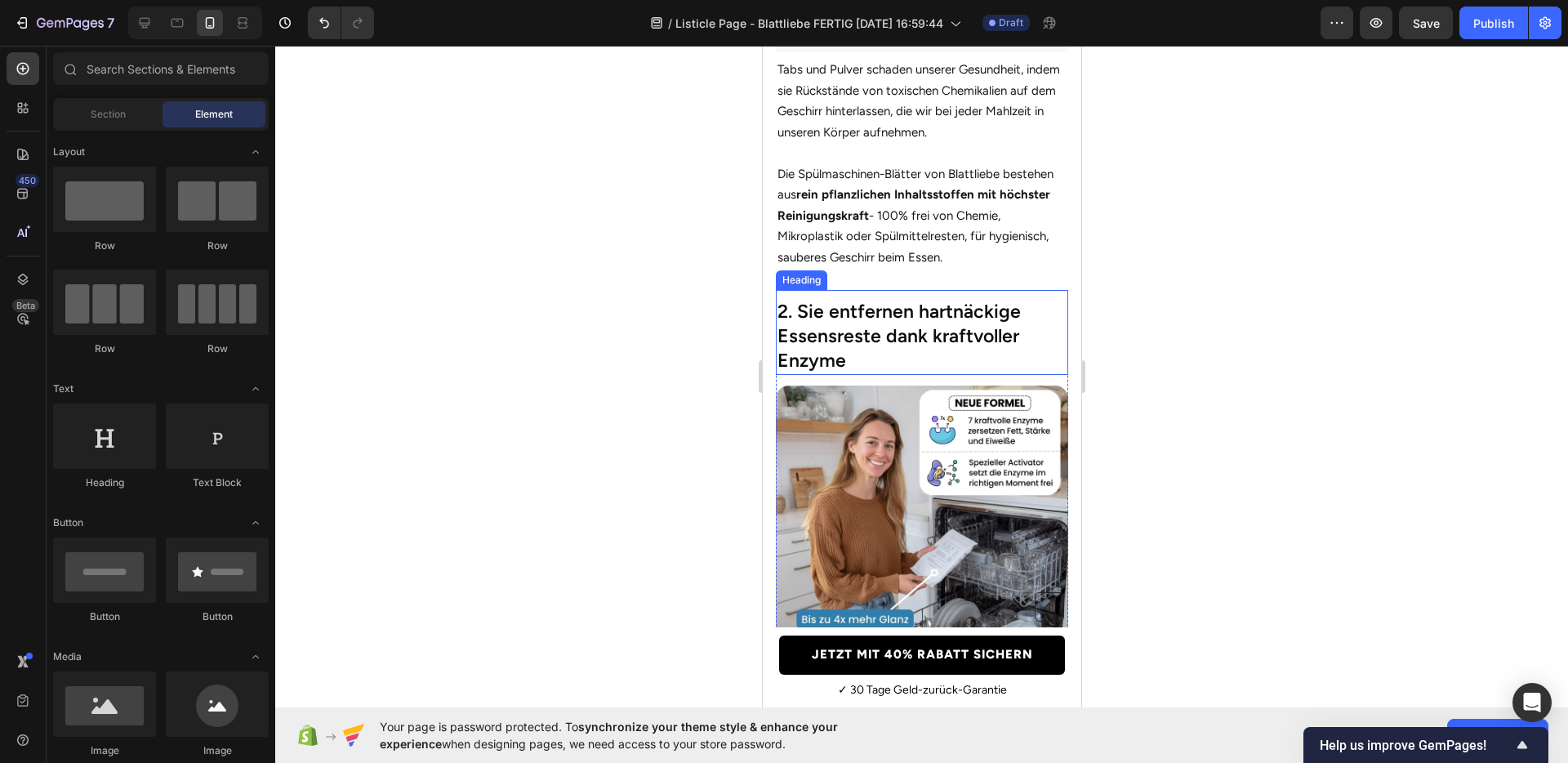
click at [916, 310] on h2 "2. Sie entfernen hartnäckige Essensreste dank kraftvoller Enzyme" at bounding box center [921, 336] width 293 height 77
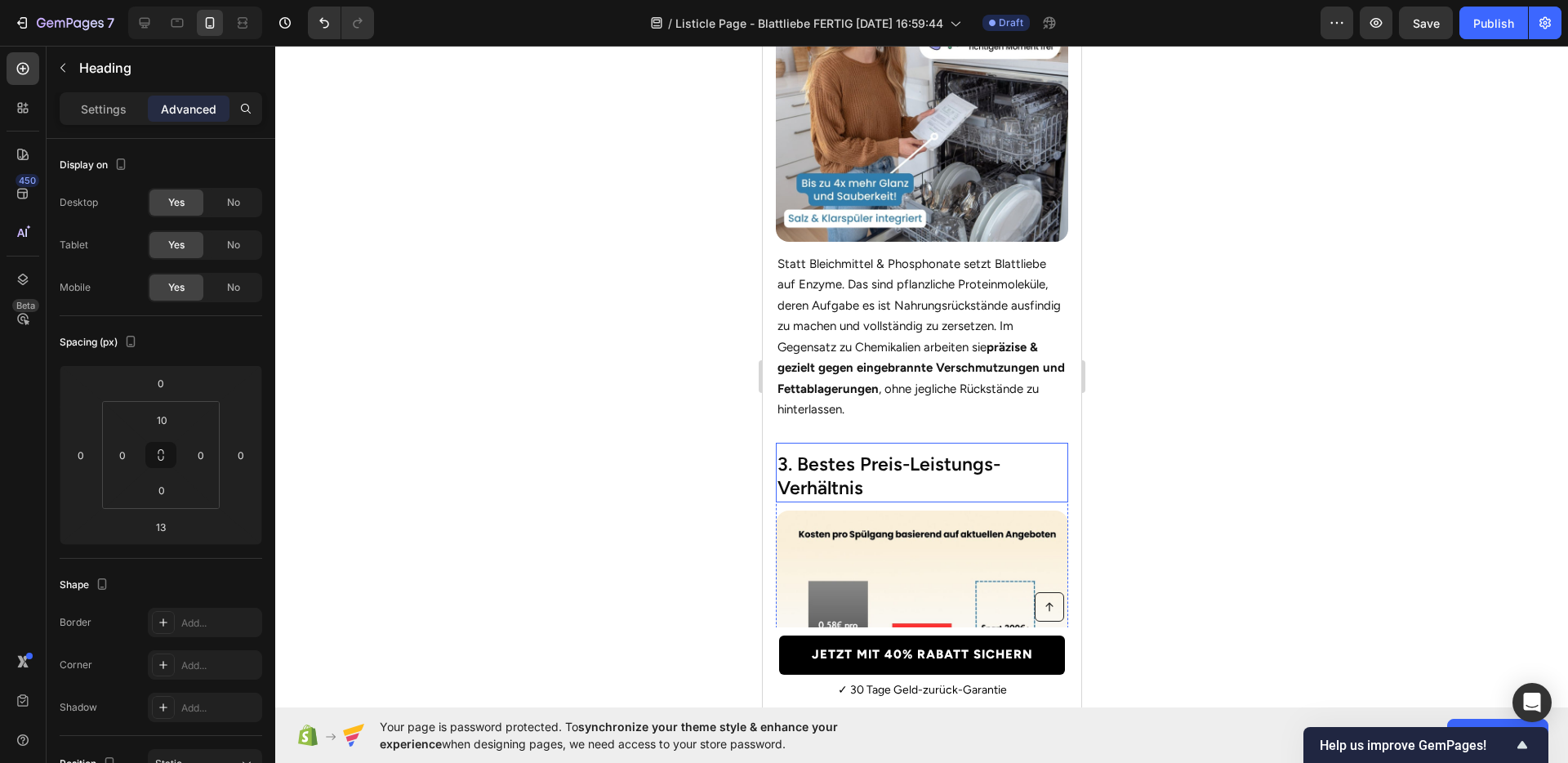
scroll to position [1372, 0]
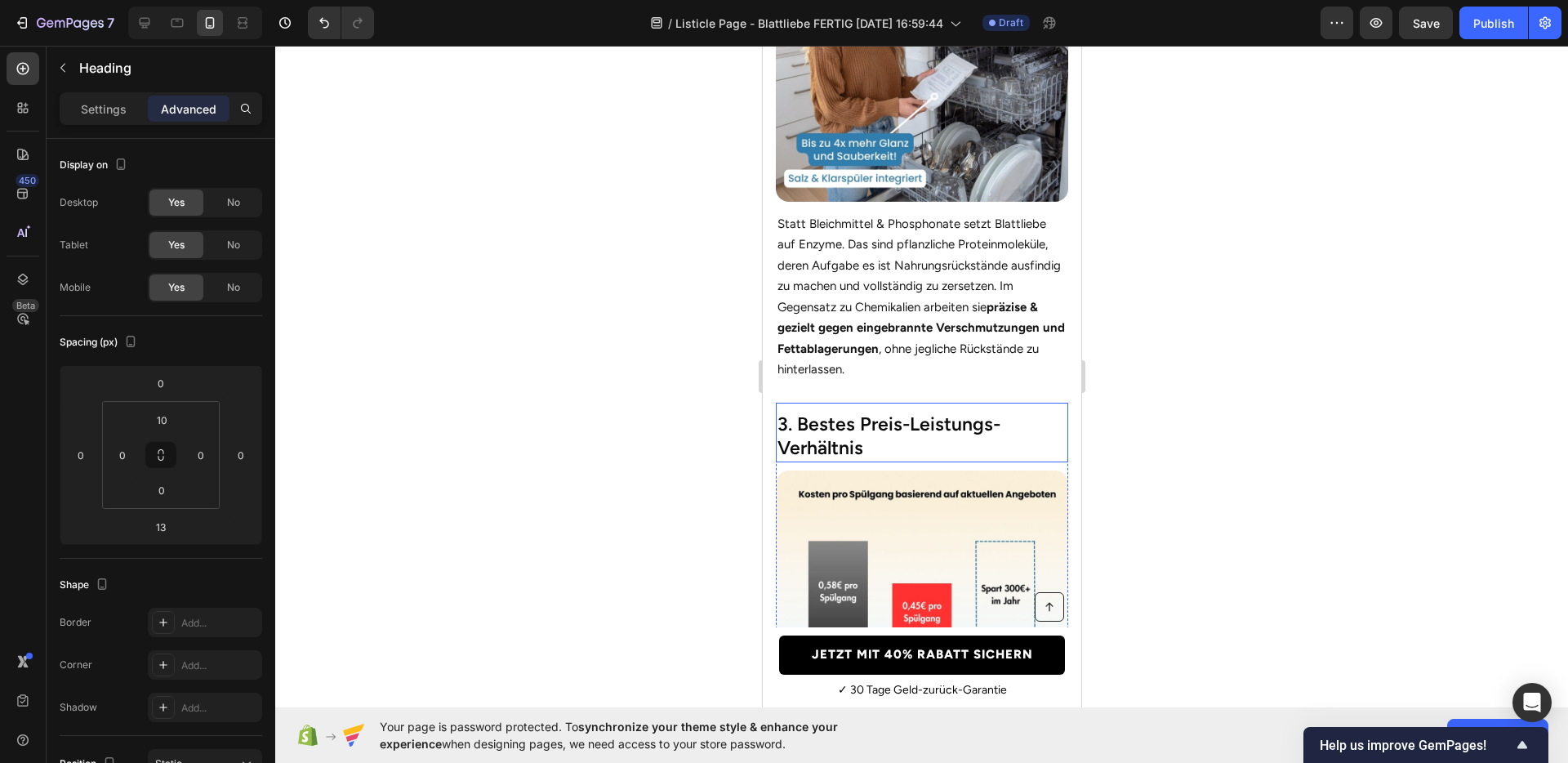
click at [874, 444] on h2 "3. Bestes Preis-Leistungs-Verhältnis" at bounding box center [921, 437] width 293 height 53
click at [905, 468] on div at bounding box center [921, 470] width 33 height 5
type input "13"
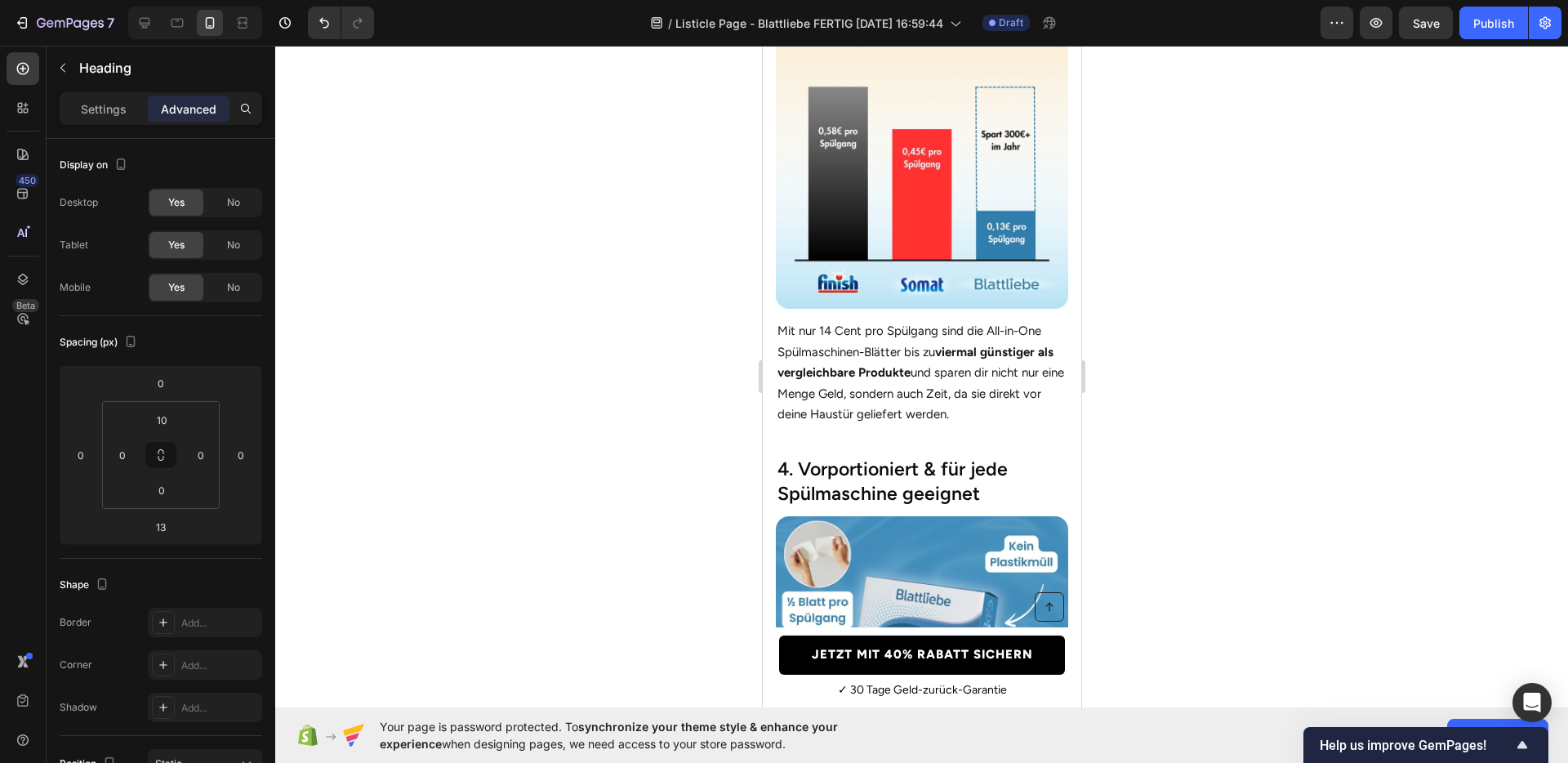
scroll to position [1824, 0]
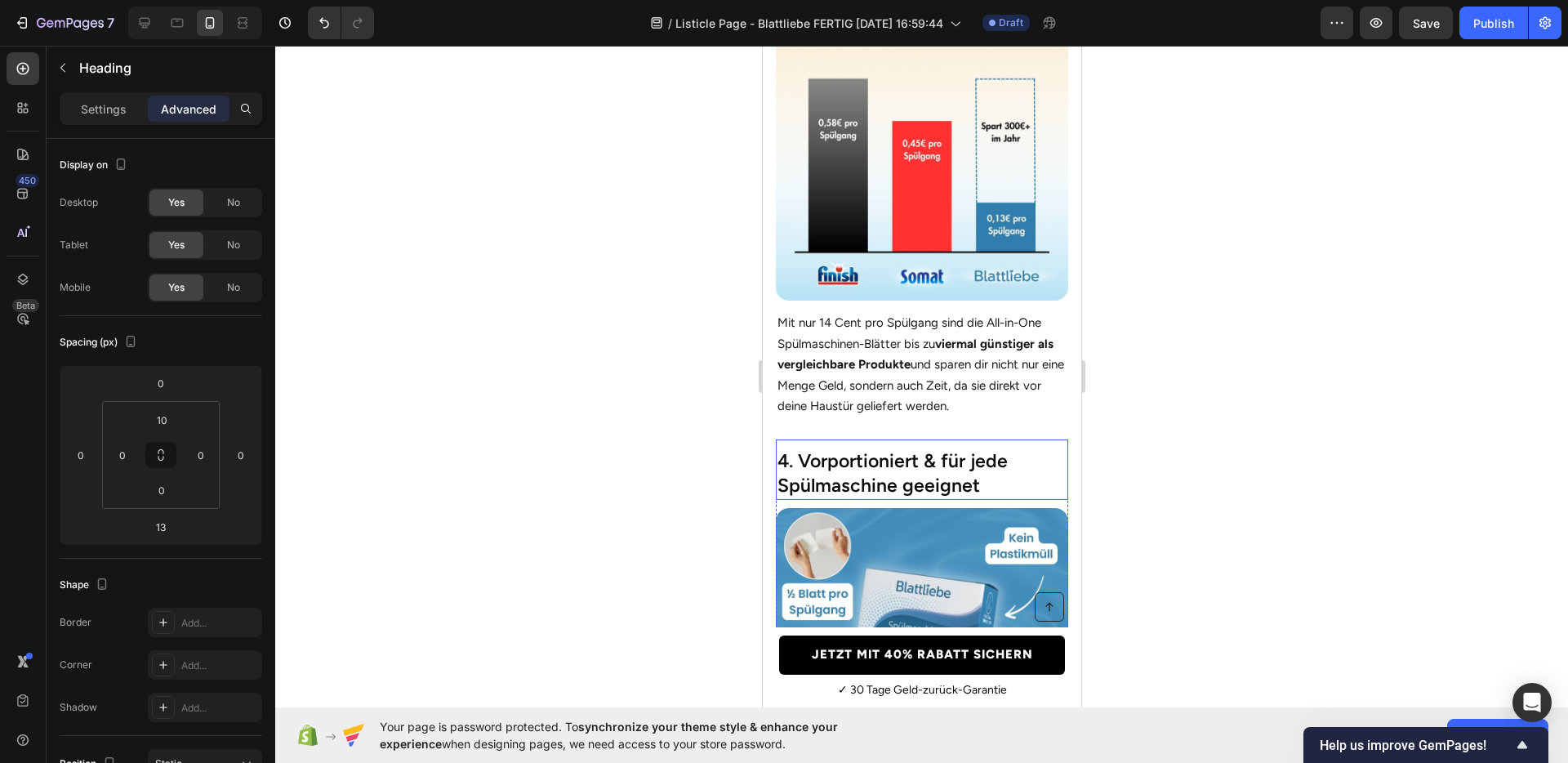
click at [898, 455] on h2 "4. Vorportioniert & für jede Spülmaschine geeignet" at bounding box center [921, 474] width 293 height 53
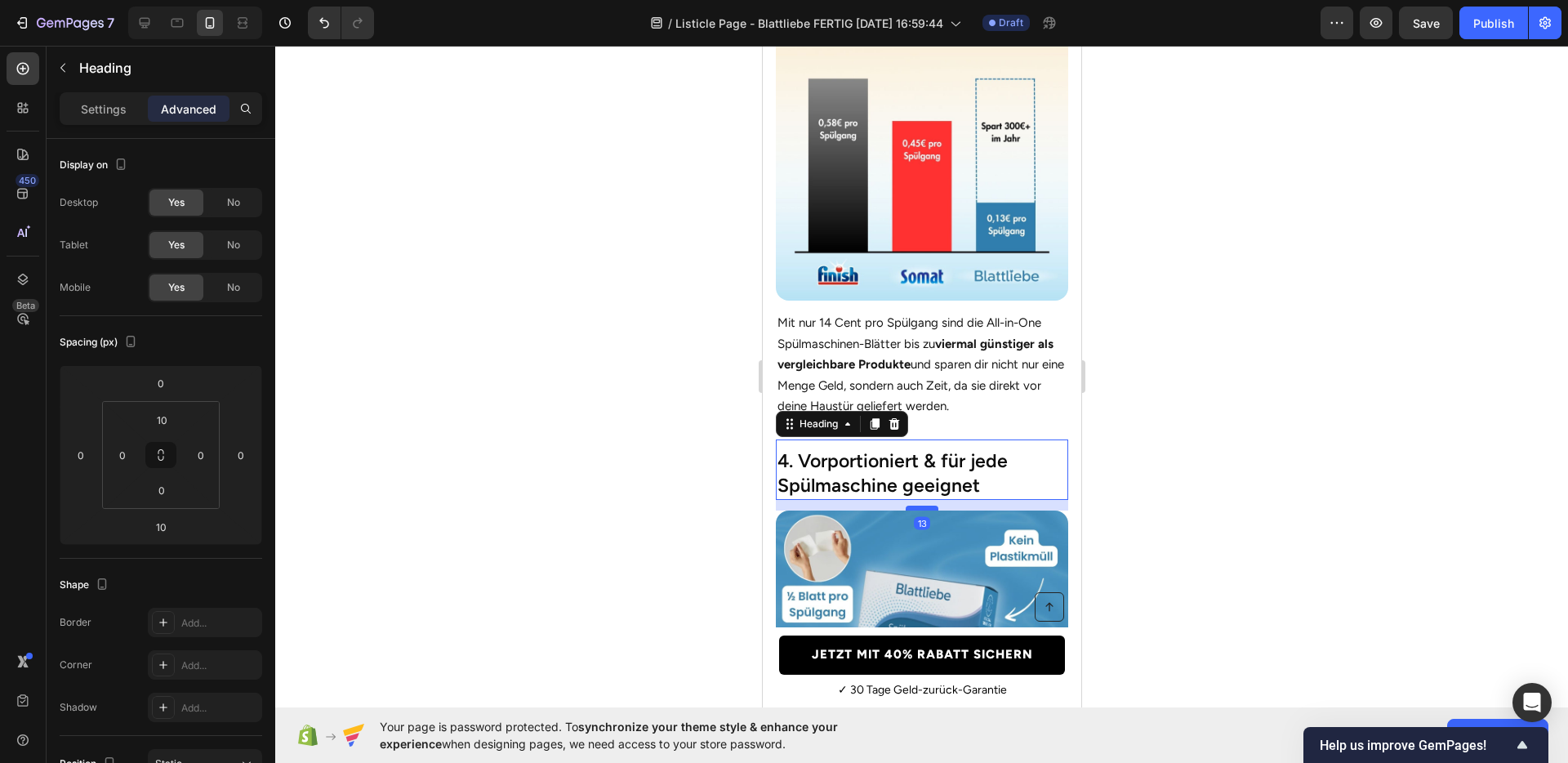
click at [909, 505] on div at bounding box center [921, 507] width 33 height 5
type input "13"
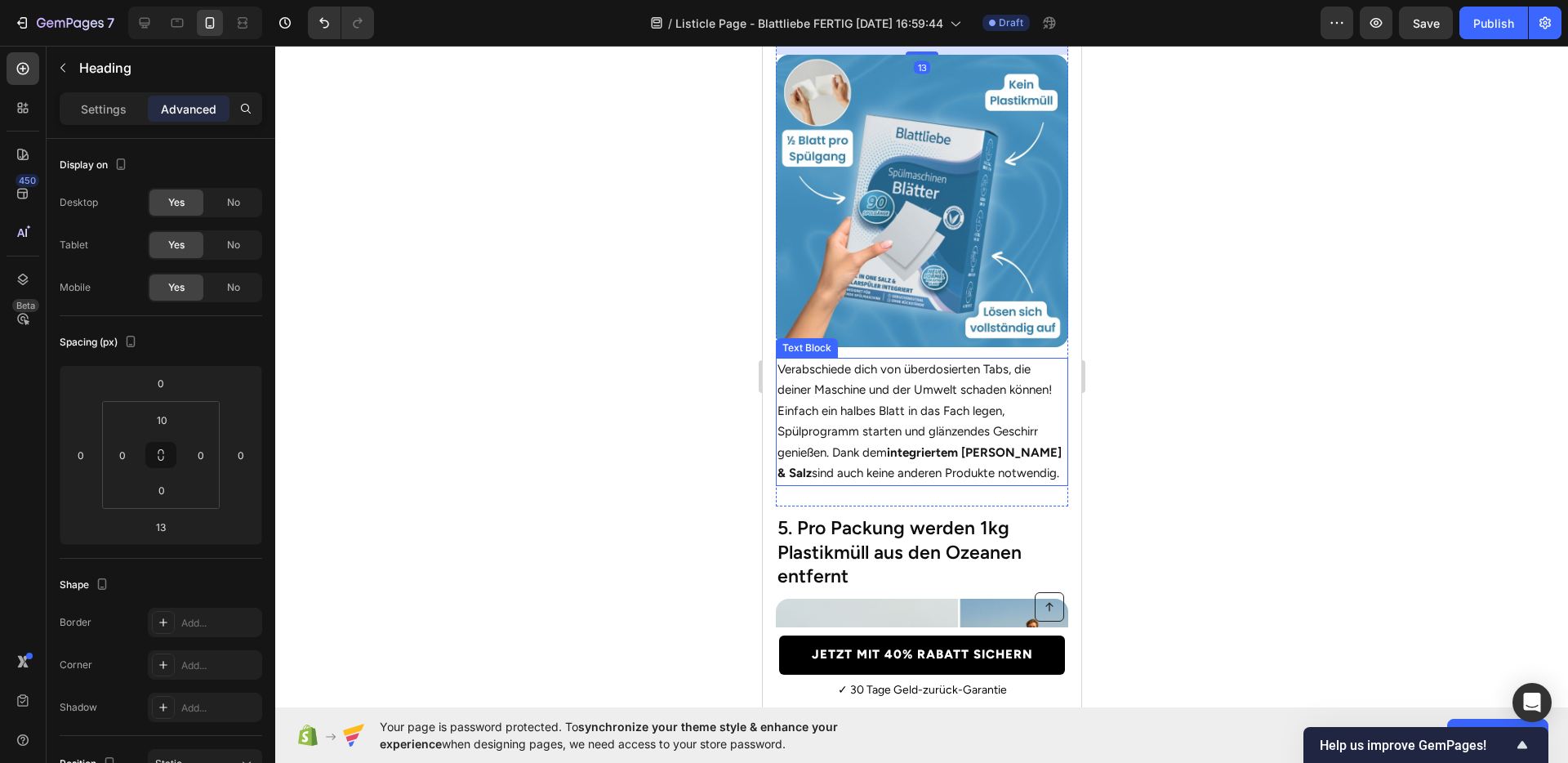
scroll to position [2366, 0]
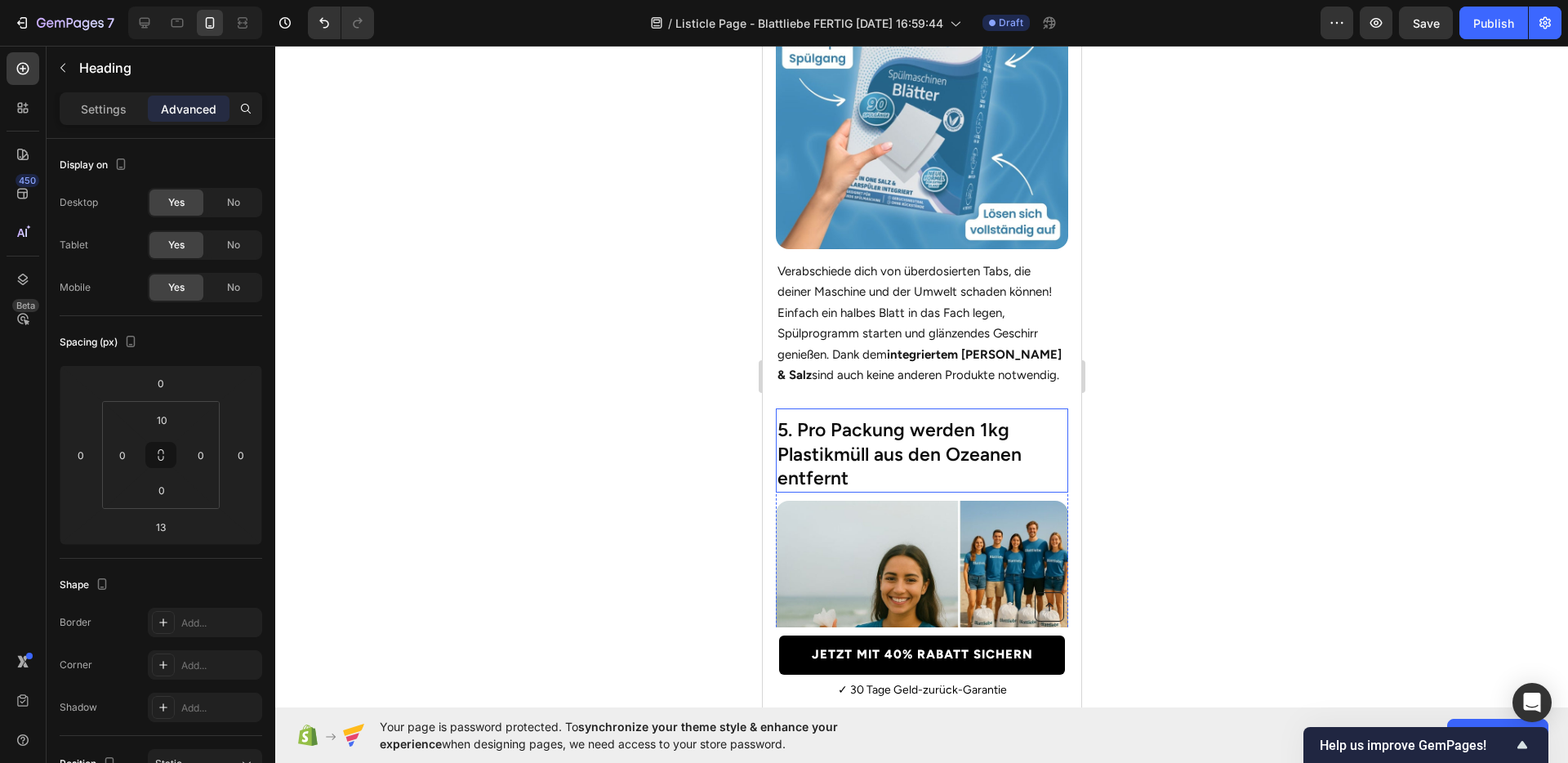
drag, startPoint x: 892, startPoint y: 442, endPoint x: 904, endPoint y: 459, distance: 20.8
click at [892, 442] on h2 "5. Pro Packung werden 1kg Plastikmüll aus den Ozeanen entfernt" at bounding box center [921, 455] width 293 height 77
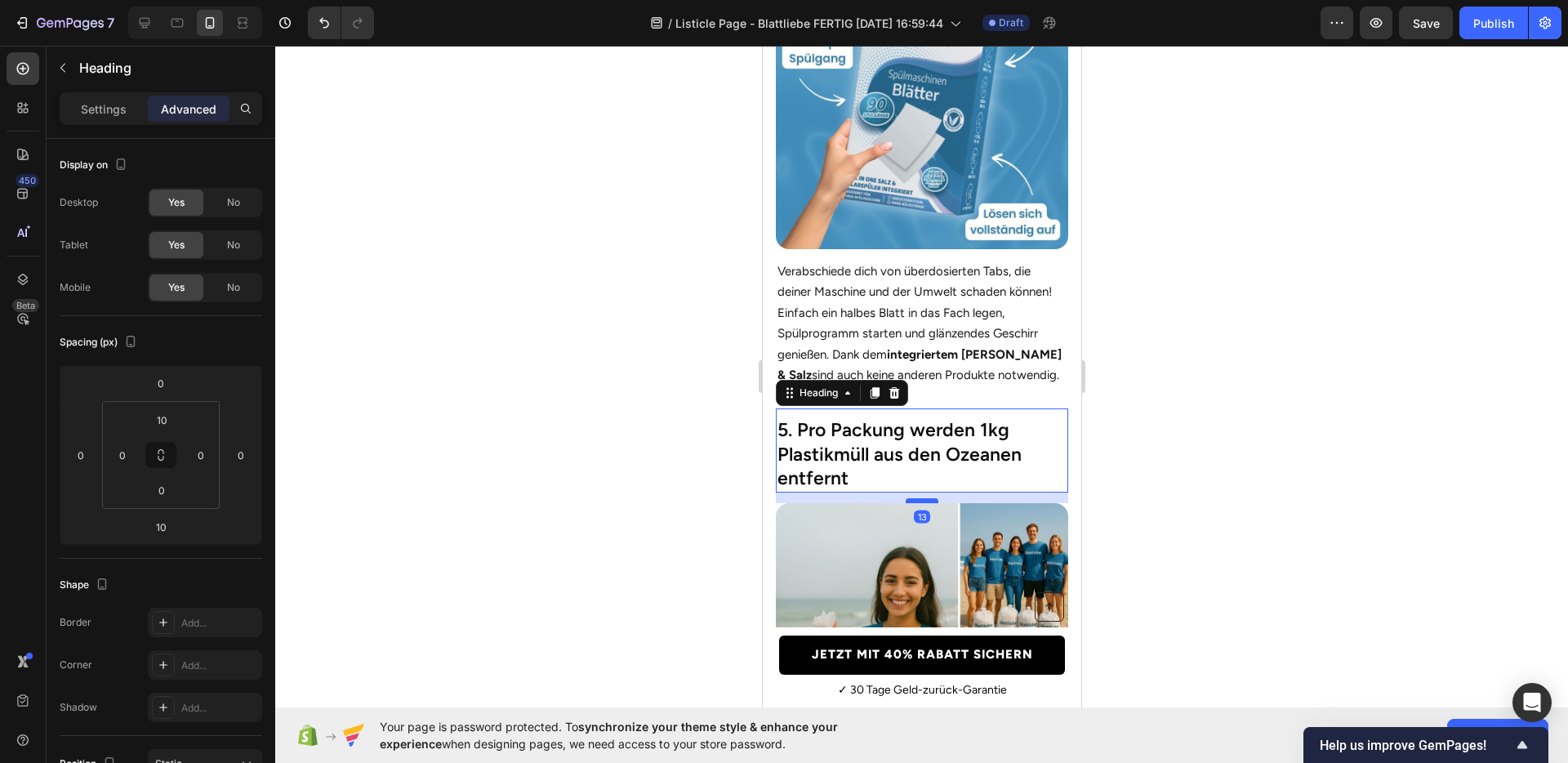
click at [910, 498] on div at bounding box center [921, 500] width 33 height 5
type input "13"
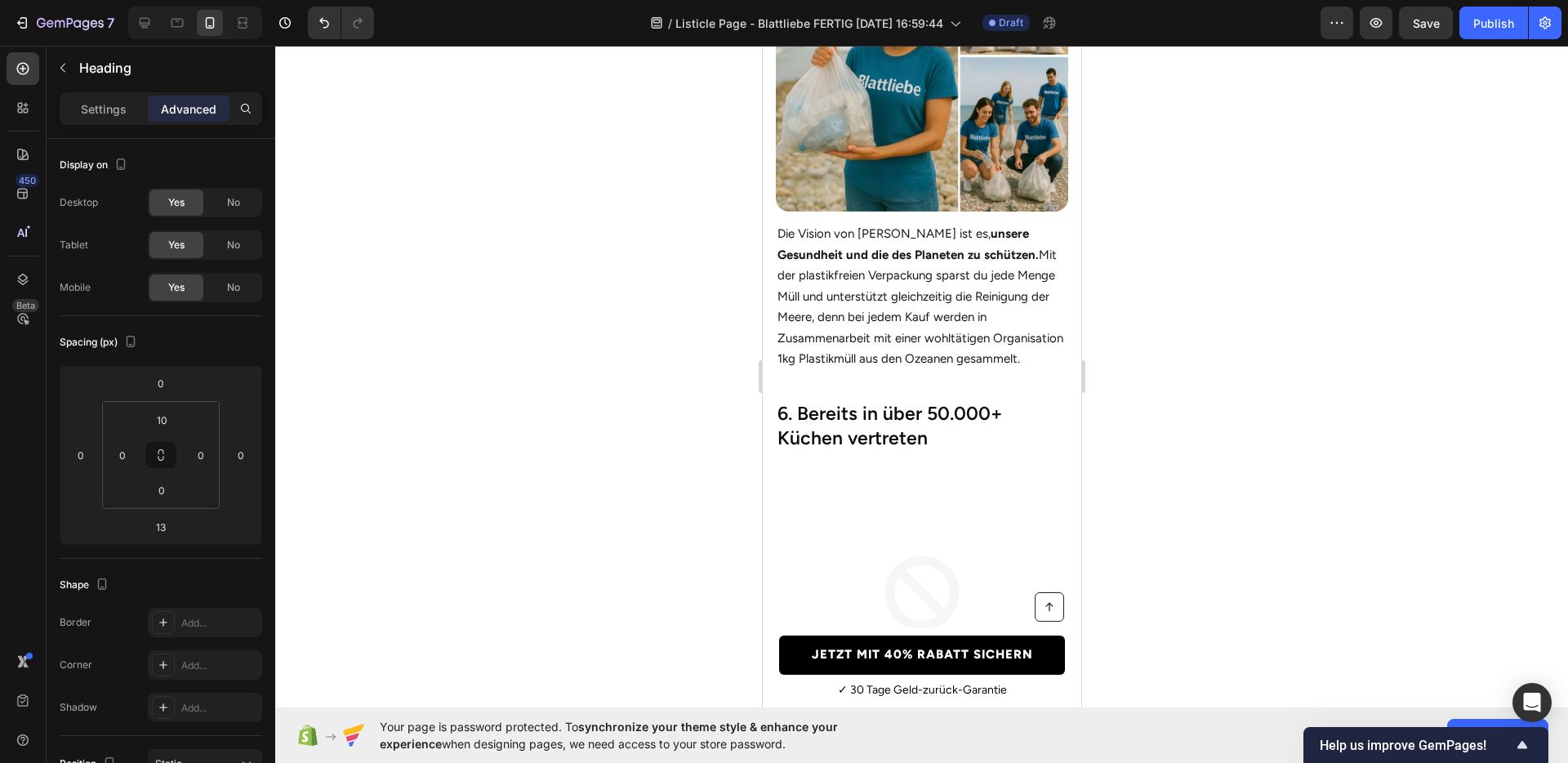
scroll to position [2946, 0]
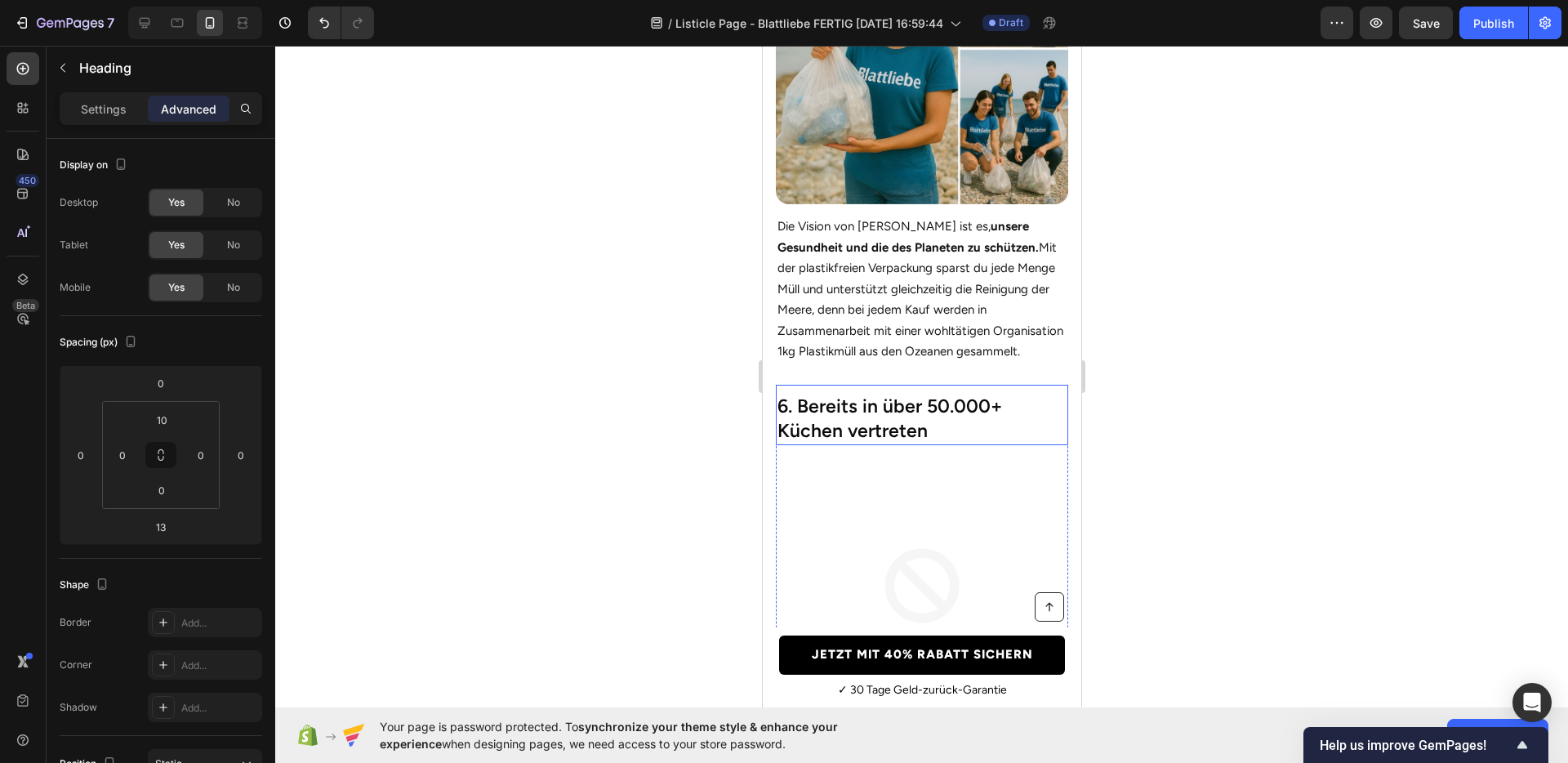
click at [904, 422] on h2 "6. Bereits in über 50.000+ Küchen vertreten" at bounding box center [921, 419] width 293 height 53
click at [923, 455] on div at bounding box center [921, 452] width 33 height 5
click at [921, 457] on div at bounding box center [921, 454] width 33 height 5
click at [923, 456] on div at bounding box center [921, 453] width 33 height 5
type input "13"
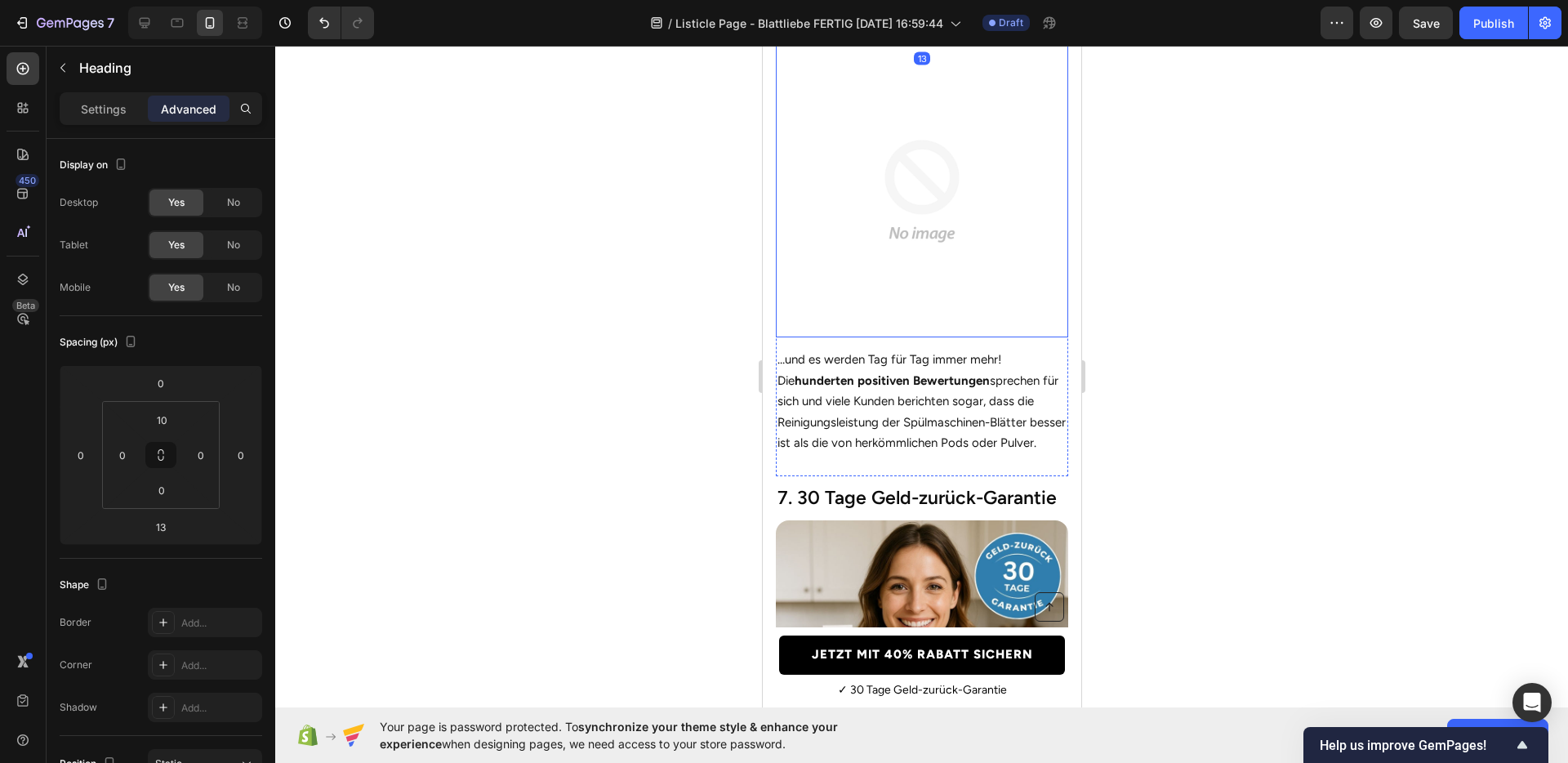
scroll to position [3401, 0]
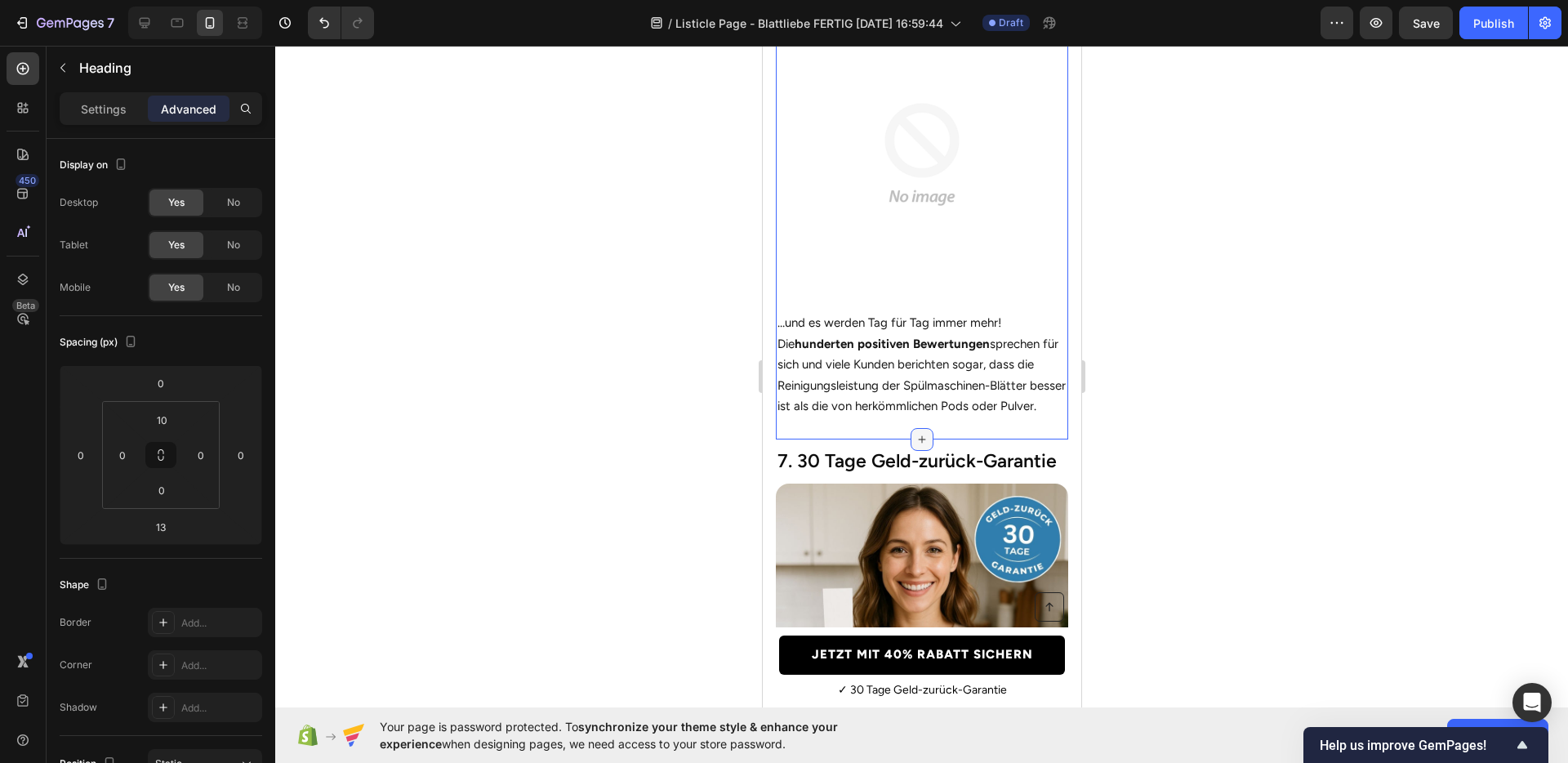
click at [916, 446] on icon at bounding box center [921, 439] width 13 height 13
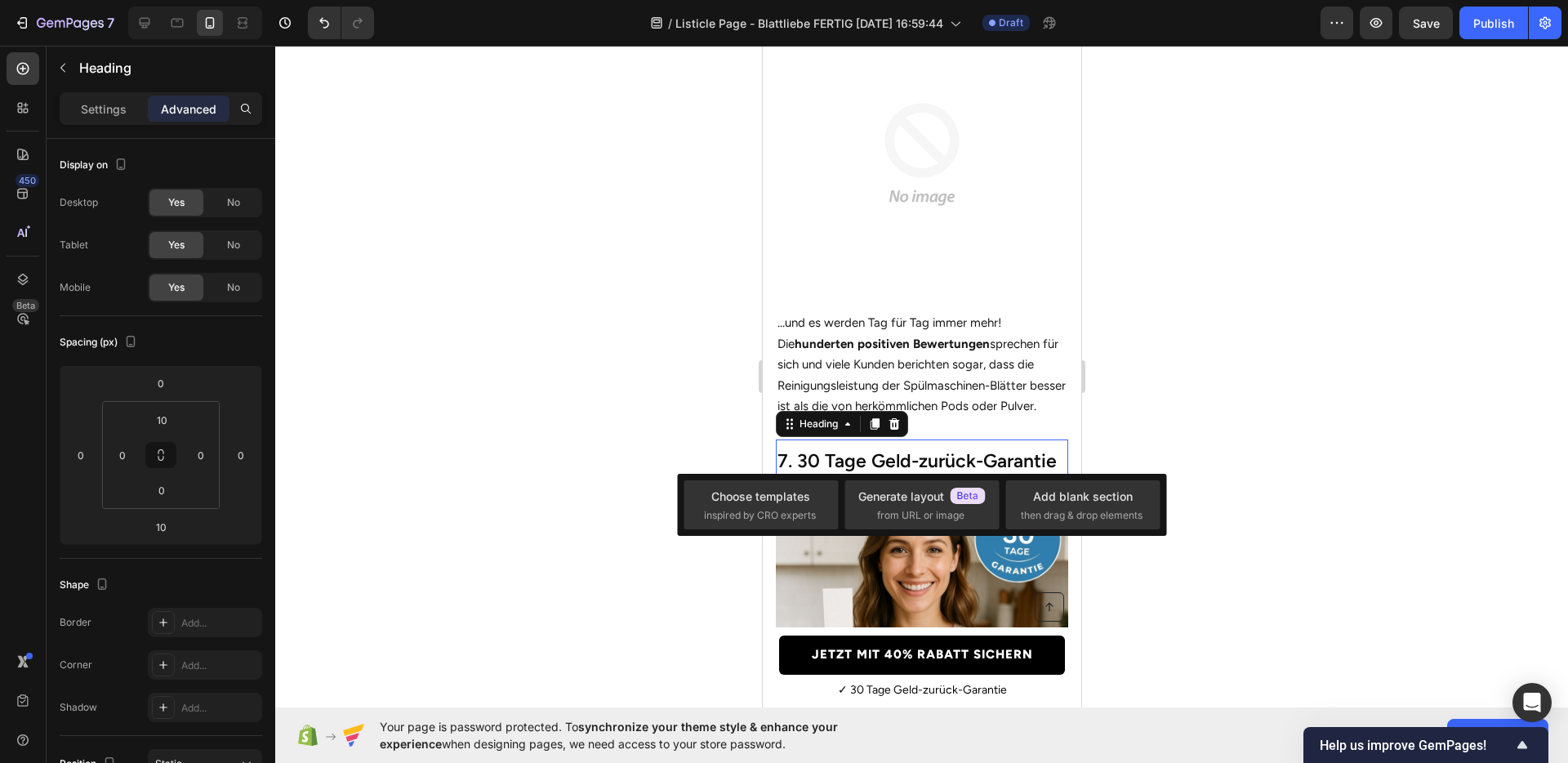
click at [859, 460] on h2 "7. 30 Tage Geld-zurück-Garantie" at bounding box center [921, 462] width 293 height 28
click at [1137, 337] on div at bounding box center [922, 404] width 1293 height 717
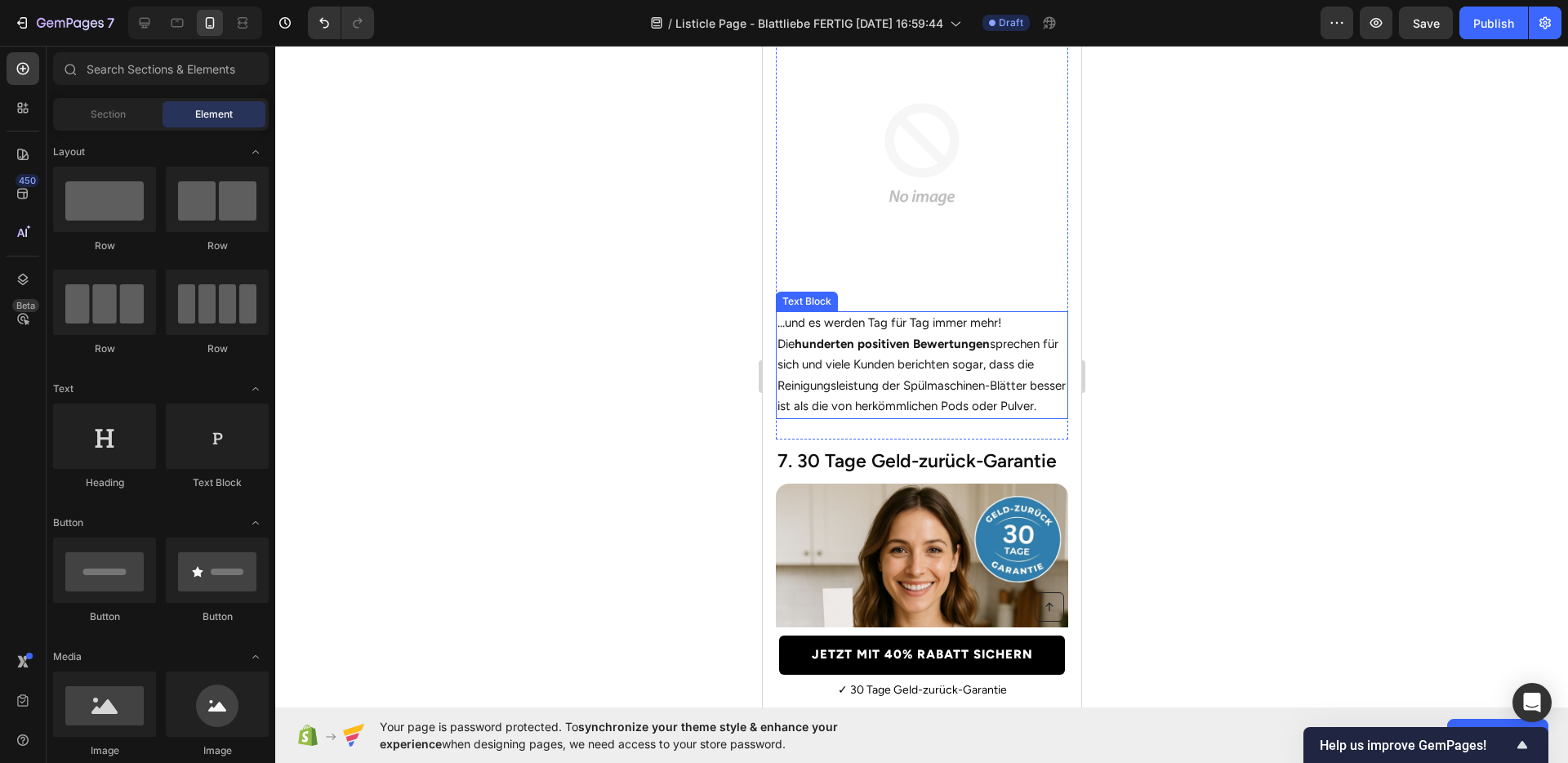
click at [951, 364] on p "…und es werden Tag für Tag immer mehr! Die hunderten positiven Bewertungen spre…" at bounding box center [921, 364] width 290 height 104
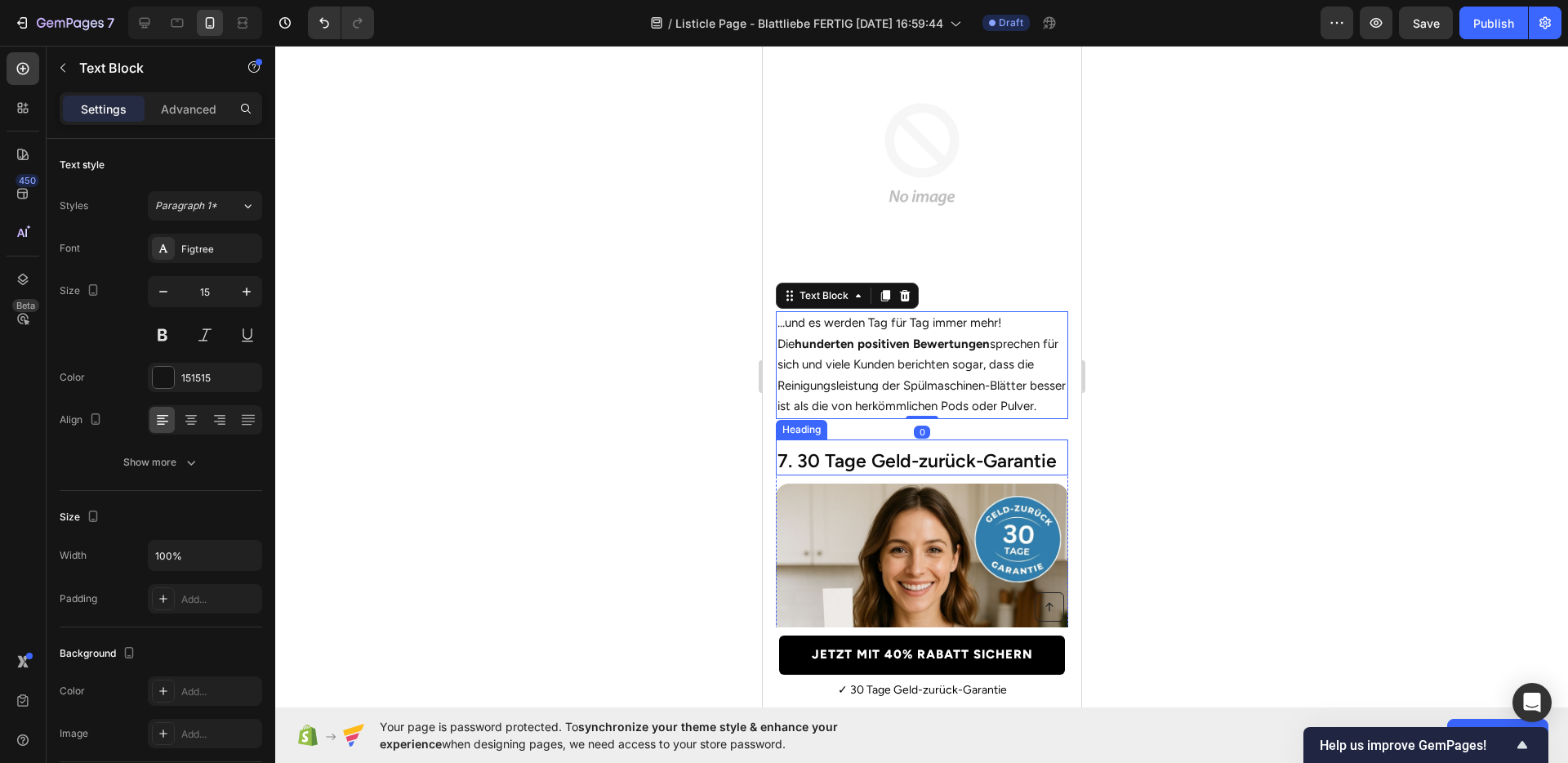
click at [919, 465] on h2 "7. 30 Tage Geld-zurück-Garantie" at bounding box center [921, 462] width 293 height 28
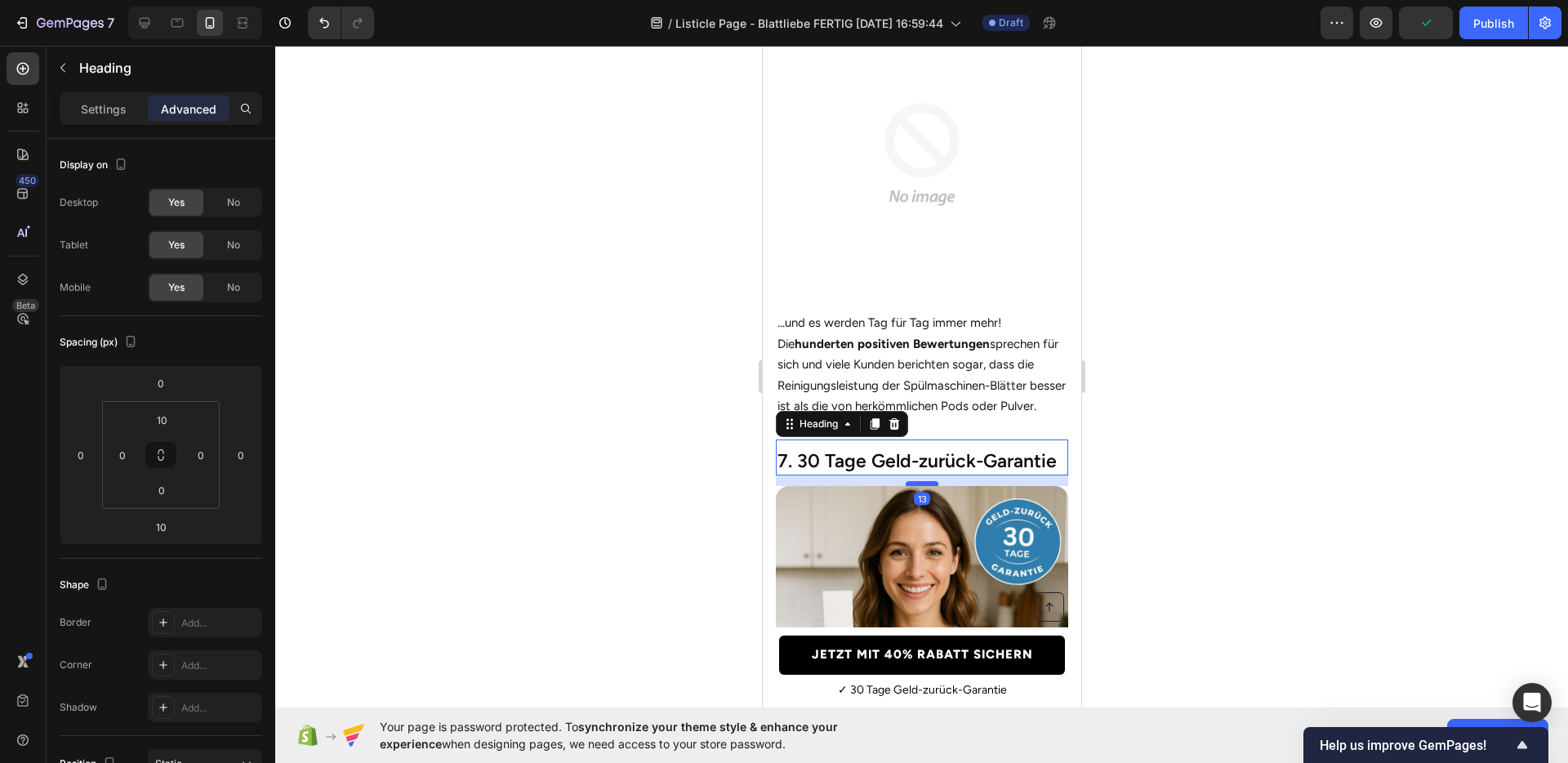
click at [908, 486] on div at bounding box center [921, 483] width 33 height 5
type input "13"
click at [1210, 509] on div at bounding box center [922, 404] width 1293 height 717
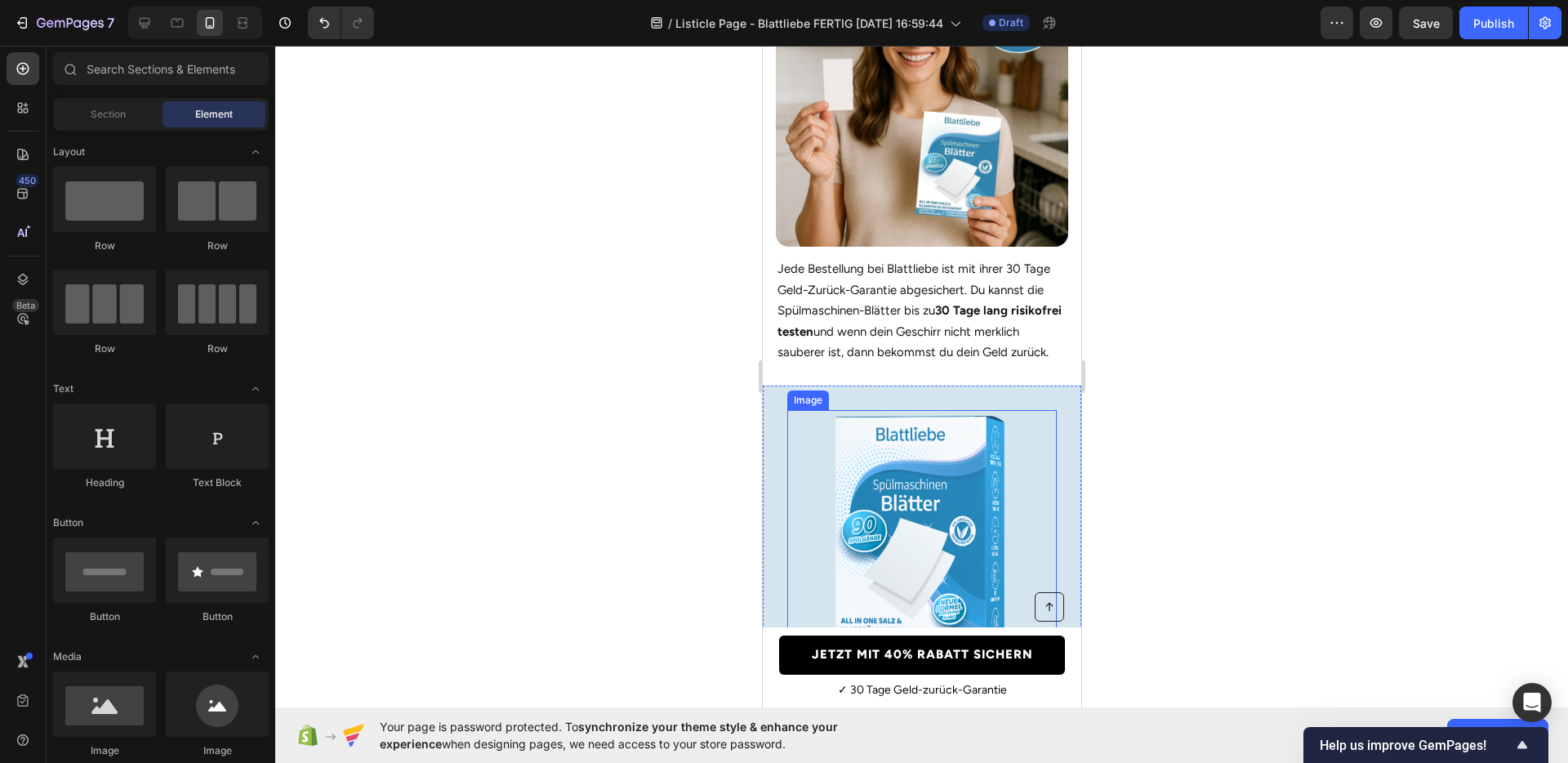
scroll to position [3708, 0]
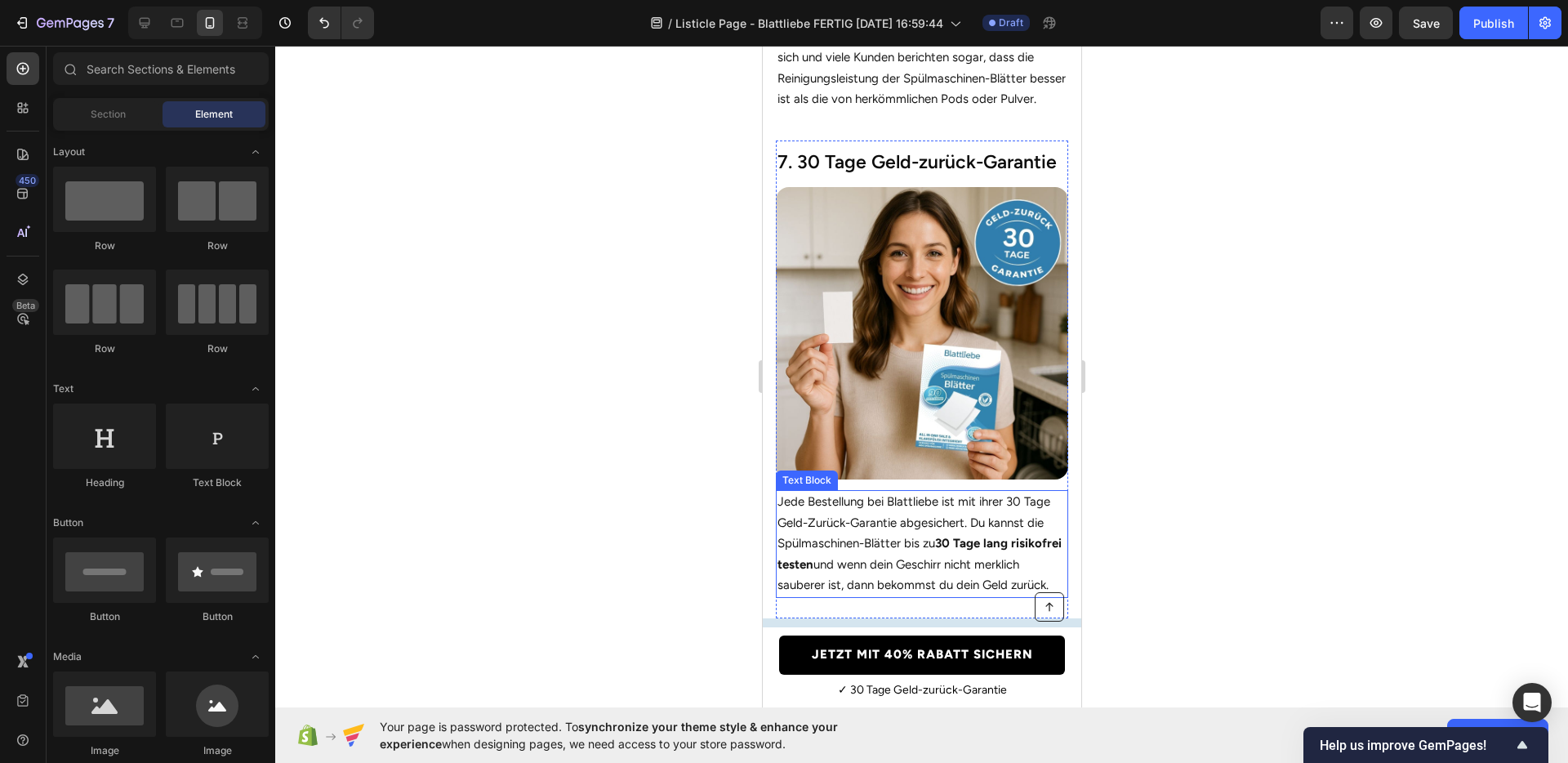
click at [926, 510] on p "Jede Bestellung bei Blattliebe ist mit ihrer 30 Tage Geld-Zurück-Garantie abges…" at bounding box center [921, 543] width 290 height 104
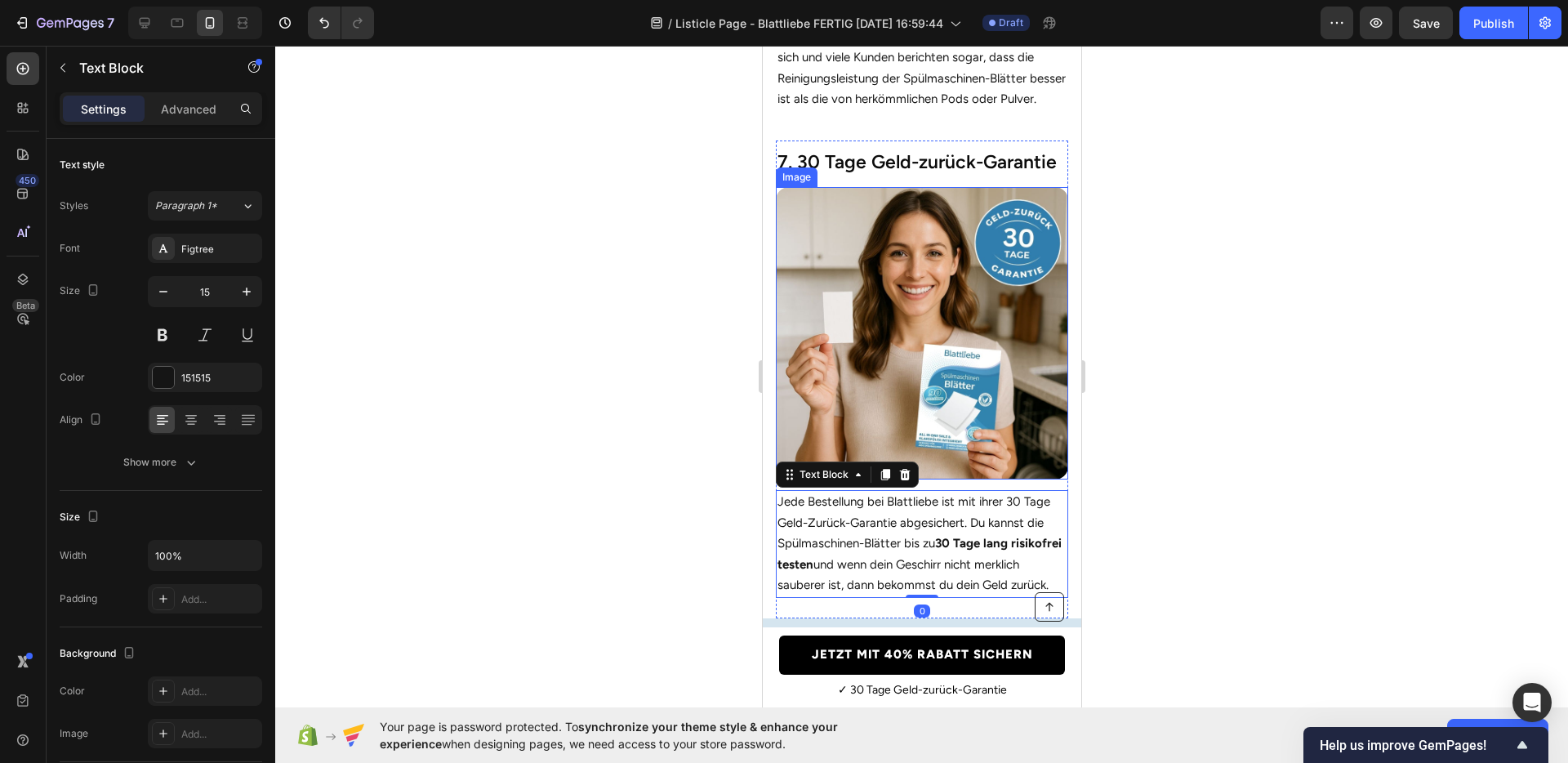
click at [947, 463] on img at bounding box center [921, 333] width 293 height 292
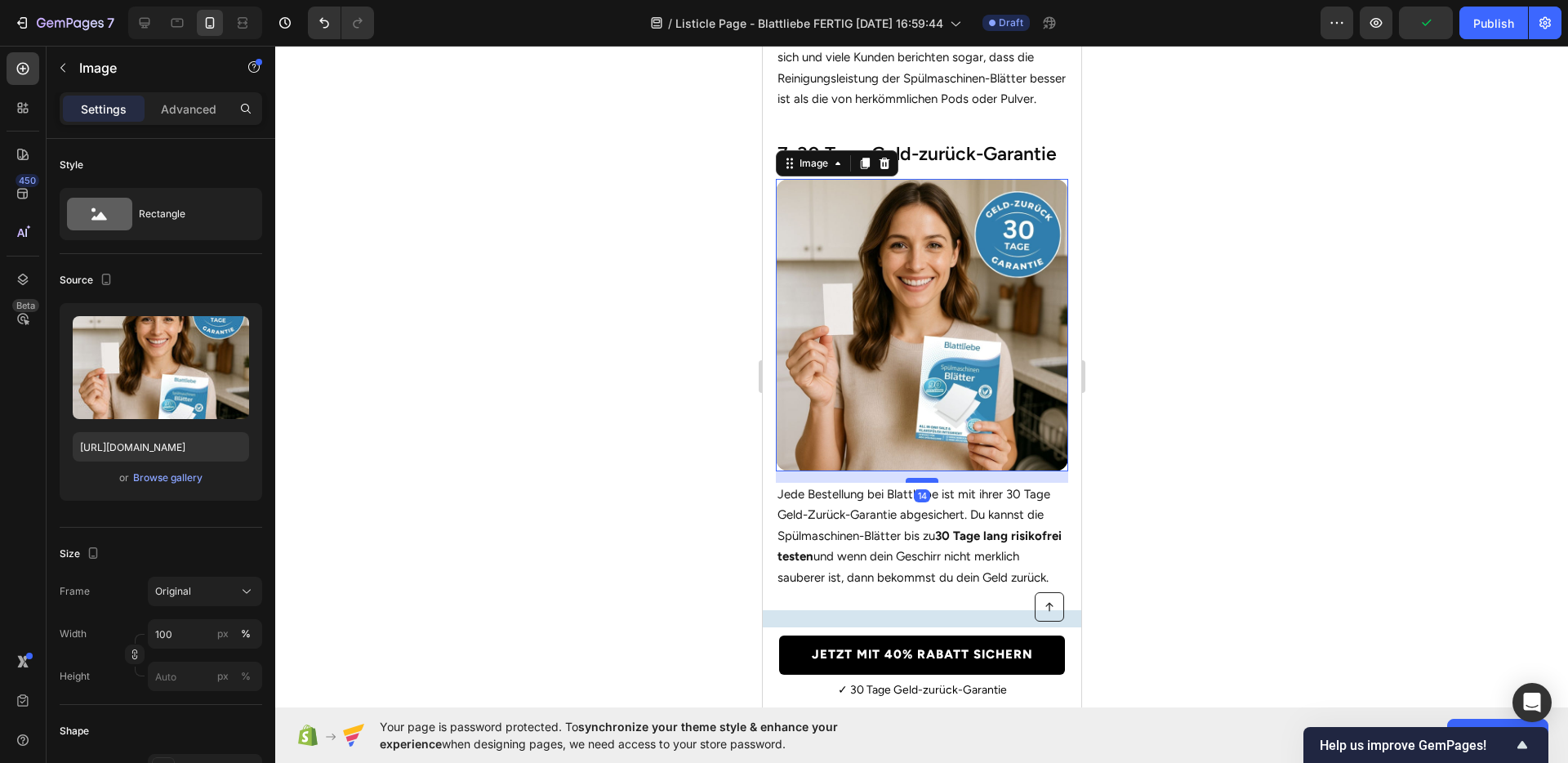
click at [926, 482] on div at bounding box center [921, 479] width 33 height 5
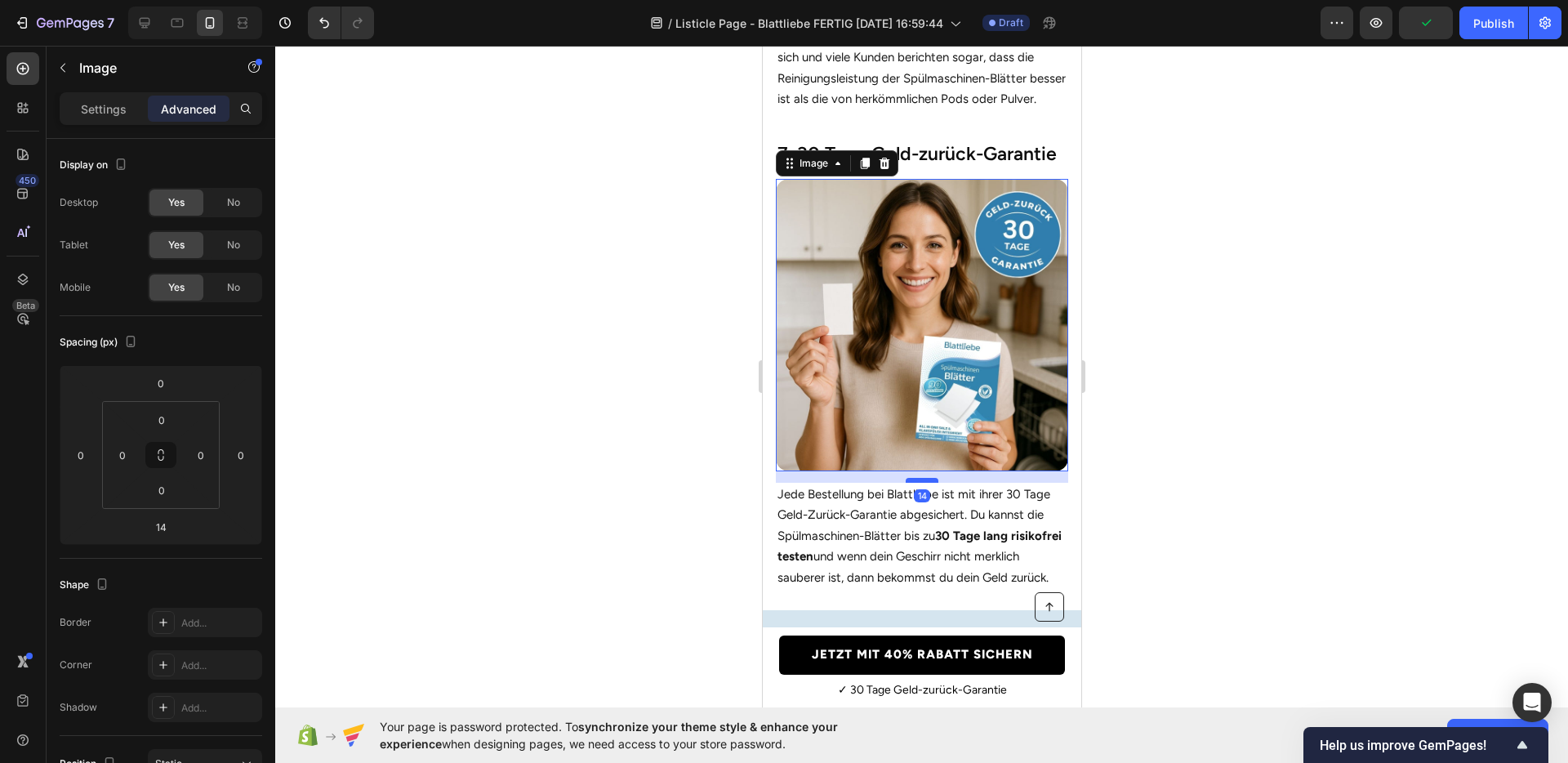
click at [926, 482] on div at bounding box center [921, 479] width 33 height 5
click at [924, 483] on div at bounding box center [921, 480] width 33 height 5
type input "15"
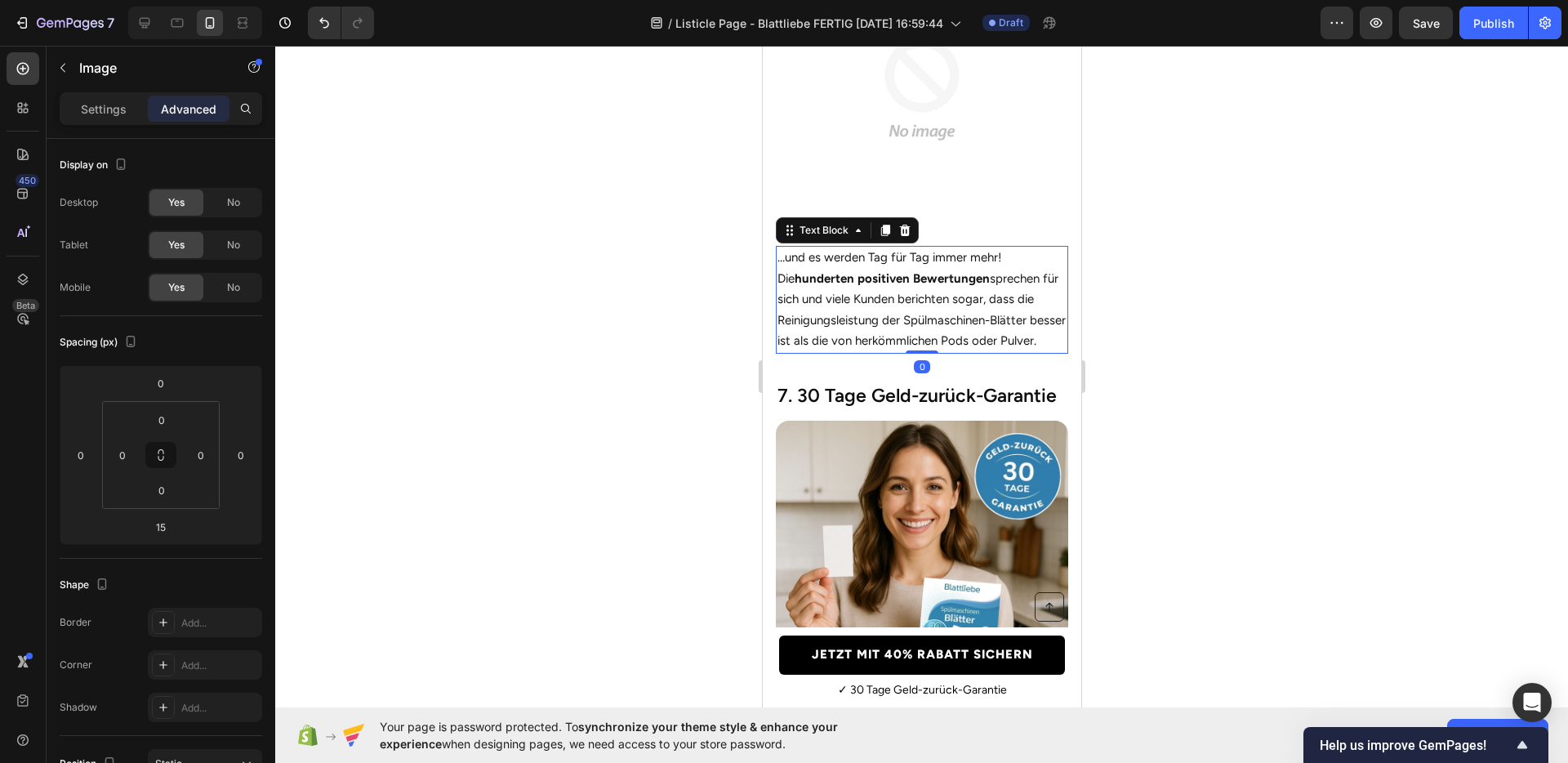
click at [913, 282] on p "…und es werden Tag für Tag immer mehr! Die hunderten positiven Bewertungen spre…" at bounding box center [921, 299] width 290 height 104
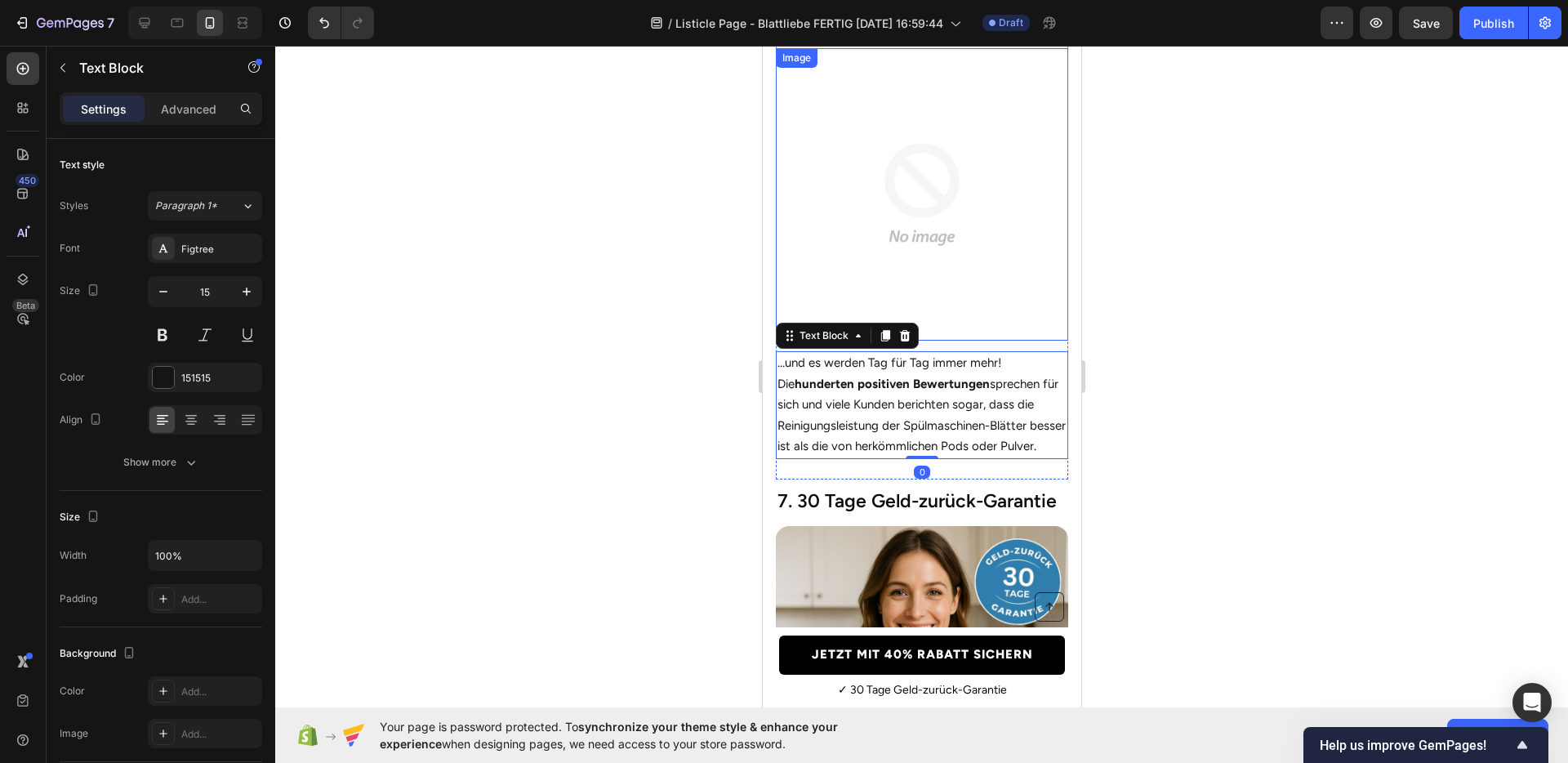
scroll to position [3360, 0]
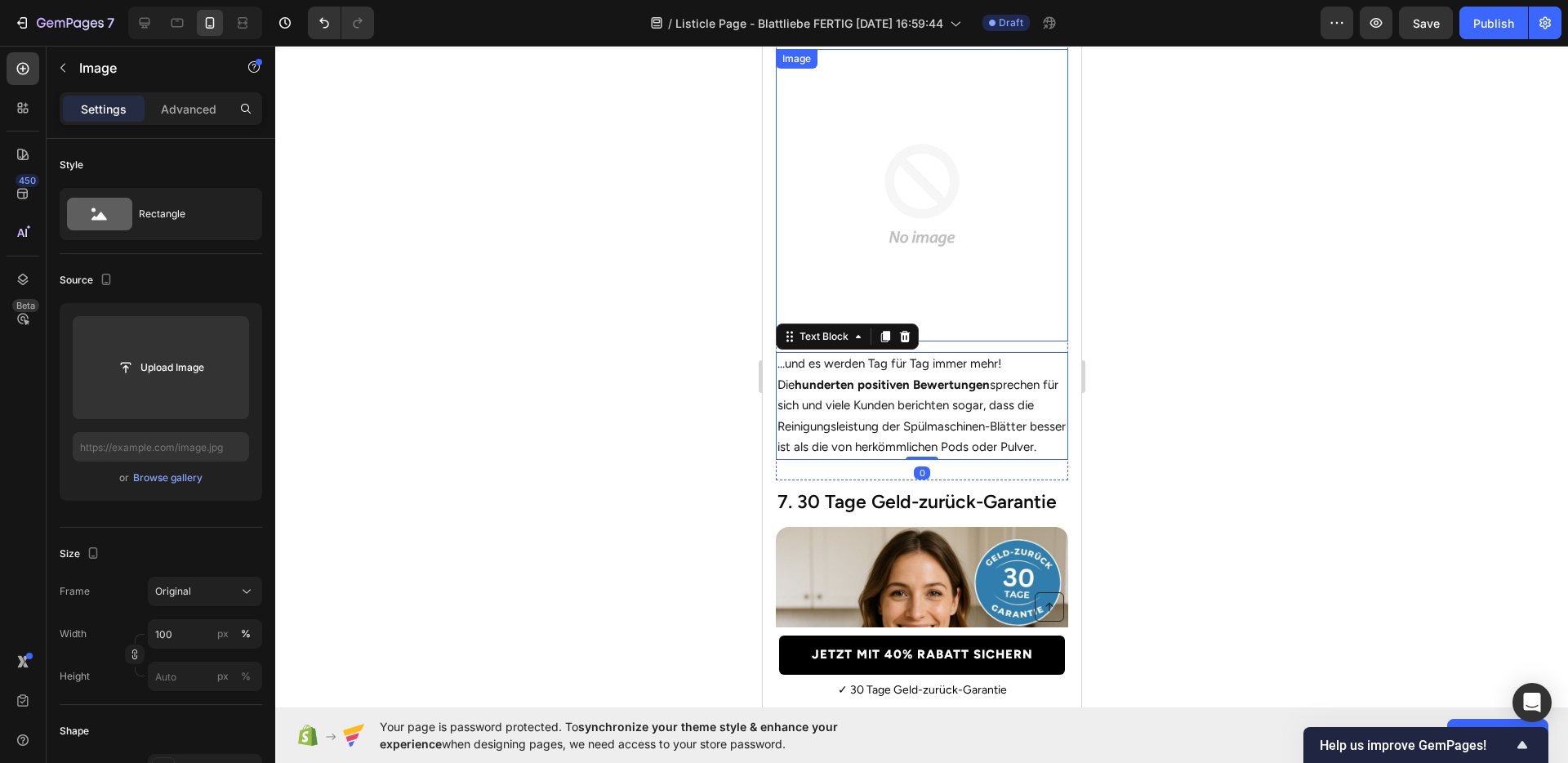
click at [983, 254] on img at bounding box center [921, 195] width 293 height 292
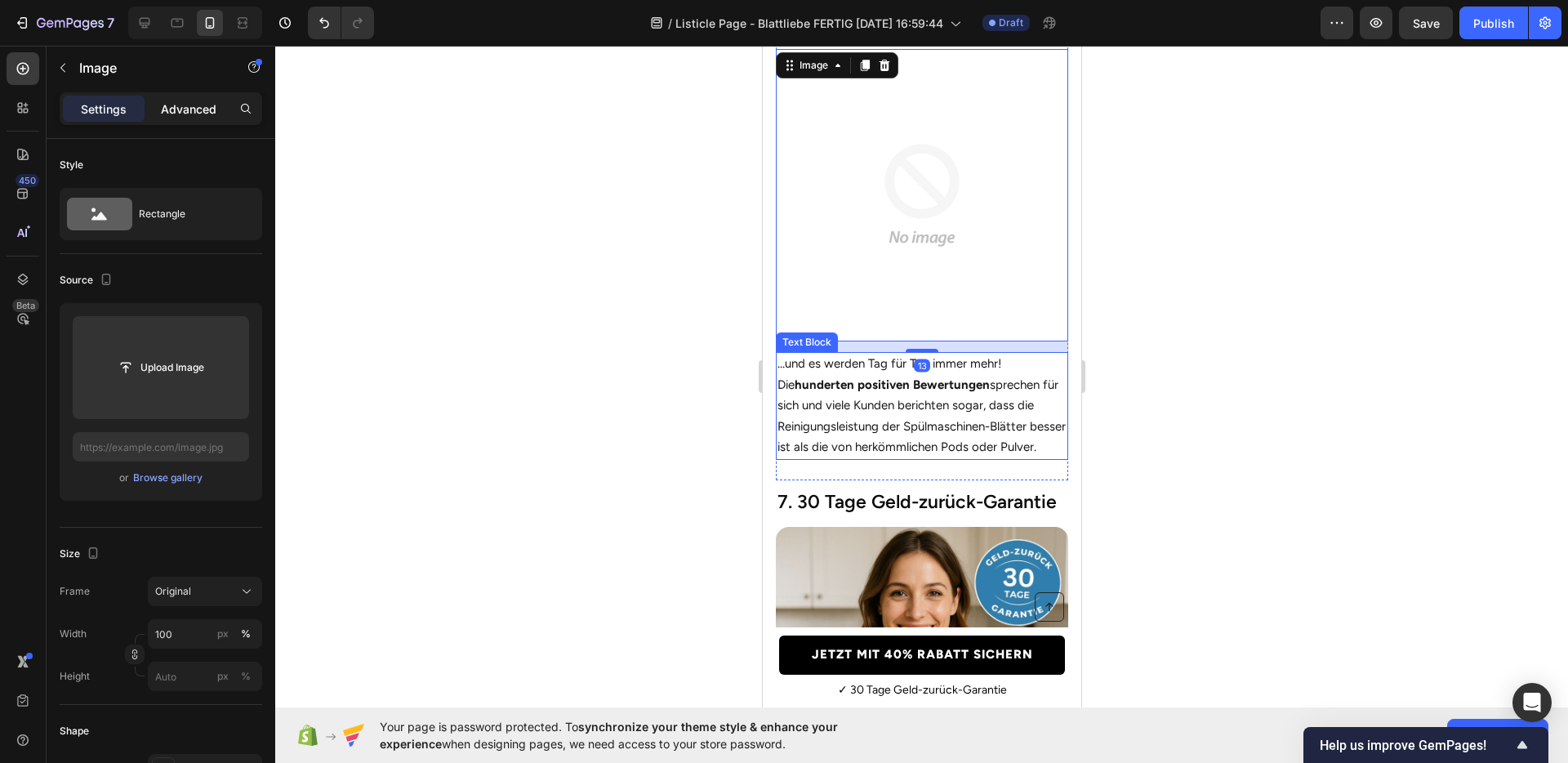
click at [152, 95] on div "Advanced" at bounding box center [189, 108] width 82 height 26
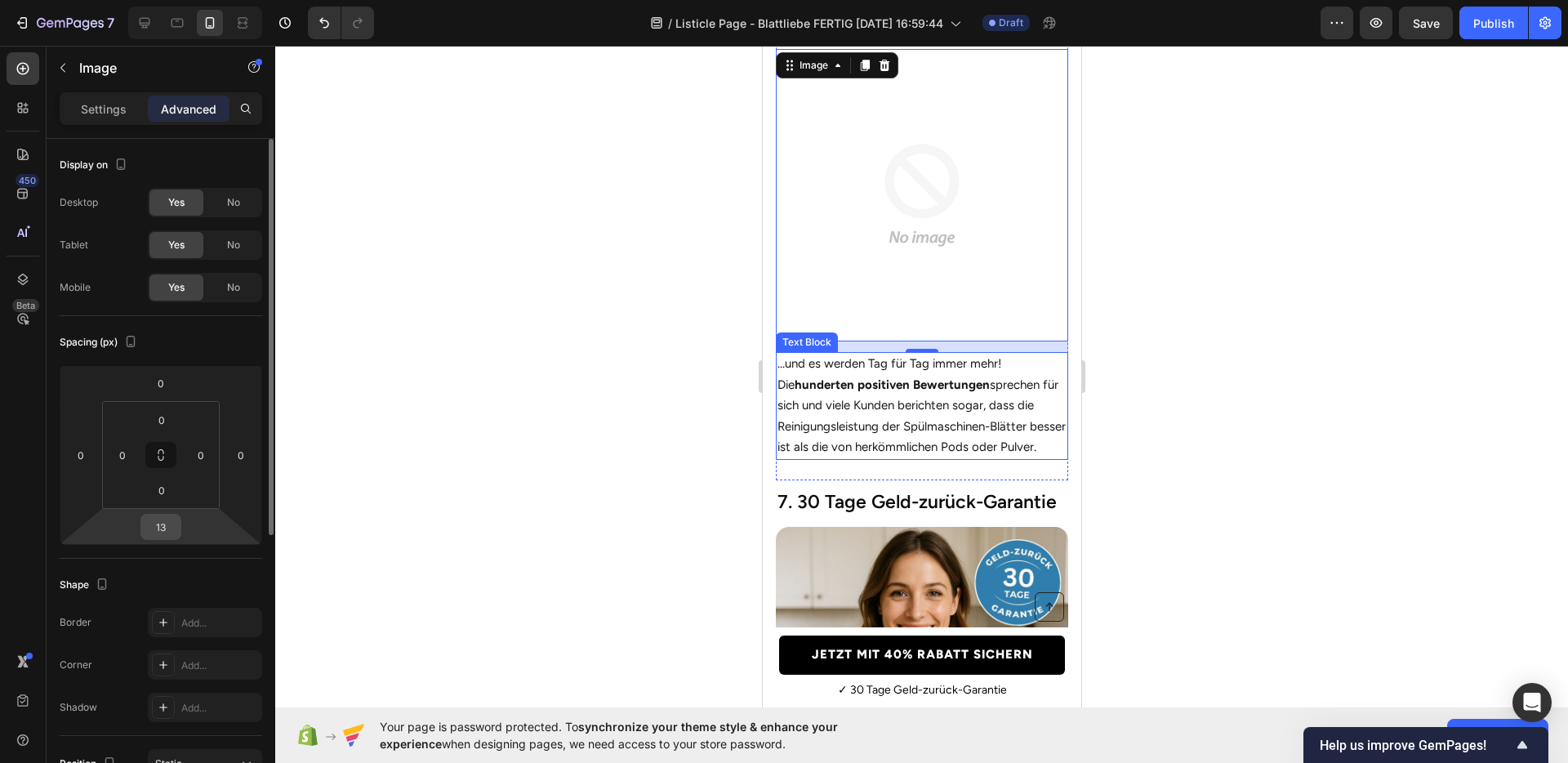
click at [157, 524] on input "13" at bounding box center [160, 526] width 33 height 25
type input "15"
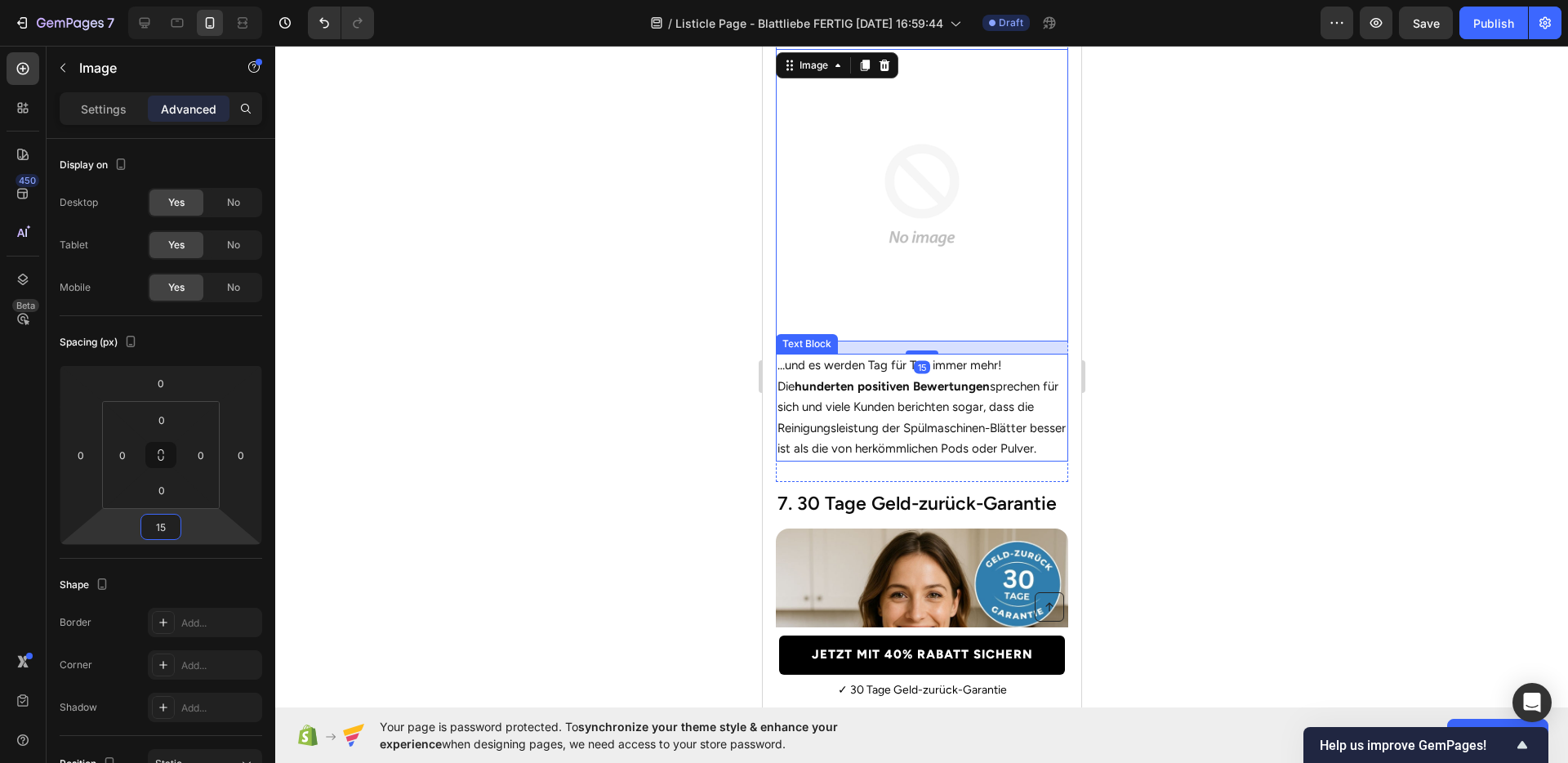
click at [1007, 432] on p "…und es werden Tag für Tag immer mehr! Die hunderten positiven Bewertungen spre…" at bounding box center [921, 407] width 290 height 104
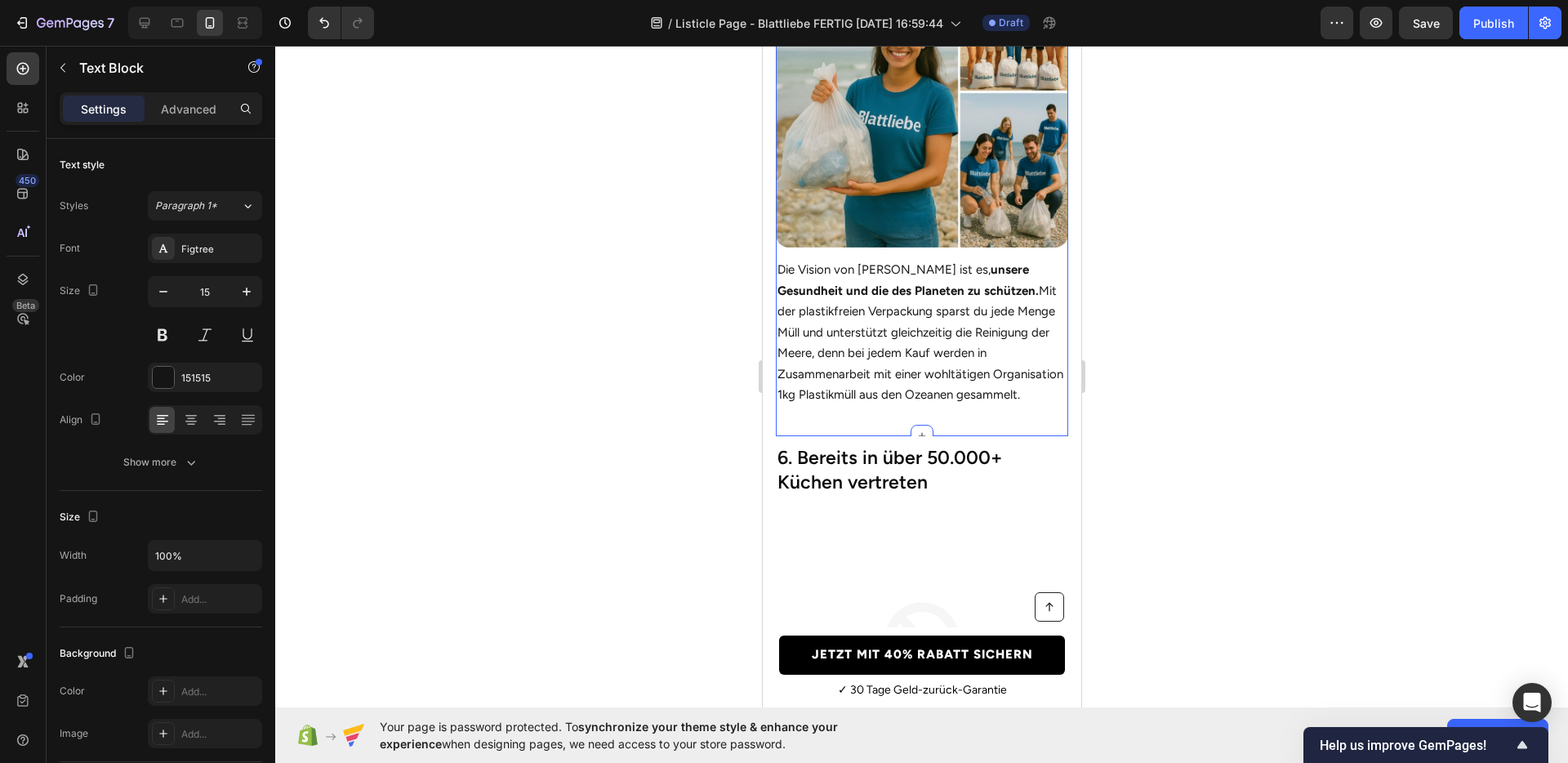
scroll to position [2868, 0]
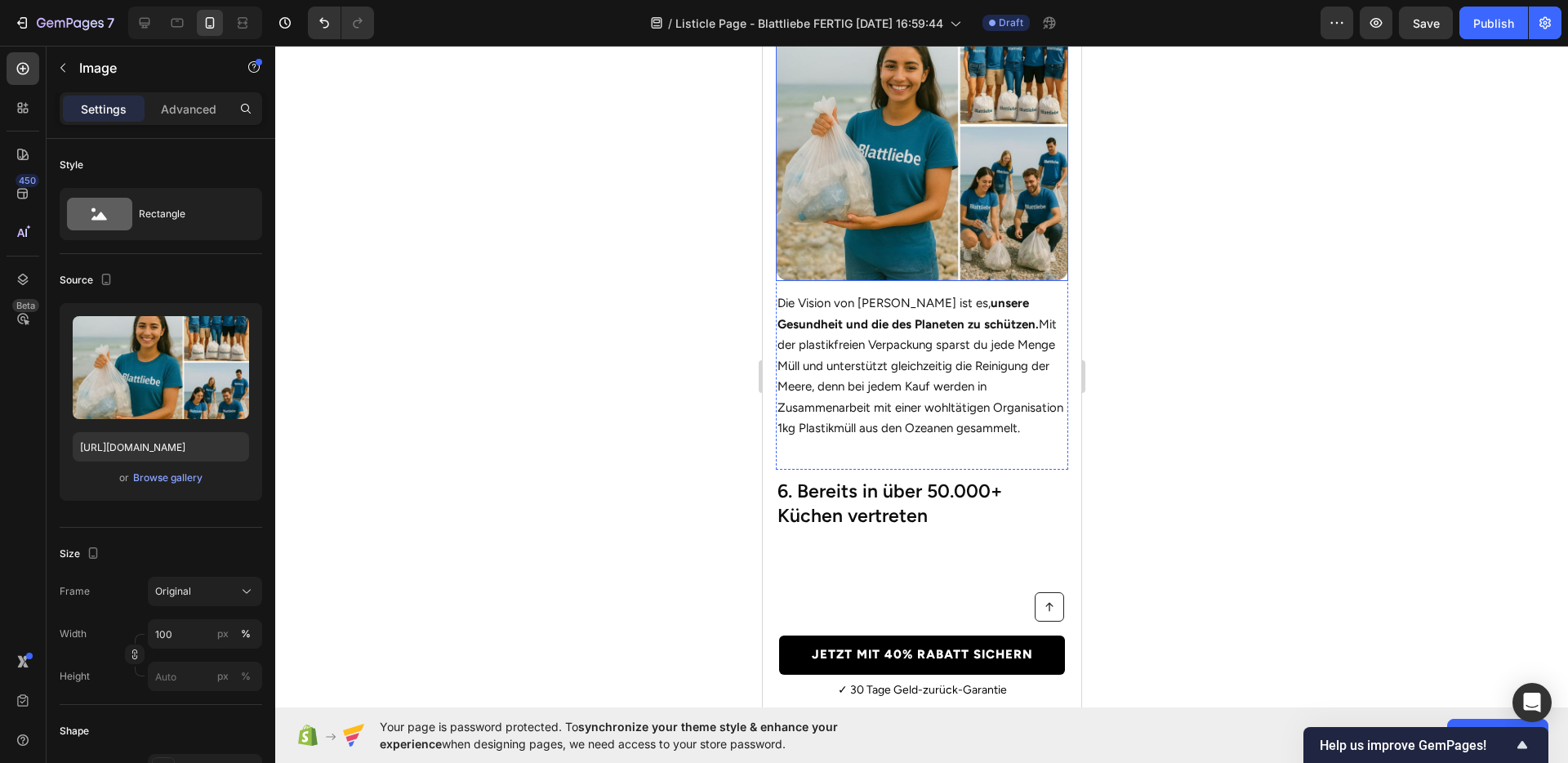
click at [913, 251] on img at bounding box center [921, 135] width 293 height 292
click at [909, 288] on div at bounding box center [921, 290] width 33 height 5
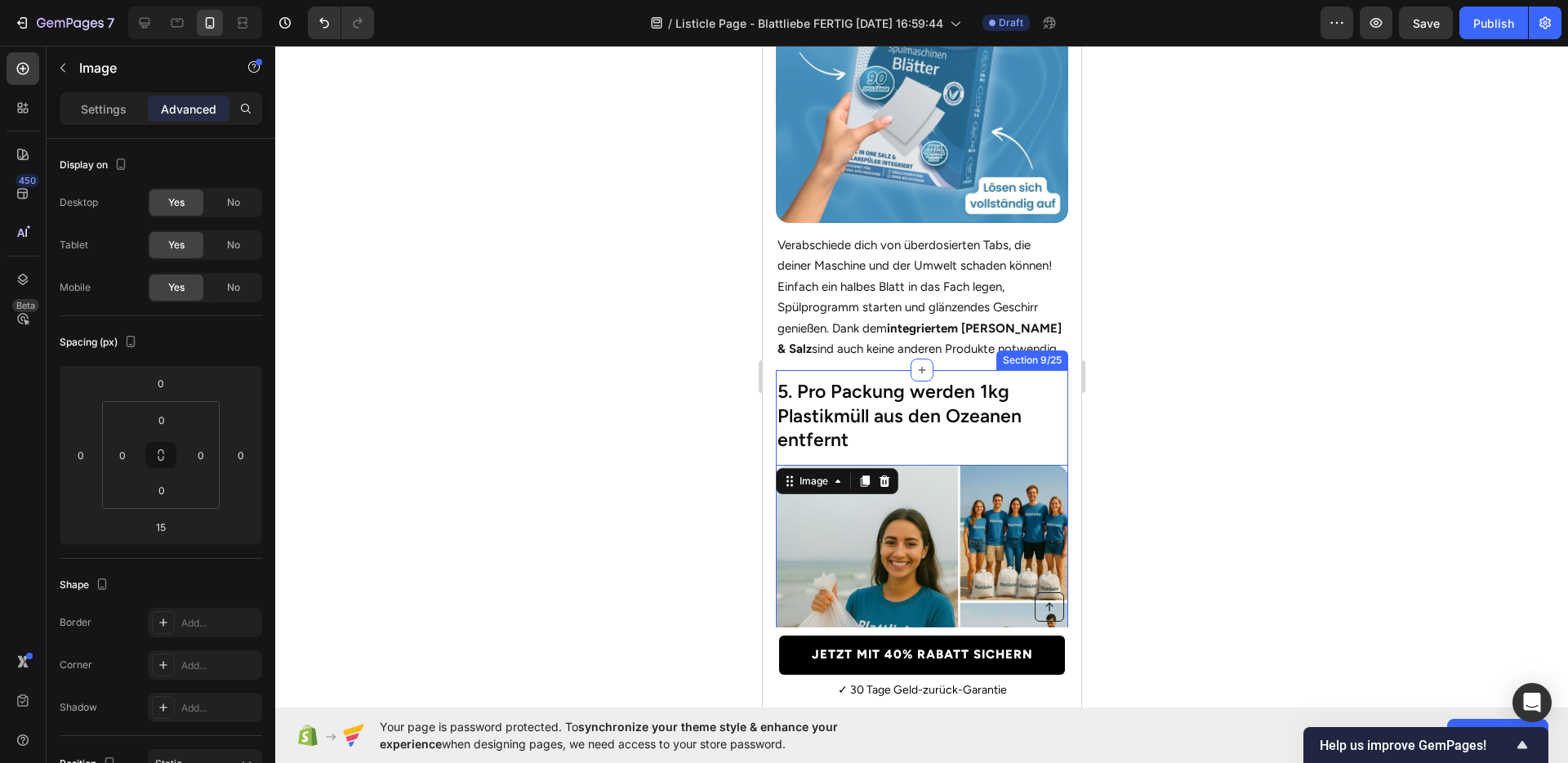
scroll to position [2365, 0]
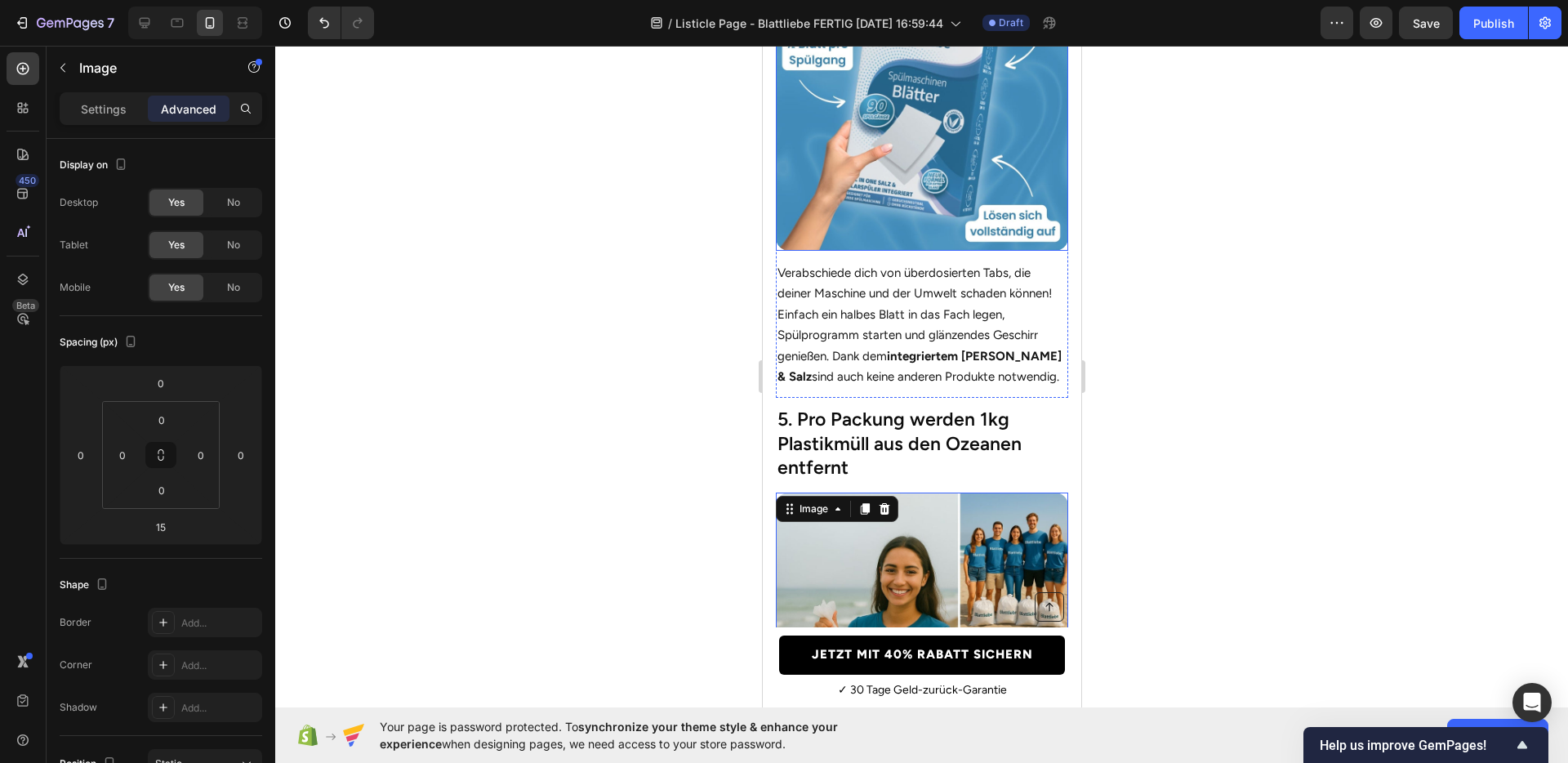
click at [905, 229] on img at bounding box center [921, 104] width 293 height 292
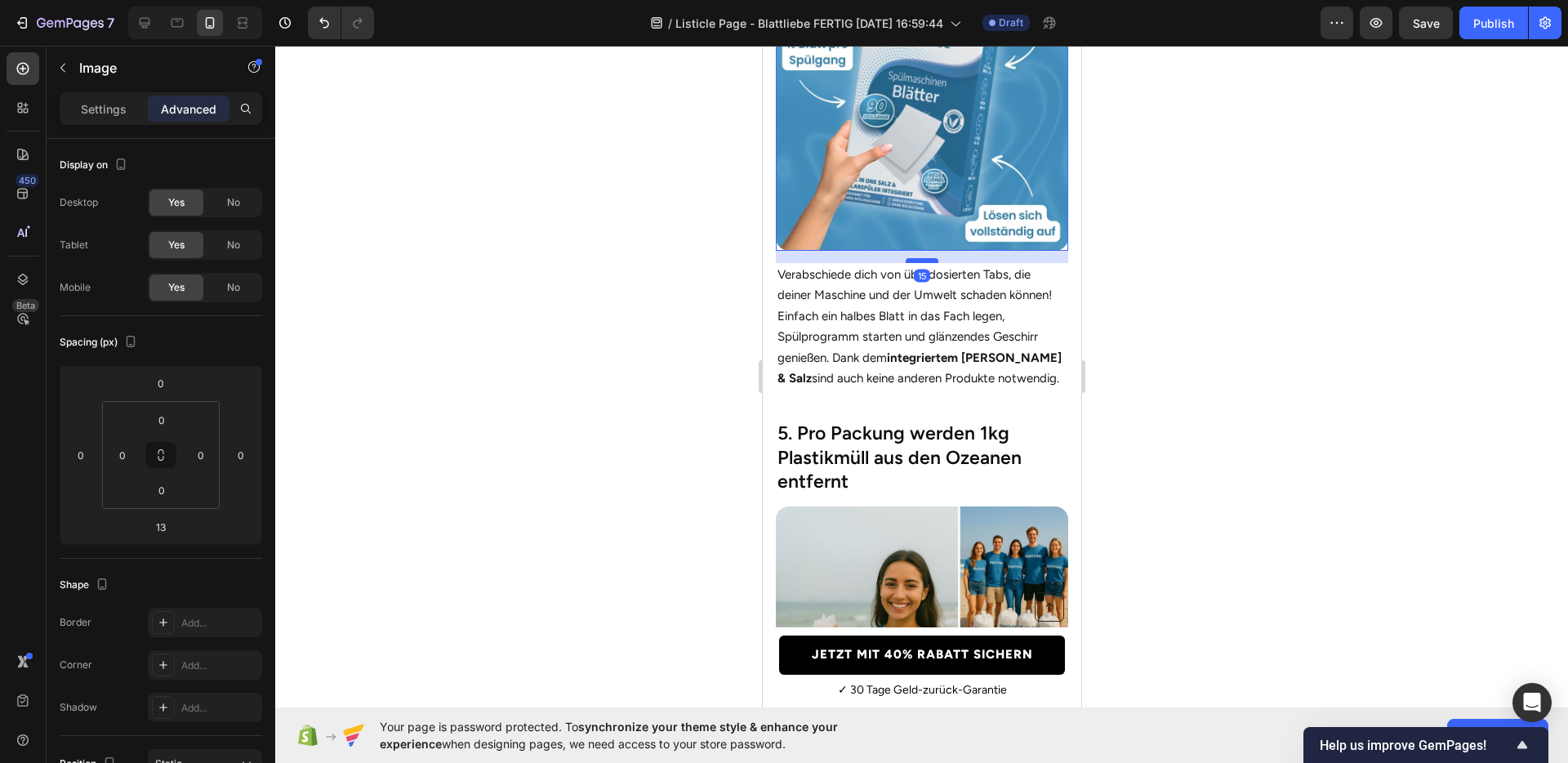
click at [905, 258] on div at bounding box center [921, 260] width 33 height 5
type input "15"
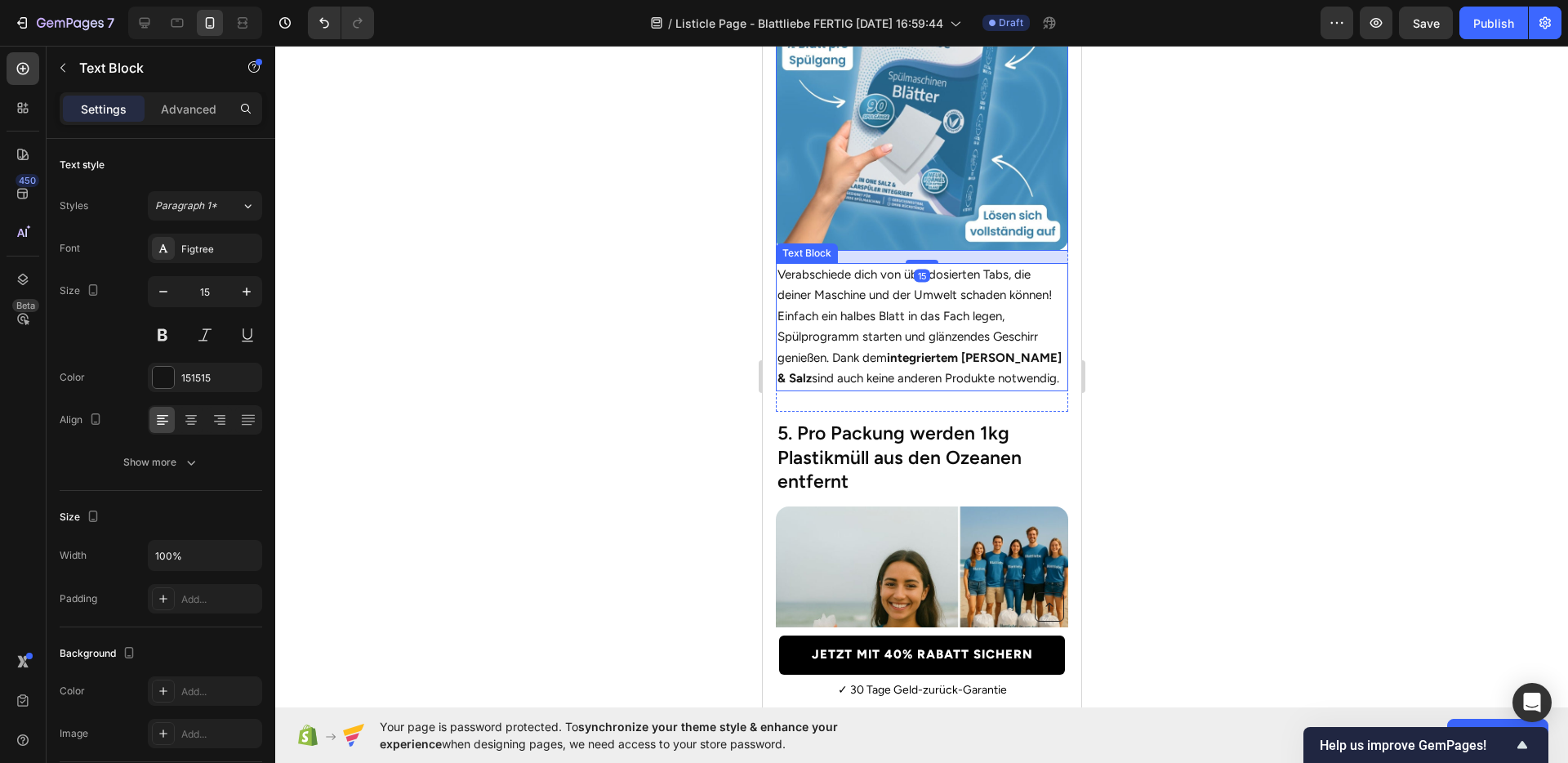
click at [845, 308] on p "Verabschiede dich von überdosierten Tabs, die deiner Maschine und der Umwelt sc…" at bounding box center [921, 327] width 290 height 125
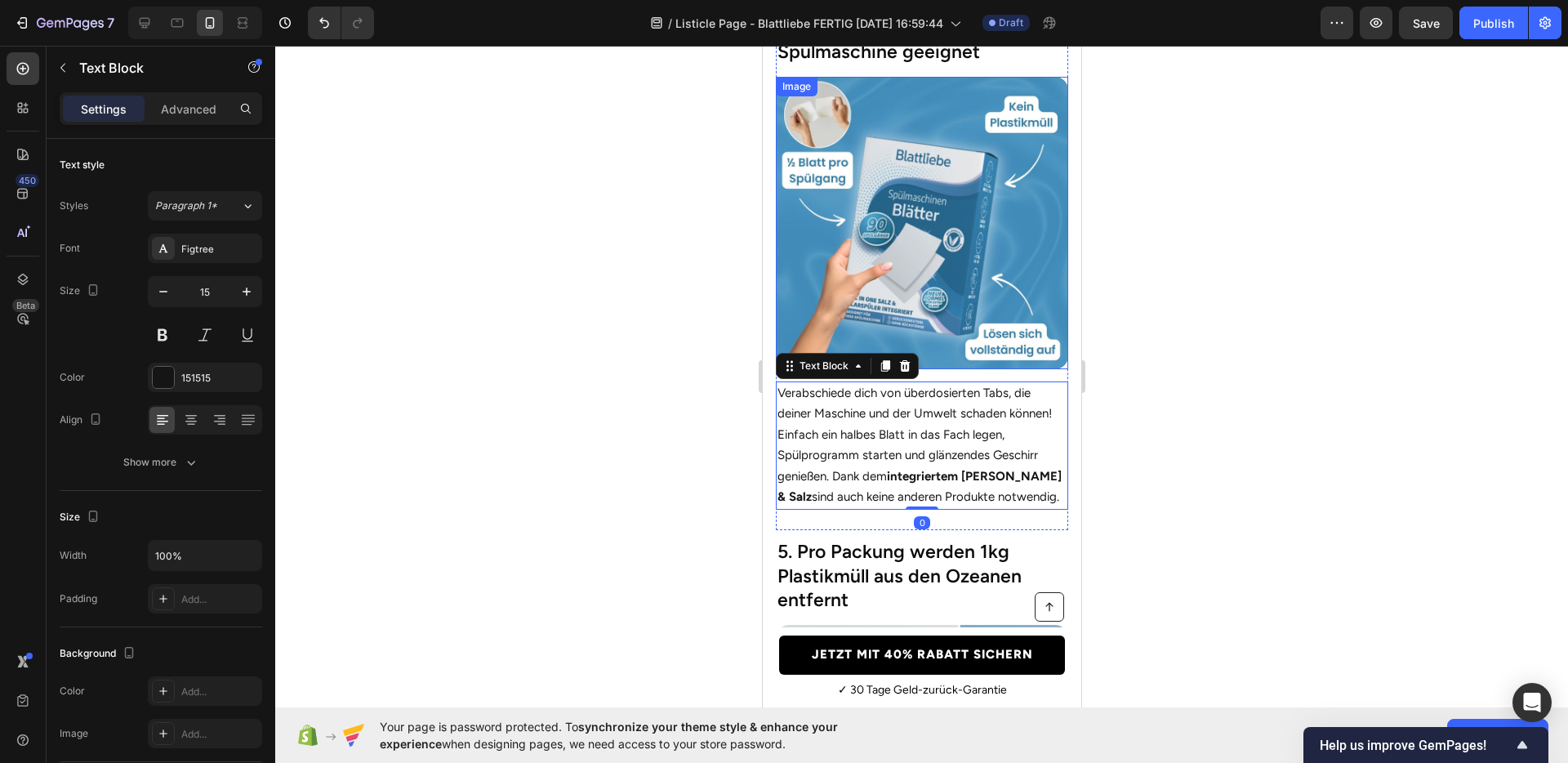
scroll to position [2243, 0]
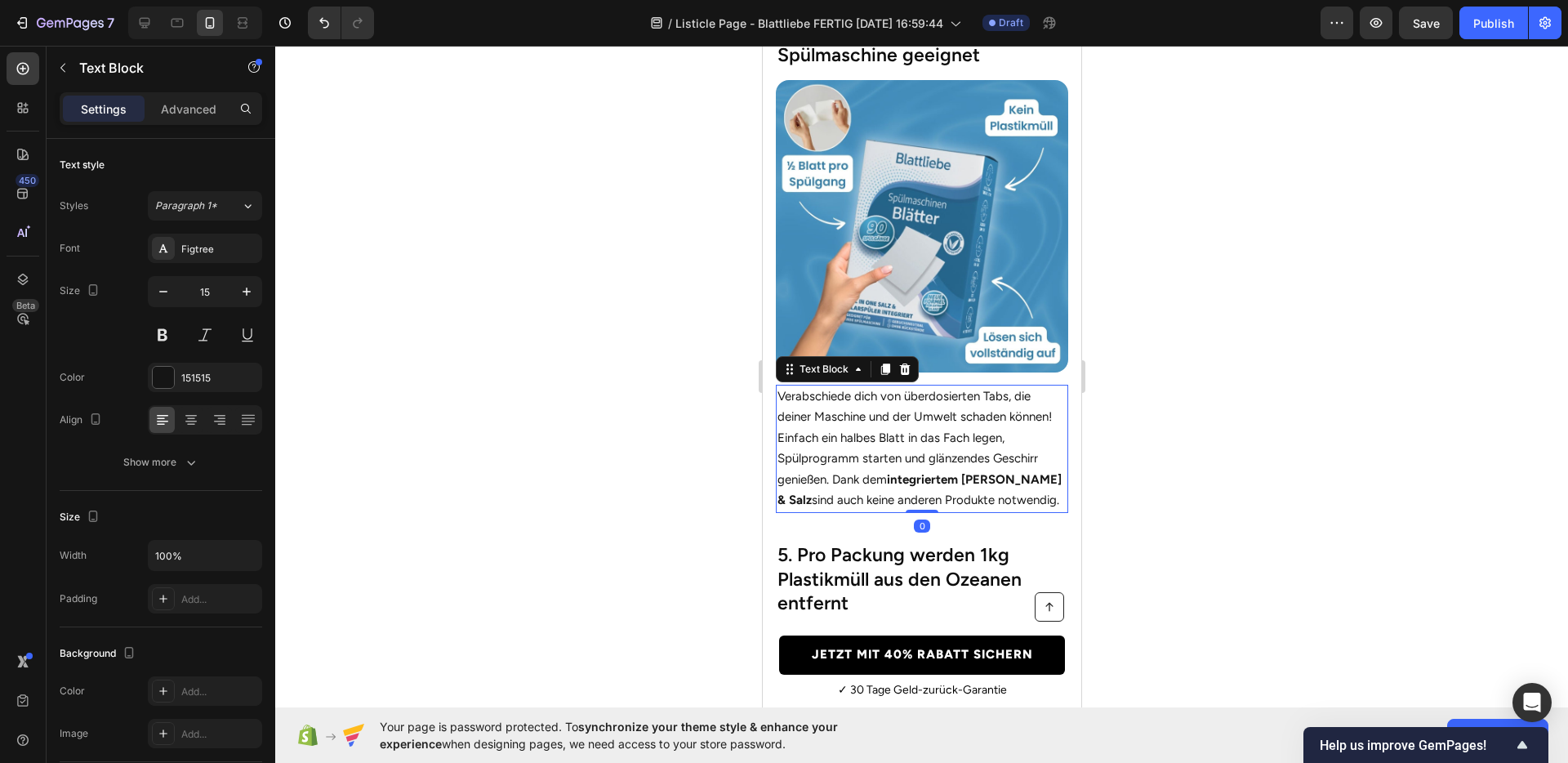
click at [1218, 282] on div at bounding box center [922, 404] width 1293 height 717
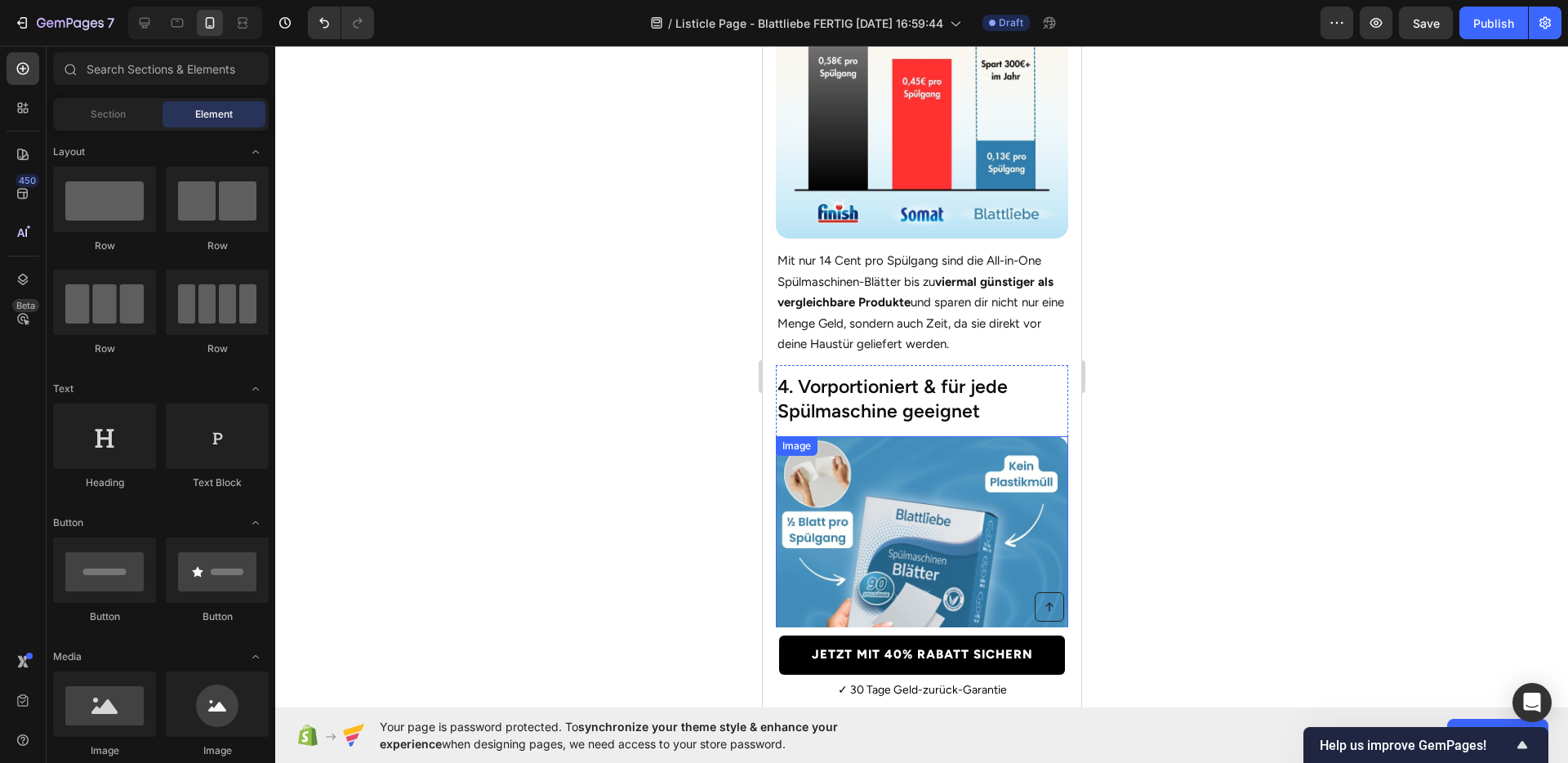
scroll to position [1877, 0]
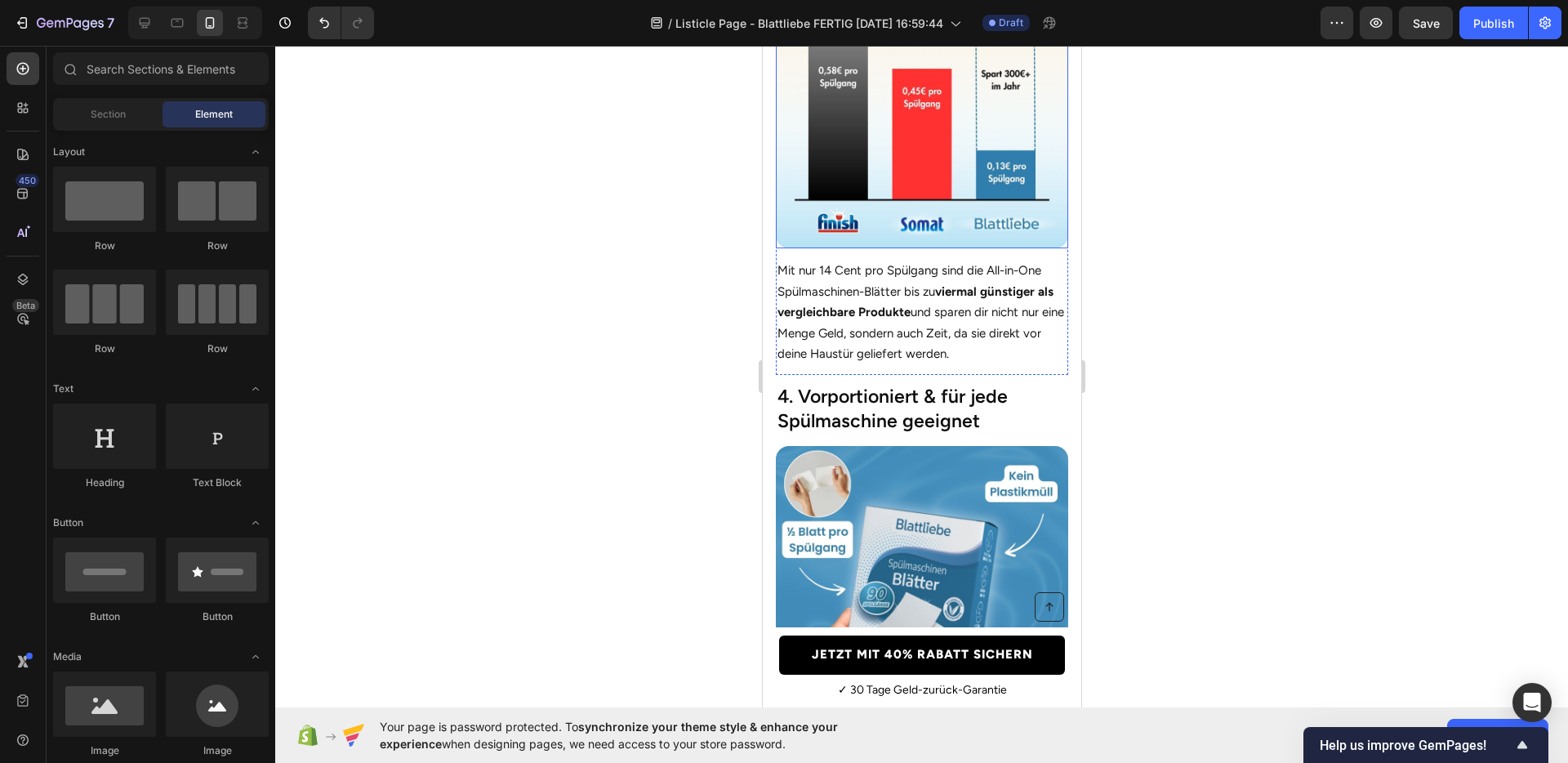
click at [910, 219] on img at bounding box center [921, 102] width 293 height 292
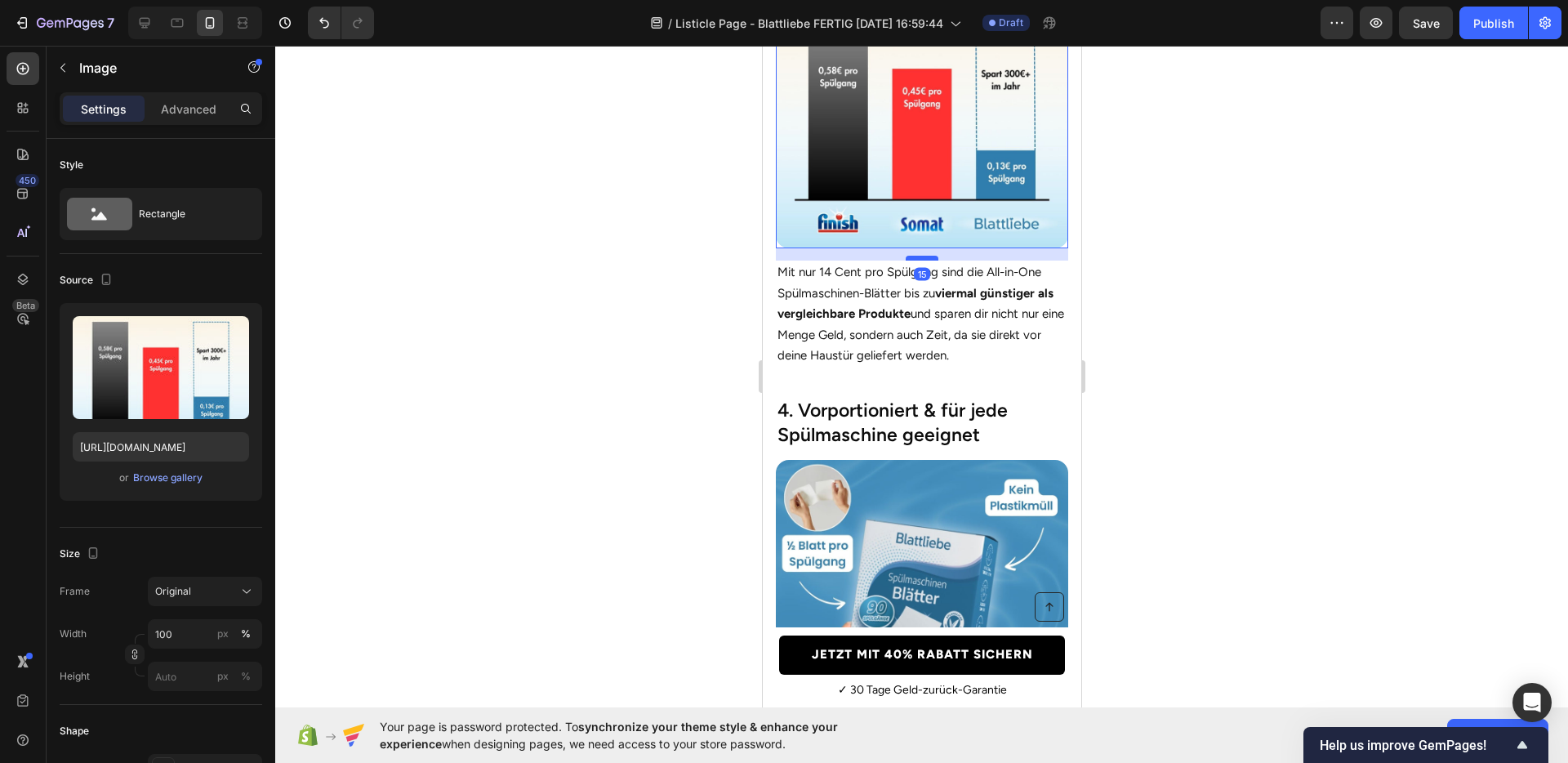
click at [905, 256] on div at bounding box center [921, 258] width 33 height 5
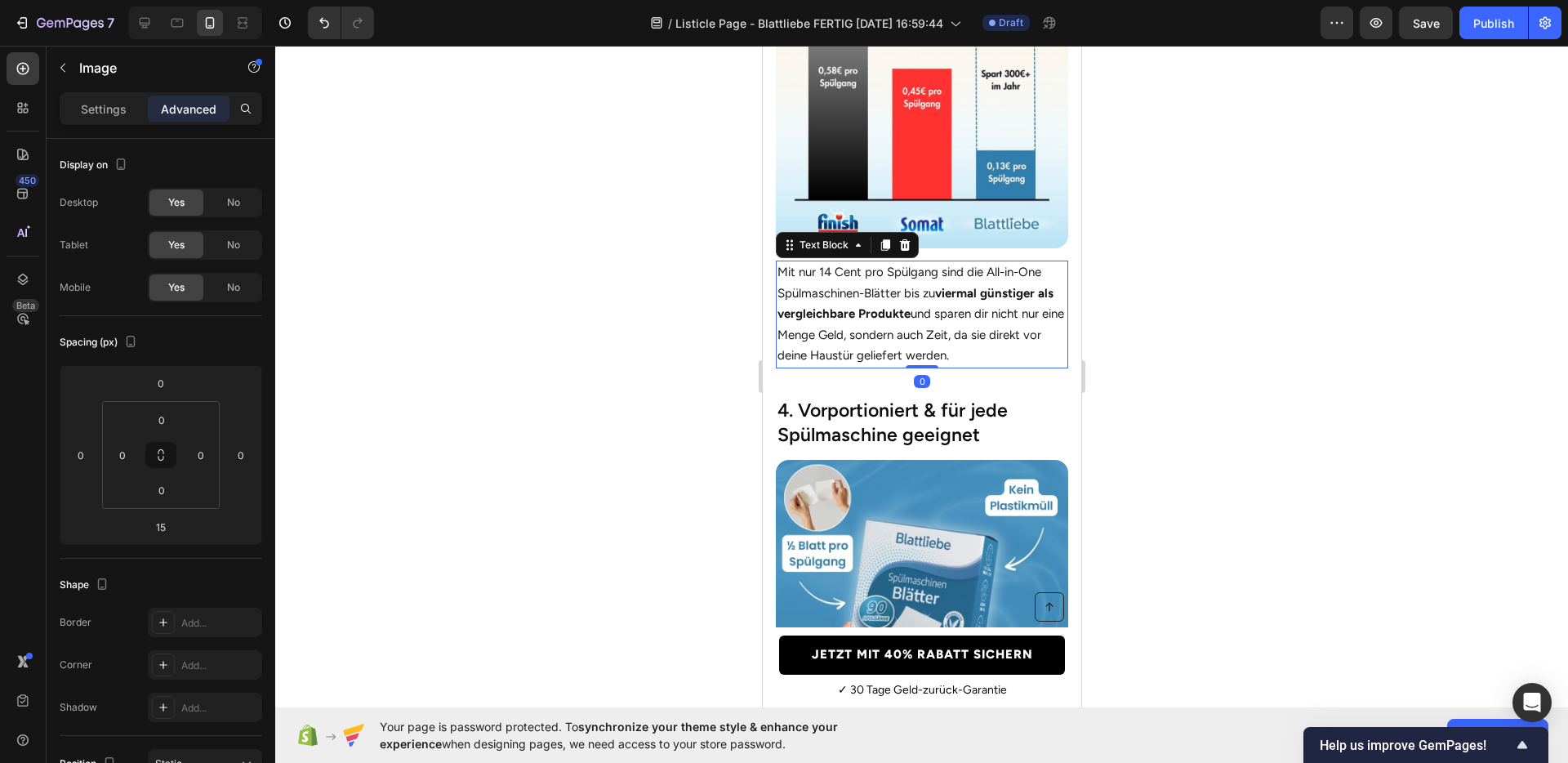
click at [895, 303] on strong "viermal günstiger als vergleichbare Produkte" at bounding box center [915, 303] width 277 height 36
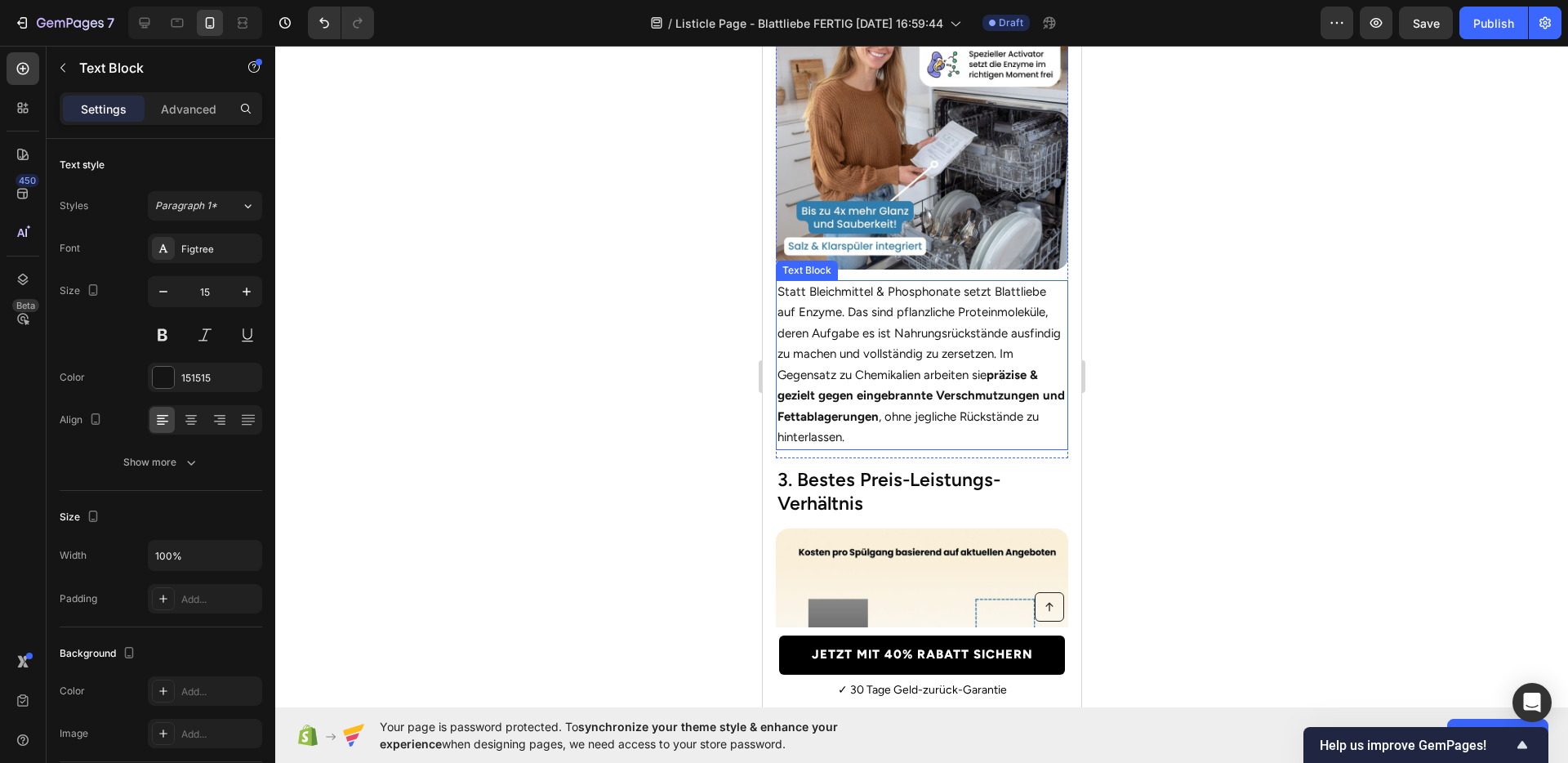
scroll to position [1291, 0]
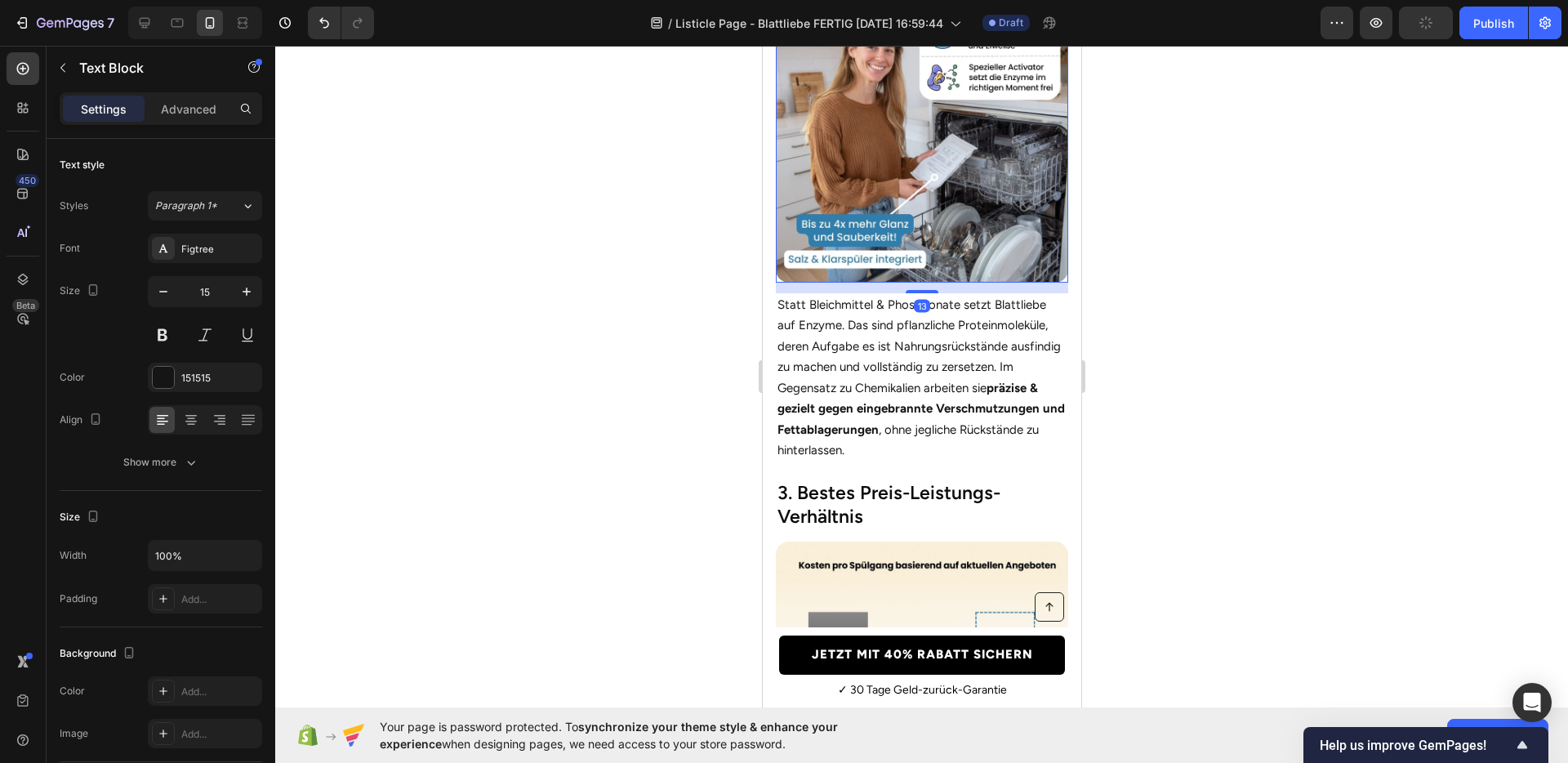
click at [920, 234] on img at bounding box center [921, 136] width 293 height 292
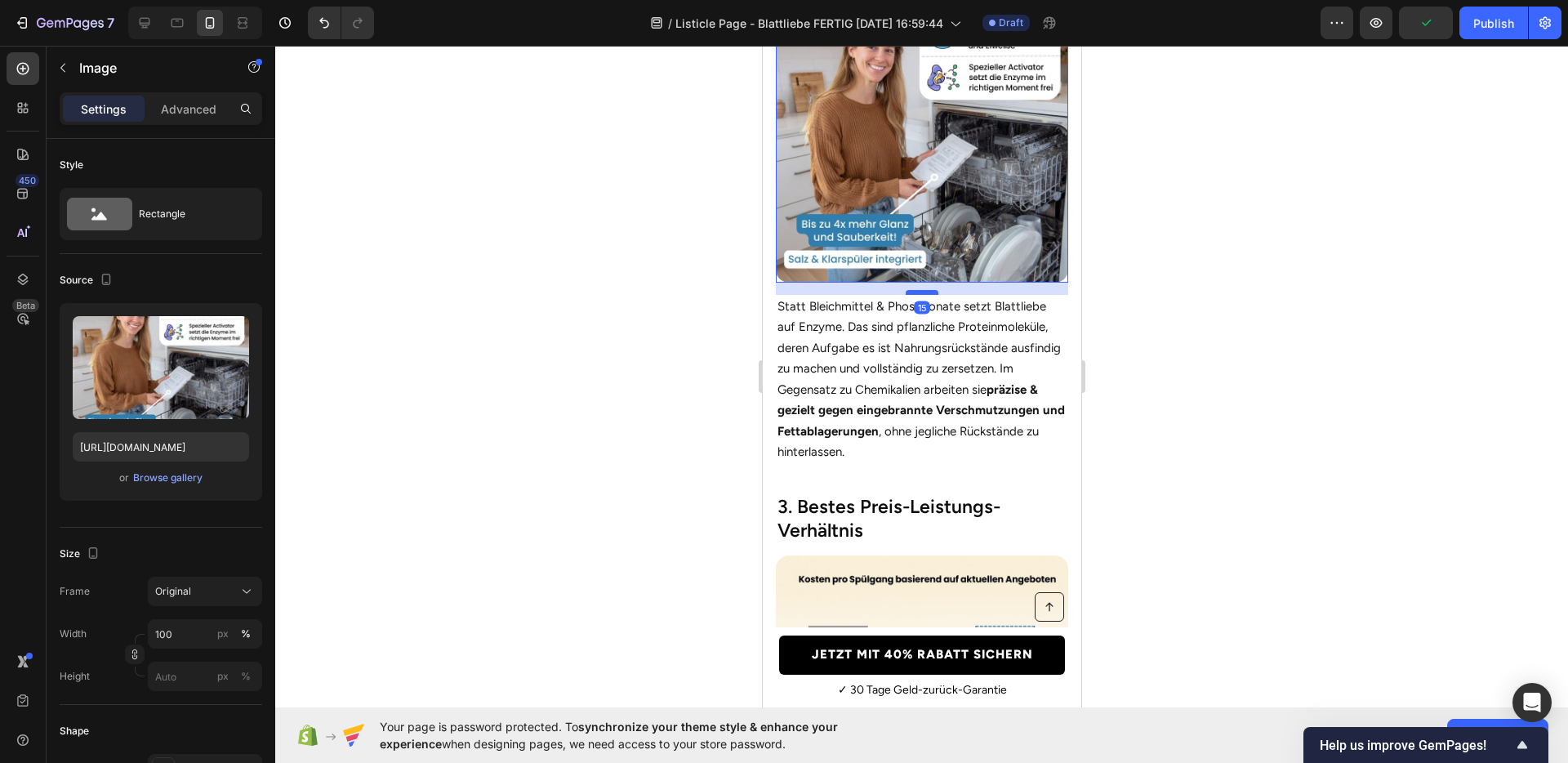
click at [911, 289] on div at bounding box center [921, 291] width 33 height 5
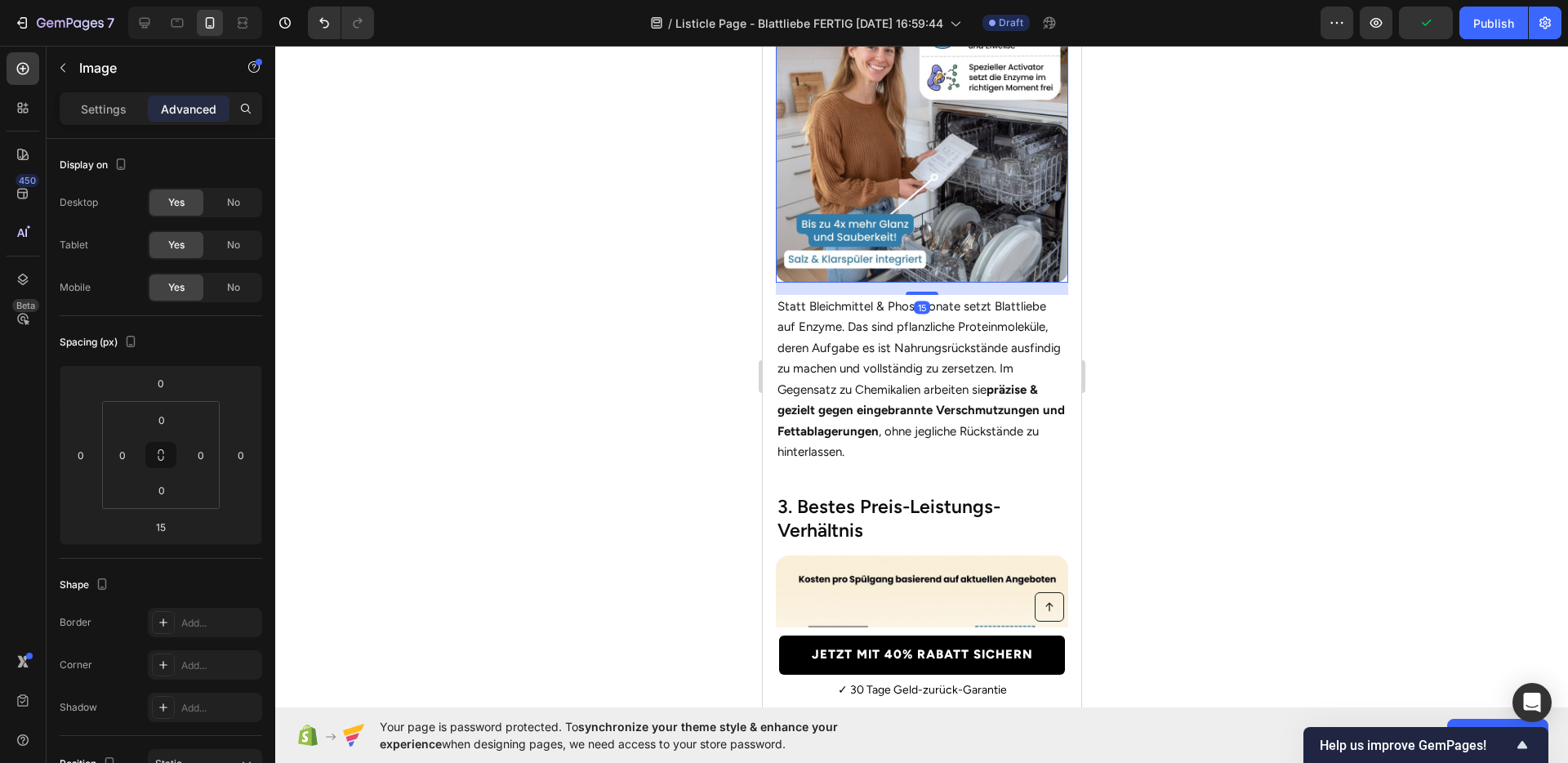
click at [1178, 321] on div at bounding box center [922, 404] width 1293 height 717
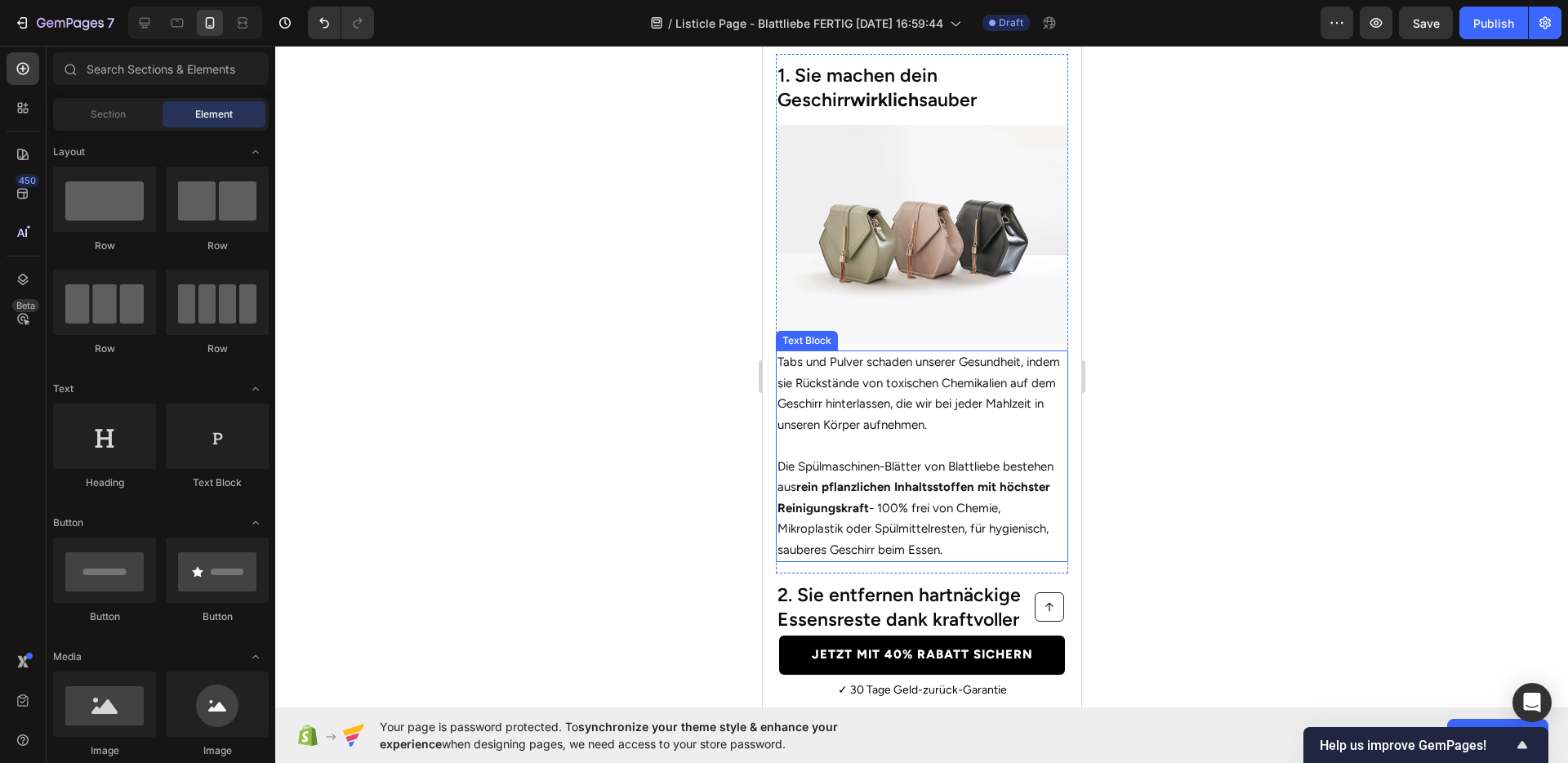
scroll to position [600, 0]
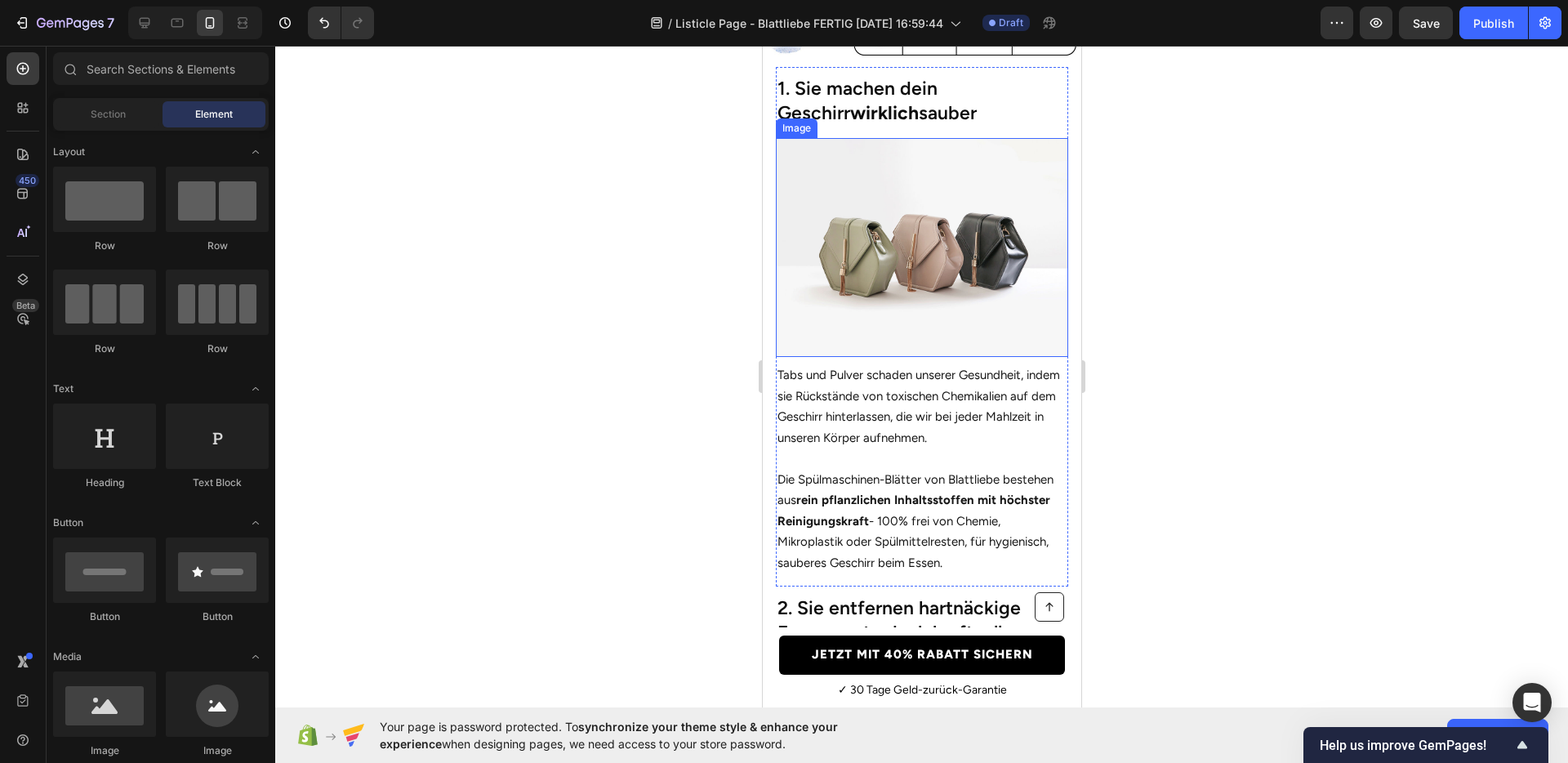
click at [909, 293] on img at bounding box center [921, 248] width 293 height 220
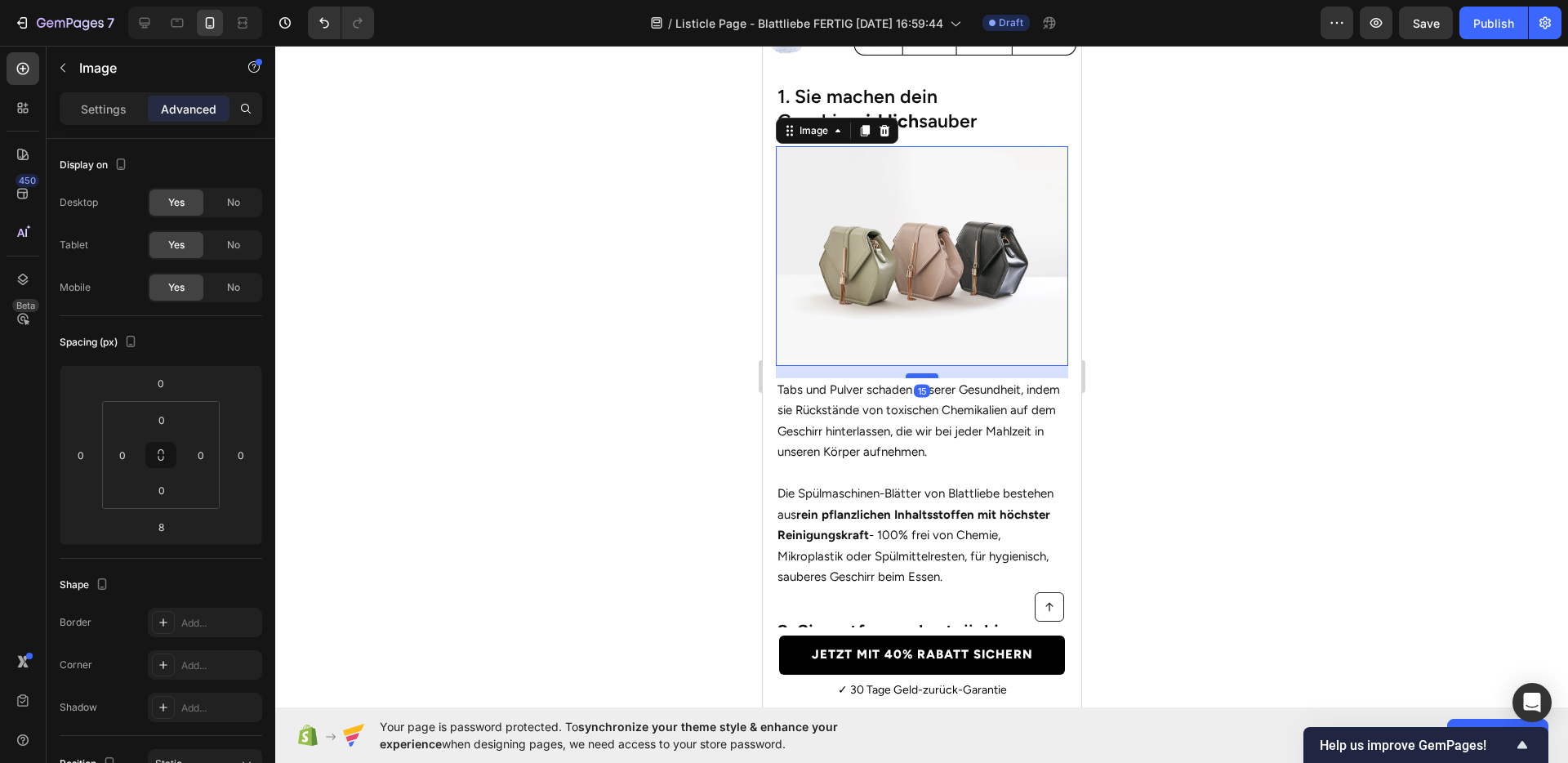
drag, startPoint x: 906, startPoint y: 353, endPoint x: 898, endPoint y: 358, distance: 9.4
click at [905, 373] on div at bounding box center [921, 375] width 33 height 5
type input "15"
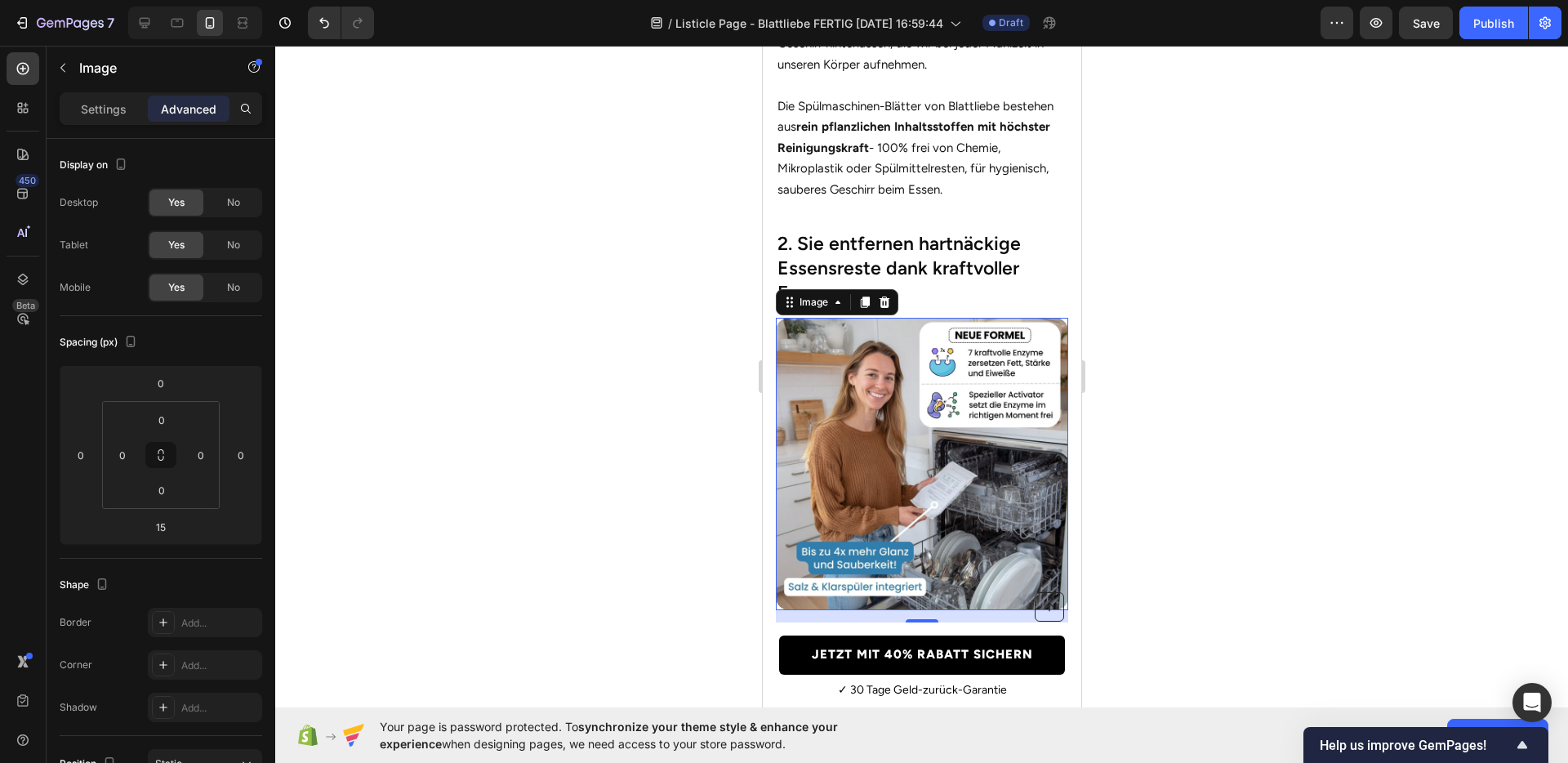
click at [928, 478] on img at bounding box center [921, 464] width 293 height 292
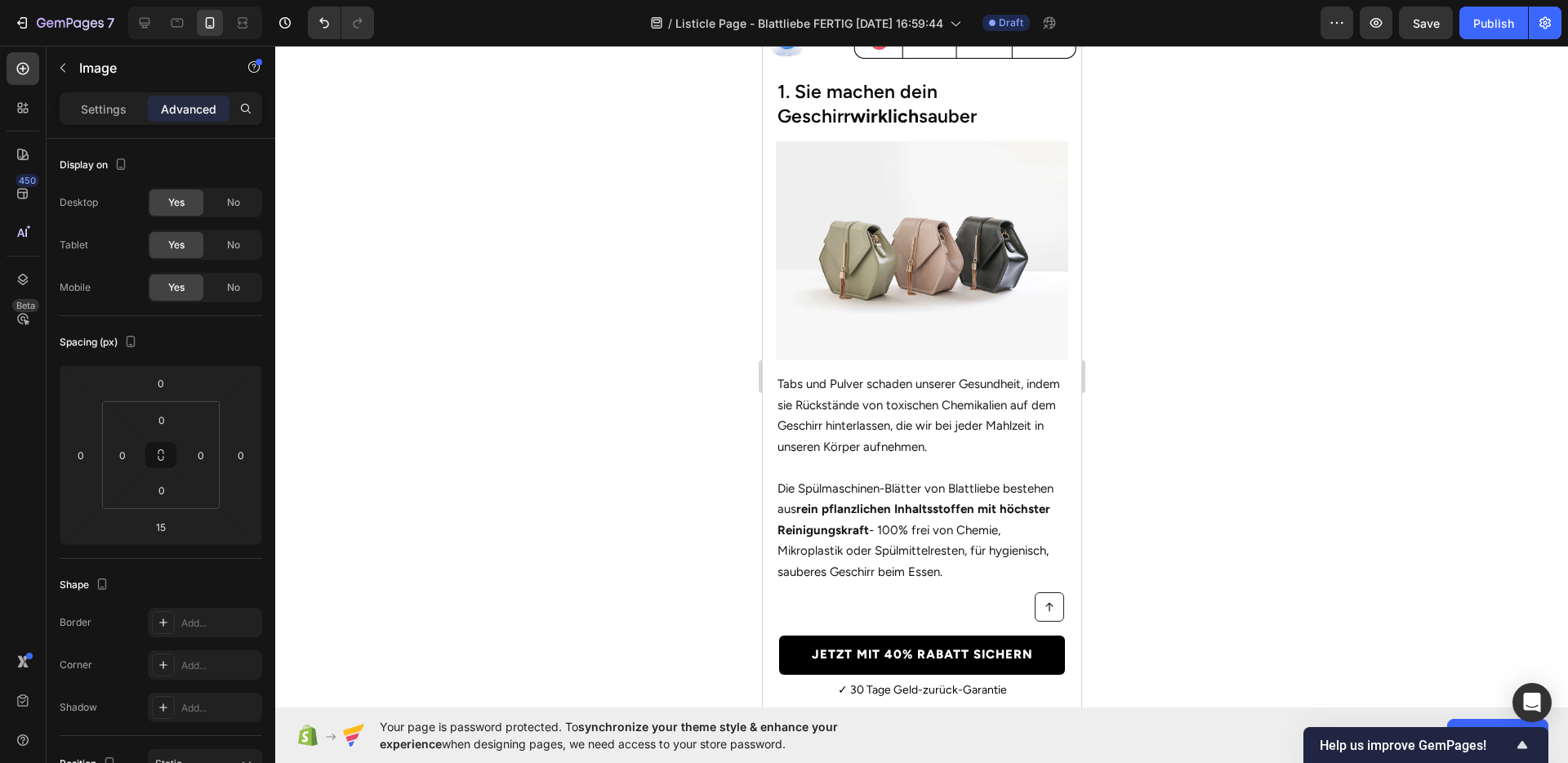
scroll to position [420, 0]
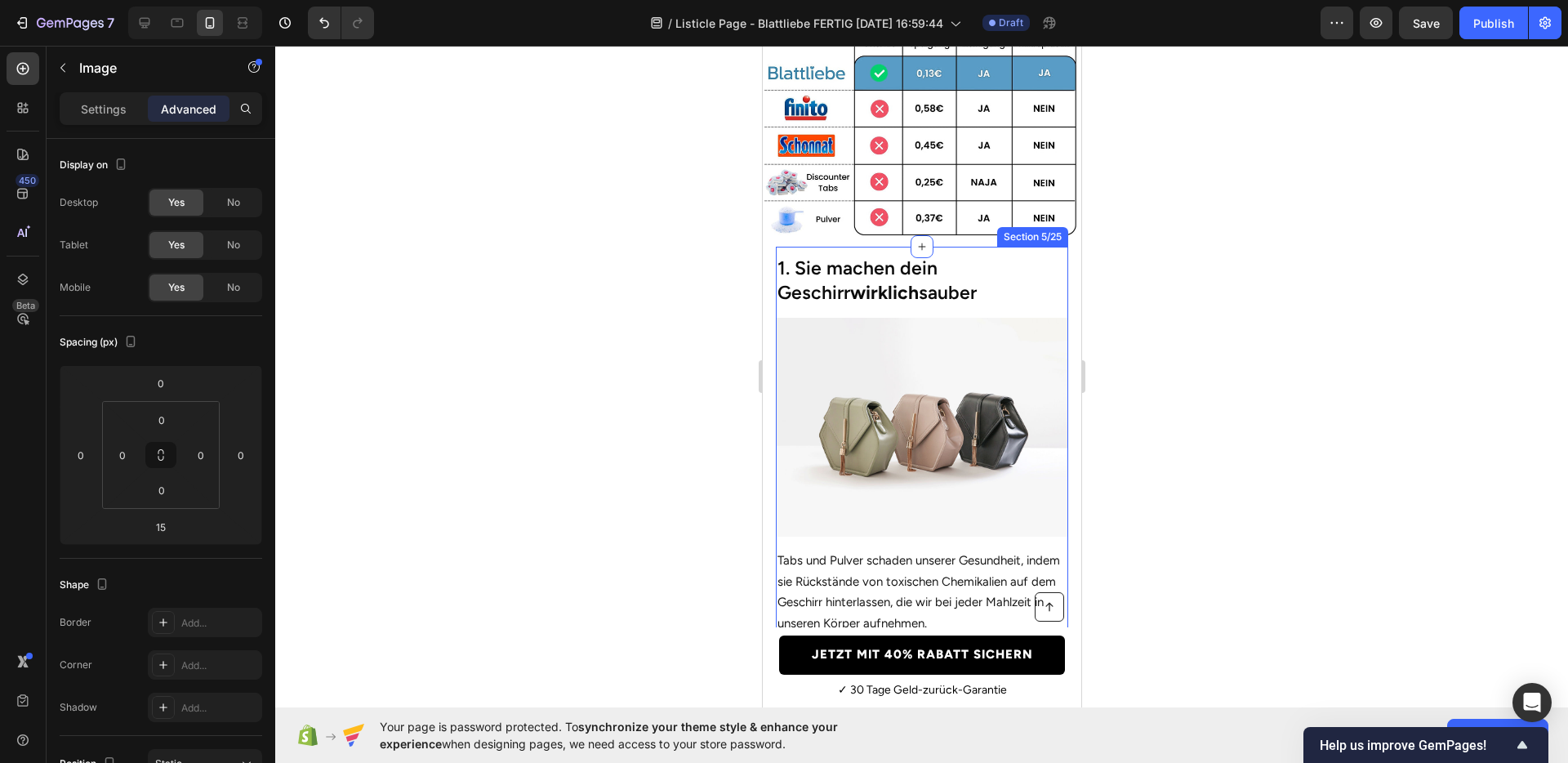
click at [909, 295] on h2 "1. Sie machen dein Geschirr wirklich sauber" at bounding box center [921, 281] width 293 height 53
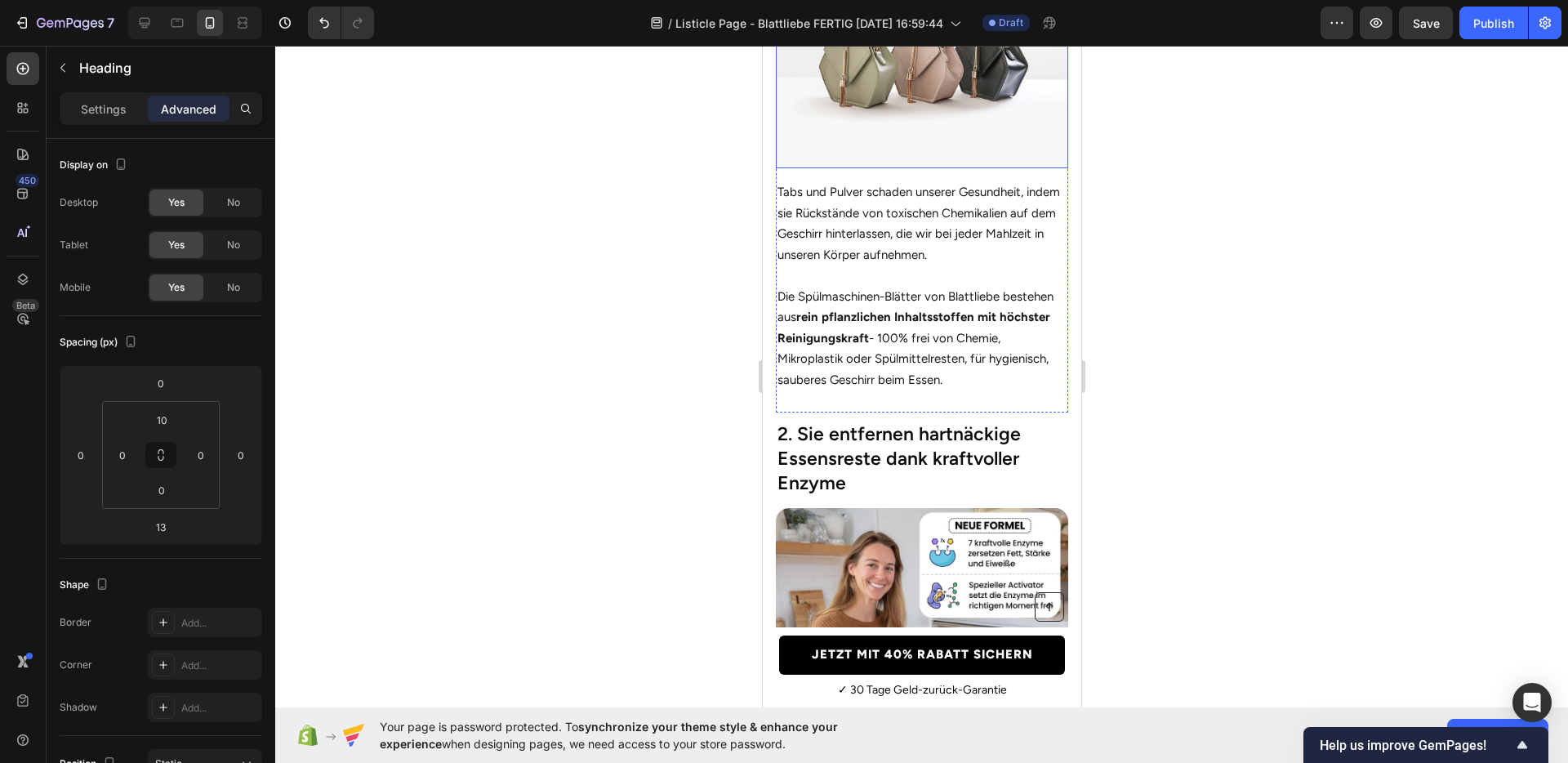
scroll to position [822, 0]
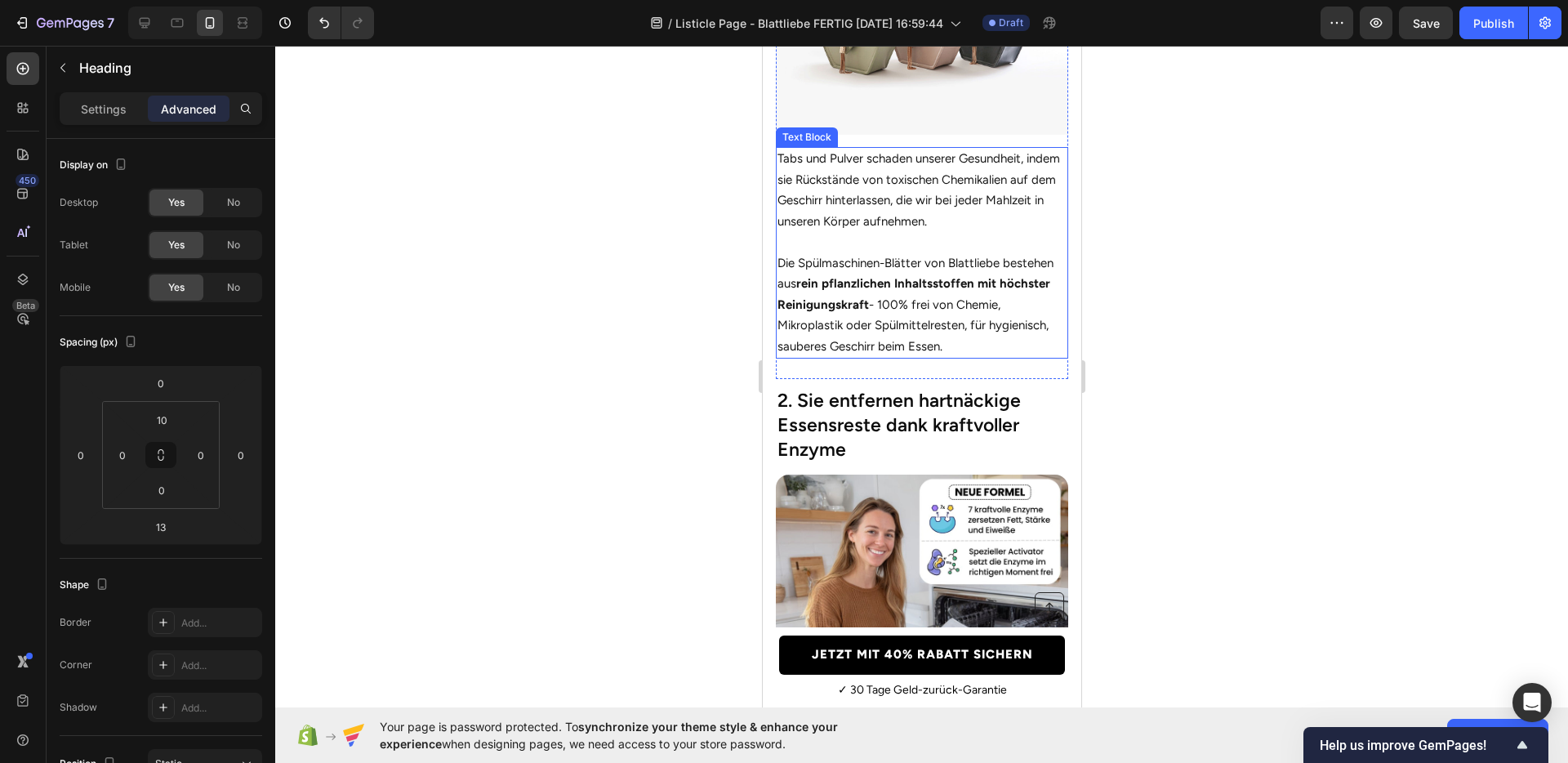
click at [888, 407] on h2 "2. Sie entfernen hartnäckige Essensreste dank kraftvoller Enzyme" at bounding box center [921, 425] width 293 height 77
click at [1179, 364] on div at bounding box center [922, 404] width 1293 height 717
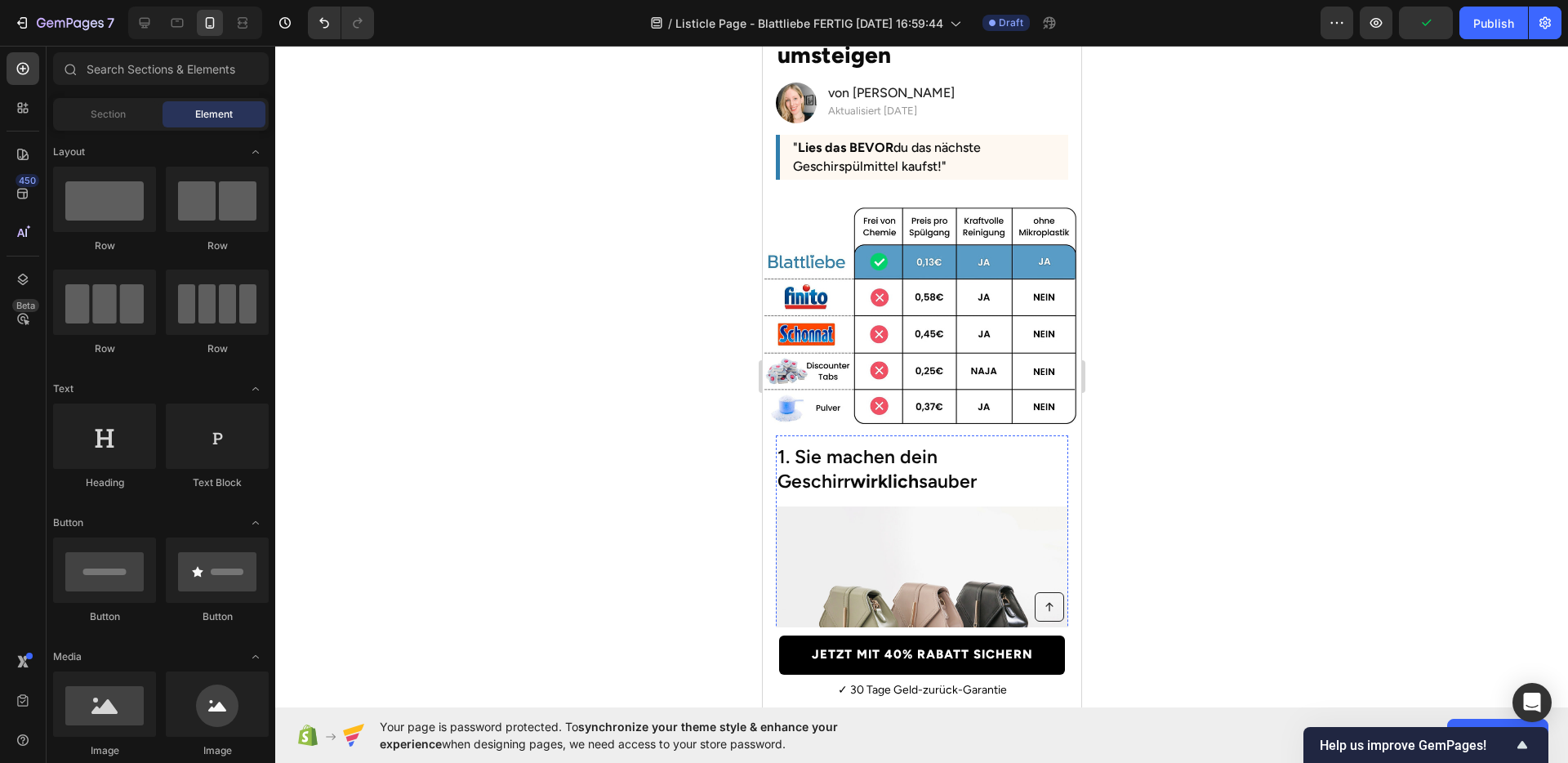
scroll to position [0, 0]
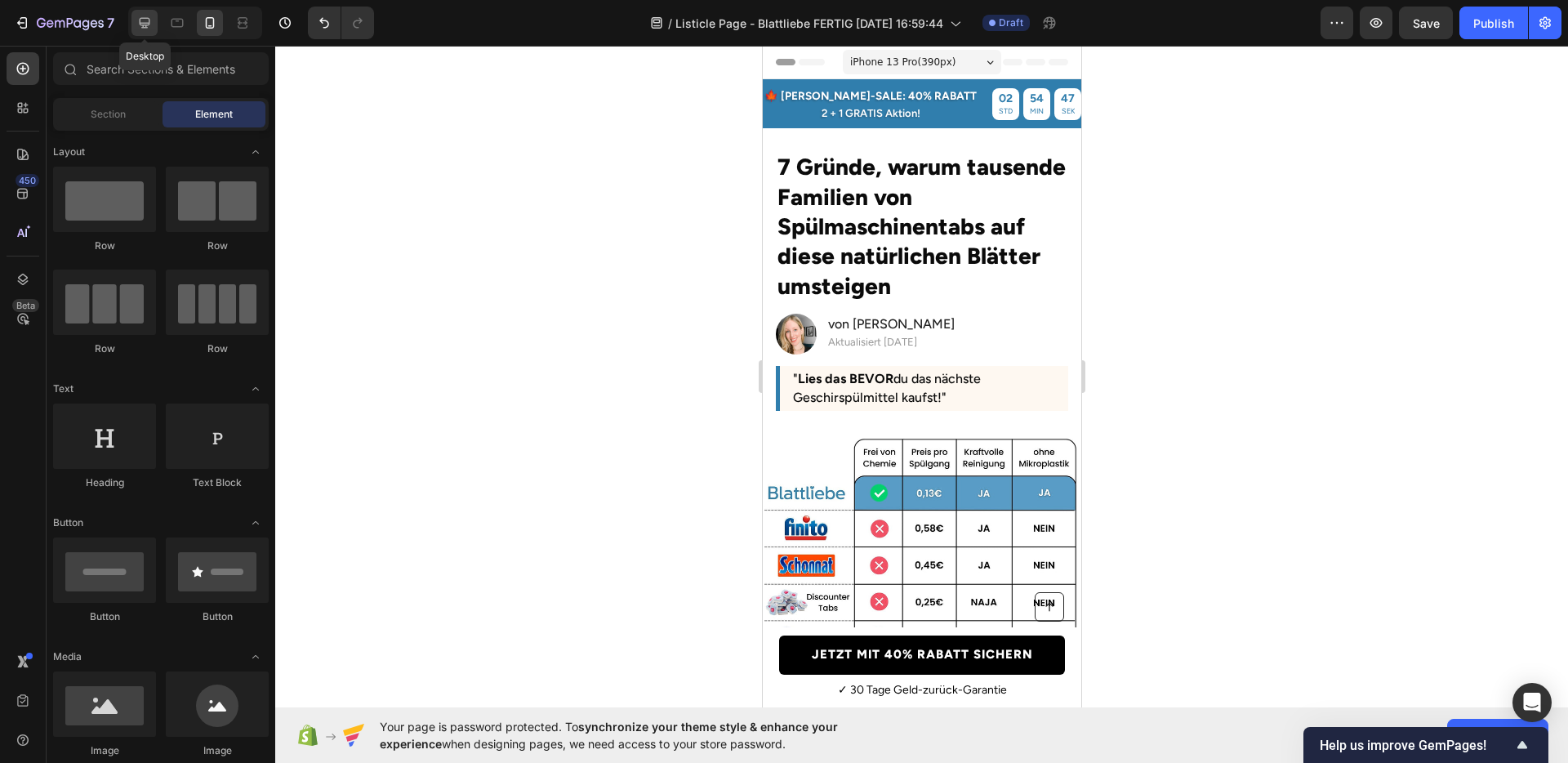
click at [139, 34] on div at bounding box center [144, 23] width 26 height 26
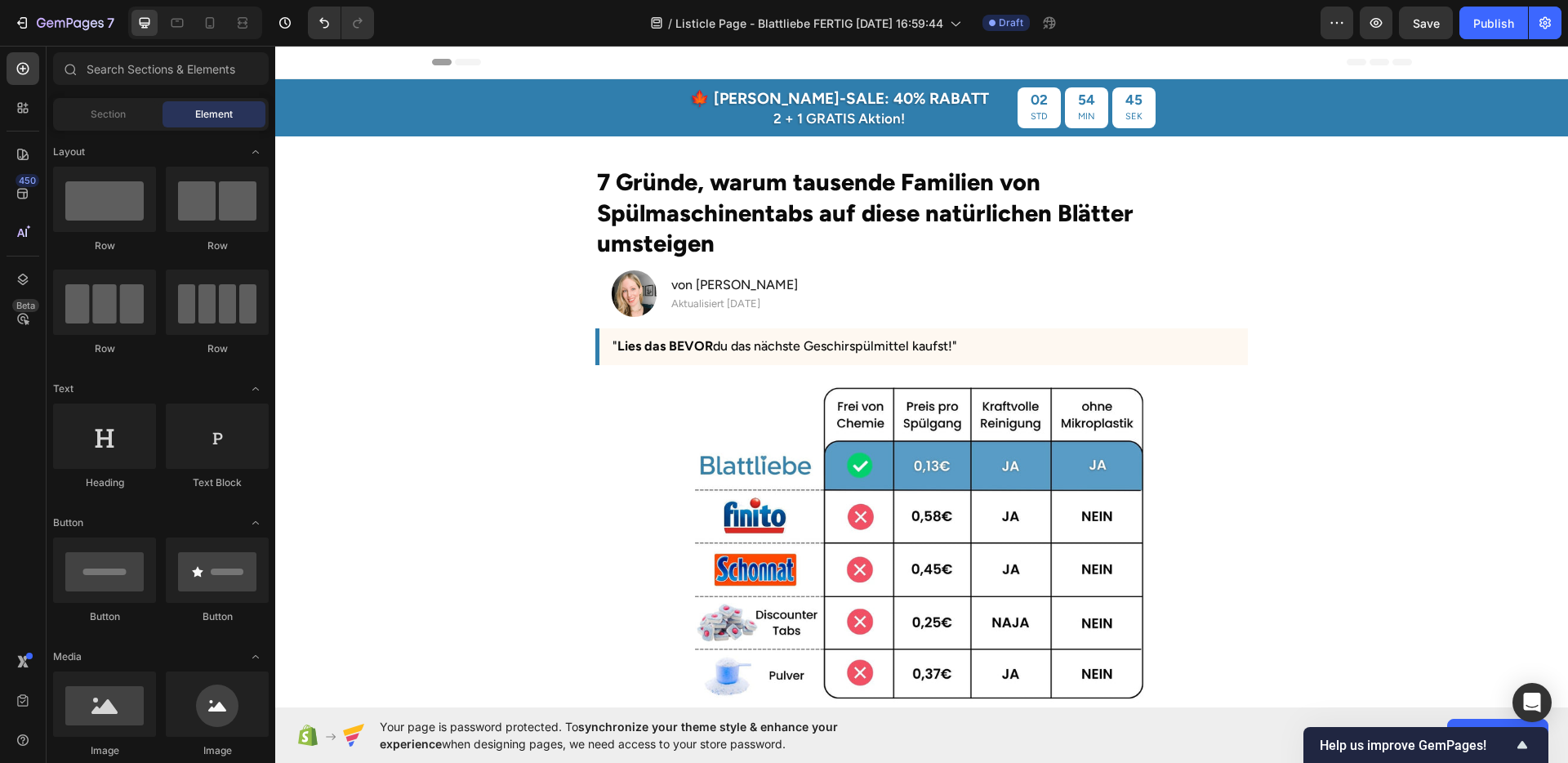
click at [1033, 234] on h2 "7 Gründe, warum tausende Familien von Spülmaschinentabs auf diese natürlichen B…" at bounding box center [921, 213] width 652 height 95
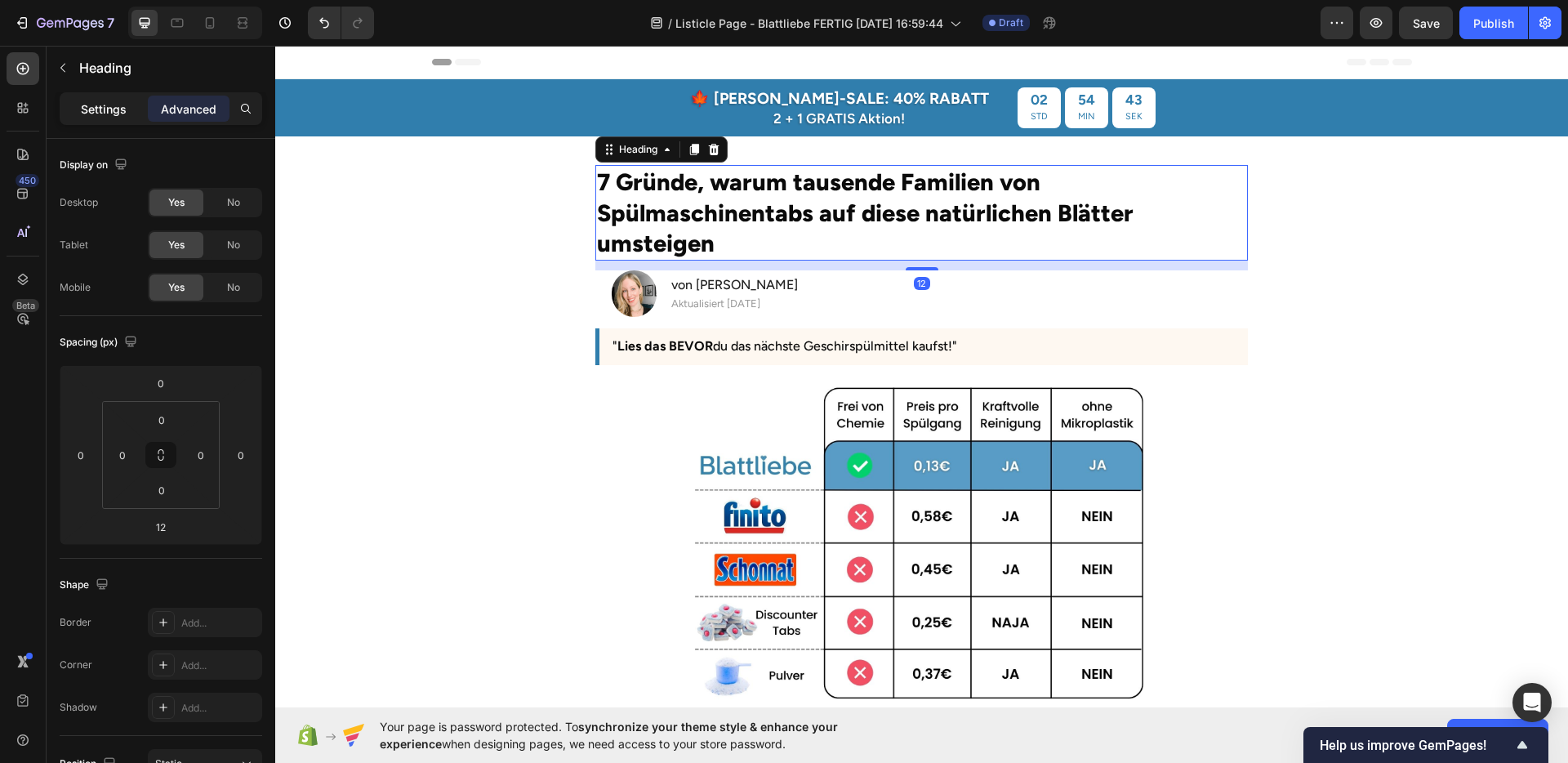
click at [113, 111] on p "Settings" at bounding box center [103, 108] width 46 height 17
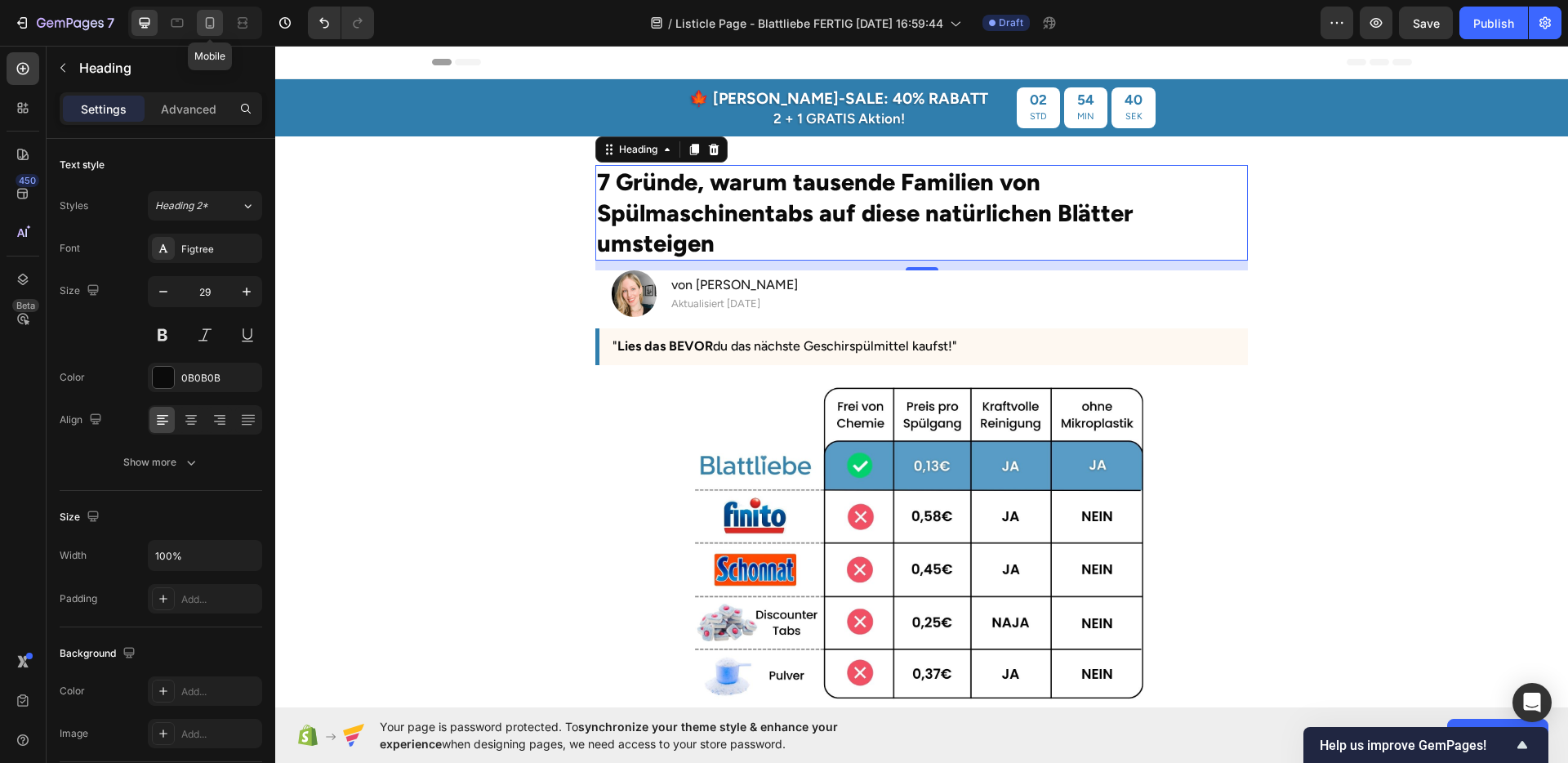
click at [217, 24] on icon at bounding box center [210, 23] width 16 height 16
type input "28"
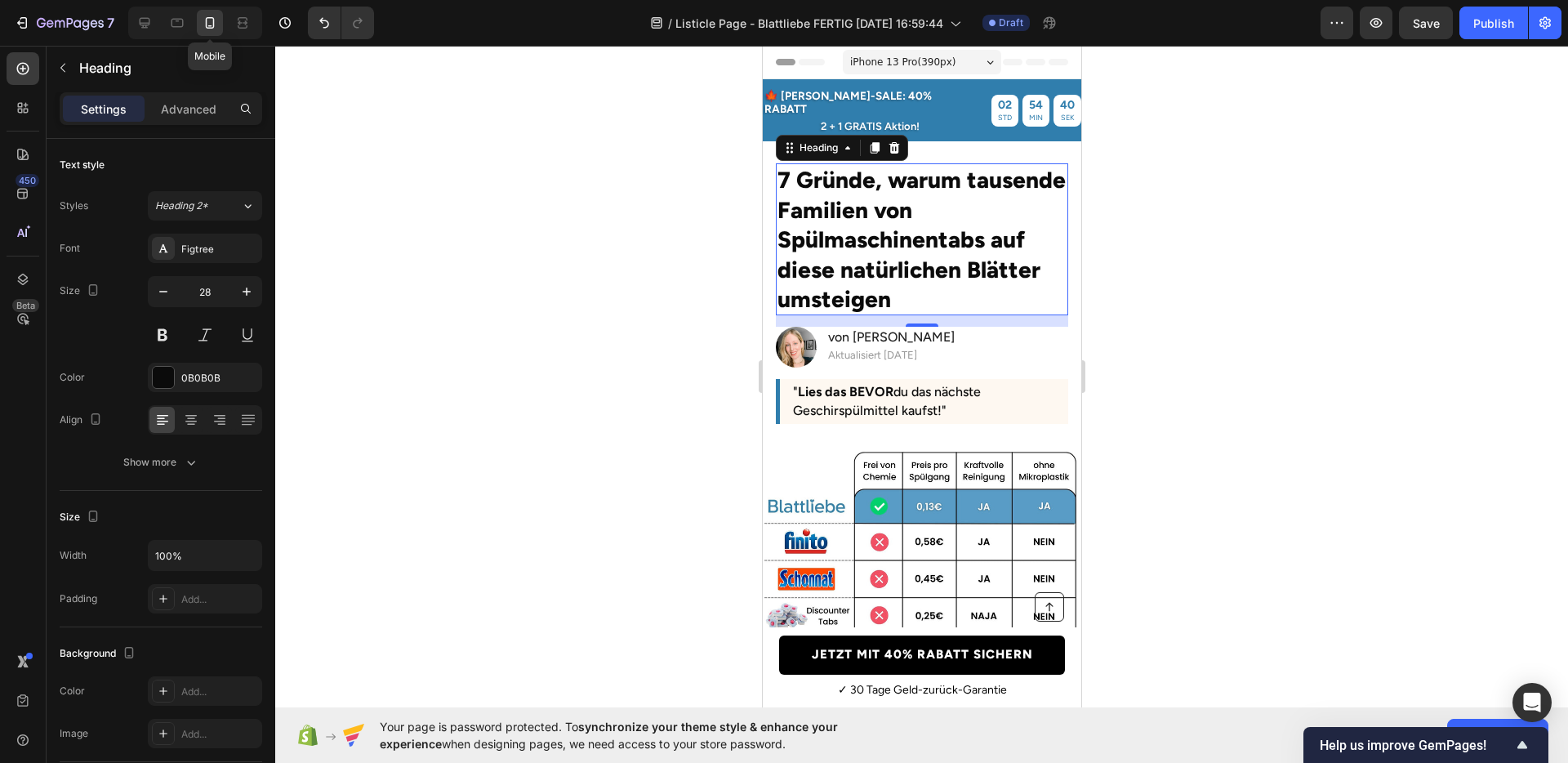
scroll to position [48, 0]
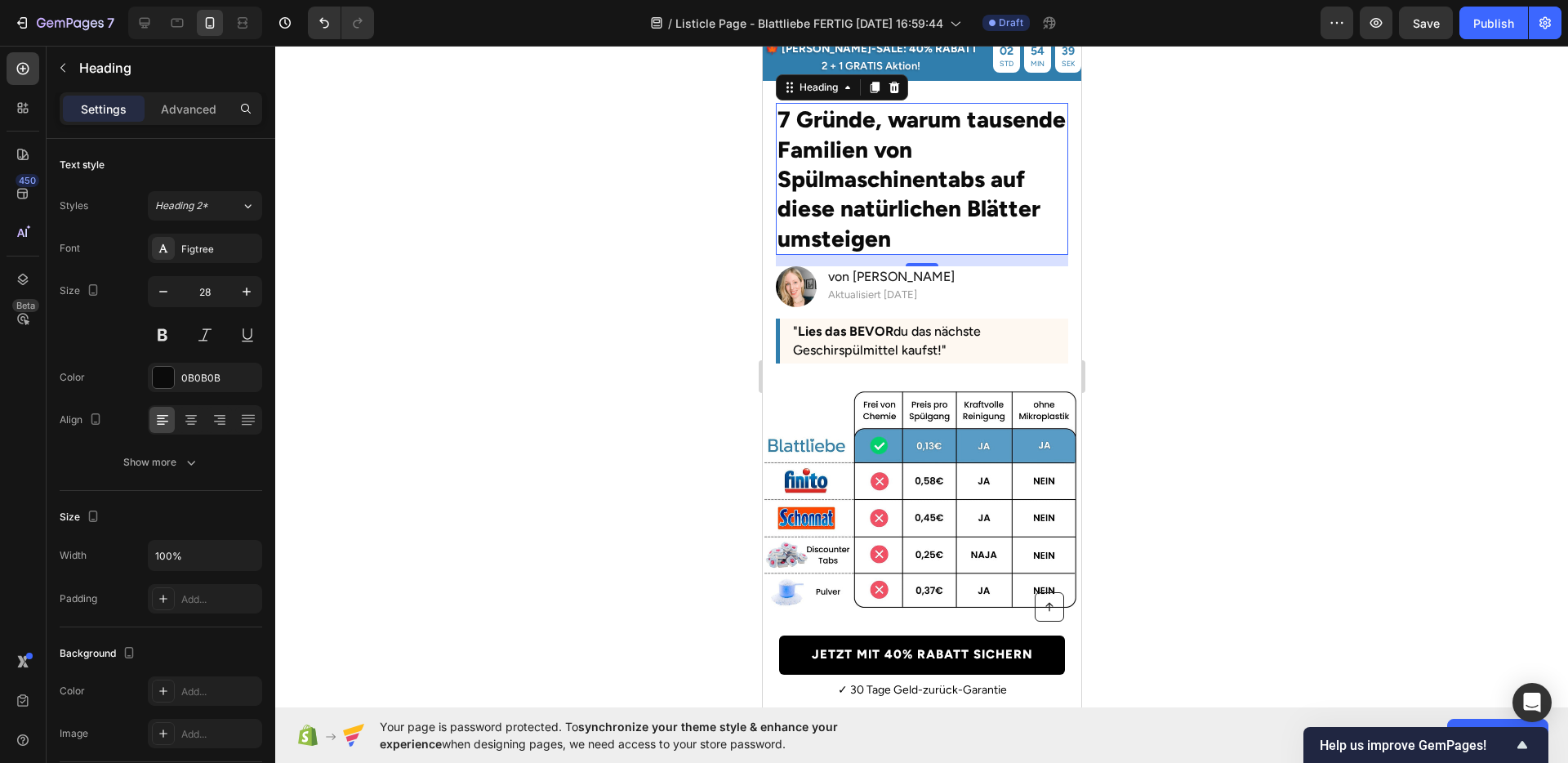
click at [1237, 279] on div at bounding box center [922, 404] width 1293 height 717
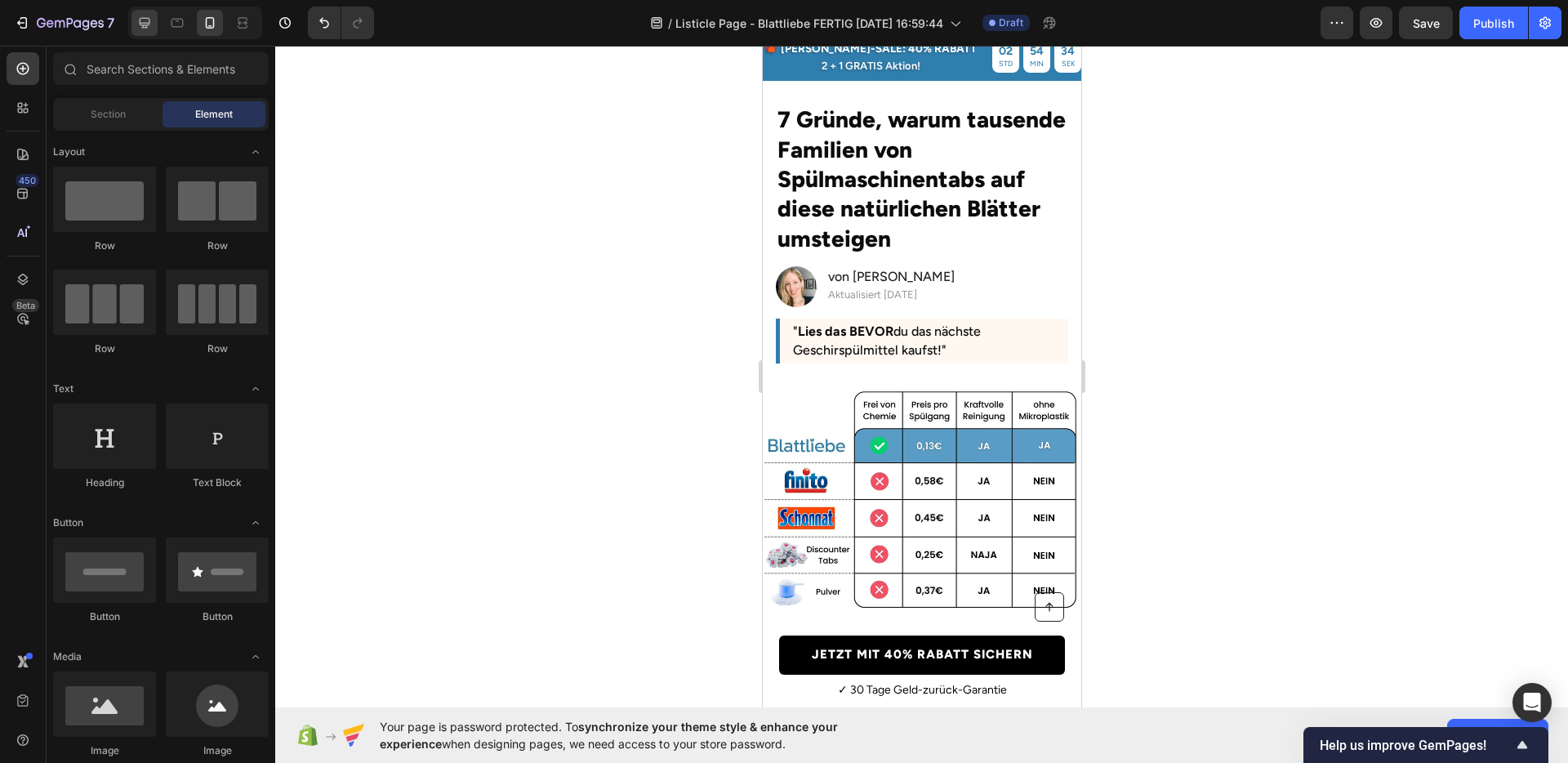
click at [154, 16] on div at bounding box center [144, 23] width 26 height 26
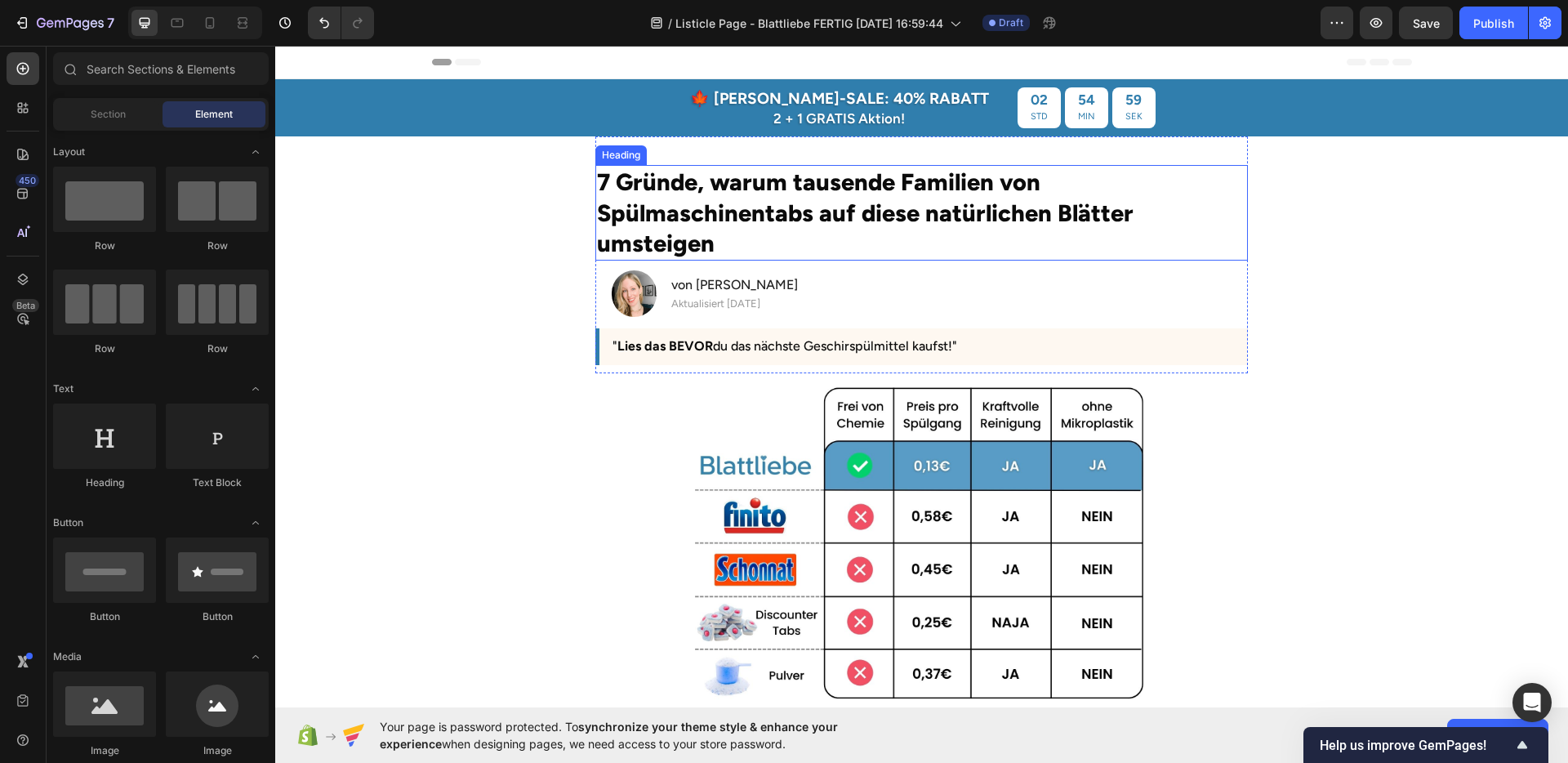
click at [644, 233] on h2 "7 Gründe, warum tausende Familien von Spülmaschinentabs auf diese natürlichen B…" at bounding box center [921, 213] width 652 height 95
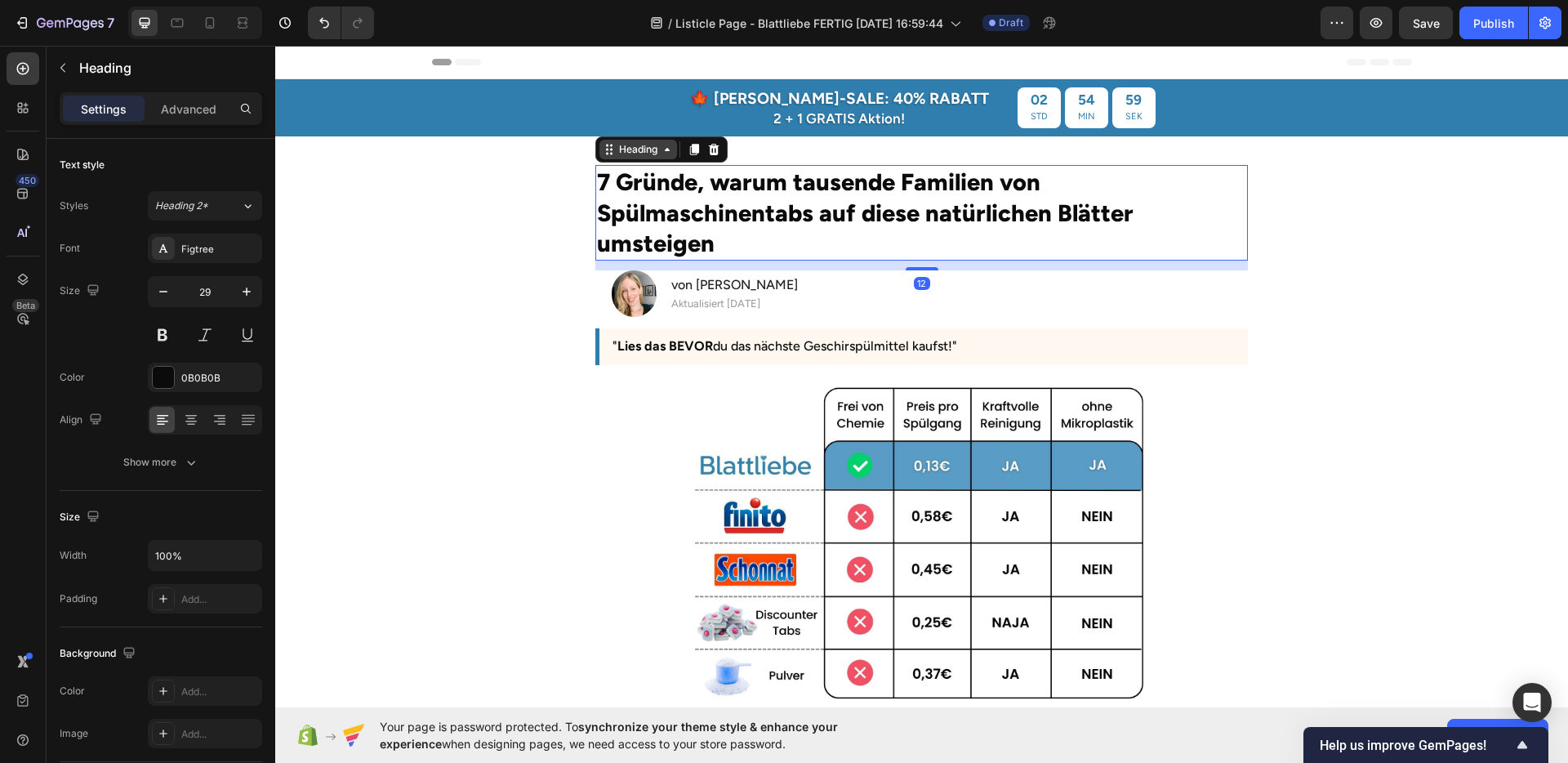
click at [639, 152] on div "Heading" at bounding box center [638, 149] width 45 height 15
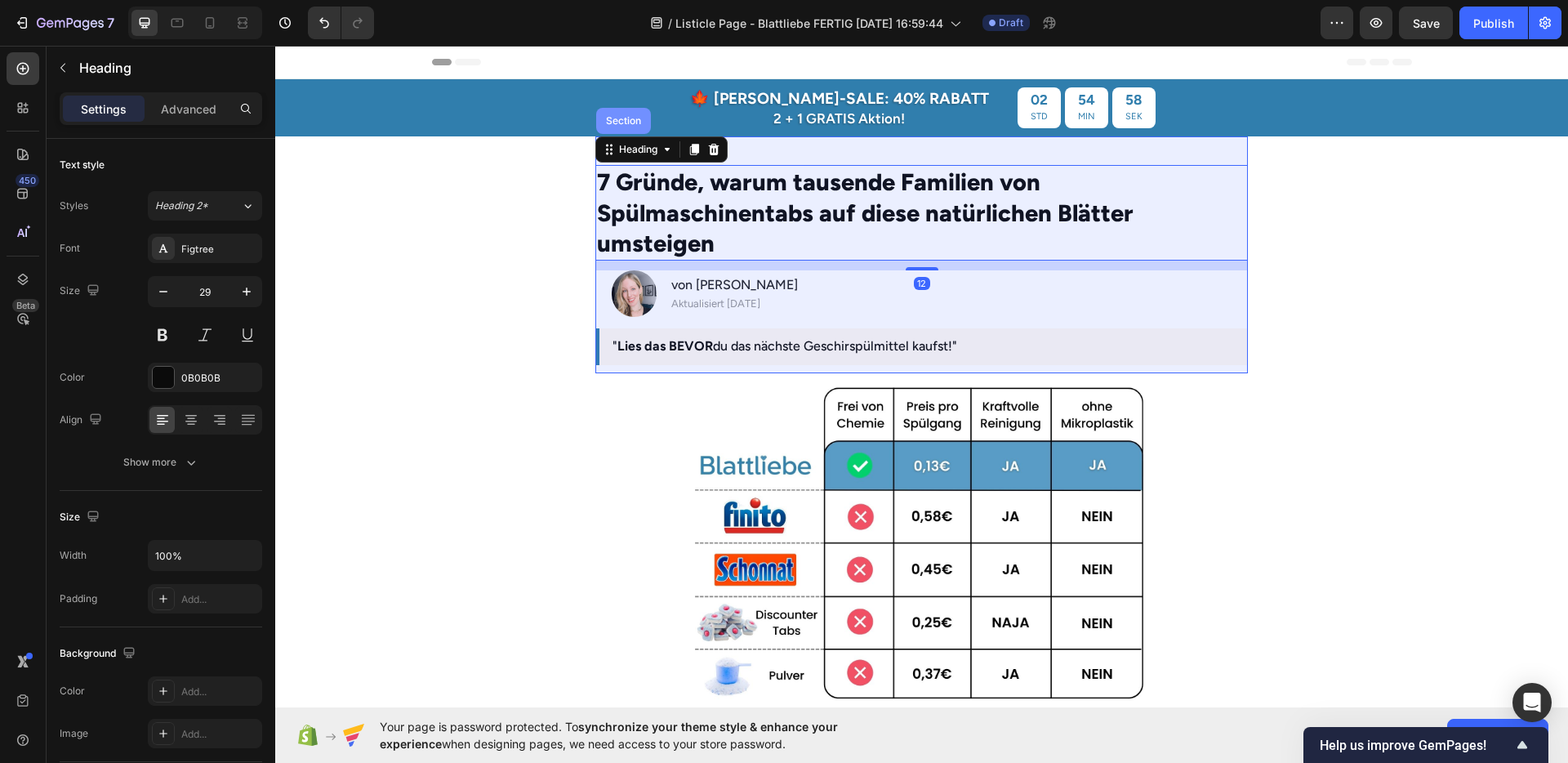
click at [619, 130] on div "Section" at bounding box center [623, 120] width 55 height 26
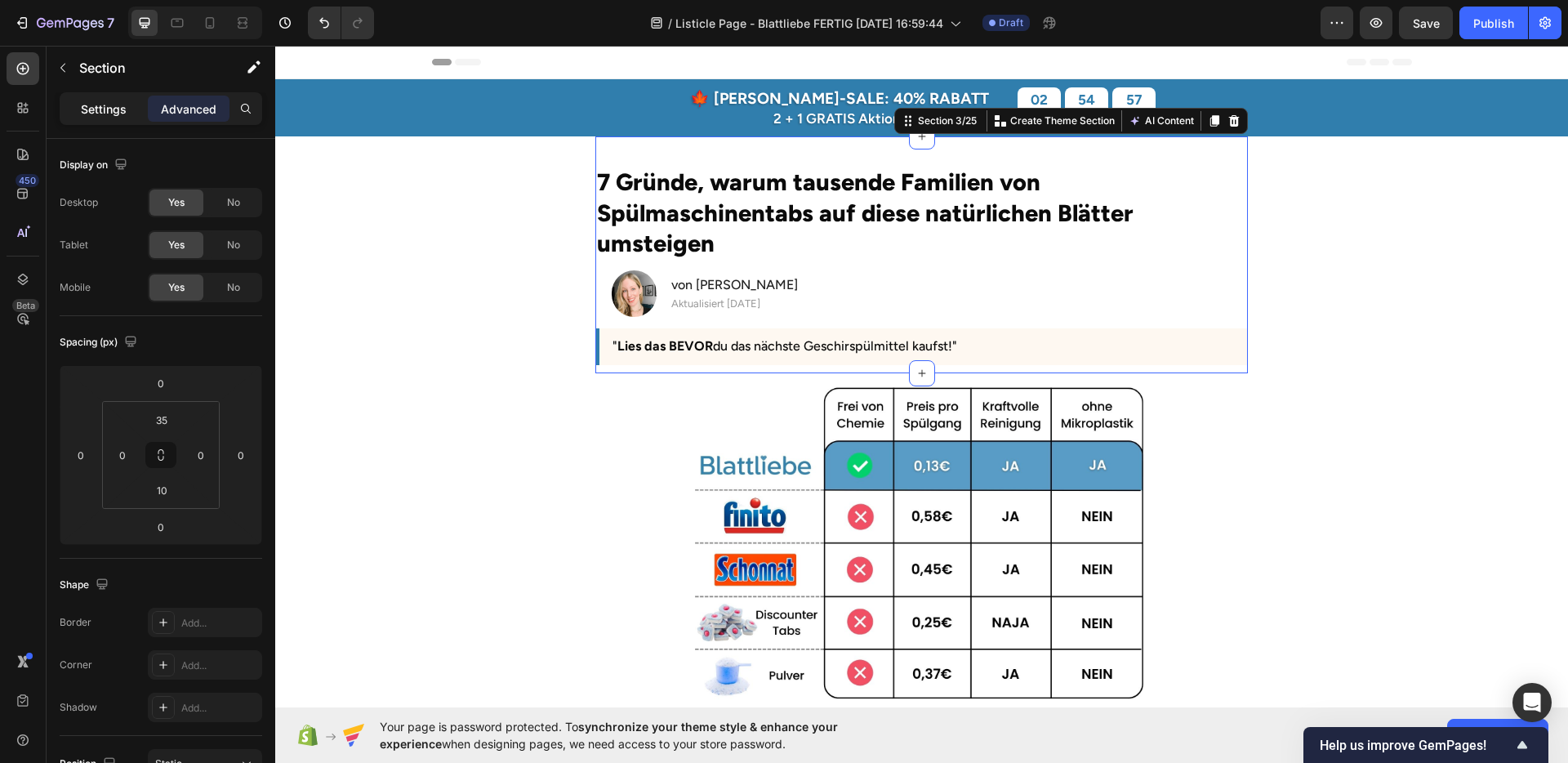
click at [102, 112] on p "Settings" at bounding box center [103, 108] width 46 height 17
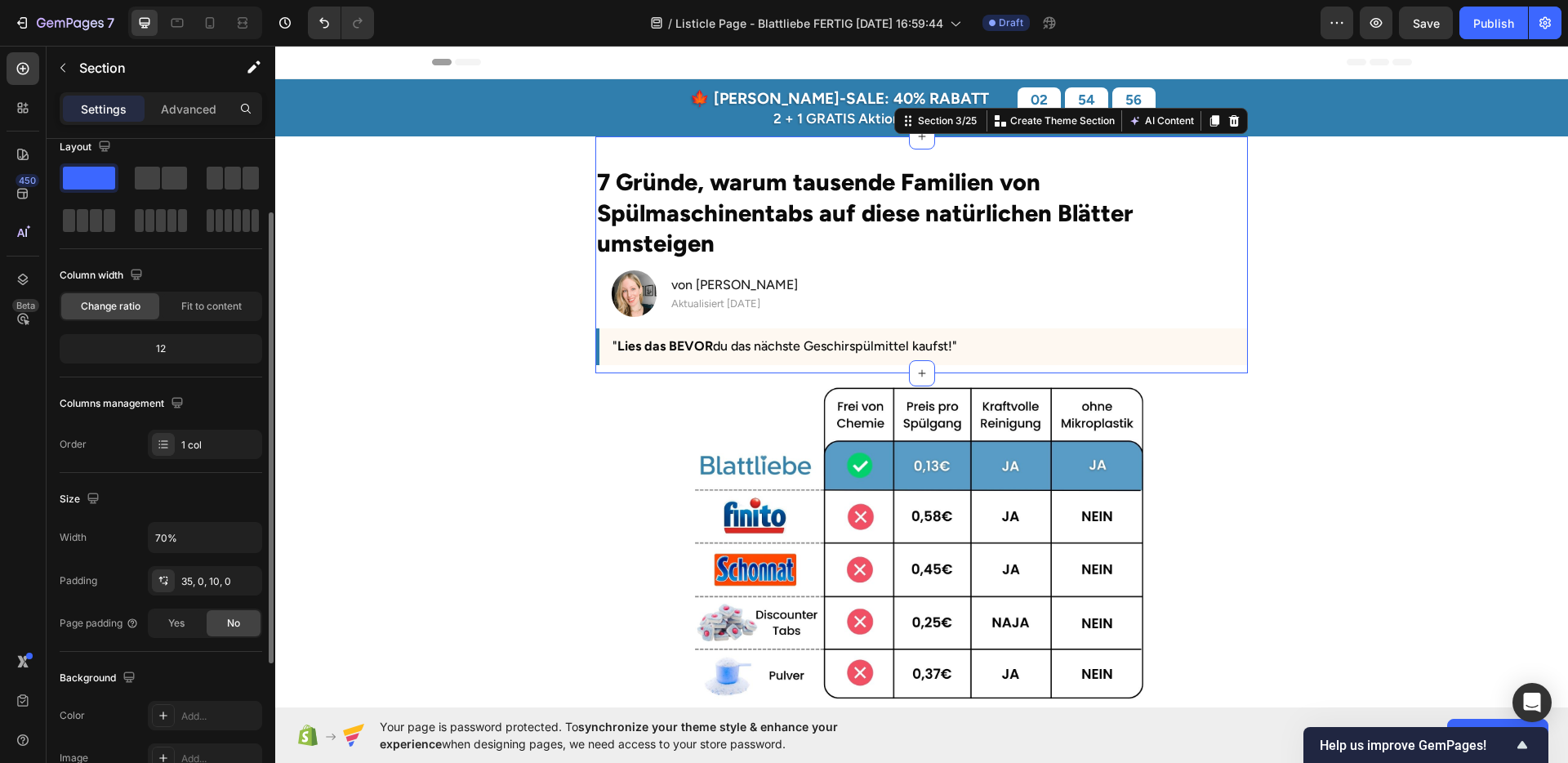
scroll to position [55, 0]
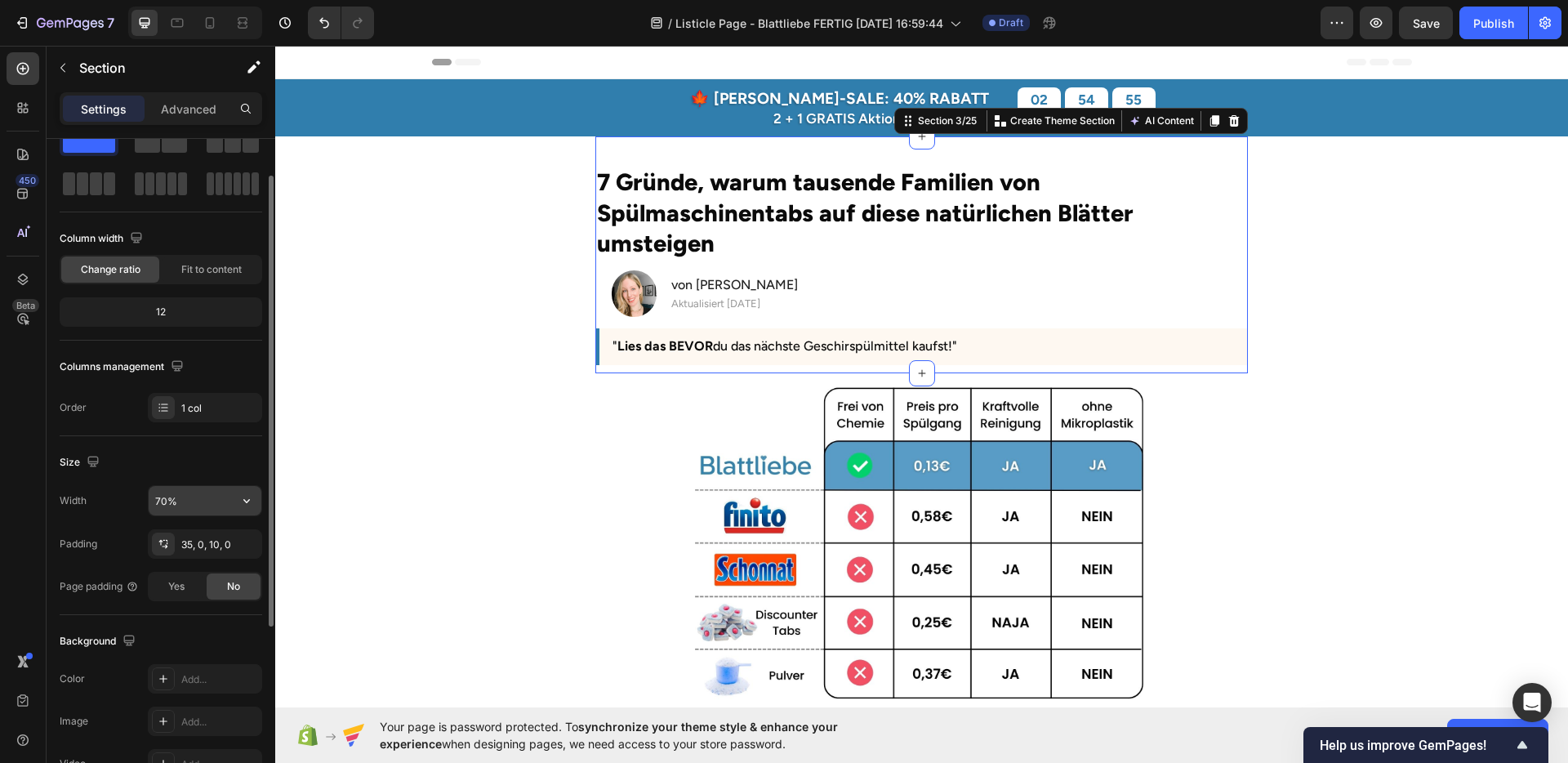
click at [153, 499] on input "70%" at bounding box center [204, 501] width 112 height 30
type input "71%"
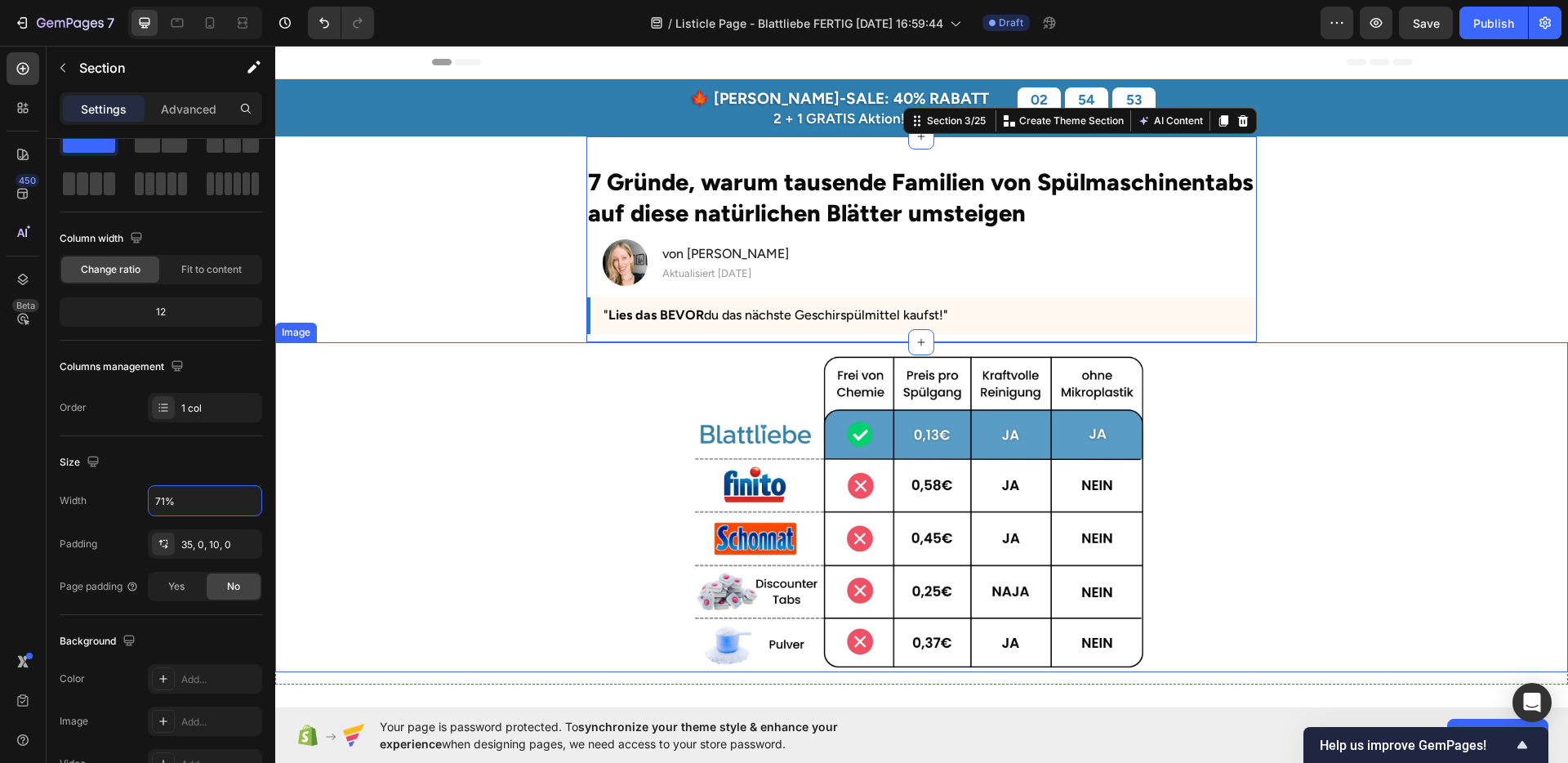
click at [1393, 449] on div at bounding box center [922, 510] width 1293 height 321
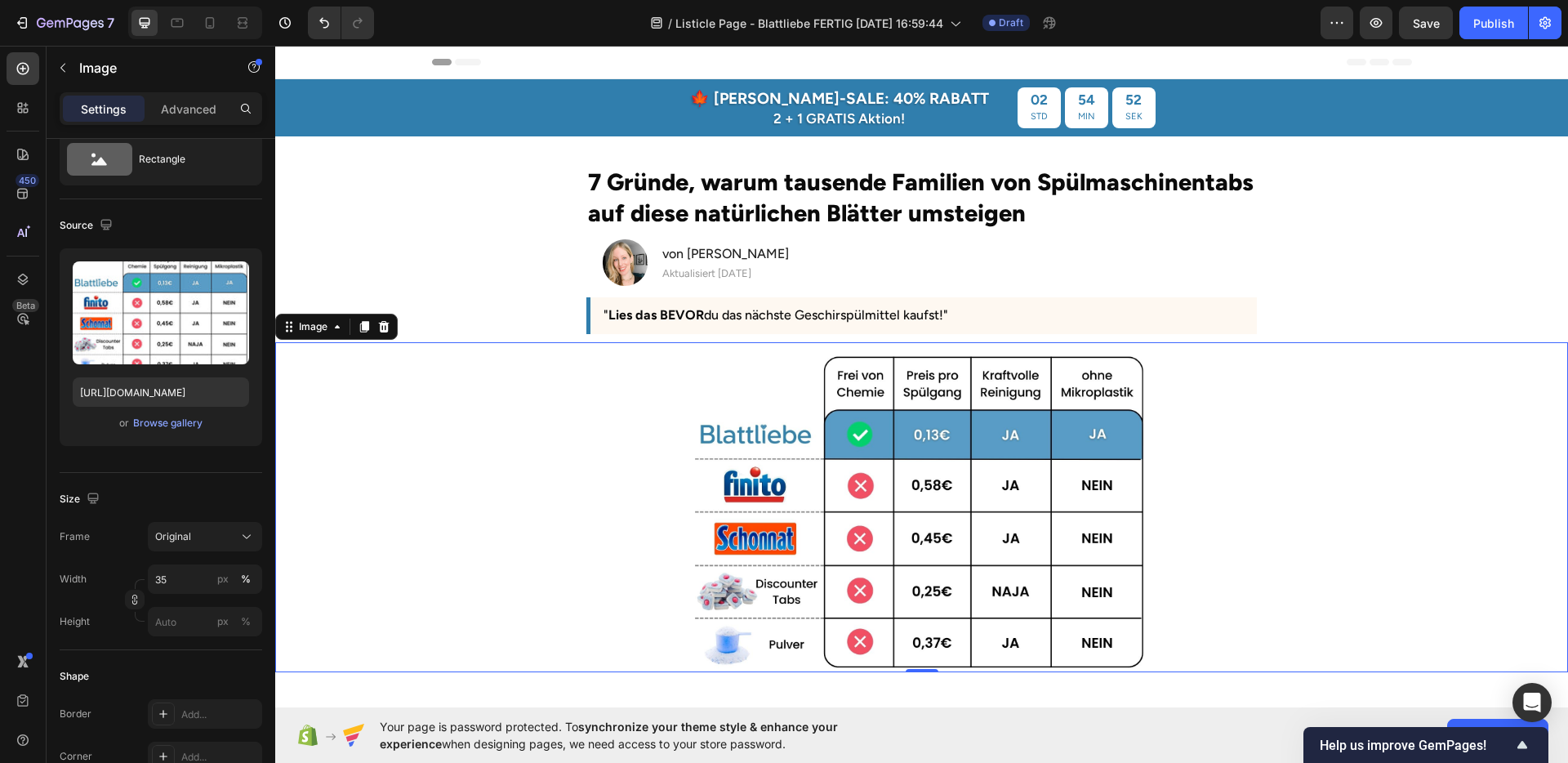
scroll to position [0, 0]
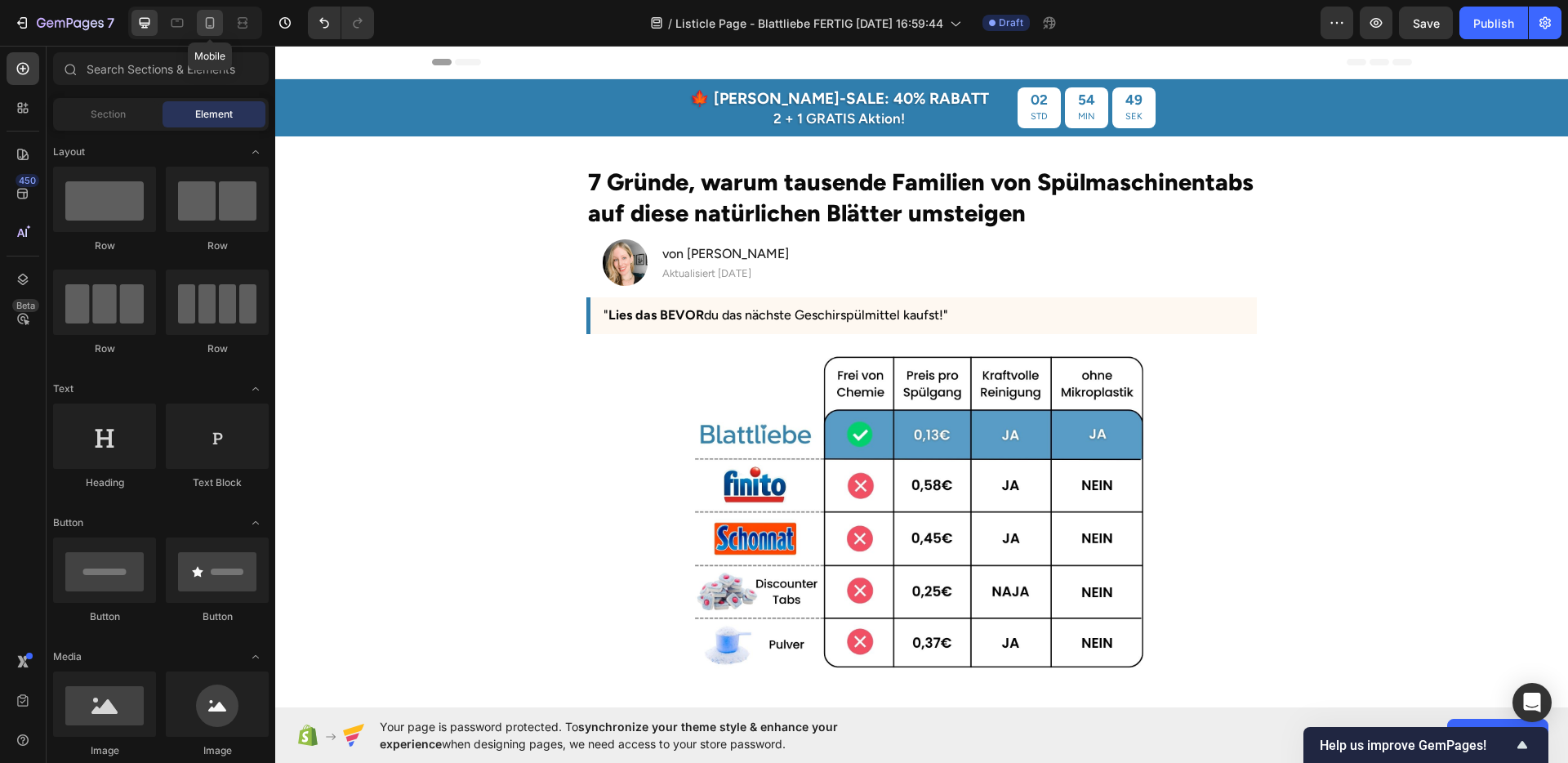
click at [213, 29] on icon at bounding box center [210, 23] width 16 height 16
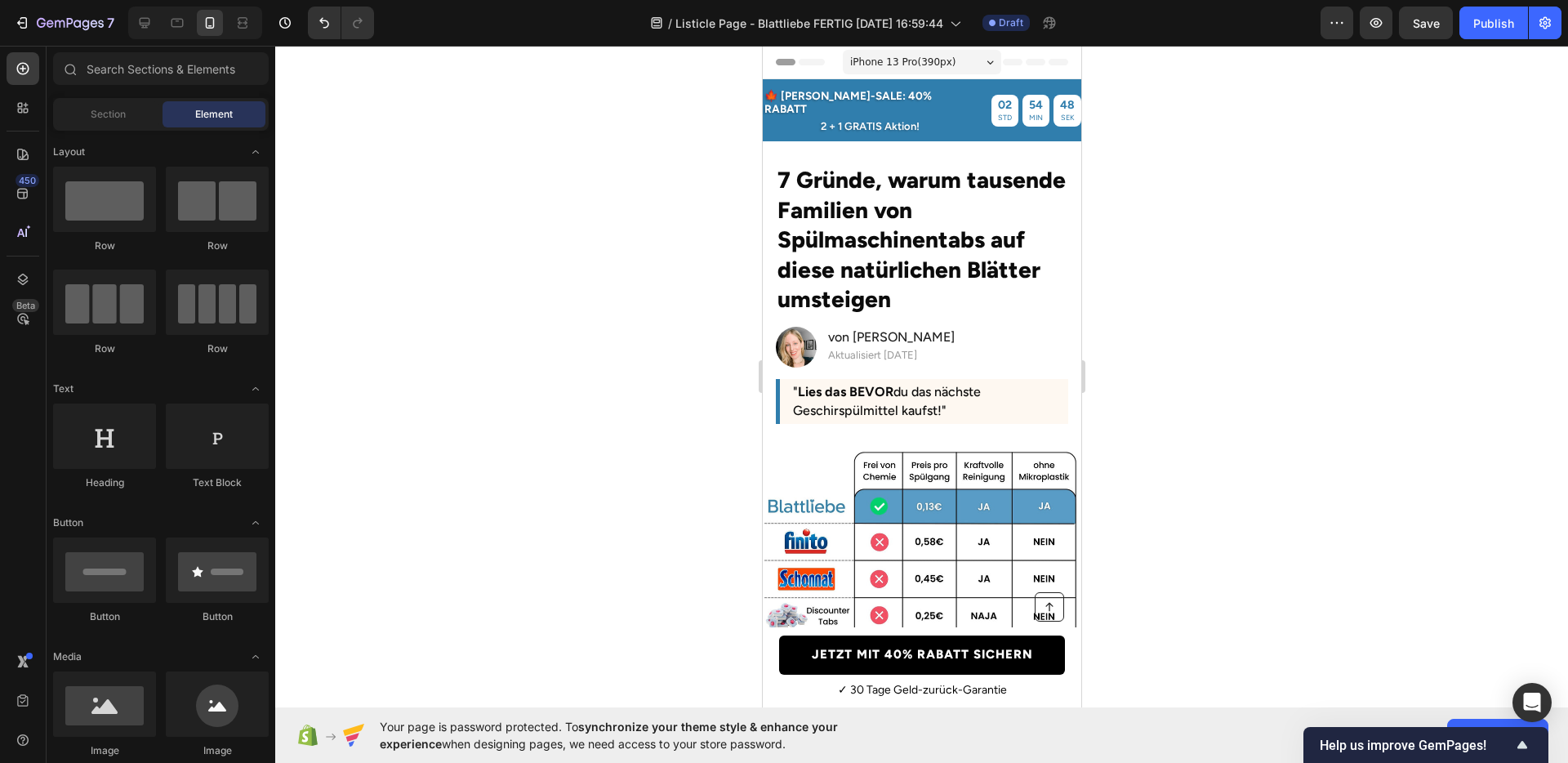
click at [1260, 303] on div at bounding box center [922, 404] width 1293 height 717
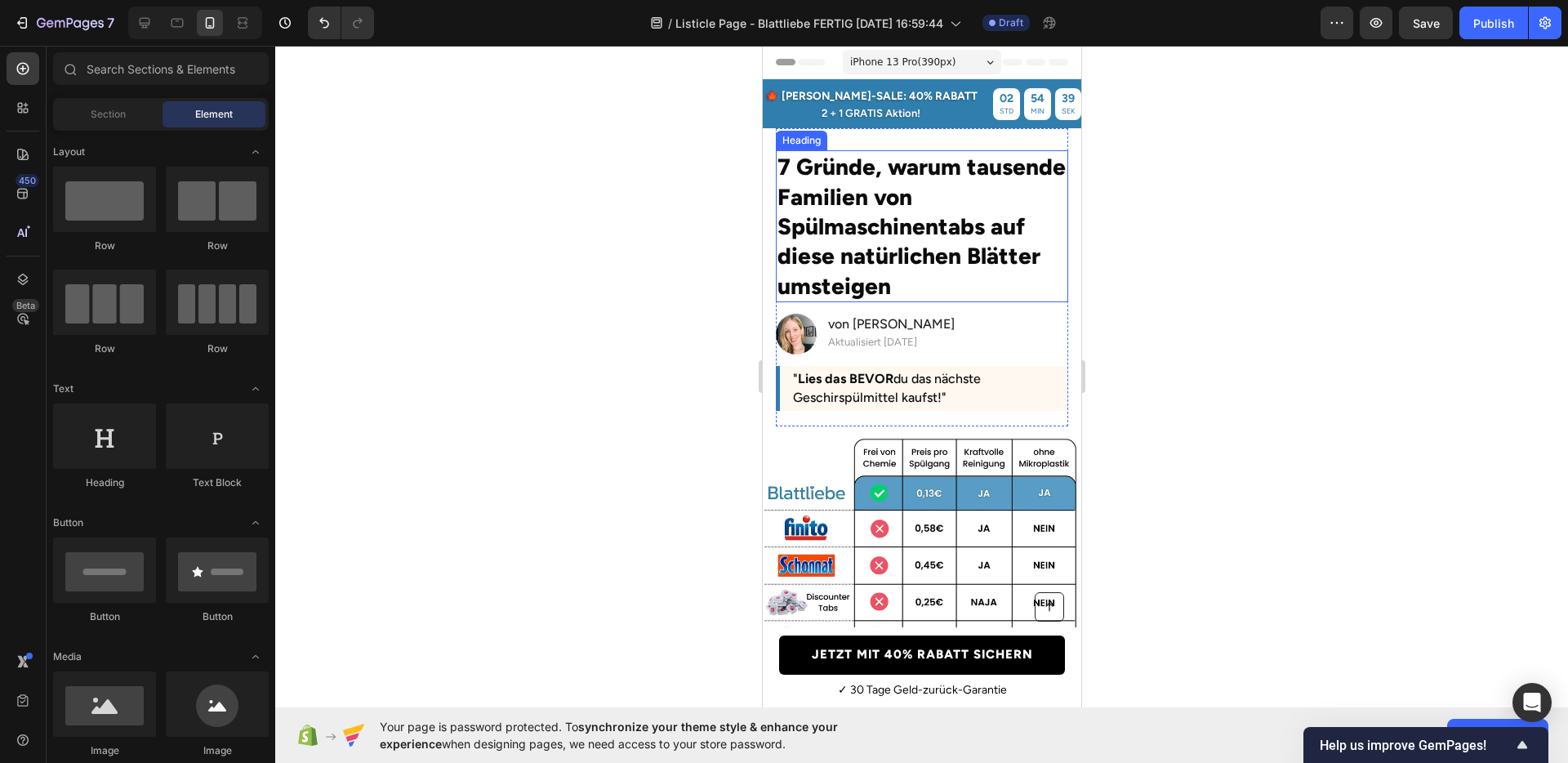
click at [881, 256] on h2 "7 Gründe, warum tausende Familien von Spülmaschinentabs auf diese natürlichen B…" at bounding box center [921, 226] width 293 height 152
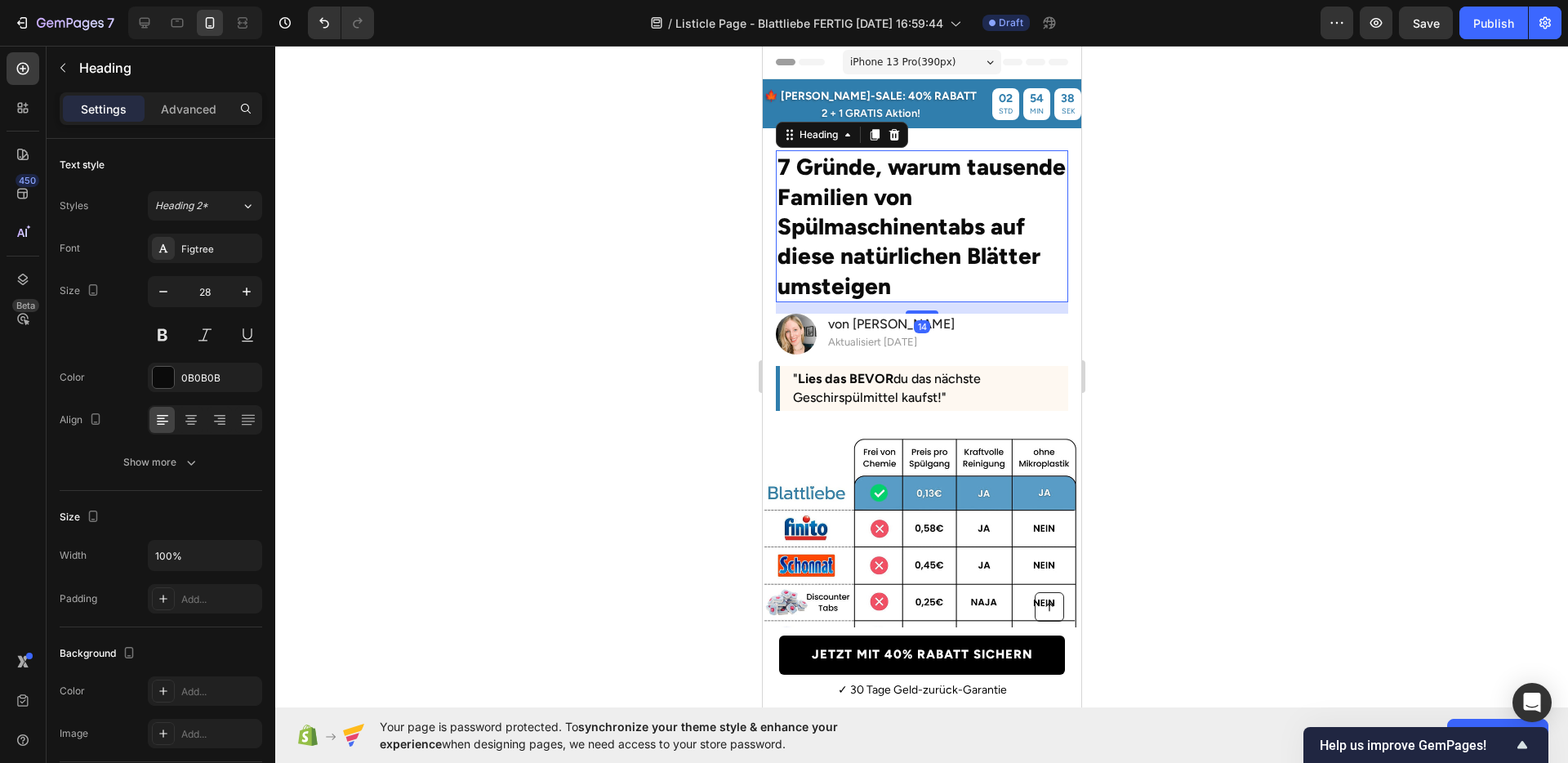
click at [881, 256] on h2 "7 Gründe, warum tausende Familien von Spülmaschinentabs auf diese natürlichen B…" at bounding box center [921, 226] width 293 height 152
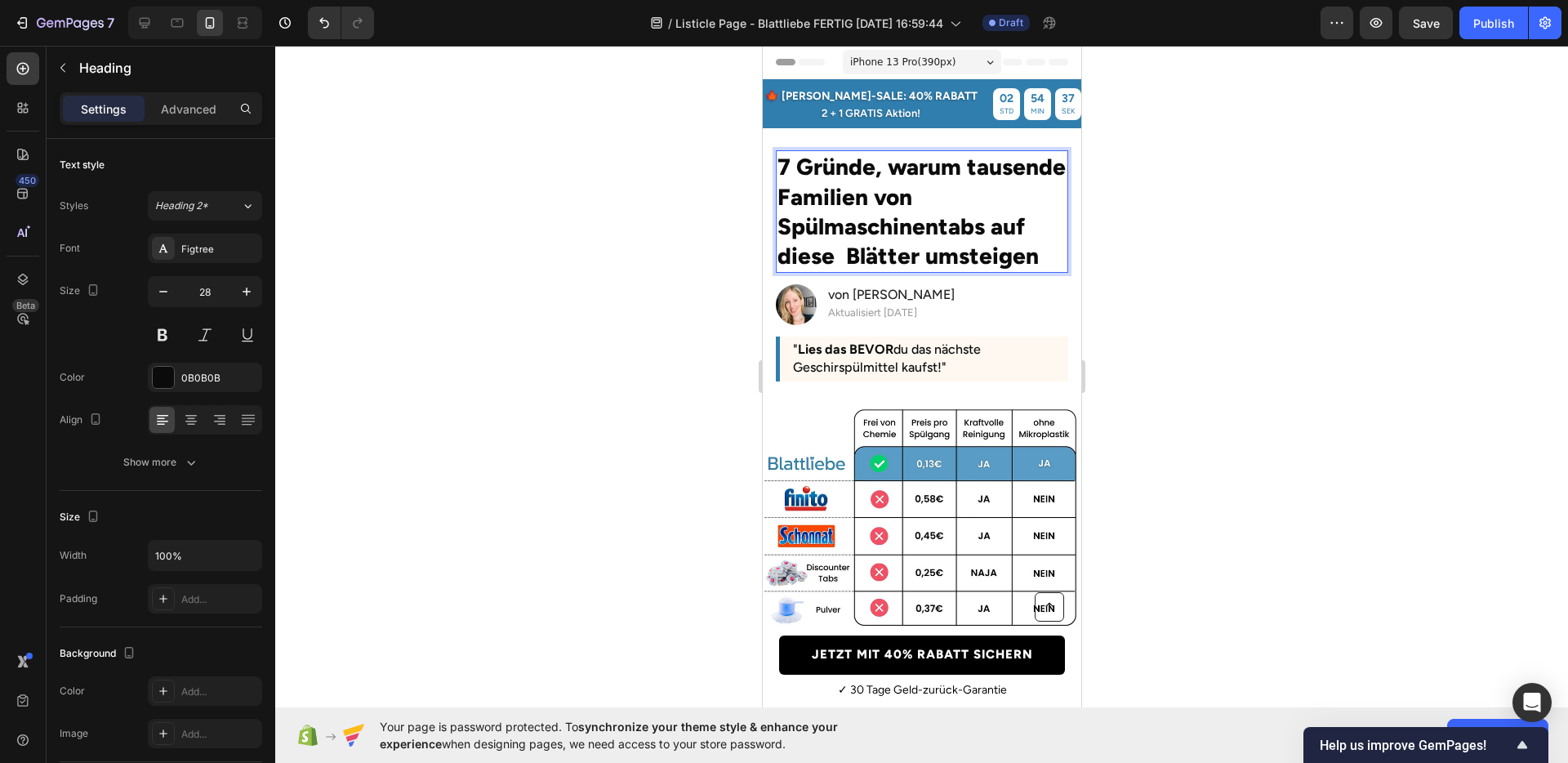
click at [1298, 321] on div at bounding box center [922, 404] width 1293 height 717
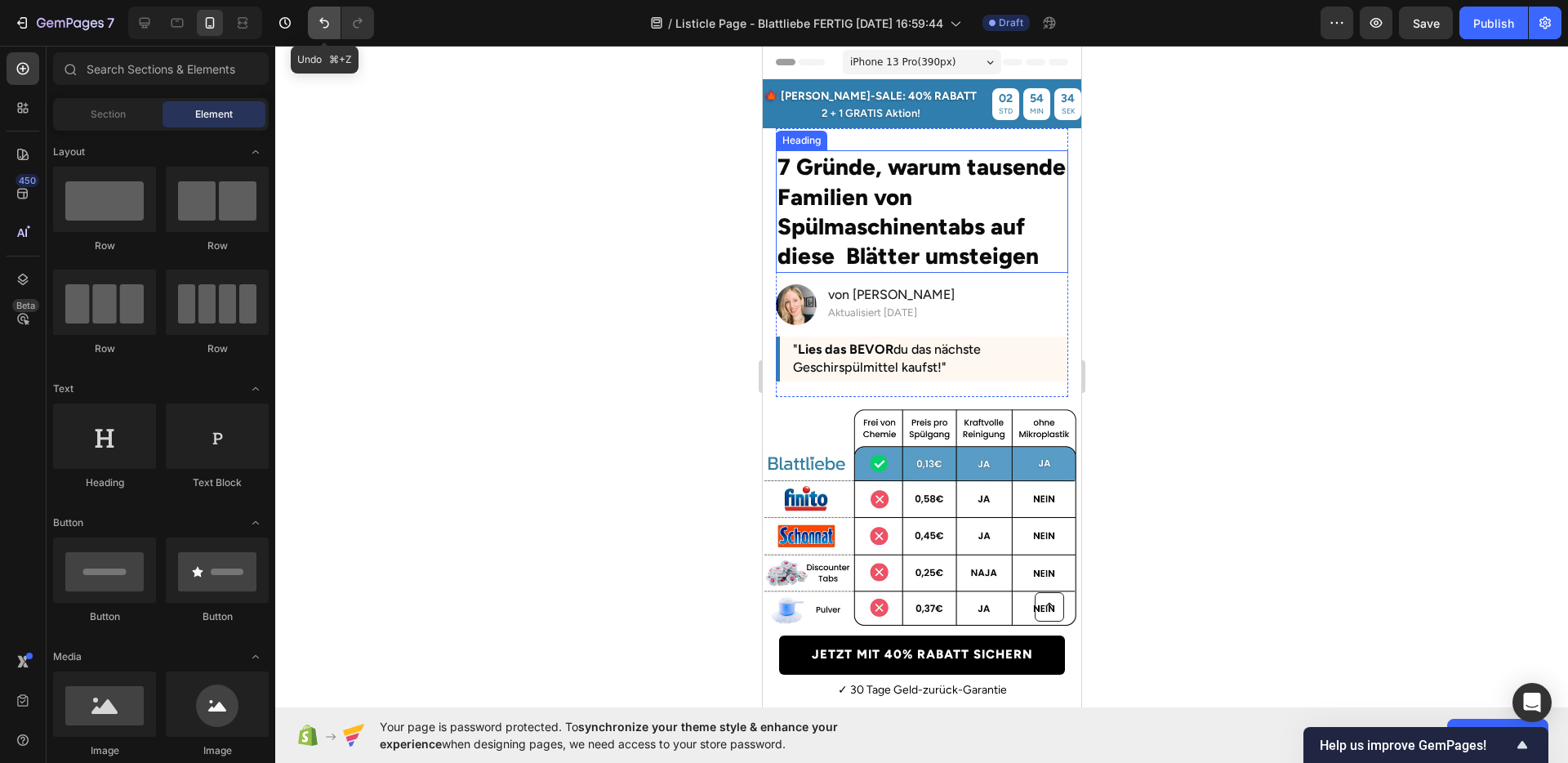
click at [325, 24] on icon "Undo/Redo" at bounding box center [324, 23] width 16 height 16
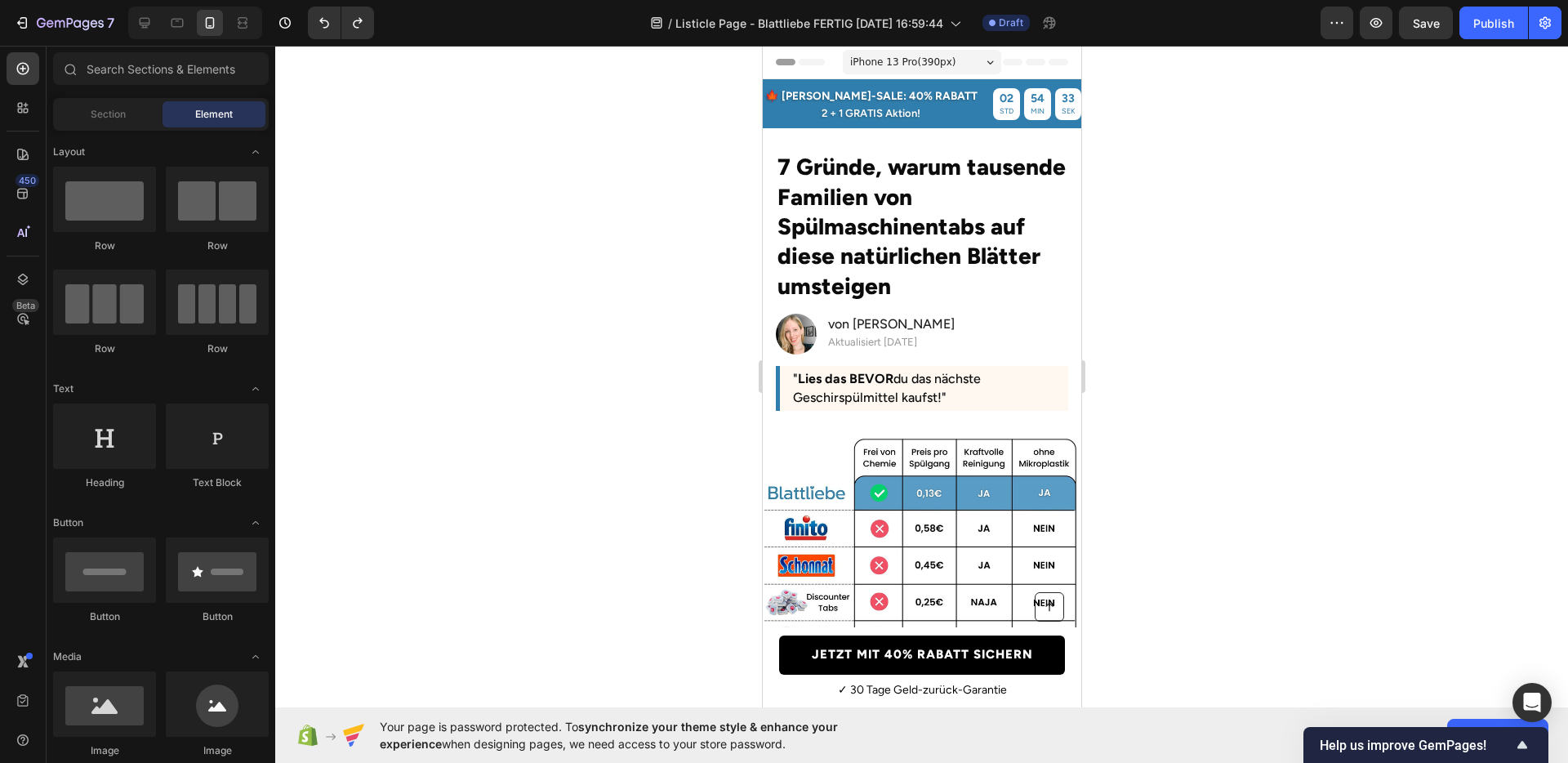
click at [1188, 298] on div at bounding box center [922, 404] width 1293 height 717
click at [883, 171] on h2 "7 Gründe, warum tausende Familien von Spülmaschinentabs auf diese natürlichen B…" at bounding box center [921, 226] width 293 height 152
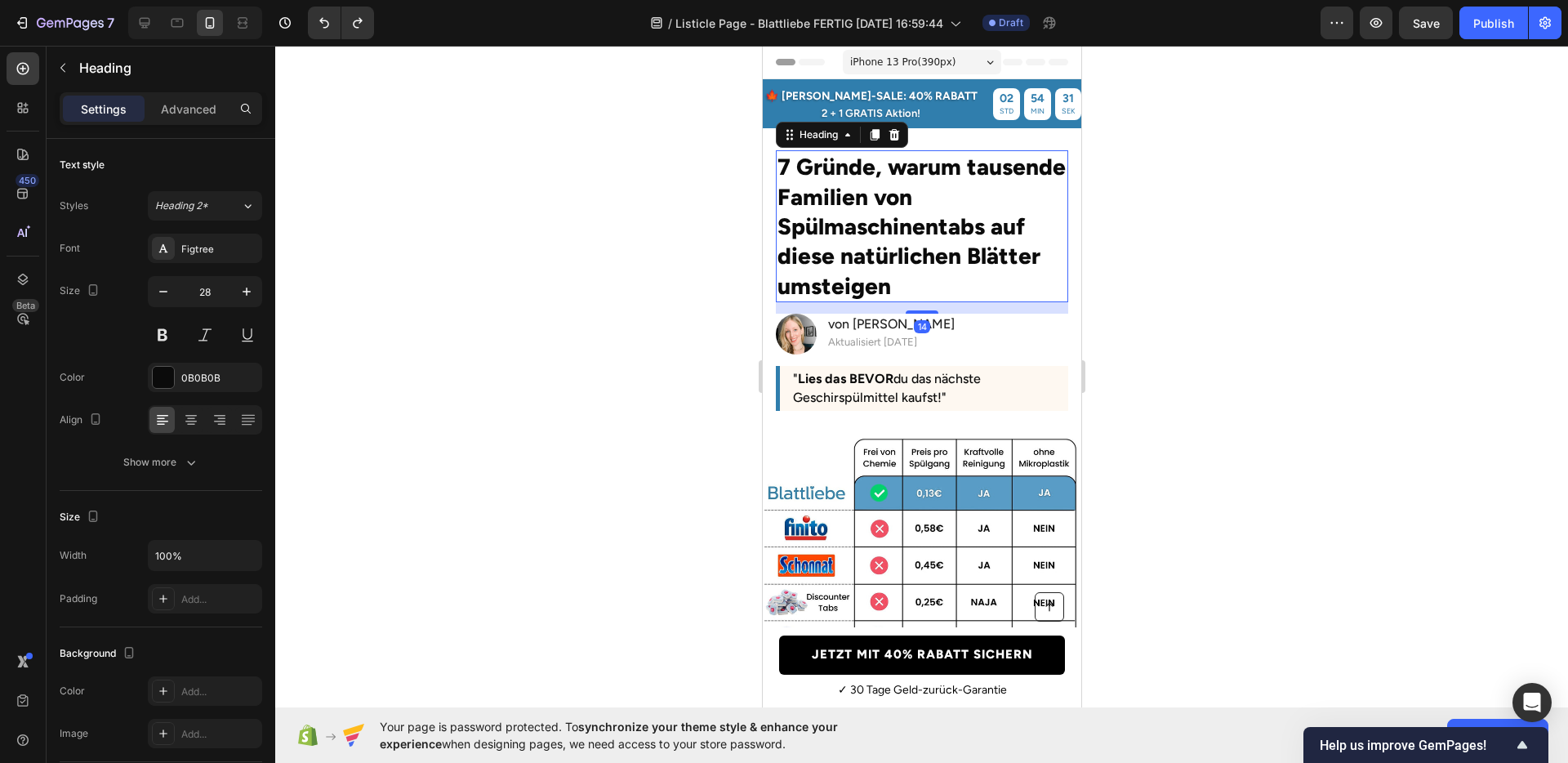
click at [879, 171] on h2 "7 Gründe, warum tausende Familien von Spülmaschinentabs auf diese natürlichen B…" at bounding box center [921, 226] width 293 height 152
click at [871, 166] on p "7 Gründe warum tausende Familien von Spülmaschinentabs auf diese natürlichen Bl…" at bounding box center [921, 226] width 290 height 148
click at [1235, 295] on div at bounding box center [922, 404] width 1293 height 717
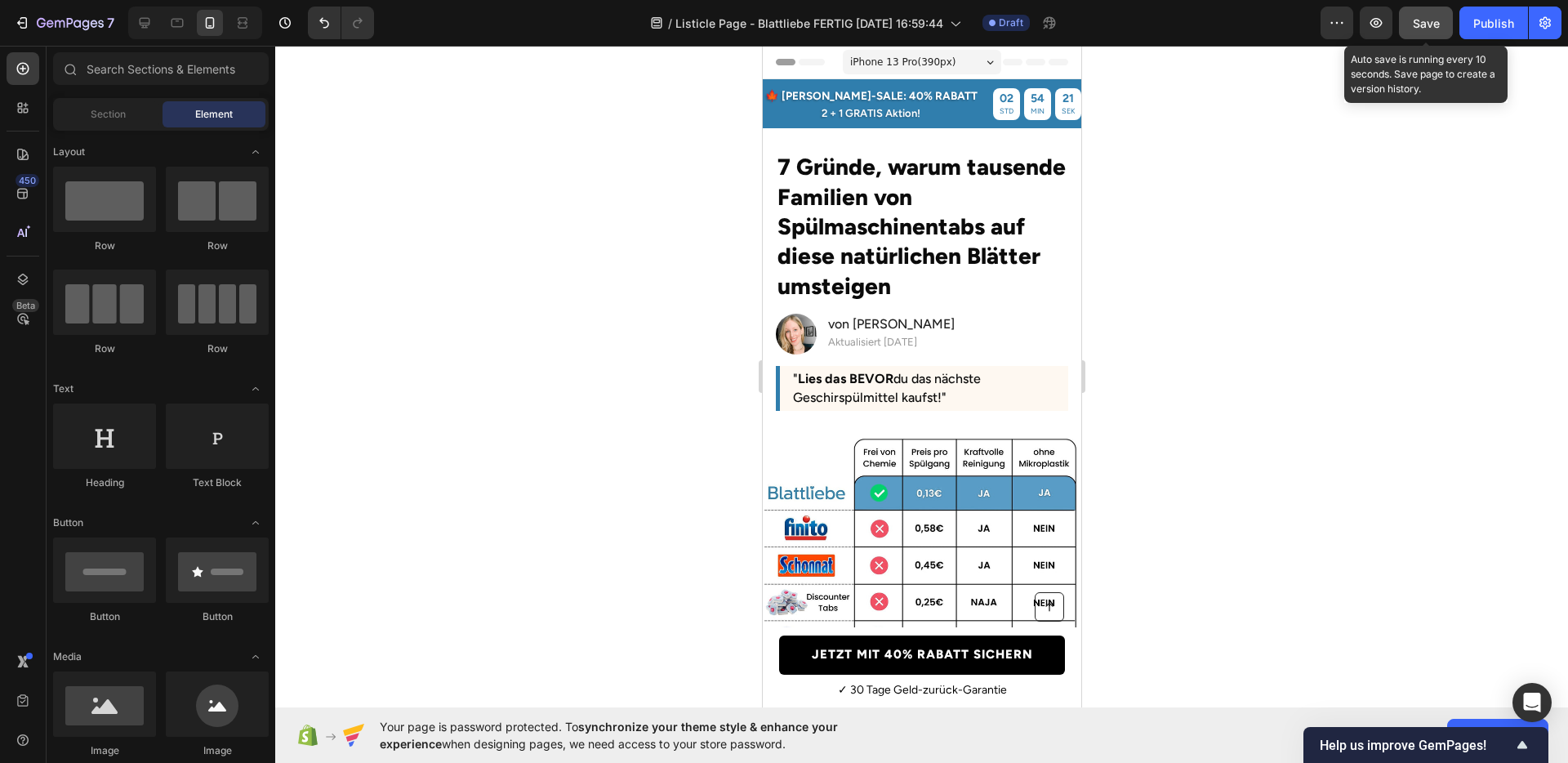
click at [1423, 35] on button "Save" at bounding box center [1426, 23] width 54 height 33
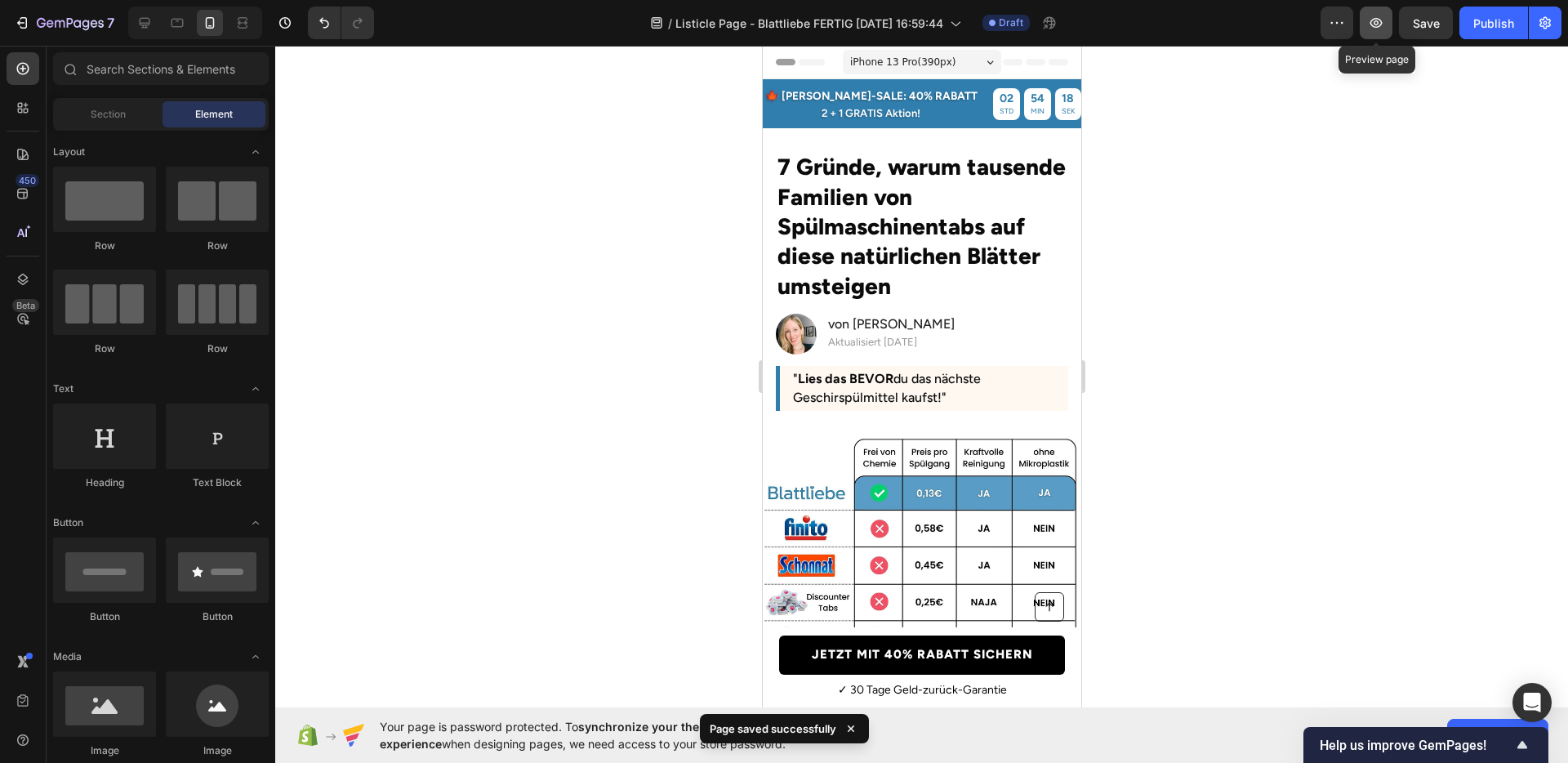
click at [1380, 32] on button "button" at bounding box center [1376, 23] width 33 height 33
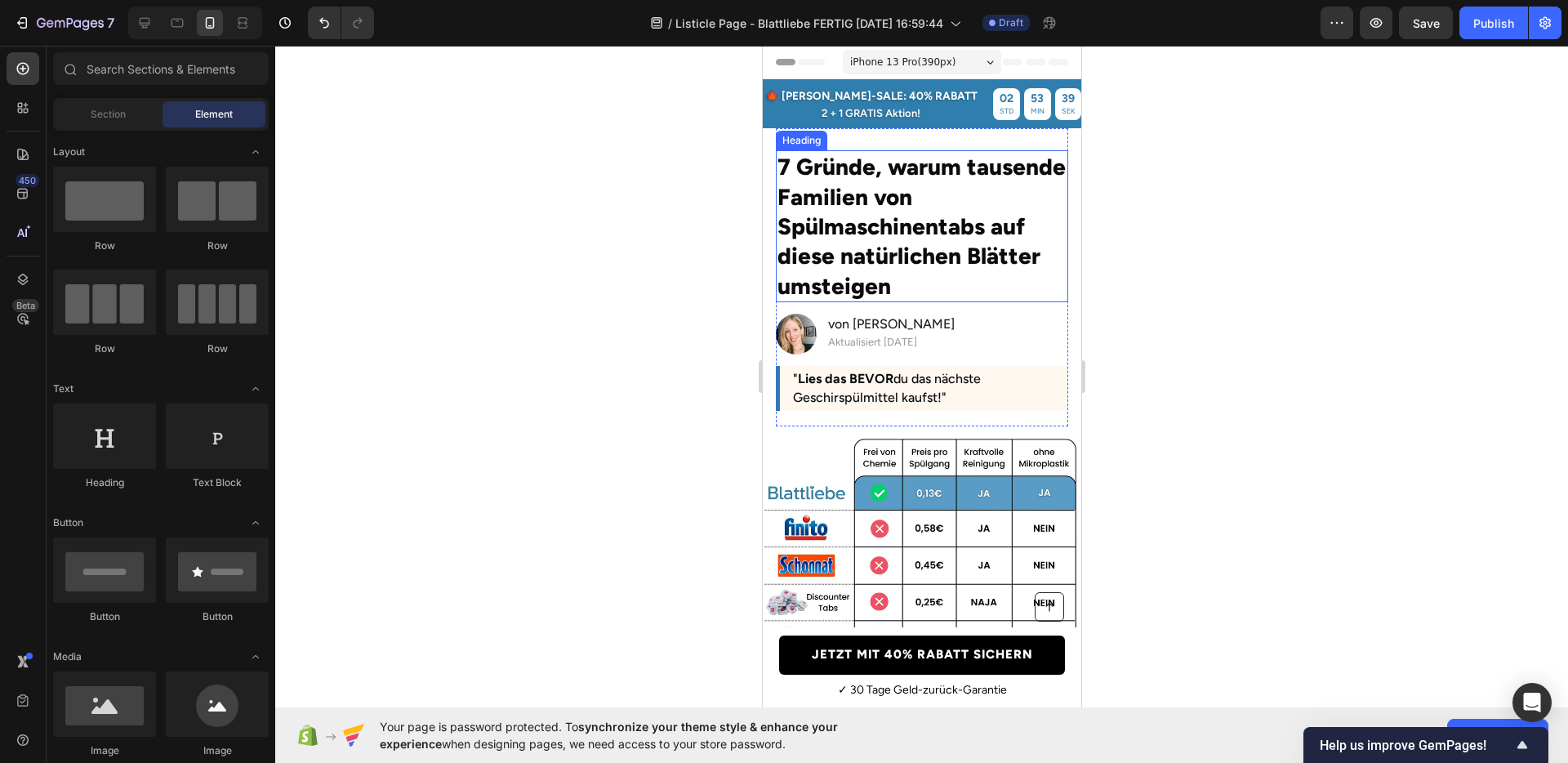
click at [915, 223] on p "7 Gründe, warum tausende Familien von Spülmaschinentabs auf diese natürlichen B…" at bounding box center [921, 226] width 290 height 148
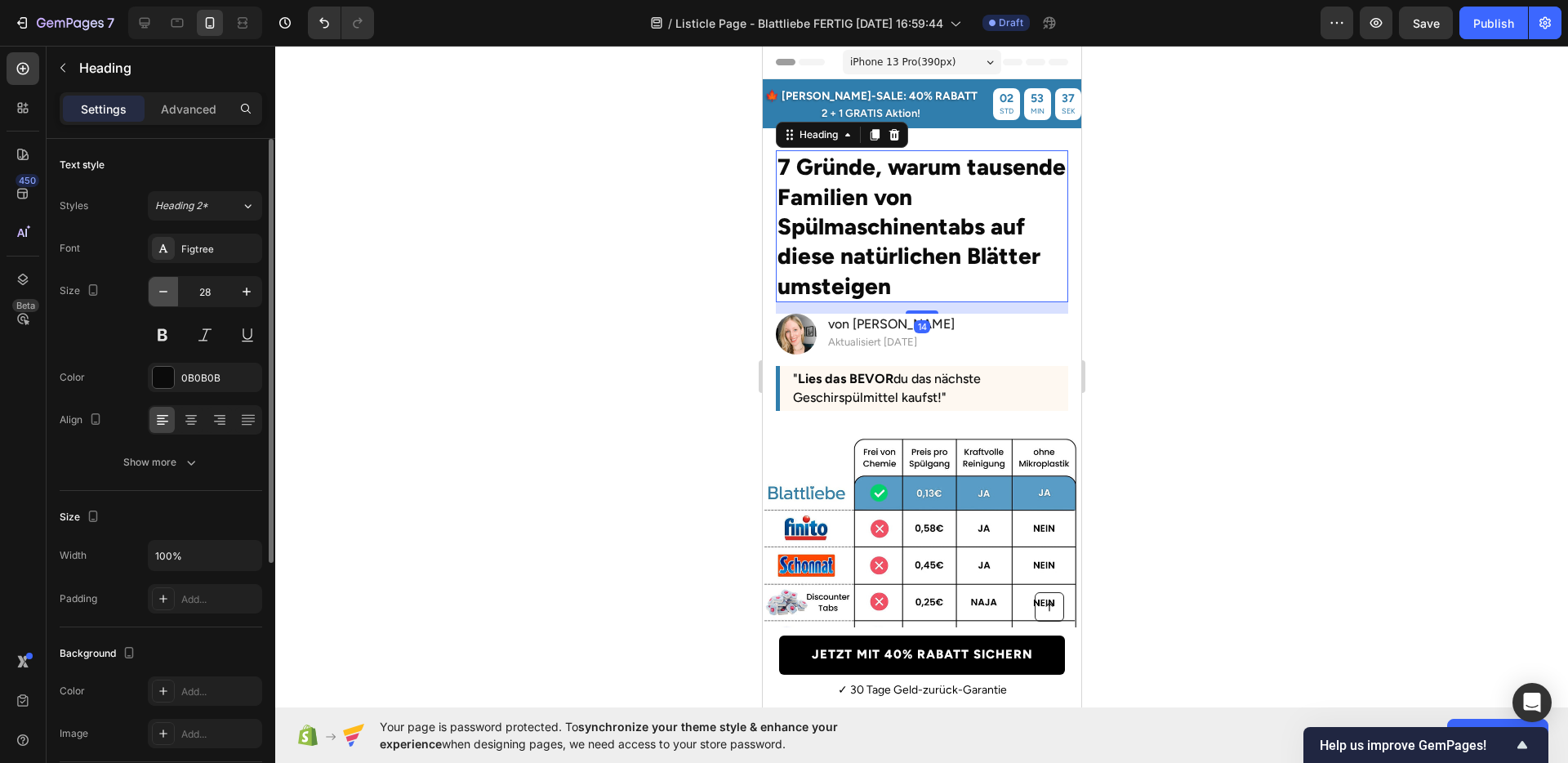
click at [166, 296] on icon "button" at bounding box center [163, 291] width 16 height 16
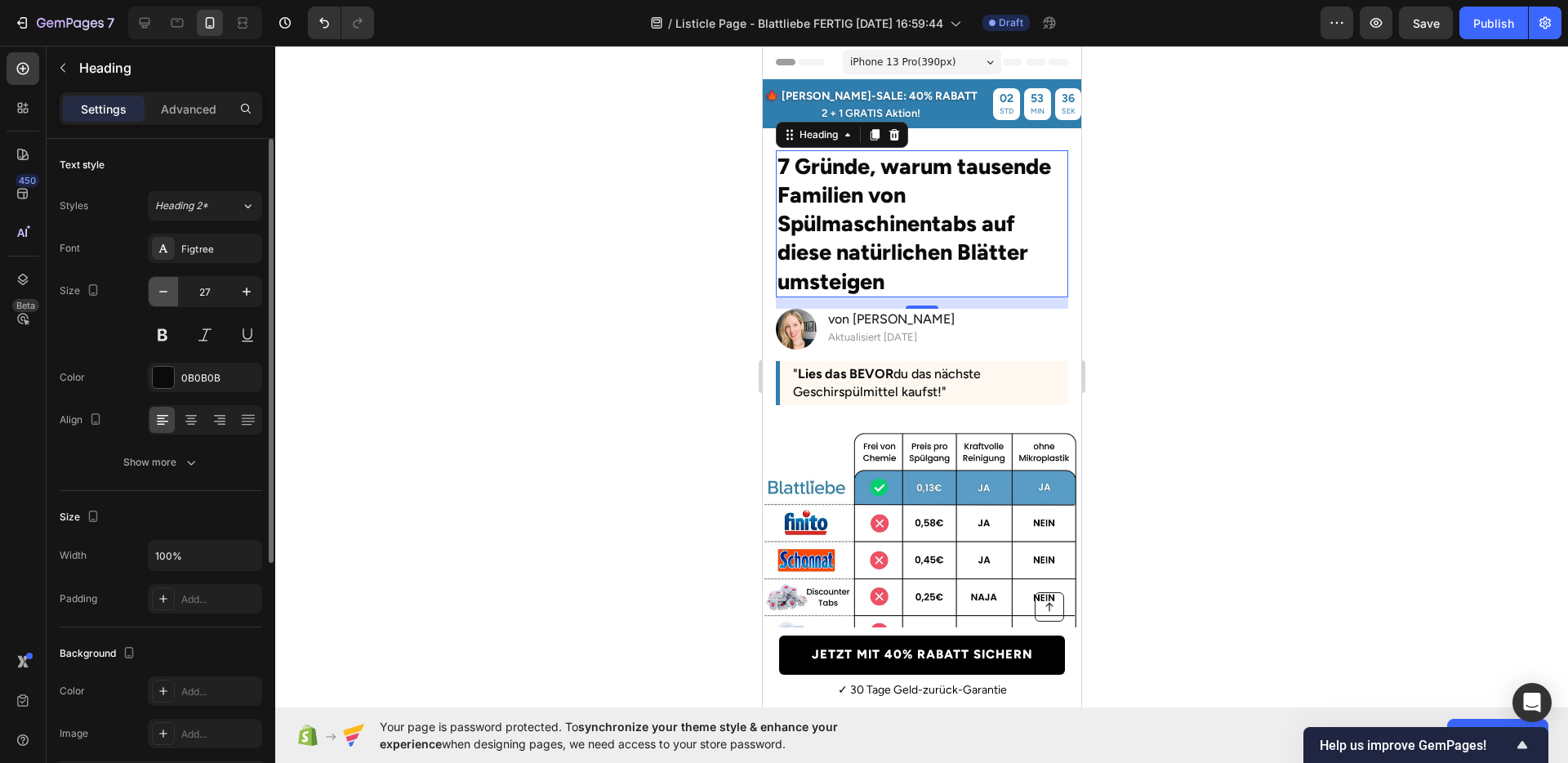
click at [166, 296] on icon "button" at bounding box center [163, 291] width 16 height 16
type input "26"
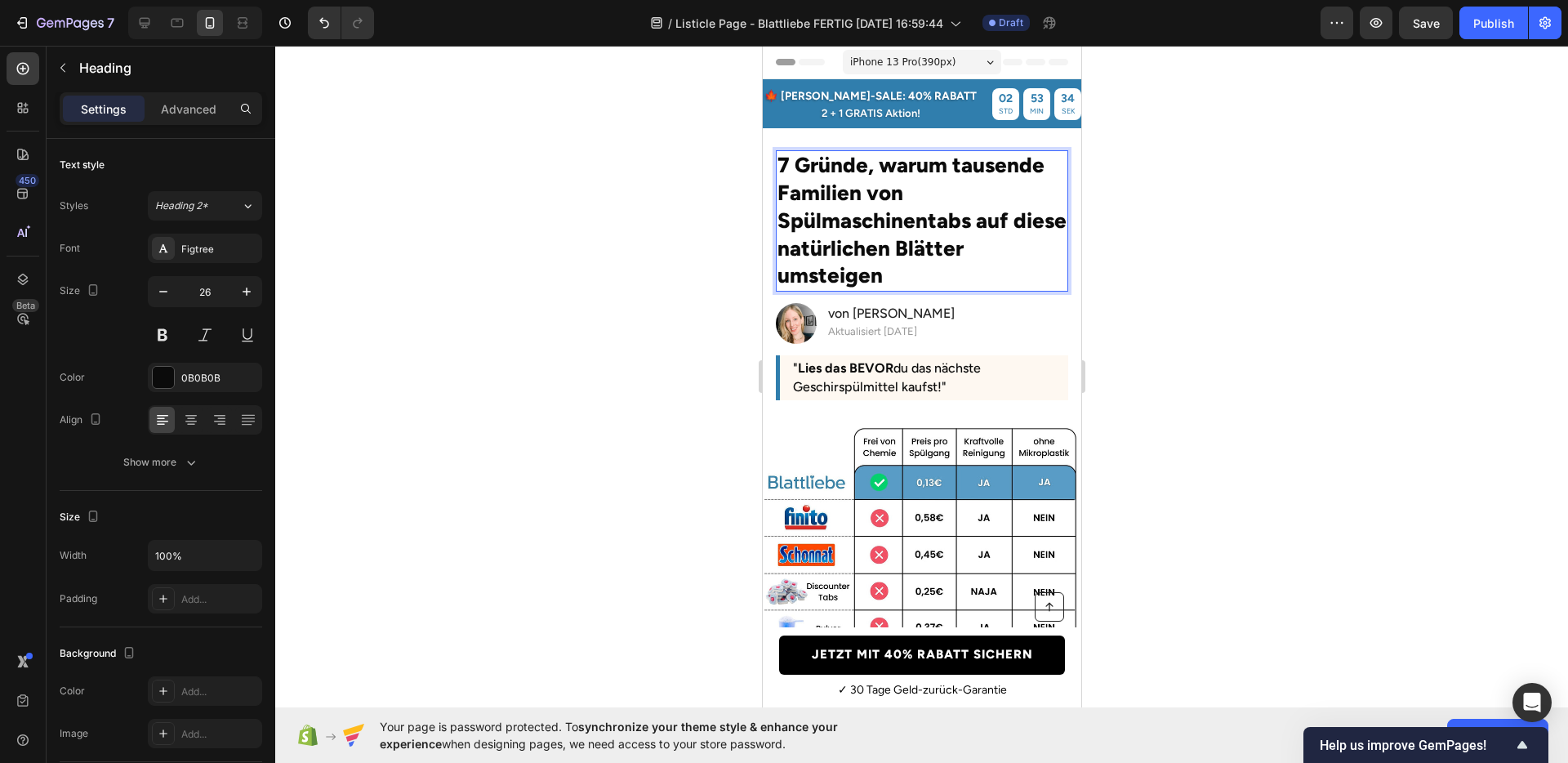
click at [928, 223] on p "7 Gründe, warum tausende Familien von Spülmaschinentabs auf diese natürlichen B…" at bounding box center [921, 221] width 290 height 138
click at [1193, 277] on div at bounding box center [922, 404] width 1293 height 717
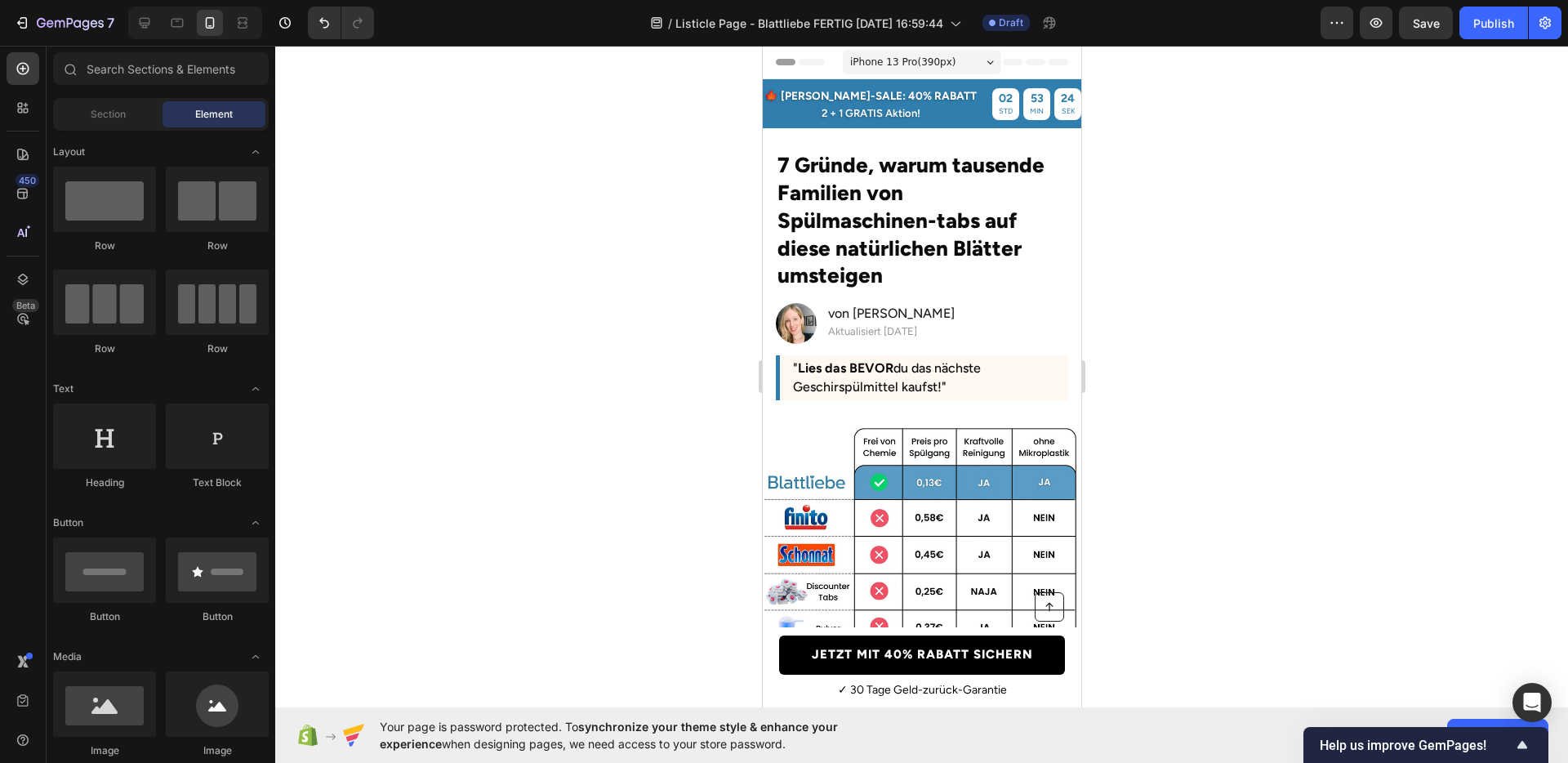
click at [1212, 224] on div at bounding box center [922, 404] width 1293 height 717
click at [330, 31] on button "Undo/Redo" at bounding box center [324, 23] width 33 height 33
click at [329, 31] on button "Undo/Redo" at bounding box center [324, 23] width 33 height 33
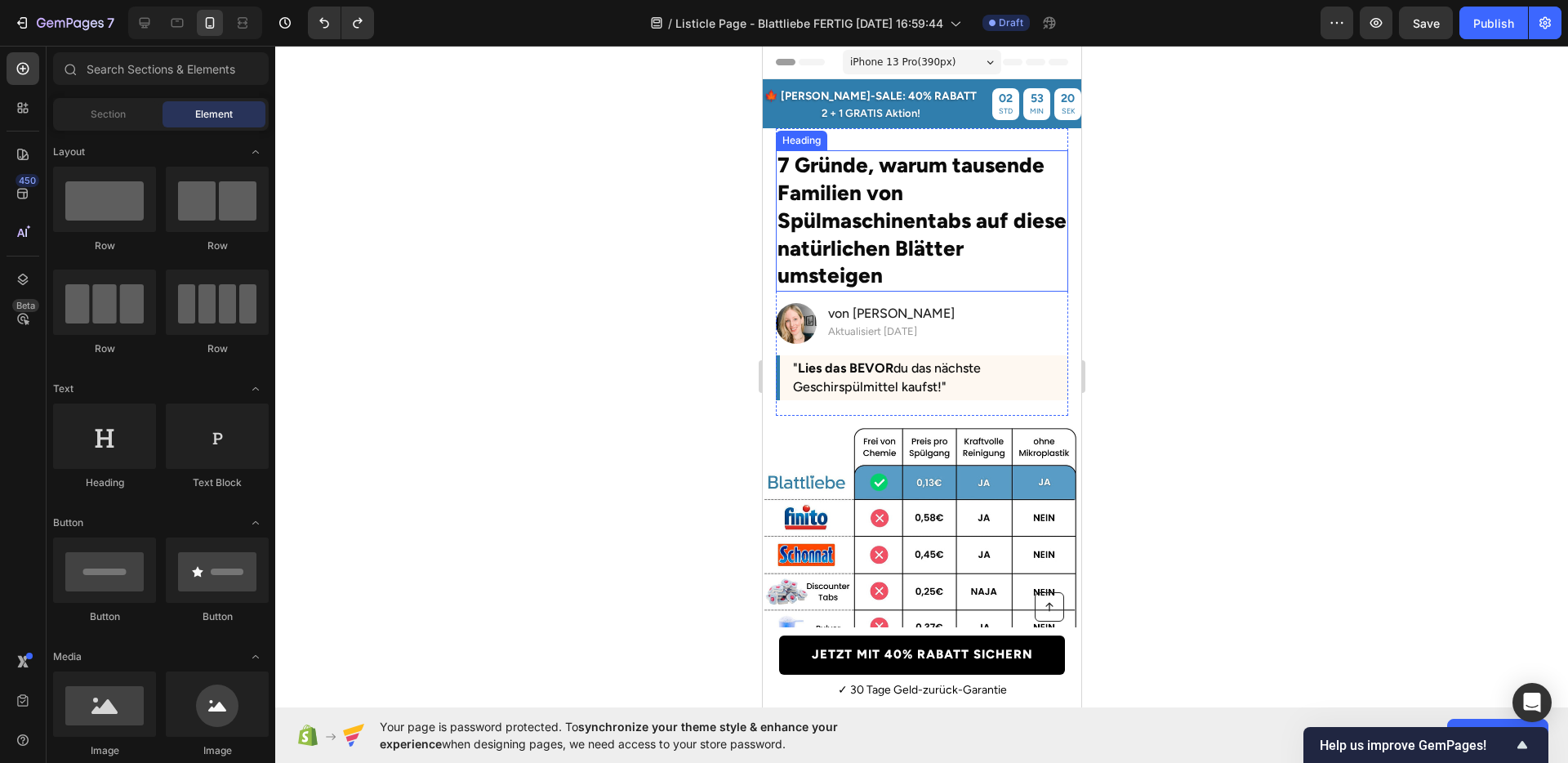
click at [912, 215] on h2 "7 Gründe, warum tausende Familien von Spülmaschinentabs auf diese natürlichen B…" at bounding box center [921, 221] width 293 height 141
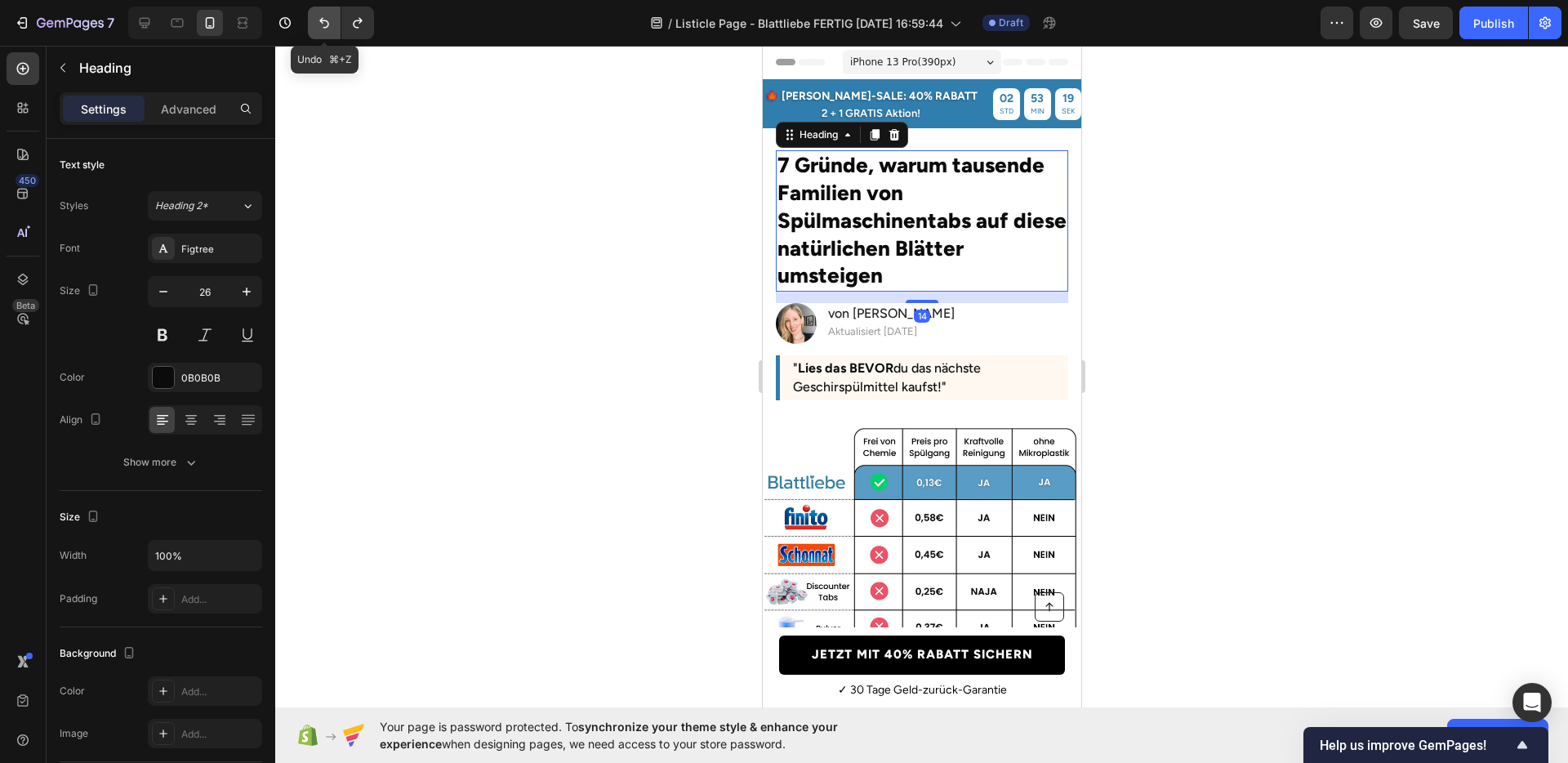
click at [325, 30] on icon "Undo/Redo" at bounding box center [324, 23] width 16 height 16
type input "27"
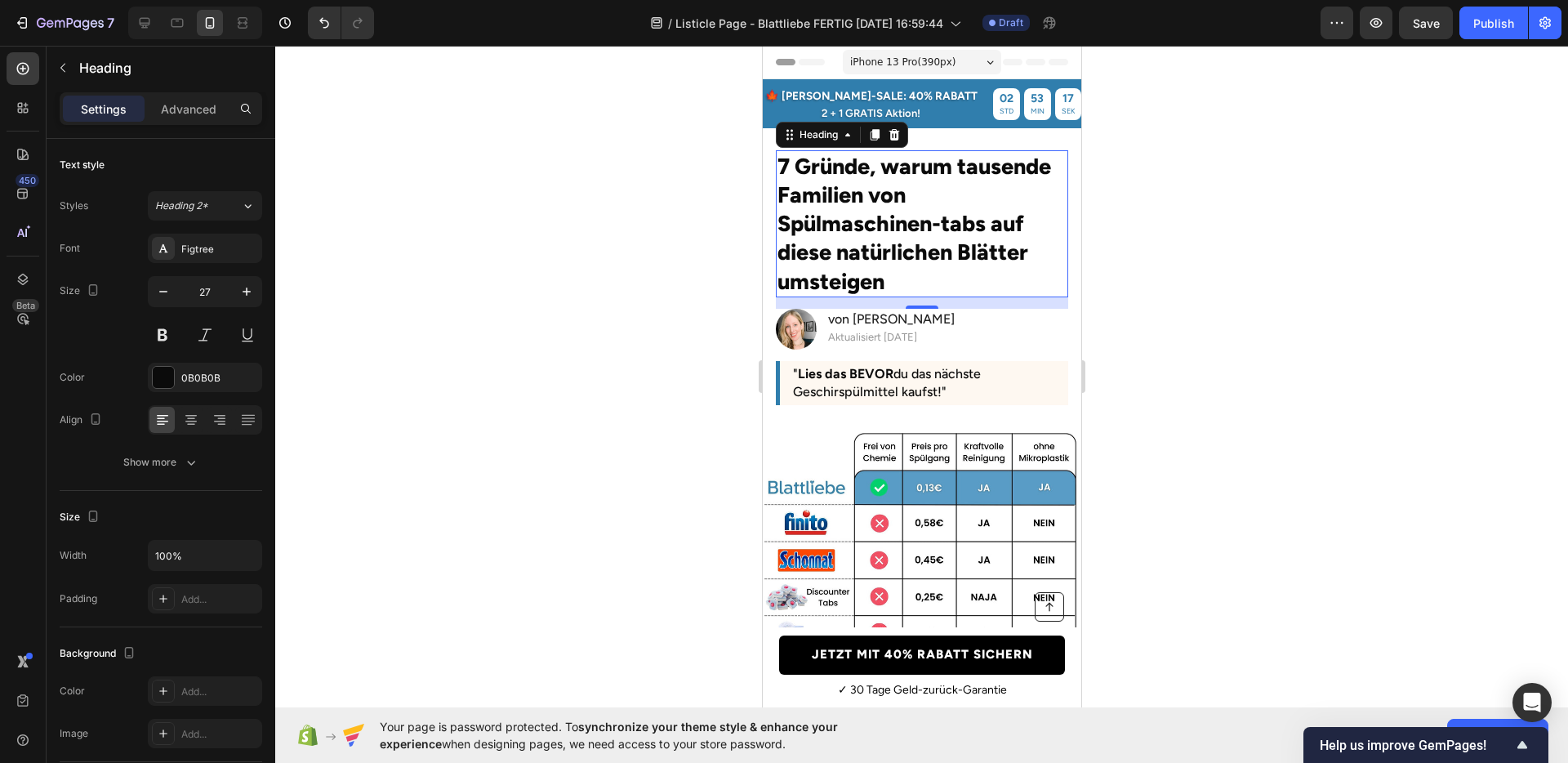
click at [627, 221] on div at bounding box center [922, 404] width 1293 height 717
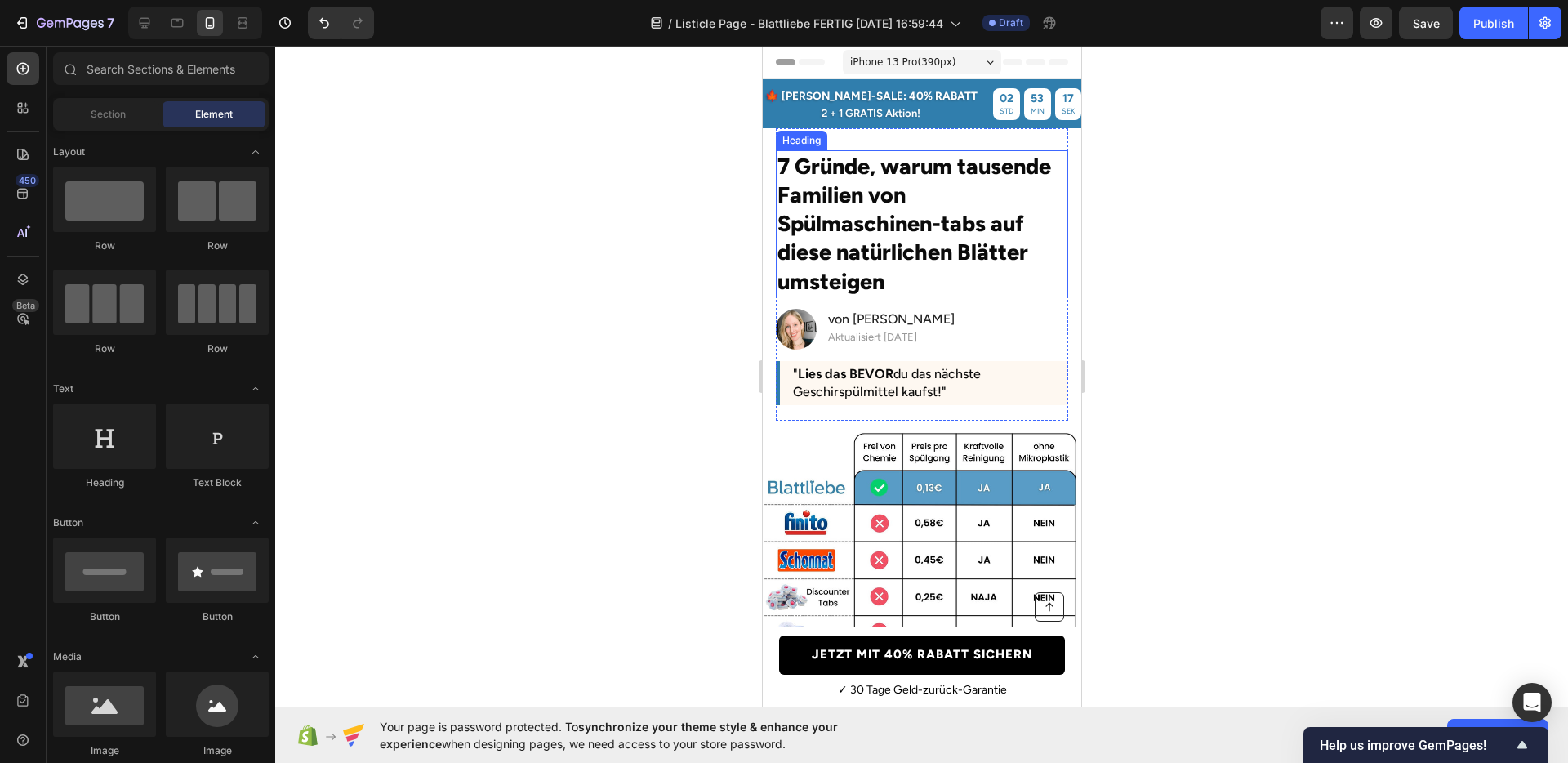
click at [885, 237] on h2 "7 Gründe, warum tausende Familien von Spülmaschinen-tabs auf diese natürlichen …" at bounding box center [921, 223] width 293 height 146
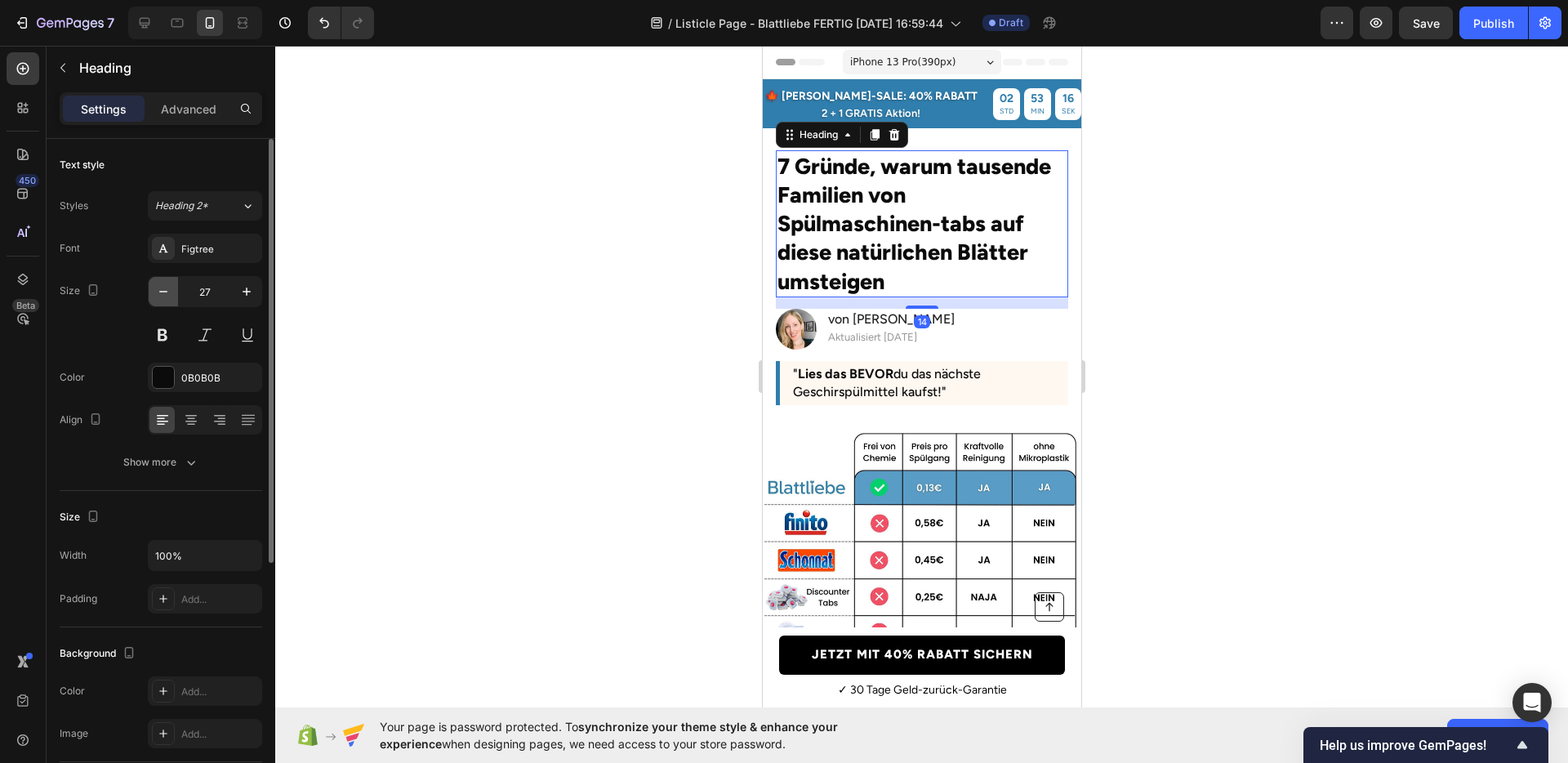
click at [166, 288] on icon "button" at bounding box center [163, 291] width 16 height 16
type input "26"
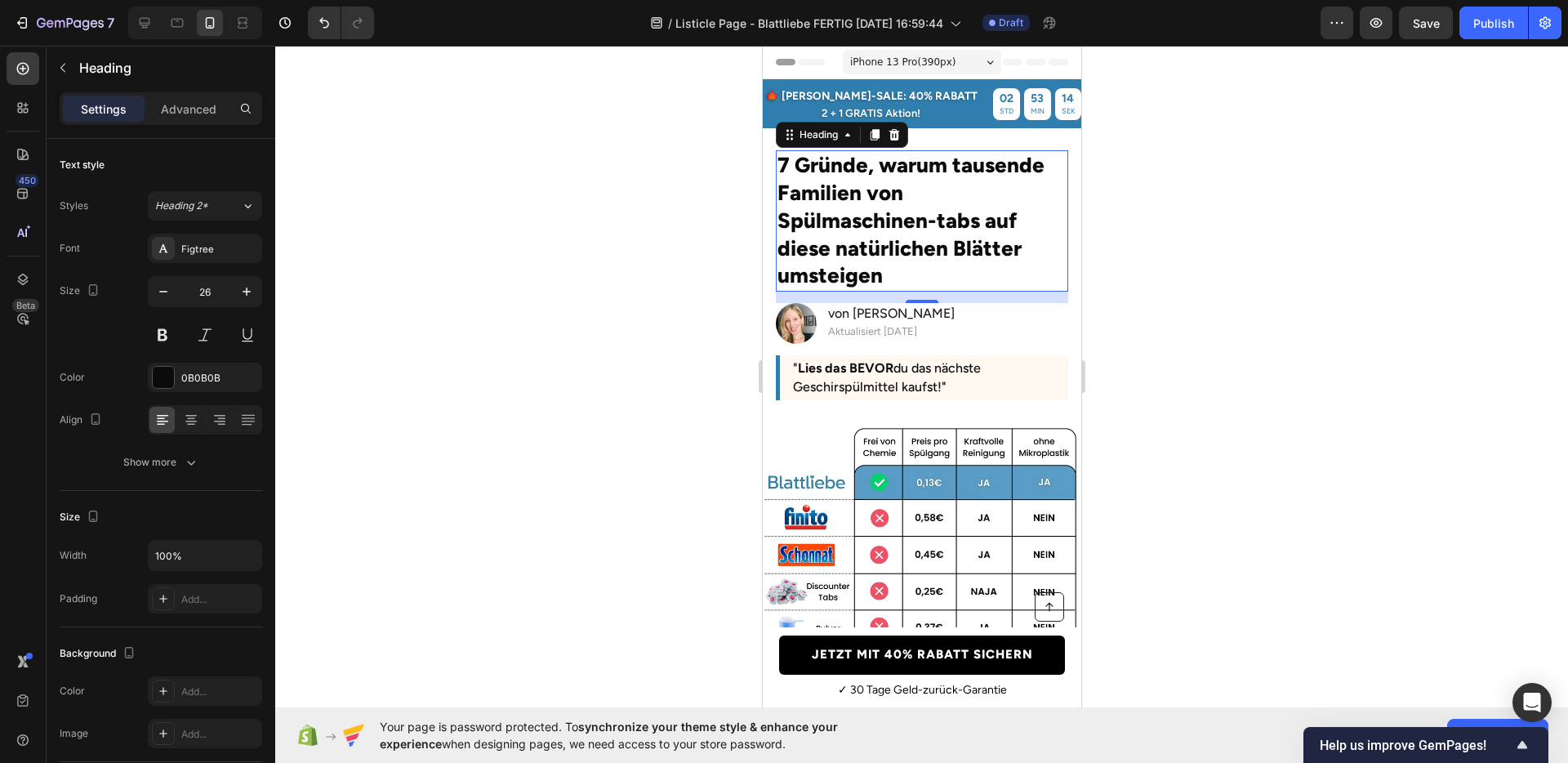
click at [536, 296] on div at bounding box center [922, 404] width 1293 height 717
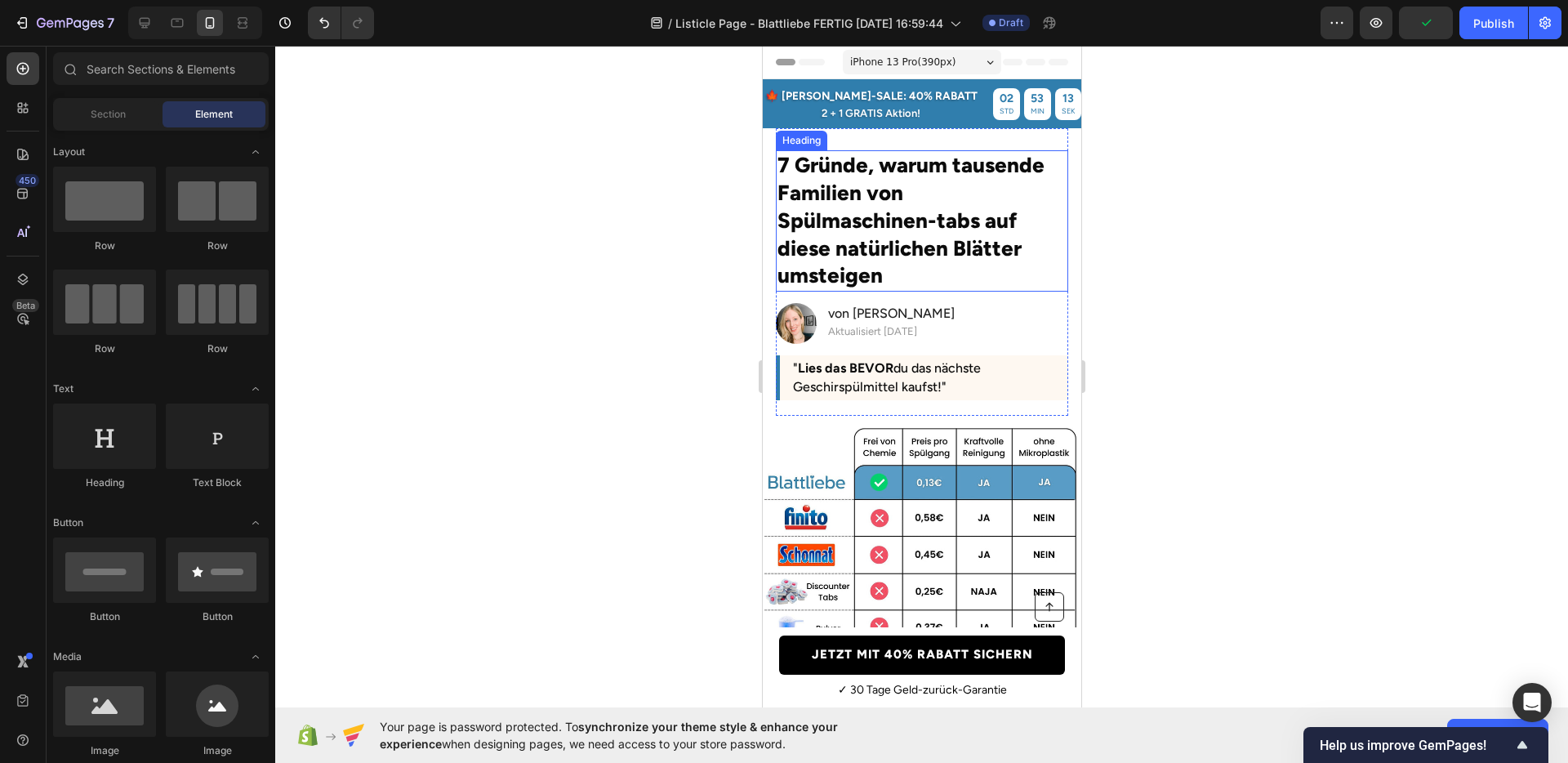
click at [848, 153] on h2 "7 Gründe, warum tausende Familien von Spülmaschinen-tabs auf diese natürlichen …" at bounding box center [921, 221] width 293 height 141
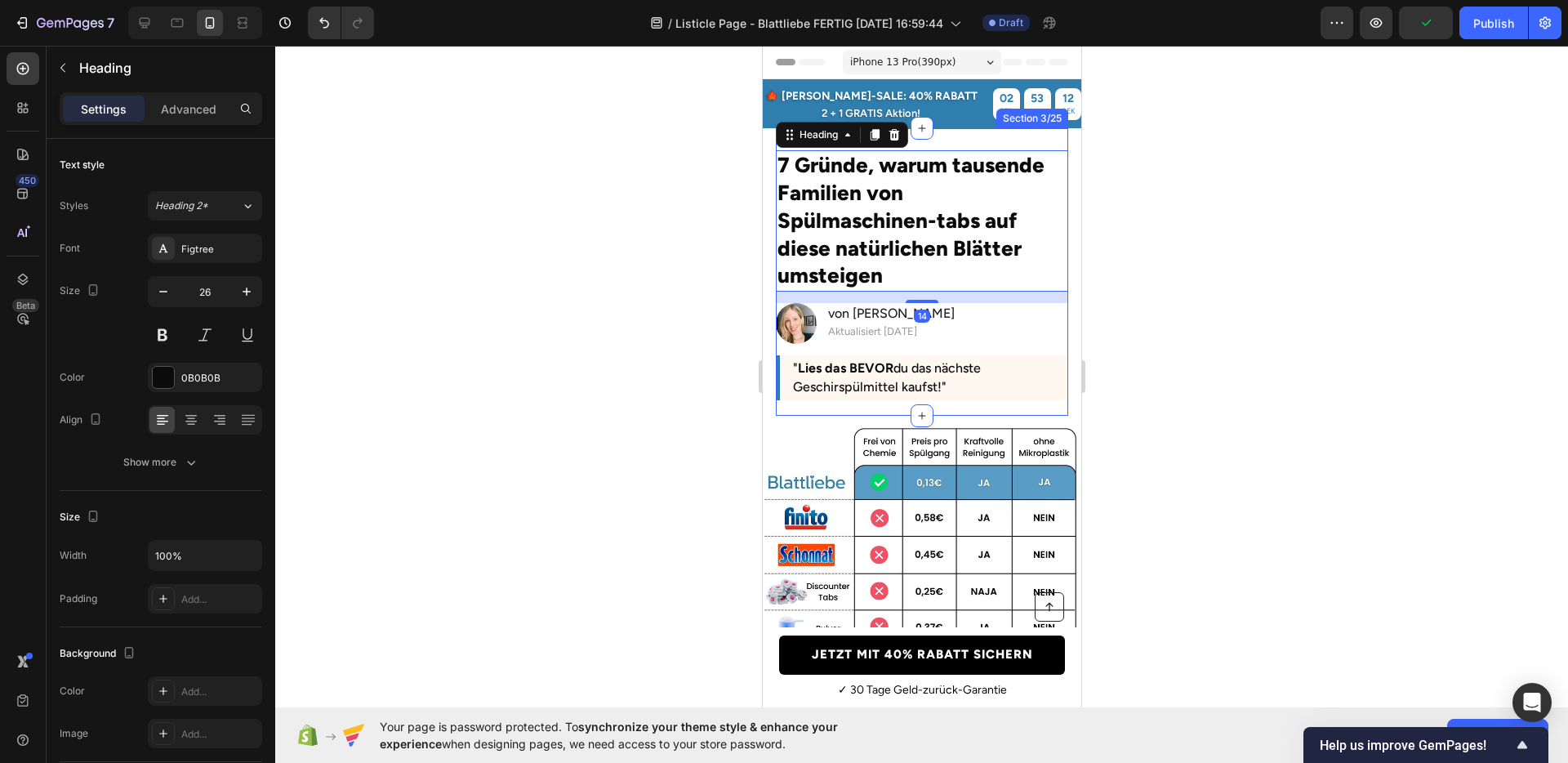
click at [959, 141] on div "7 Gründe, warum tausende Familien von Spülmaschinen-tabs auf diese natürlichen …" at bounding box center [921, 272] width 293 height 287
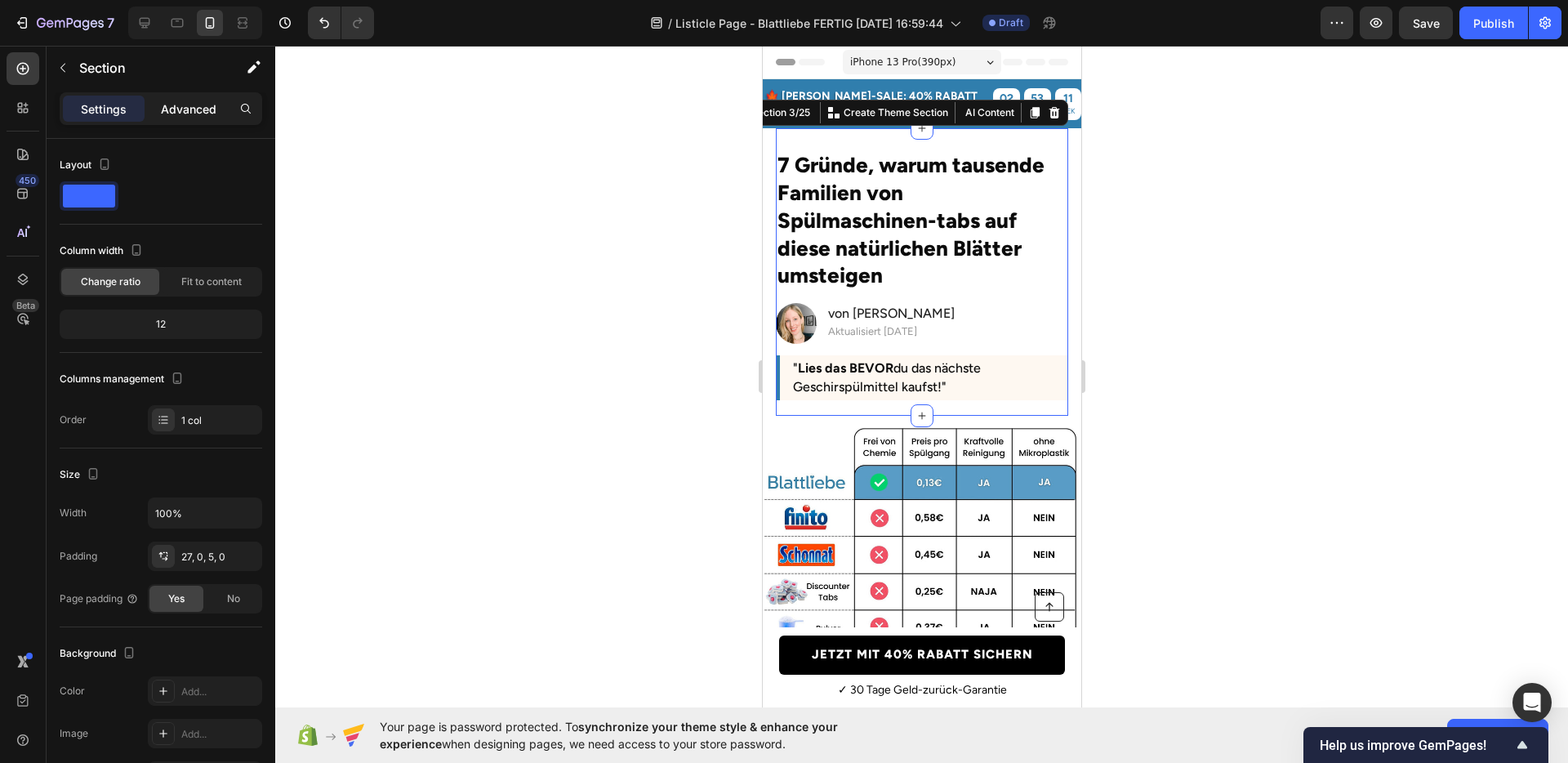
click at [185, 112] on p "Advanced" at bounding box center [189, 108] width 56 height 17
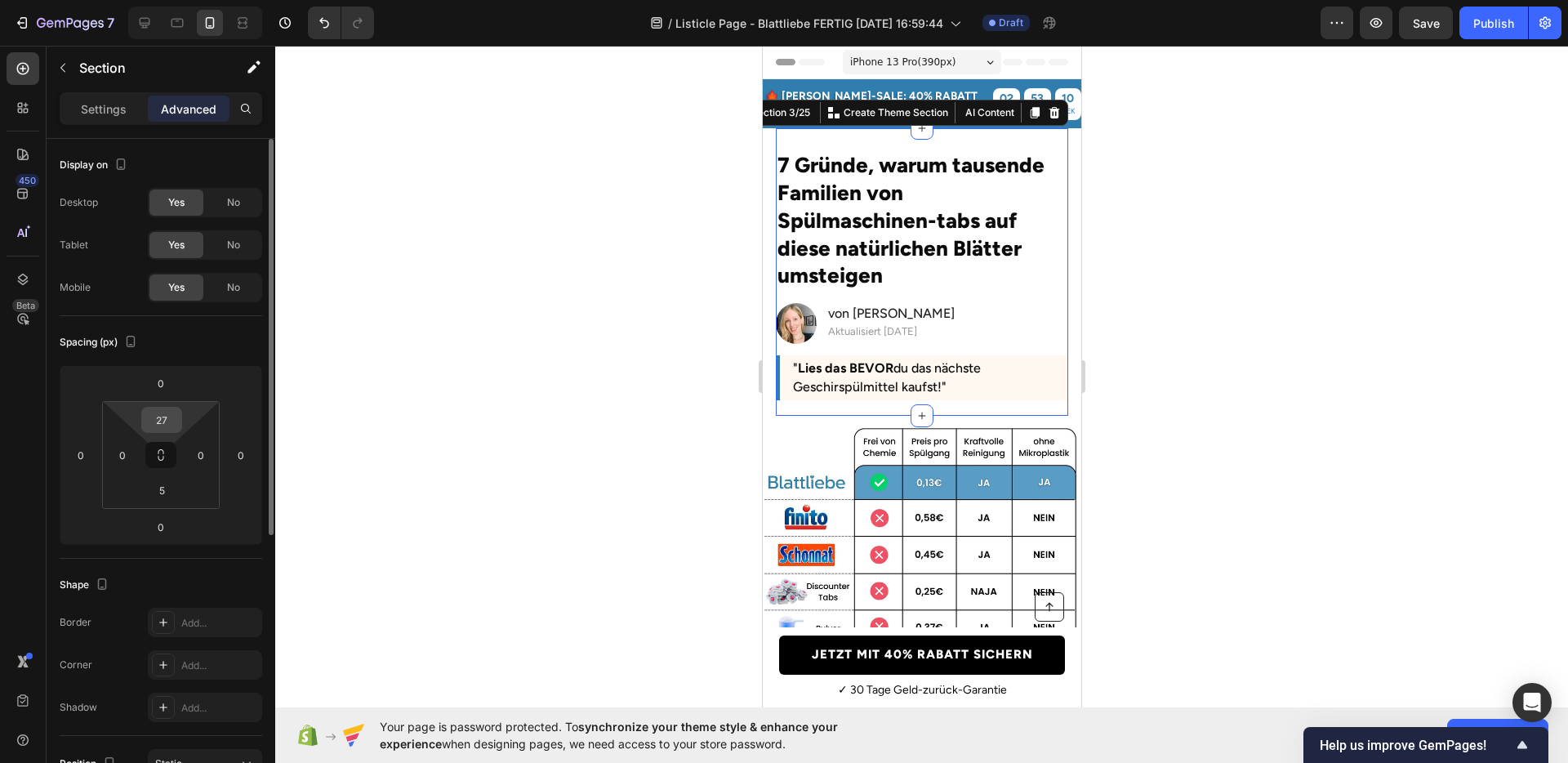
click at [162, 421] on input "27" at bounding box center [161, 420] width 33 height 25
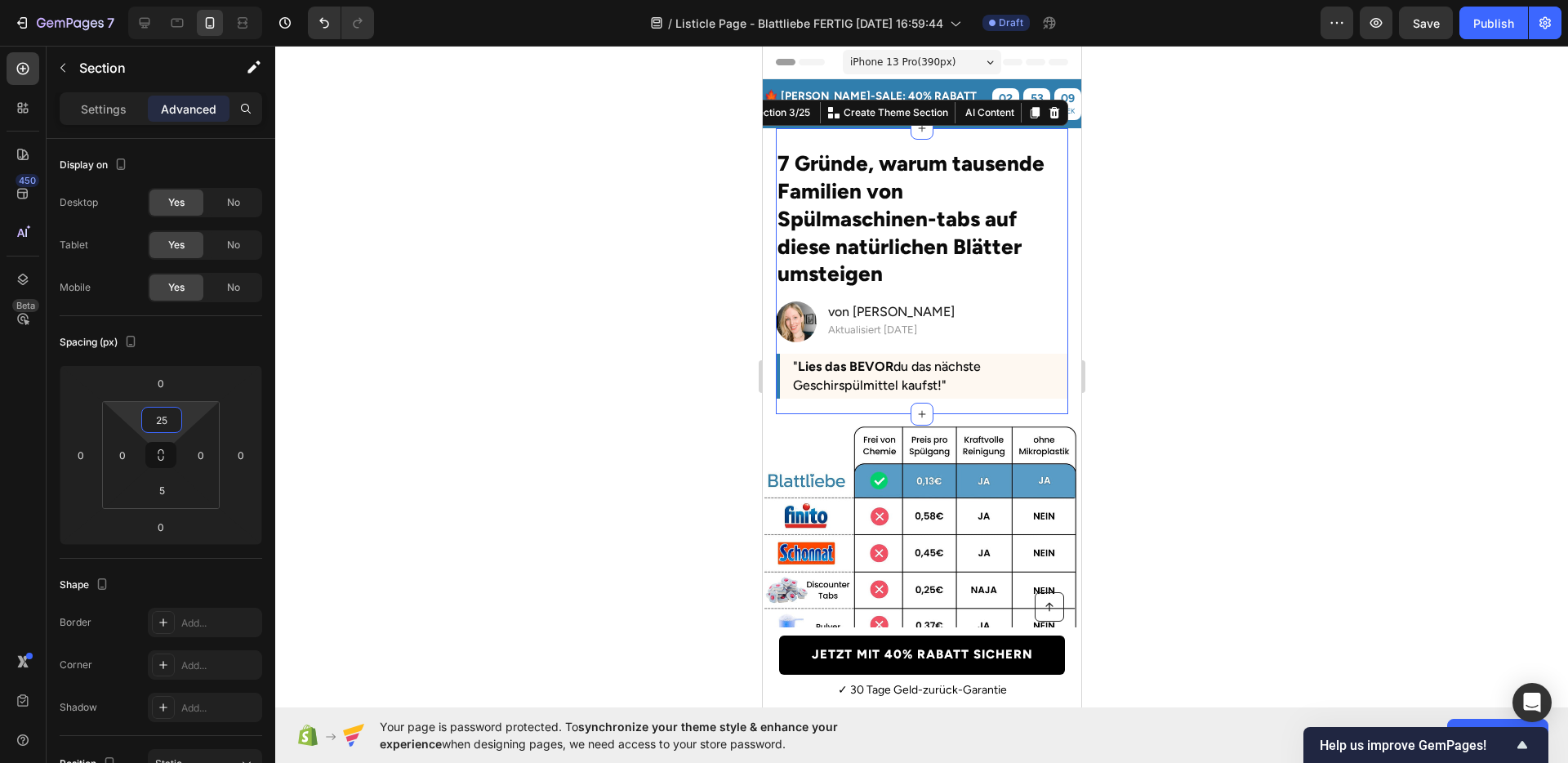
type input "25"
click at [623, 359] on div at bounding box center [922, 404] width 1293 height 717
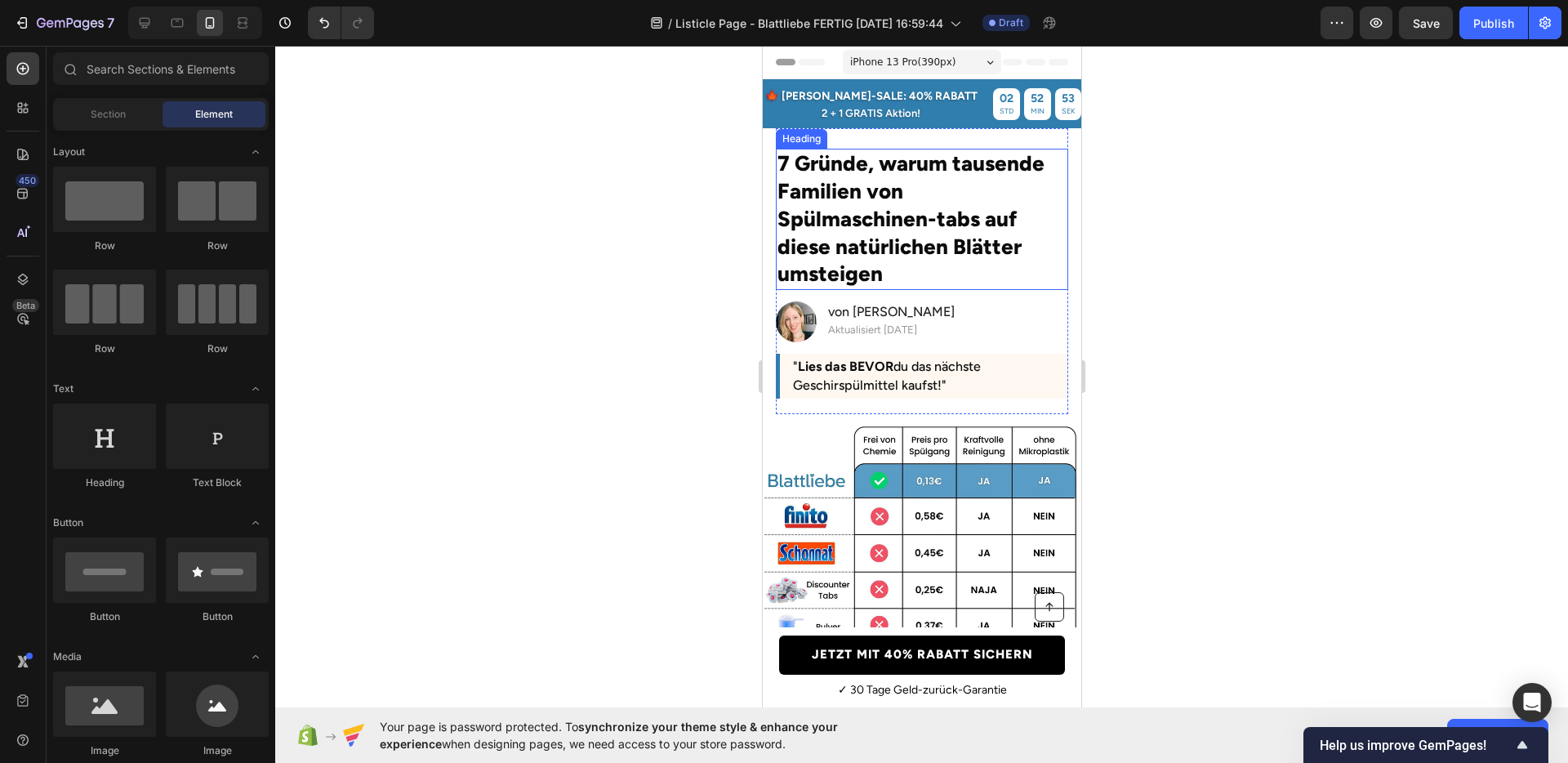
click at [938, 244] on h2 "7 Gründe, warum tausende Familien von Spülmaschinen-tabs auf diese natürlichen …" at bounding box center [921, 219] width 293 height 141
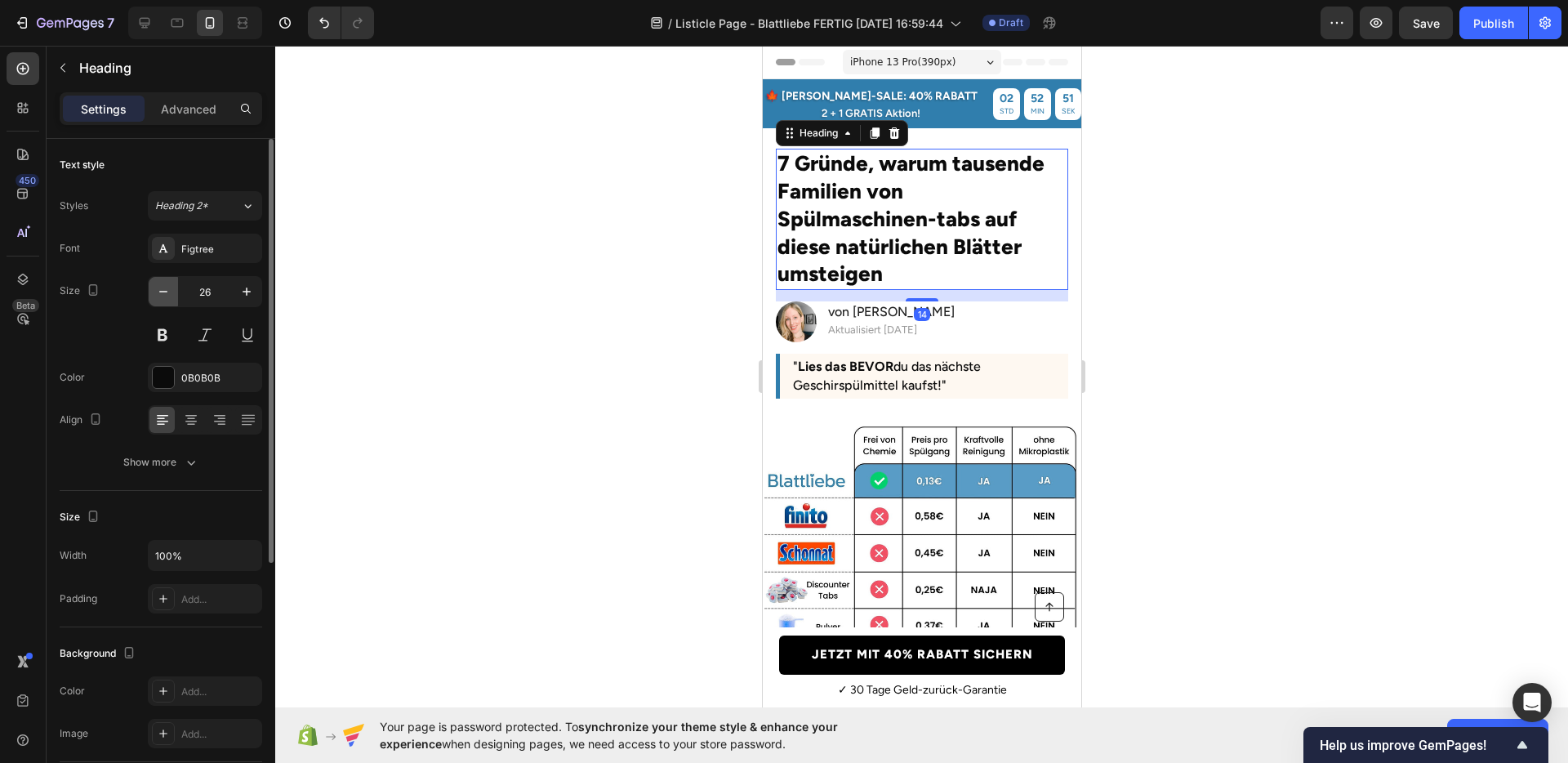
click at [166, 289] on icon "button" at bounding box center [163, 291] width 16 height 16
type input "25"
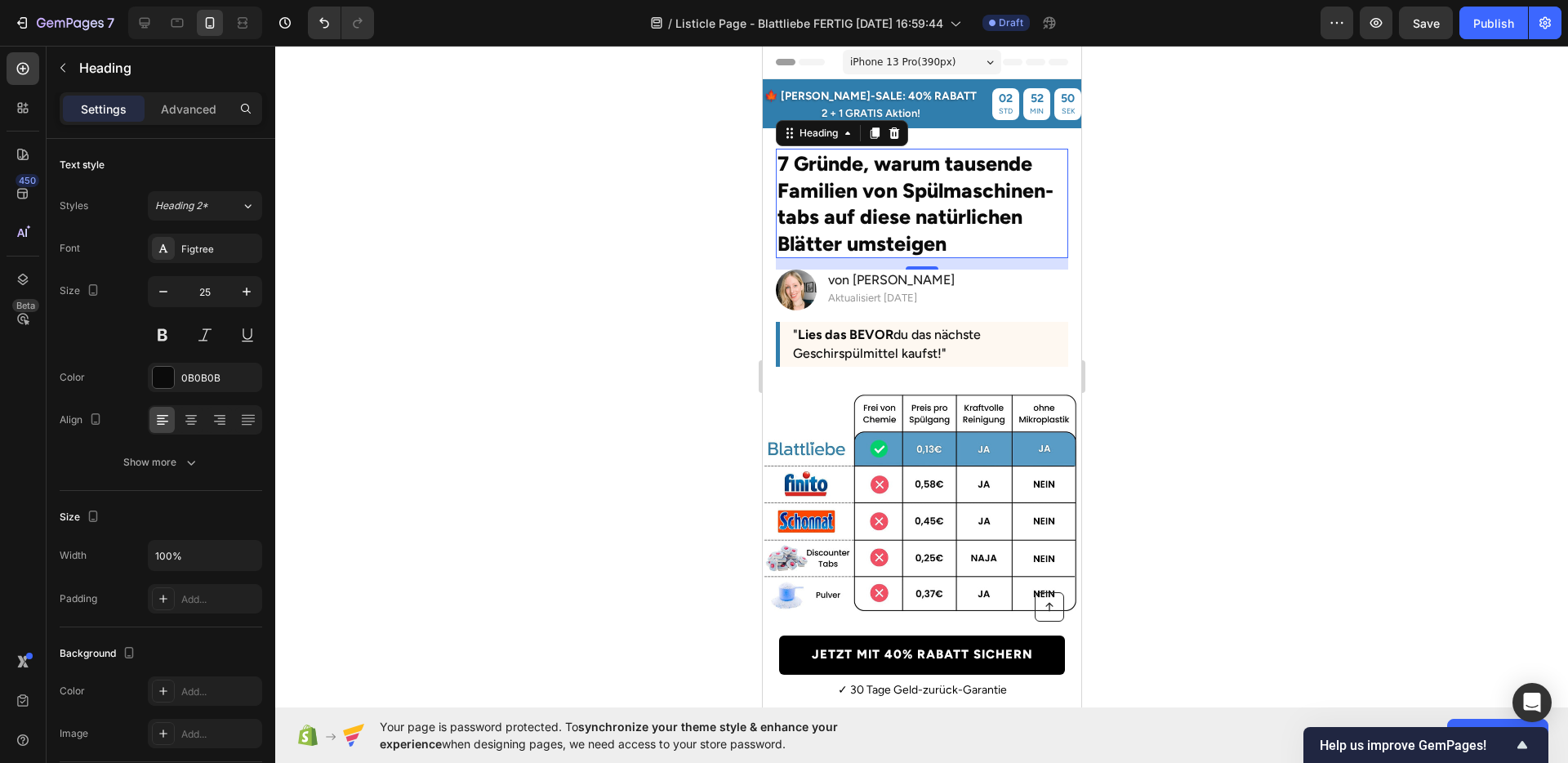
click at [1284, 338] on div at bounding box center [922, 404] width 1293 height 717
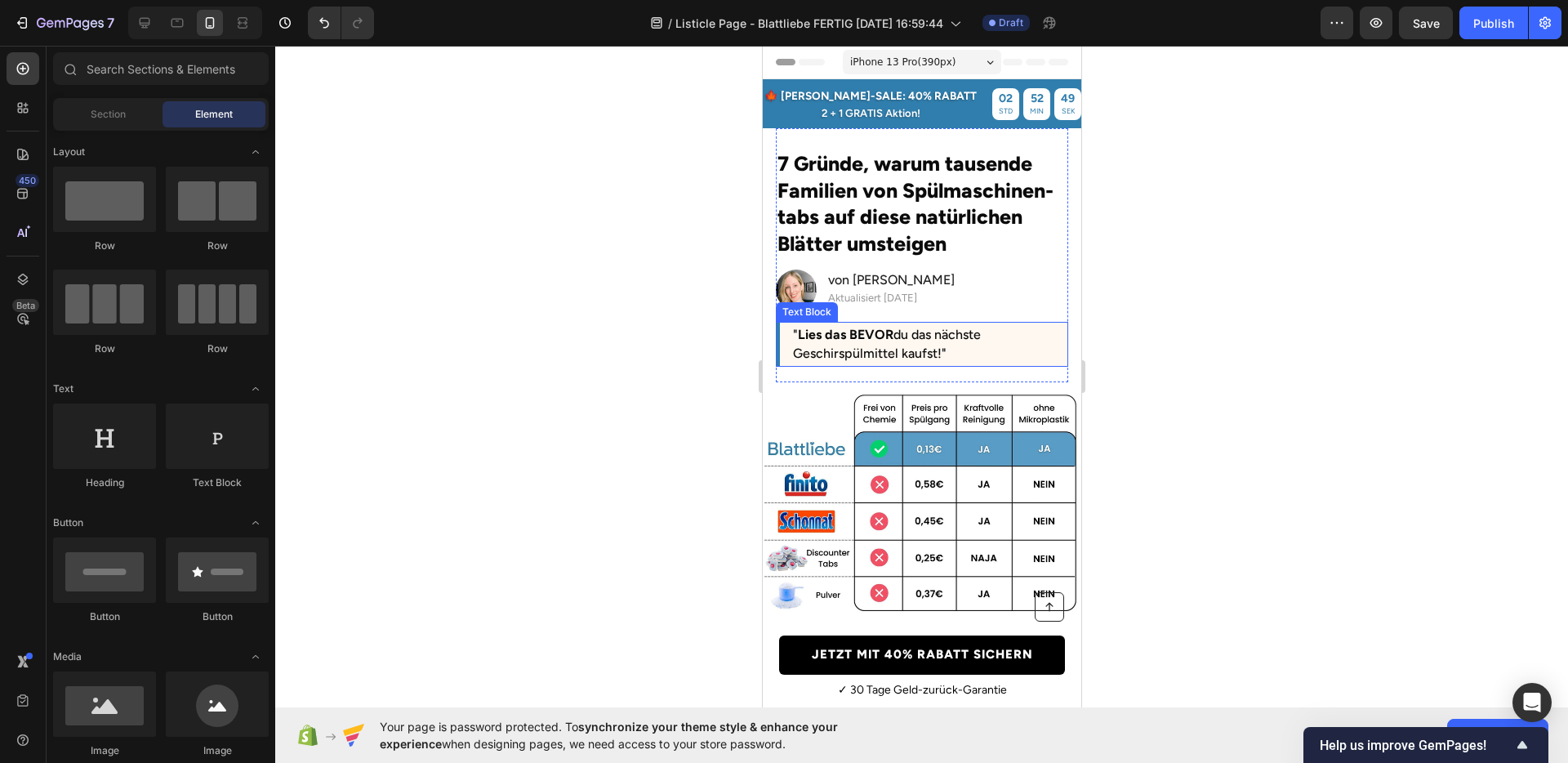
click at [949, 340] on p "" Lies das BEVOR du das nächste Geschirspülmittel kaufst!"" at bounding box center [923, 344] width 263 height 37
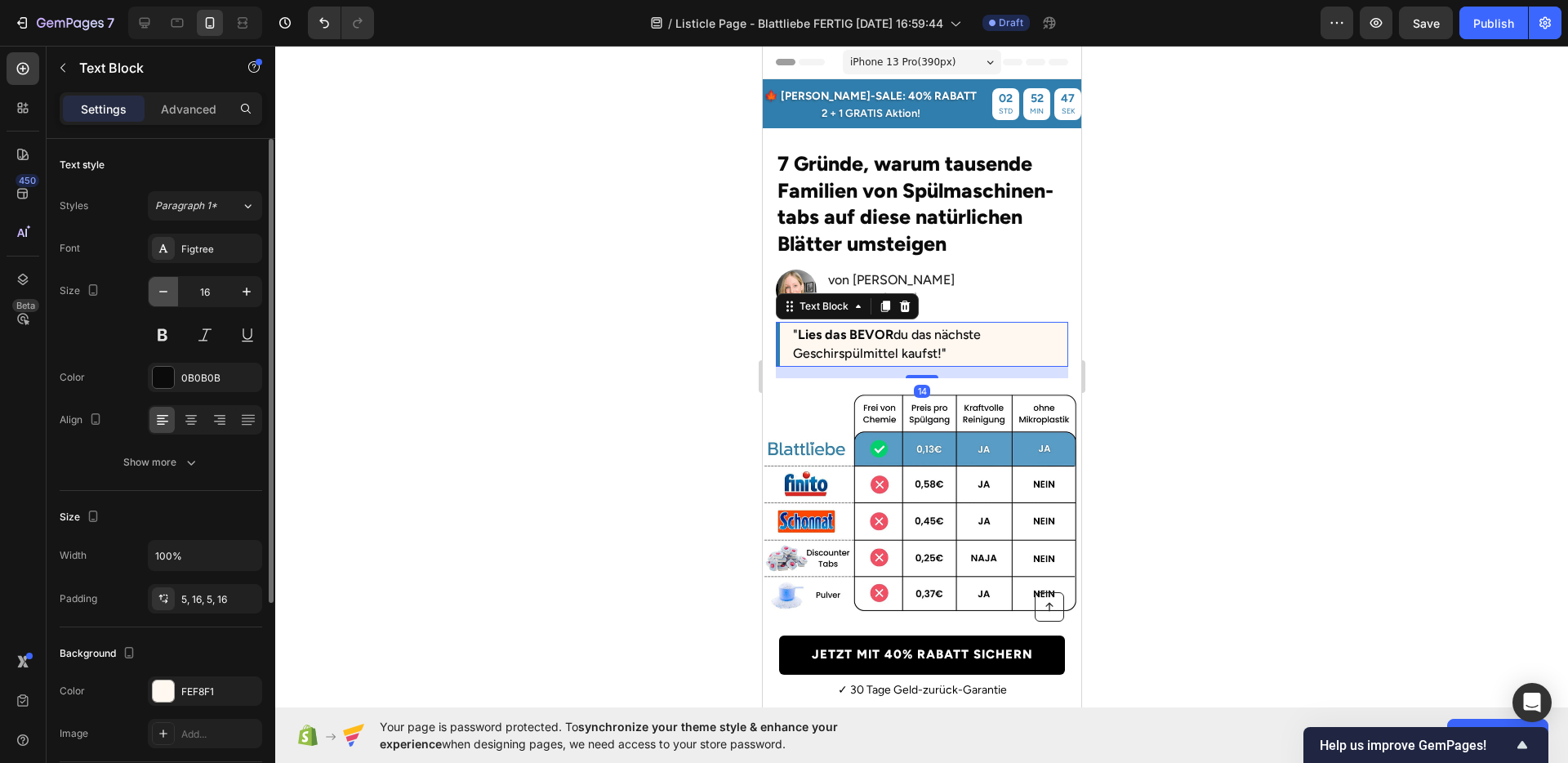
click at [170, 295] on icon "button" at bounding box center [163, 291] width 16 height 16
type input "15"
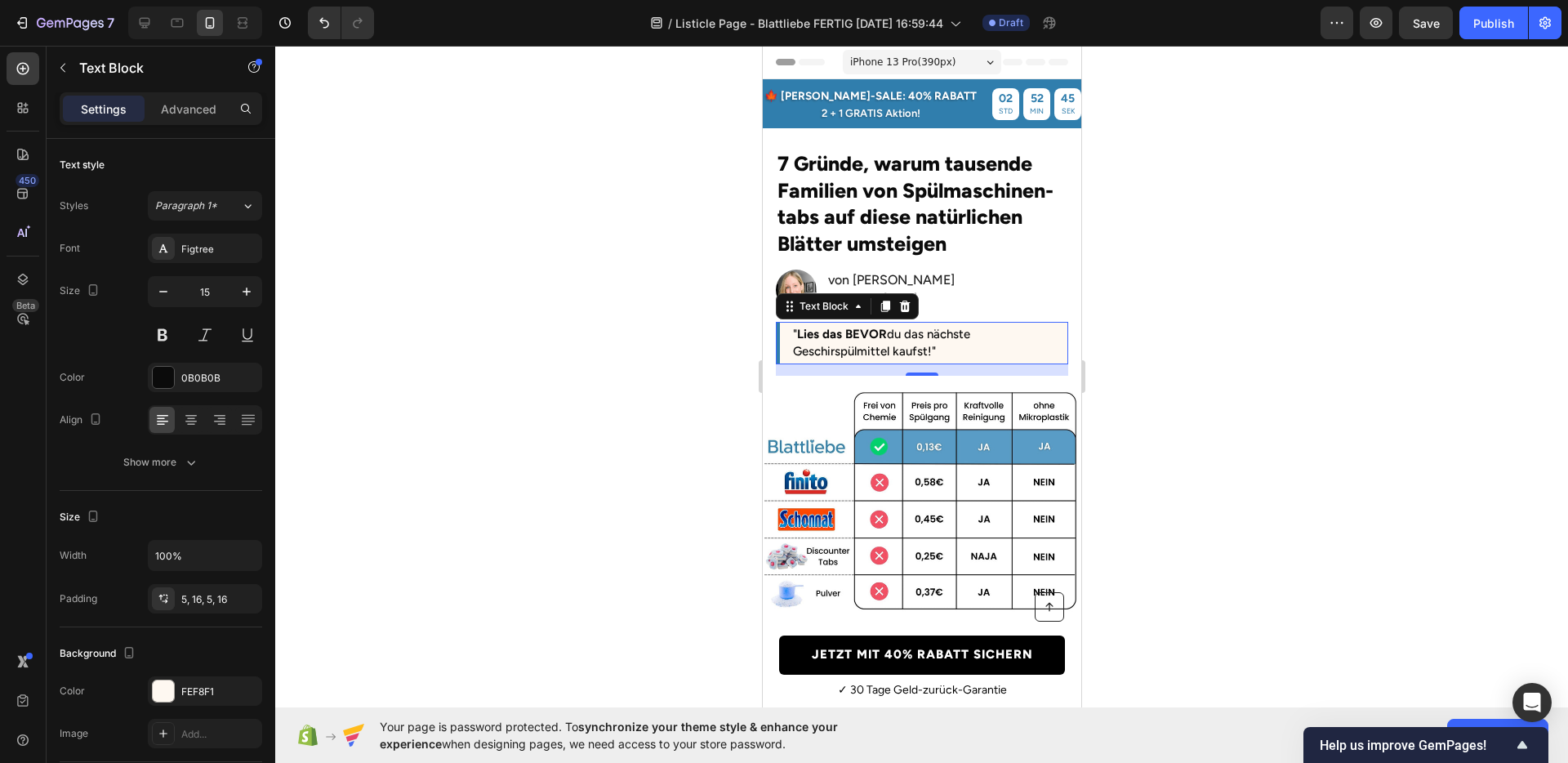
click at [668, 370] on div at bounding box center [922, 404] width 1293 height 717
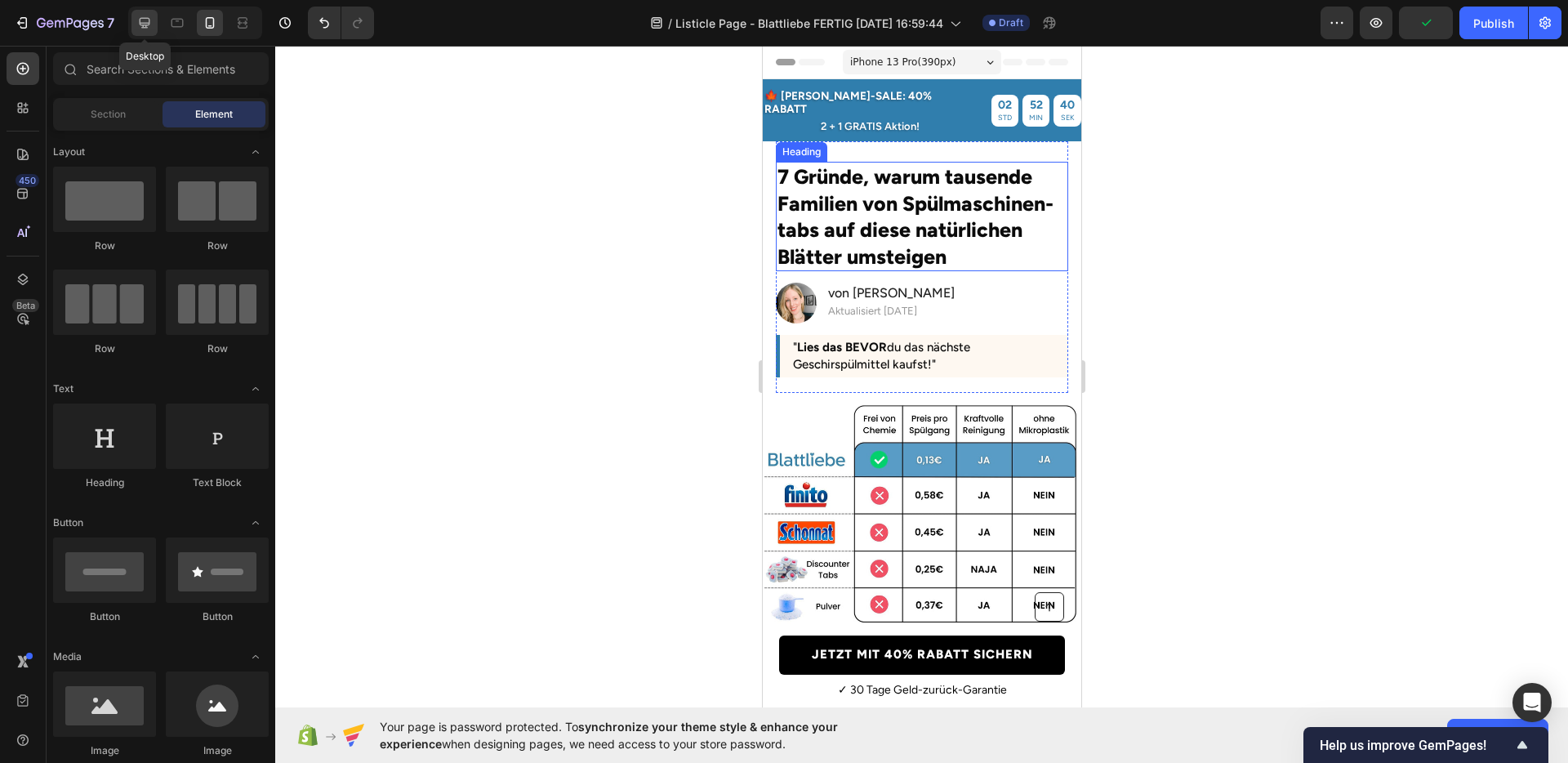
click at [152, 25] on icon at bounding box center [144, 23] width 16 height 16
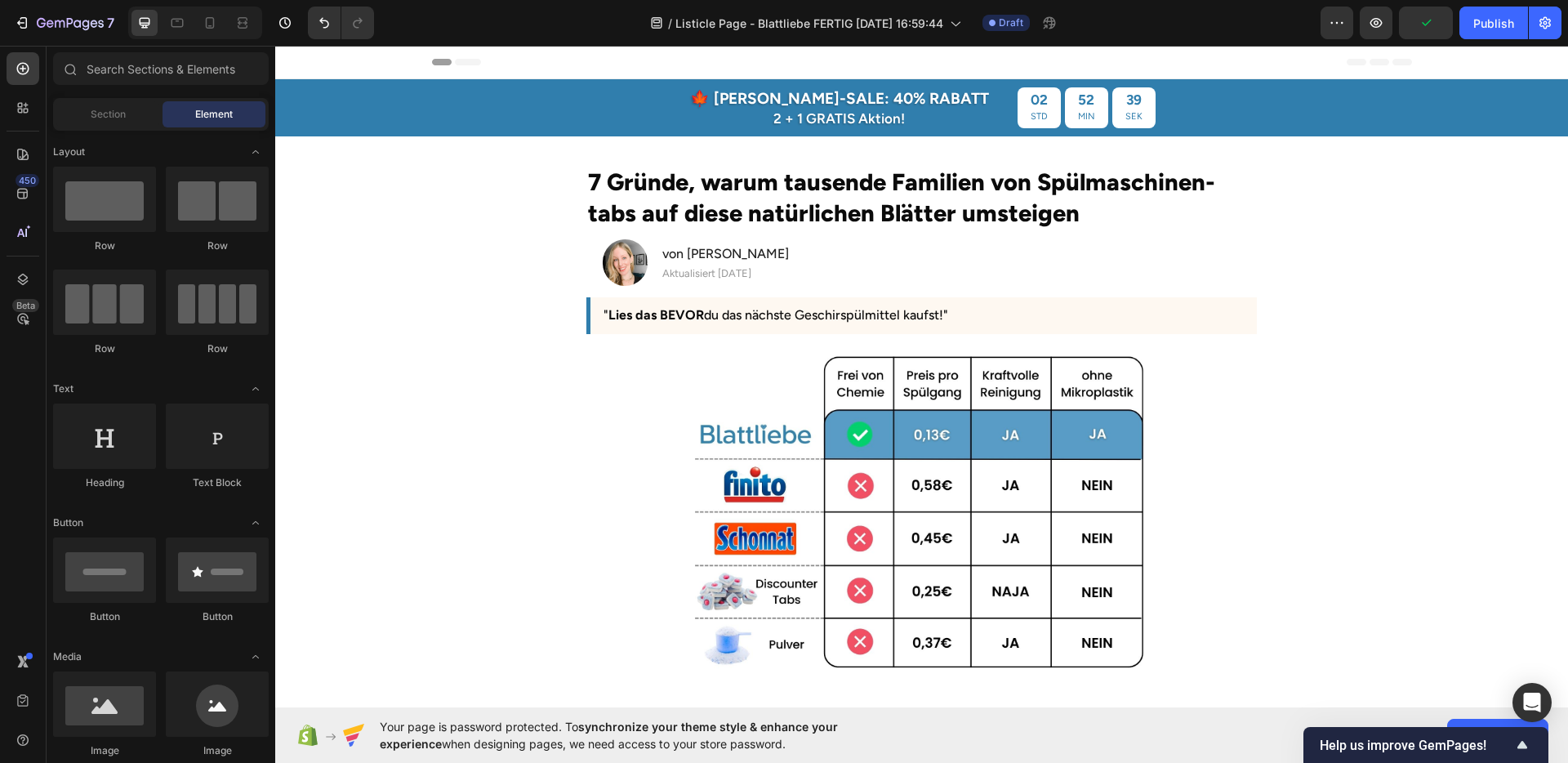
click at [1367, 260] on section "7 Gründe, warum tausende Familien von Spülmaschinen-tabs auf diese natürlichen …" at bounding box center [921, 239] width 944 height 206
click at [217, 30] on icon at bounding box center [210, 23] width 16 height 16
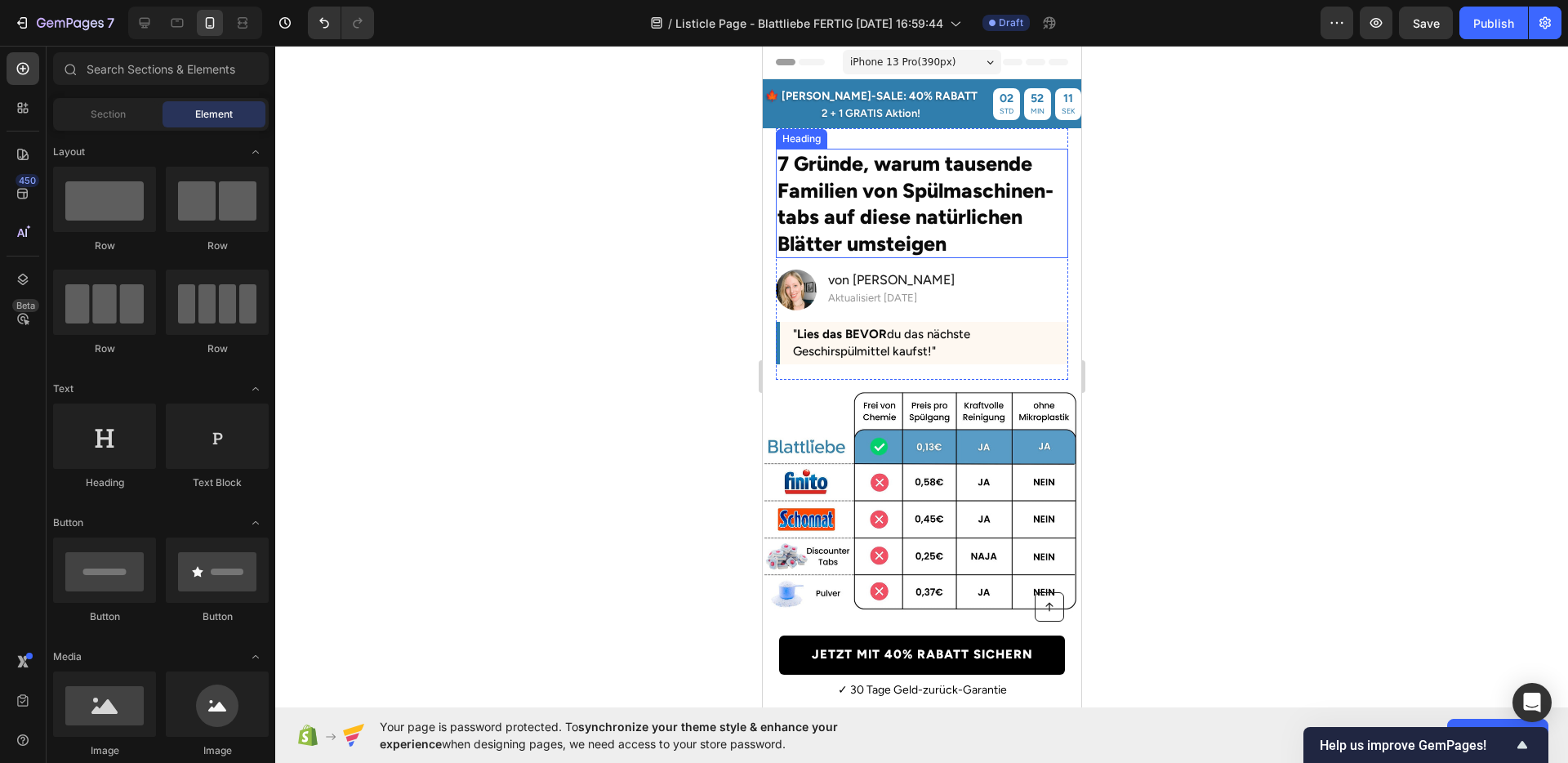
click at [906, 216] on h2 "7 Gründe, warum tausende Familien von Spülmaschinen-tabs auf diese natürlichen …" at bounding box center [921, 203] width 293 height 109
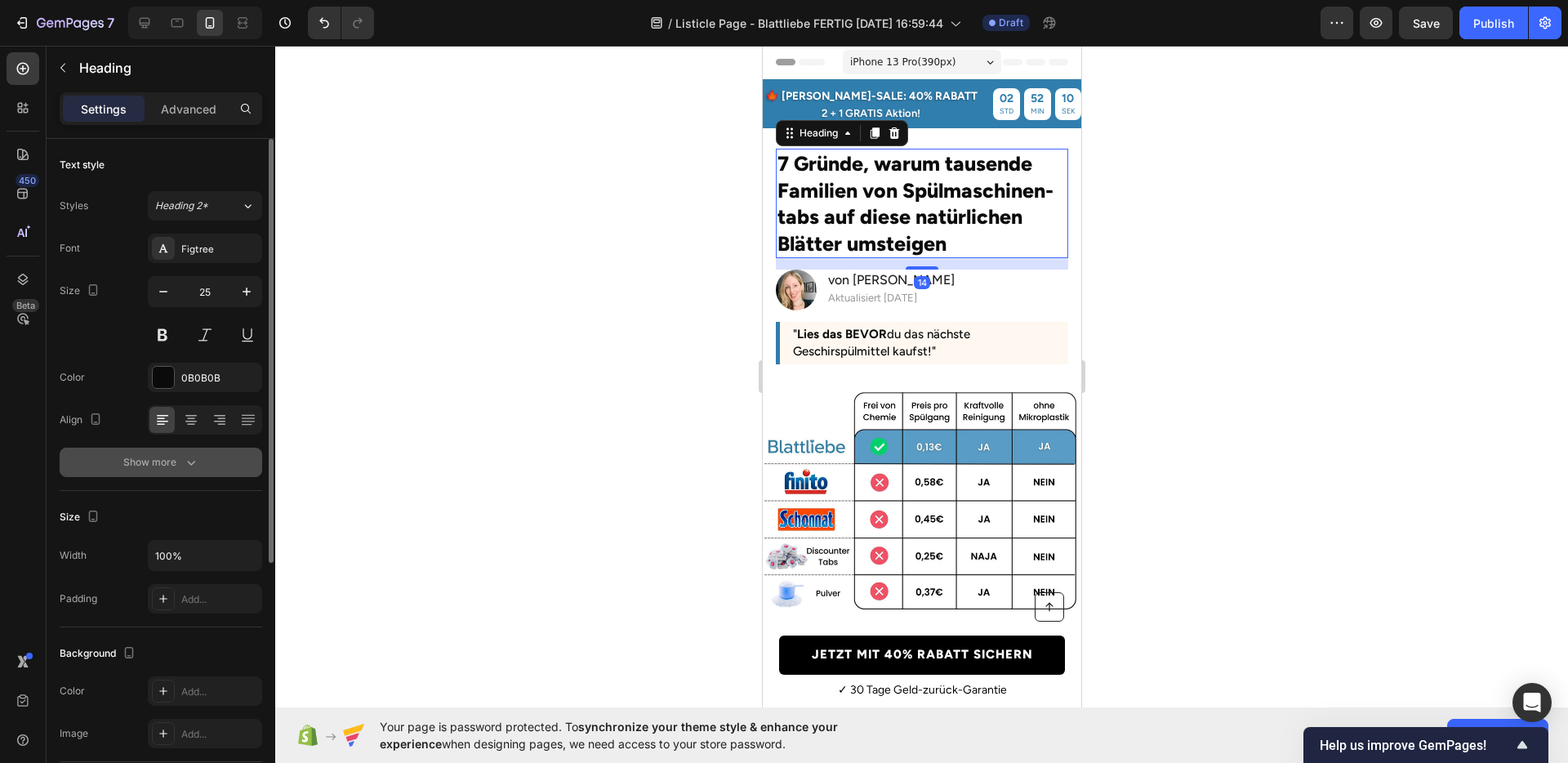
click at [185, 465] on icon "button" at bounding box center [191, 462] width 16 height 16
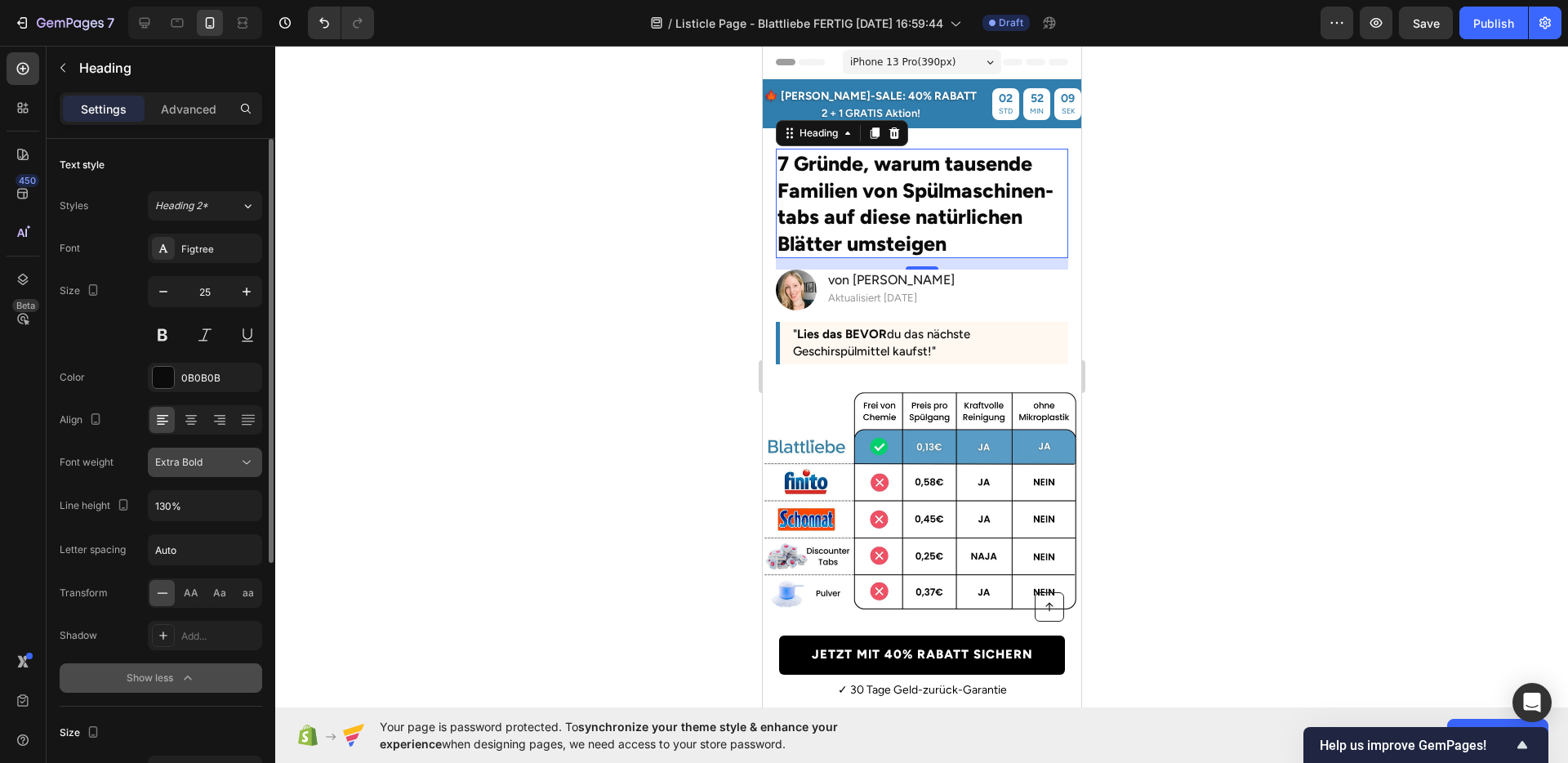
click at [195, 468] on span "Extra Bold" at bounding box center [179, 462] width 48 height 12
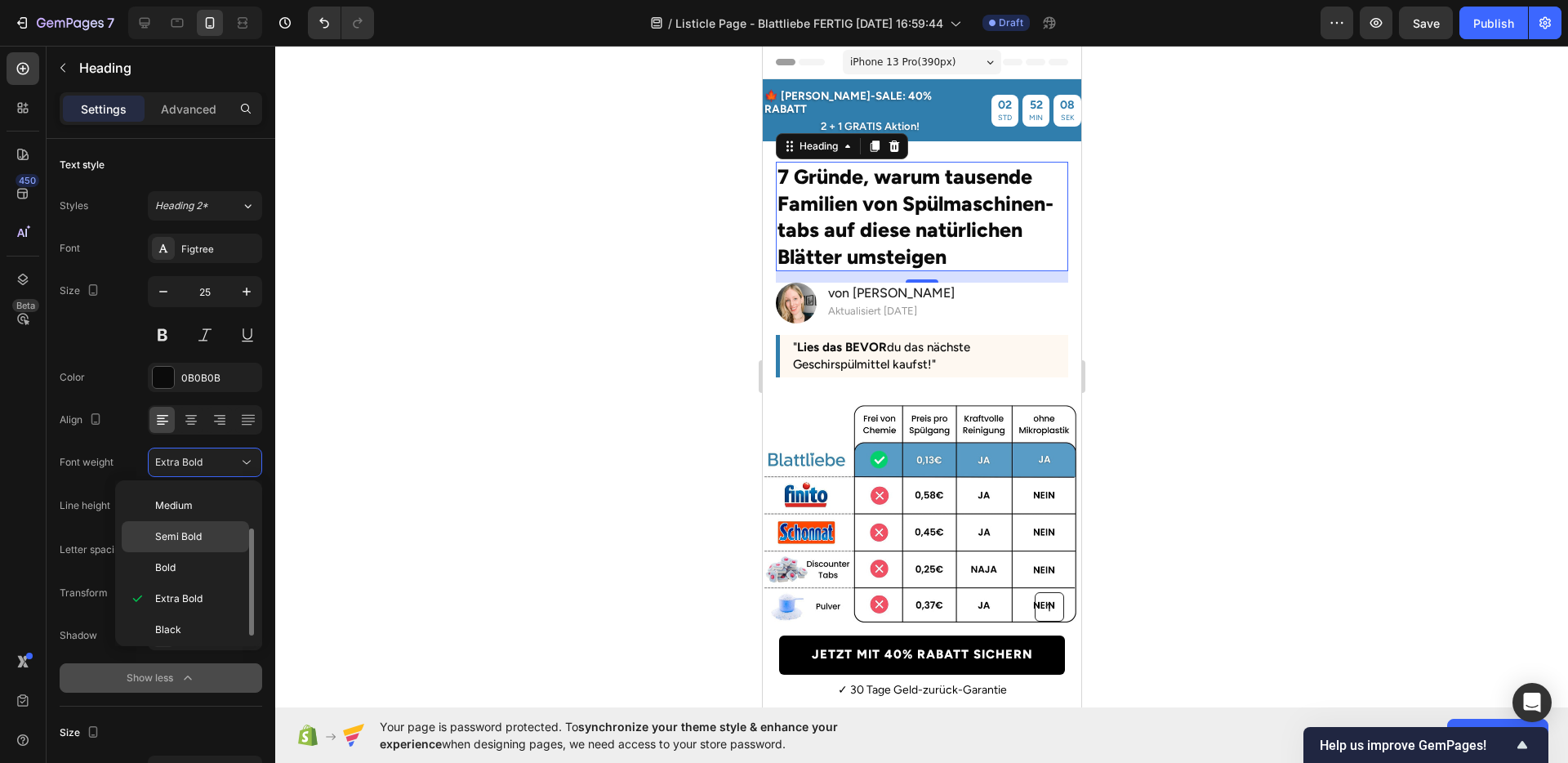
scroll to position [65, 0]
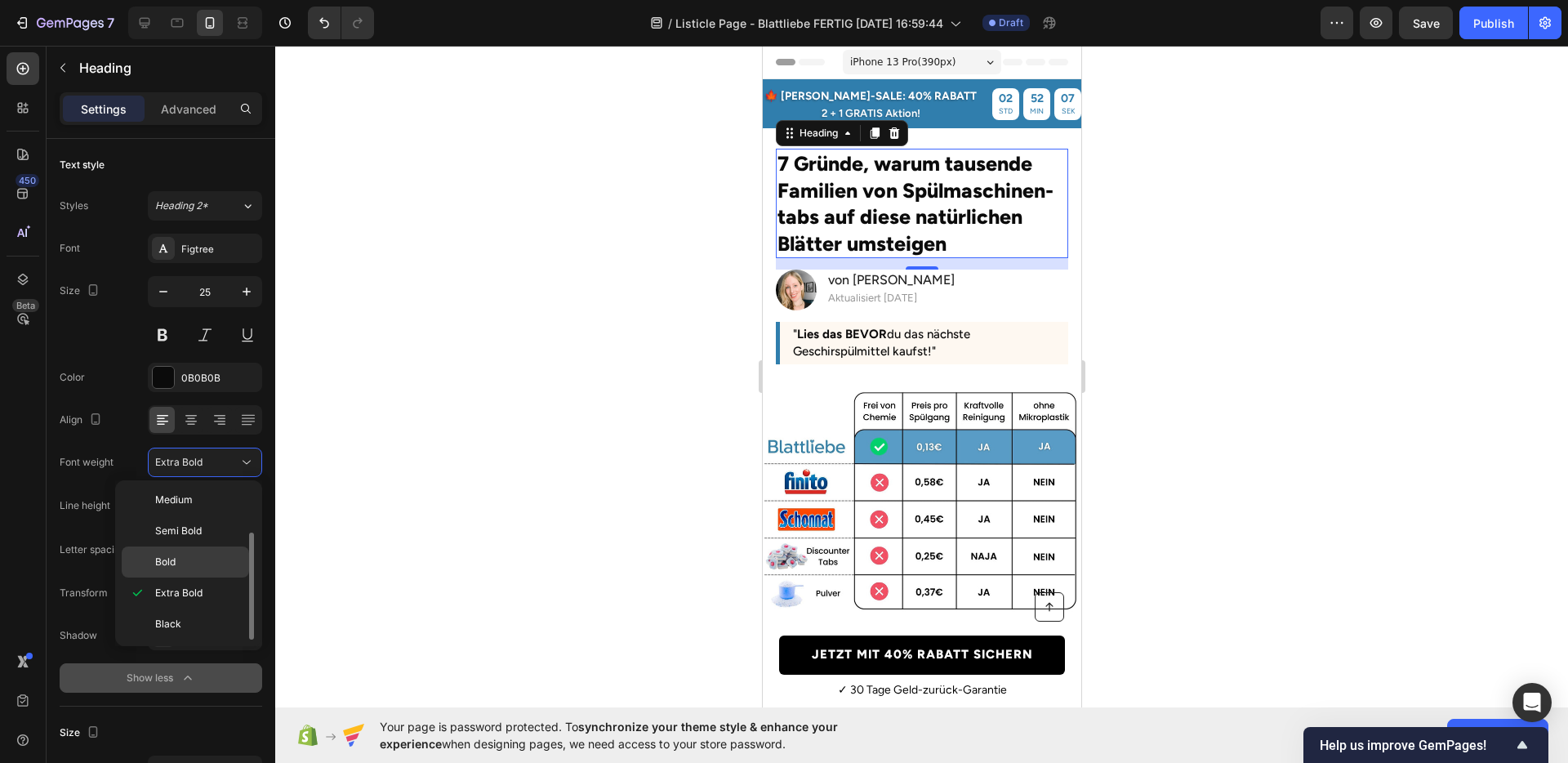
click at [180, 557] on p "Bold" at bounding box center [198, 561] width 87 height 15
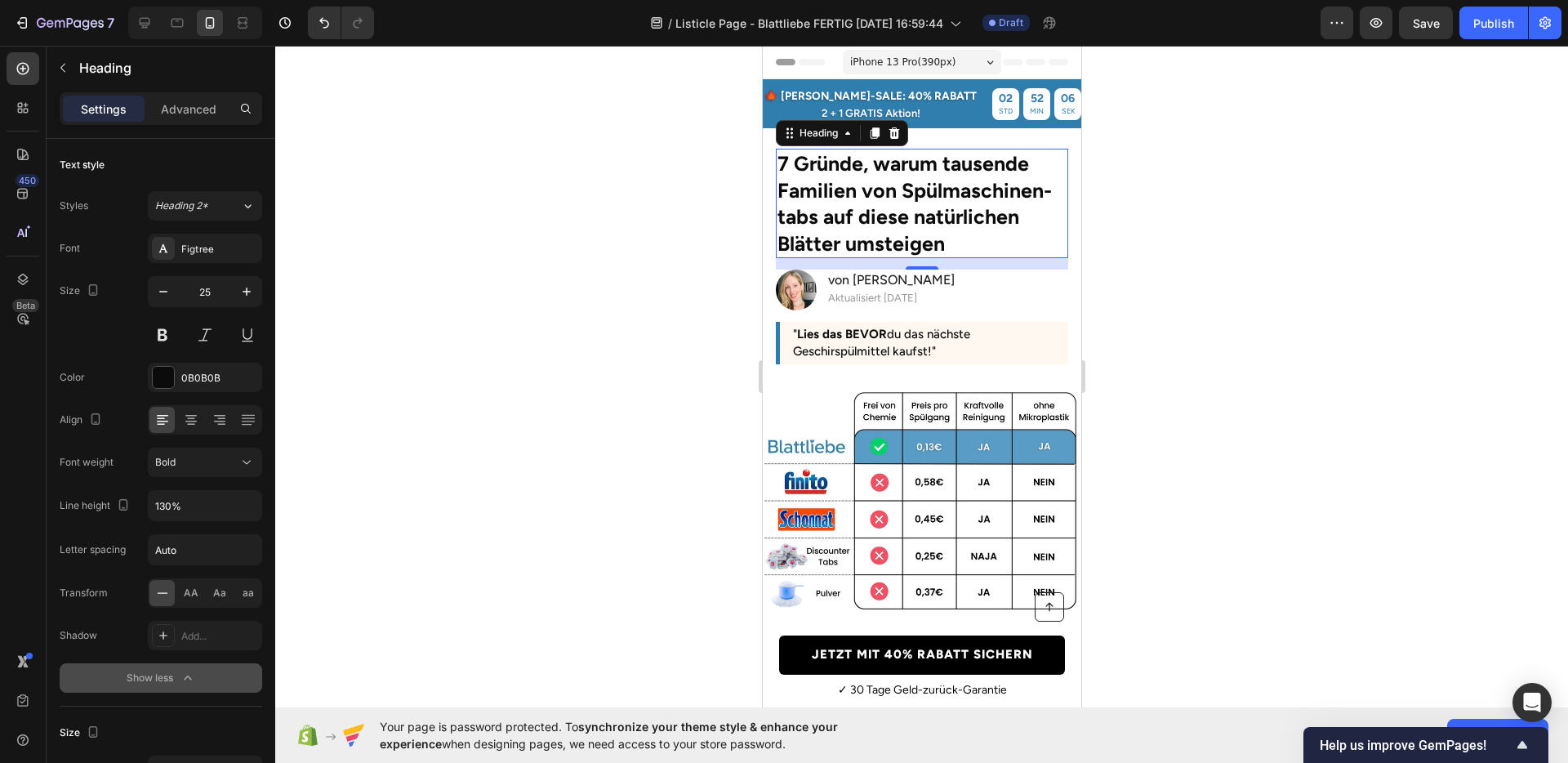
click at [599, 413] on div at bounding box center [922, 404] width 1293 height 717
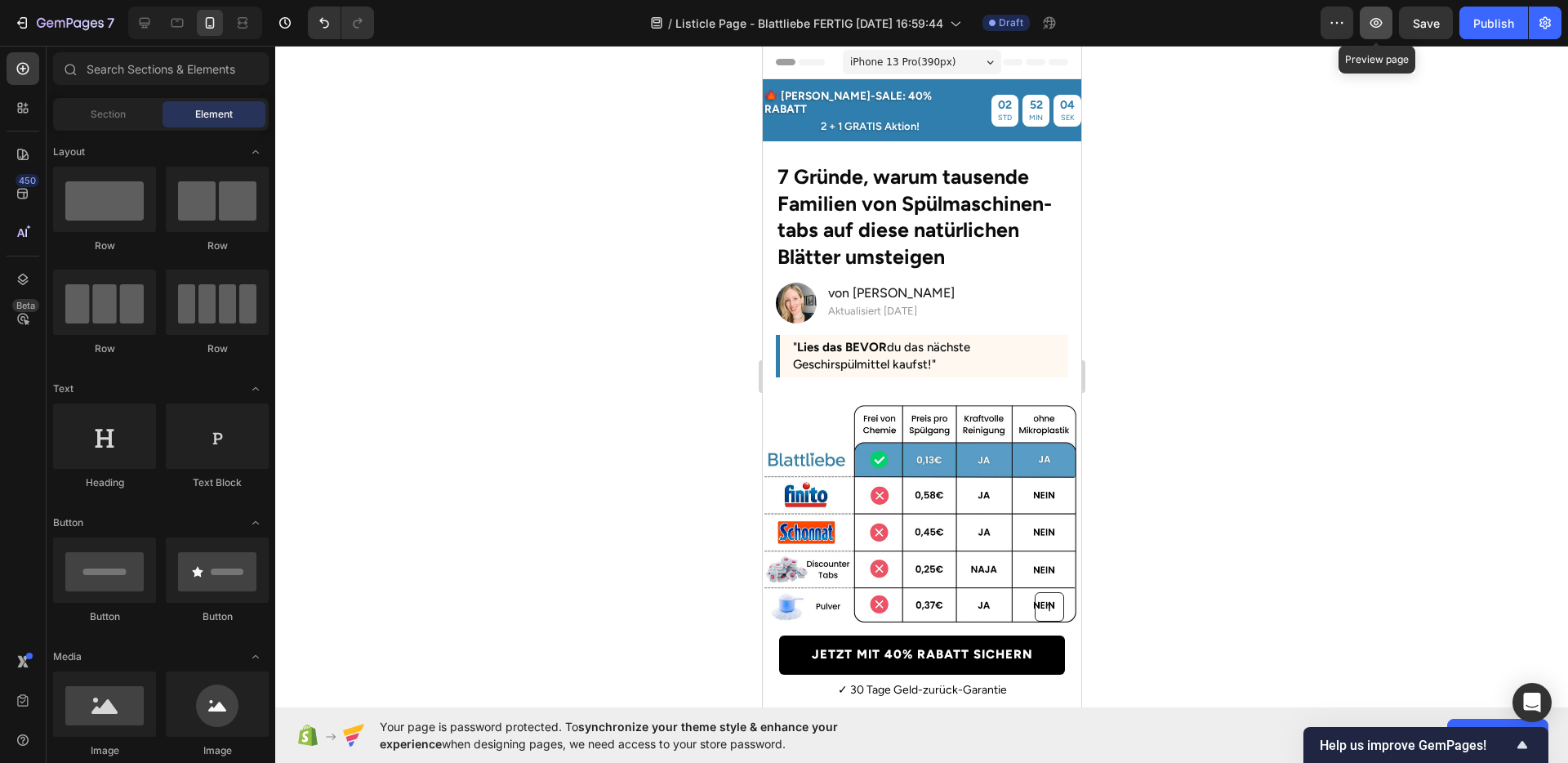
click at [1372, 30] on icon "button" at bounding box center [1376, 23] width 16 height 16
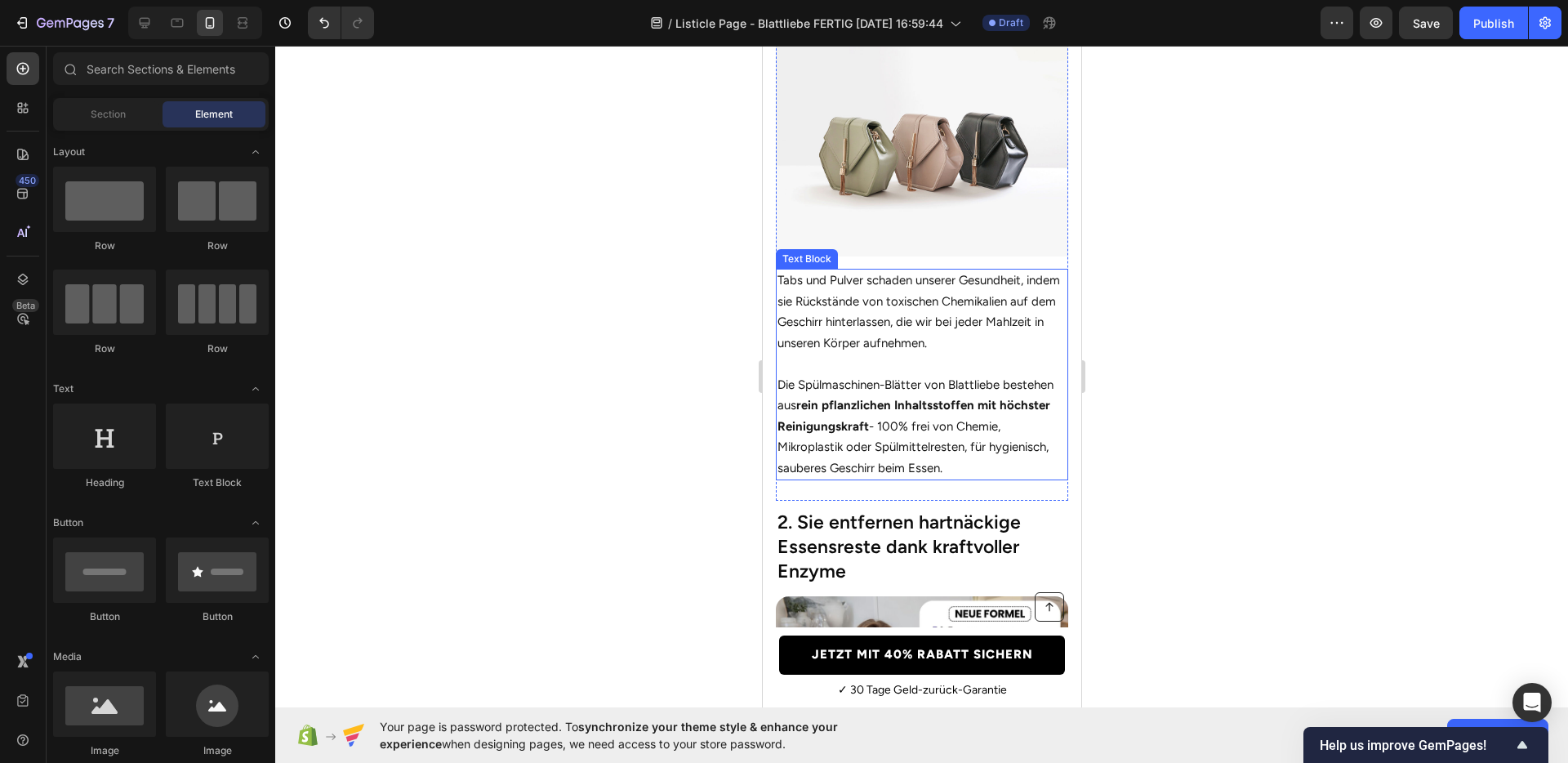
click at [906, 415] on strong "rein pflanzlichen Inhaltsstoffen mit höchster Reinigungskraft" at bounding box center [913, 416] width 273 height 36
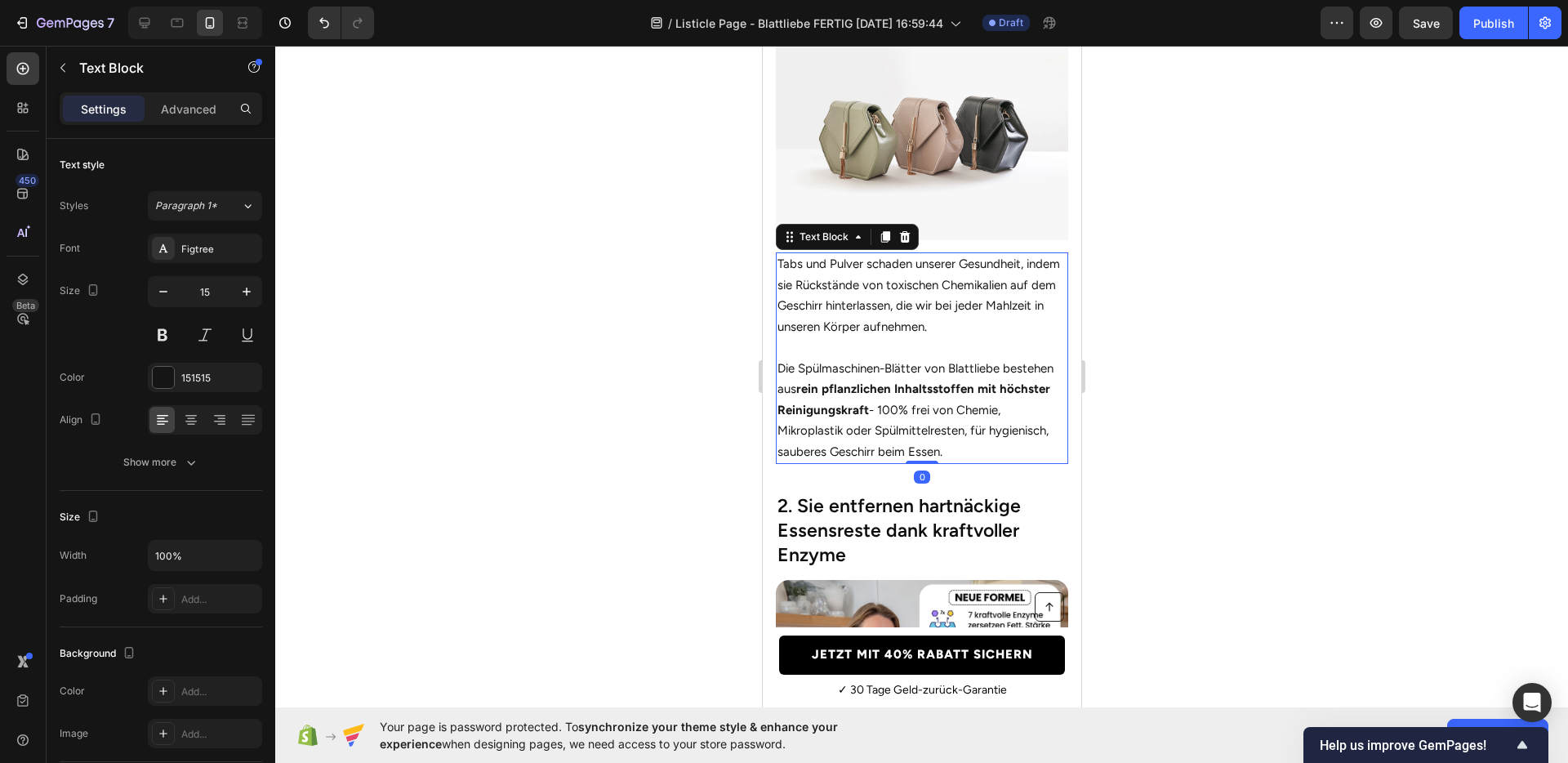
scroll to position [677, 0]
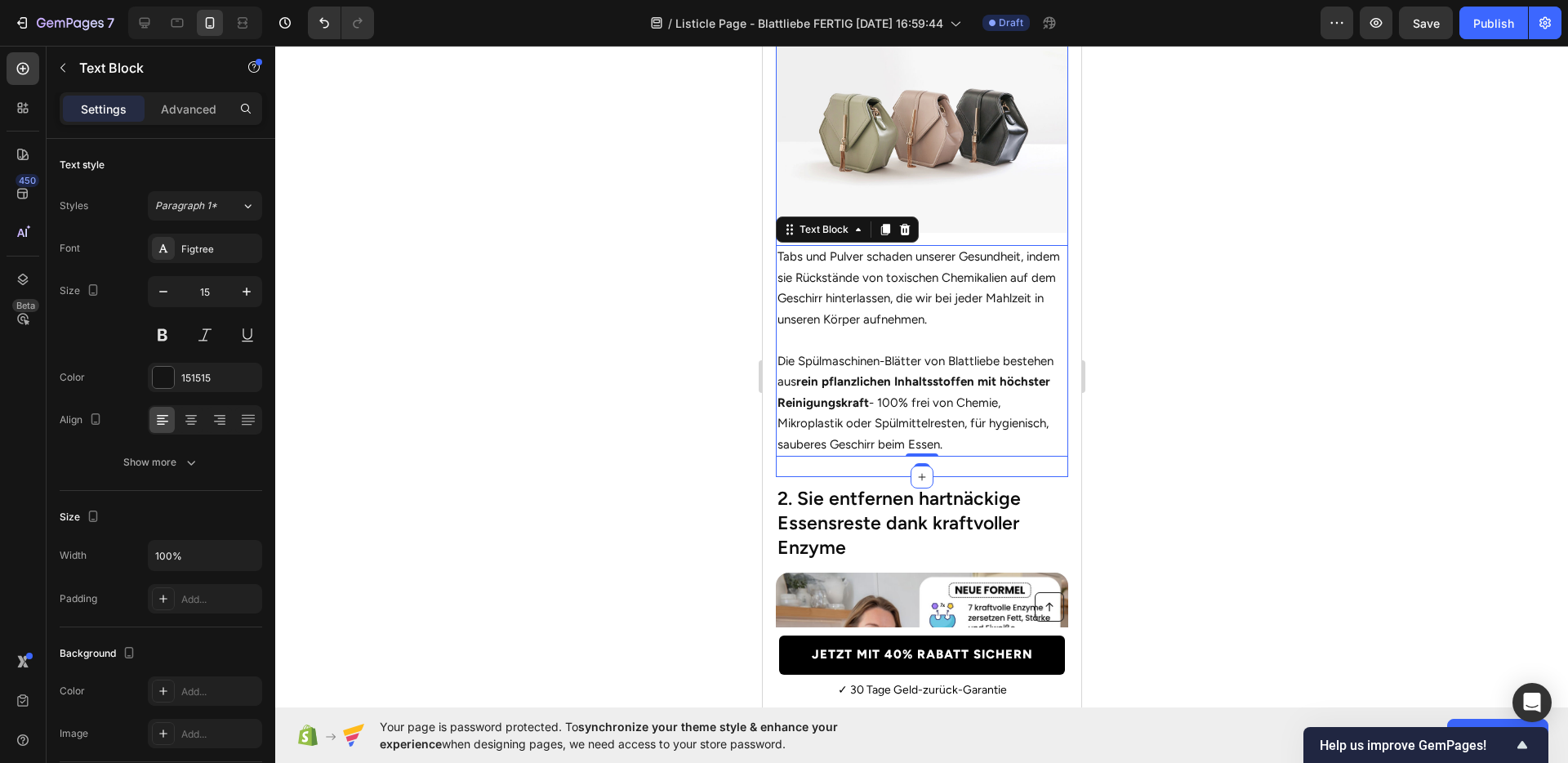
click at [880, 460] on div "1. Sie machen dein Geschirr wirklich sauber Heading Image Tabs und Pulver schad…" at bounding box center [921, 210] width 293 height 534
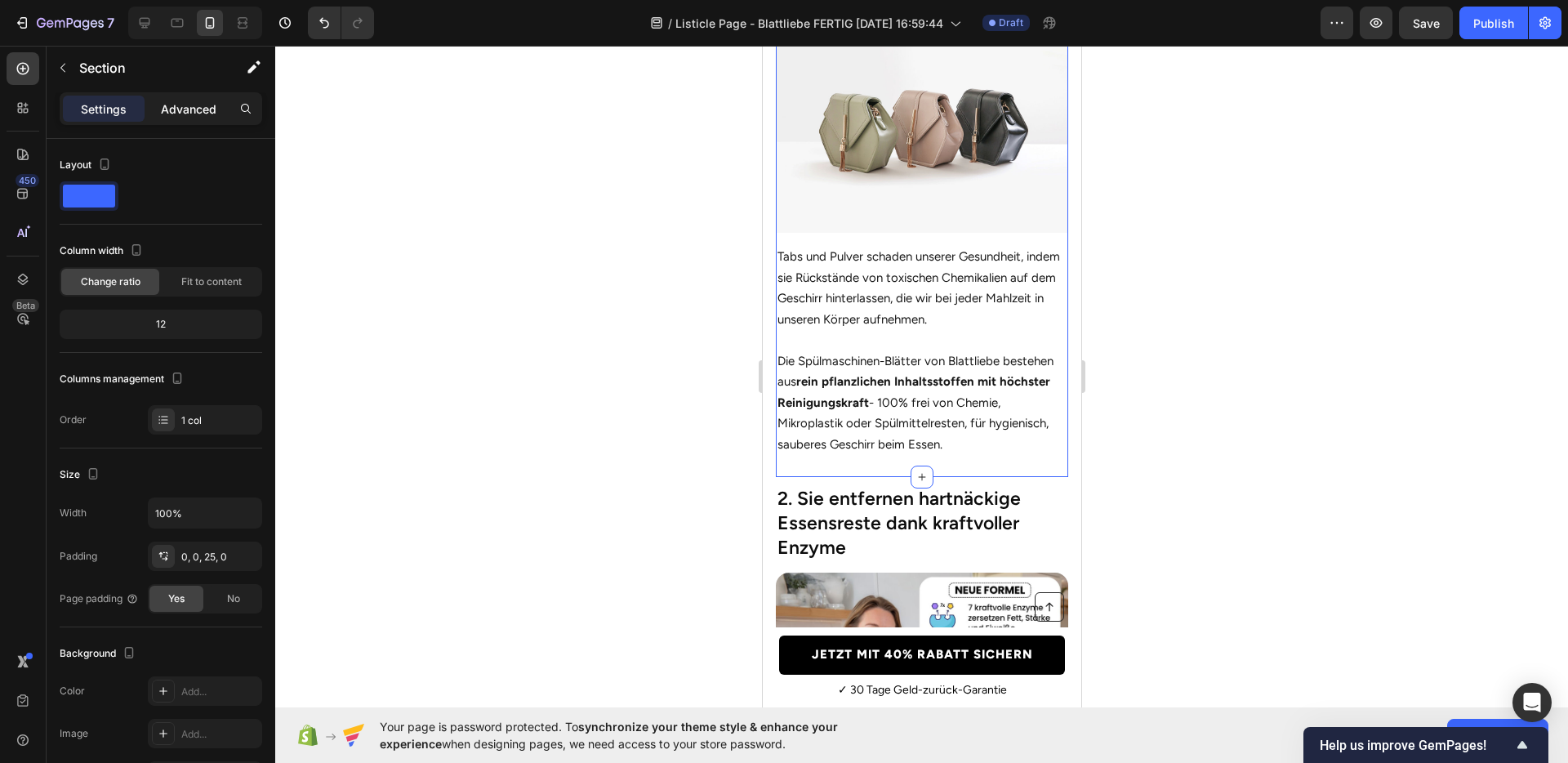
click at [185, 116] on div "Advanced" at bounding box center [189, 108] width 82 height 26
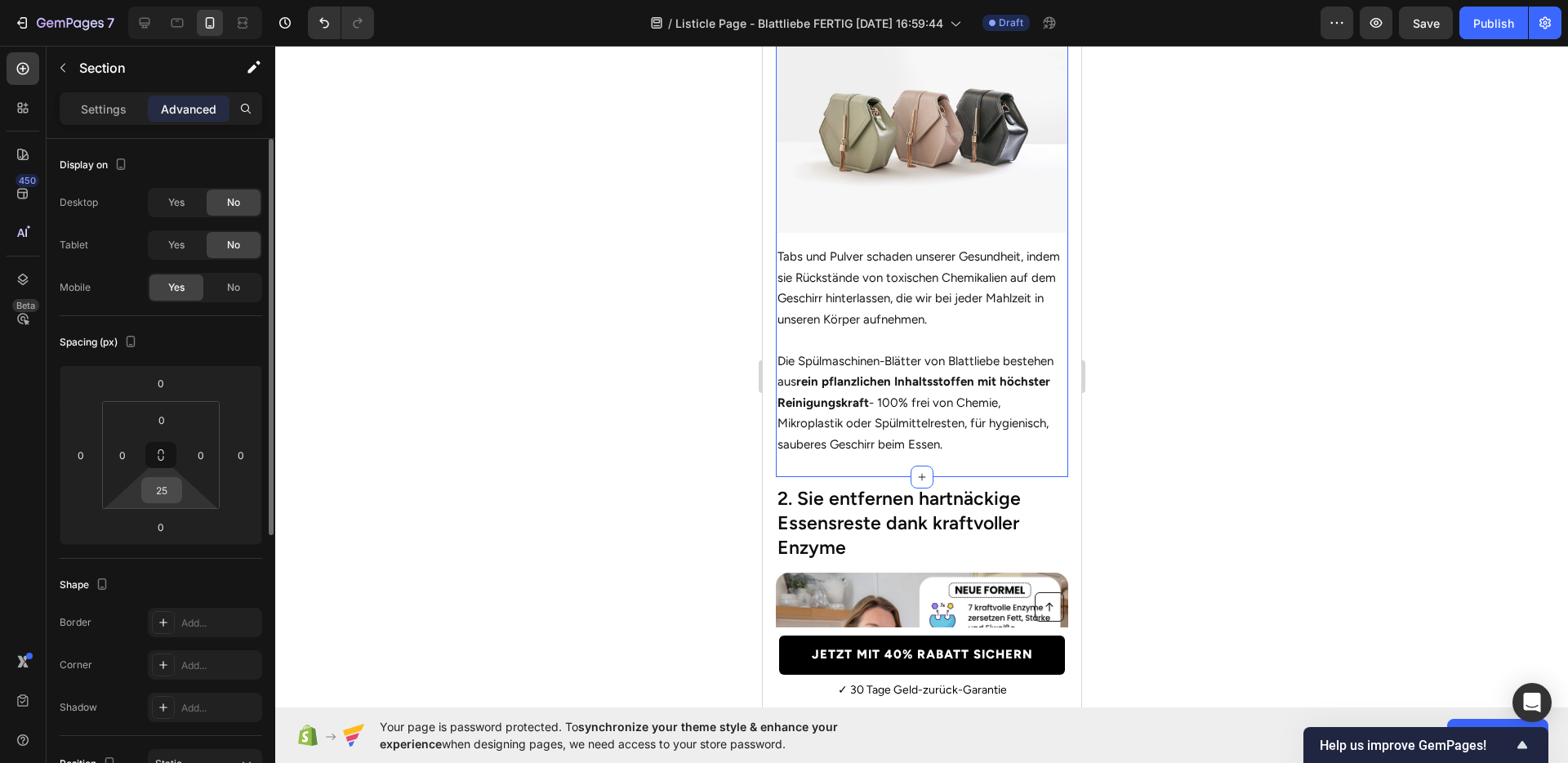
click at [167, 487] on input "25" at bounding box center [161, 489] width 33 height 25
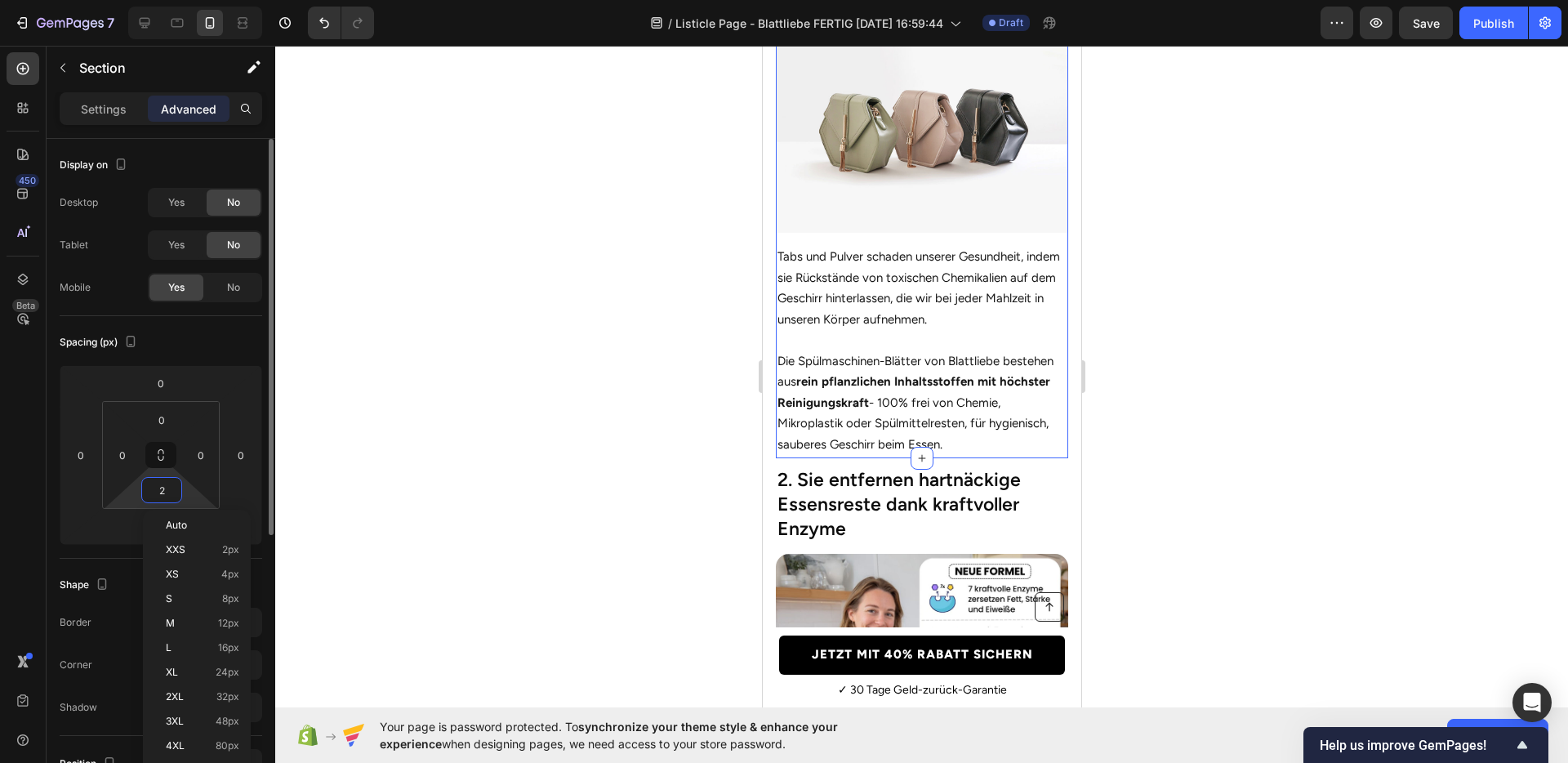
type input "27"
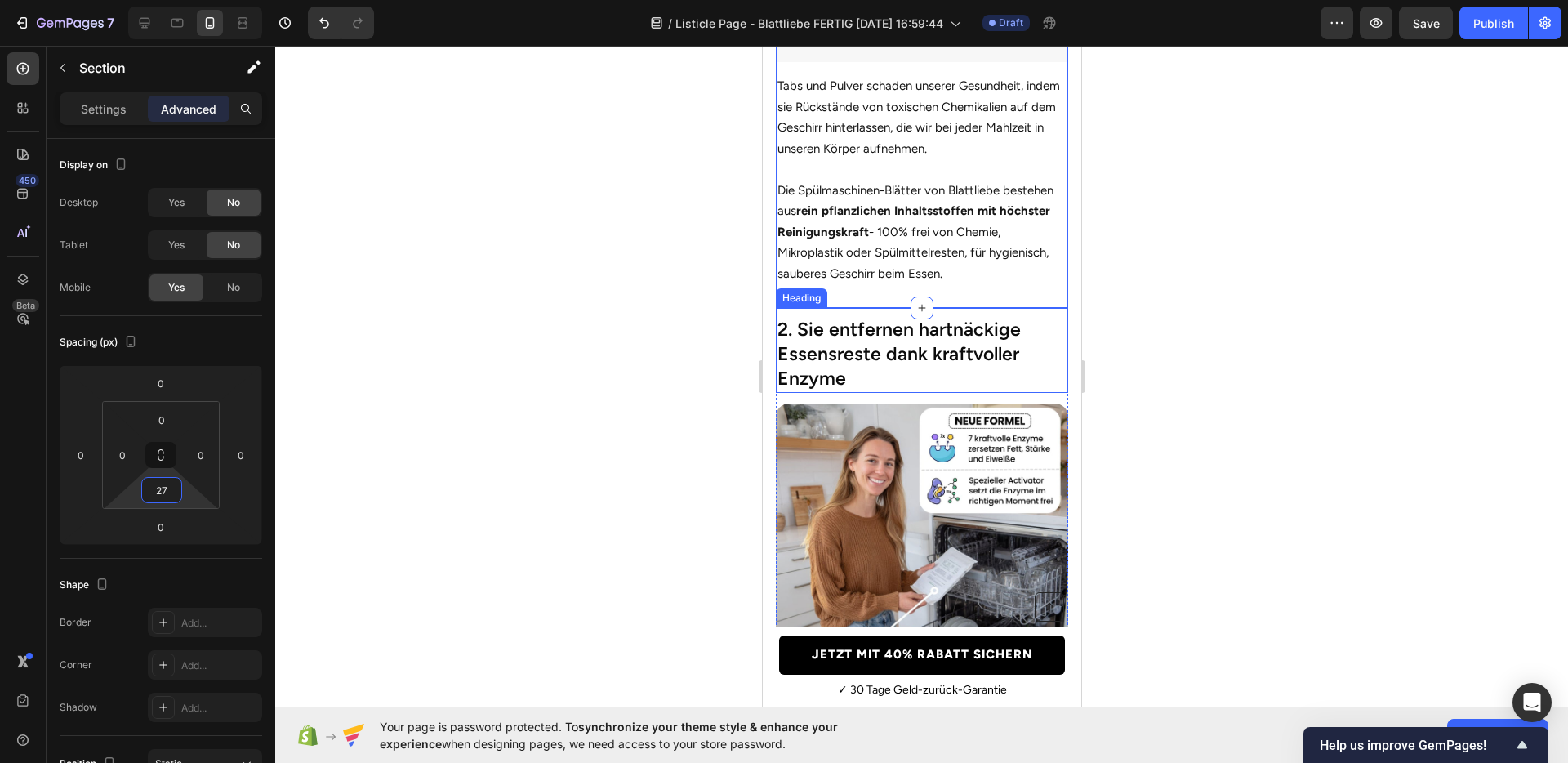
scroll to position [1217, 0]
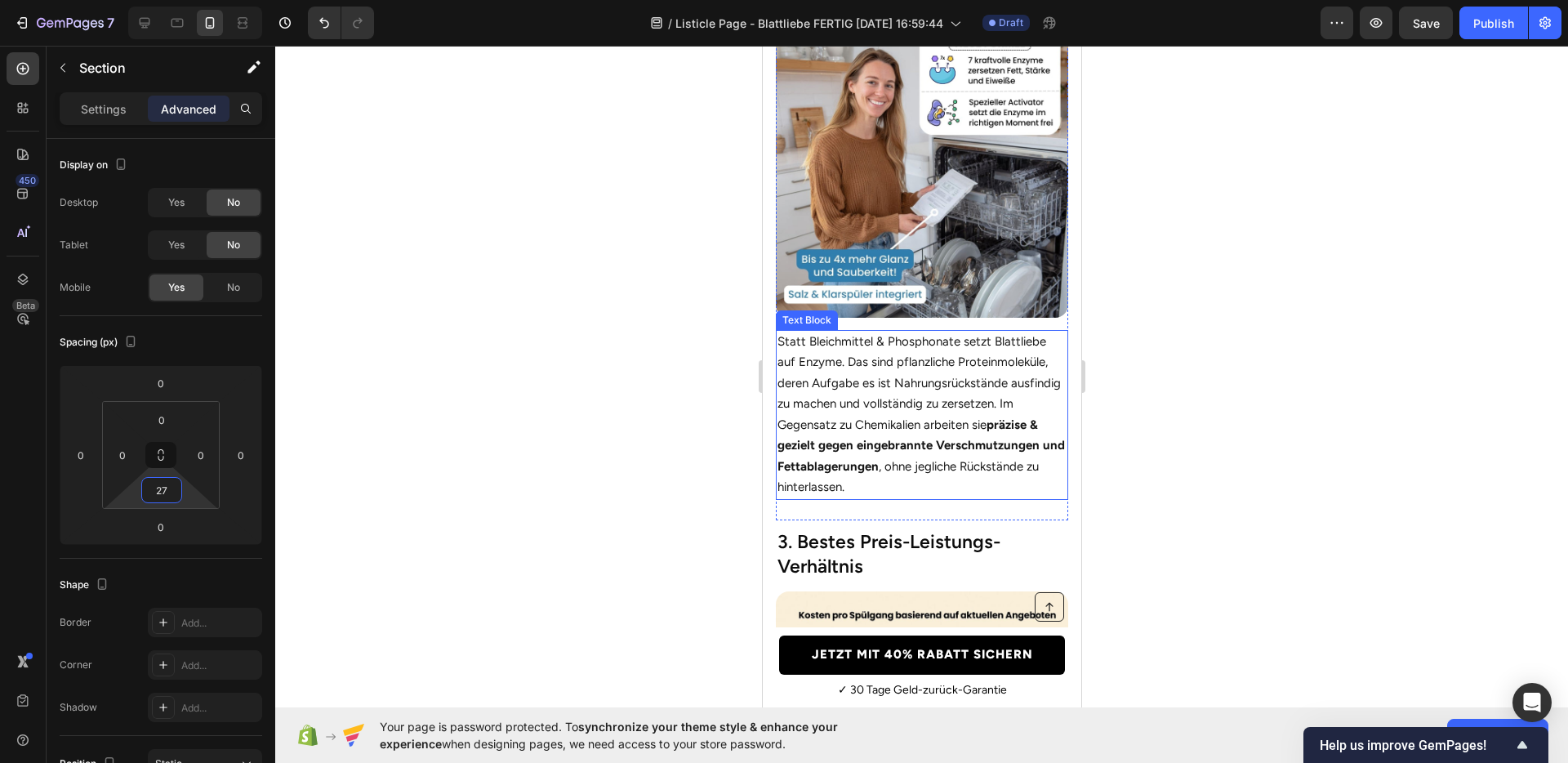
click at [957, 469] on p "Statt Bleichmittel & Phosphonate setzt Blattliebe auf Enzyme. Das sind pflanzli…" at bounding box center [921, 414] width 290 height 166
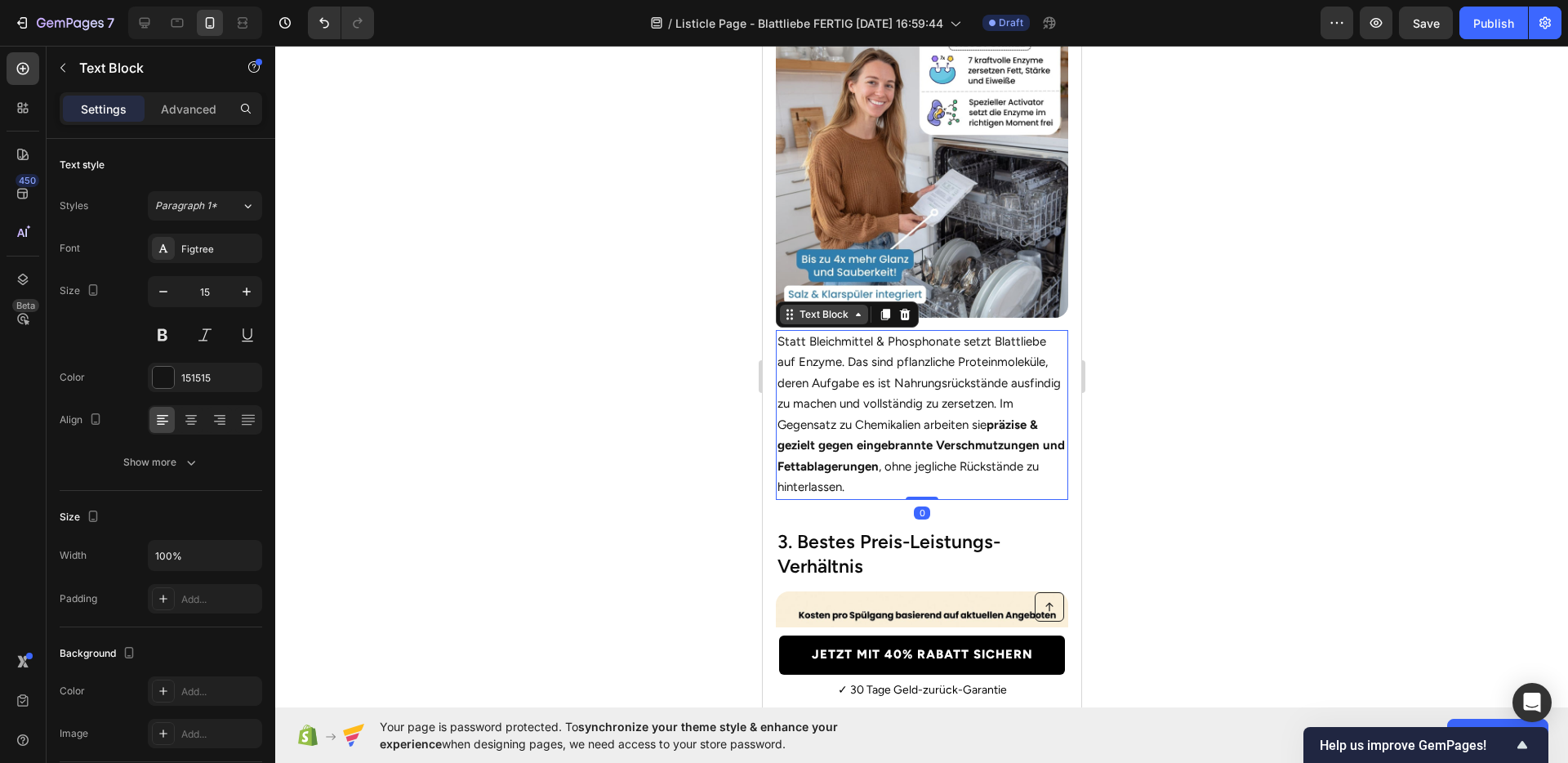
click at [825, 308] on div "Text Block" at bounding box center [824, 314] width 56 height 15
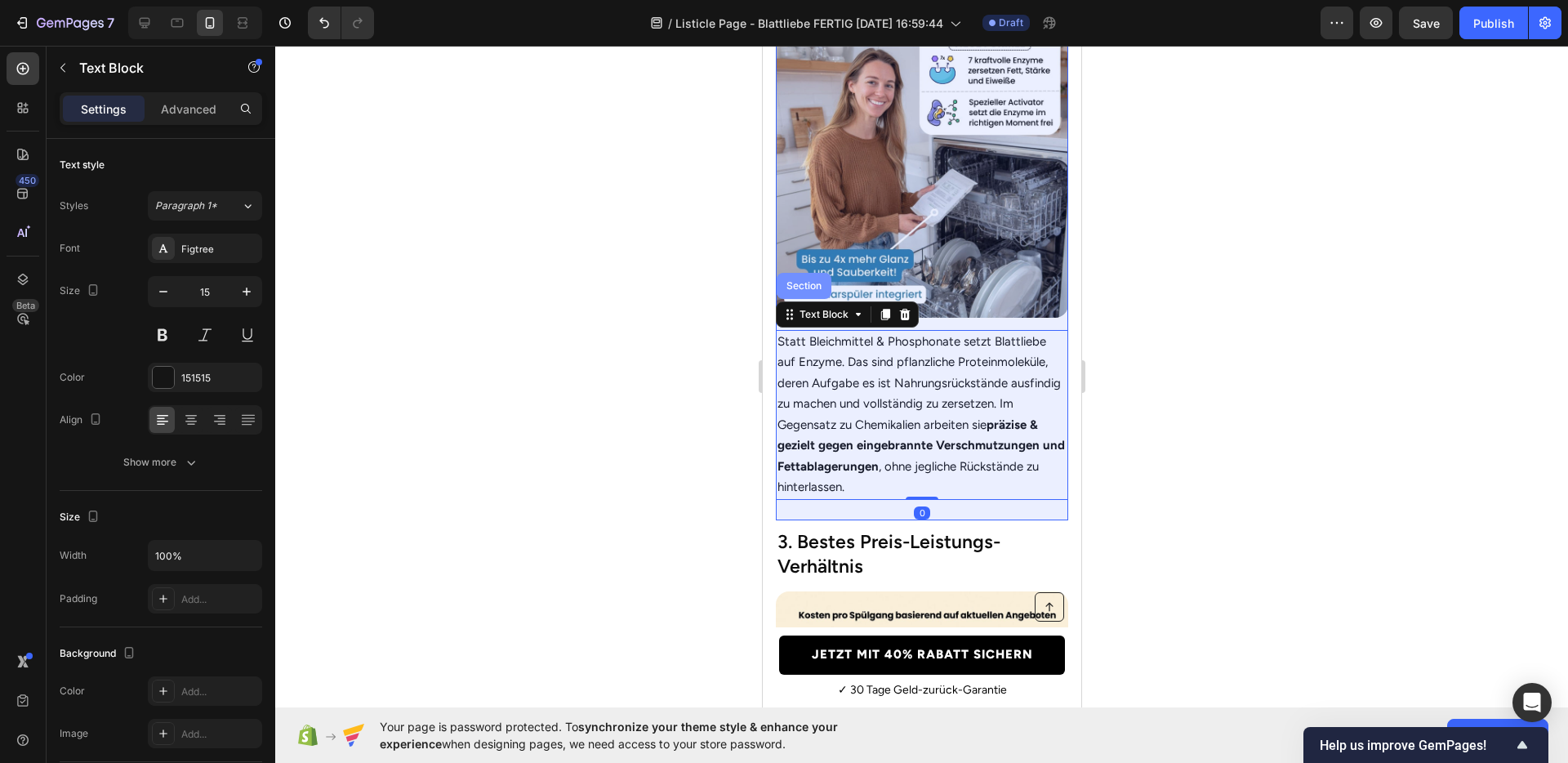
click at [813, 281] on div "Section" at bounding box center [804, 286] width 42 height 10
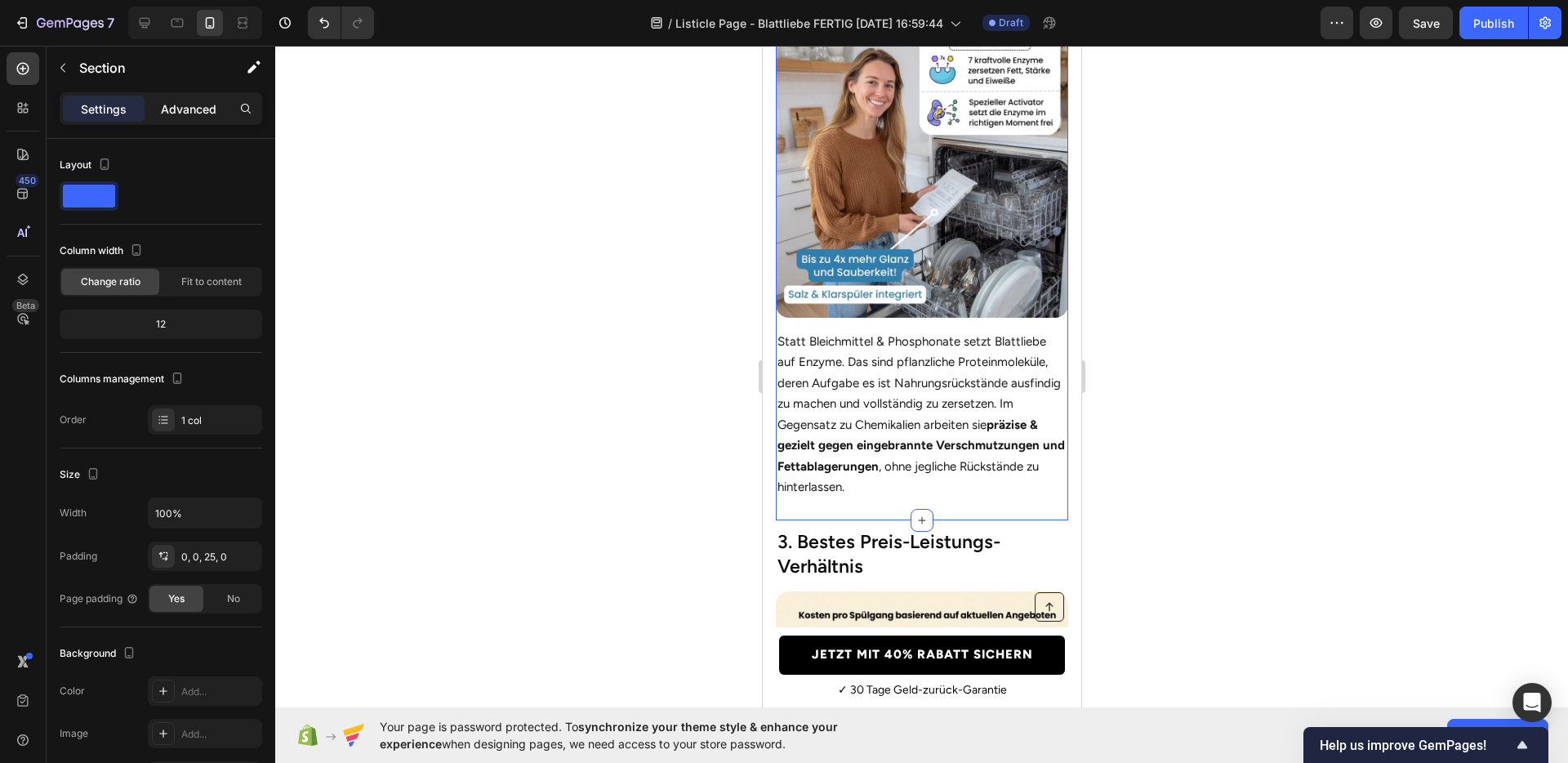
click at [175, 119] on div "Advanced" at bounding box center [189, 108] width 82 height 26
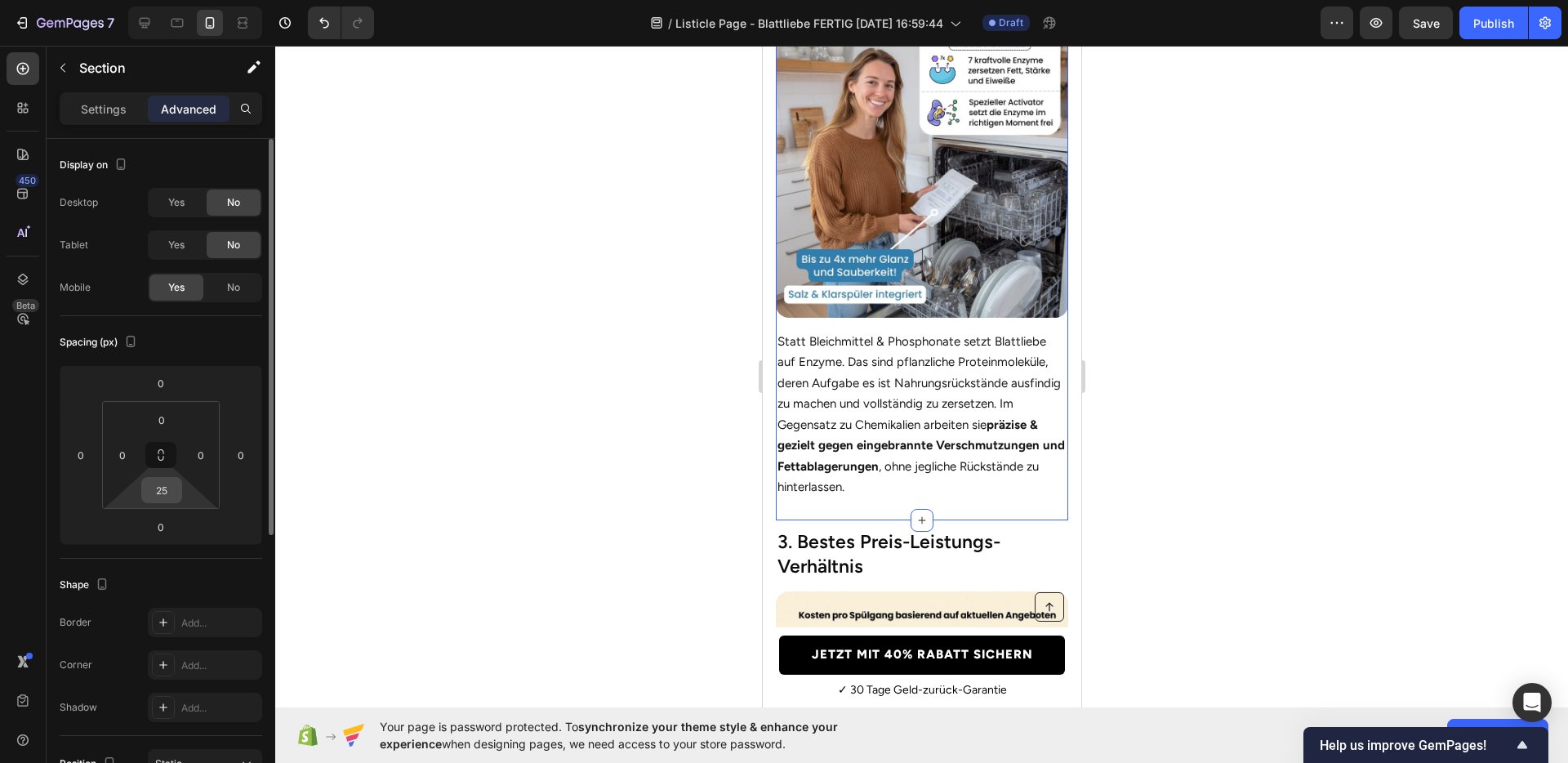
click at [165, 478] on input "25" at bounding box center [161, 489] width 33 height 25
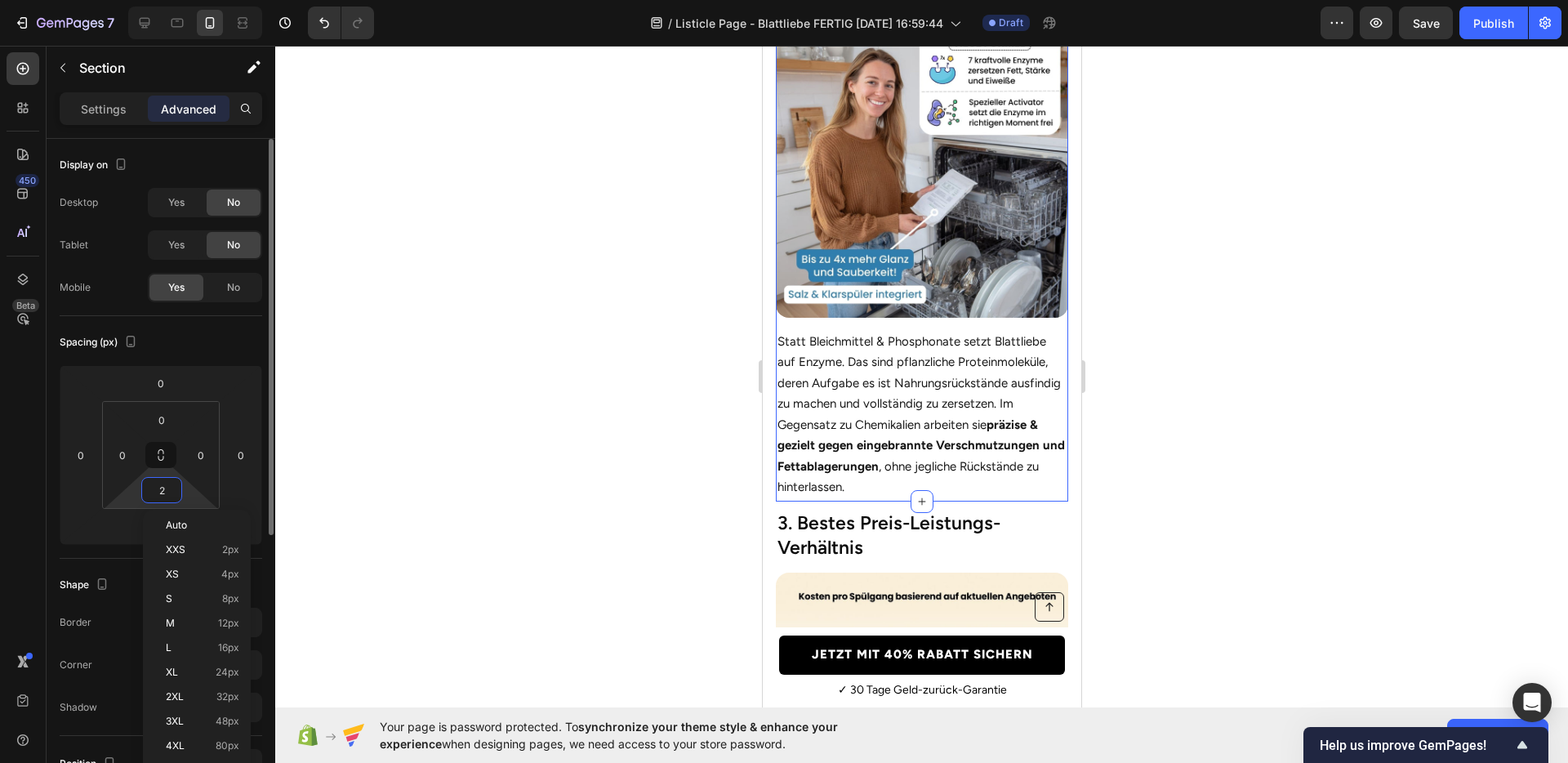
type input "27"
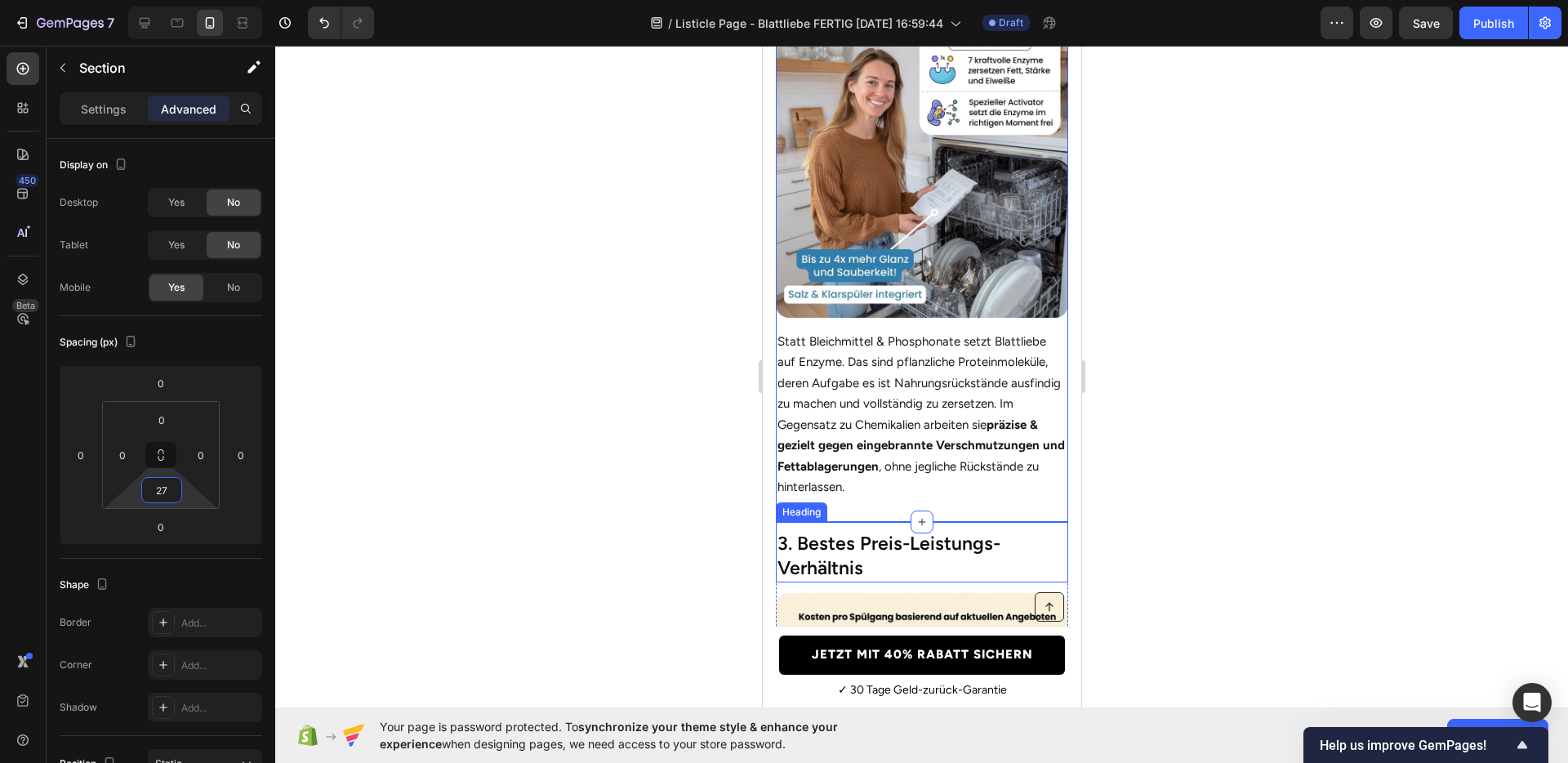
click at [995, 550] on h2 "3. Bestes Preis-Leistungs-Verhältnis" at bounding box center [921, 556] width 293 height 53
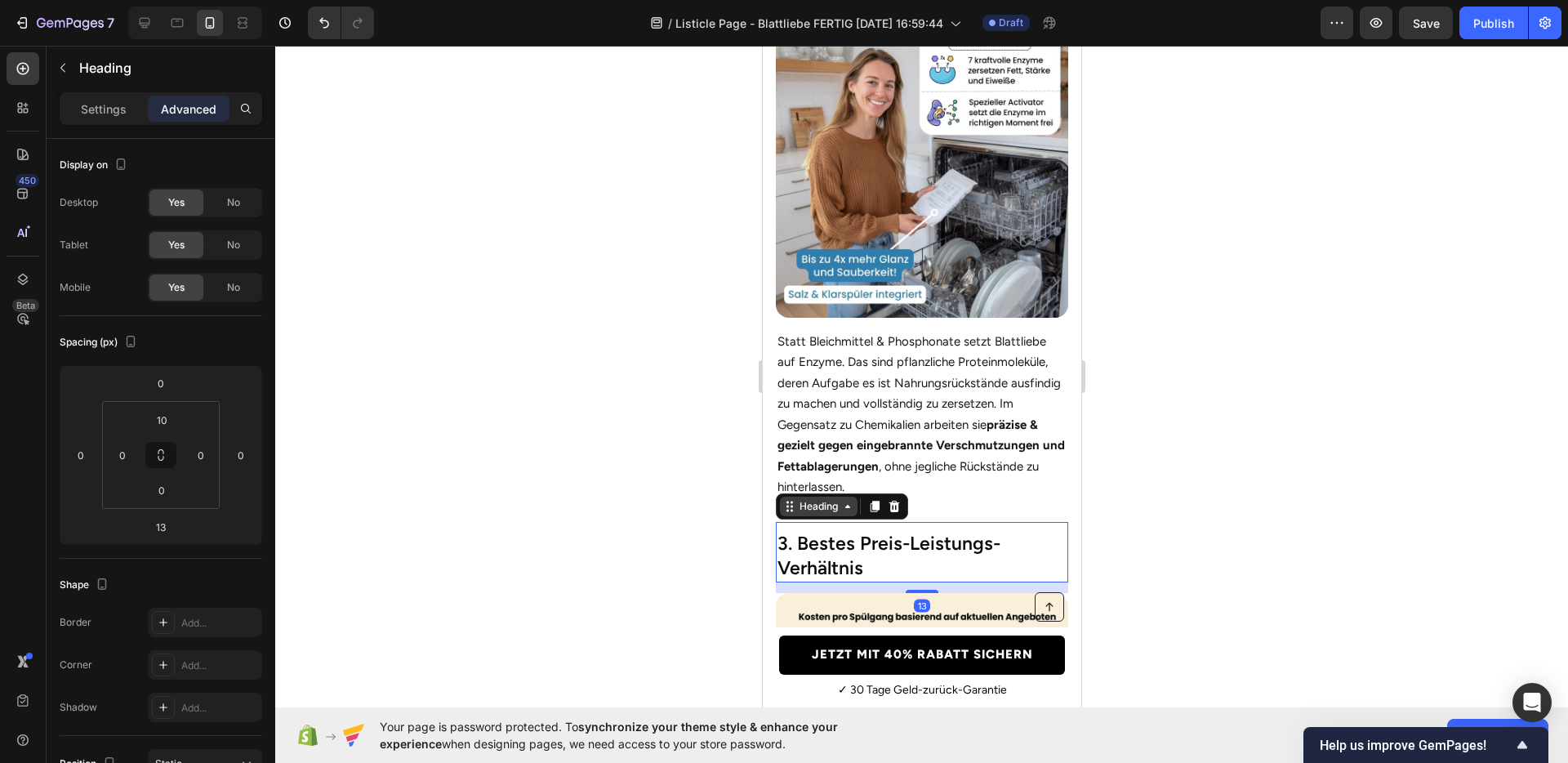
click at [824, 499] on div "Heading" at bounding box center [818, 506] width 45 height 15
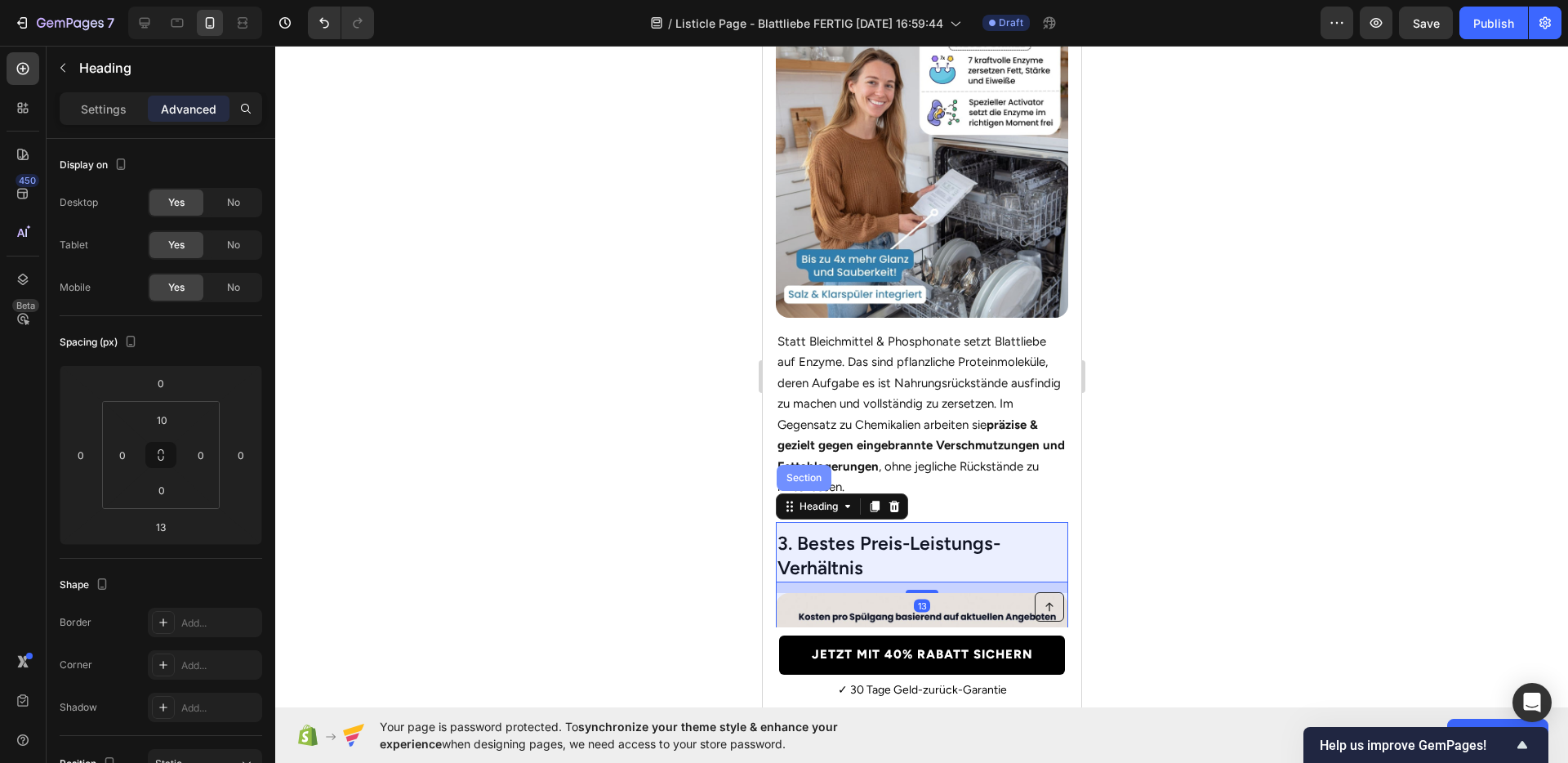
click at [810, 473] on div "Section" at bounding box center [804, 477] width 42 height 10
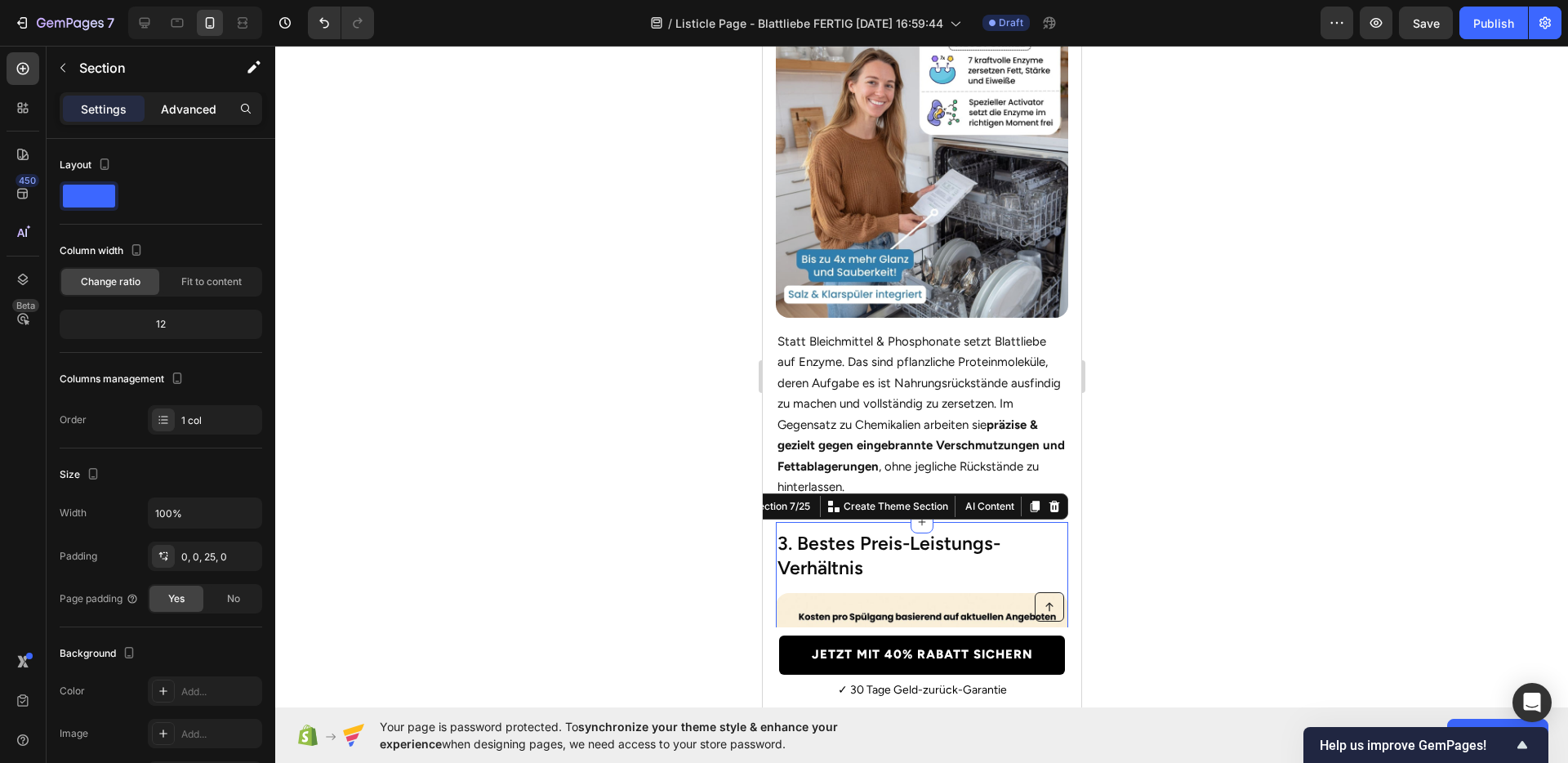
click at [177, 107] on p "Advanced" at bounding box center [189, 108] width 56 height 17
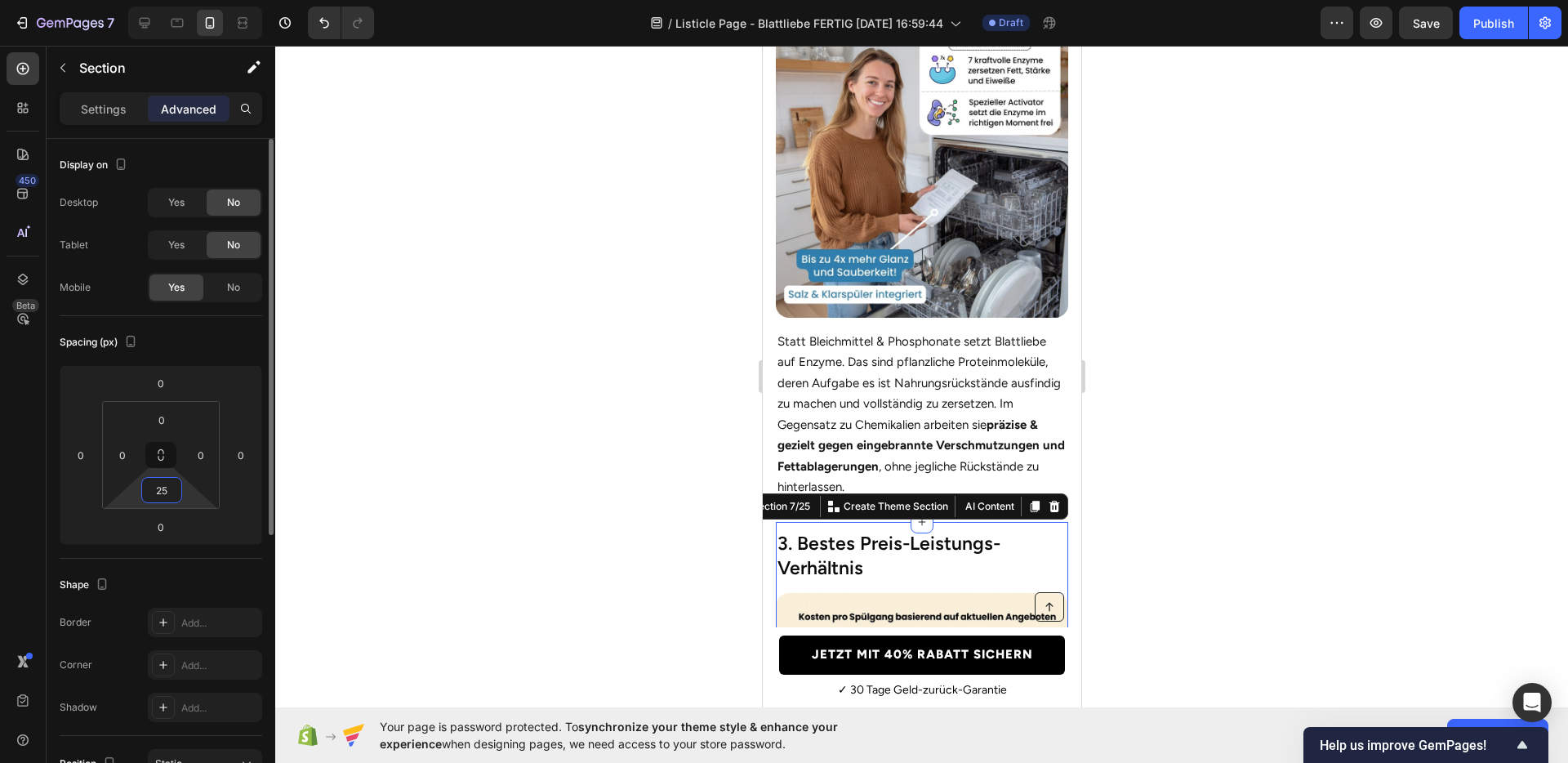
click at [161, 482] on input "25" at bounding box center [161, 489] width 33 height 25
type input "27"
click at [101, 555] on div "Spacing (px) 0 0 0 0 0 0 27 0" at bounding box center [161, 438] width 203 height 243
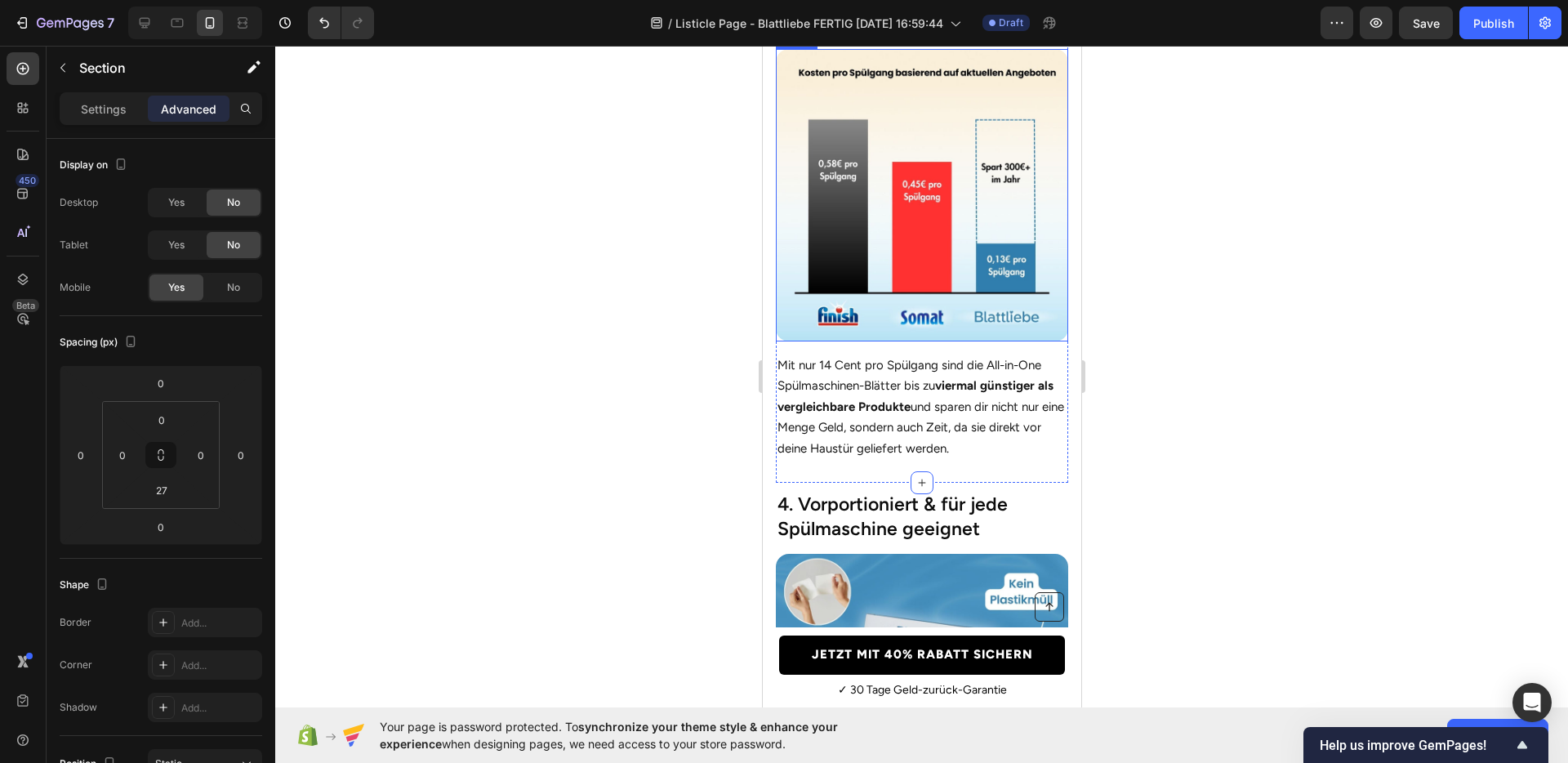
scroll to position [1768, 0]
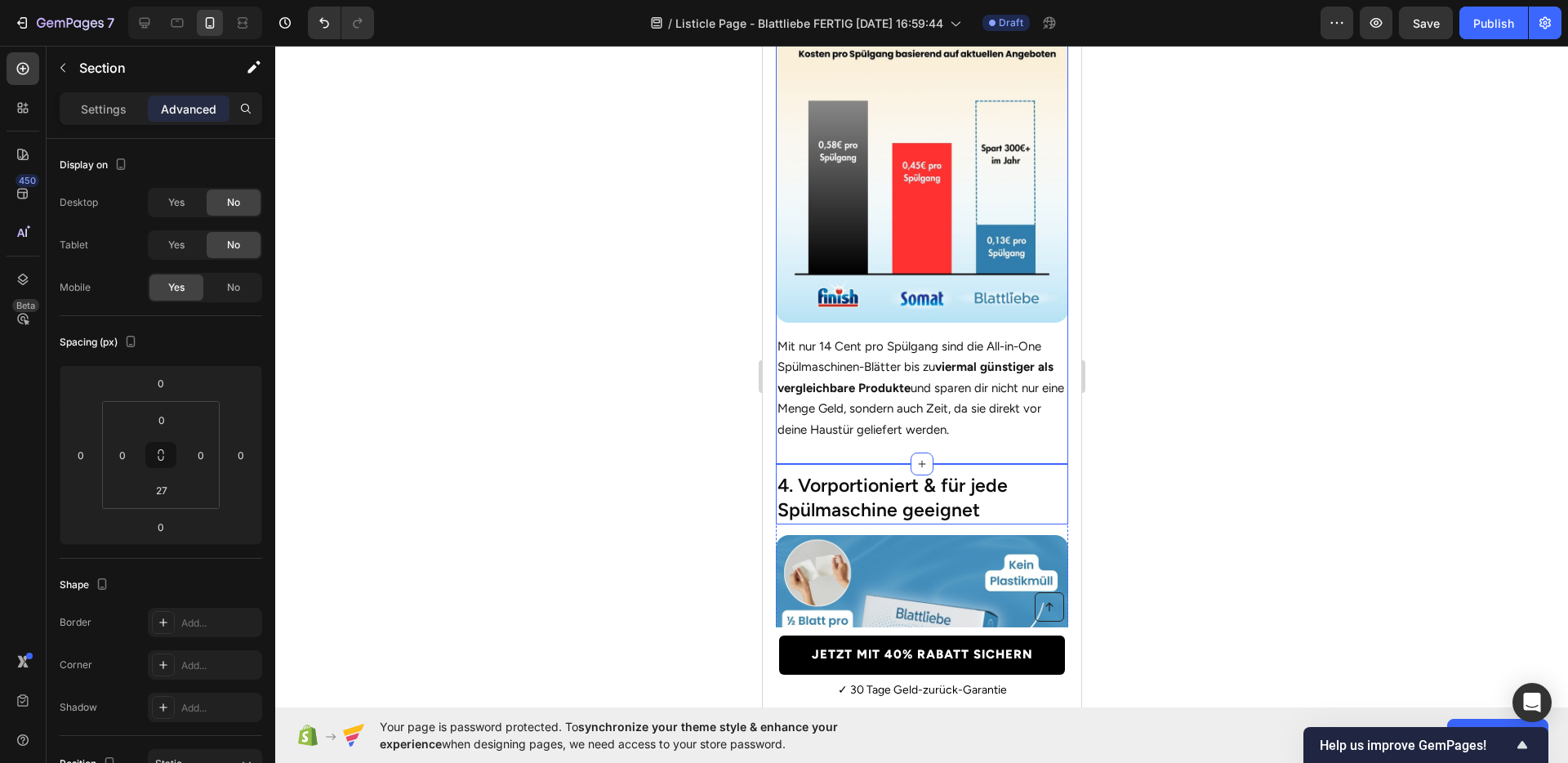
click at [970, 499] on h2 "4. Vorportioniert & für jede Spülmaschine geeignet" at bounding box center [921, 498] width 293 height 53
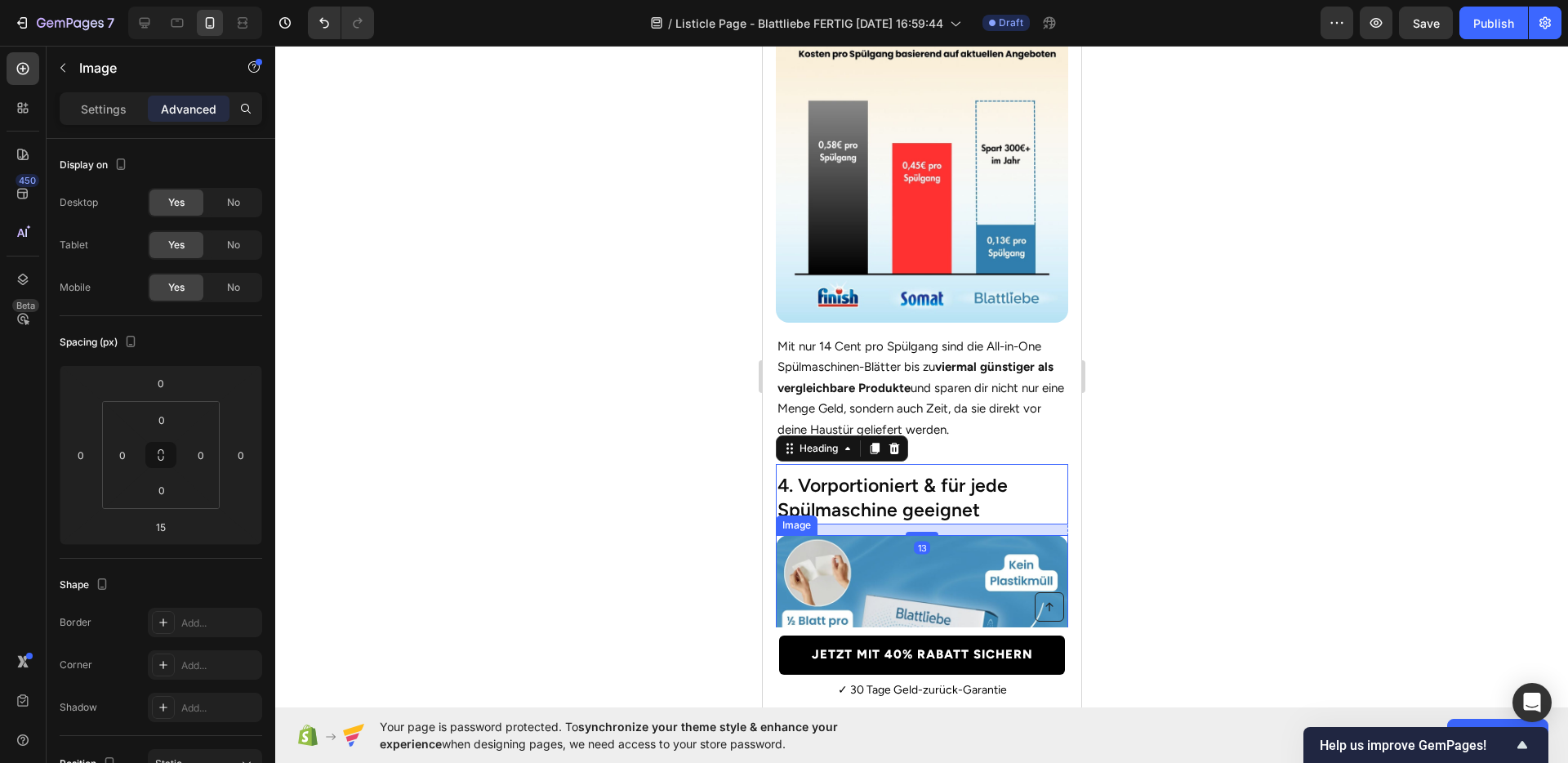
click at [850, 535] on img at bounding box center [921, 681] width 293 height 292
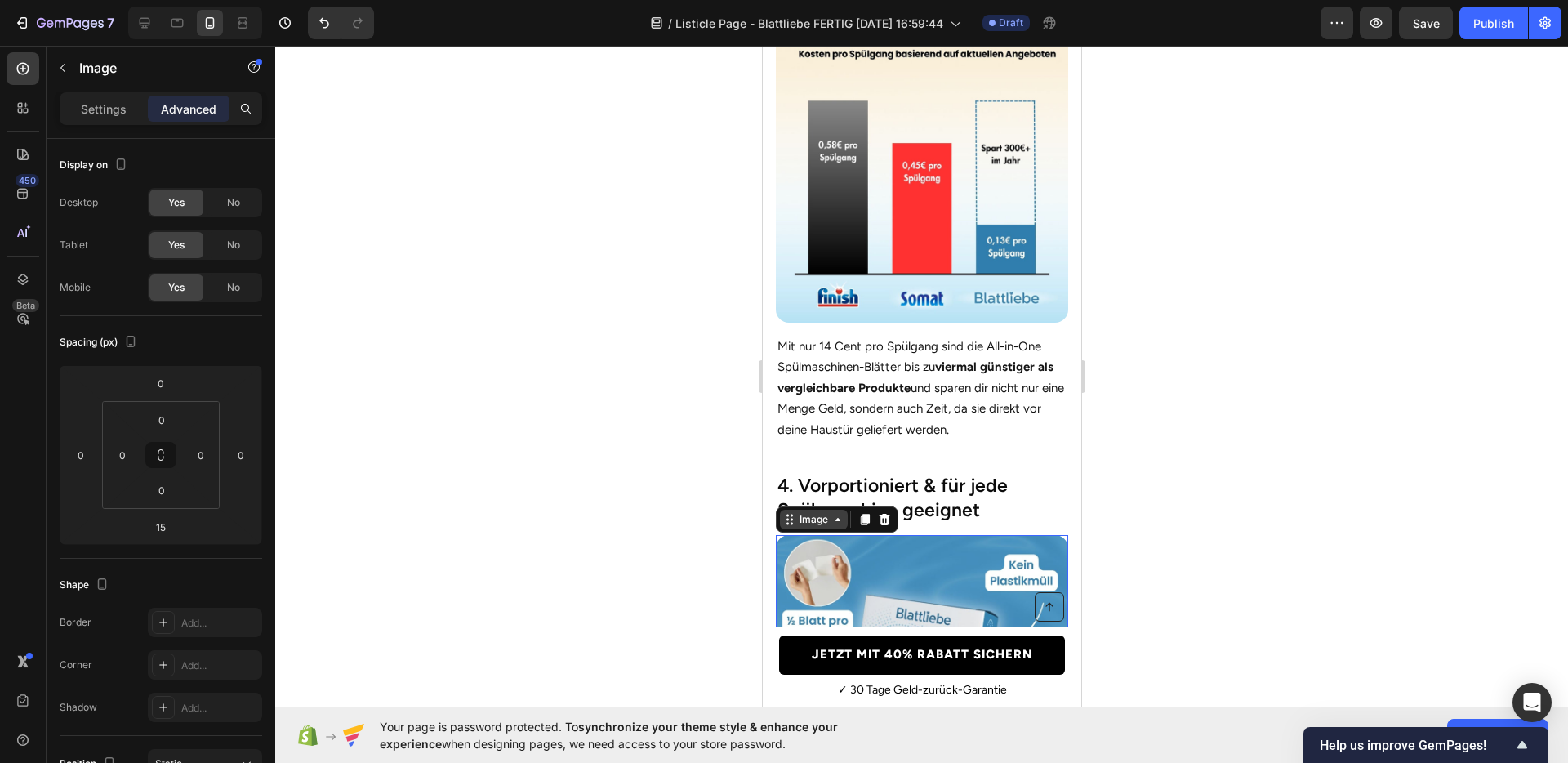
click at [816, 512] on div "Image" at bounding box center [813, 519] width 35 height 15
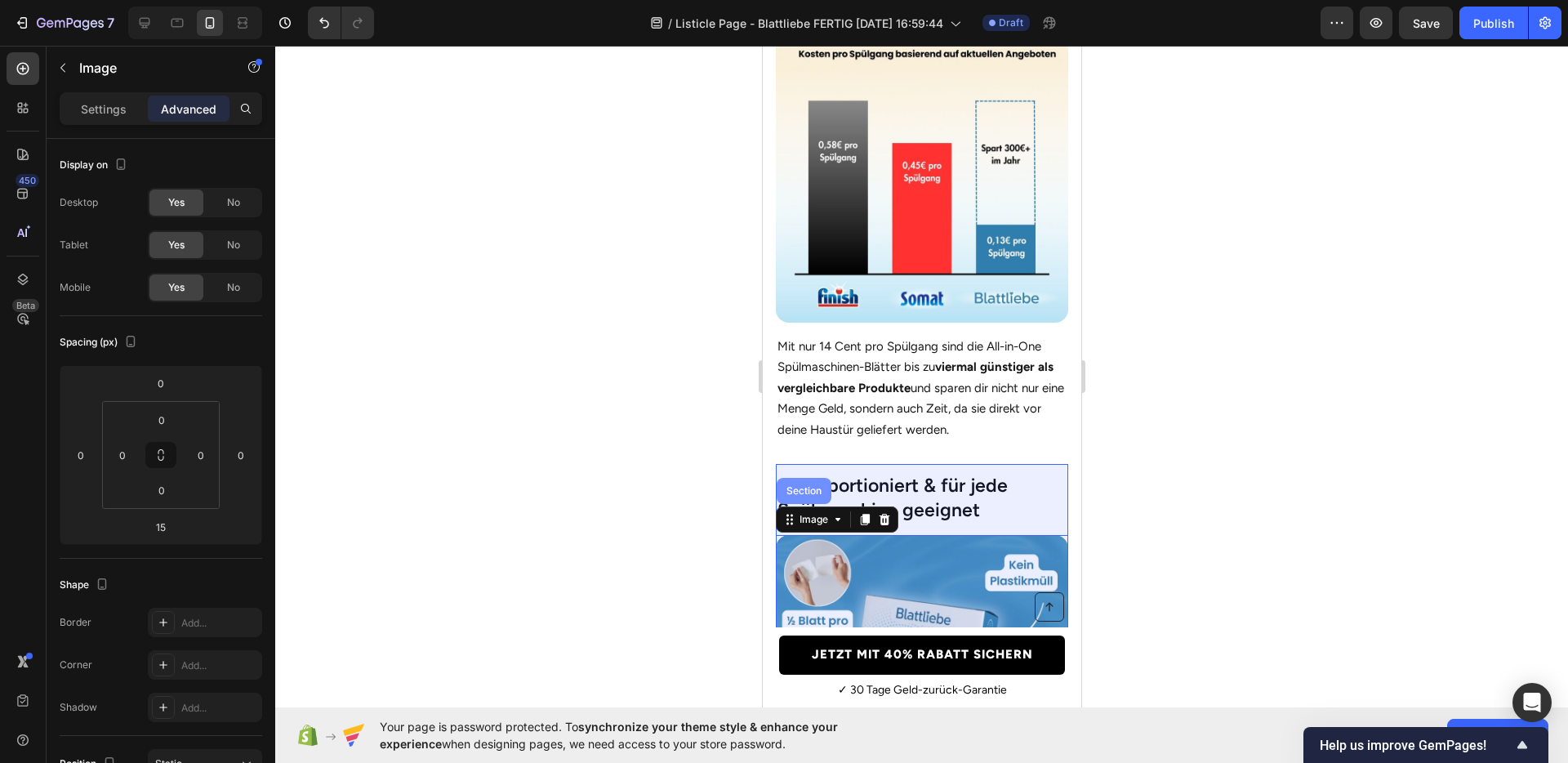
click at [807, 484] on div "Section" at bounding box center [803, 490] width 55 height 26
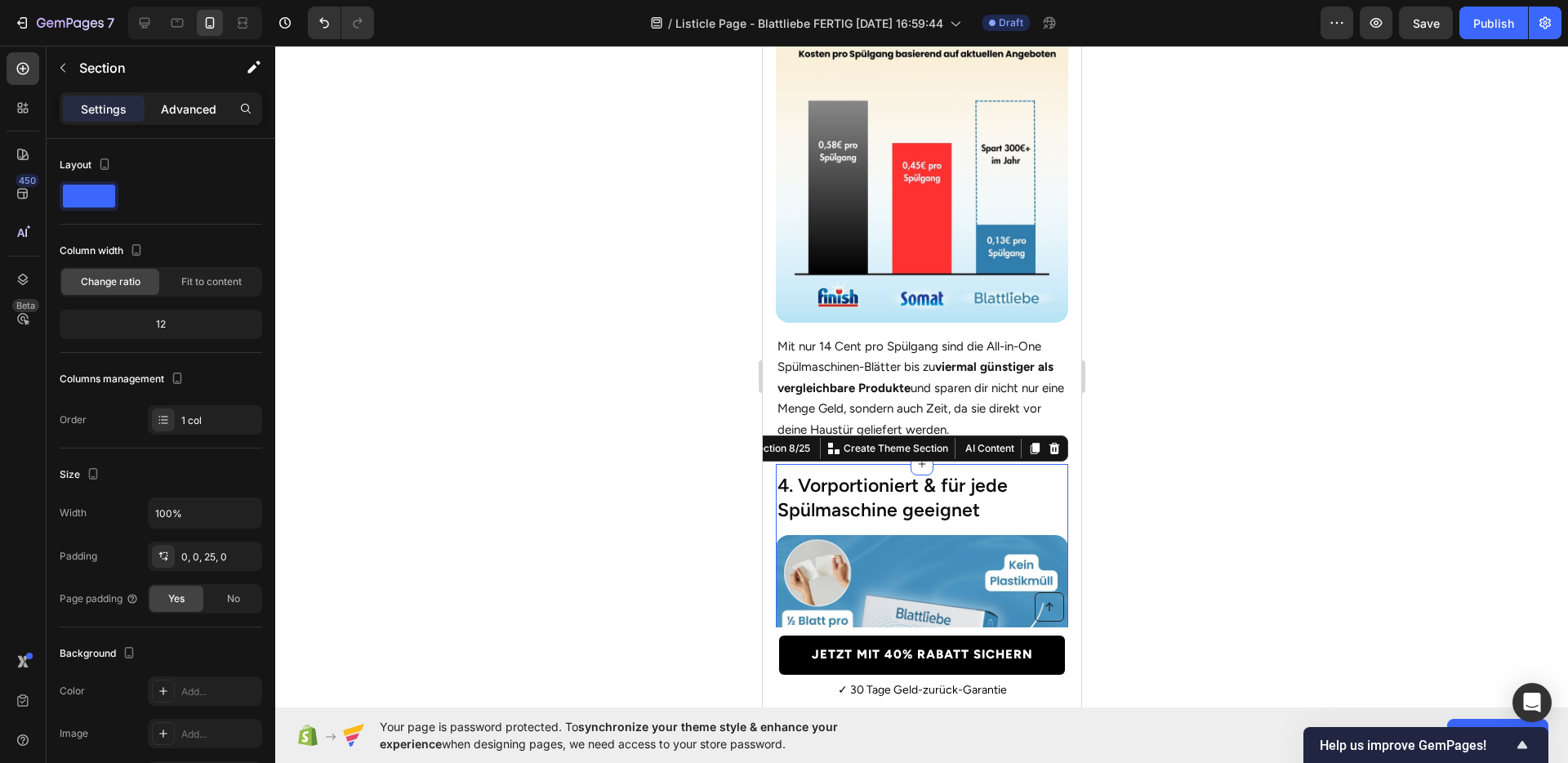
click at [176, 103] on p "Advanced" at bounding box center [189, 108] width 56 height 17
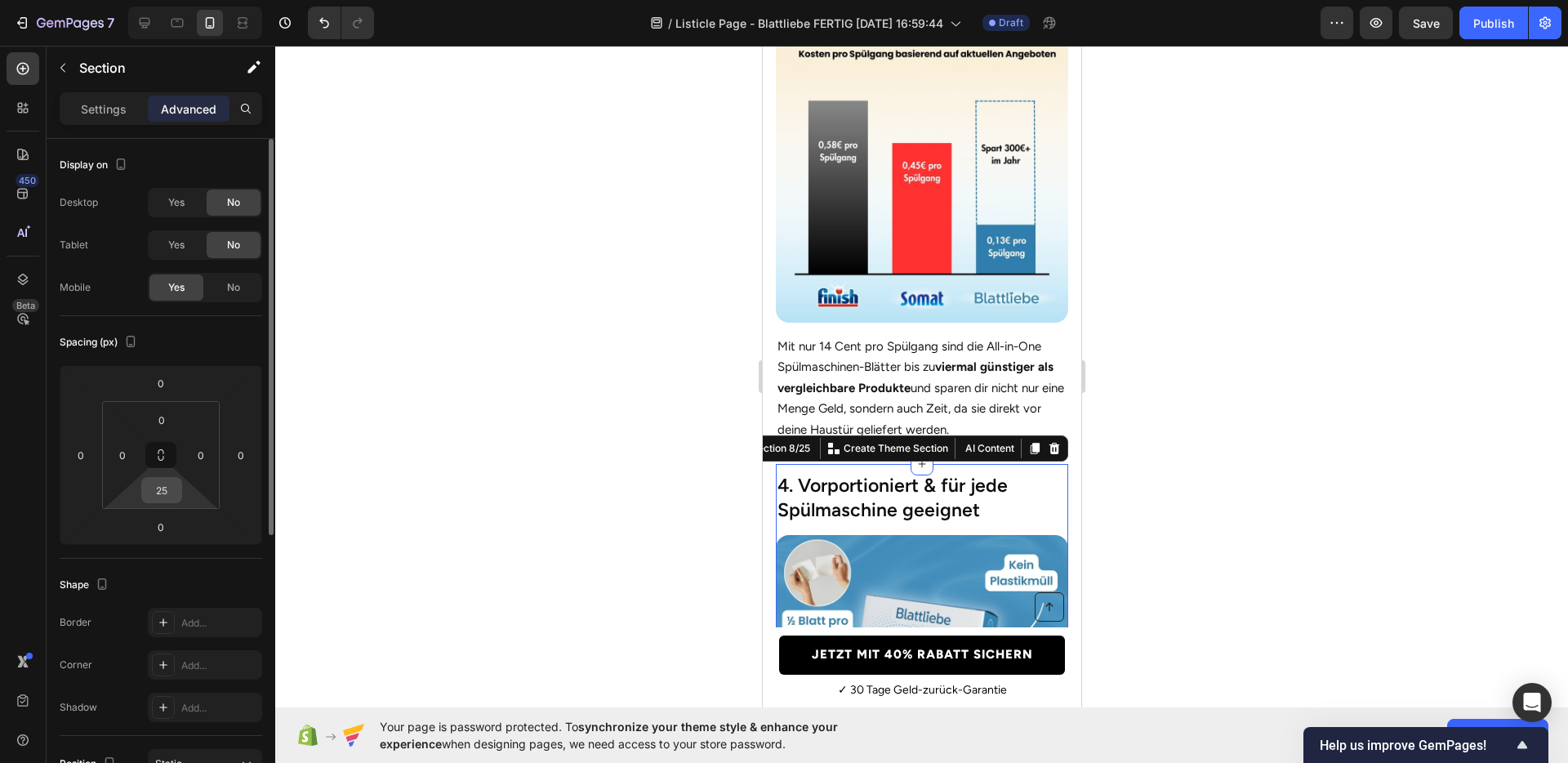
click at [158, 479] on input "25" at bounding box center [161, 489] width 33 height 25
type input "27"
click at [114, 553] on div "Spacing (px) 0 0 0 0 0 0 27 0" at bounding box center [161, 438] width 203 height 243
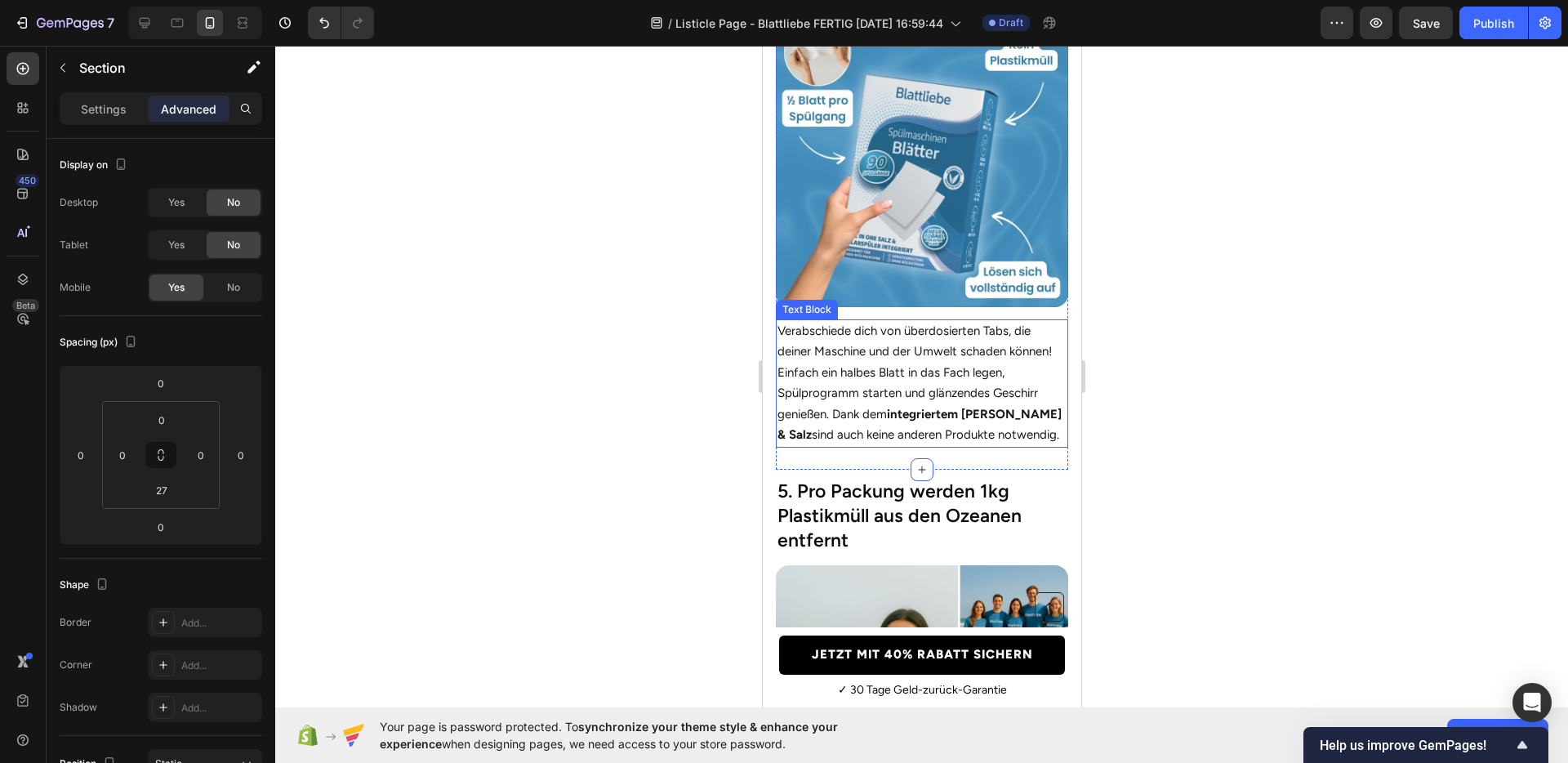
scroll to position [2353, 0]
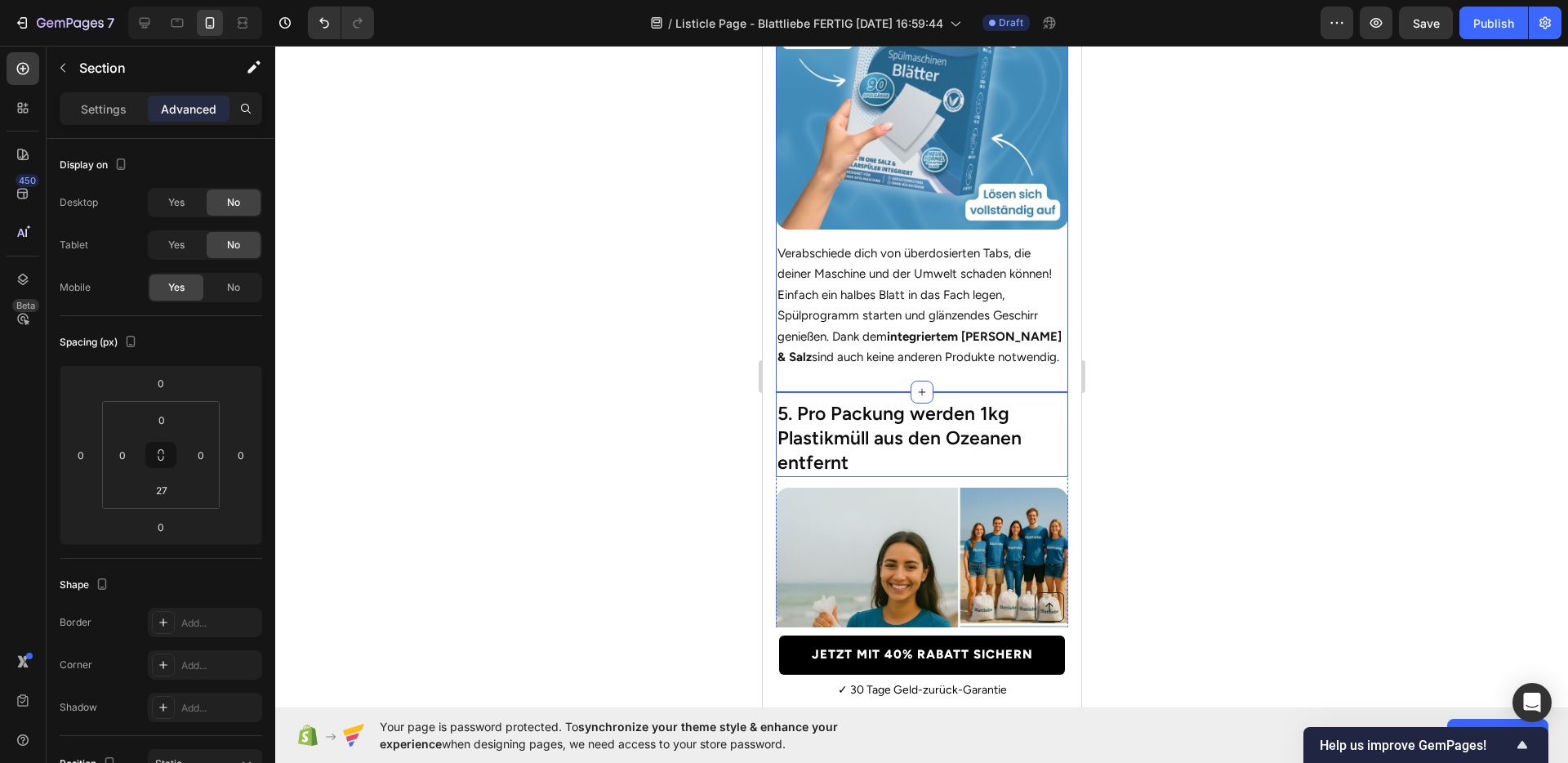
click at [900, 461] on h2 "5. Pro Packung werden 1kg Plastikmüll aus den Ozeanen entfernt" at bounding box center [921, 438] width 293 height 77
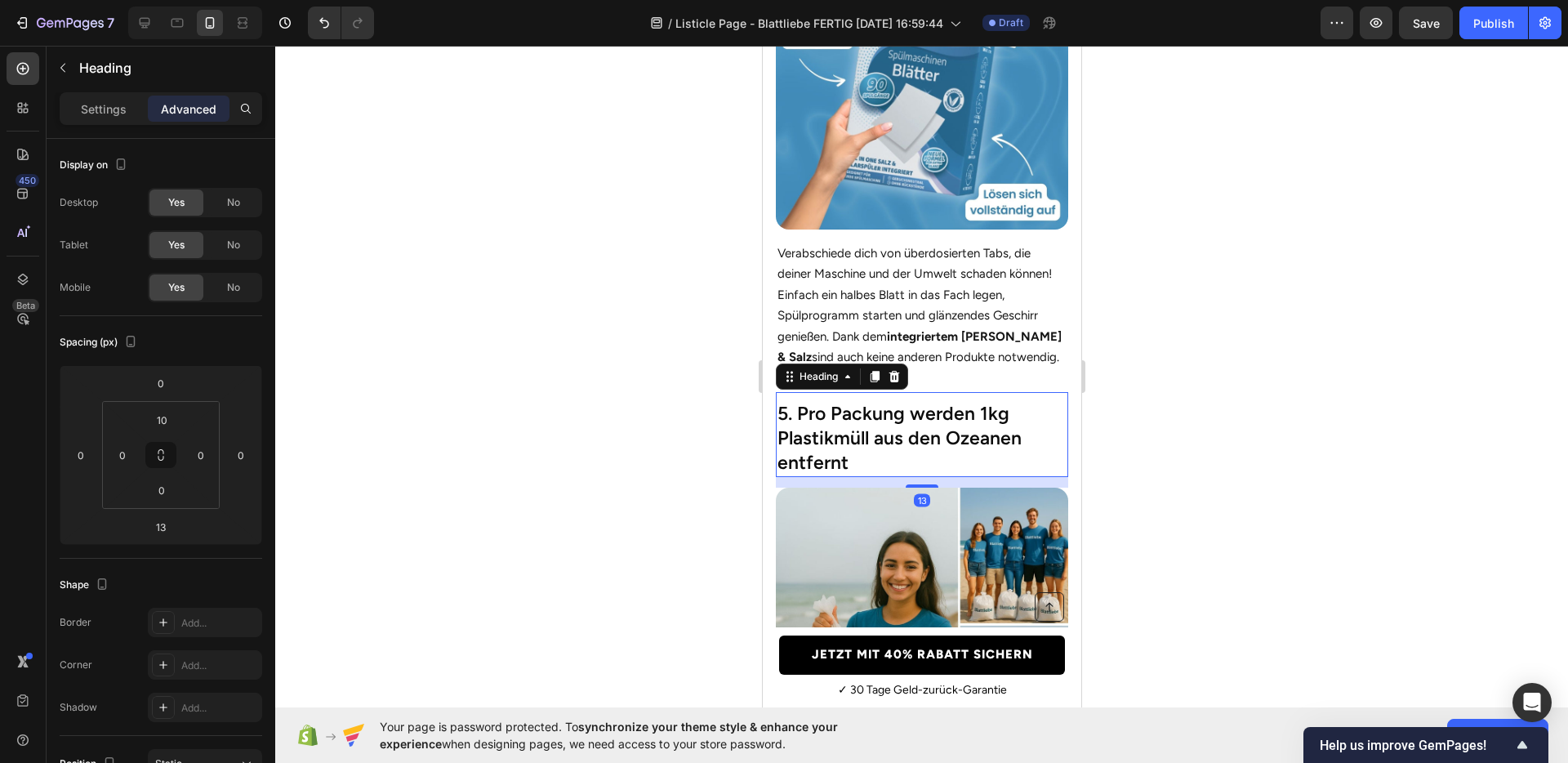
click at [872, 431] on h2 "5. Pro Packung werden 1kg Plastikmüll aus den Ozeanen entfernt" at bounding box center [921, 438] width 293 height 77
click at [834, 515] on img at bounding box center [921, 634] width 293 height 292
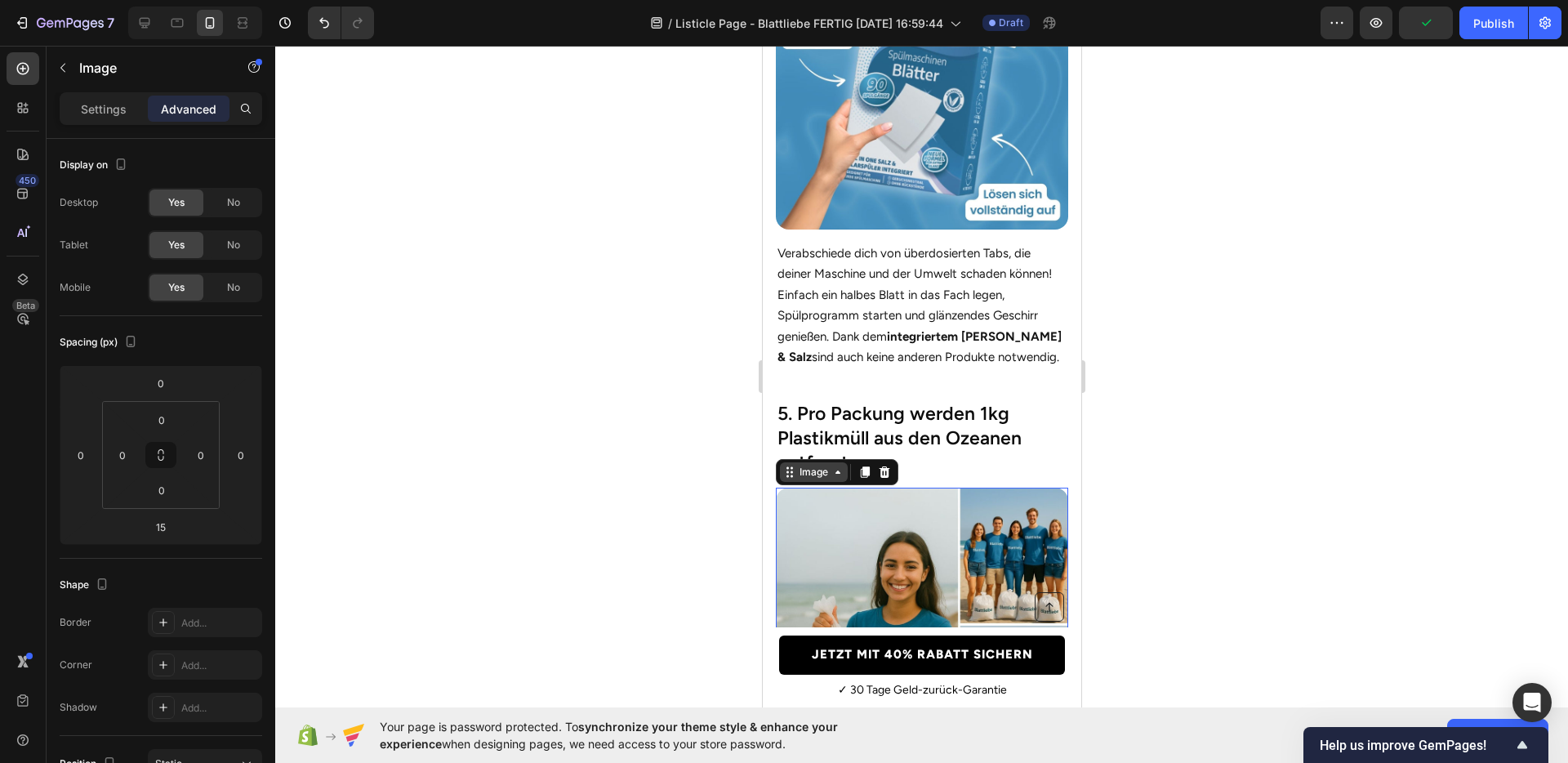
click at [812, 465] on div "Image" at bounding box center [813, 472] width 35 height 15
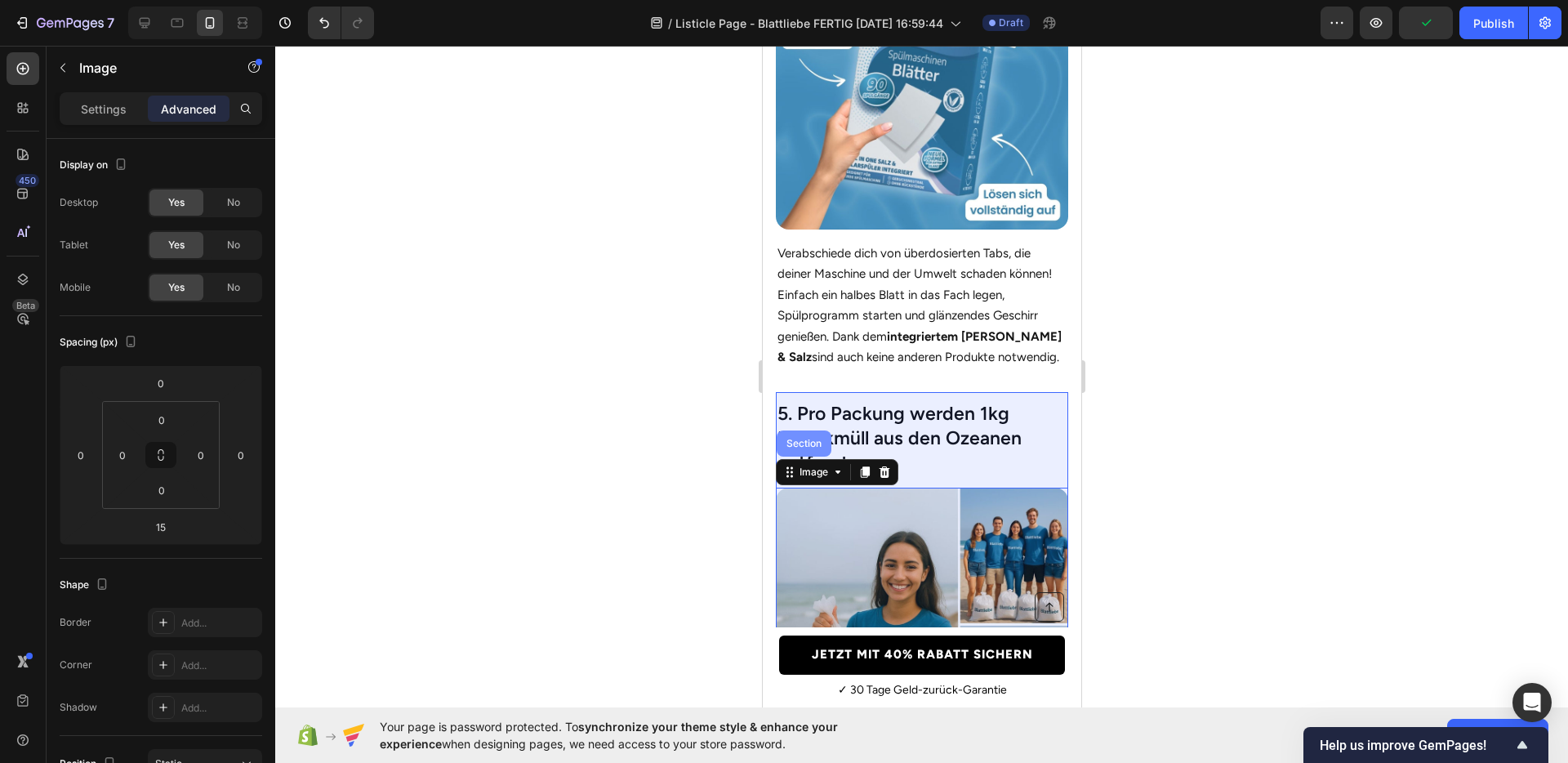
click at [808, 439] on div "Section" at bounding box center [804, 444] width 42 height 10
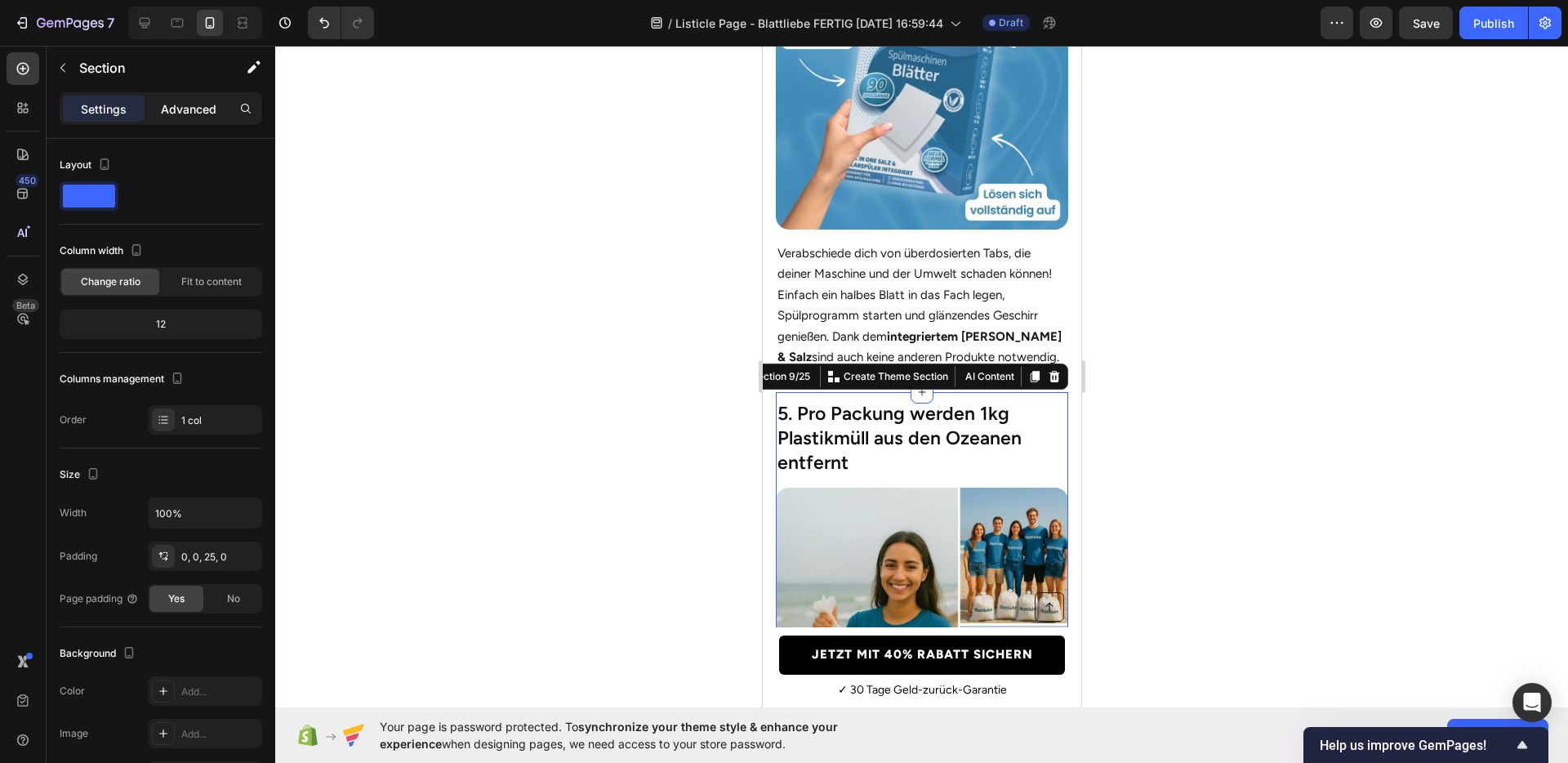
click at [189, 107] on p "Advanced" at bounding box center [189, 108] width 56 height 17
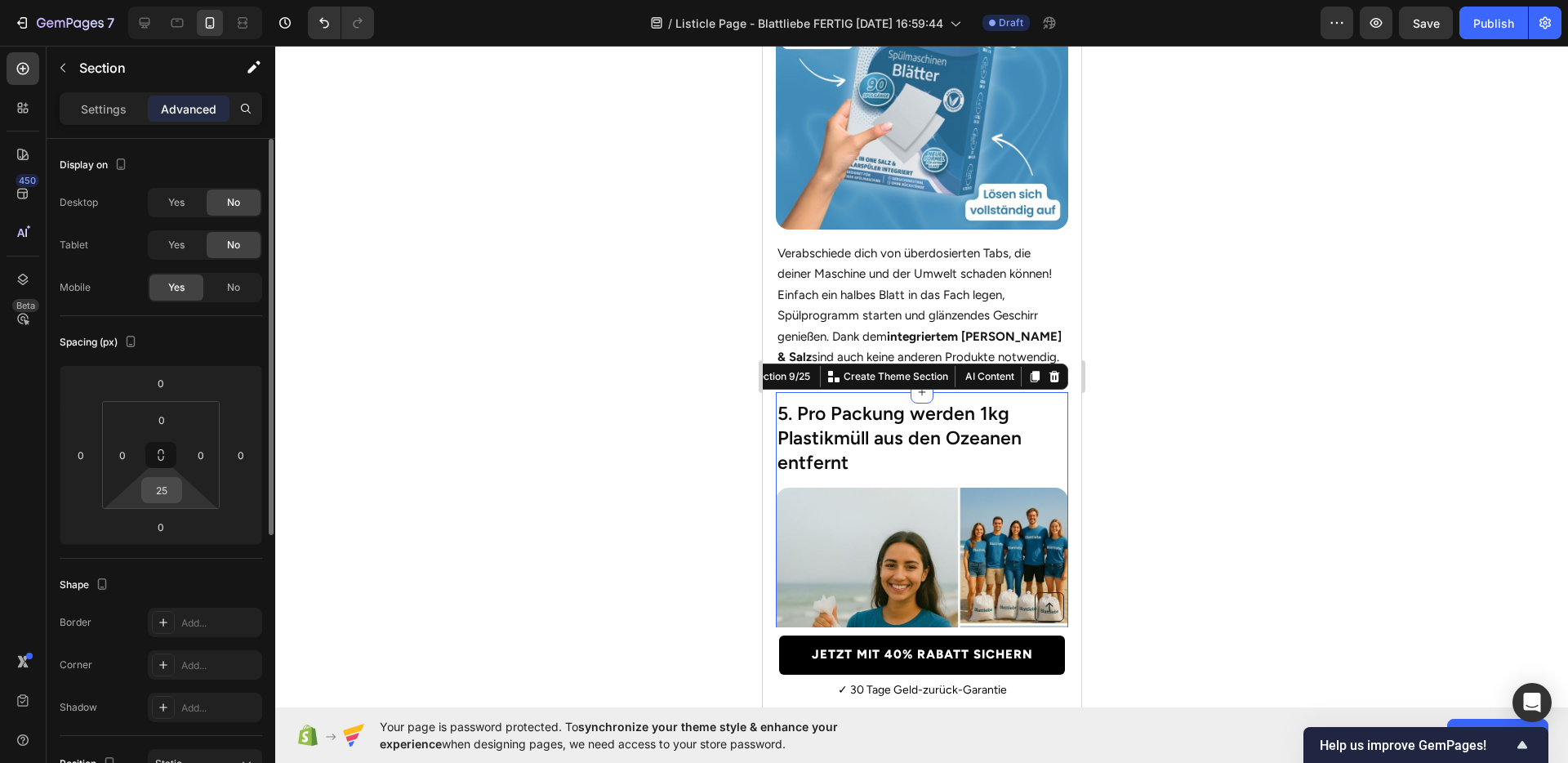
click at [166, 480] on input "25" at bounding box center [161, 489] width 33 height 25
click at [166, 480] on input "2725" at bounding box center [161, 489] width 33 height 25
type input "27"
click at [895, 472] on div "5. Pro Packung werden 1kg Plastikmüll aus den Ozeanen entfernt Heading Image Di…" at bounding box center [921, 667] width 293 height 549
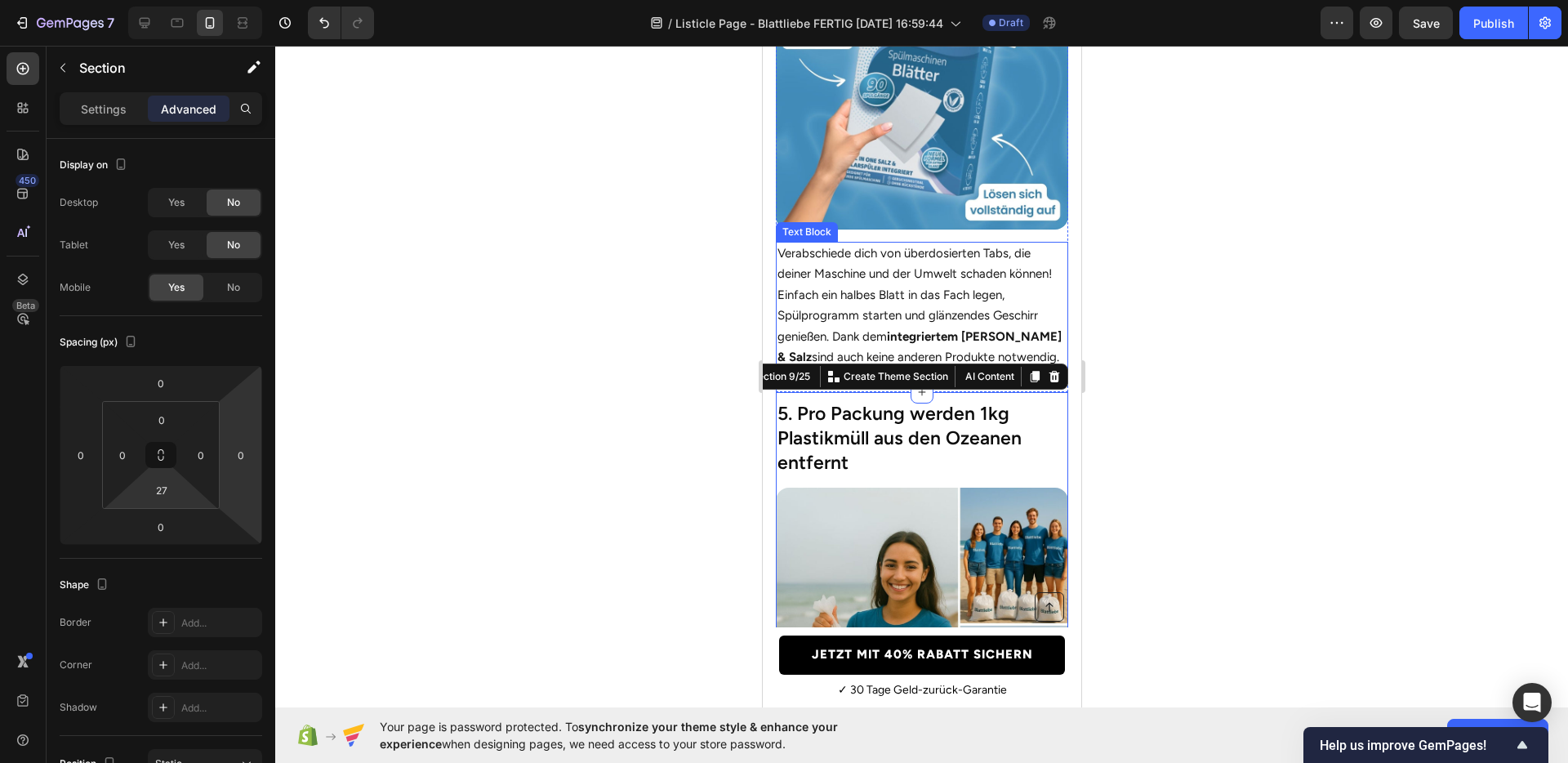
click at [882, 277] on p "Verabschiede dich von überdosierten Tabs, die deiner Maschine und der Umwelt sc…" at bounding box center [921, 306] width 290 height 125
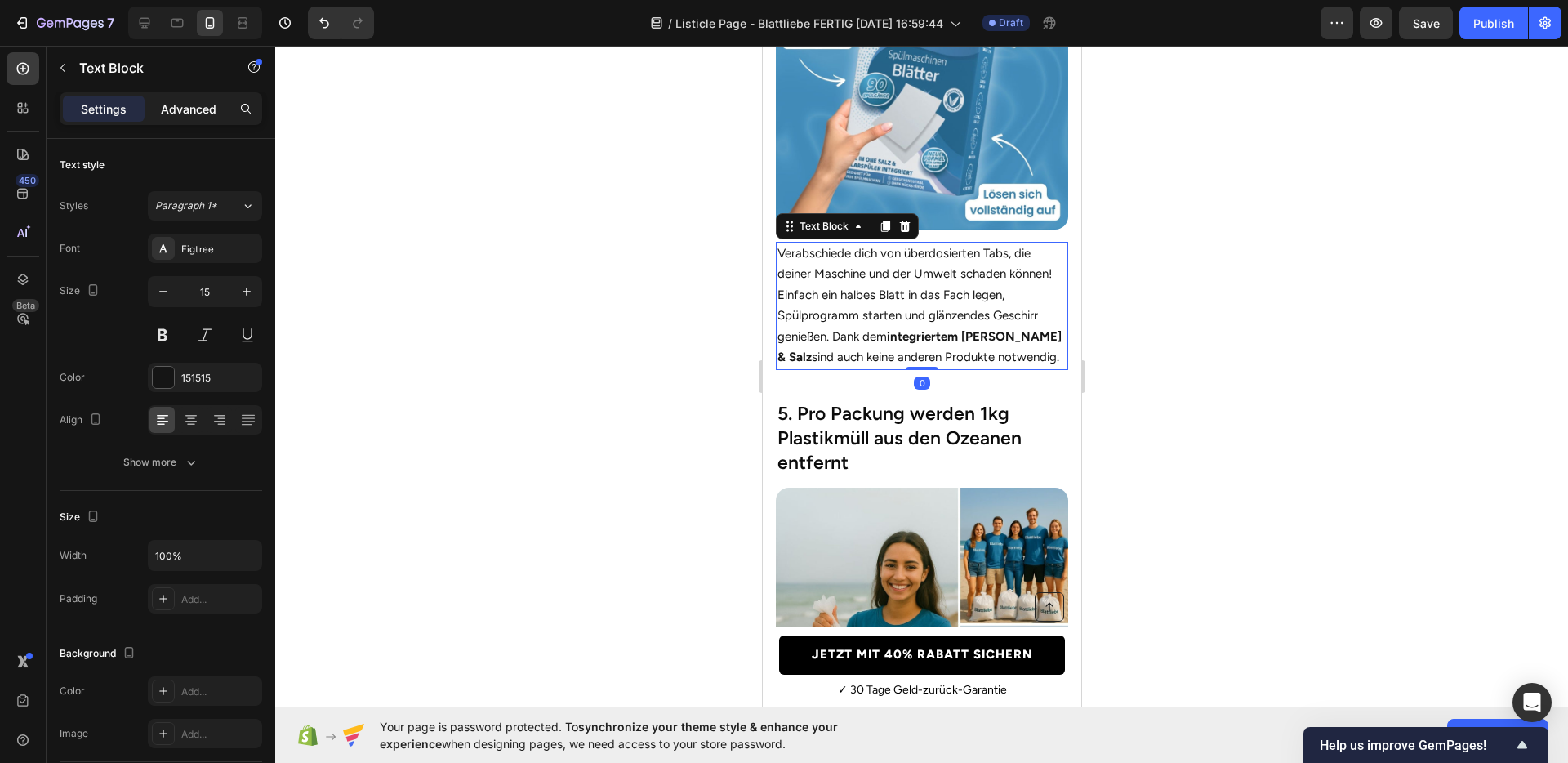
click at [184, 98] on div "Advanced" at bounding box center [189, 108] width 82 height 26
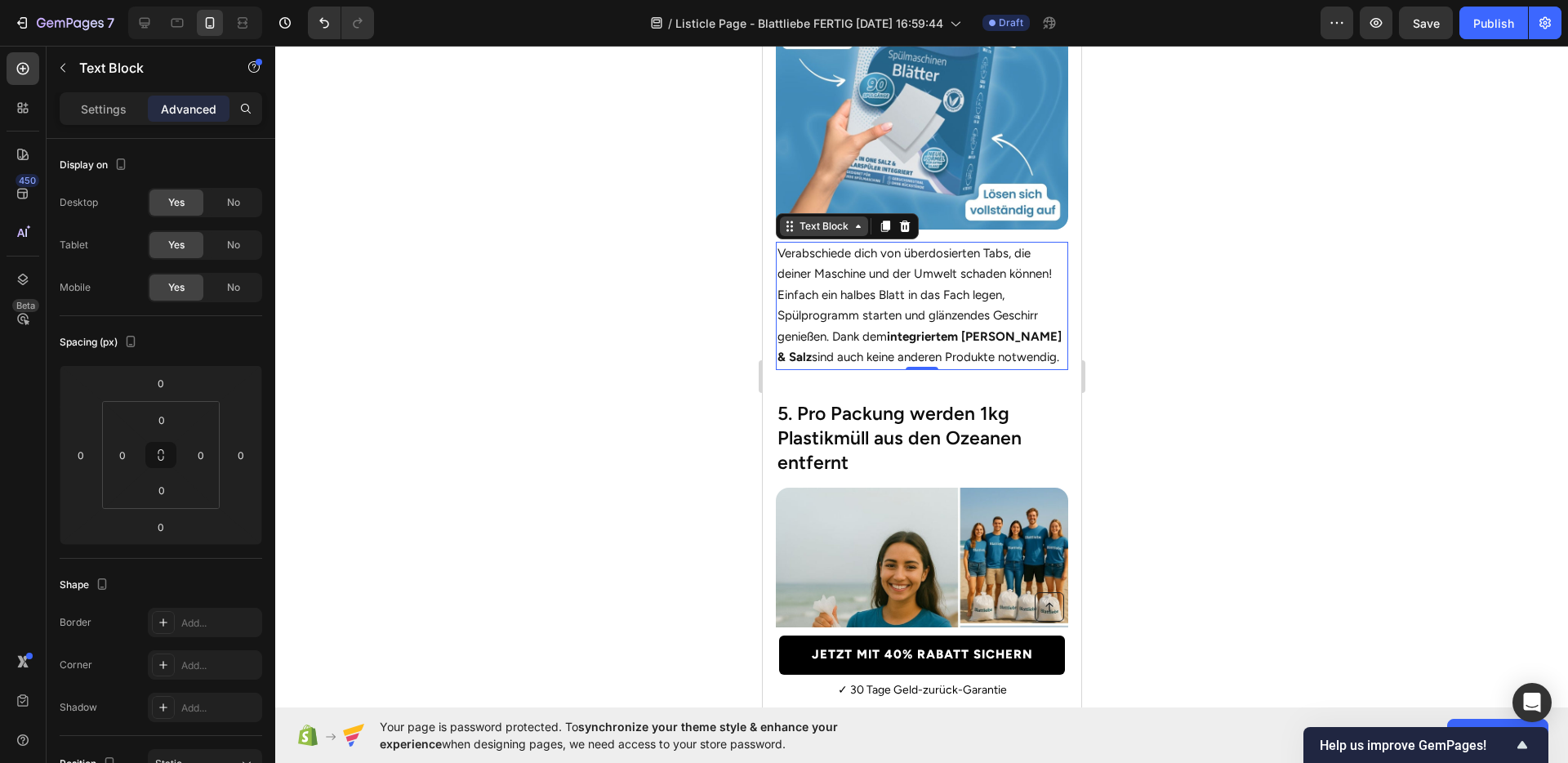
click at [815, 219] on div "Text Block" at bounding box center [824, 226] width 56 height 15
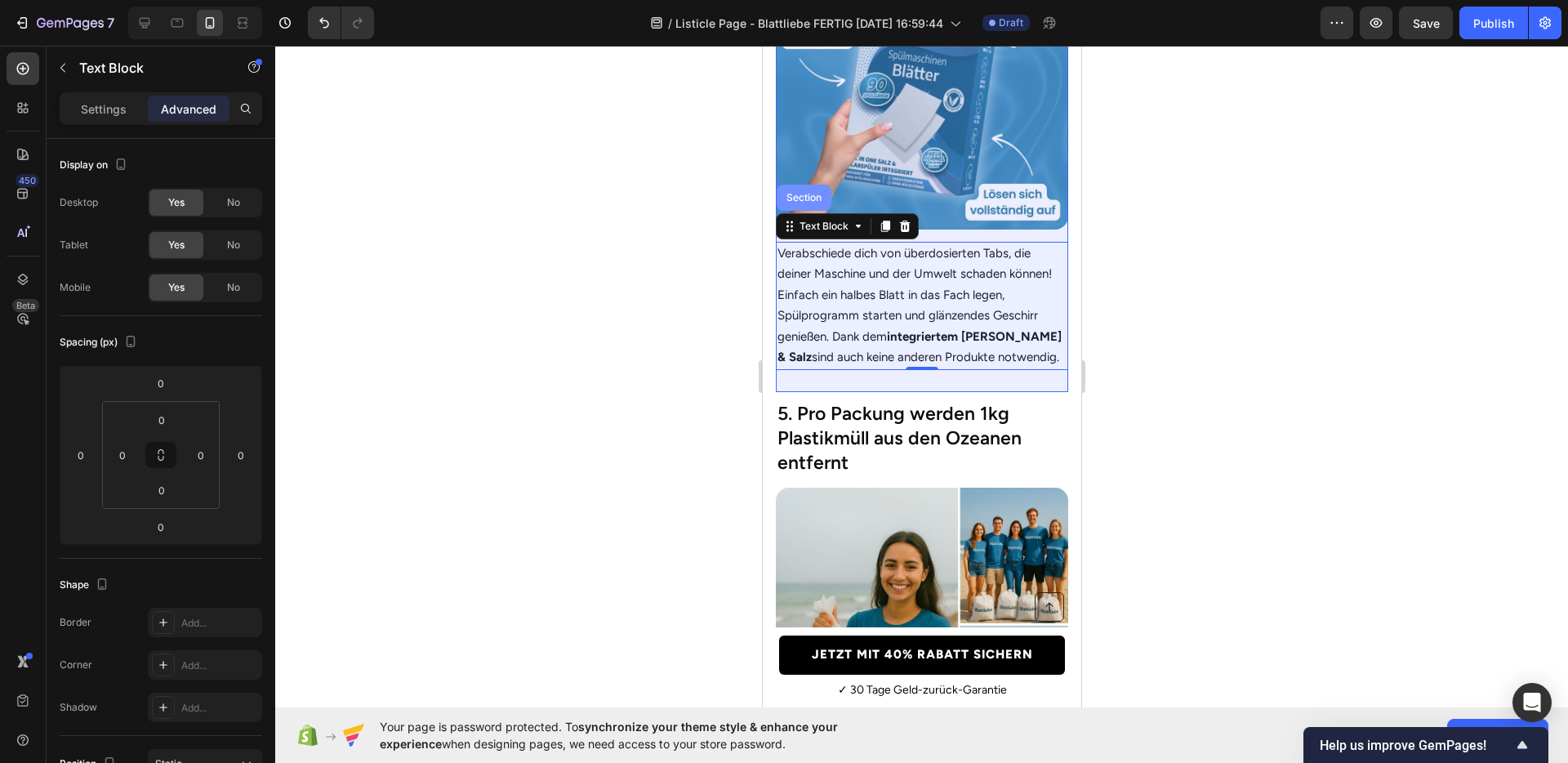
click at [809, 192] on div "Section" at bounding box center [803, 198] width 55 height 26
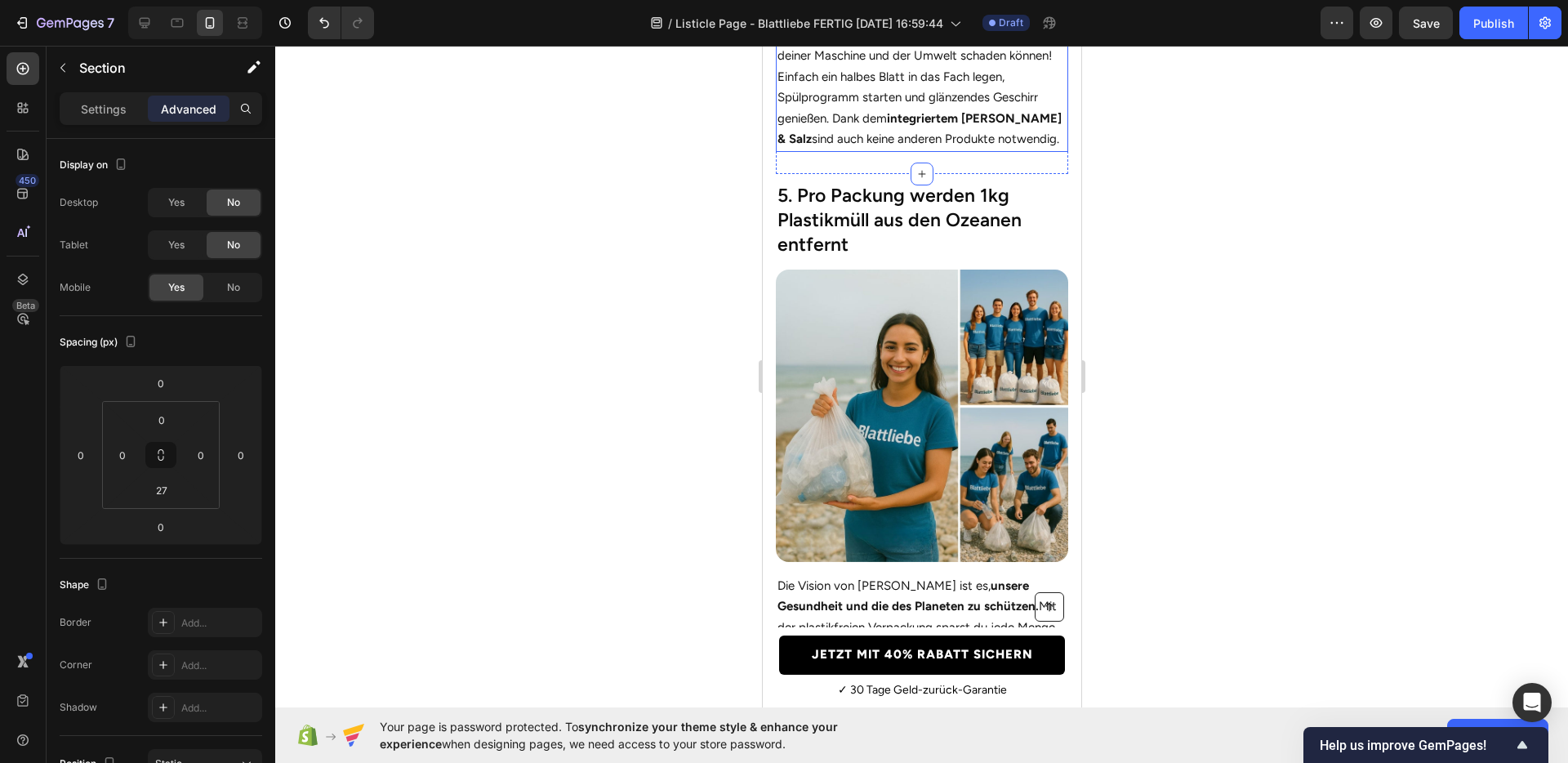
scroll to position [2579, 0]
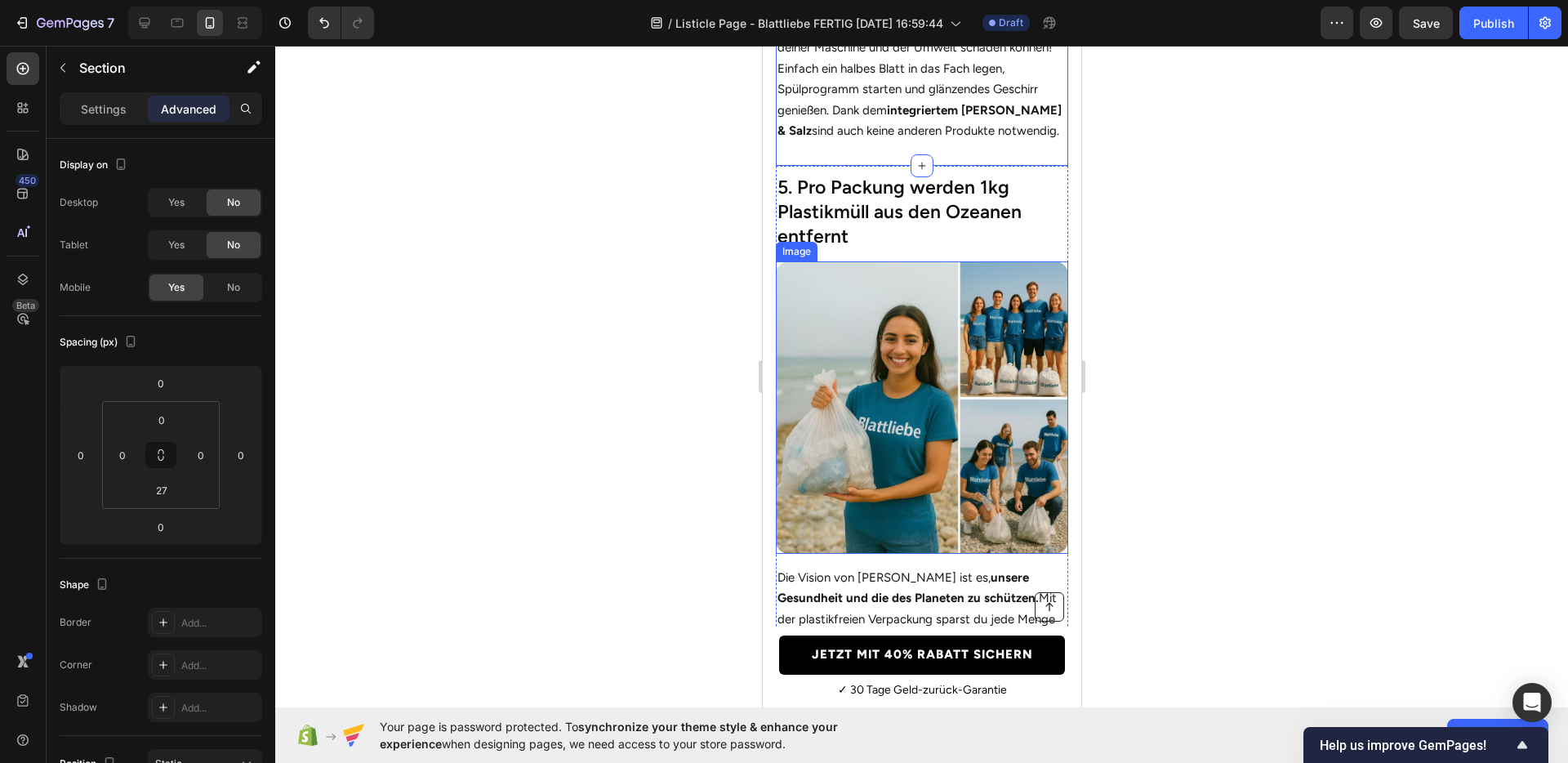
click at [895, 391] on img at bounding box center [921, 408] width 293 height 292
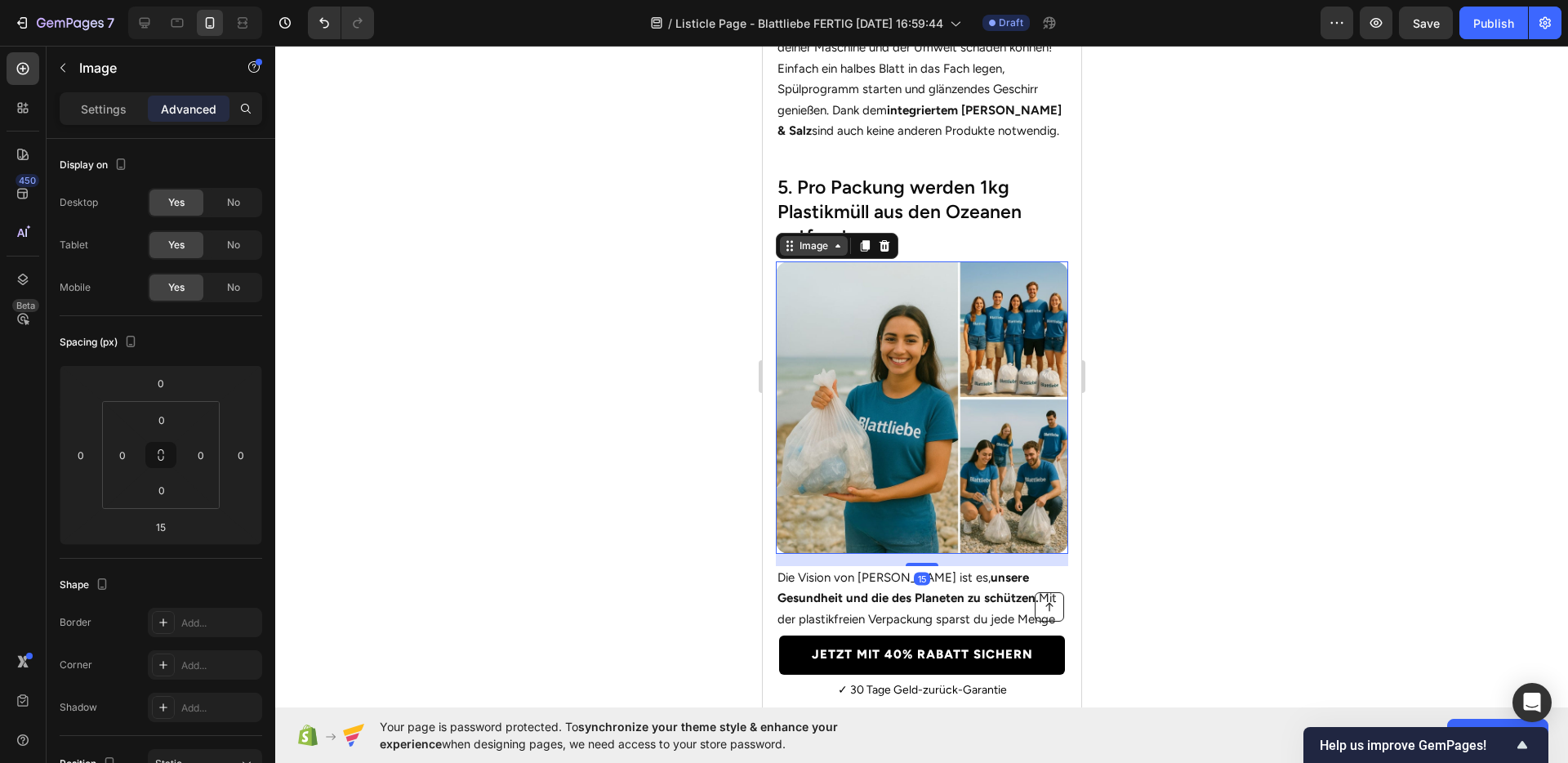
click at [812, 240] on div "Image" at bounding box center [813, 246] width 35 height 15
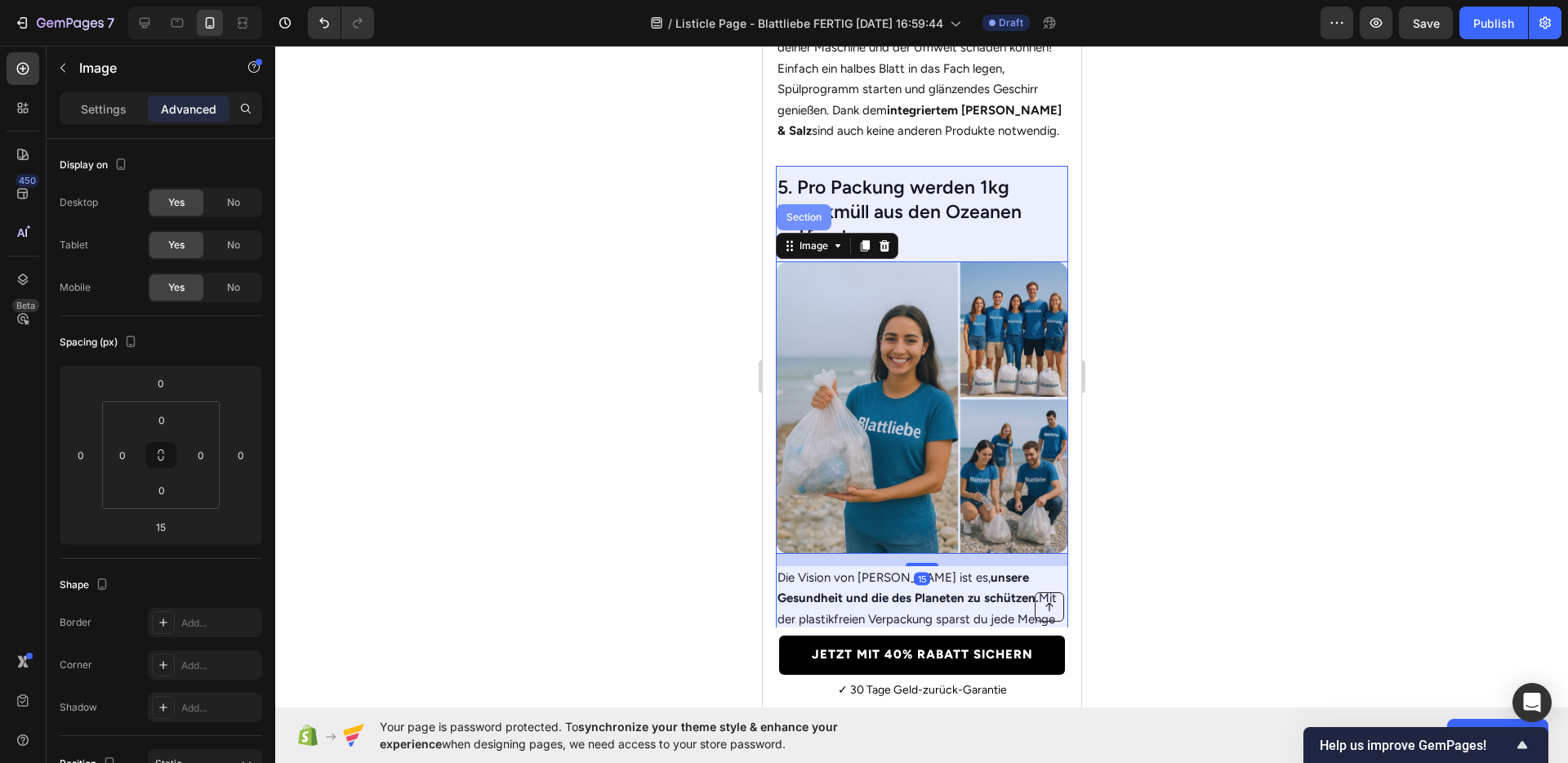
click at [801, 212] on div "Section" at bounding box center [803, 217] width 55 height 26
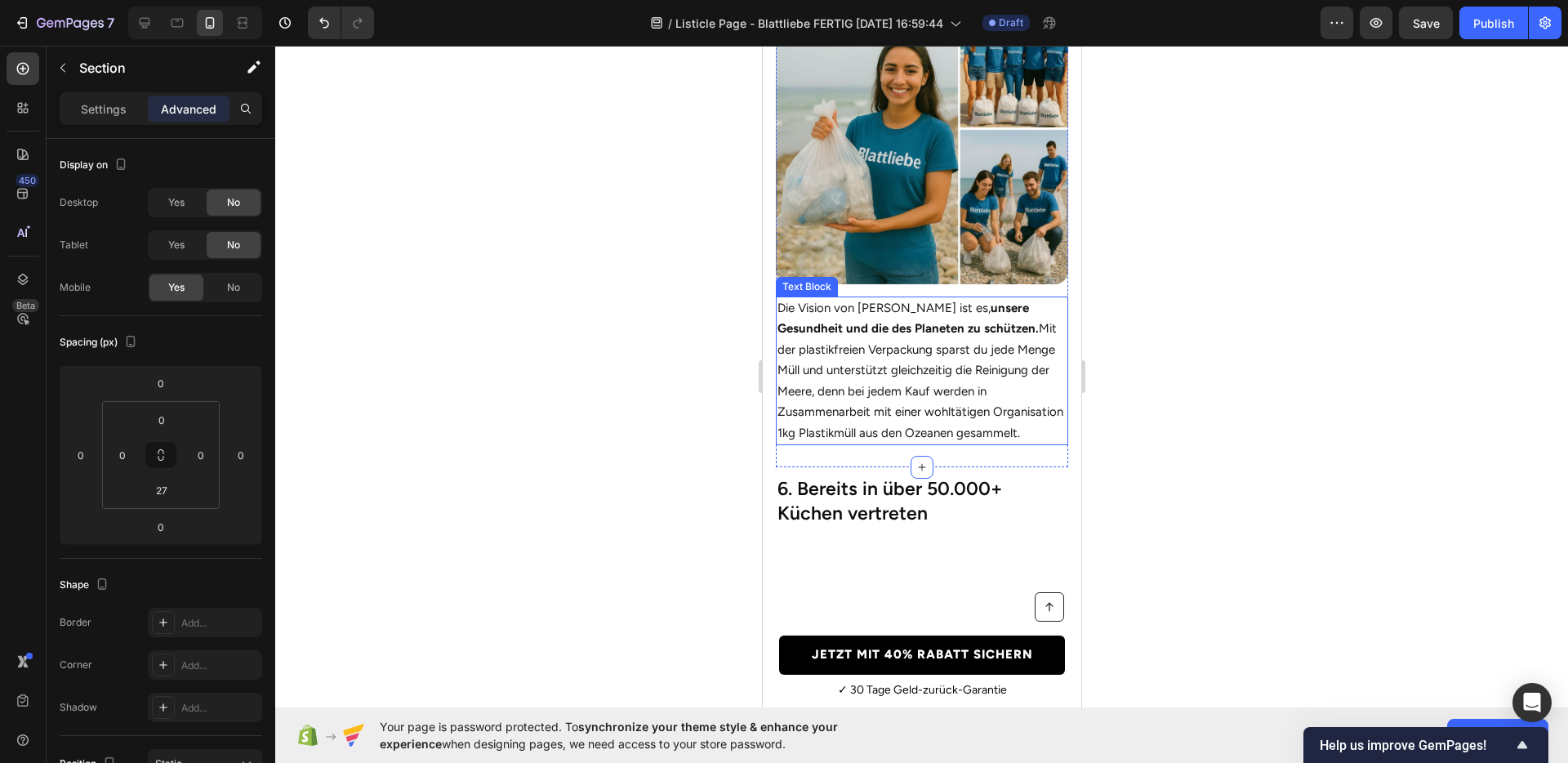
scroll to position [3031, 0]
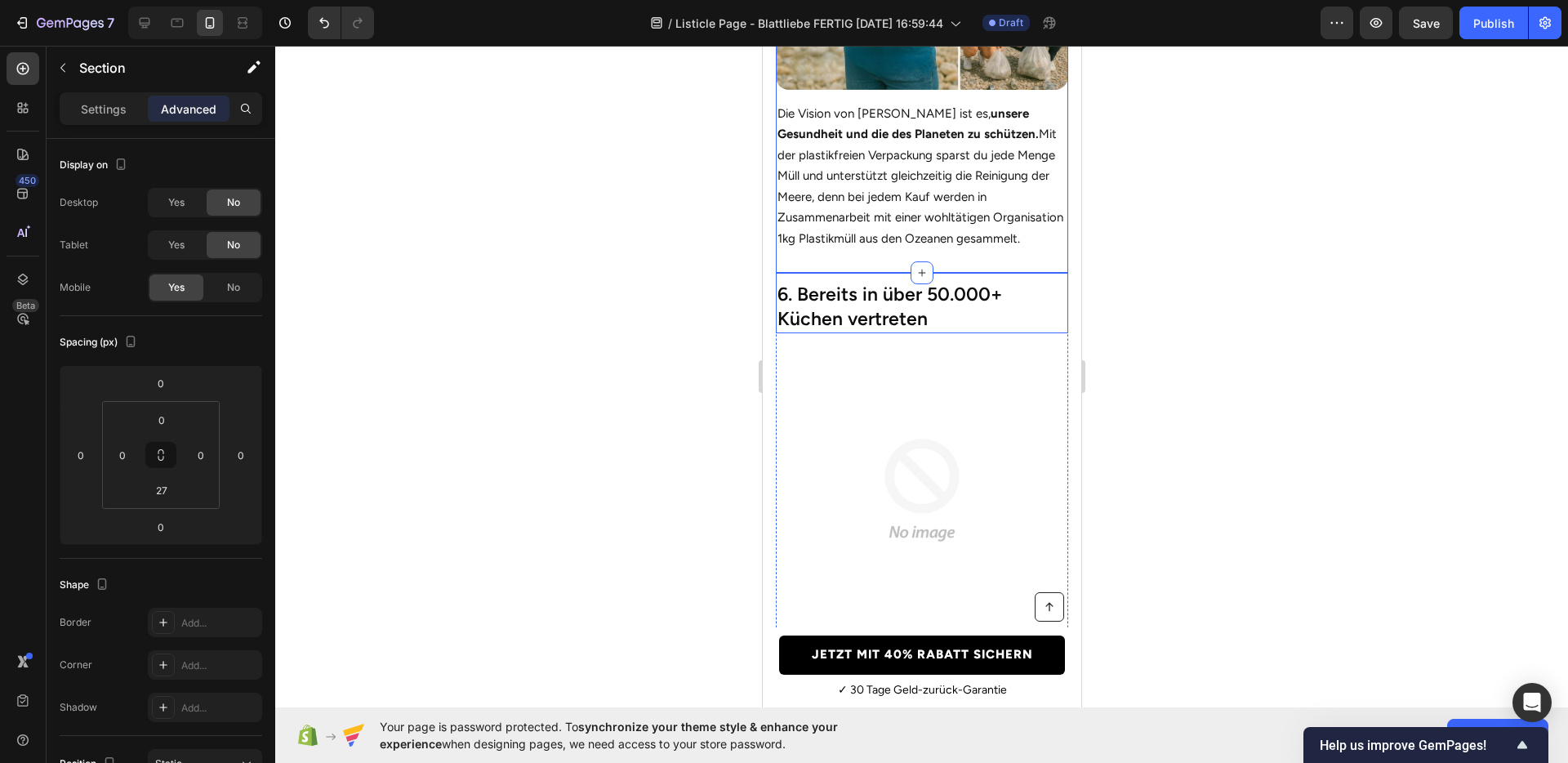
click at [879, 324] on h2 "6. Bereits in über 50.000+ Küchen vertreten" at bounding box center [921, 306] width 293 height 53
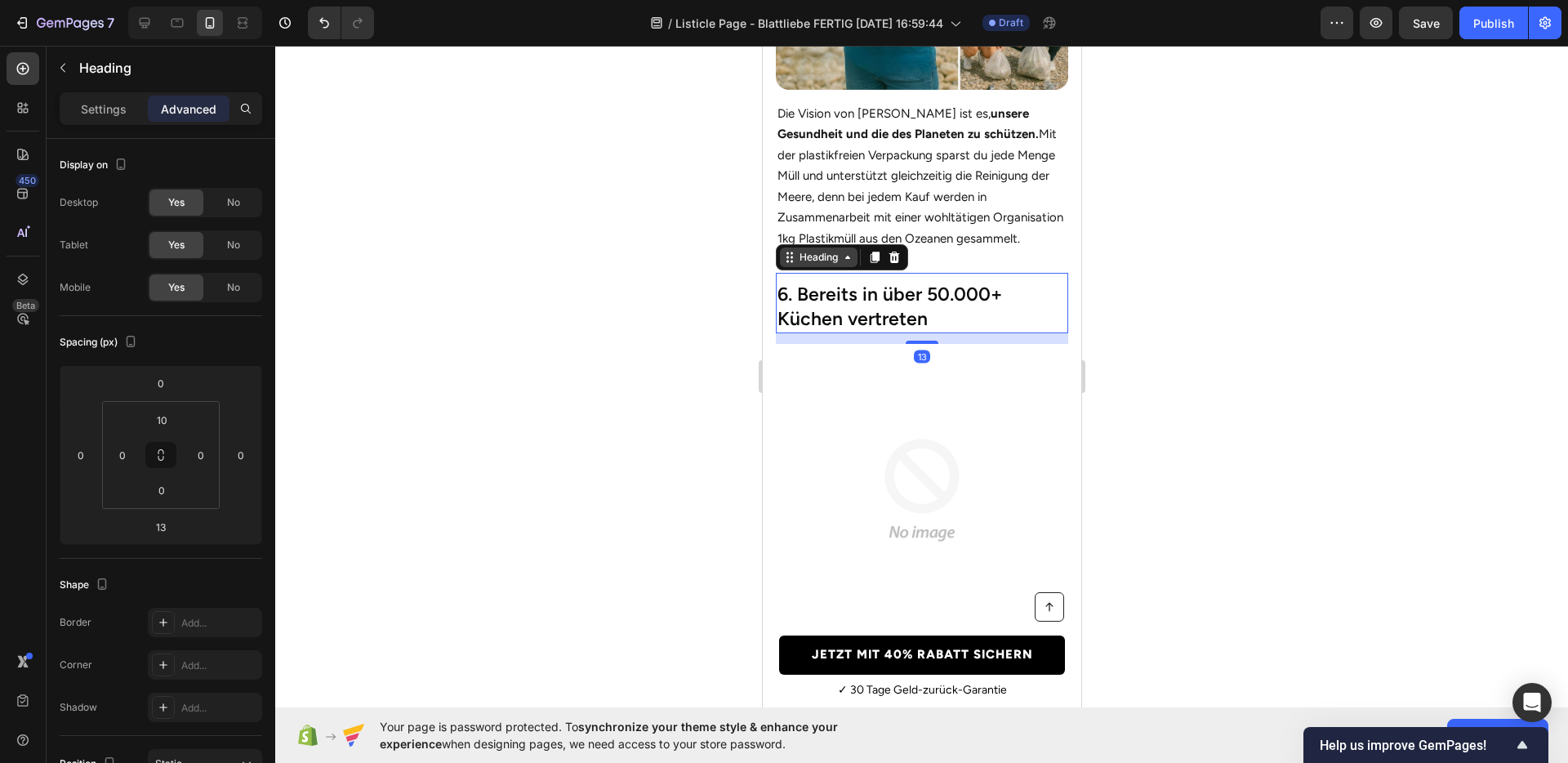
click at [823, 265] on div "Heading" at bounding box center [818, 257] width 45 height 15
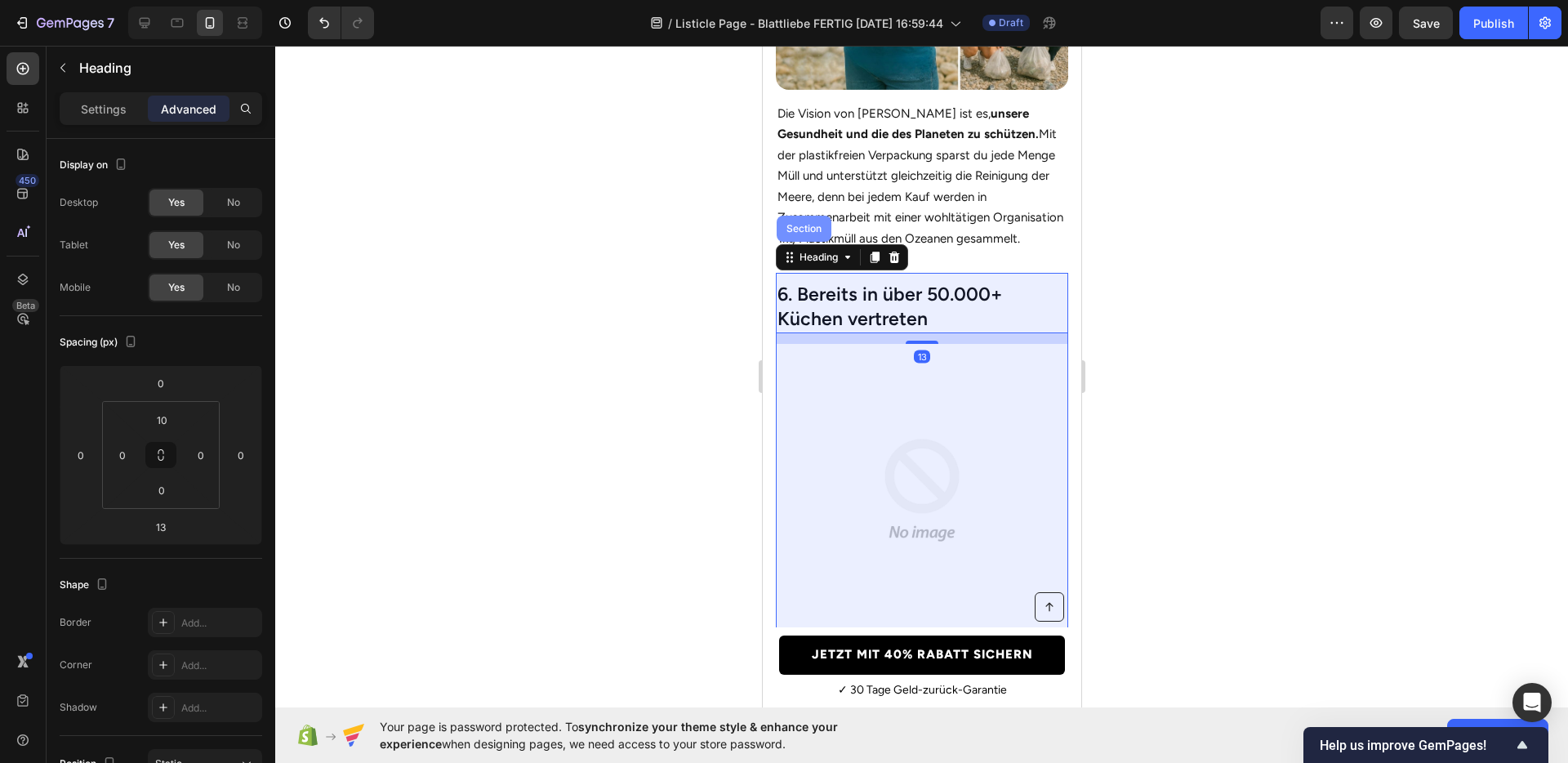
click at [806, 234] on div "Section" at bounding box center [804, 229] width 42 height 10
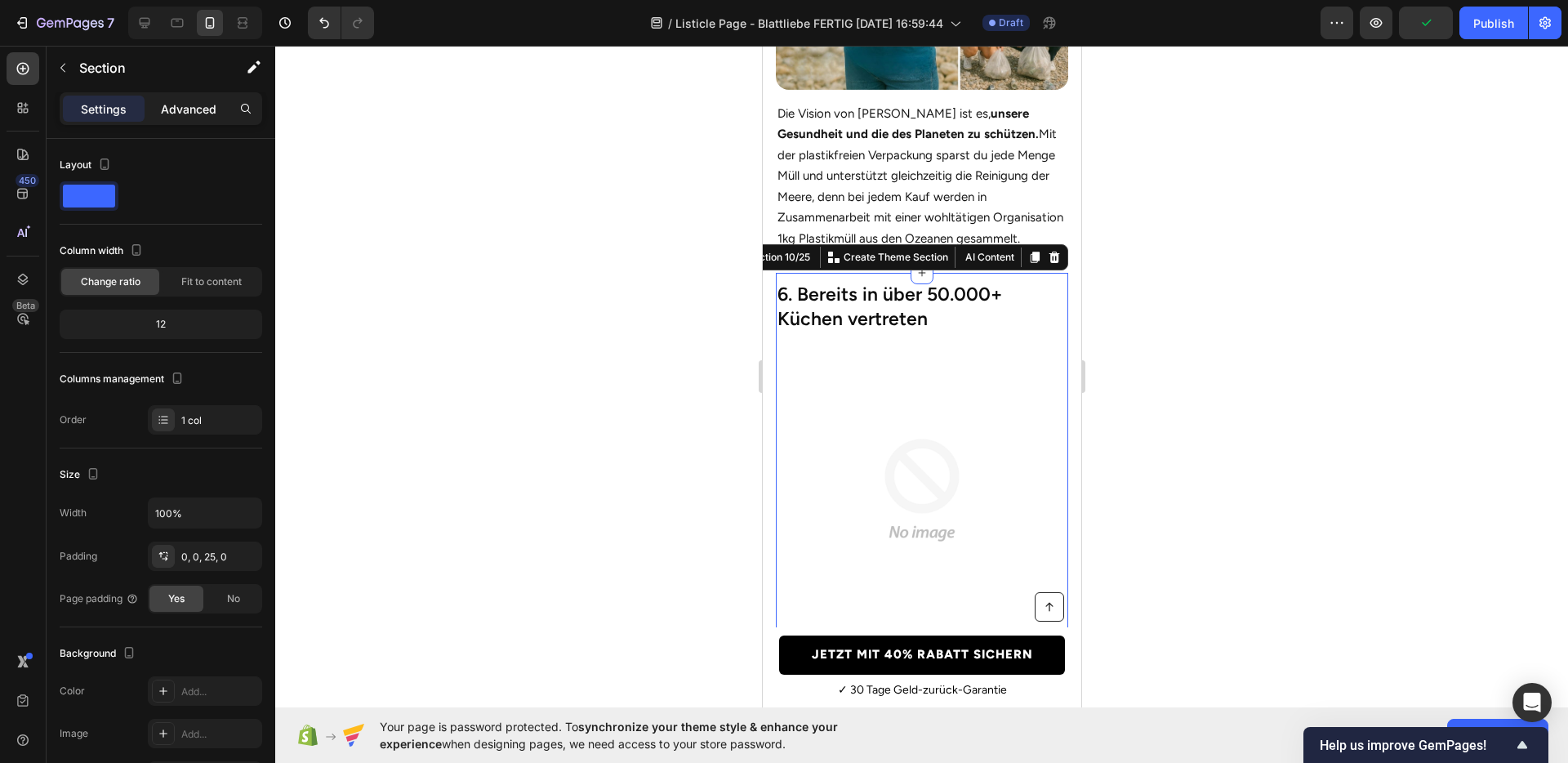
click at [199, 120] on div "Advanced" at bounding box center [189, 108] width 82 height 26
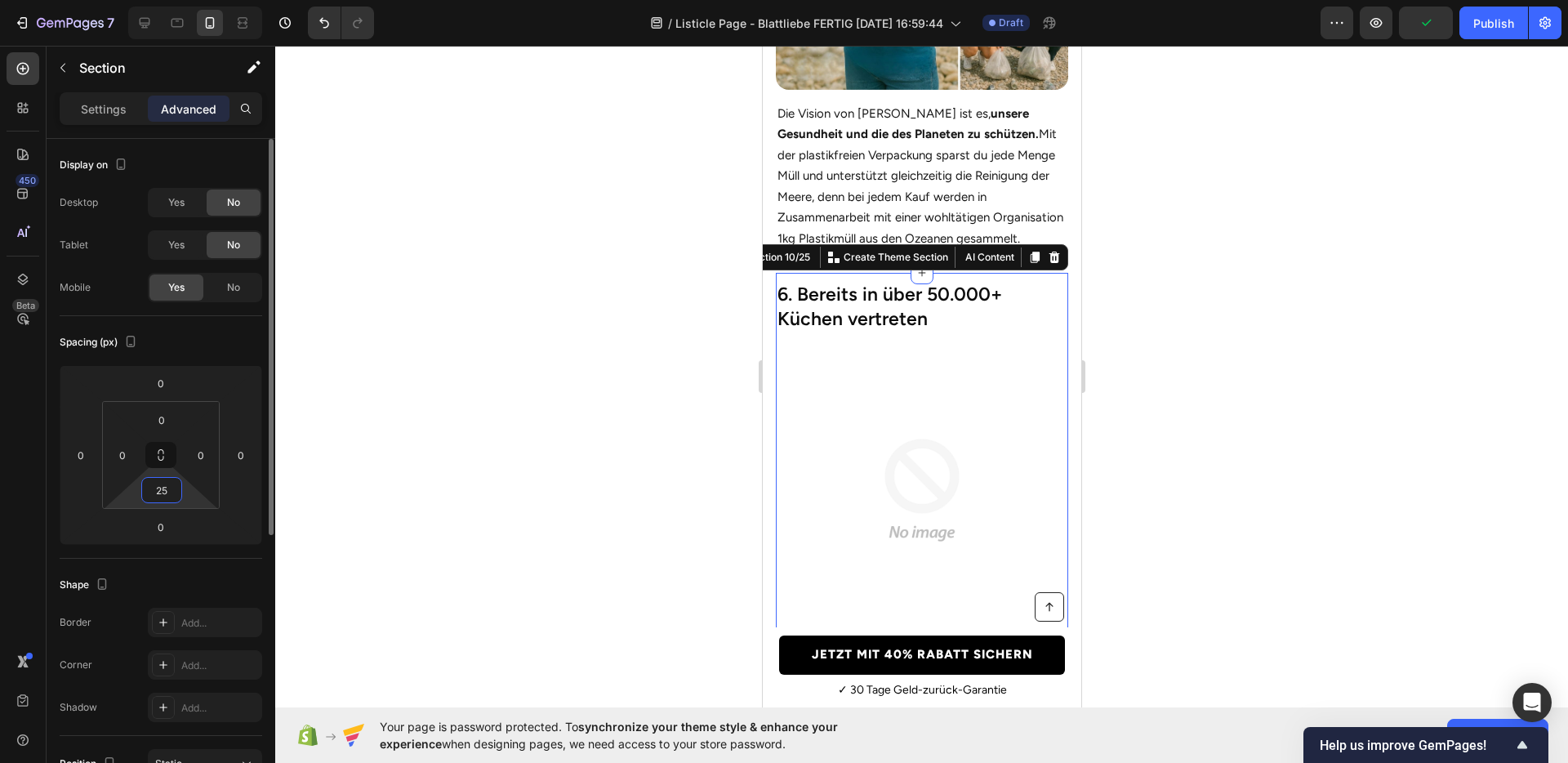
click at [163, 490] on input "25" at bounding box center [161, 489] width 33 height 25
type input "27"
click at [223, 560] on div "Shape Border Add... Corner Add... Shadow Add..." at bounding box center [161, 648] width 203 height 177
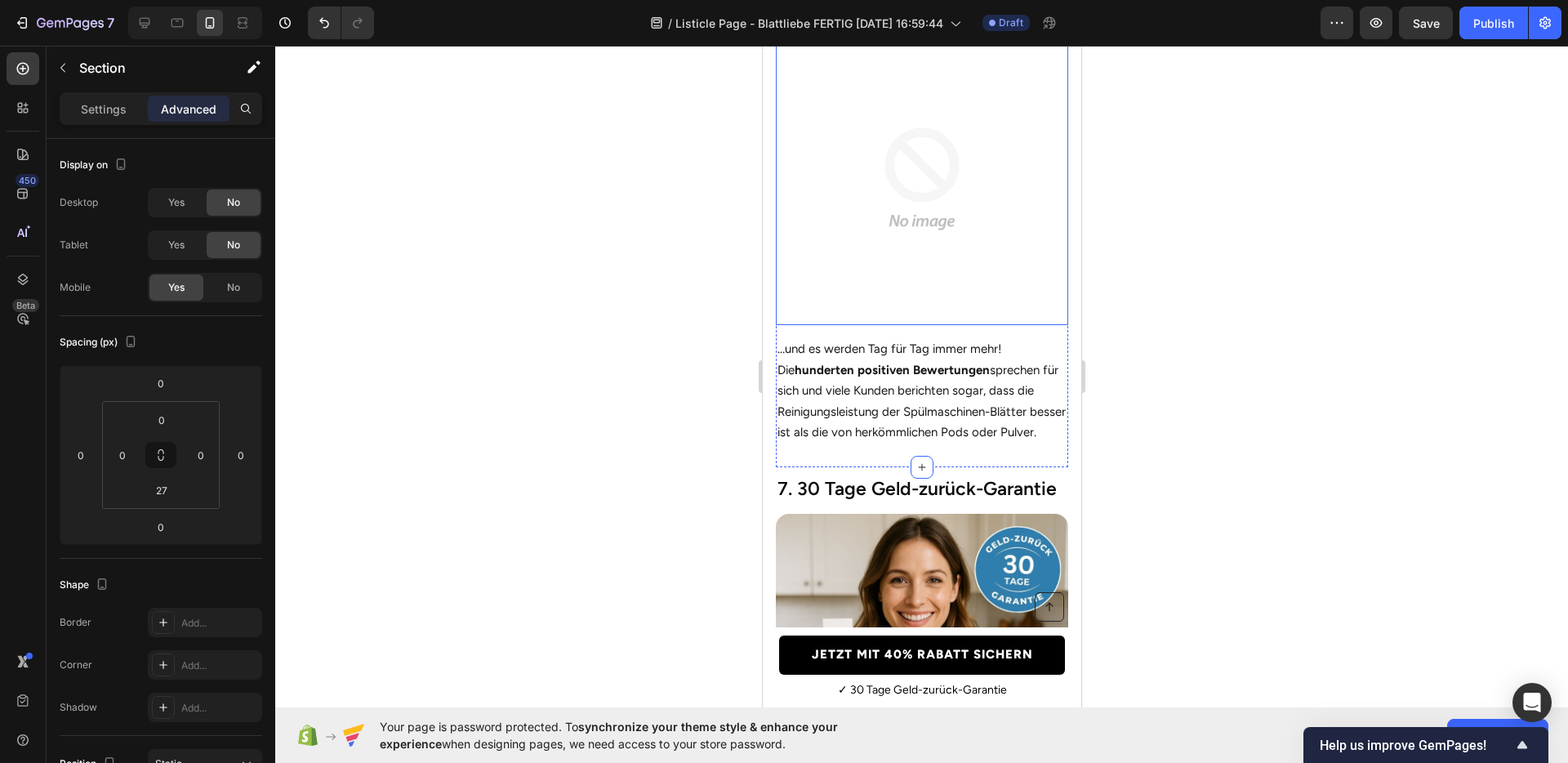
scroll to position [3454, 0]
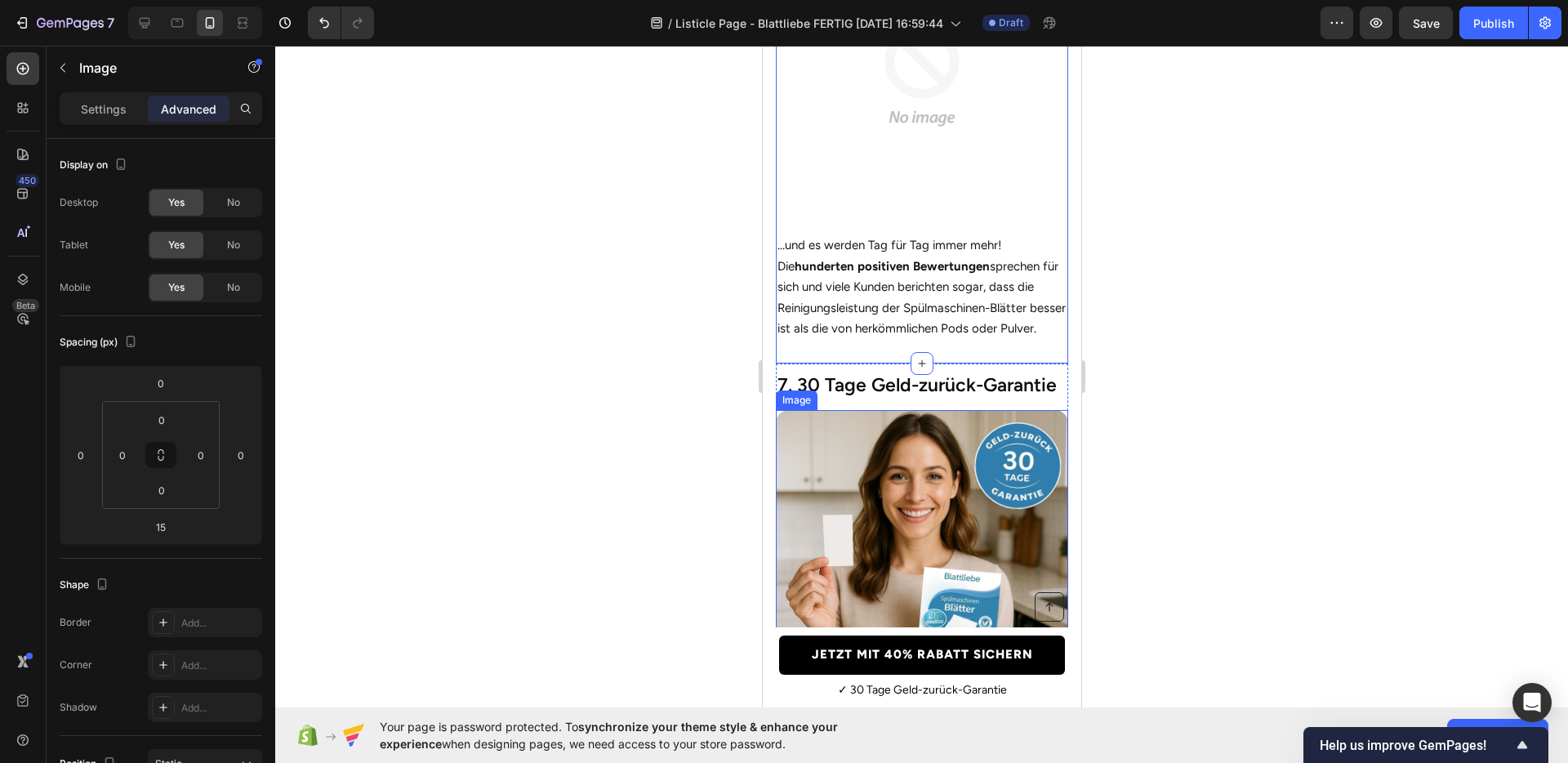
click at [876, 473] on img at bounding box center [921, 556] width 293 height 292
click at [823, 402] on div "Image" at bounding box center [813, 394] width 35 height 15
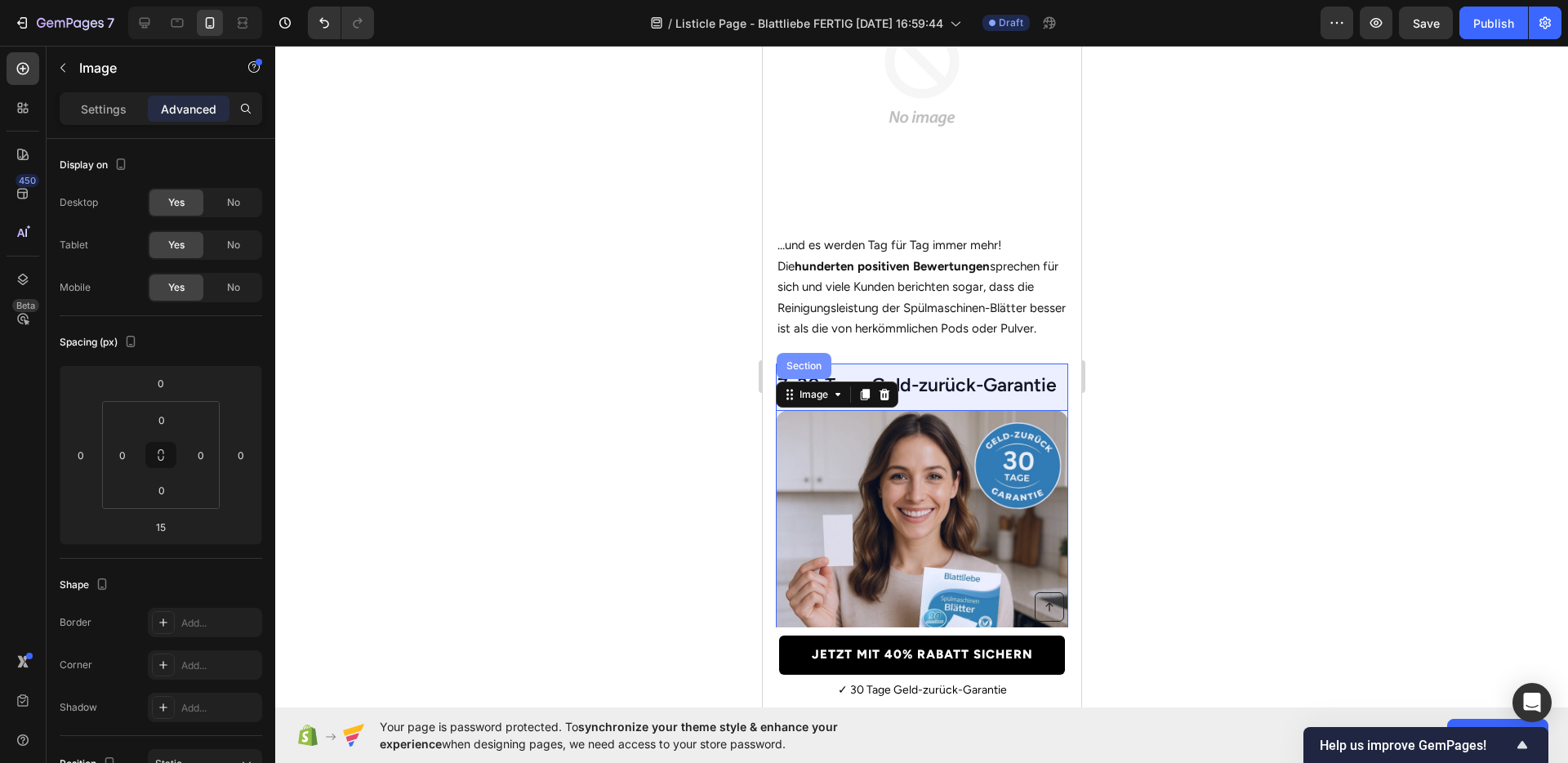
click at [806, 379] on div "Section" at bounding box center [803, 366] width 55 height 26
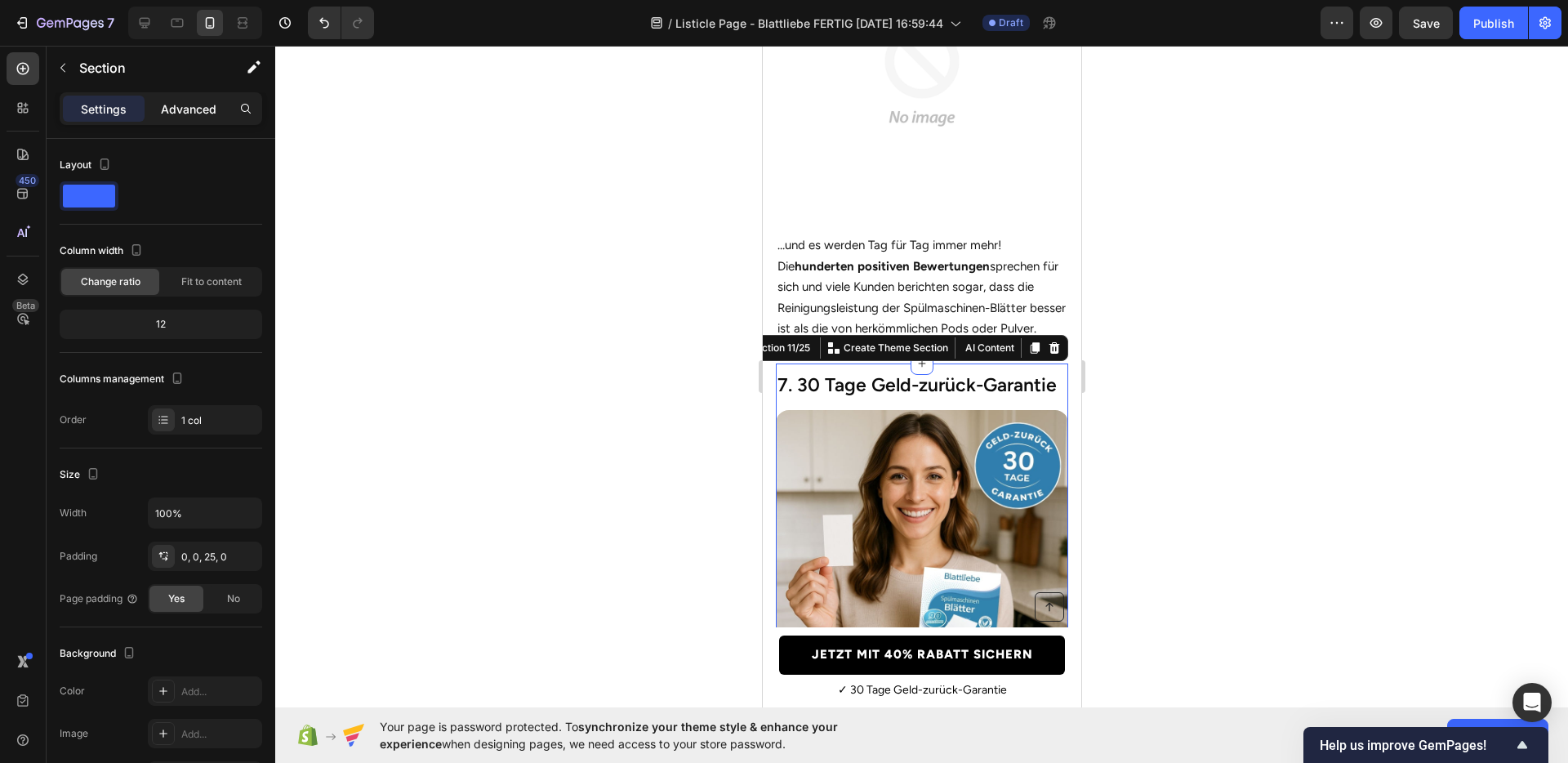
click at [181, 121] on div "Advanced" at bounding box center [189, 108] width 82 height 26
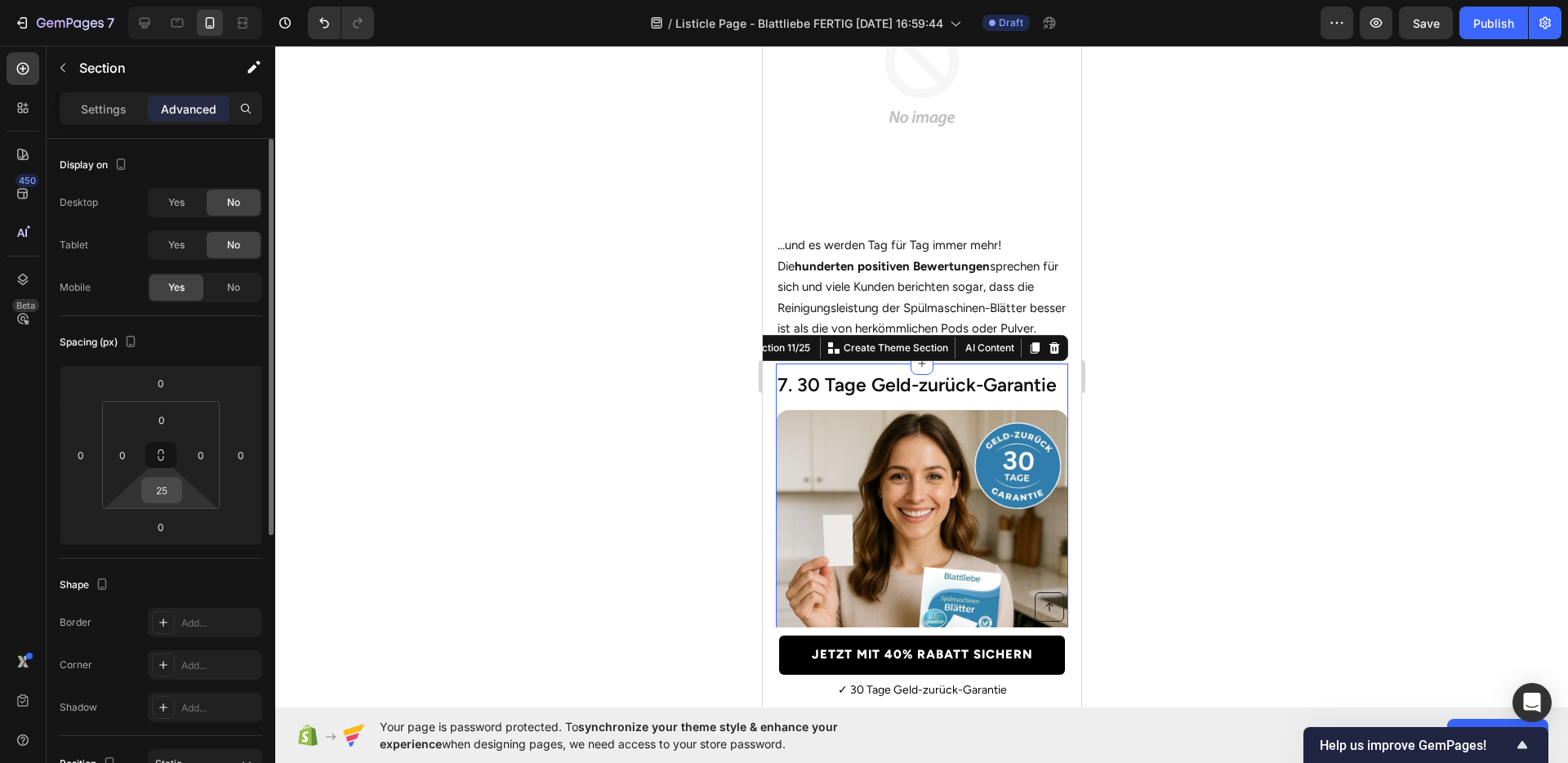
click at [158, 485] on input "25" at bounding box center [161, 489] width 33 height 25
type input "27"
click at [213, 550] on div "Spacing (px) 0 0 0 0 0 0 27 0" at bounding box center [161, 438] width 203 height 243
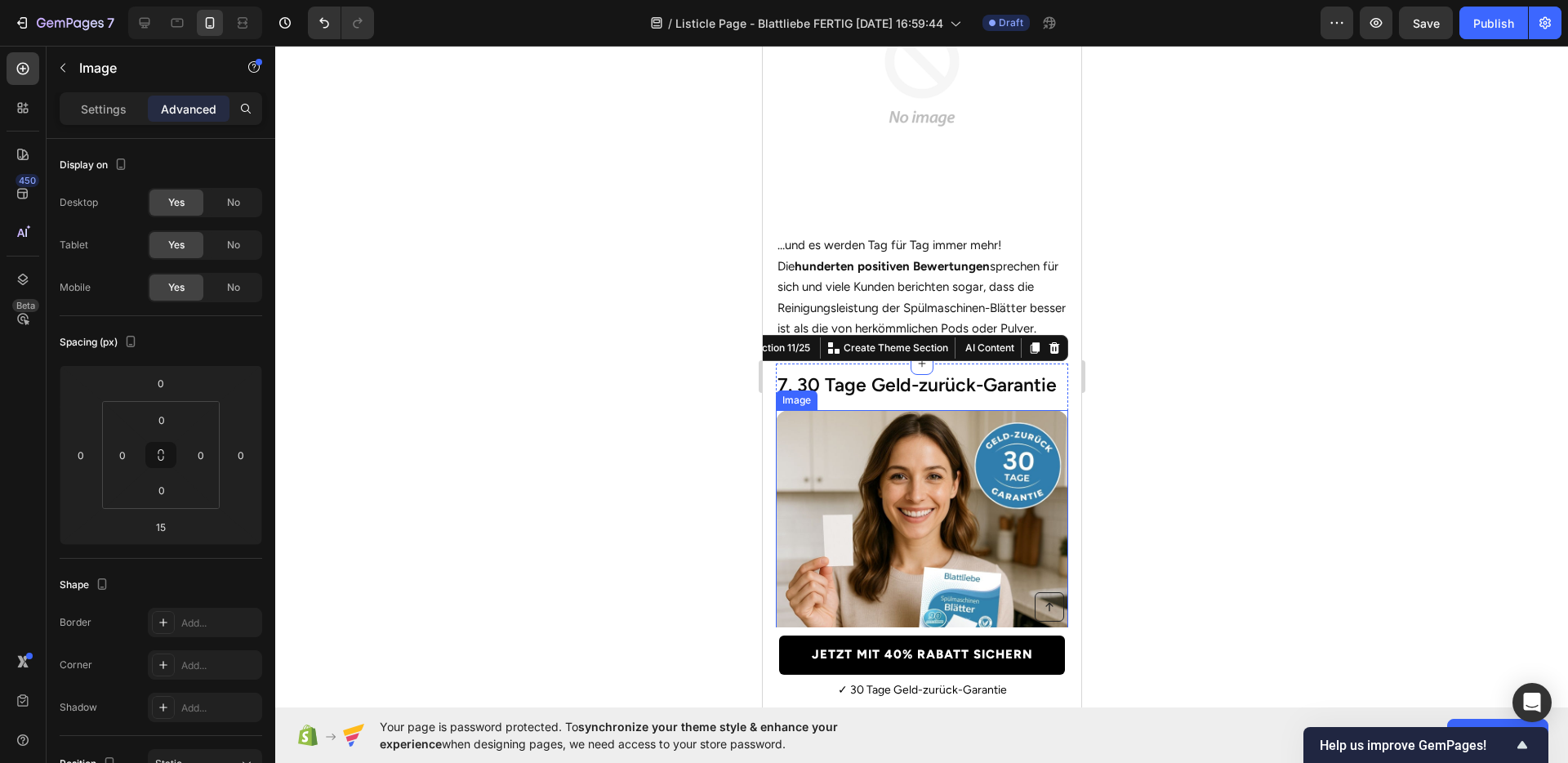
click at [930, 513] on img at bounding box center [921, 556] width 293 height 292
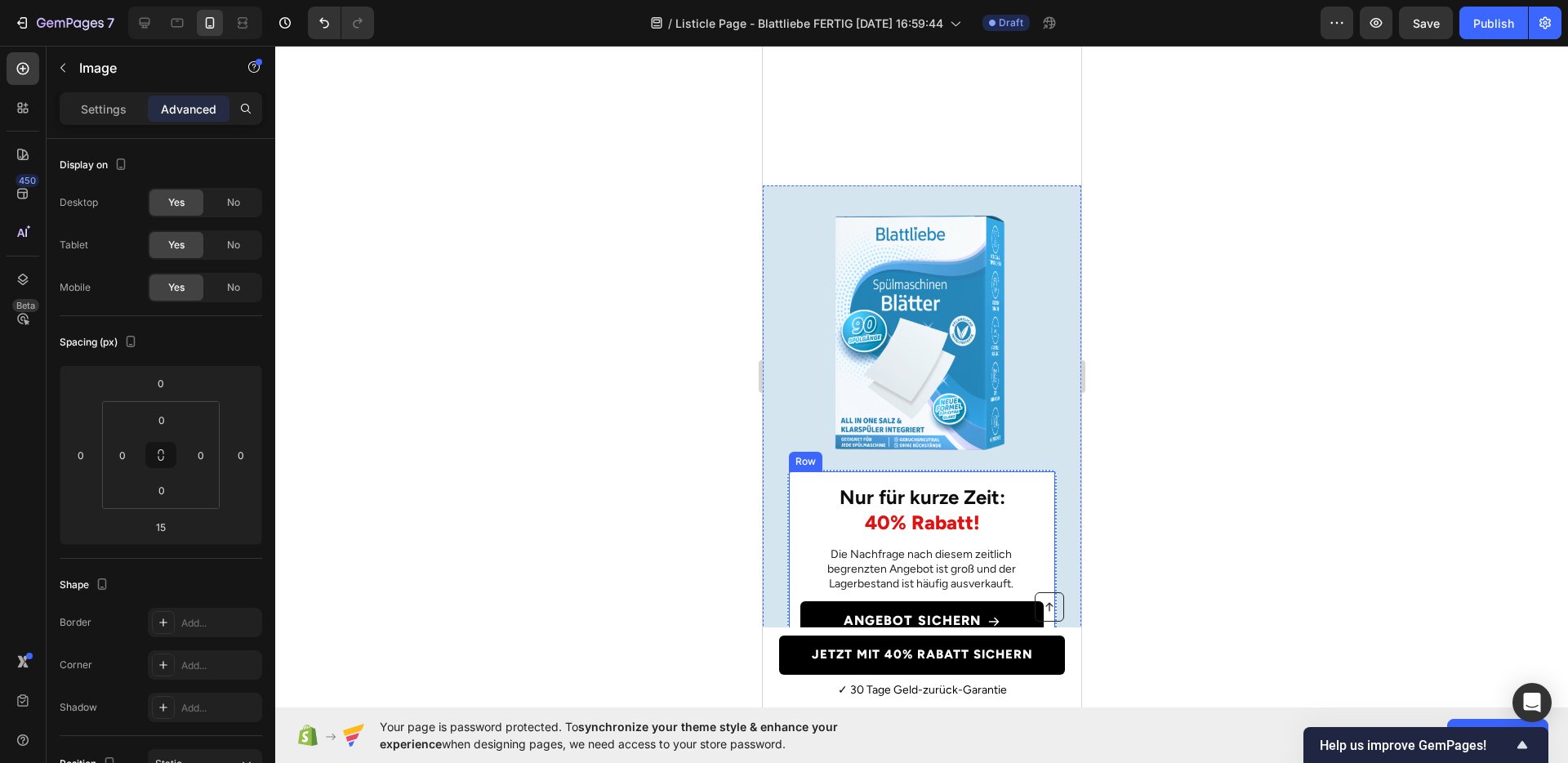
scroll to position [4357, 0]
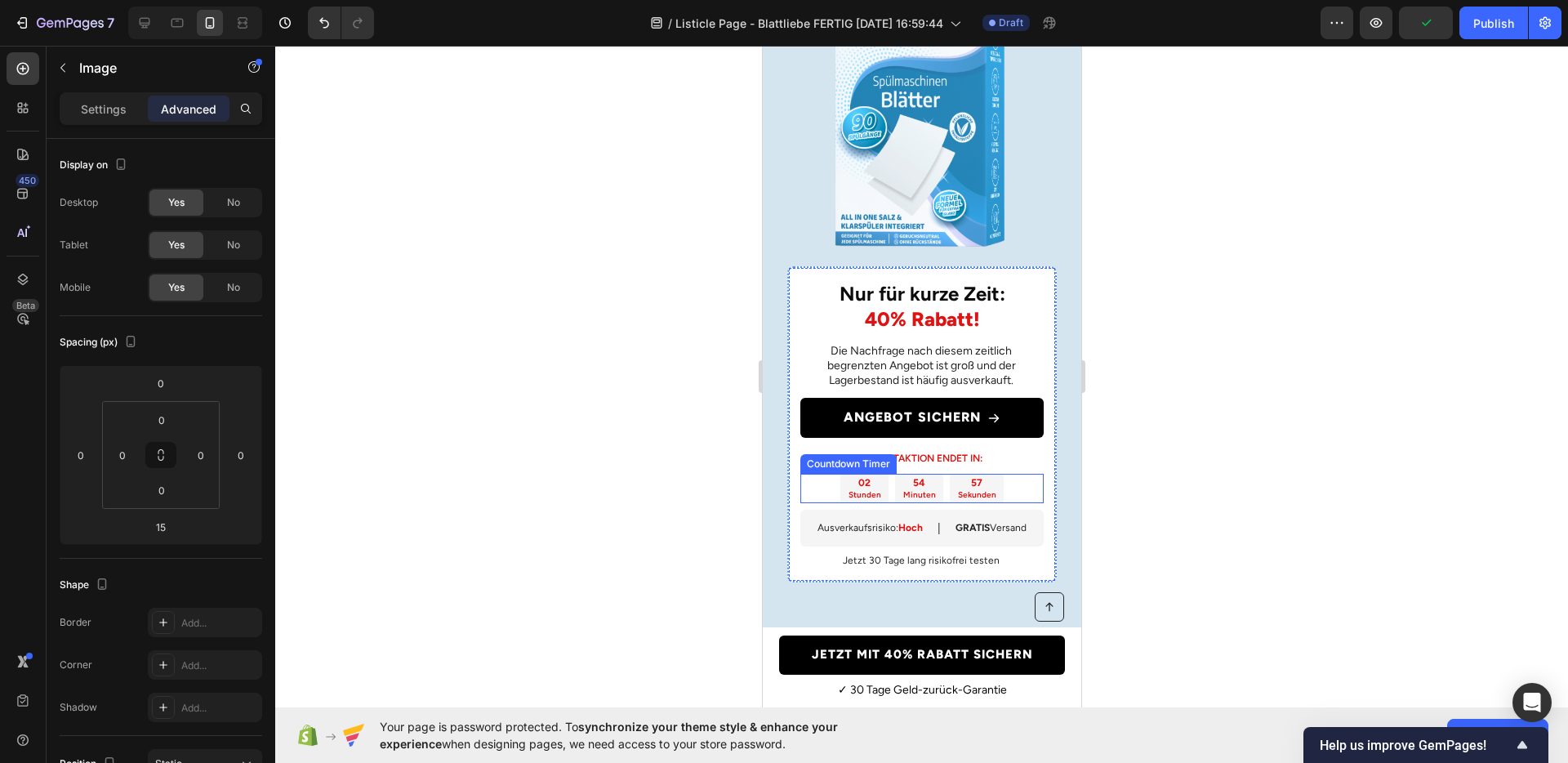
click at [1015, 489] on div "02 Stunden 54 Minuten 57 Sekunden" at bounding box center [921, 488] width 244 height 30
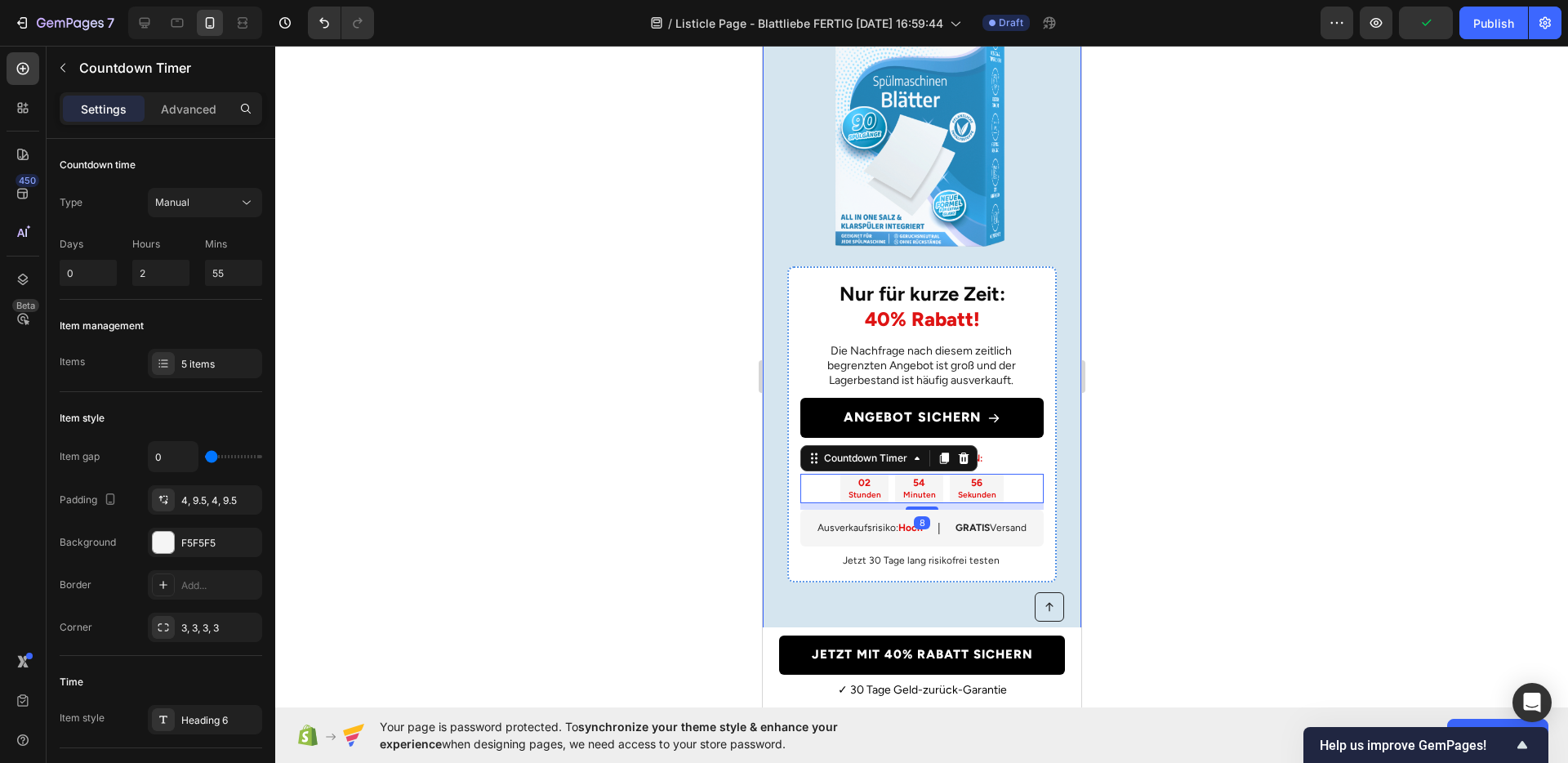
click at [954, 587] on div "Nur für kurze Zeit: 40% Rabatt! Heading Die Nachfrage nach diesem zeitlich begr…" at bounding box center [921, 323] width 318 height 682
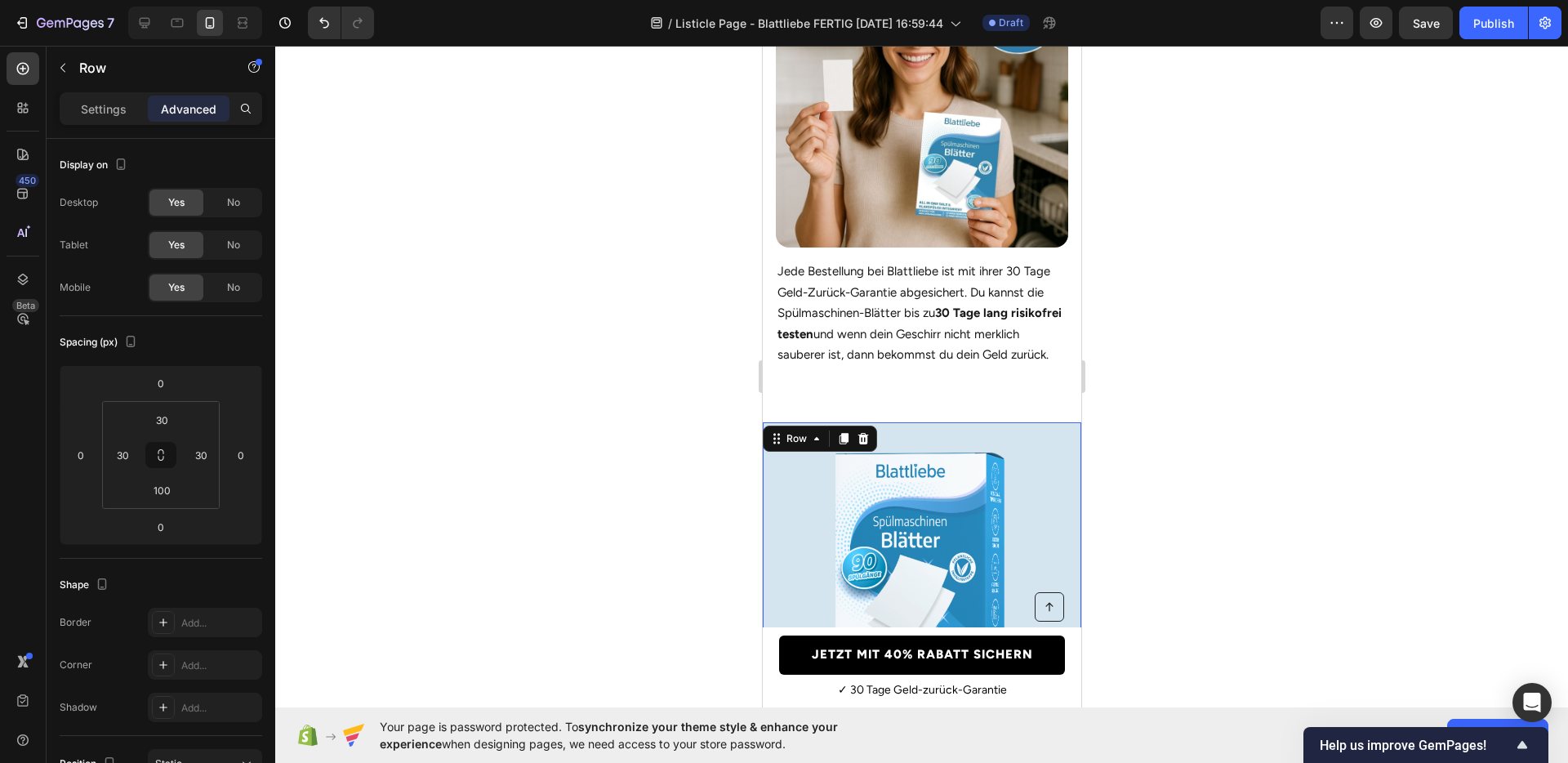
scroll to position [3913, 0]
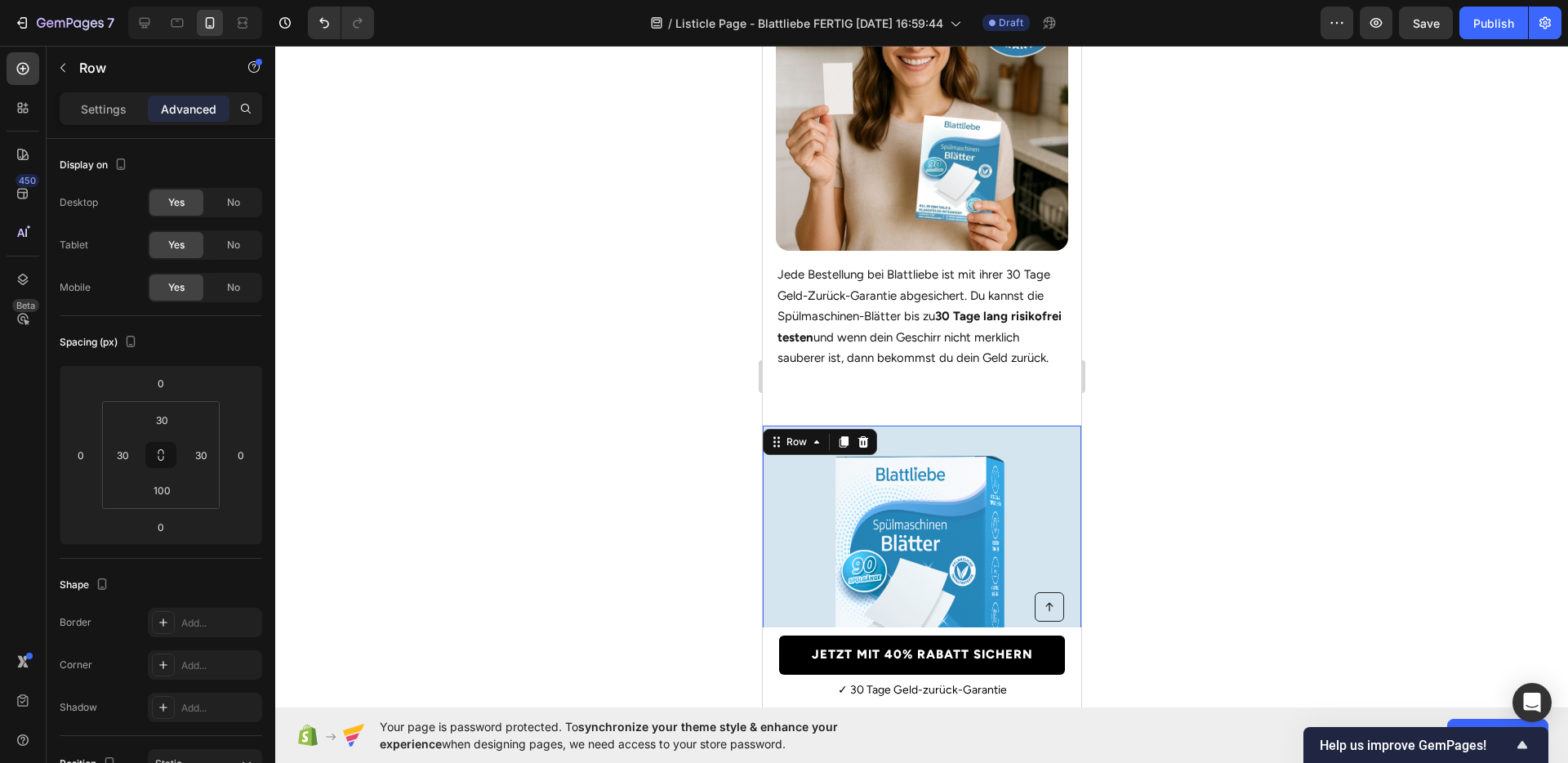
click at [538, 286] on div at bounding box center [922, 404] width 1293 height 717
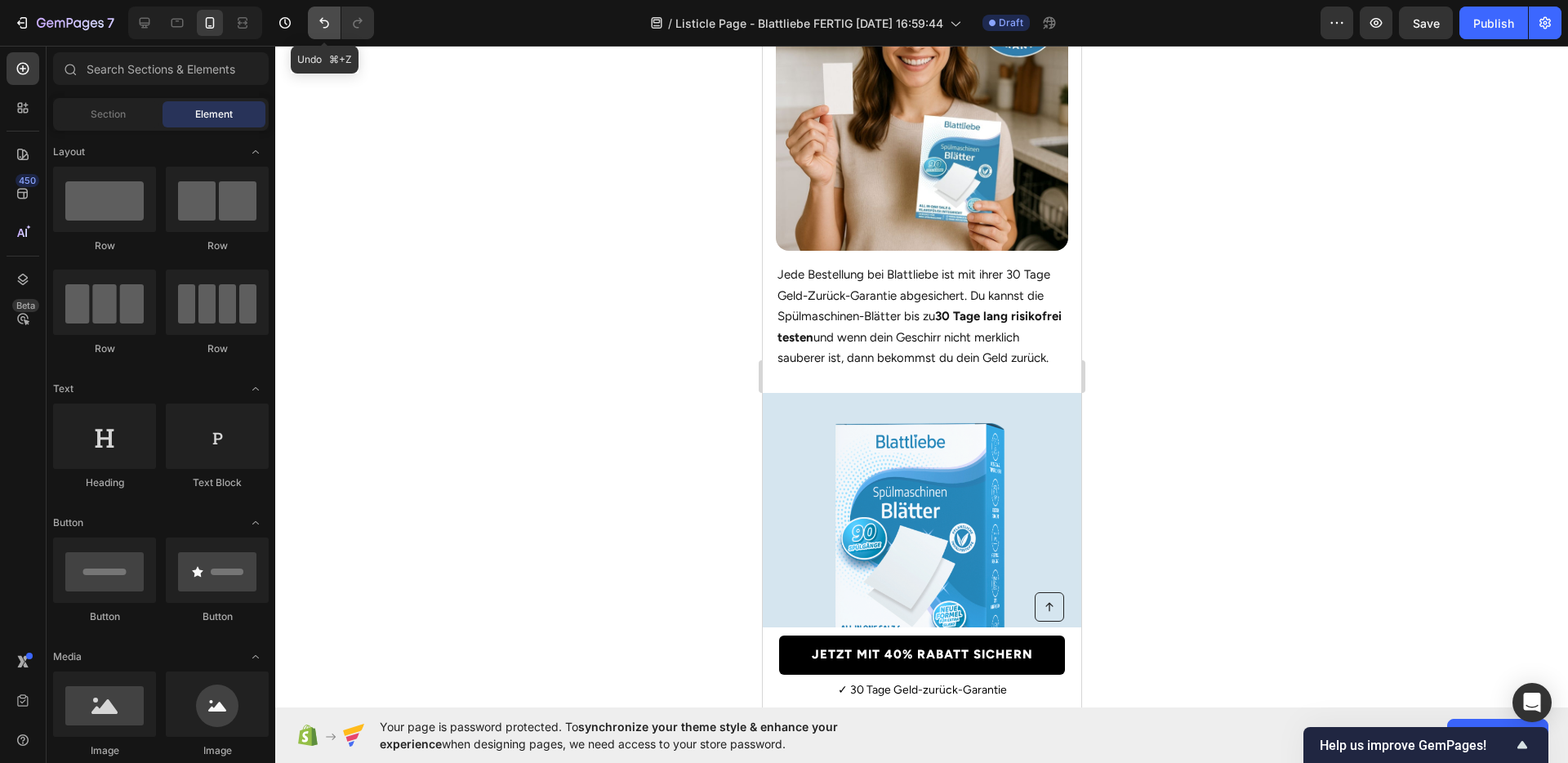
click at [326, 34] on button "Undo/Redo" at bounding box center [324, 23] width 33 height 33
click at [353, 33] on button "Undo/Redo" at bounding box center [357, 23] width 33 height 33
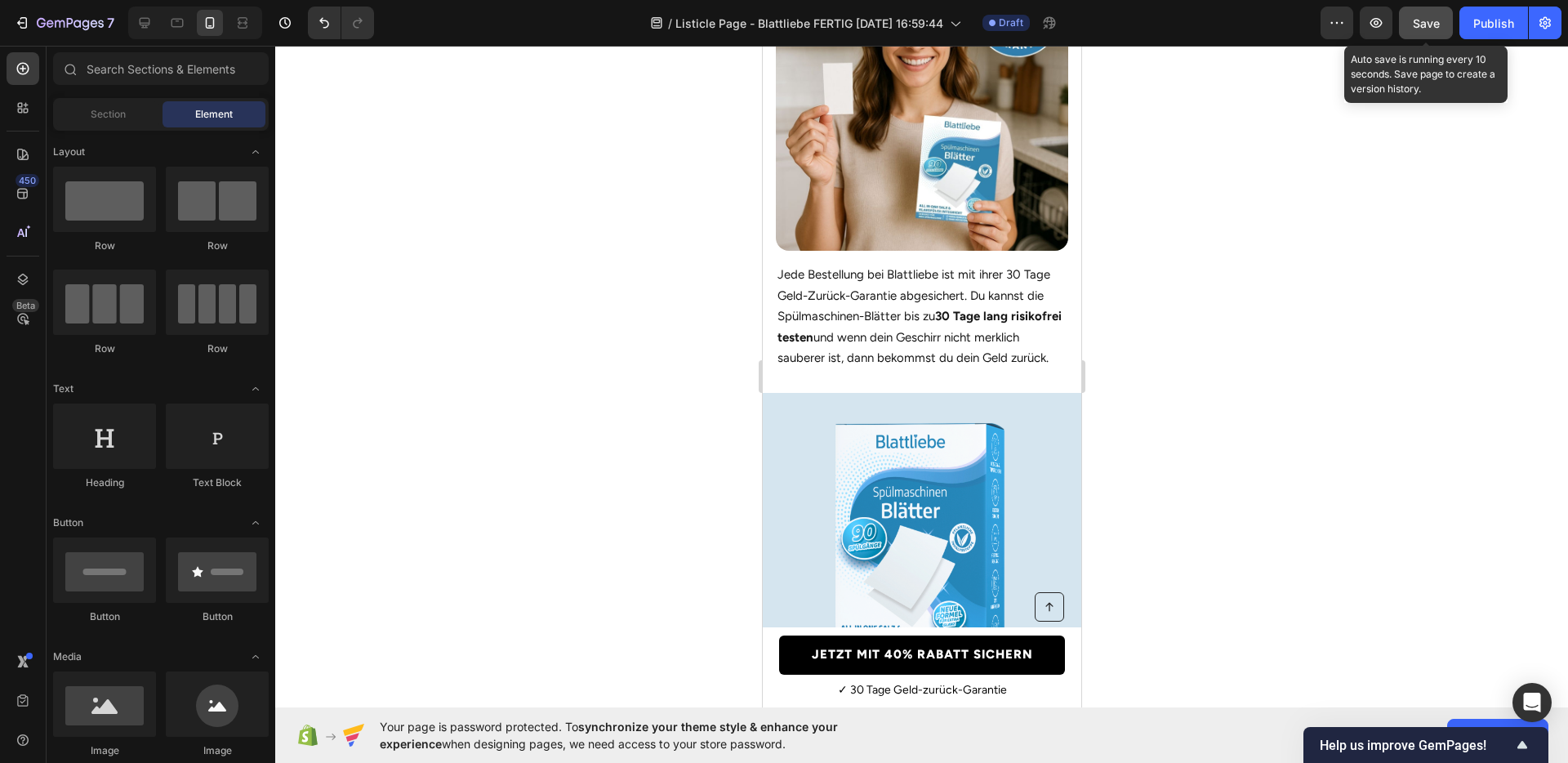
click at [1424, 15] on div "Save" at bounding box center [1426, 23] width 27 height 17
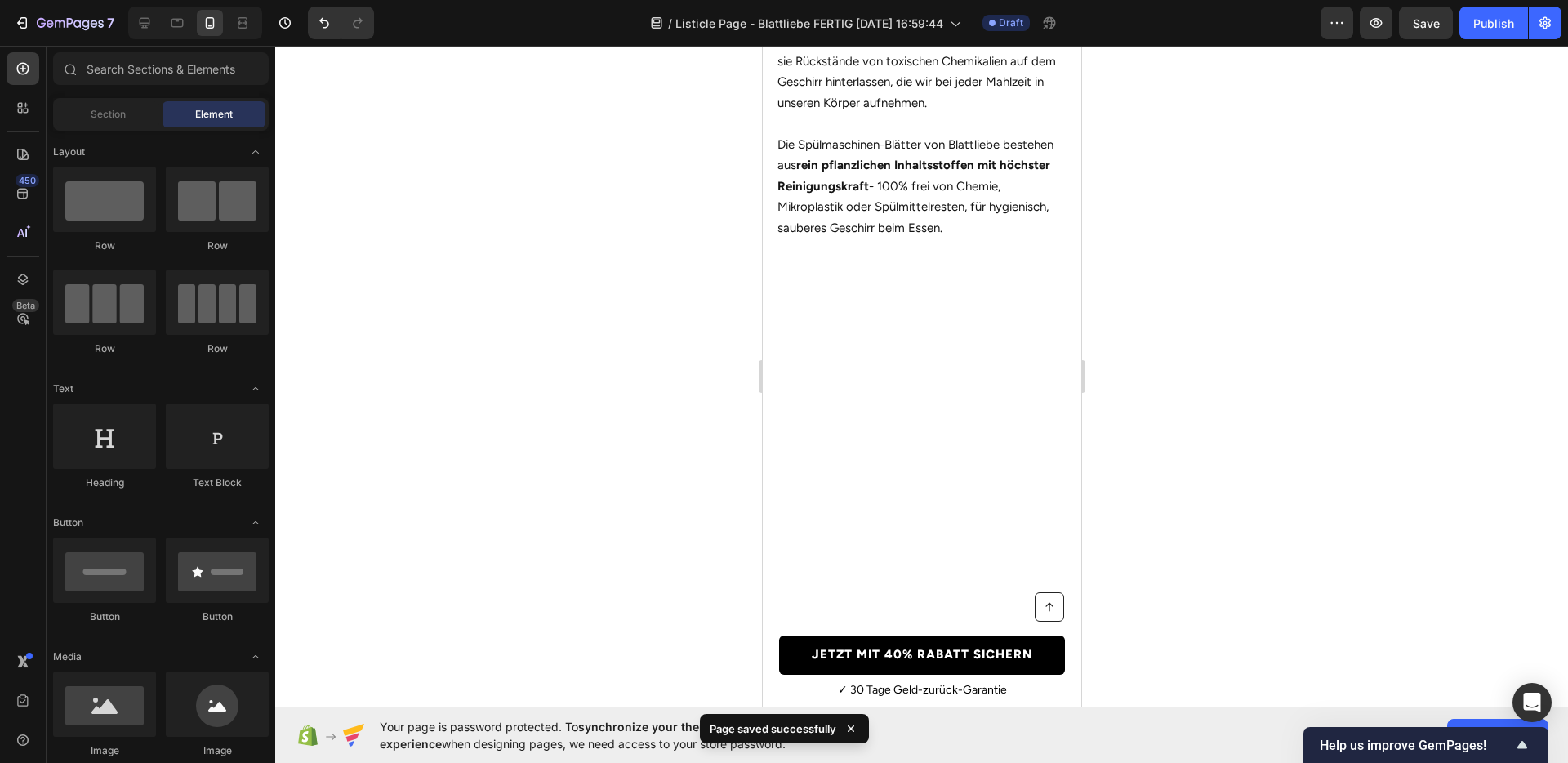
scroll to position [0, 0]
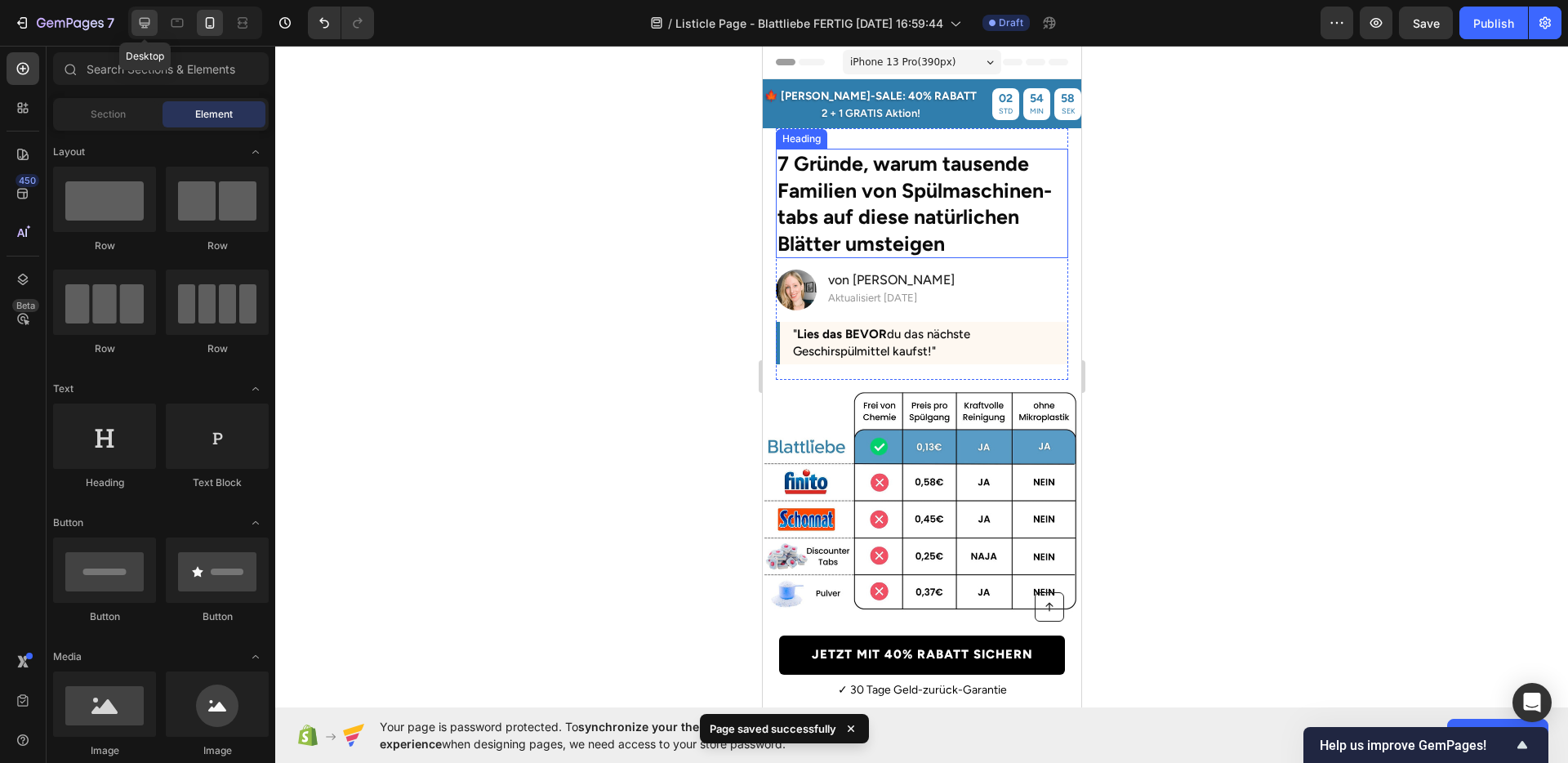
click at [148, 25] on icon at bounding box center [144, 23] width 16 height 16
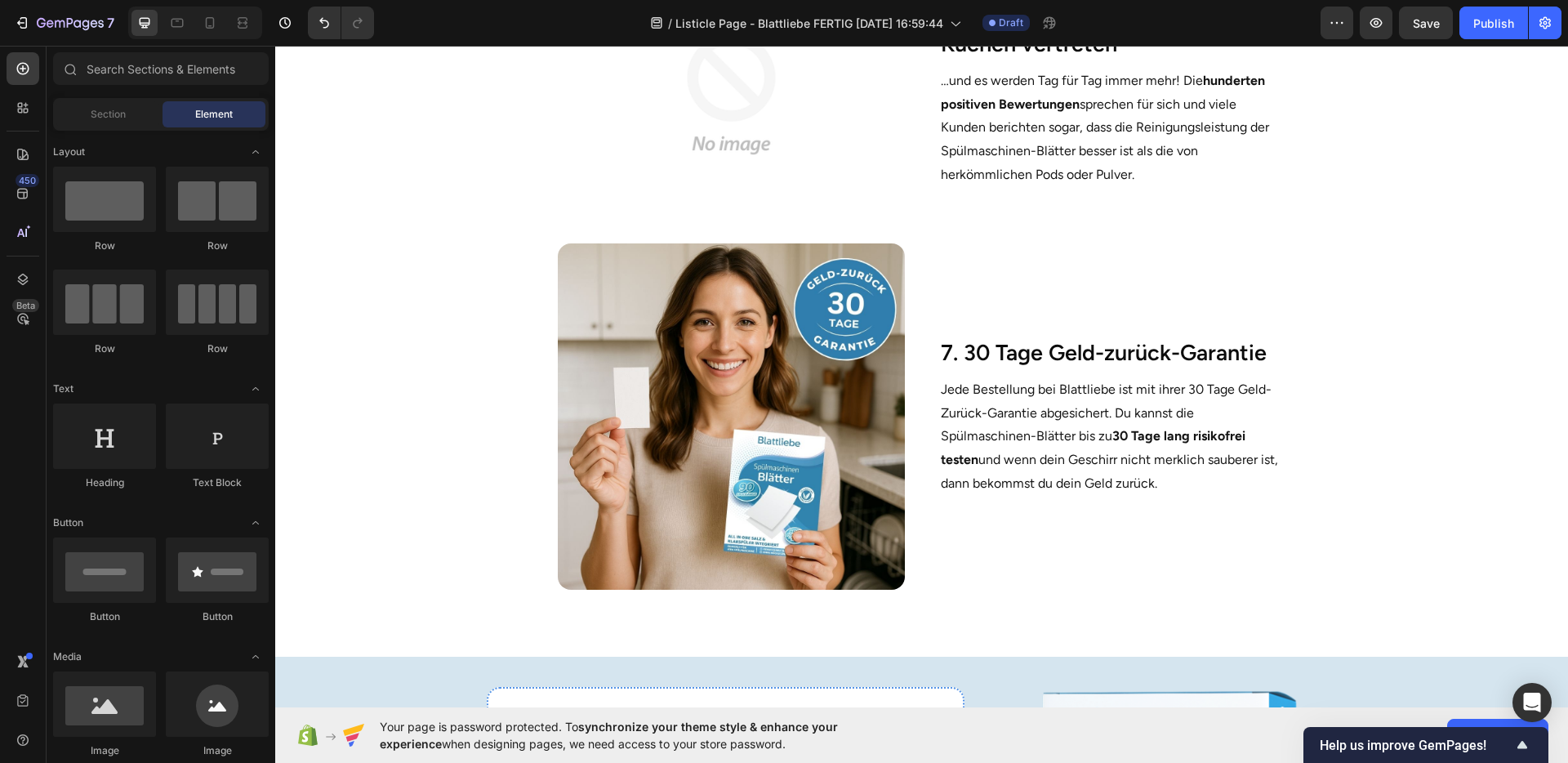
scroll to position [2374, 0]
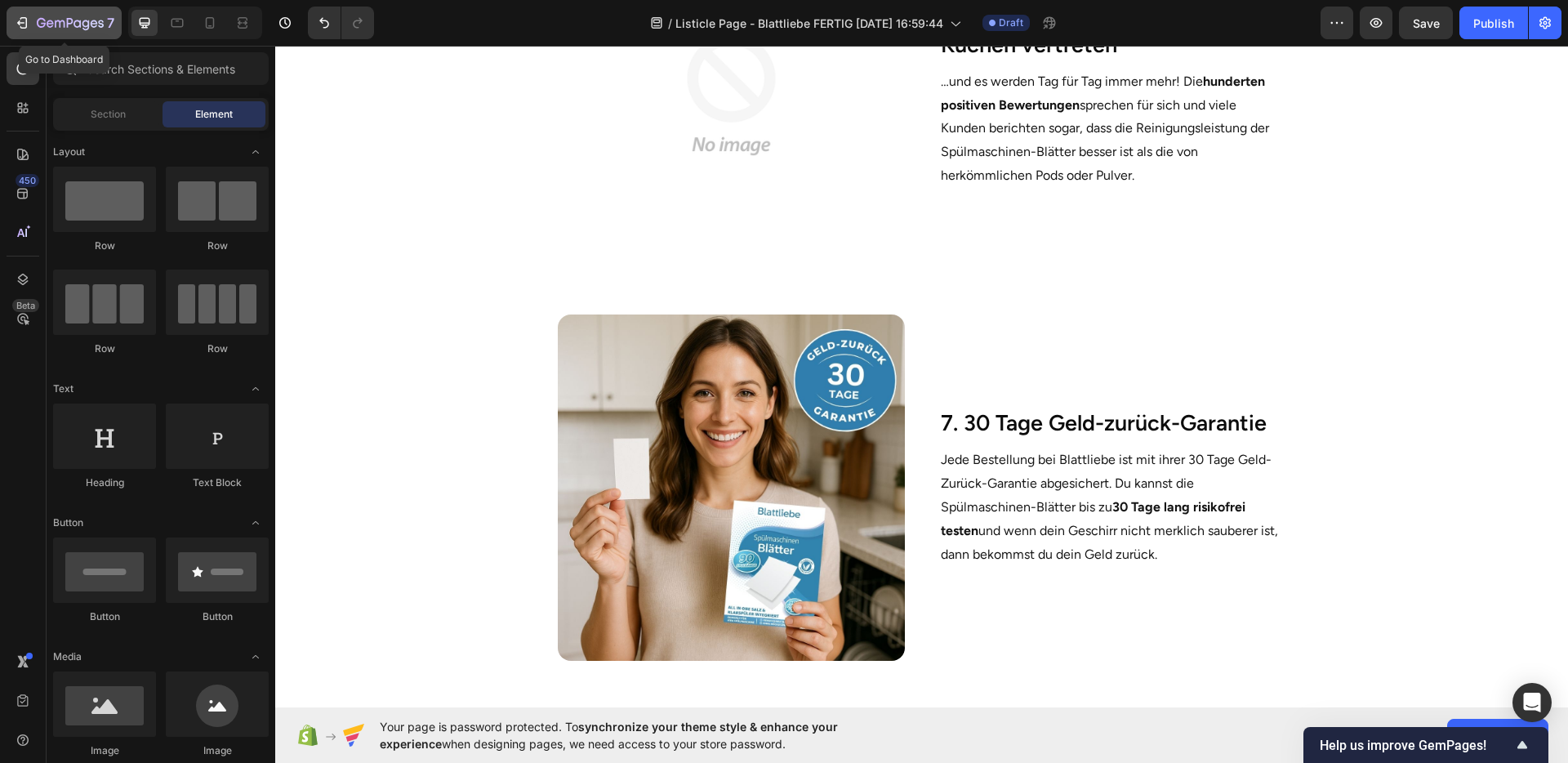
click at [26, 30] on icon "button" at bounding box center [22, 23] width 16 height 16
